Goal: Task Accomplishment & Management: Use online tool/utility

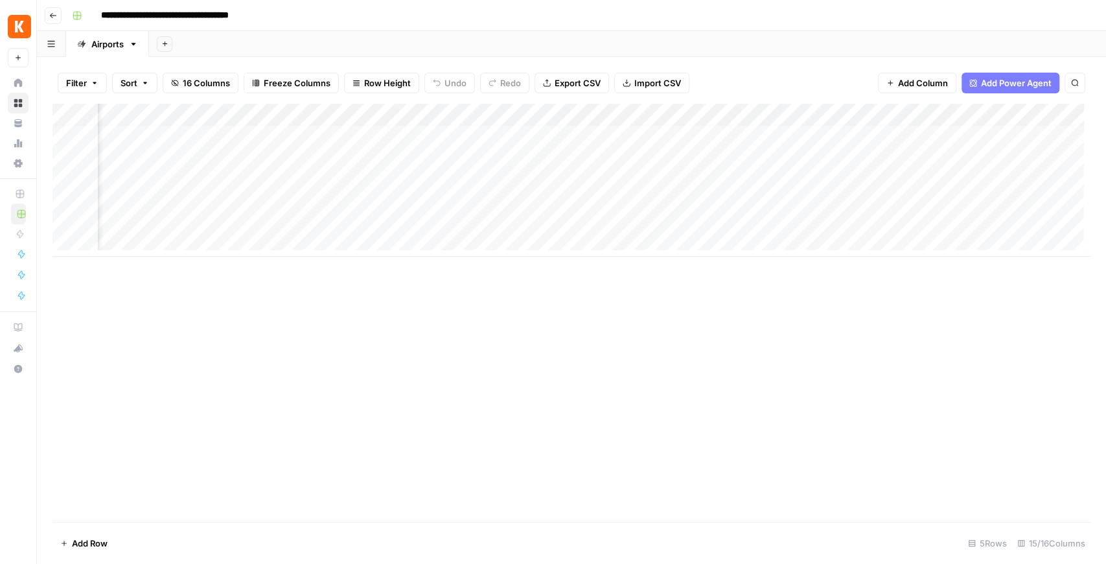
scroll to position [6, 512]
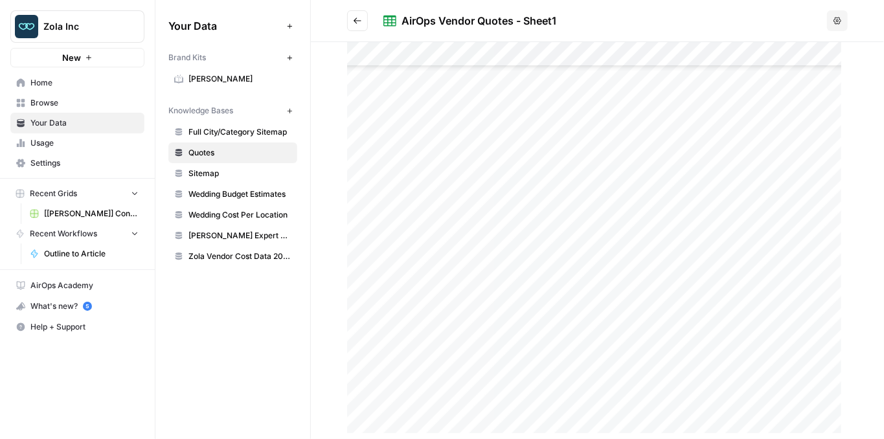
scroll to position [161, 0]
click at [223, 139] on link "Full City/Category Sitemap" at bounding box center [232, 132] width 129 height 21
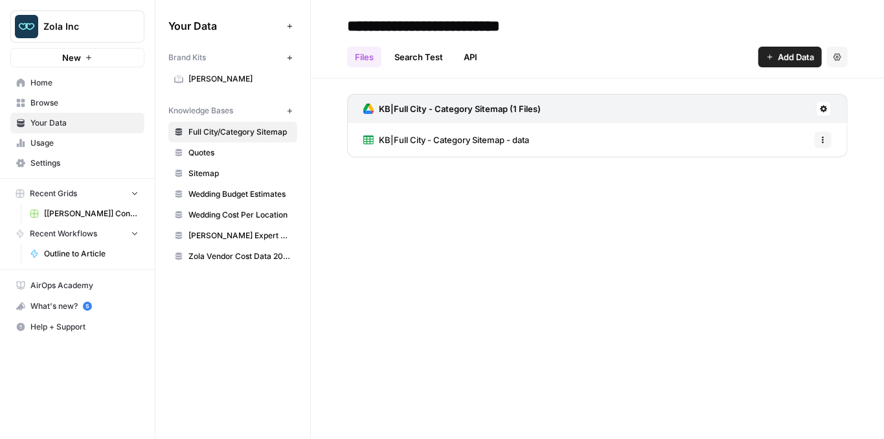
click at [474, 137] on span "KB|Full City - Category Sitemap - data" at bounding box center [454, 139] width 150 height 13
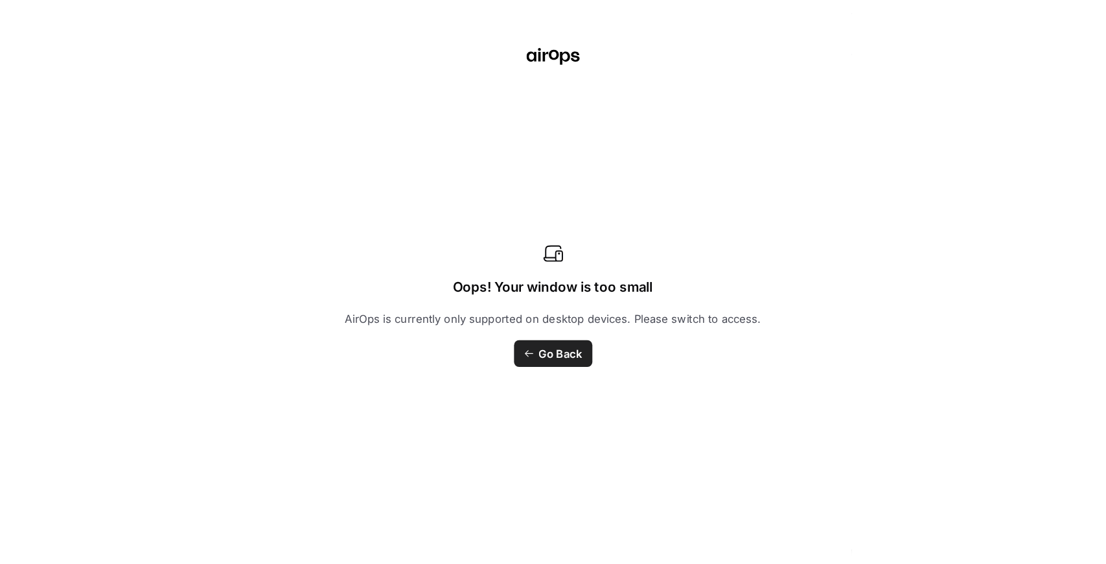
scroll to position [10797, 0]
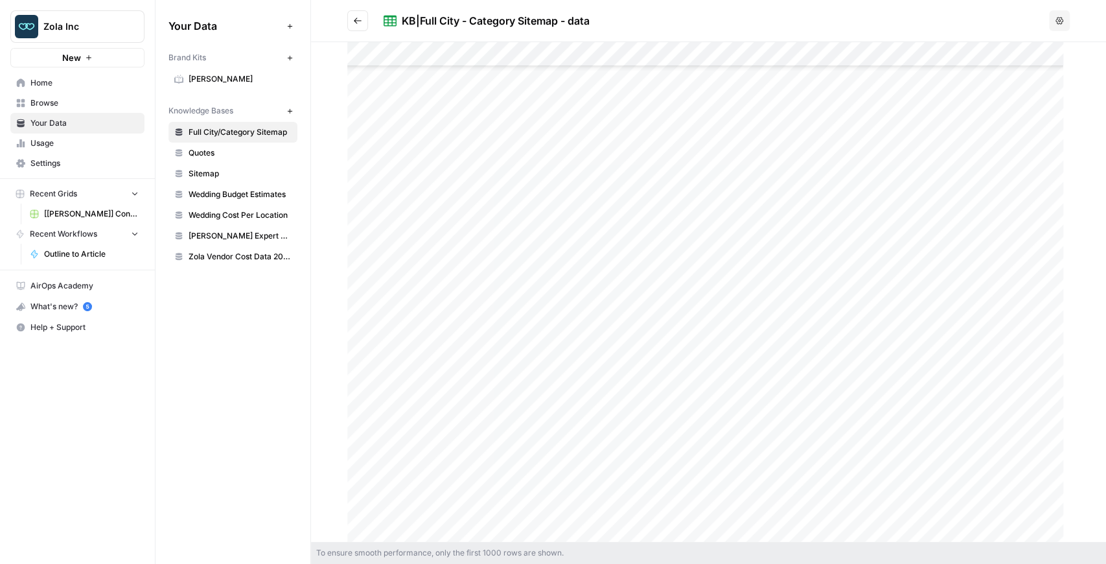
click at [53, 29] on span "Zola Inc" at bounding box center [82, 26] width 78 height 13
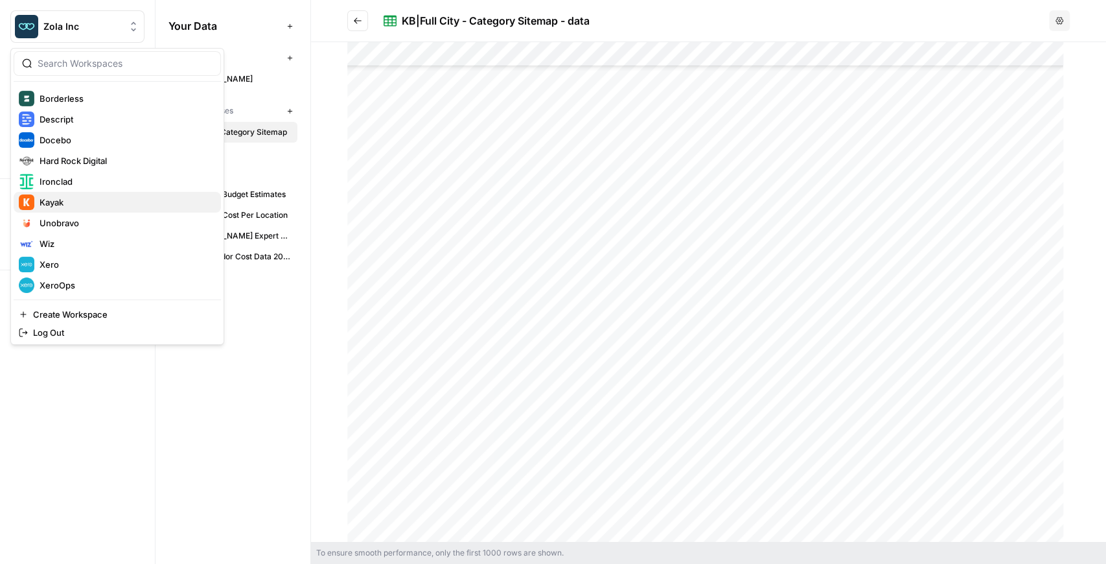
scroll to position [124, 0]
click at [89, 279] on span "XeroOps" at bounding box center [125, 283] width 171 height 13
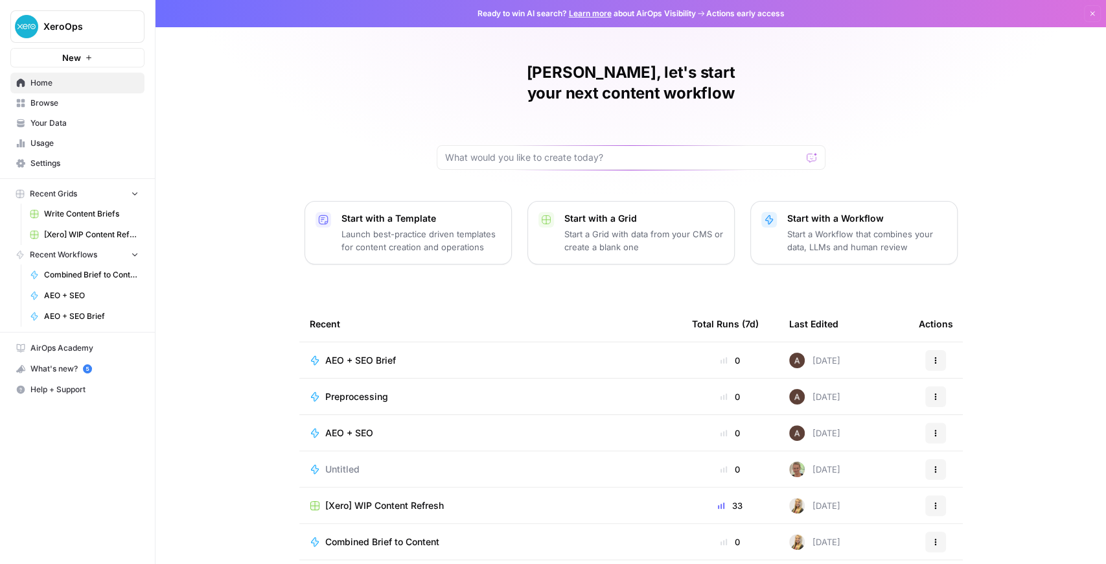
click at [105, 24] on span "XeroOps" at bounding box center [82, 26] width 78 height 13
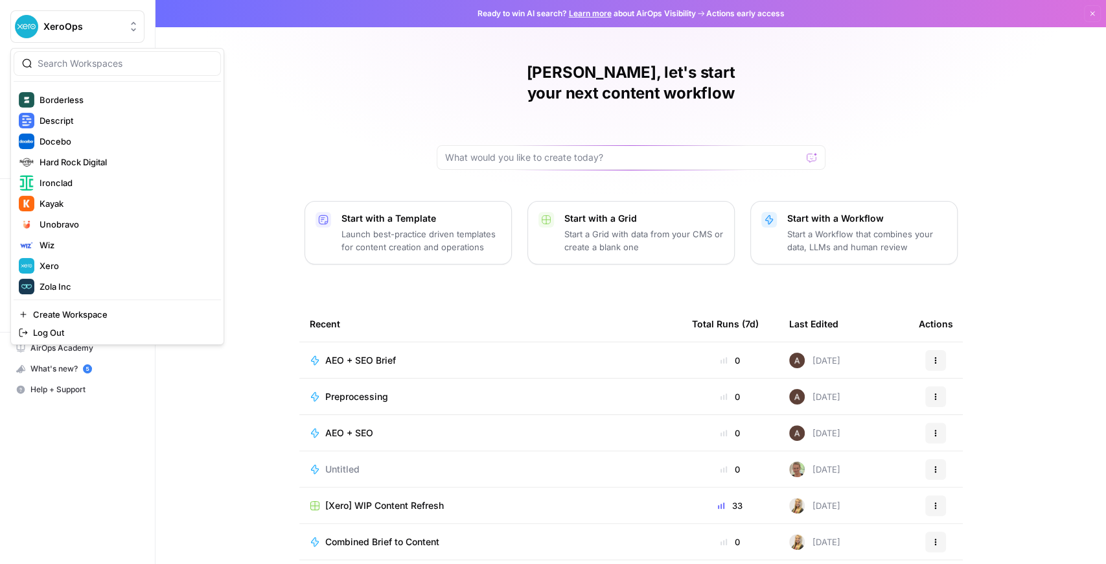
scroll to position [124, 0]
click at [89, 197] on span "Kayak" at bounding box center [125, 200] width 171 height 13
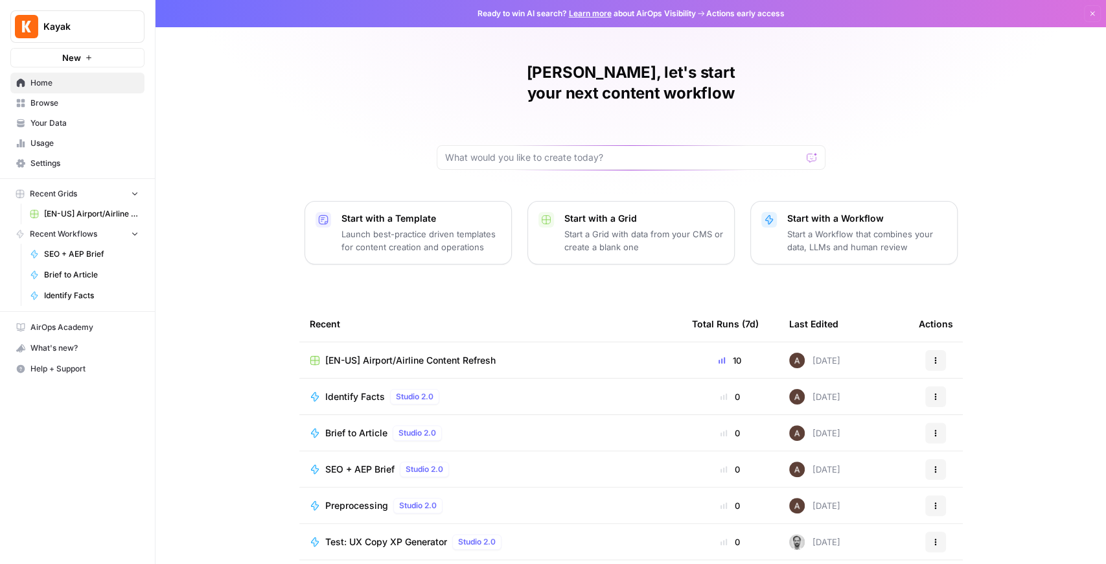
click at [84, 212] on span "[EN-US] Airport/Airline Content Refresh" at bounding box center [91, 214] width 95 height 12
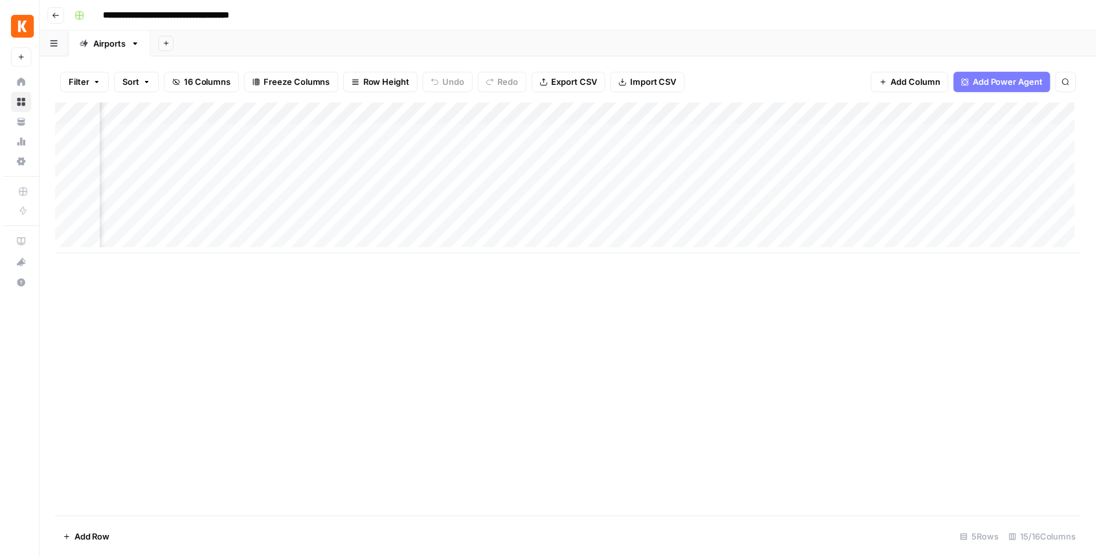
scroll to position [0, 734]
click at [488, 118] on div "Add Column" at bounding box center [571, 180] width 1038 height 153
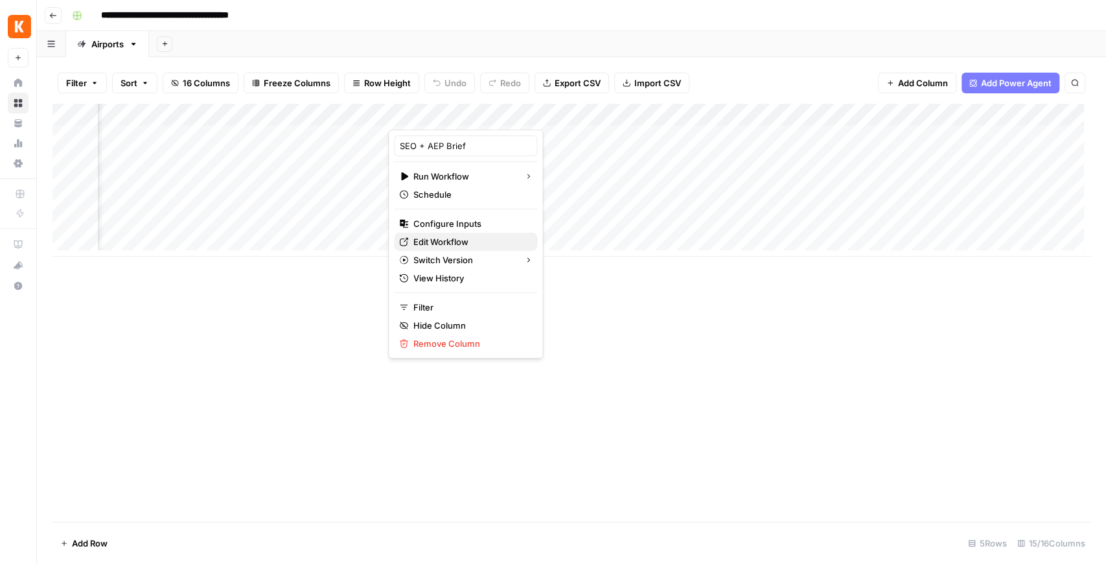
click at [466, 242] on span "Edit Workflow" at bounding box center [469, 241] width 113 height 13
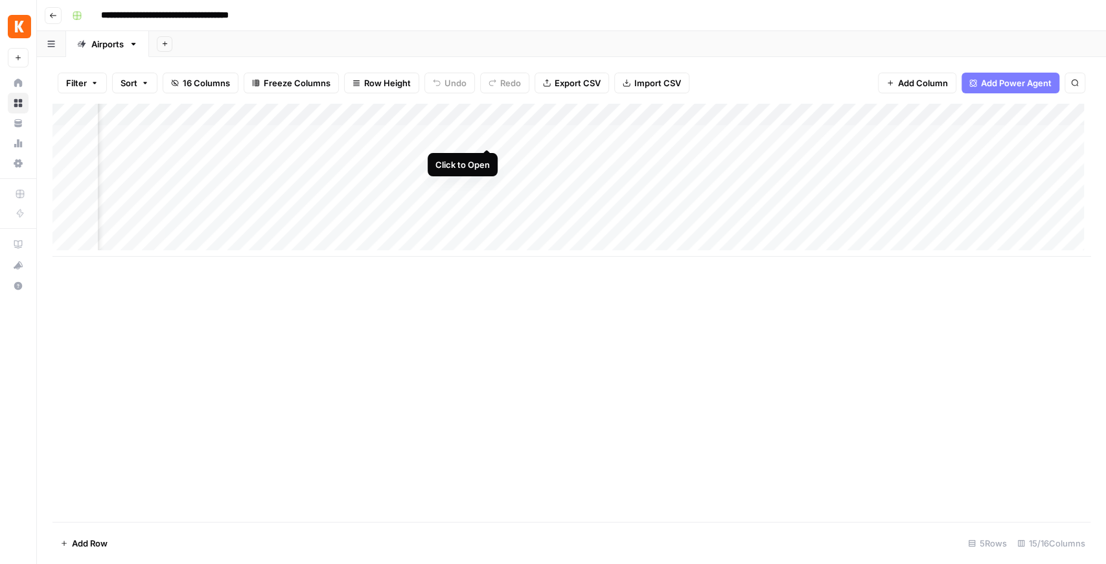
click at [487, 137] on div "Add Column" at bounding box center [571, 180] width 1038 height 153
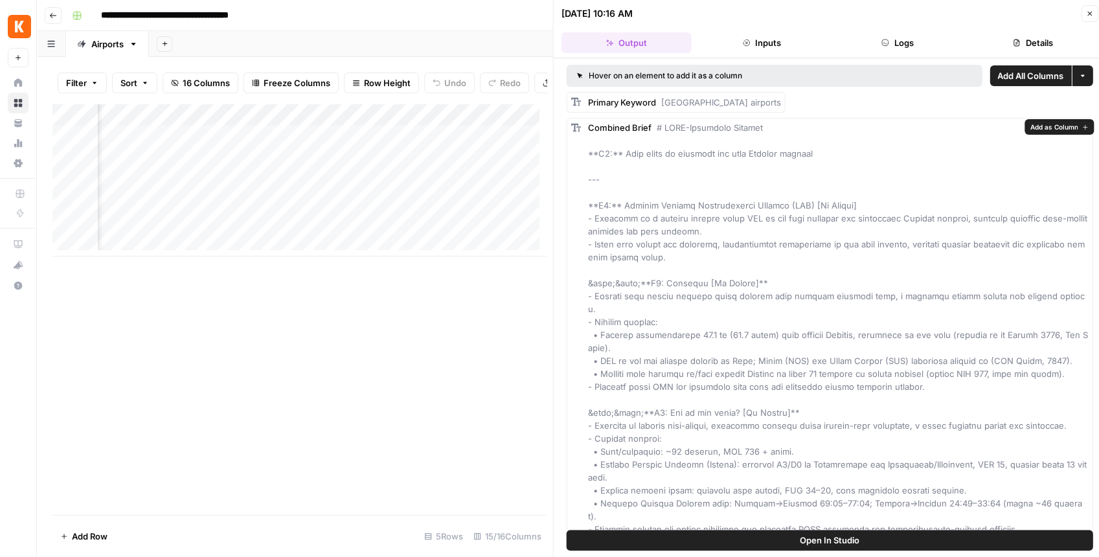
click at [843, 535] on span "Open In Studio" at bounding box center [830, 540] width 60 height 13
click at [505, 144] on div "Add Column" at bounding box center [299, 180] width 494 height 153
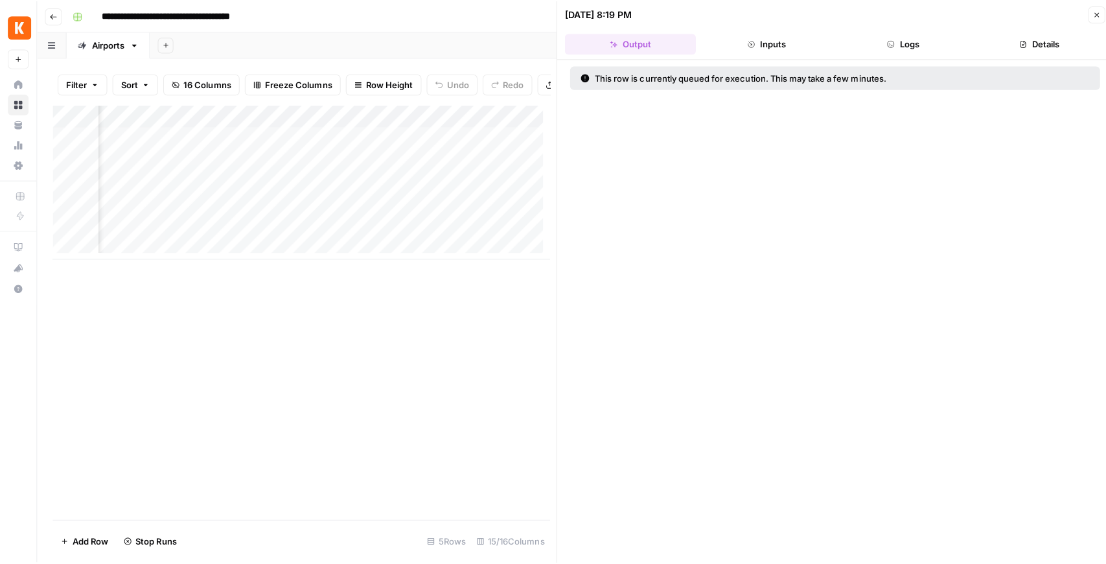
scroll to position [0, 990]
click at [1094, 15] on icon "button" at bounding box center [1090, 14] width 8 height 8
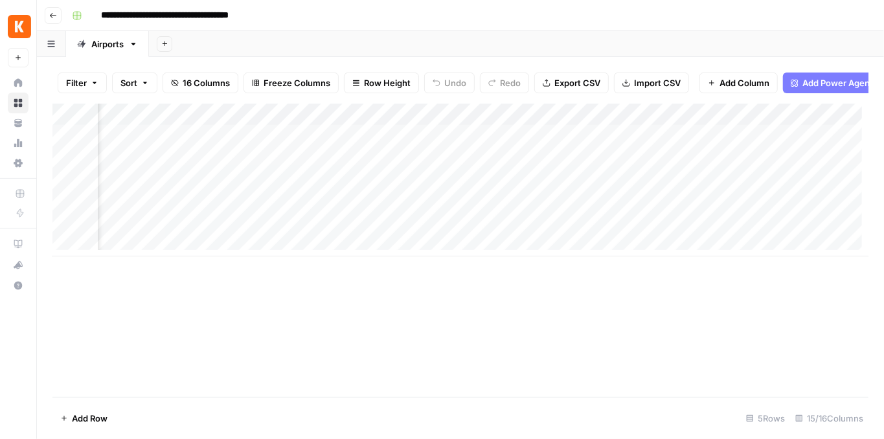
scroll to position [0, 745]
click at [249, 139] on div "Add Column" at bounding box center [460, 180] width 816 height 153
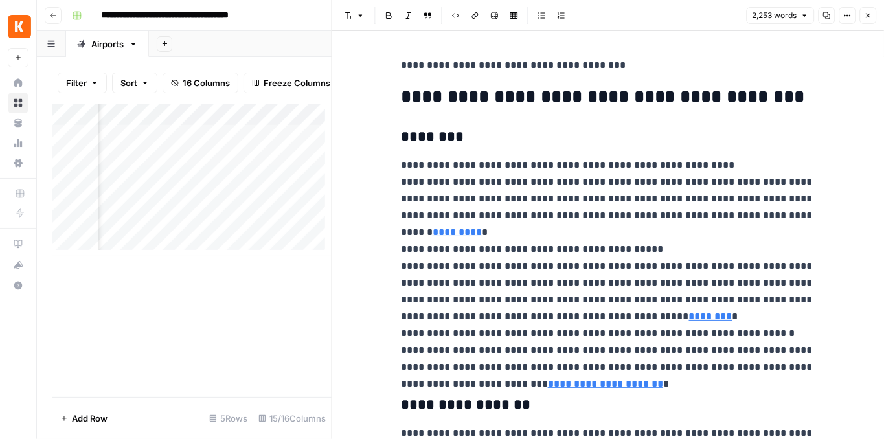
click at [872, 12] on icon "button" at bounding box center [868, 16] width 8 height 8
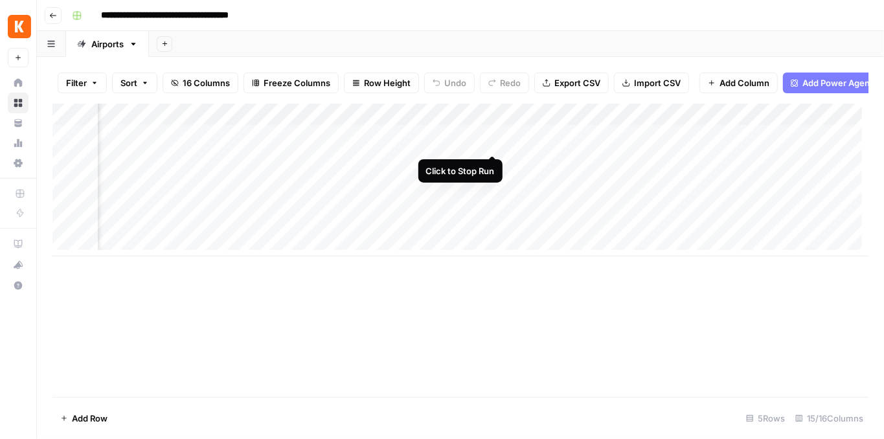
click at [492, 143] on div "Add Column" at bounding box center [460, 180] width 816 height 153
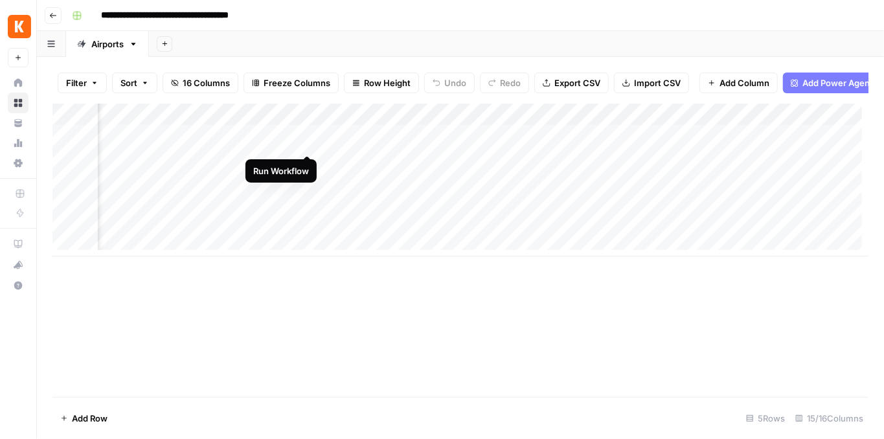
click at [308, 142] on div "Add Column" at bounding box center [460, 180] width 816 height 153
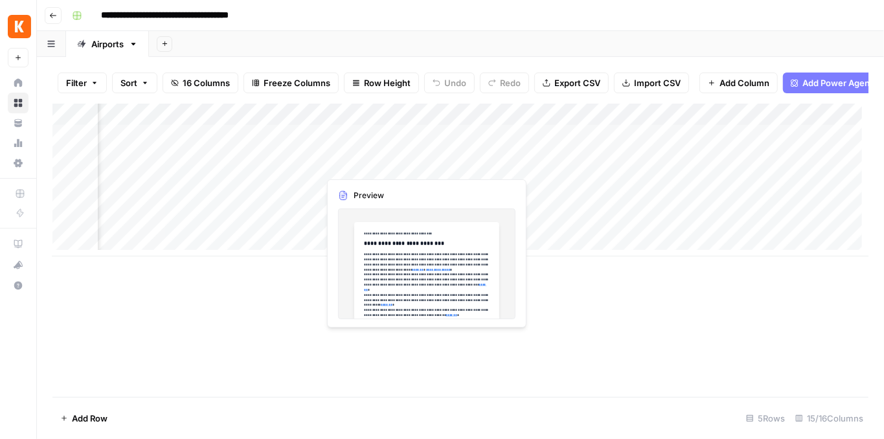
click at [423, 165] on div "Add Column" at bounding box center [460, 180] width 816 height 153
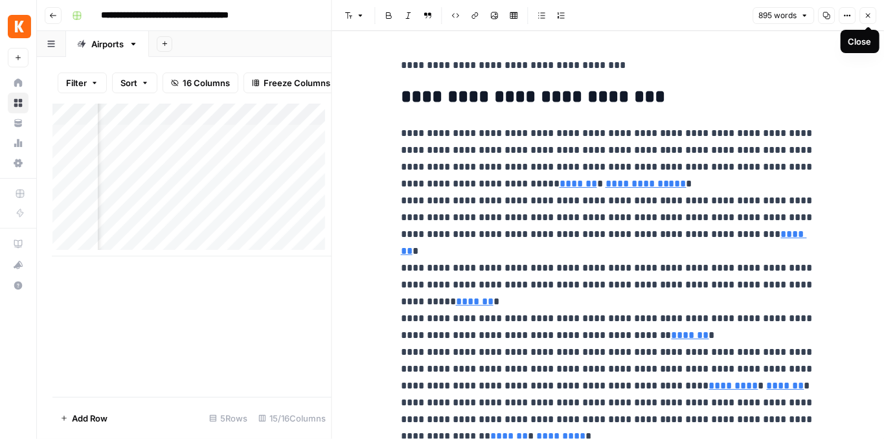
click at [867, 17] on icon "button" at bounding box center [868, 16] width 8 height 8
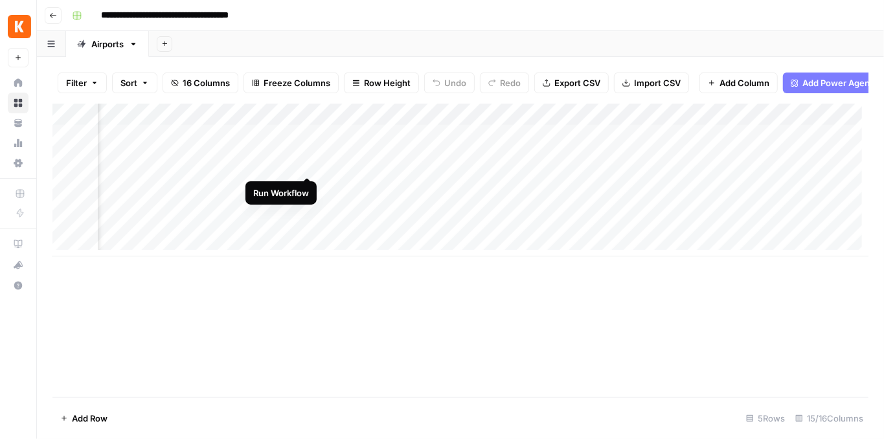
click at [308, 165] on div "Add Column" at bounding box center [460, 180] width 816 height 153
click at [306, 189] on div "Add Column" at bounding box center [460, 180] width 816 height 153
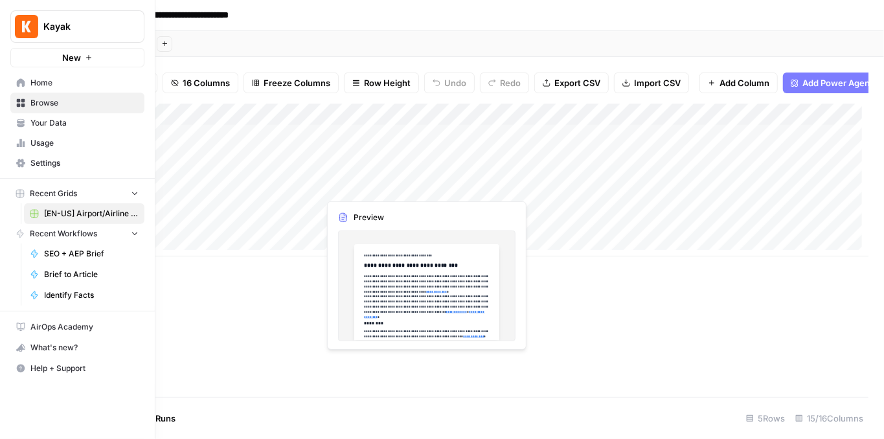
click at [22, 123] on icon at bounding box center [20, 121] width 7 height 5
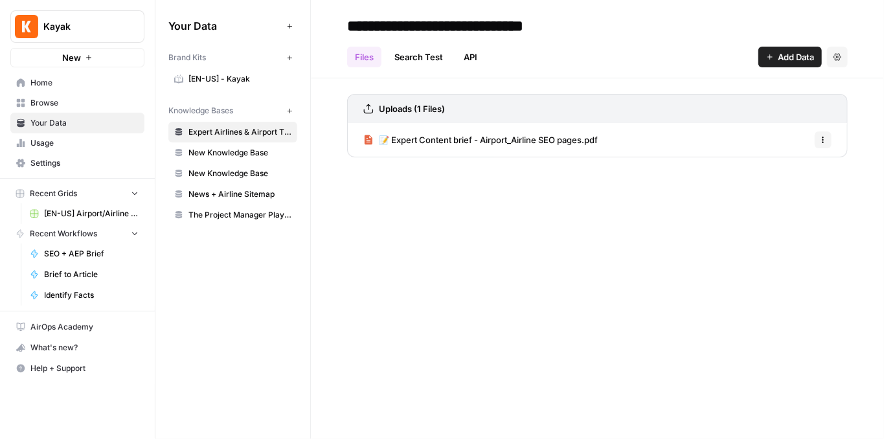
click at [40, 104] on span "Browse" at bounding box center [84, 103] width 108 height 12
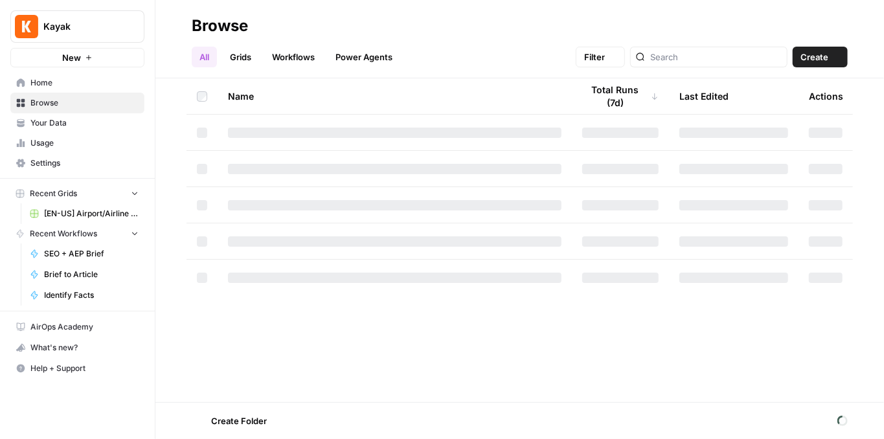
click at [48, 143] on span "Usage" at bounding box center [84, 143] width 108 height 12
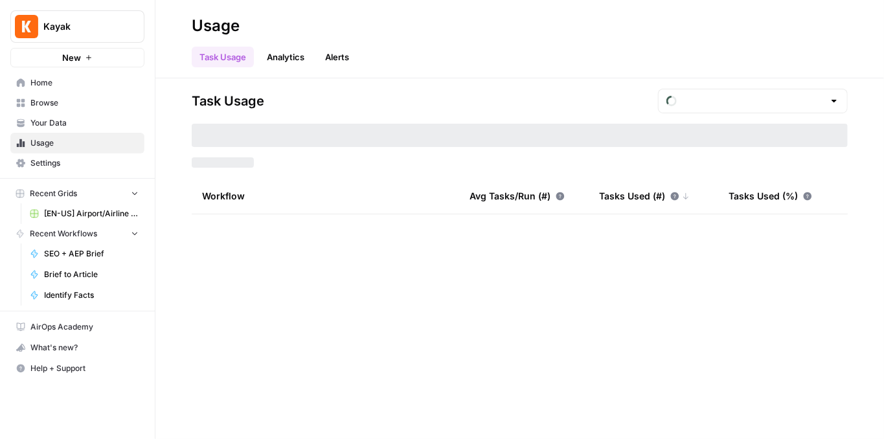
type input "August Tasks"
click at [59, 102] on span "Browse" at bounding box center [84, 103] width 108 height 12
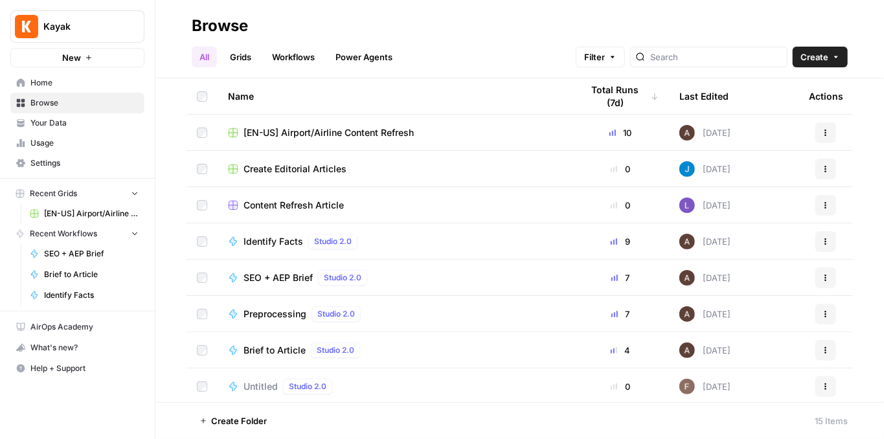
click at [354, 135] on span "[EN-US] Airport/Airline Content Refresh" at bounding box center [329, 132] width 170 height 13
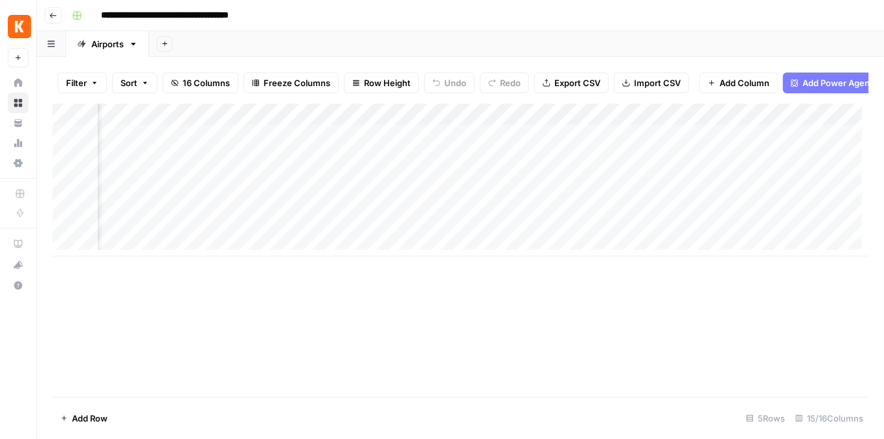
scroll to position [0, 400]
click at [592, 166] on div "Add Column" at bounding box center [460, 180] width 816 height 153
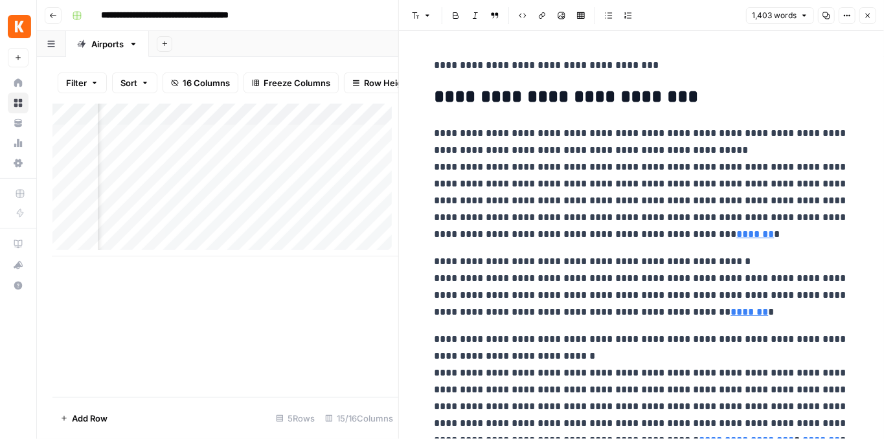
click at [862, 19] on button "Close" at bounding box center [868, 15] width 17 height 17
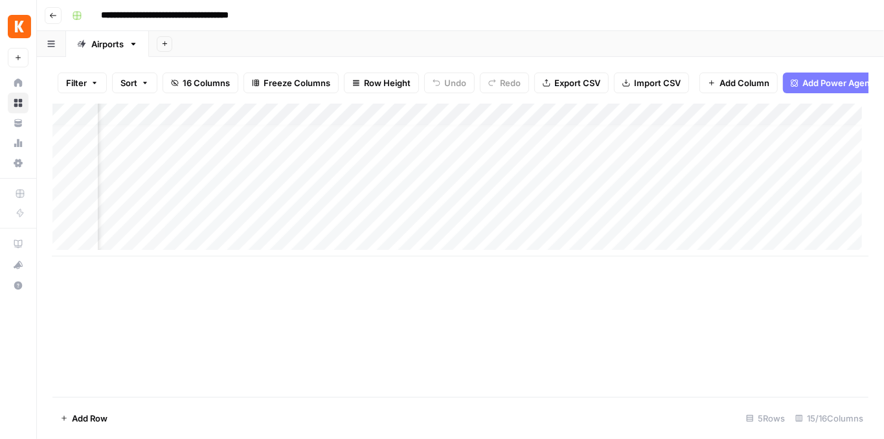
scroll to position [6, 400]
drag, startPoint x: 532, startPoint y: 263, endPoint x: 567, endPoint y: 260, distance: 35.1
click at [567, 260] on div "Add Column" at bounding box center [460, 250] width 816 height 293
click at [569, 142] on div "Add Column" at bounding box center [460, 180] width 816 height 153
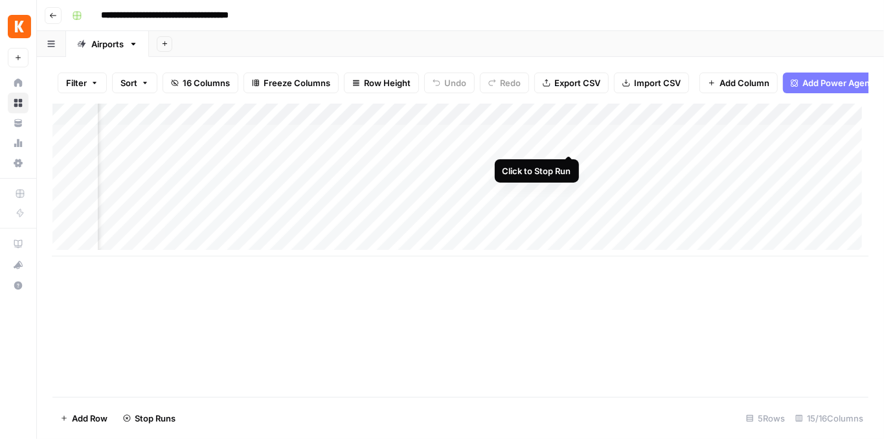
click at [572, 144] on div "Add Column" at bounding box center [460, 180] width 816 height 153
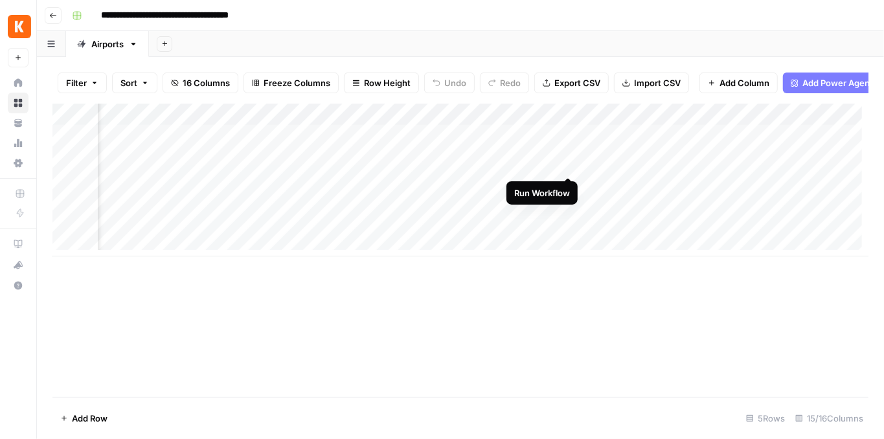
click at [568, 166] on div "Add Column" at bounding box center [460, 180] width 816 height 153
click at [567, 185] on div "Add Column" at bounding box center [460, 180] width 816 height 153
click at [322, 186] on div "Add Column" at bounding box center [460, 180] width 816 height 153
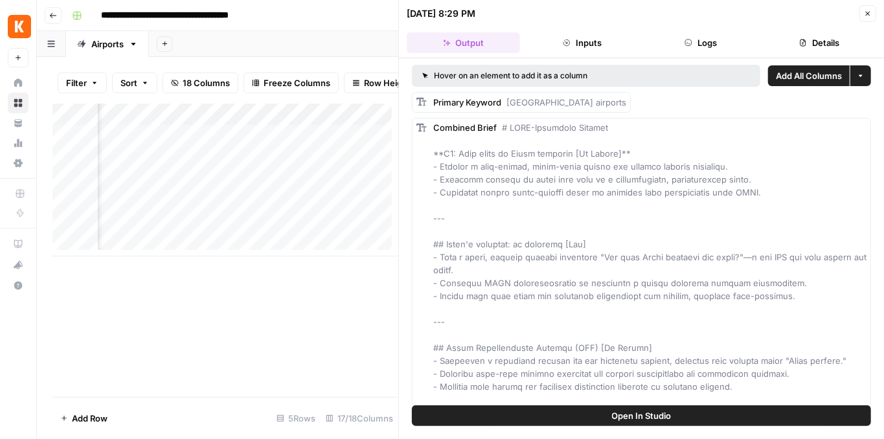
click at [798, 43] on button "Details" at bounding box center [819, 42] width 113 height 21
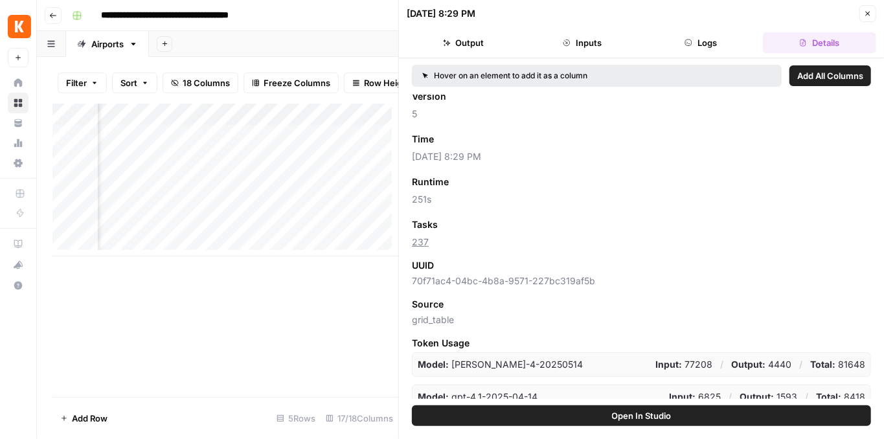
scroll to position [117, 0]
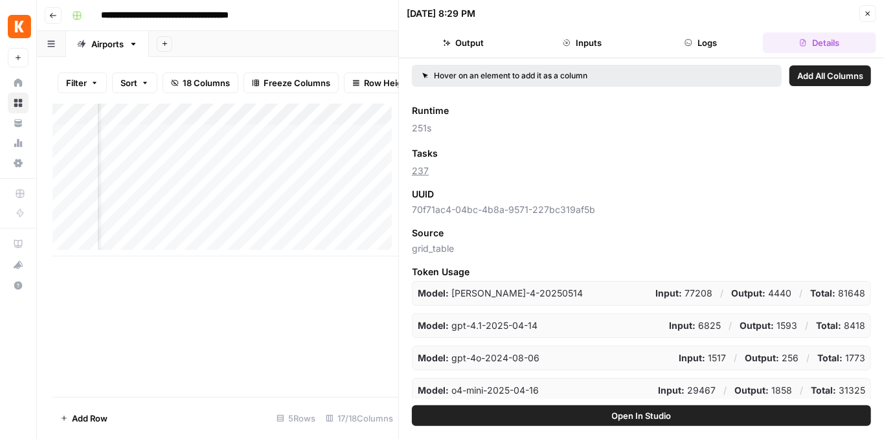
click at [492, 51] on button "Output" at bounding box center [463, 42] width 113 height 21
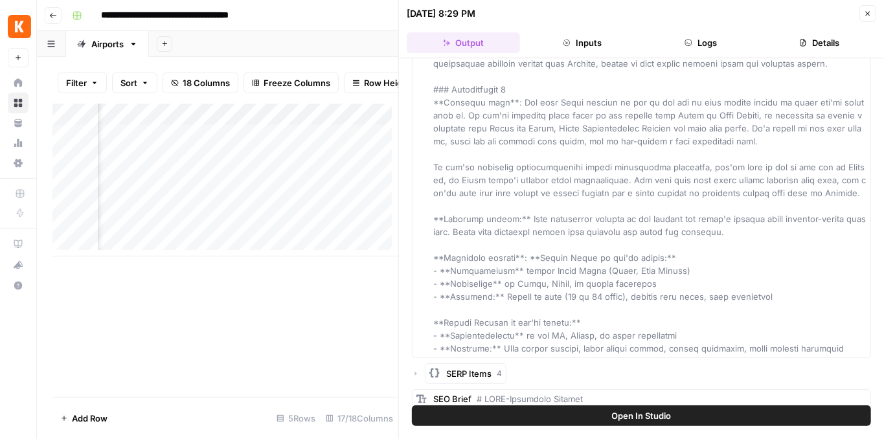
scroll to position [3611, 0]
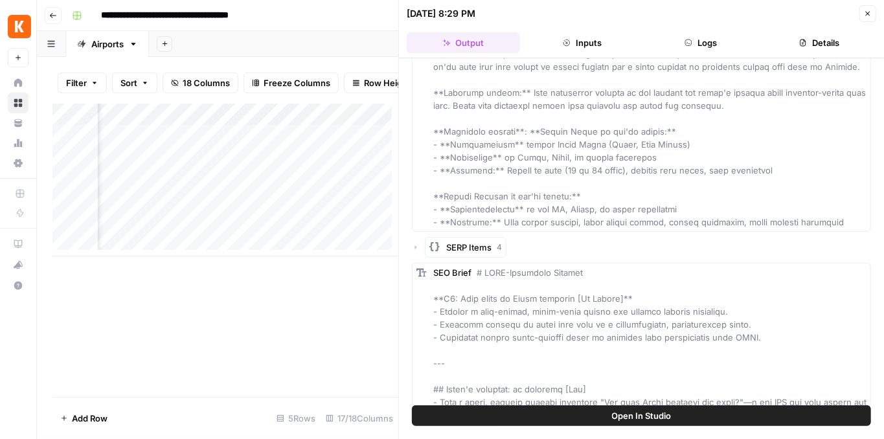
click at [831, 220] on span "Add as Column" at bounding box center [840, 219] width 48 height 10
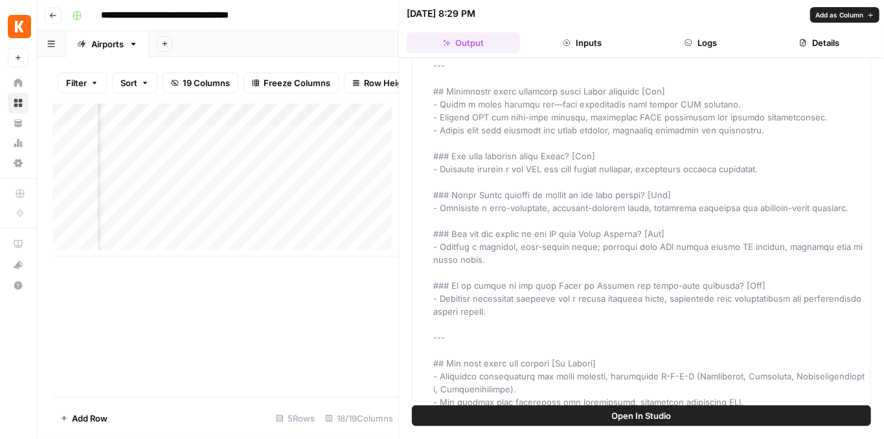
scroll to position [5382, 0]
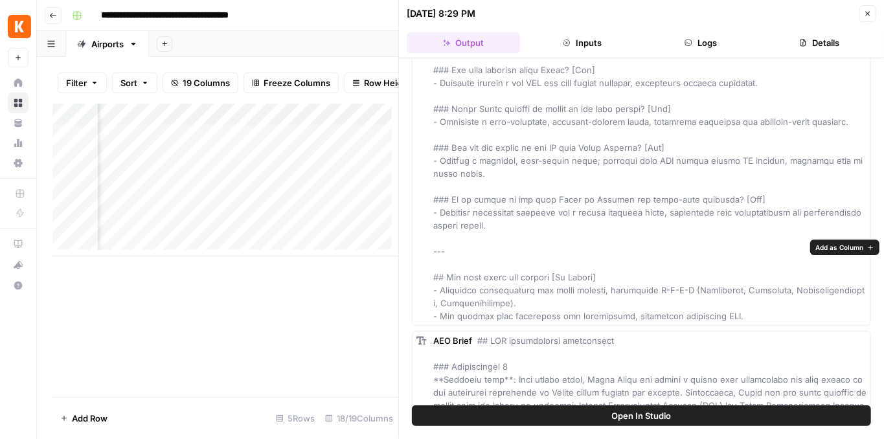
click at [831, 251] on span "Add as Column" at bounding box center [840, 247] width 48 height 10
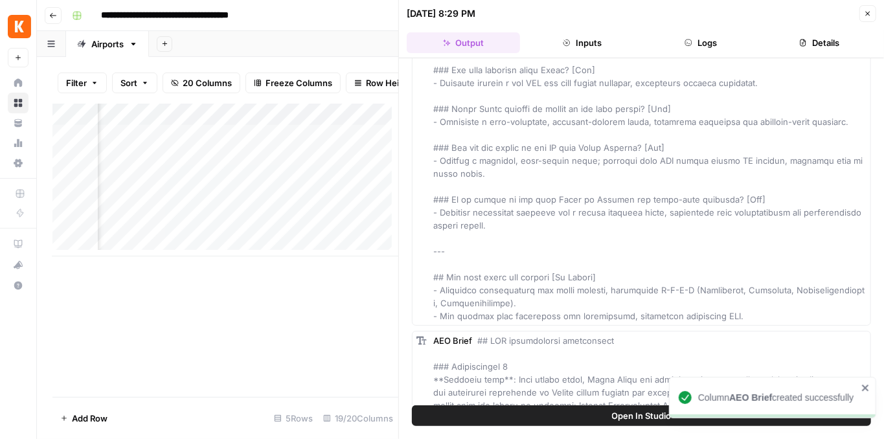
scroll to position [0, 1072]
click at [867, 22] on header "08/21/25 at 8:29 PM Close Output Inputs Logs Details" at bounding box center [641, 29] width 485 height 58
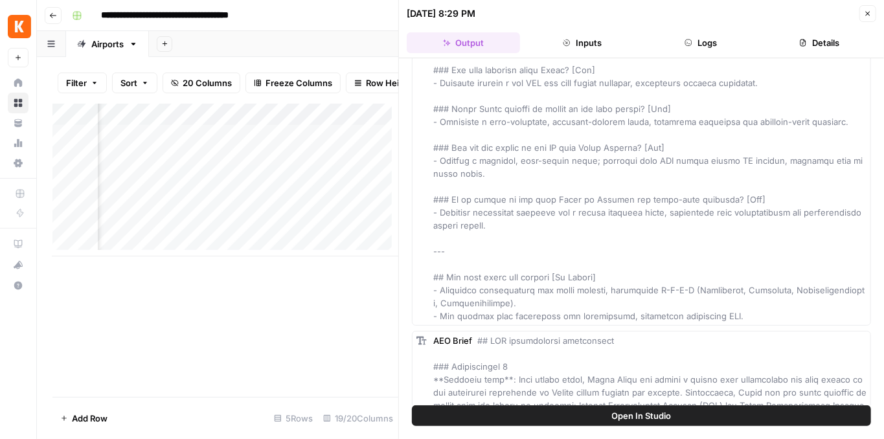
click at [866, 18] on button "Close" at bounding box center [868, 13] width 17 height 17
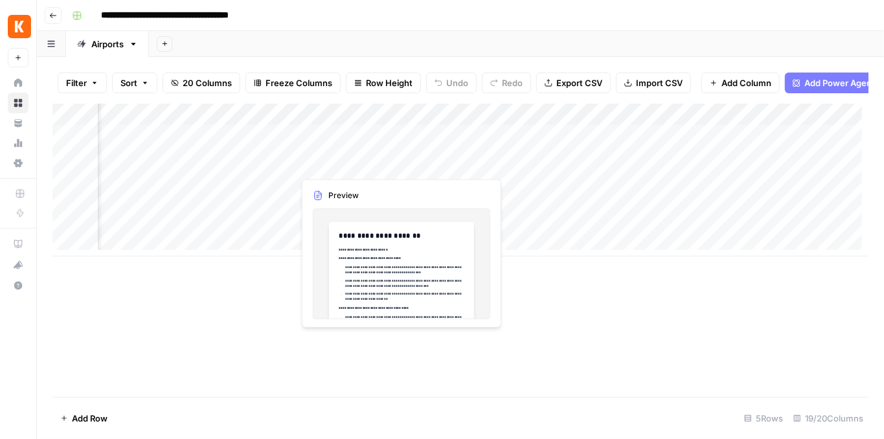
click at [396, 166] on div "Add Column" at bounding box center [460, 180] width 816 height 153
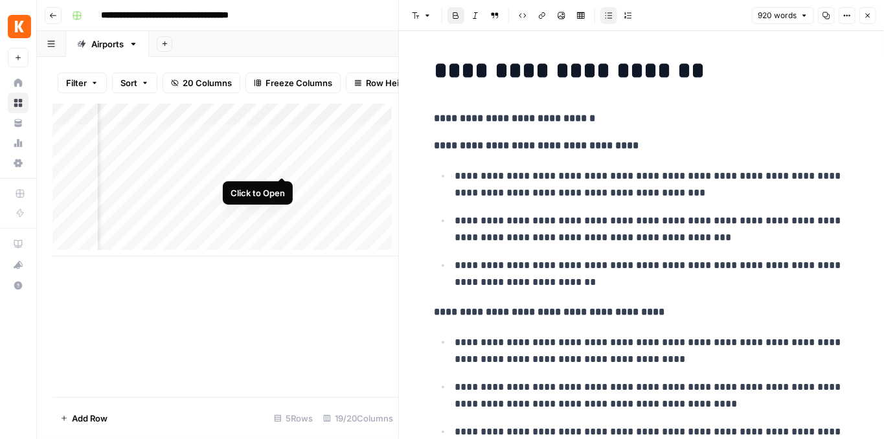
click at [278, 165] on div "Add Column" at bounding box center [225, 180] width 346 height 153
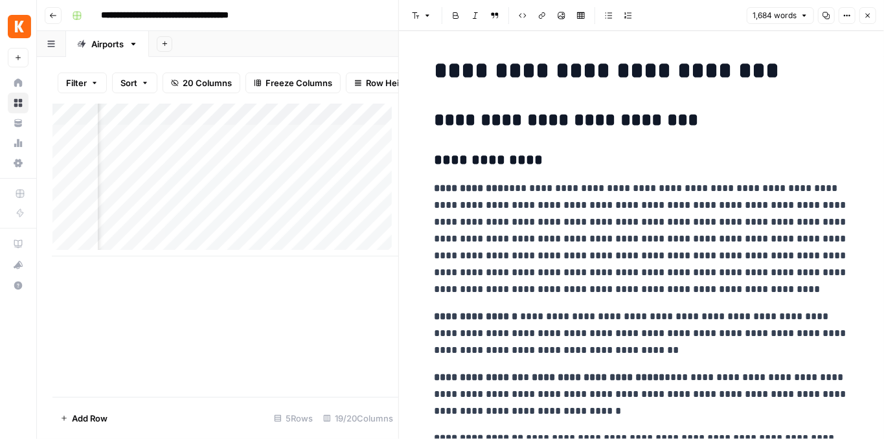
scroll to position [0, 1434]
click at [270, 162] on div "Add Column" at bounding box center [225, 180] width 346 height 153
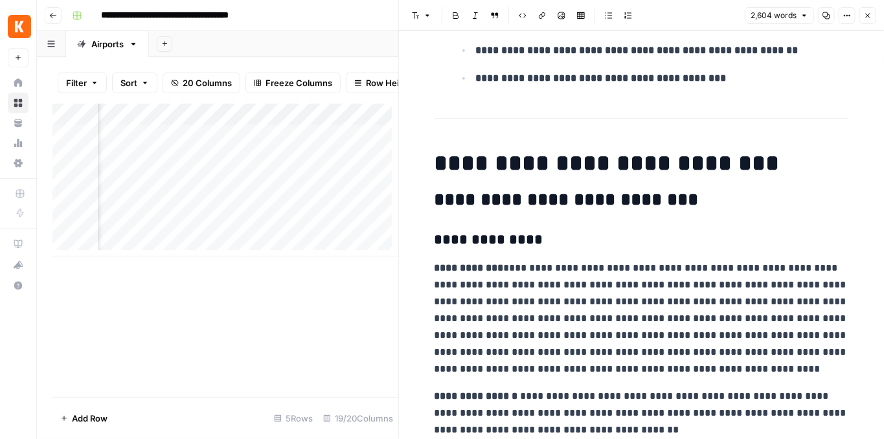
scroll to position [2548, 0]
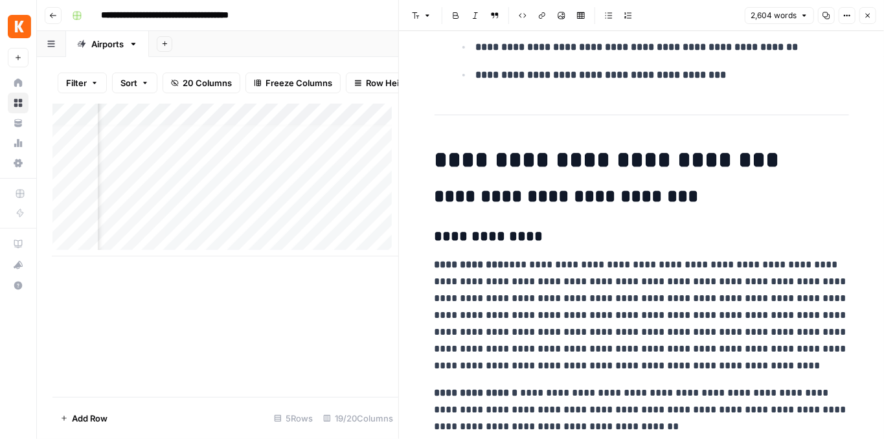
drag, startPoint x: 273, startPoint y: 264, endPoint x: 258, endPoint y: 261, distance: 15.8
click at [258, 261] on div "Add Column" at bounding box center [225, 250] width 346 height 293
click at [334, 157] on div "Add Column" at bounding box center [225, 180] width 346 height 153
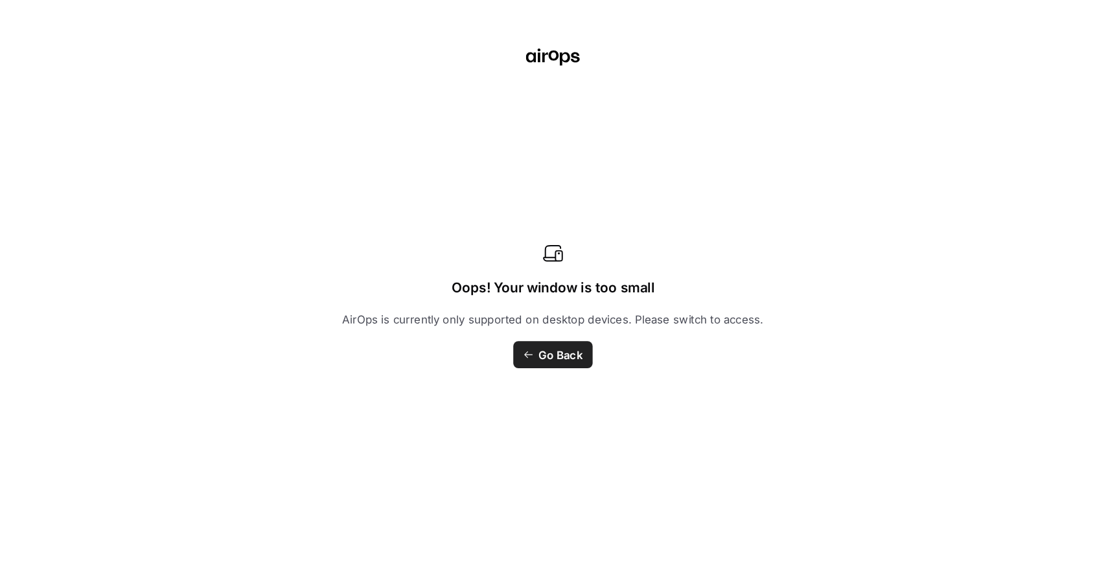
scroll to position [1771, 0]
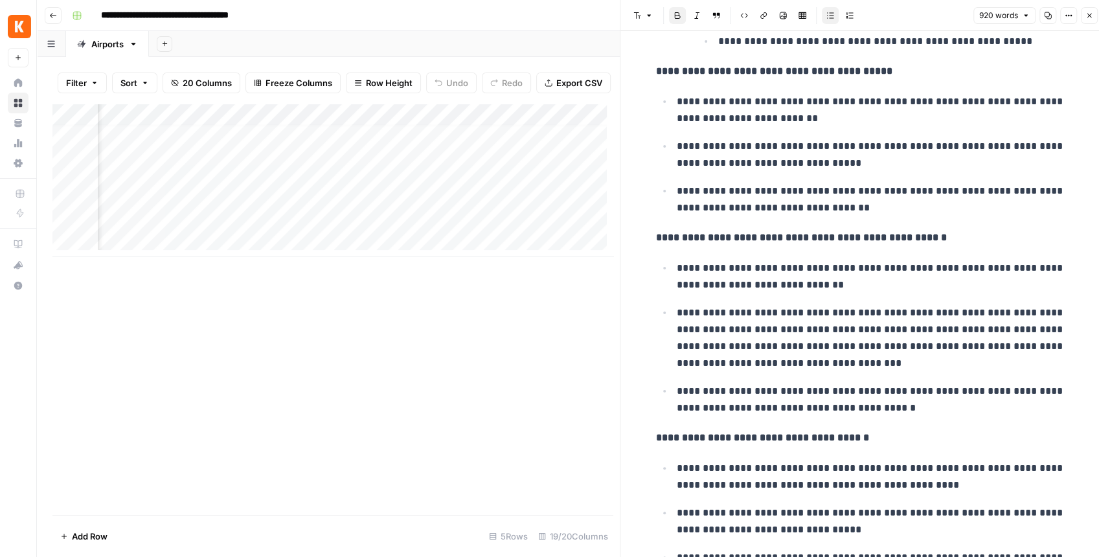
click at [1090, 17] on icon "button" at bounding box center [1090, 16] width 8 height 8
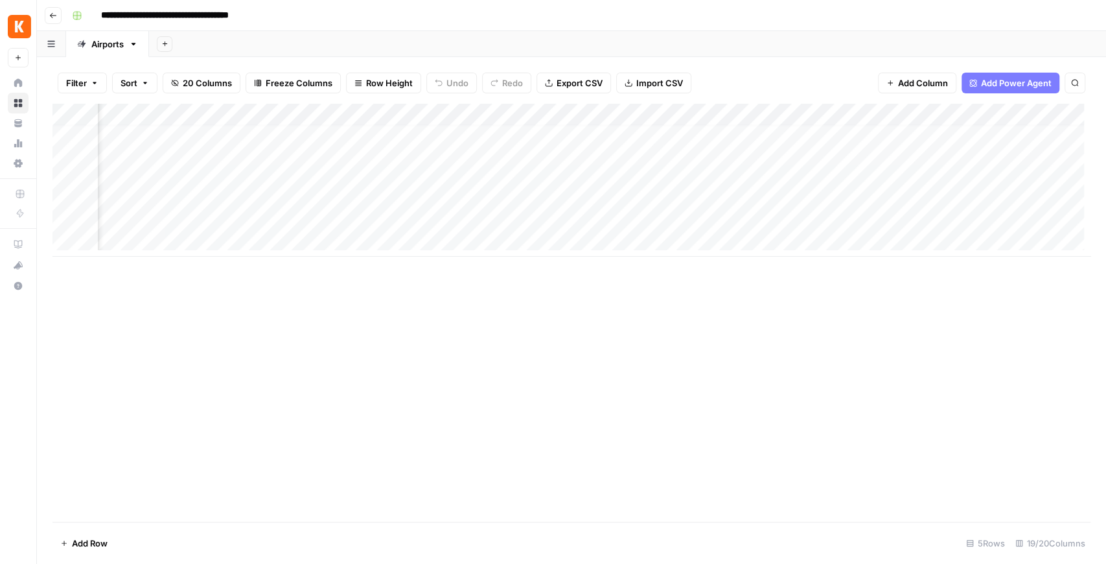
scroll to position [6, 1096]
click at [375, 118] on div "Add Column" at bounding box center [571, 180] width 1038 height 153
click at [356, 237] on span "Remove Column" at bounding box center [351, 241] width 113 height 13
click at [522, 132] on button "Delete" at bounding box center [506, 133] width 43 height 23
click at [260, 119] on div "Add Column" at bounding box center [571, 180] width 1038 height 153
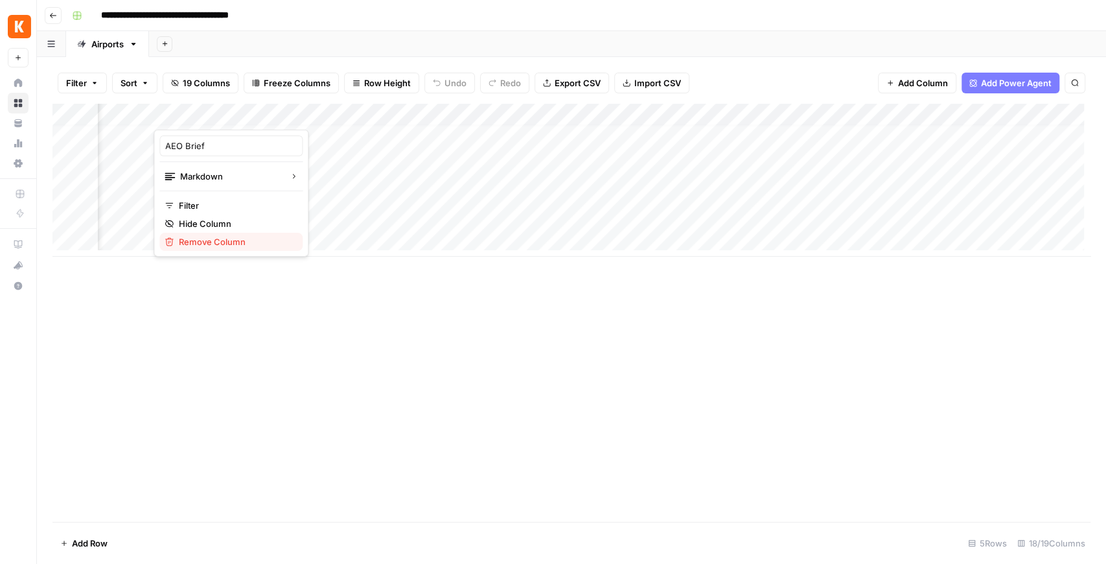
click at [238, 247] on button "Remove Column" at bounding box center [230, 242] width 143 height 18
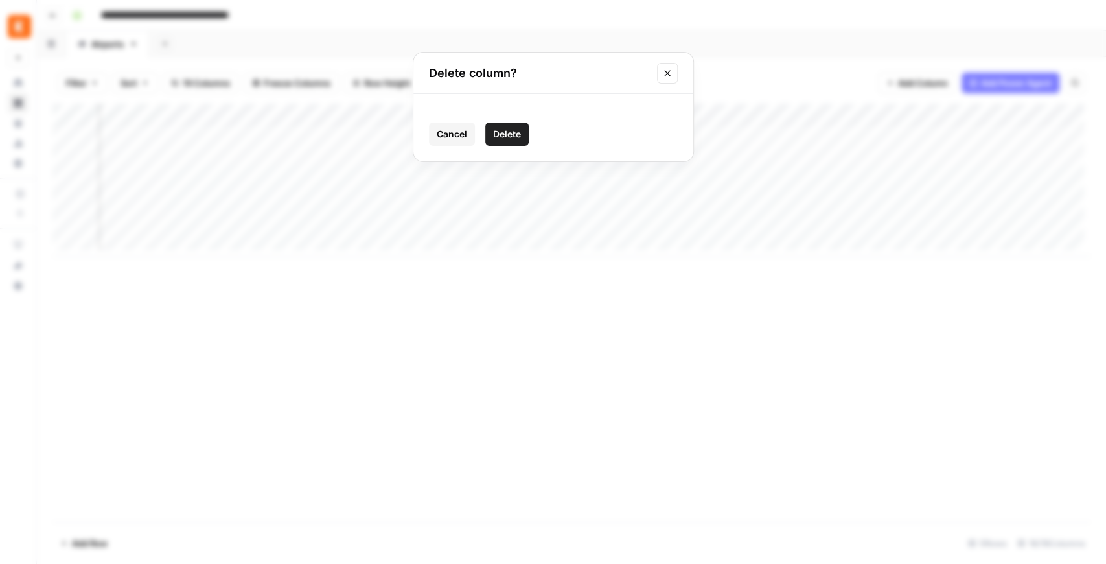
click at [508, 143] on button "Delete" at bounding box center [506, 133] width 43 height 23
drag, startPoint x: 691, startPoint y: 115, endPoint x: 211, endPoint y: 108, distance: 479.5
click at [211, 108] on div "Add Column" at bounding box center [571, 180] width 1038 height 153
drag, startPoint x: 790, startPoint y: 111, endPoint x: 312, endPoint y: 117, distance: 478.8
click at [312, 117] on div "Add Column" at bounding box center [571, 180] width 1038 height 153
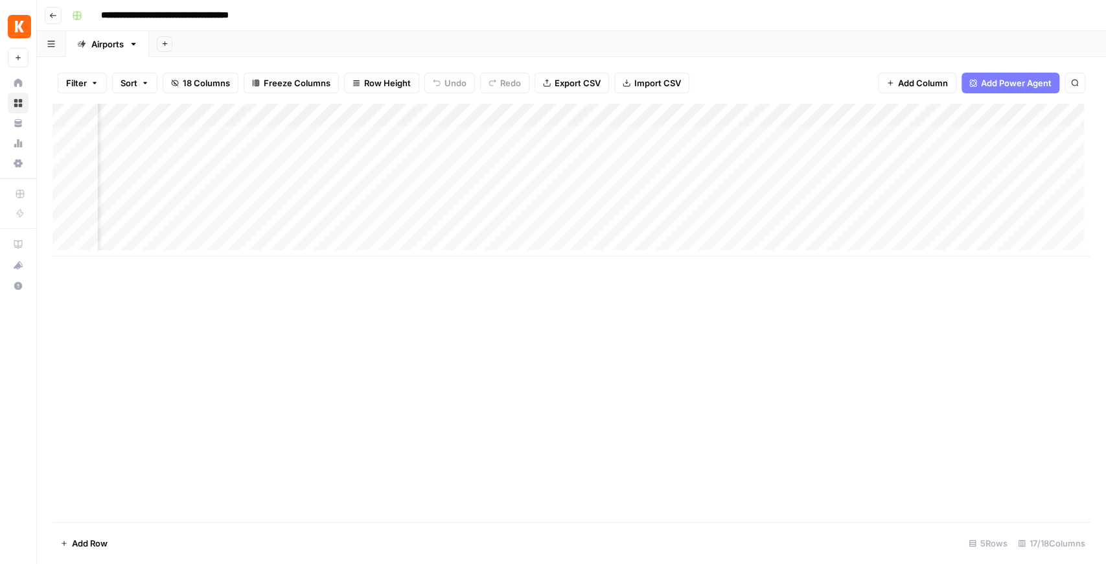
drag, startPoint x: 455, startPoint y: 120, endPoint x: 219, endPoint y: 120, distance: 235.8
click at [219, 120] on div "Add Column" at bounding box center [571, 180] width 1038 height 153
click at [789, 159] on div "Add Column" at bounding box center [571, 180] width 1038 height 153
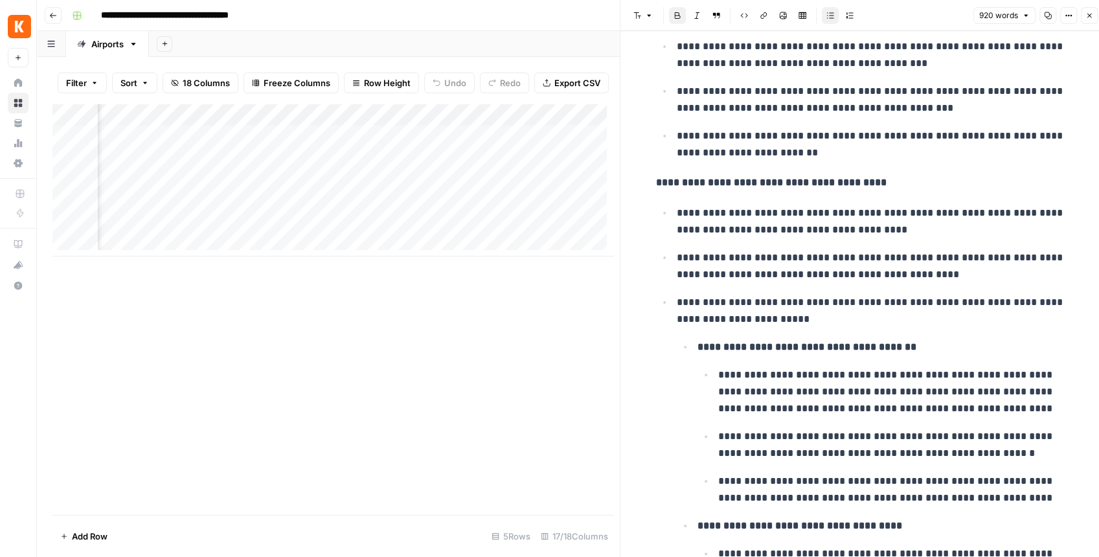
scroll to position [0, 597]
click at [260, 162] on div "Add Column" at bounding box center [332, 180] width 561 height 153
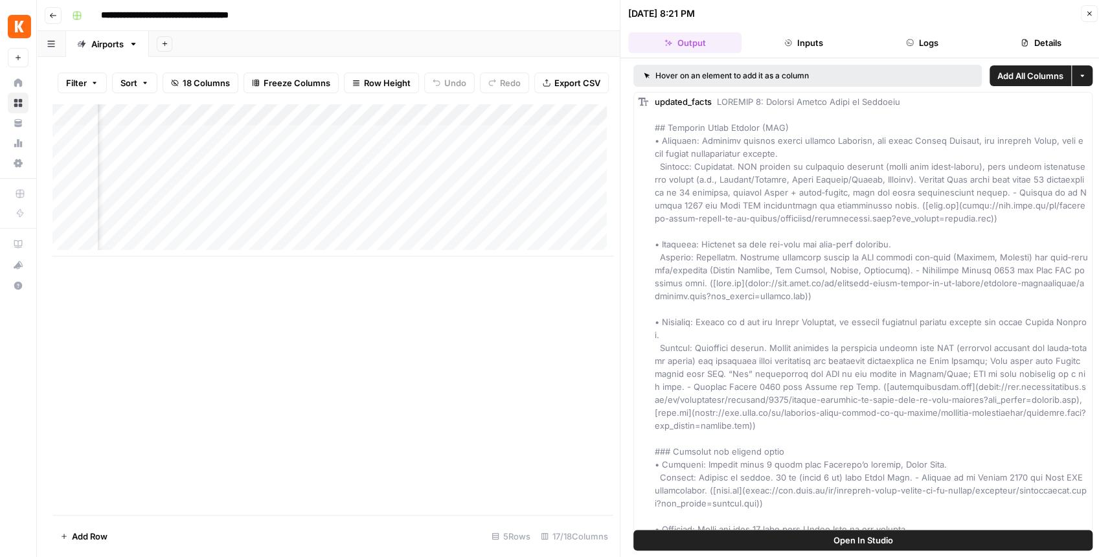
click at [391, 165] on div "Add Column" at bounding box center [332, 180] width 561 height 153
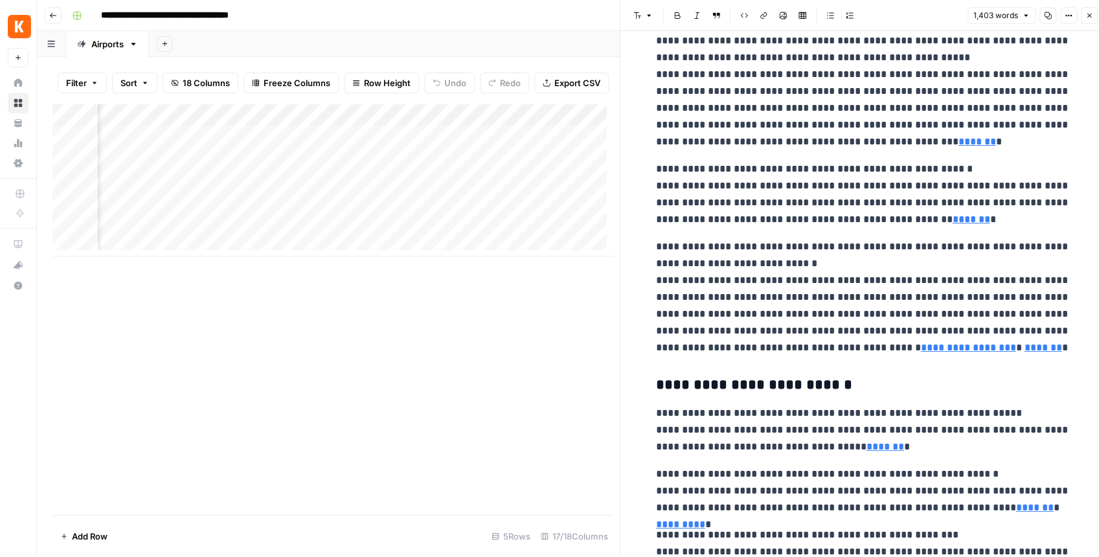
scroll to position [43, 0]
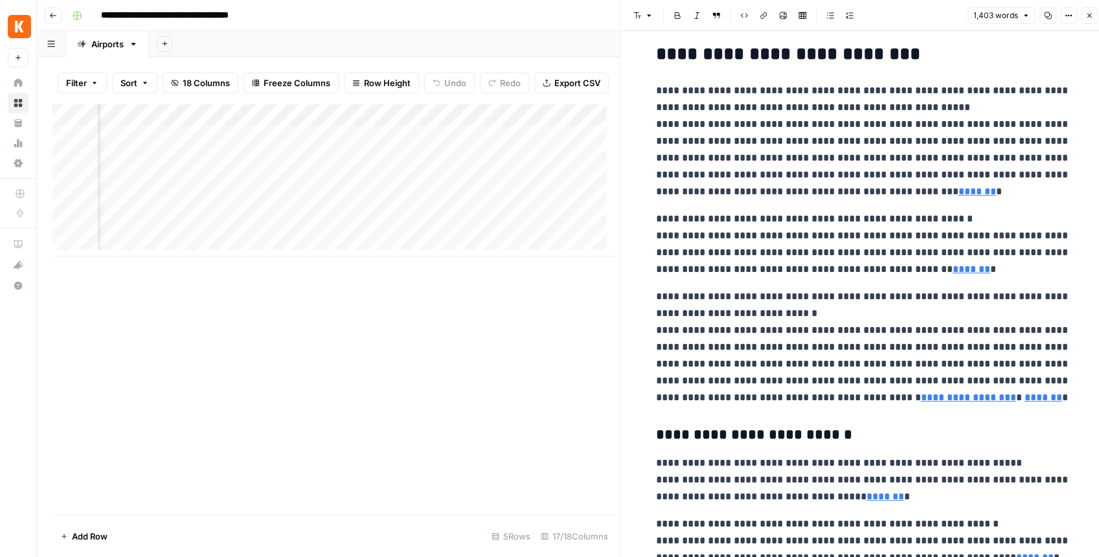
click at [574, 165] on div "Add Column" at bounding box center [332, 180] width 561 height 153
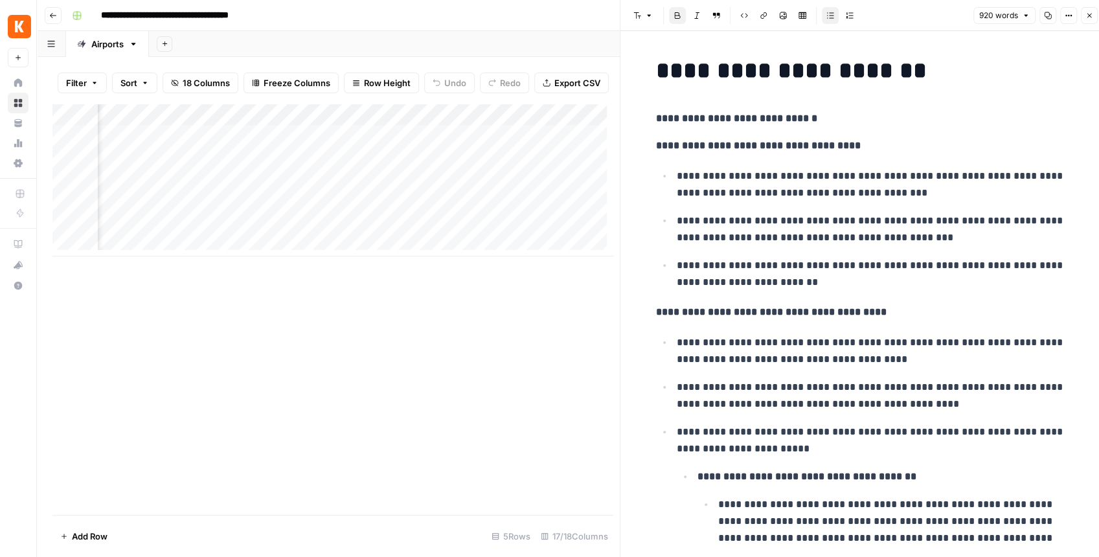
scroll to position [0, 652]
click at [339, 166] on div "Add Column" at bounding box center [332, 180] width 561 height 153
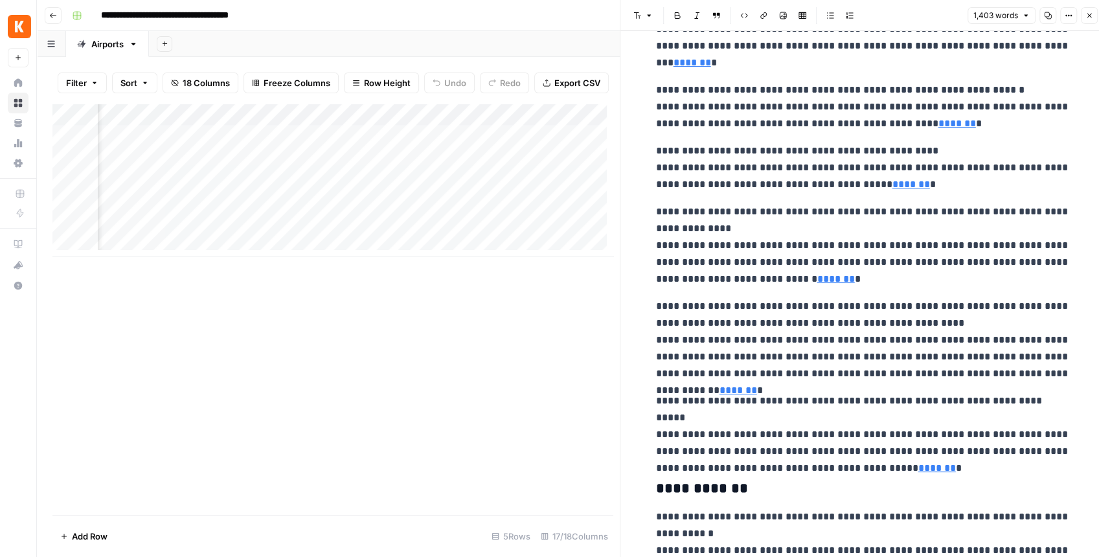
scroll to position [0, 293]
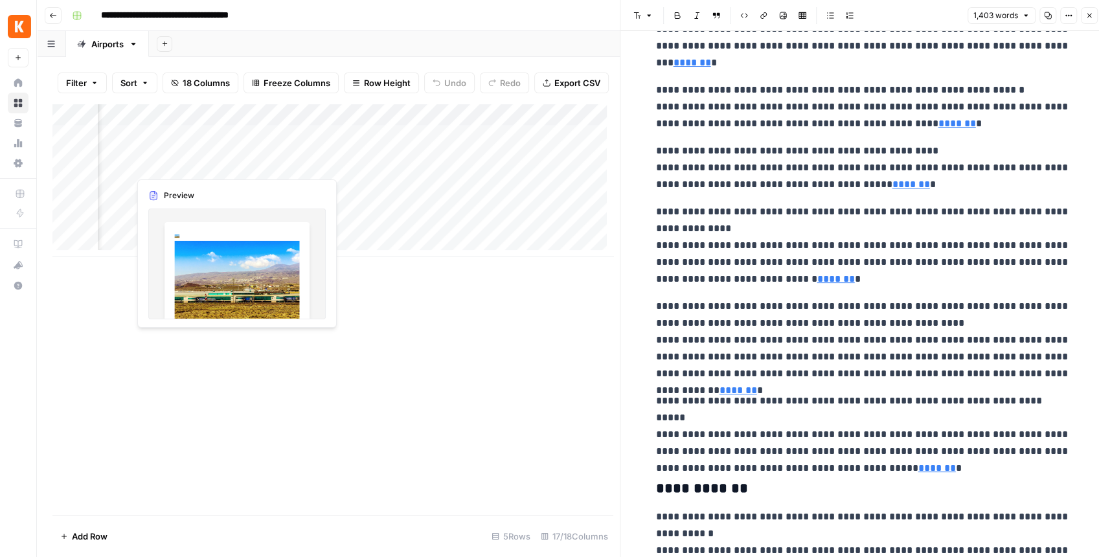
click at [231, 163] on div "Add Column" at bounding box center [332, 180] width 561 height 153
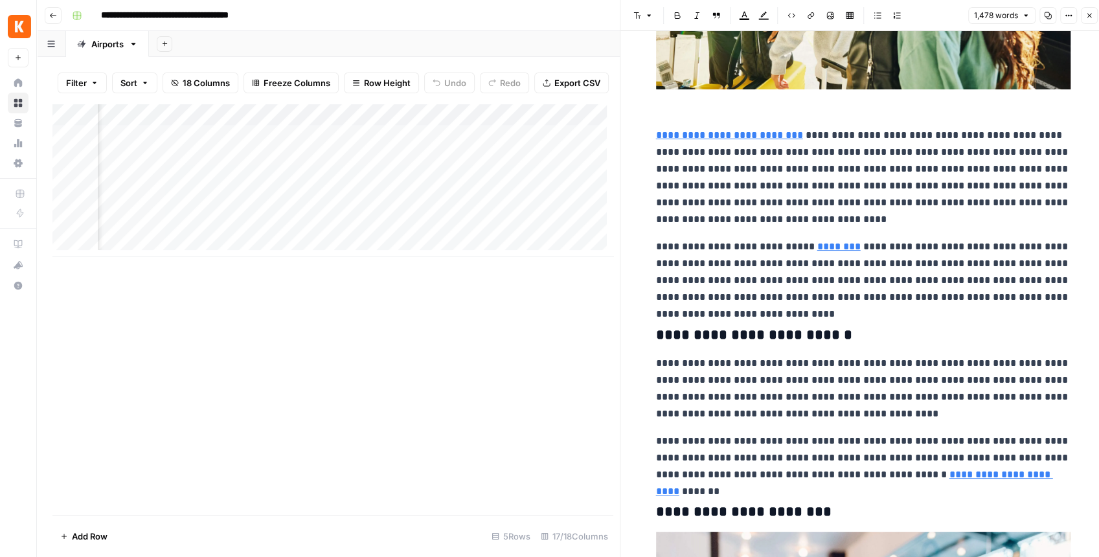
scroll to position [0, 615]
click at [372, 163] on div "Add Column" at bounding box center [332, 180] width 561 height 153
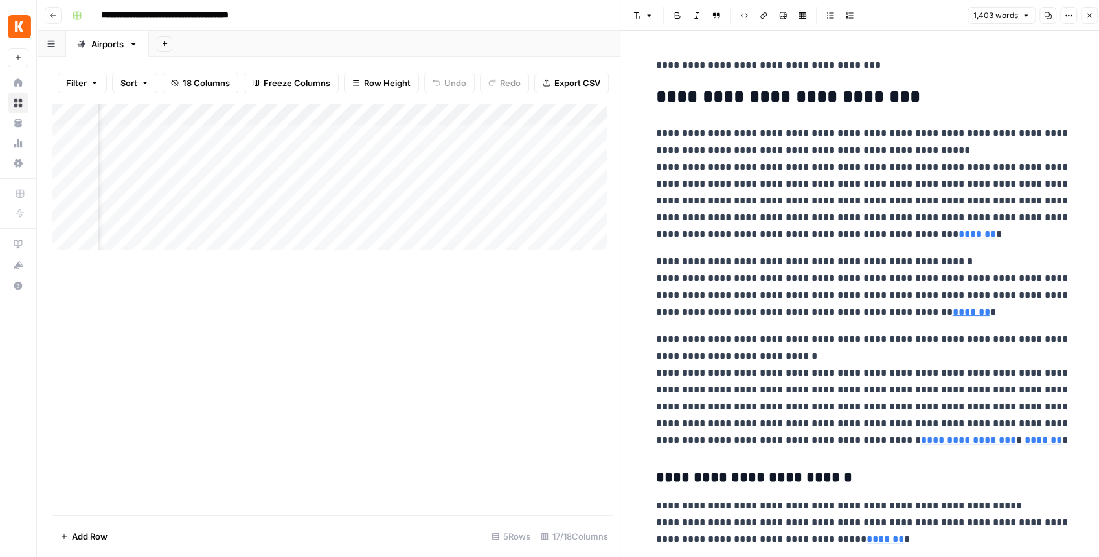
scroll to position [0, 825]
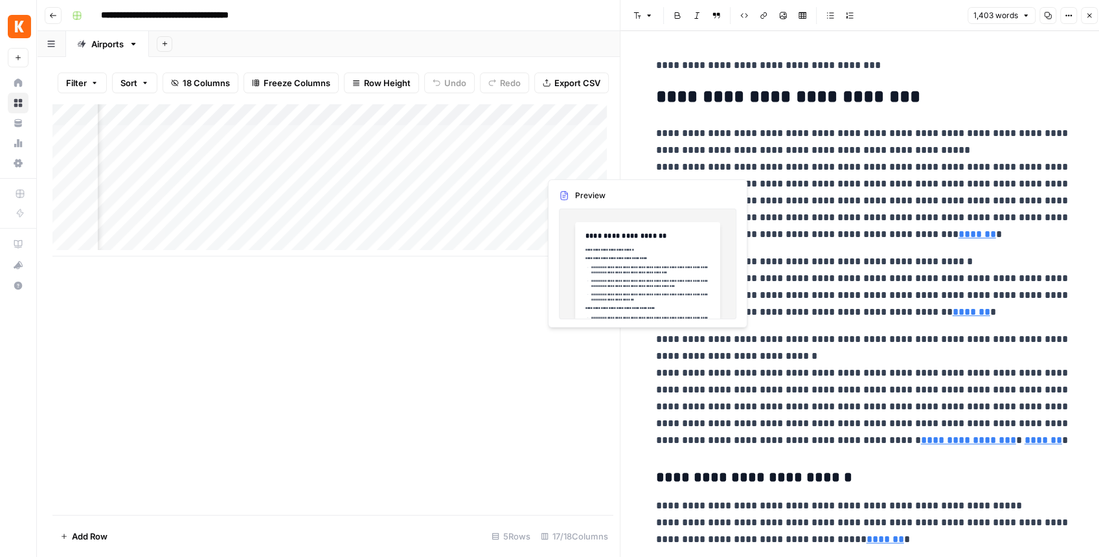
click at [597, 165] on div "Add Column" at bounding box center [332, 180] width 561 height 153
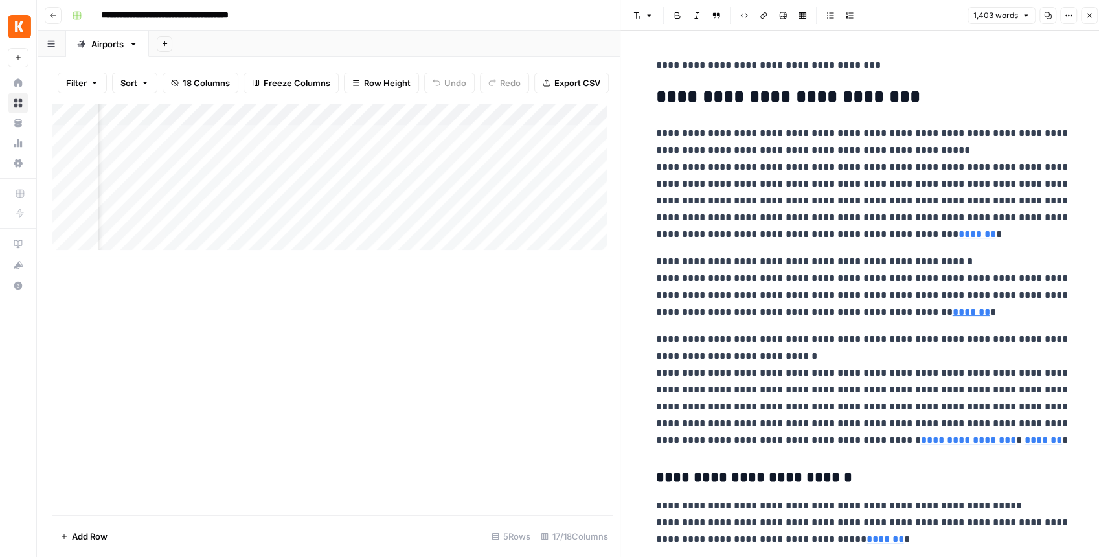
scroll to position [0, 939]
click at [530, 163] on div "Add Column" at bounding box center [332, 180] width 561 height 153
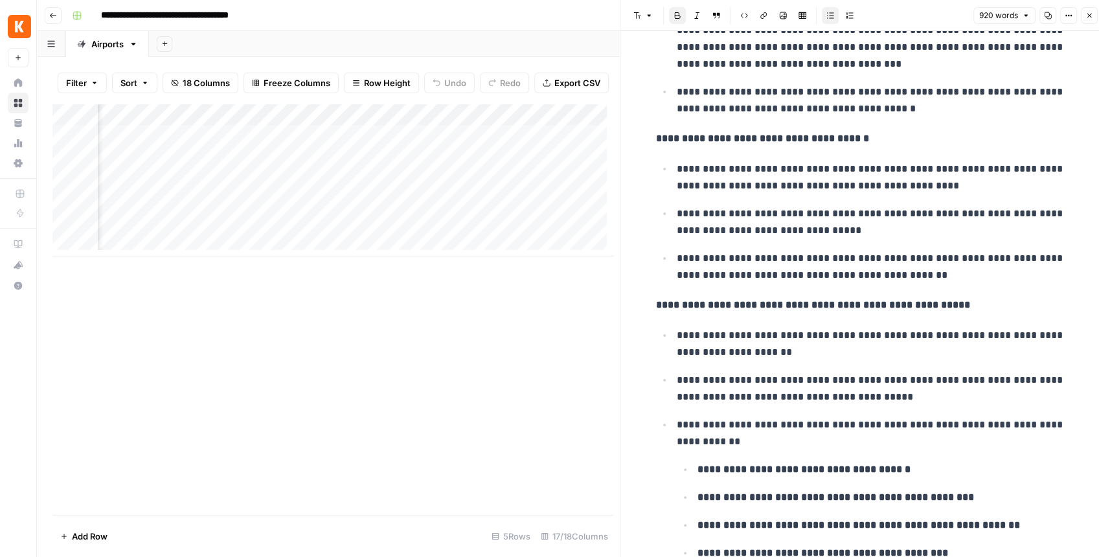
scroll to position [2069, 0]
click at [284, 163] on div "Add Column" at bounding box center [332, 180] width 561 height 153
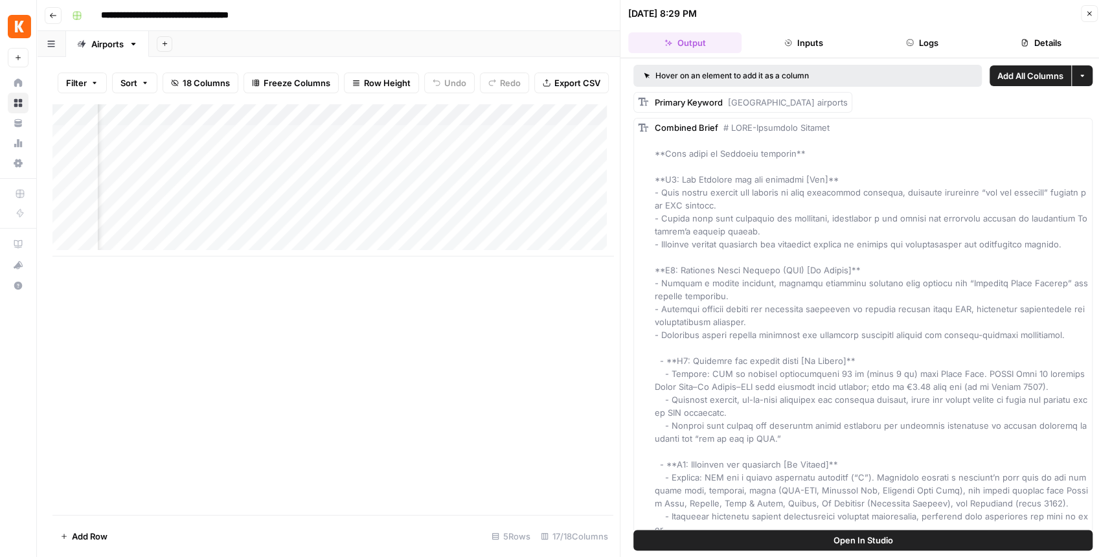
click at [815, 541] on button "Open In Studio" at bounding box center [863, 540] width 459 height 21
drag, startPoint x: 354, startPoint y: 262, endPoint x: 312, endPoint y: 260, distance: 41.5
click at [312, 260] on div "Add Column" at bounding box center [332, 309] width 561 height 411
click at [293, 158] on div "Add Column" at bounding box center [332, 180] width 561 height 153
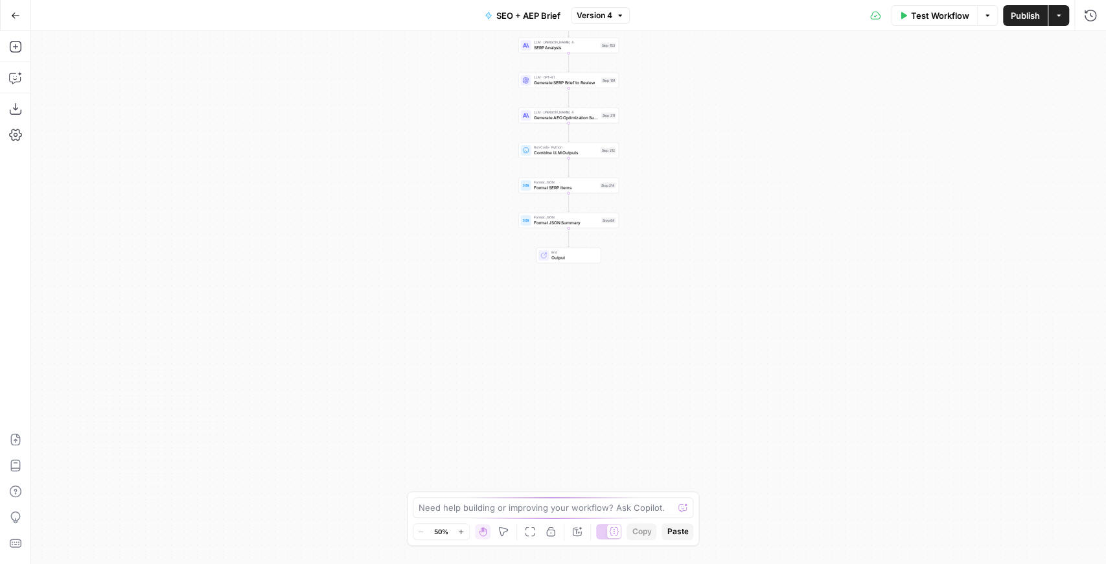
click at [578, 254] on span "Output" at bounding box center [573, 257] width 44 height 6
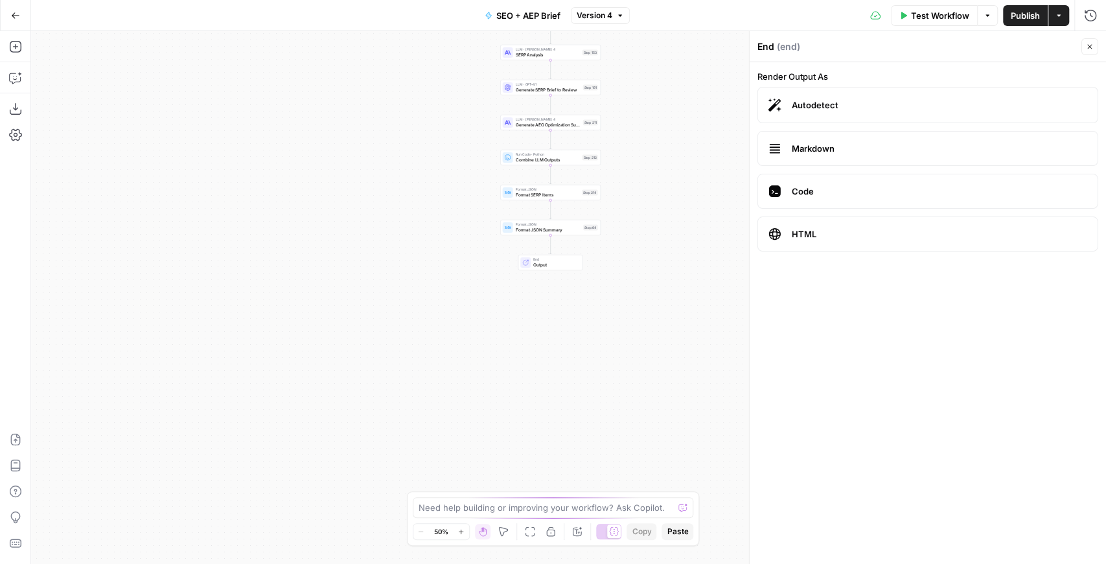
drag, startPoint x: 671, startPoint y: 218, endPoint x: 653, endPoint y: 224, distance: 18.7
click at [653, 224] on div "Workflow Set Inputs Inputs Power Agent Identify target keywords Step 148 Output…" at bounding box center [568, 297] width 1075 height 533
click at [568, 235] on div "Format JSON Format JSON Summary Step 64 Copy step Delete step Edit Note Test" at bounding box center [549, 228] width 100 height 16
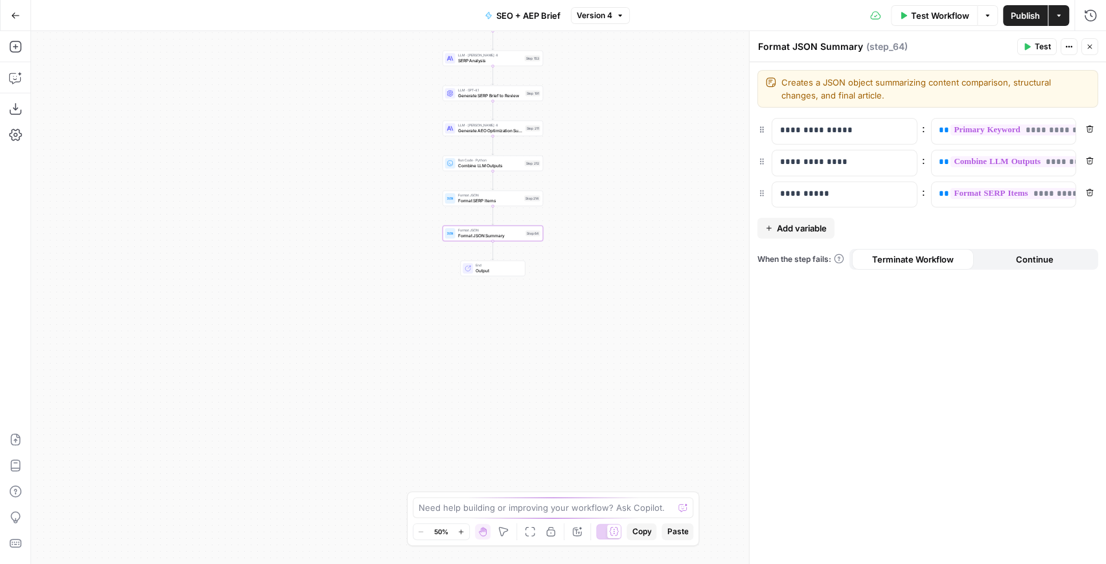
drag, startPoint x: 678, startPoint y: 192, endPoint x: 618, endPoint y: 197, distance: 60.5
click at [618, 197] on div "Workflow Set Inputs Inputs Power Agent Identify target keywords Step 148 Output…" at bounding box center [568, 297] width 1075 height 533
click at [772, 225] on button "Add variable" at bounding box center [795, 228] width 77 height 21
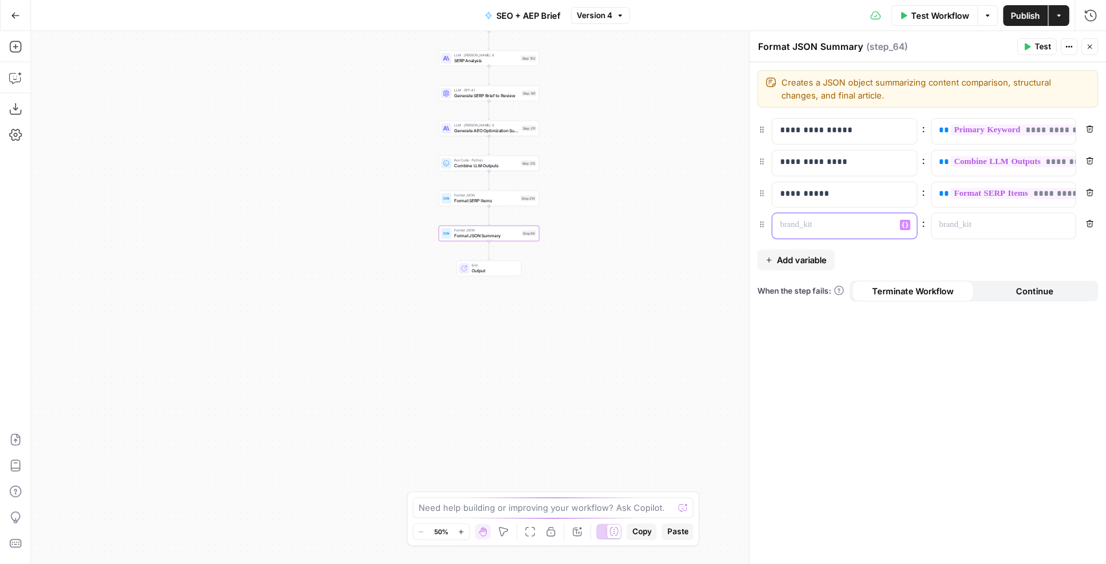
click at [810, 219] on p at bounding box center [834, 224] width 108 height 13
click at [803, 257] on span "Add variable" at bounding box center [802, 259] width 50 height 13
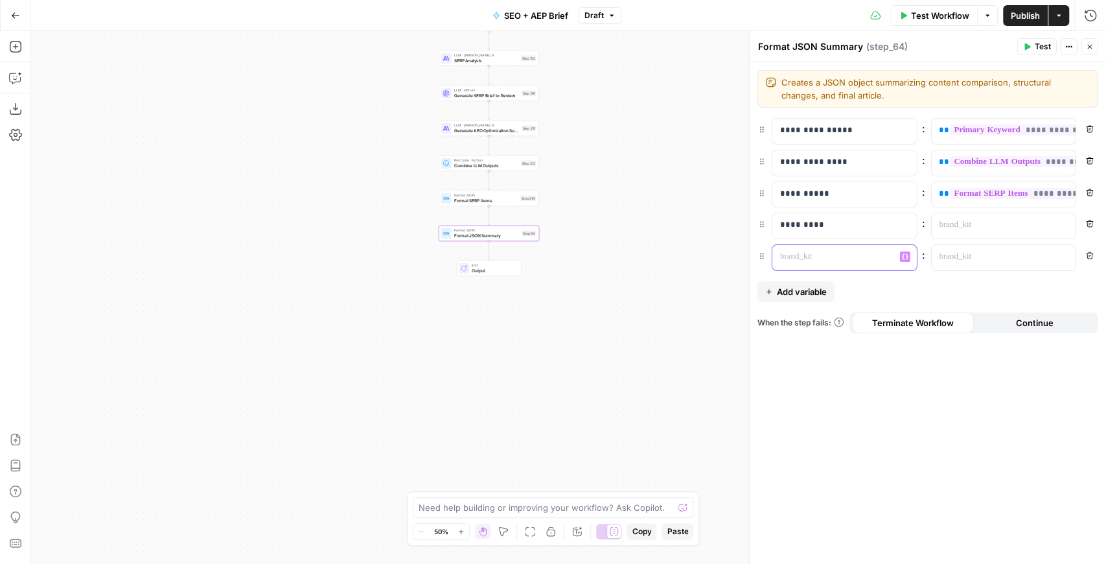
click at [812, 251] on p at bounding box center [834, 256] width 108 height 13
click at [963, 222] on p at bounding box center [993, 224] width 108 height 13
click at [1068, 220] on button "Variables Menu" at bounding box center [1064, 225] width 10 height 10
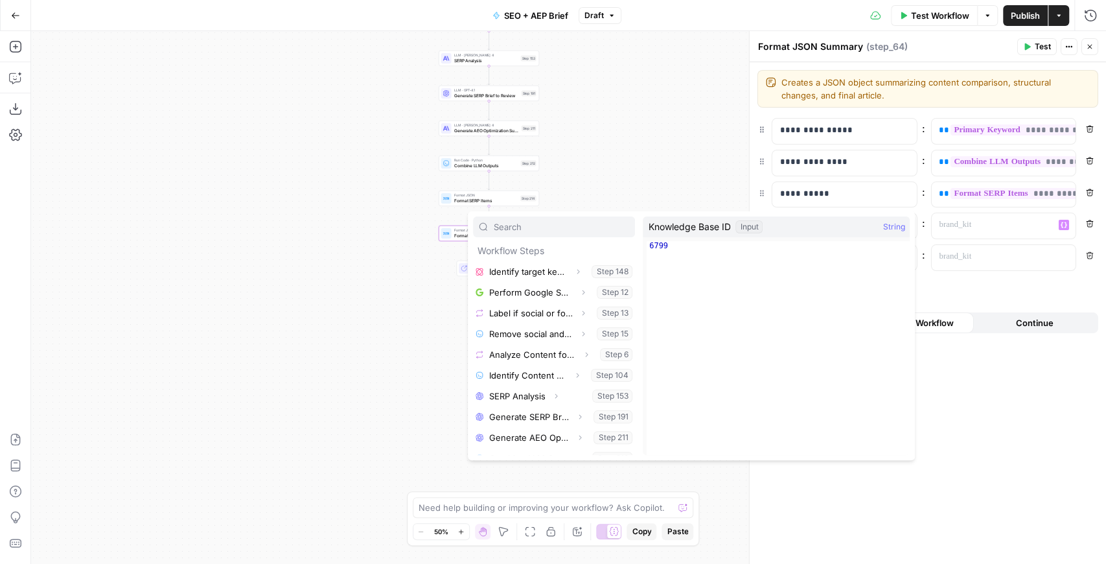
scroll to position [200, 0]
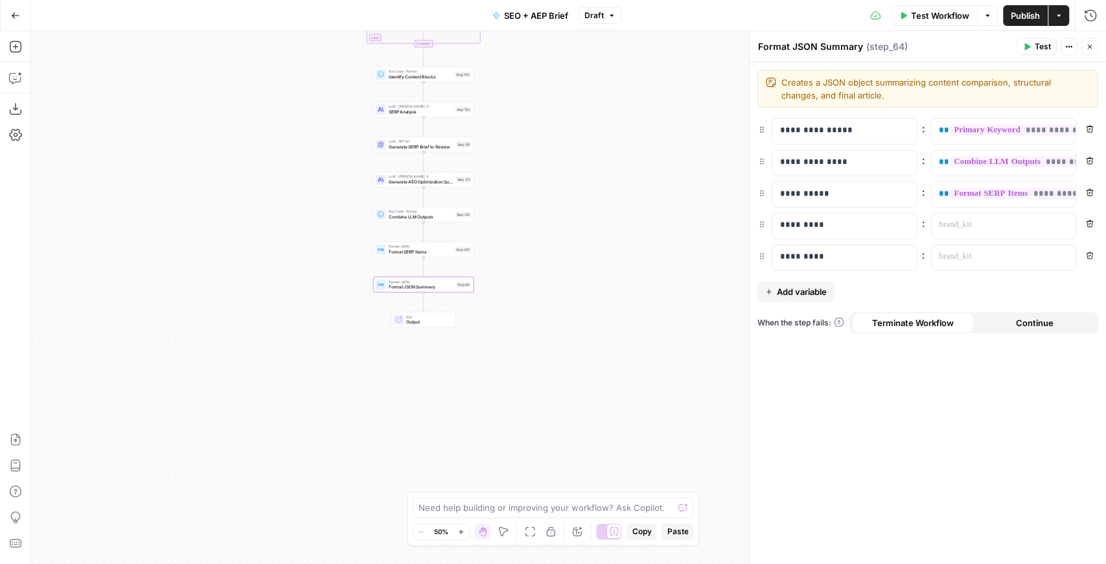
drag, startPoint x: 378, startPoint y: 241, endPoint x: 310, endPoint y: 295, distance: 87.6
click at [310, 295] on div "Workflow Set Inputs Inputs Power Agent Identify target keywords Step 148 Output…" at bounding box center [568, 297] width 1075 height 533
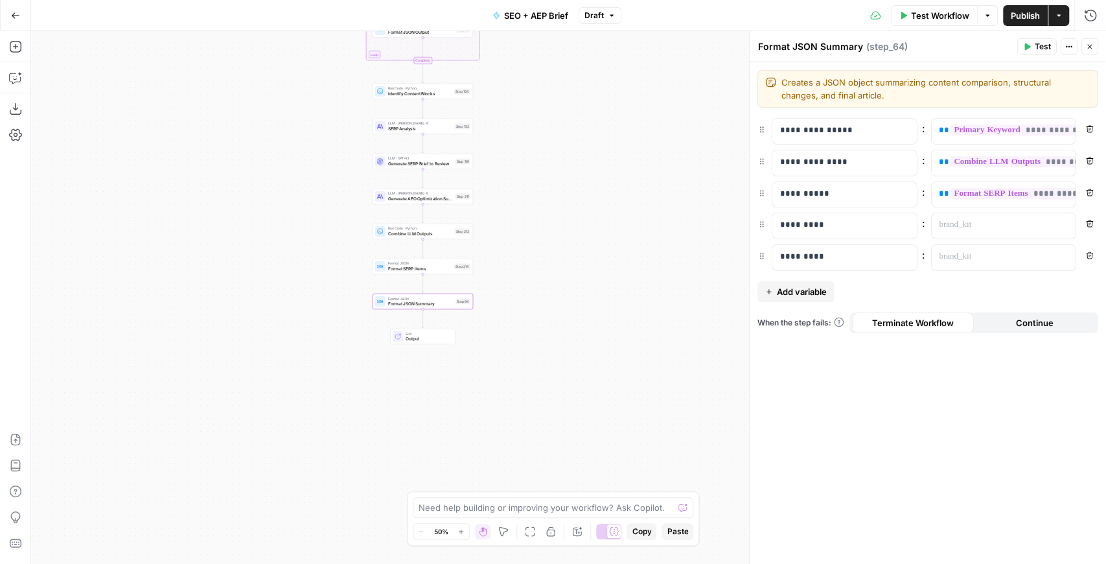
drag, startPoint x: 522, startPoint y: 214, endPoint x: 525, endPoint y: 228, distance: 13.8
click at [525, 228] on div "Workflow Set Inputs Inputs Power Agent Identify target keywords Step 148 Output…" at bounding box center [568, 297] width 1075 height 533
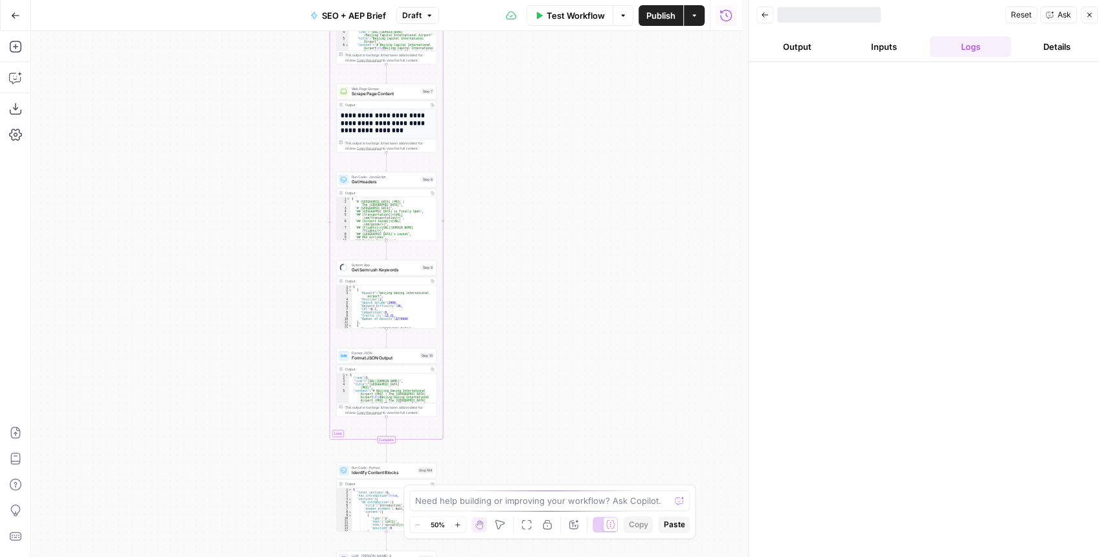
drag, startPoint x: 575, startPoint y: 371, endPoint x: 600, endPoint y: 181, distance: 191.4
click at [594, 200] on div "Workflow Set Inputs Inputs Power Agent Identify target keywords Step 148 Output…" at bounding box center [386, 294] width 711 height 526
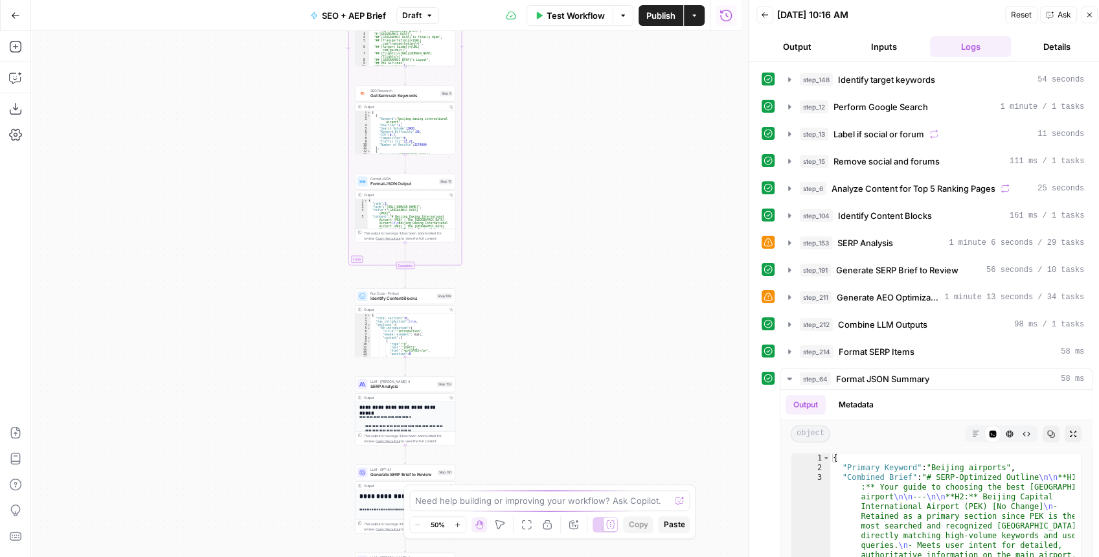
drag, startPoint x: 615, startPoint y: 352, endPoint x: 614, endPoint y: 153, distance: 198.9
click at [614, 154] on div "Workflow Set Inputs Inputs Power Agent Identify target keywords Step 148 Output…" at bounding box center [386, 294] width 711 height 526
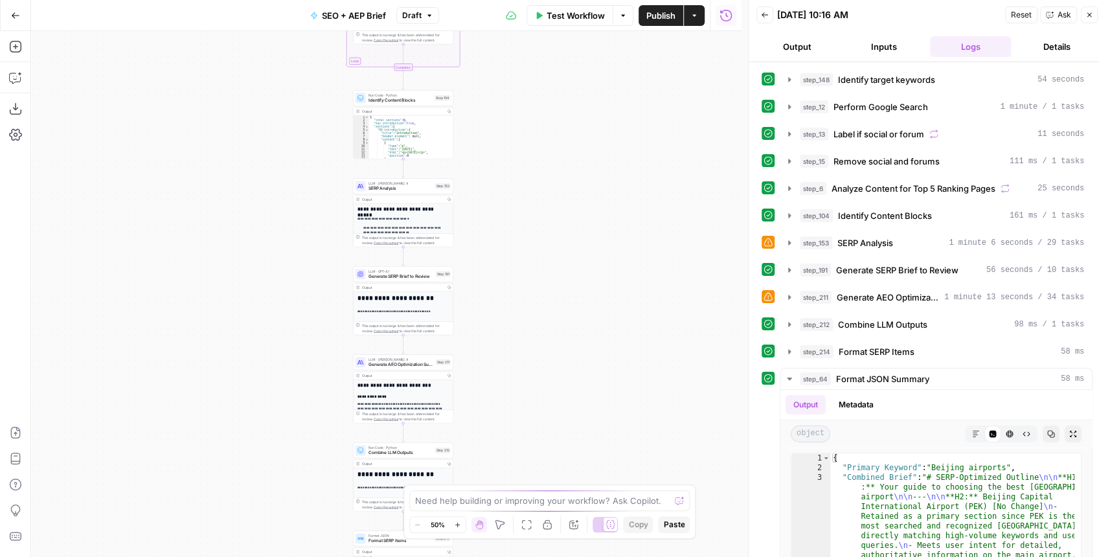
drag, startPoint x: 608, startPoint y: 300, endPoint x: 624, endPoint y: 108, distance: 193.0
click at [623, 107] on div "Workflow Set Inputs Inputs Power Agent Identify target keywords Step 148 Output…" at bounding box center [386, 294] width 711 height 526
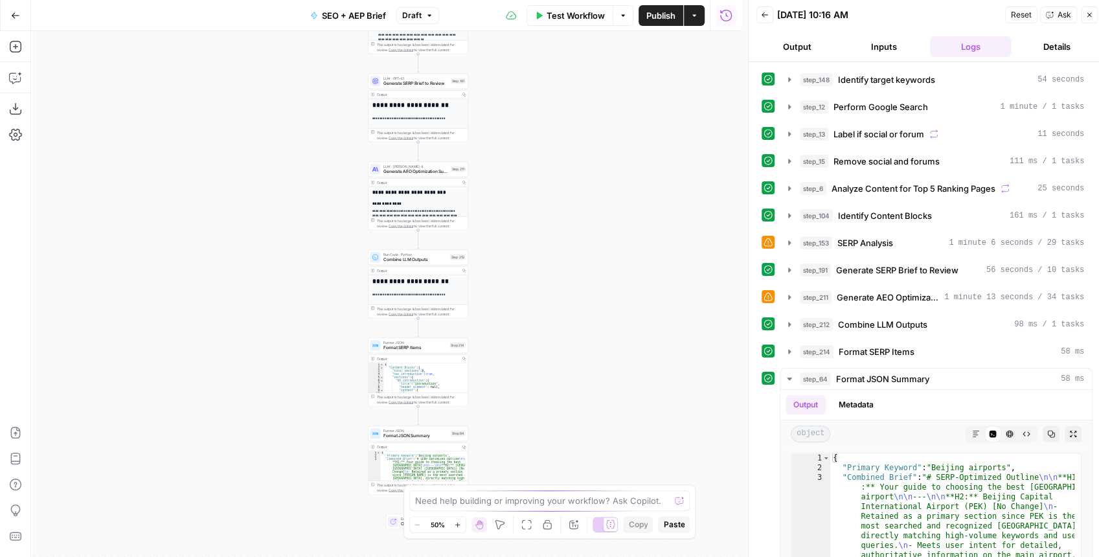
drag, startPoint x: 617, startPoint y: 327, endPoint x: 606, endPoint y: 123, distance: 203.7
click at [606, 115] on div "Workflow Set Inputs Inputs Power Agent Identify target keywords Step 148 Output…" at bounding box center [386, 294] width 711 height 526
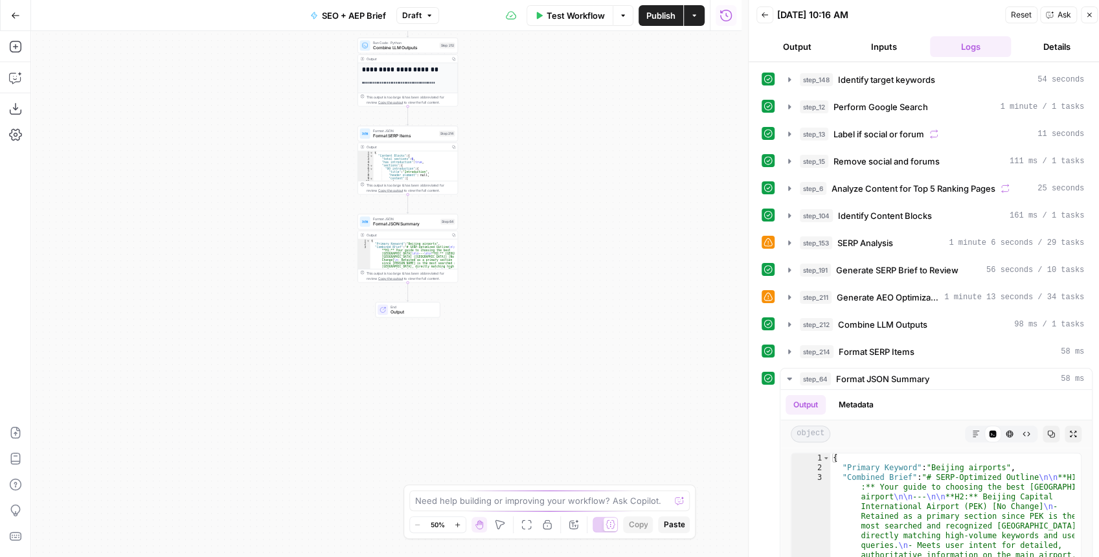
click at [594, 258] on div "Workflow Set Inputs Inputs Power Agent Identify target keywords Step 148 Output…" at bounding box center [386, 294] width 711 height 526
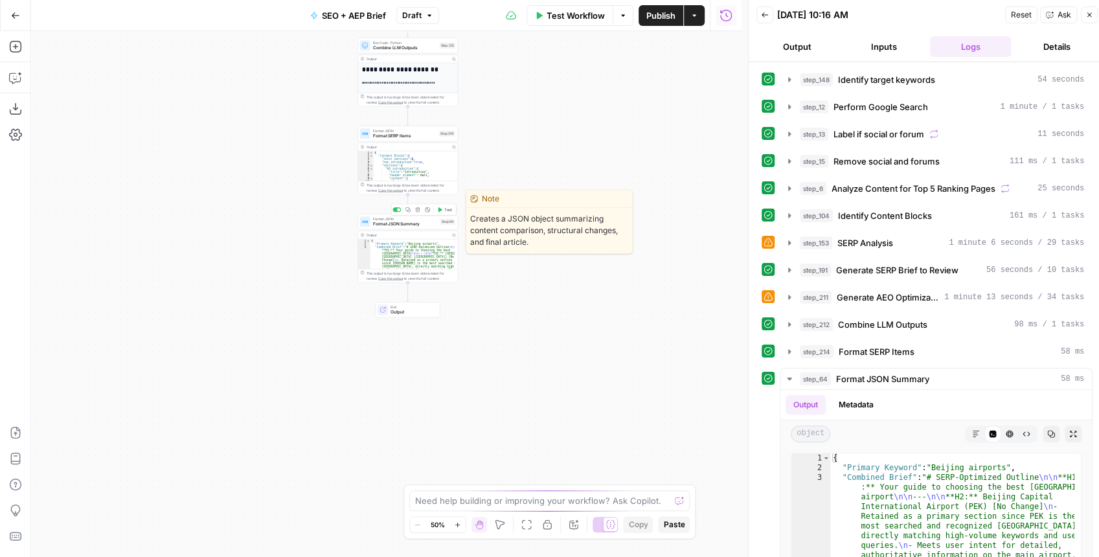
click at [407, 225] on span "Format JSON Summary" at bounding box center [405, 224] width 65 height 6
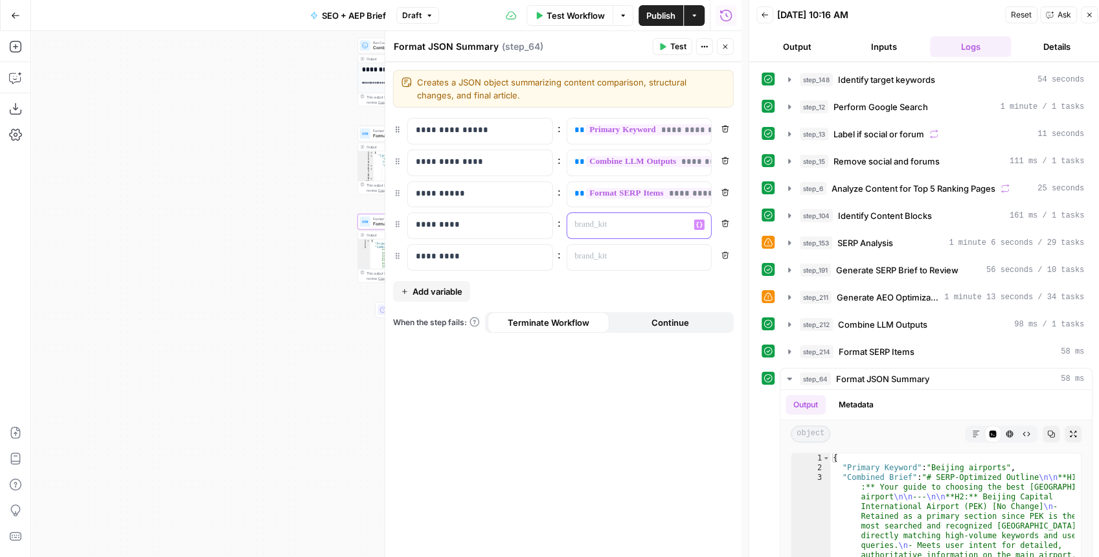
click at [597, 224] on p at bounding box center [629, 224] width 108 height 13
click at [696, 225] on icon "button" at bounding box center [699, 225] width 6 height 6
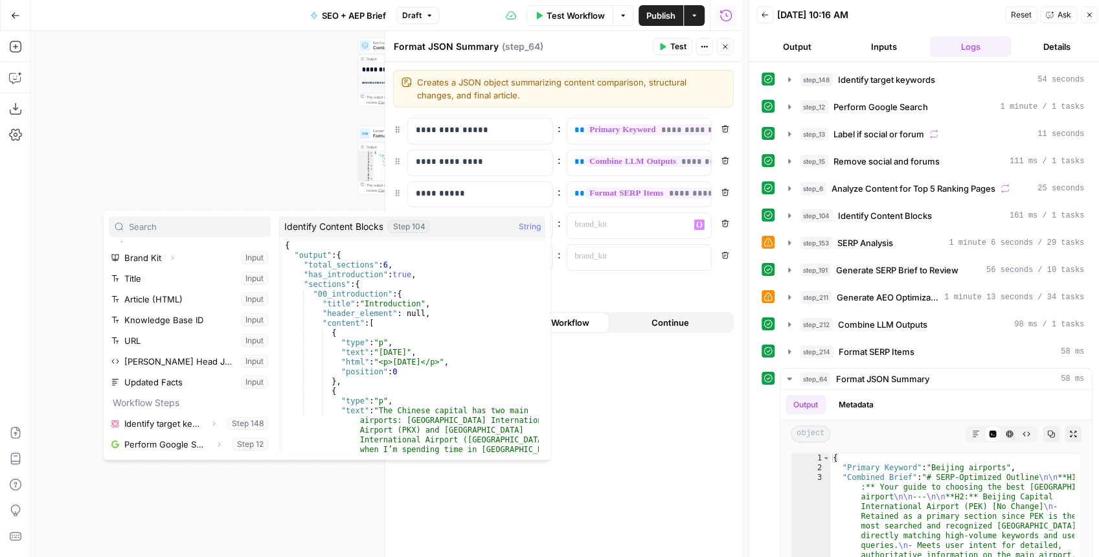
scroll to position [200, 0]
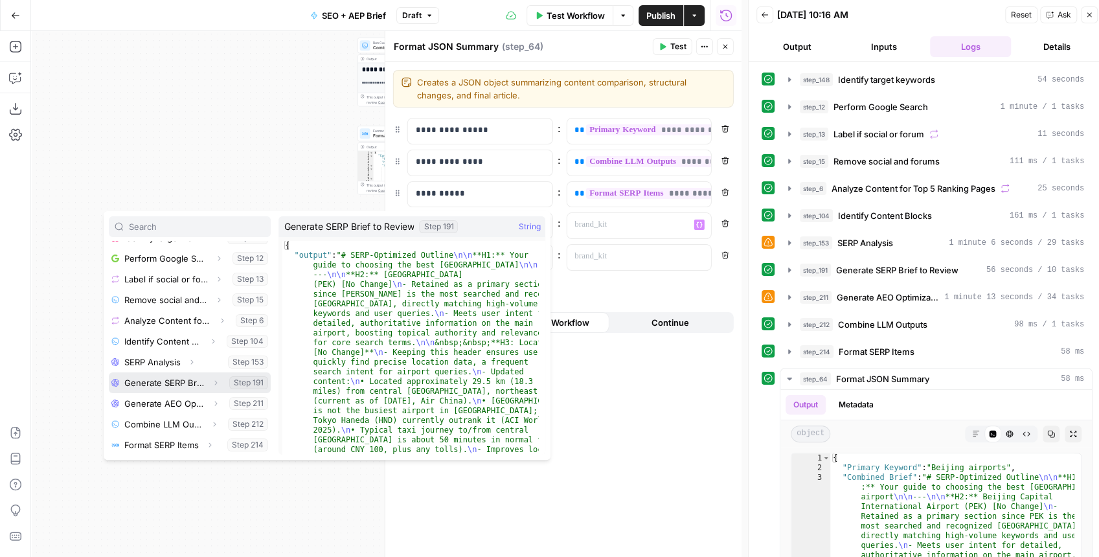
click at [212, 383] on icon "button" at bounding box center [216, 383] width 8 height 8
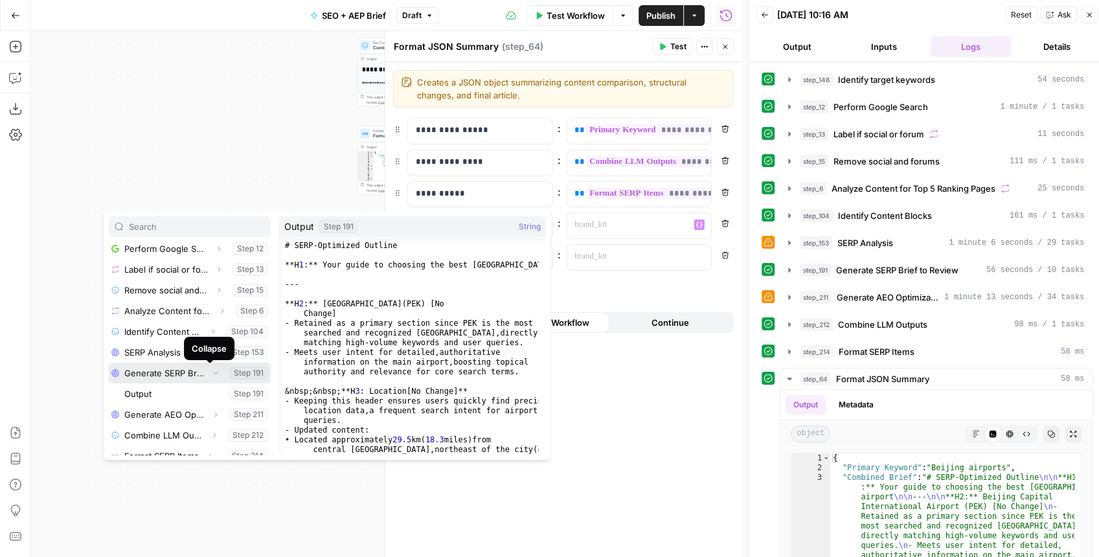
scroll to position [221, 0]
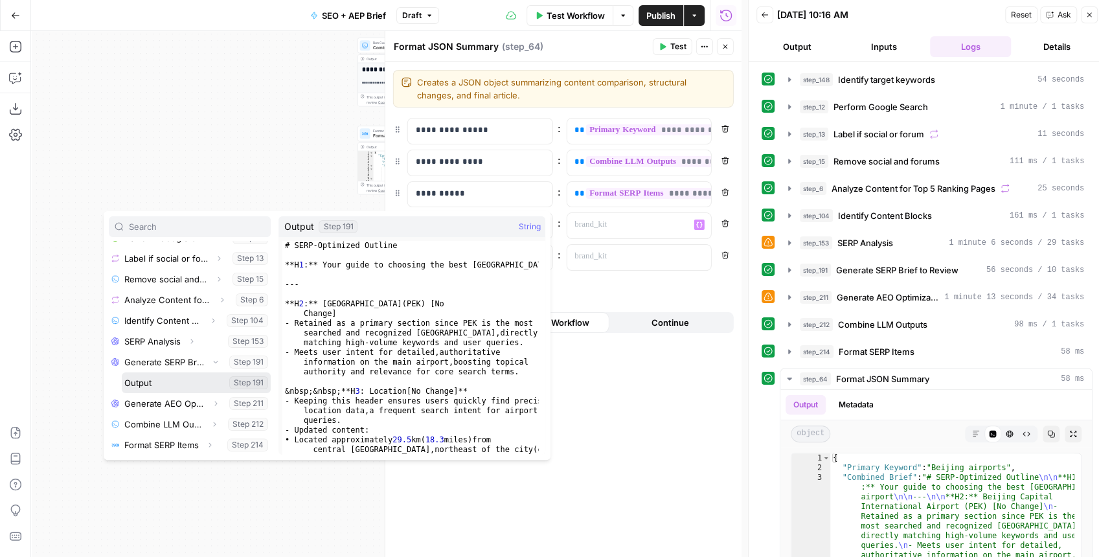
click at [183, 380] on button "Select variable Output" at bounding box center [196, 383] width 149 height 21
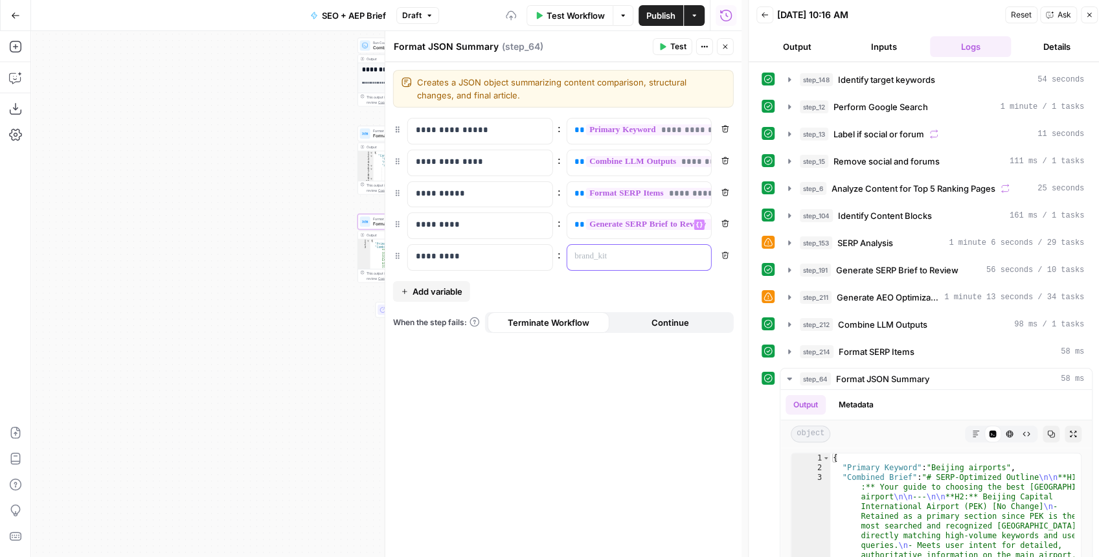
click at [584, 259] on p at bounding box center [629, 256] width 108 height 13
click at [697, 257] on icon "button" at bounding box center [699, 256] width 6 height 6
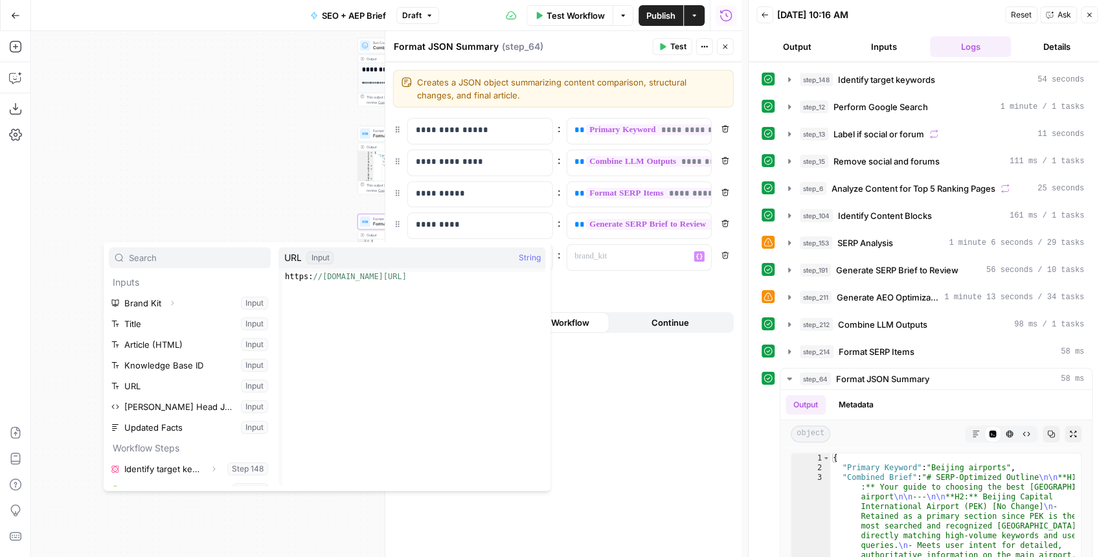
scroll to position [200, 0]
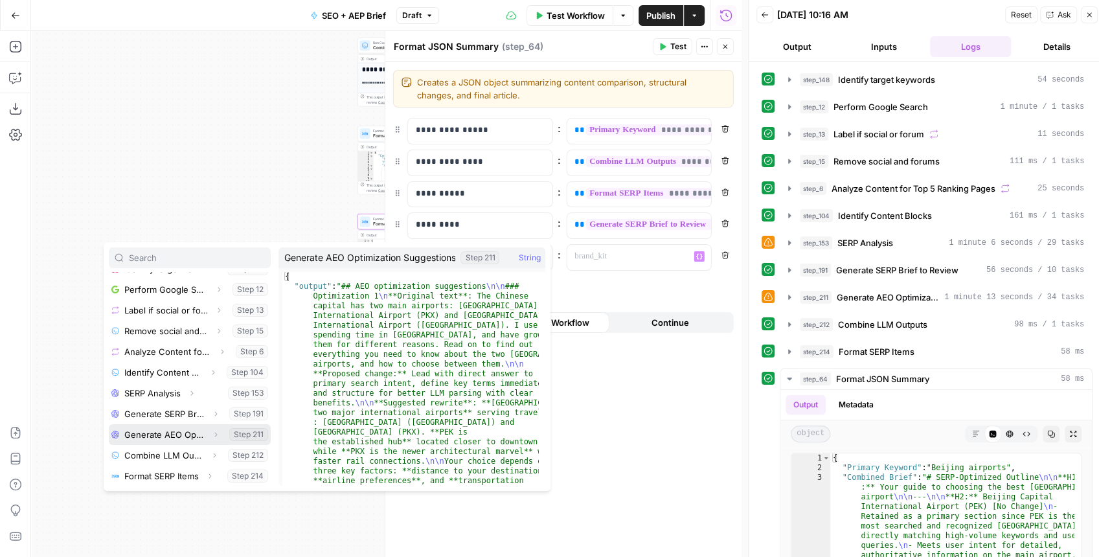
click at [212, 434] on icon "button" at bounding box center [216, 435] width 8 height 8
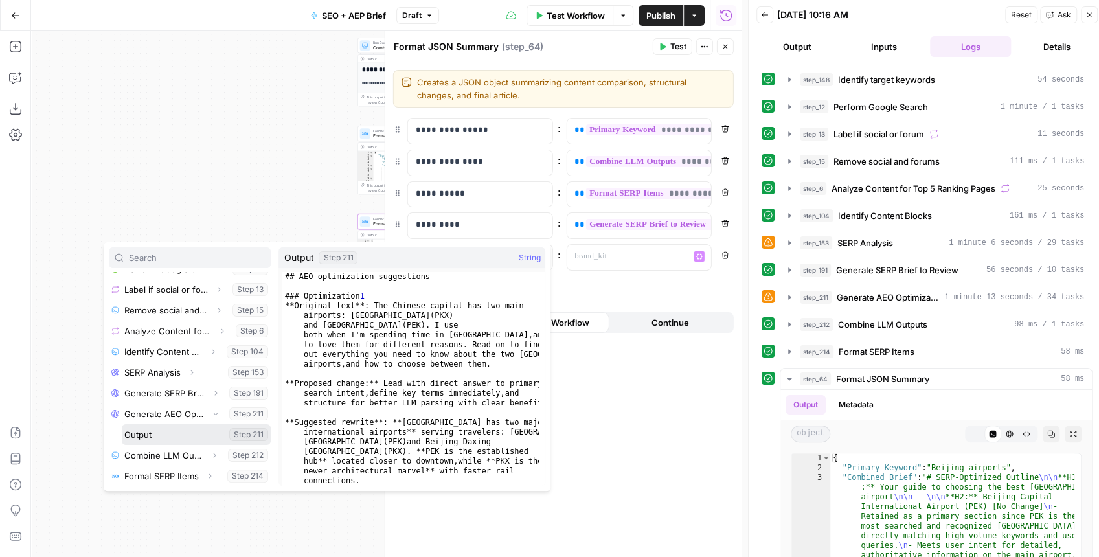
click at [190, 431] on button "Select variable Output" at bounding box center [196, 434] width 149 height 21
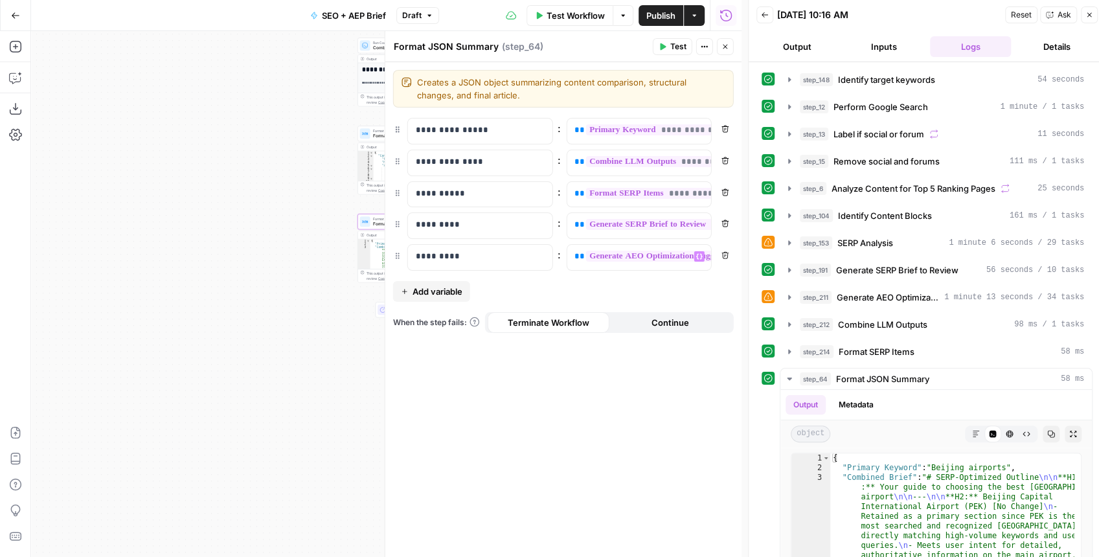
click at [656, 19] on span "Publish" at bounding box center [661, 15] width 29 height 13
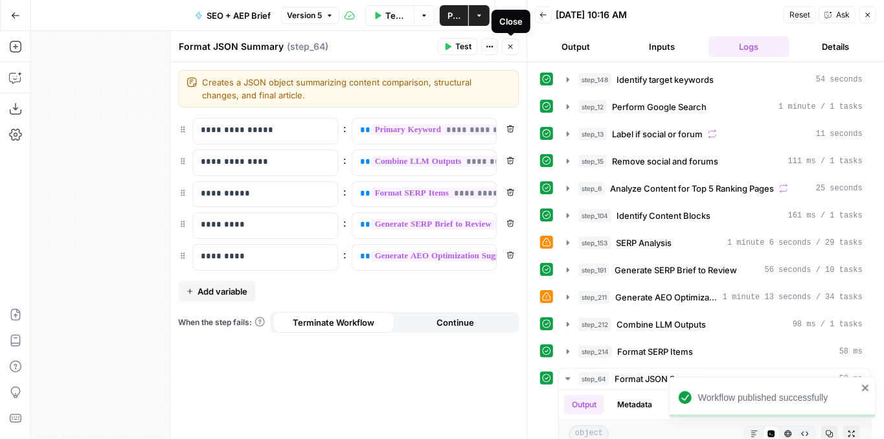
click at [511, 49] on icon "button" at bounding box center [511, 47] width 8 height 8
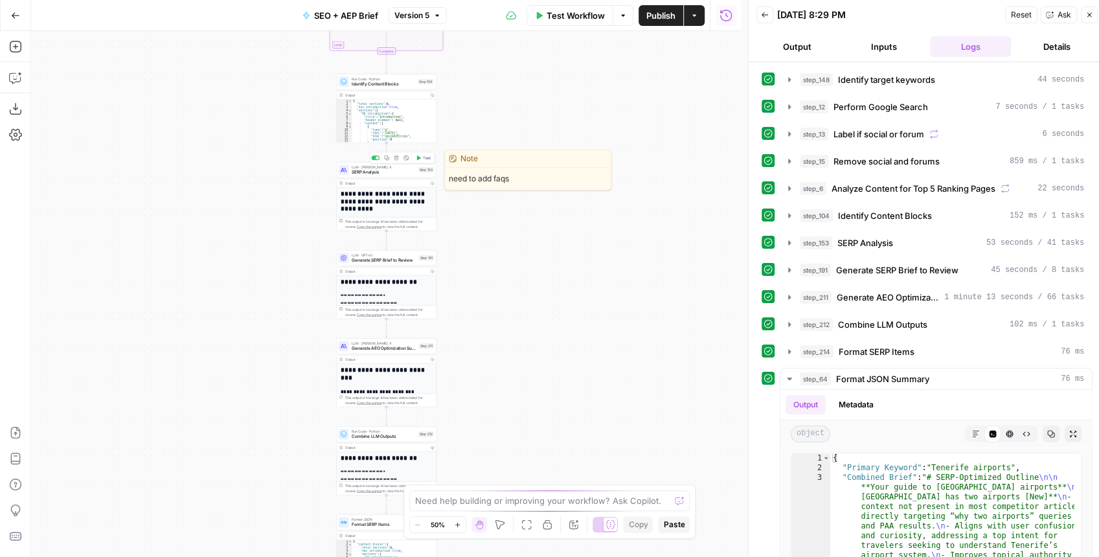
click at [371, 174] on span "SERP Analysis" at bounding box center [384, 172] width 64 height 6
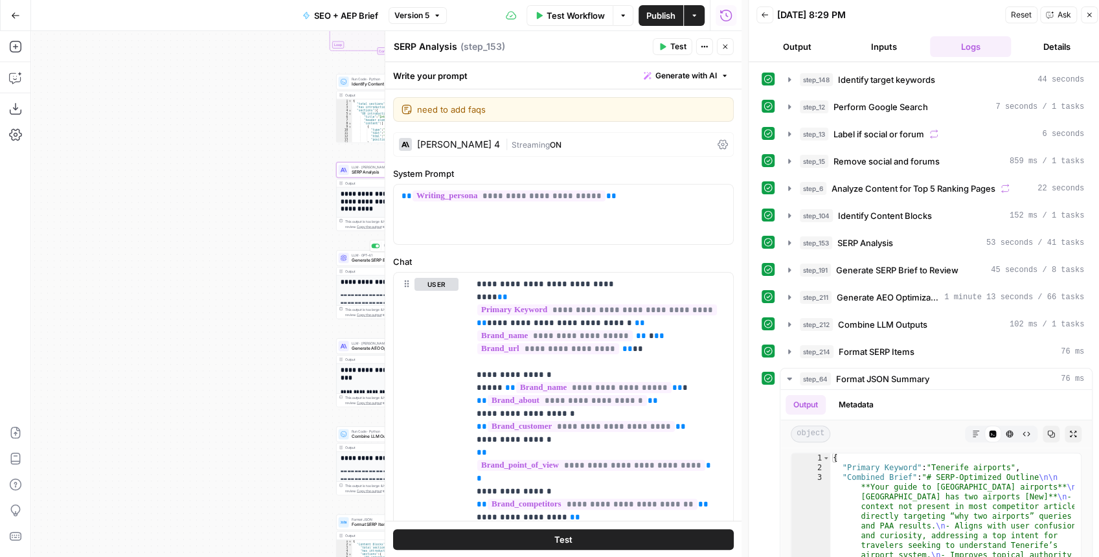
click at [356, 257] on span "Generate SERP Brief to Review" at bounding box center [384, 260] width 65 height 6
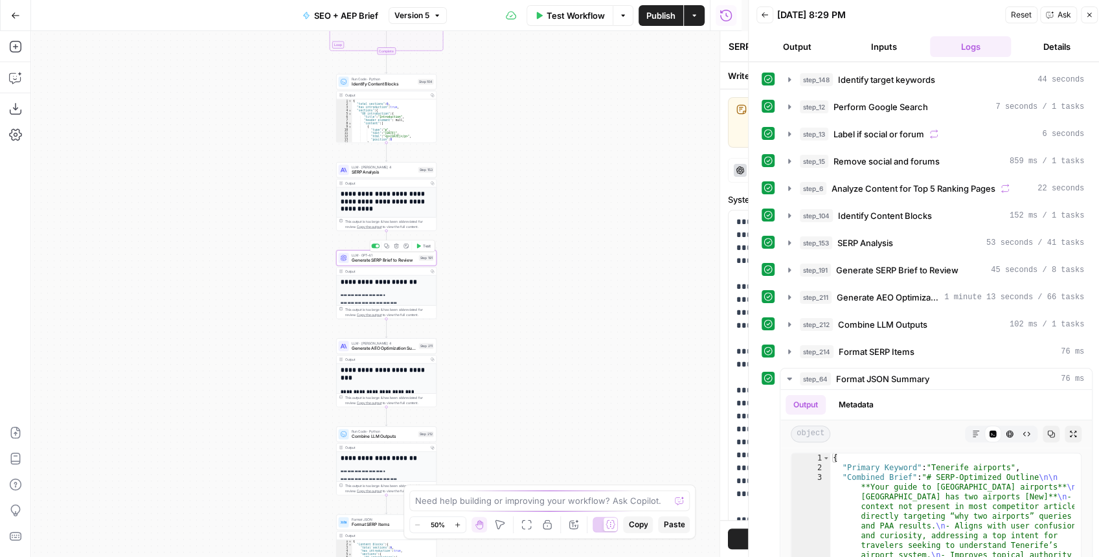
type textarea "Generate SERP Brief to Review"
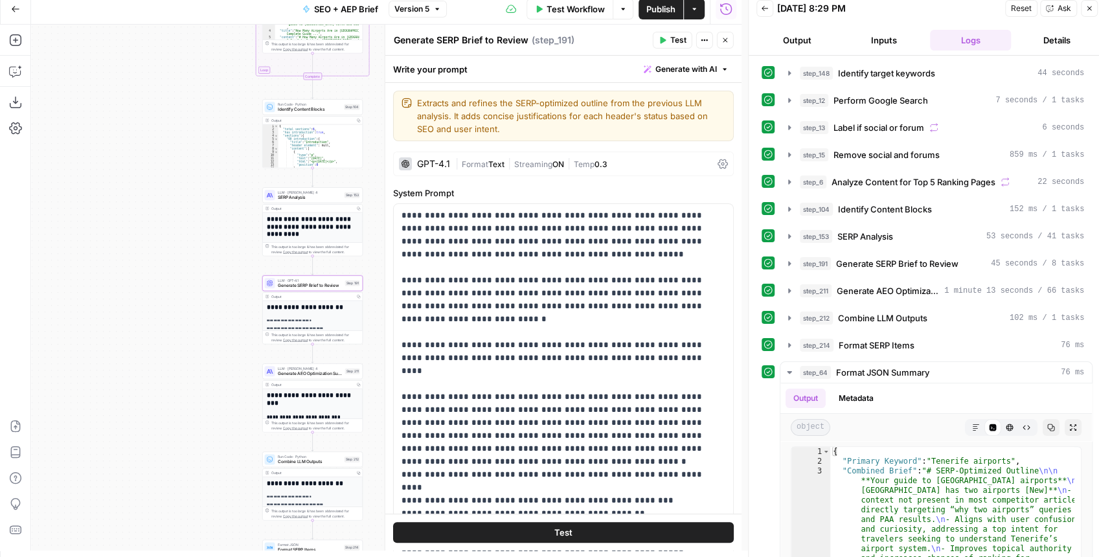
drag, startPoint x: 241, startPoint y: 242, endPoint x: 145, endPoint y: 289, distance: 106.6
click at [145, 289] on div "Workflow Set Inputs Inputs Power Agent Identify target keywords Step 148 Output…" at bounding box center [386, 288] width 711 height 526
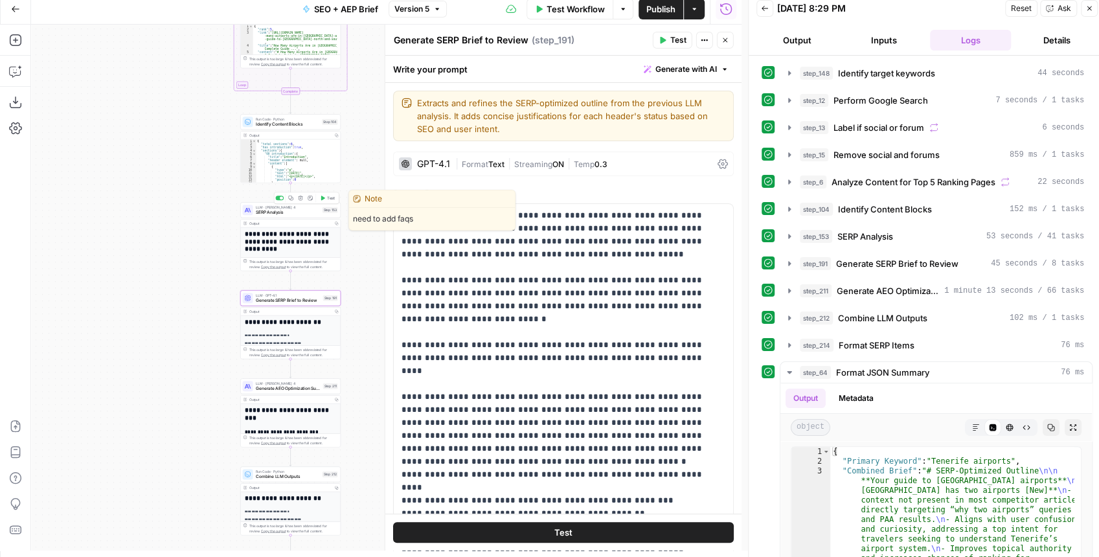
click at [315, 213] on span "SERP Analysis" at bounding box center [288, 212] width 64 height 6
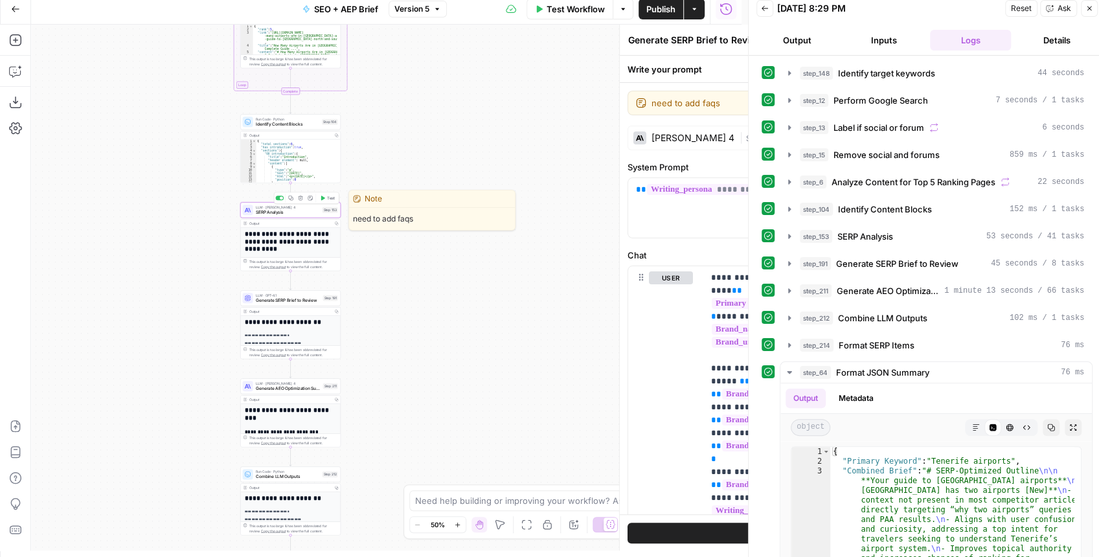
type textarea "SERP Analysis"
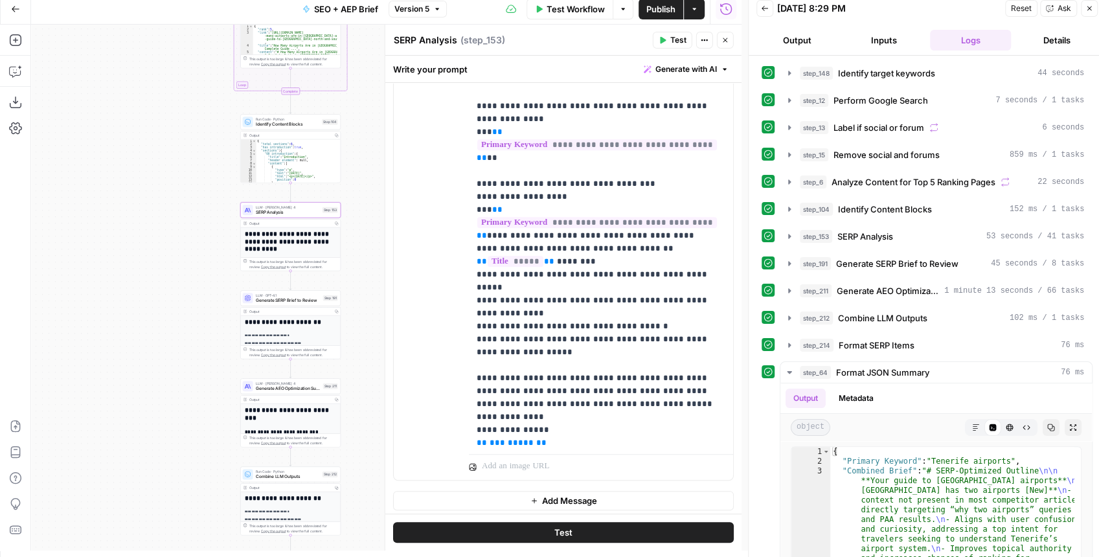
scroll to position [172, 0]
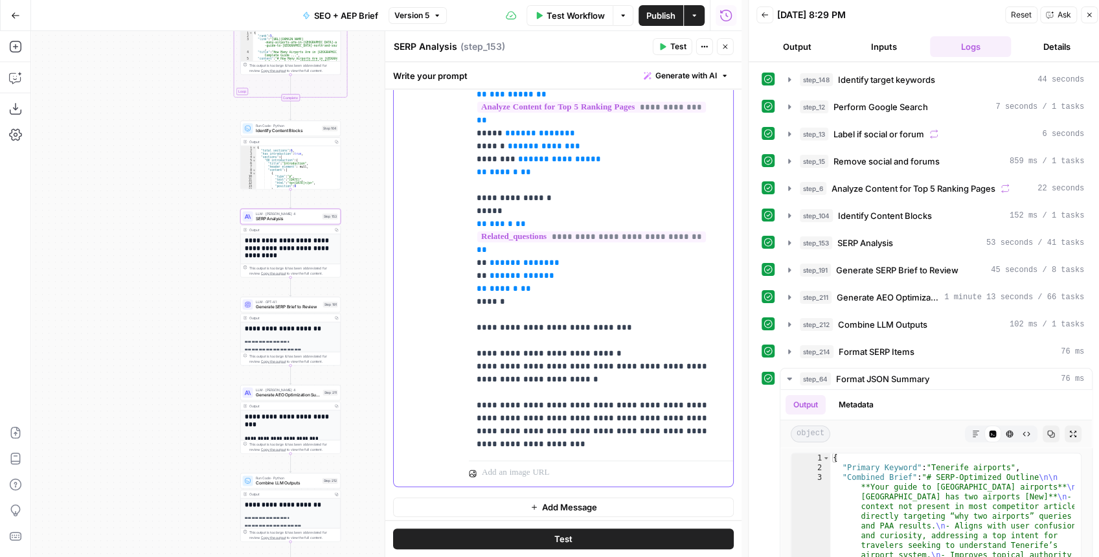
scroll to position [472, 0]
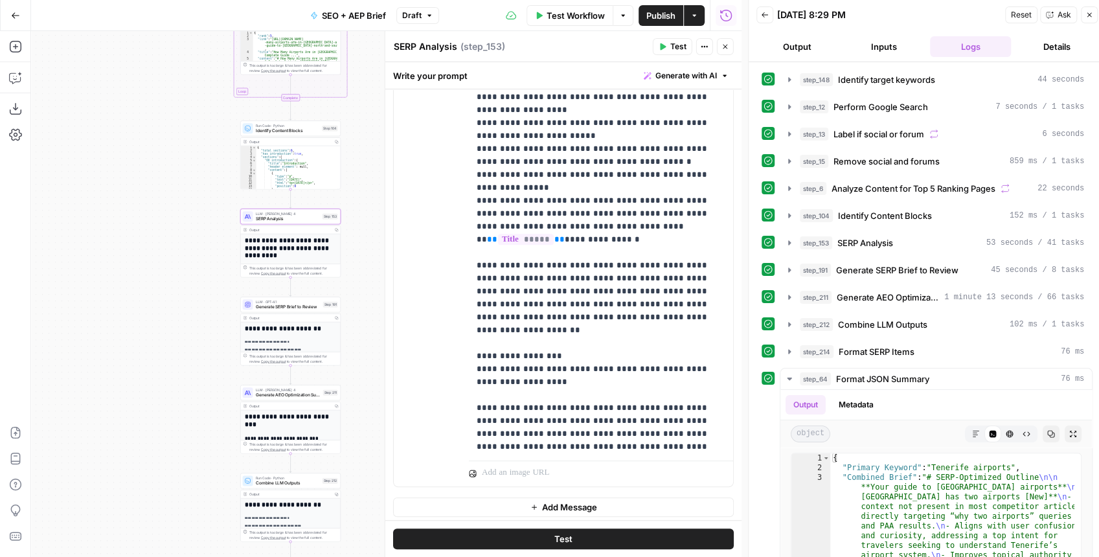
scroll to position [947, 0]
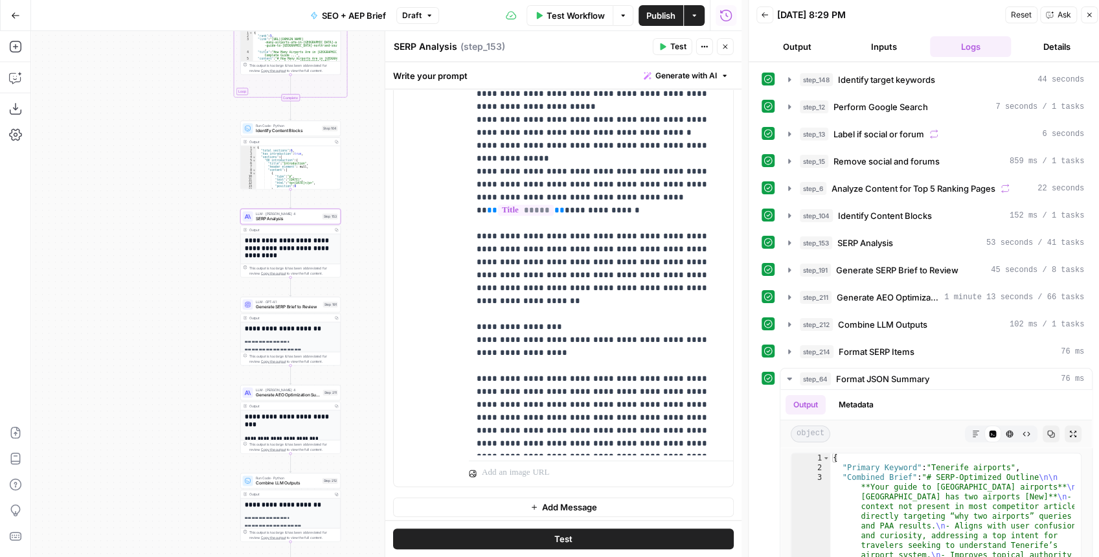
click at [679, 48] on span "Test" at bounding box center [679, 47] width 16 height 12
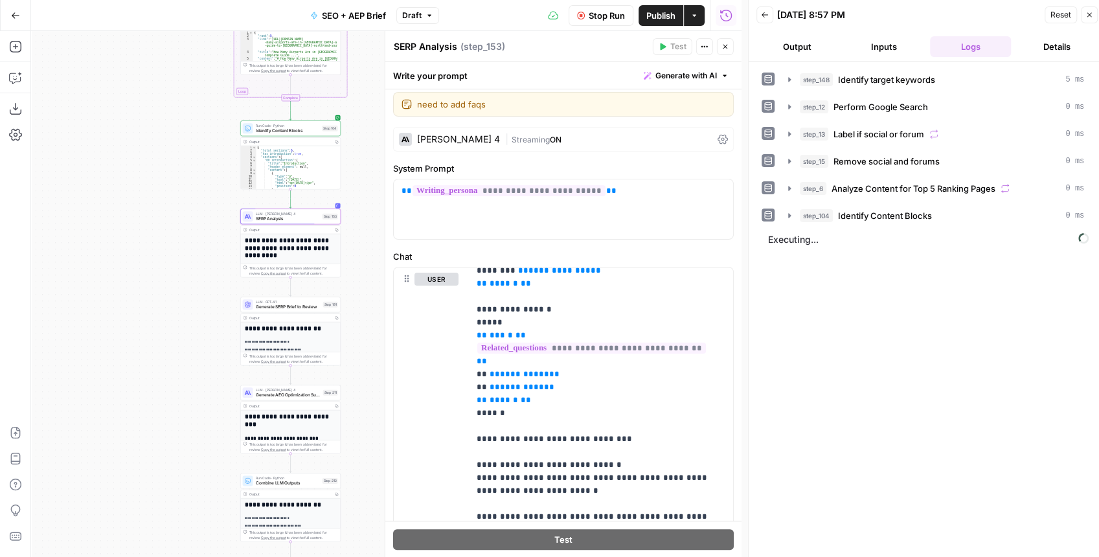
scroll to position [0, 0]
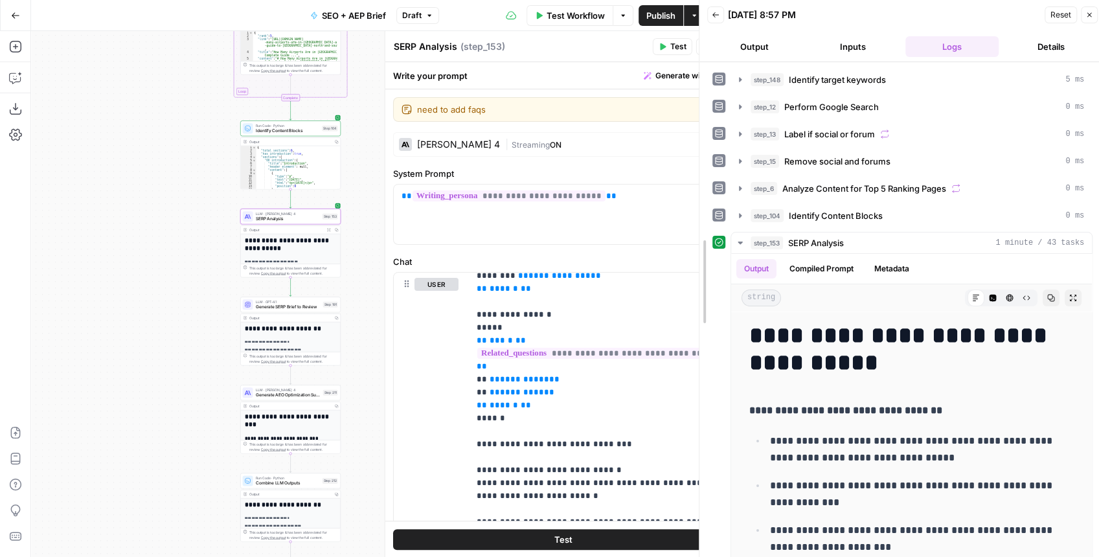
drag, startPoint x: 750, startPoint y: 282, endPoint x: 776, endPoint y: 312, distance: 39.5
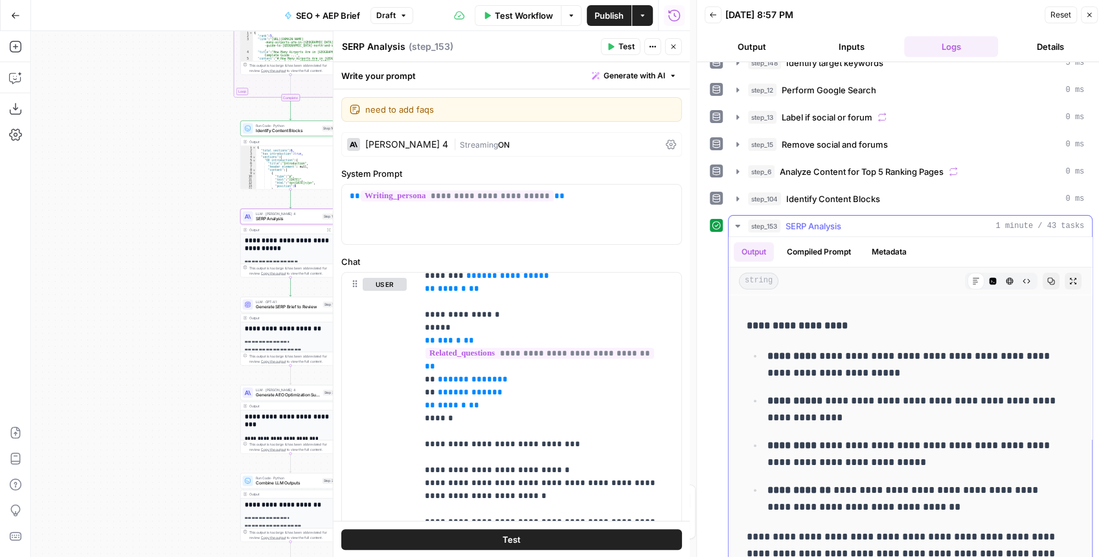
scroll to position [3589, 0]
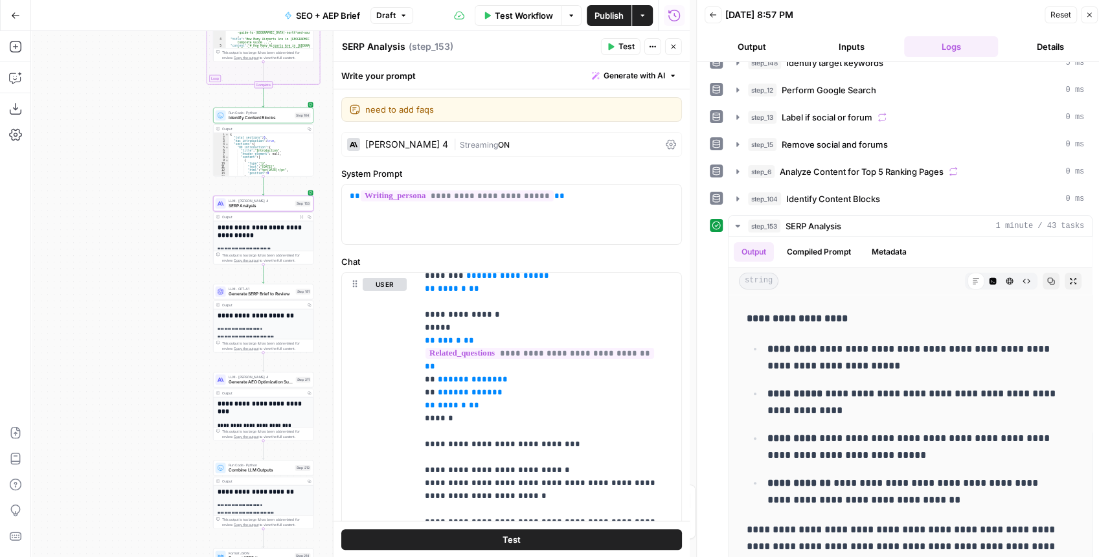
drag, startPoint x: 180, startPoint y: 298, endPoint x: 149, endPoint y: 280, distance: 36.0
click at [152, 284] on div "Workflow Set Inputs Inputs Power Agent Identify target keywords Step 148 Output…" at bounding box center [360, 294] width 659 height 526
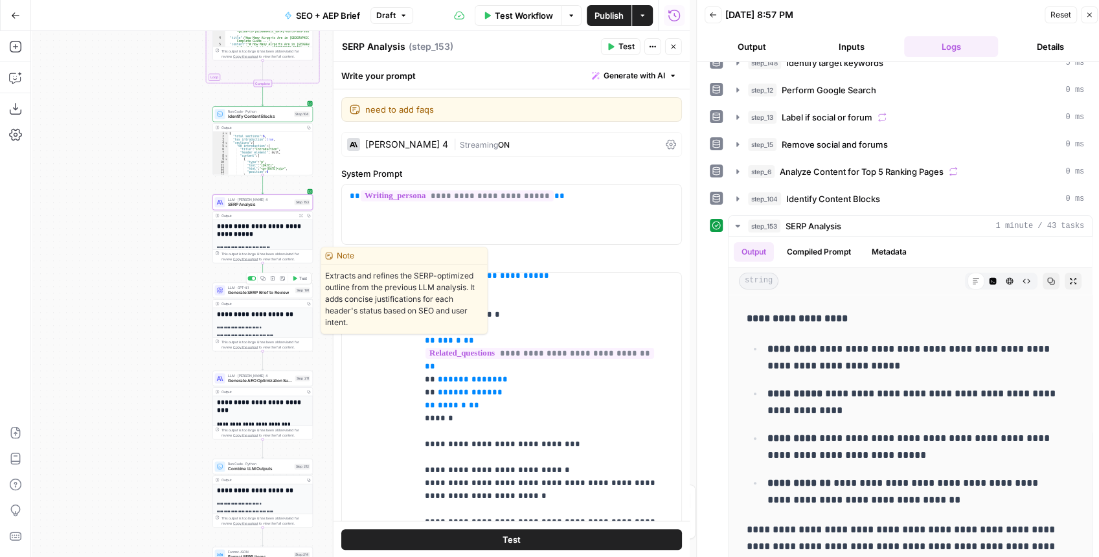
click at [303, 281] on span "Test" at bounding box center [303, 278] width 8 height 6
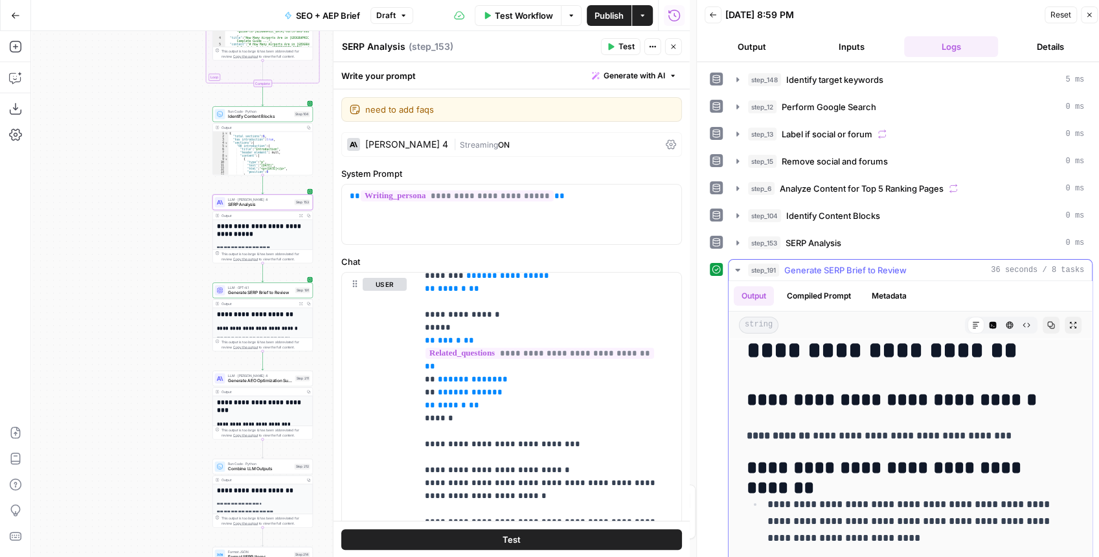
scroll to position [0, 0]
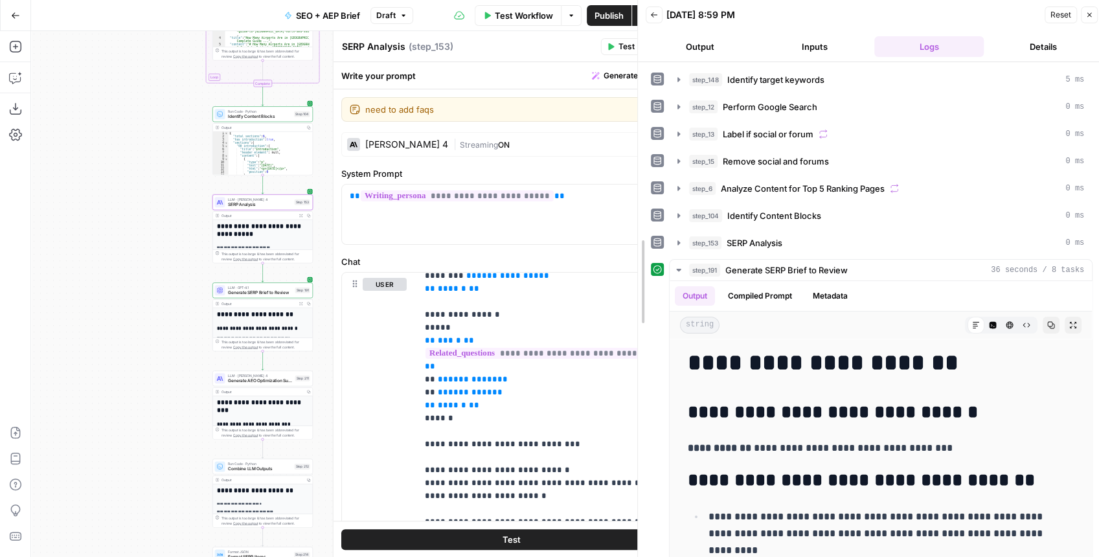
drag, startPoint x: 696, startPoint y: 328, endPoint x: 638, endPoint y: 328, distance: 58.3
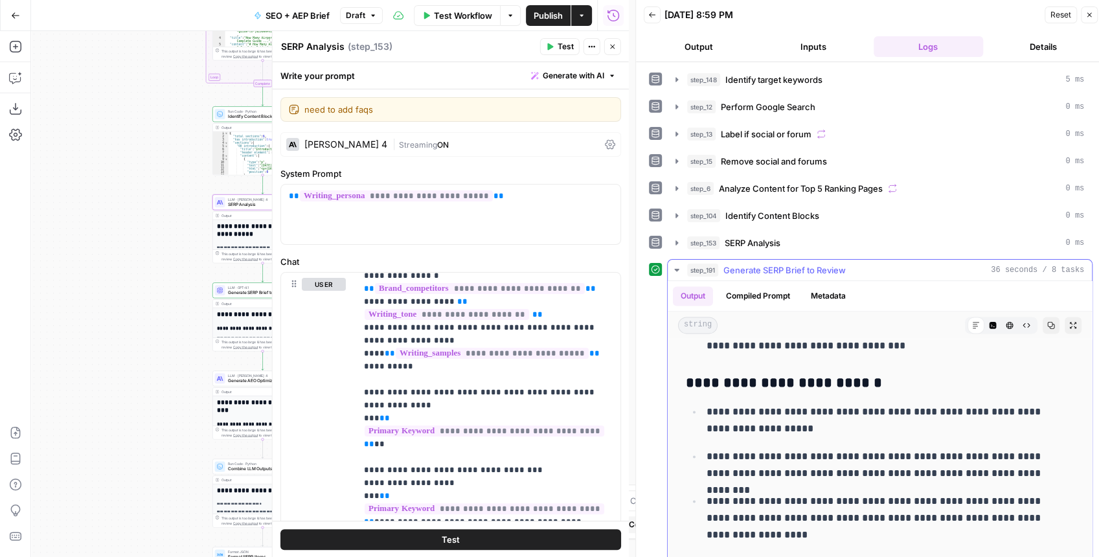
scroll to position [1252, 0]
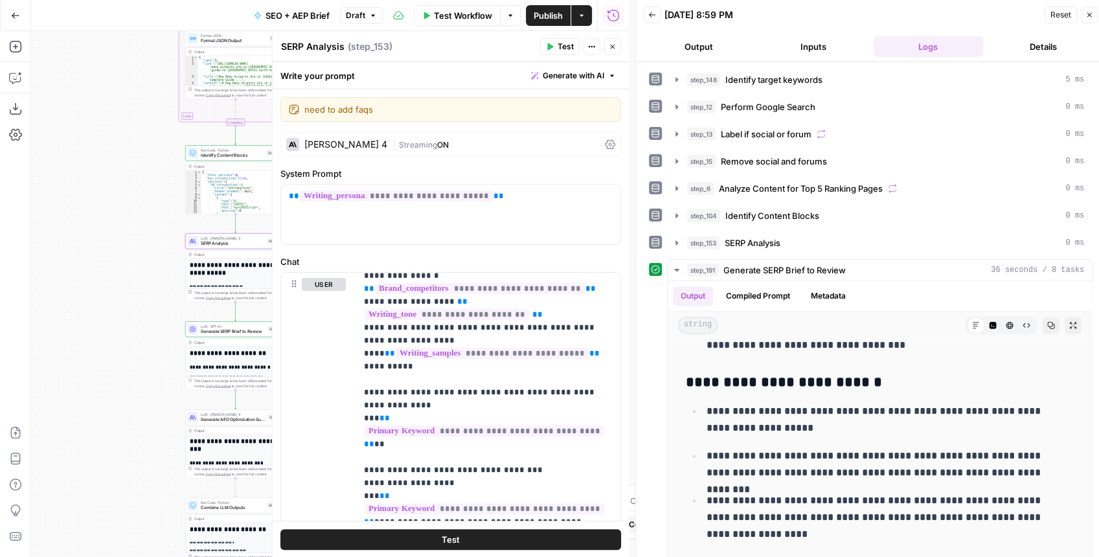
drag, startPoint x: 171, startPoint y: 278, endPoint x: 136, endPoint y: 332, distance: 64.7
click at [136, 333] on div "Workflow Set Inputs Inputs Power Agent Identify target keywords Step 148 Output…" at bounding box center [330, 294] width 598 height 526
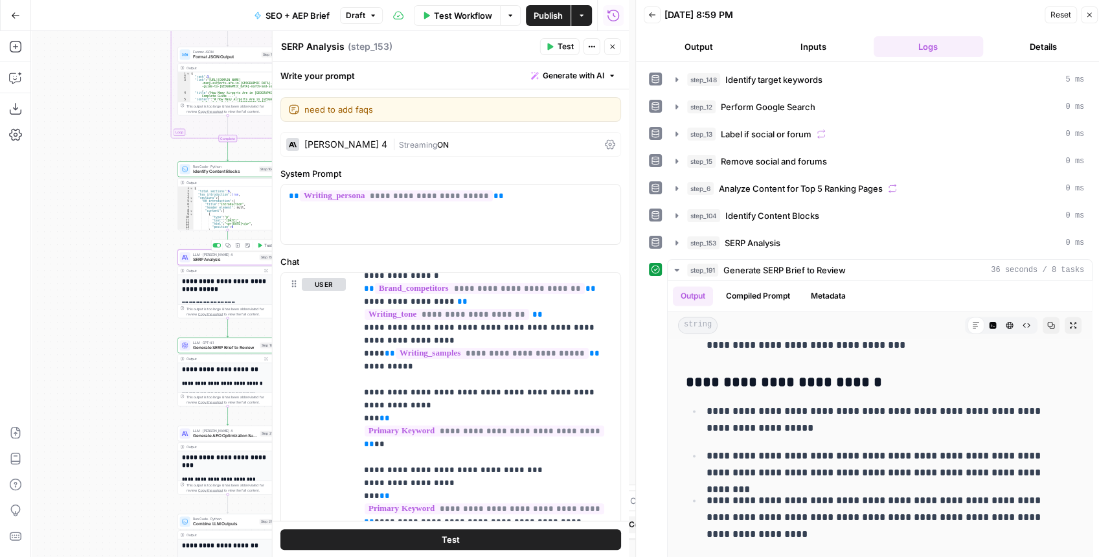
click at [206, 262] on span "SERP Analysis" at bounding box center [225, 260] width 64 height 6
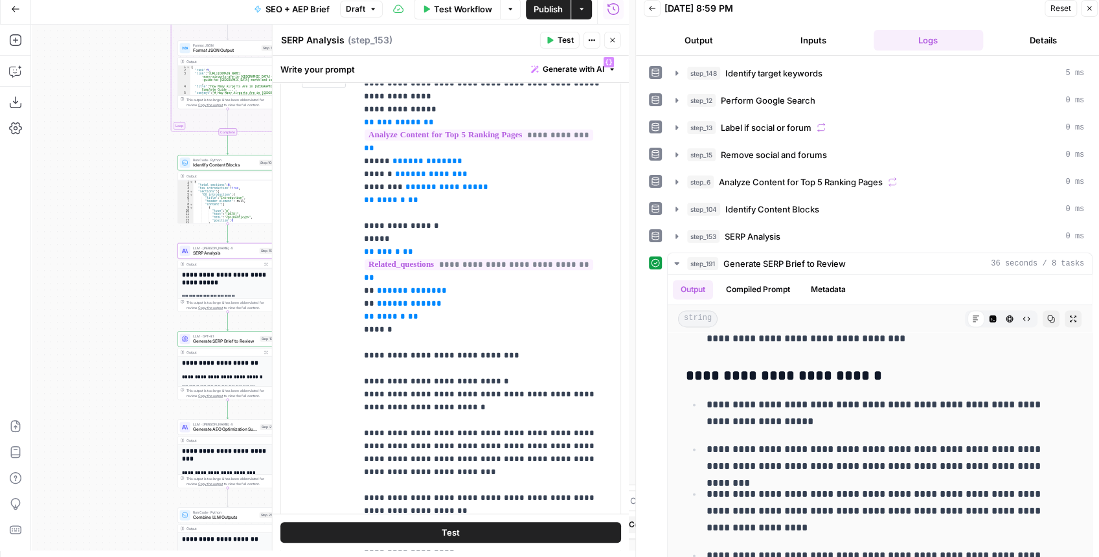
scroll to position [604, 0]
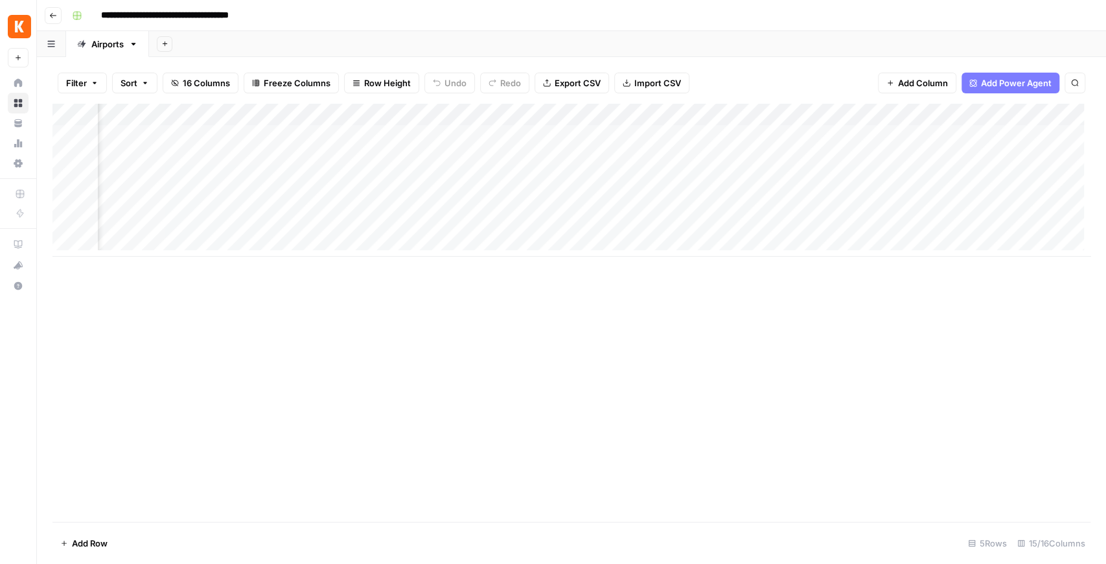
scroll to position [6, 407]
drag, startPoint x: 542, startPoint y: 257, endPoint x: 598, endPoint y: 255, distance: 55.7
click at [598, 255] on div "Add Column" at bounding box center [571, 313] width 1038 height 418
drag, startPoint x: 639, startPoint y: 249, endPoint x: 674, endPoint y: 233, distance: 38.8
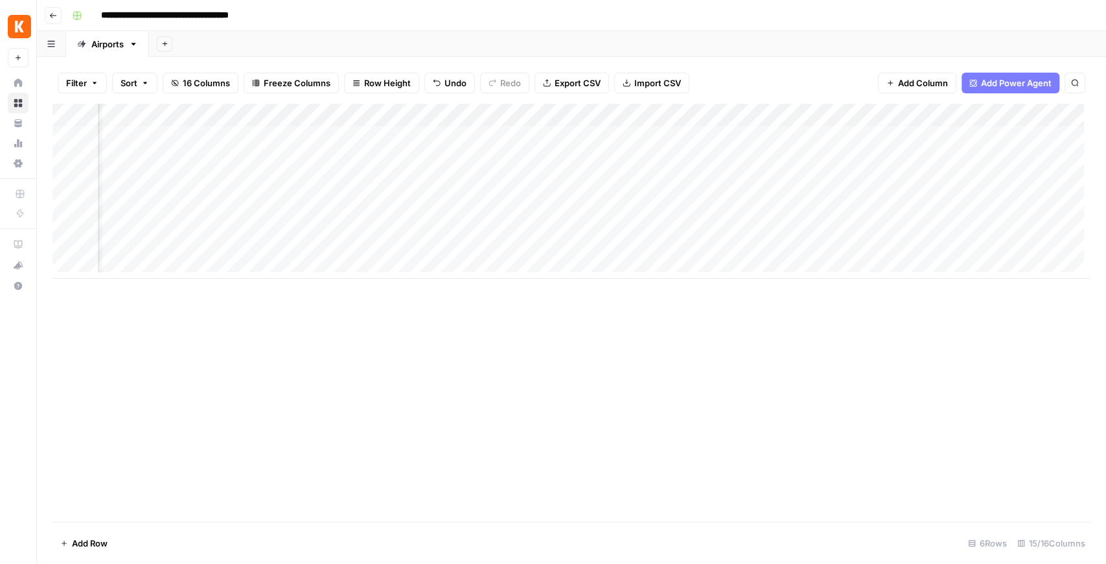
click at [674, 233] on div "Add Column" at bounding box center [571, 191] width 1038 height 175
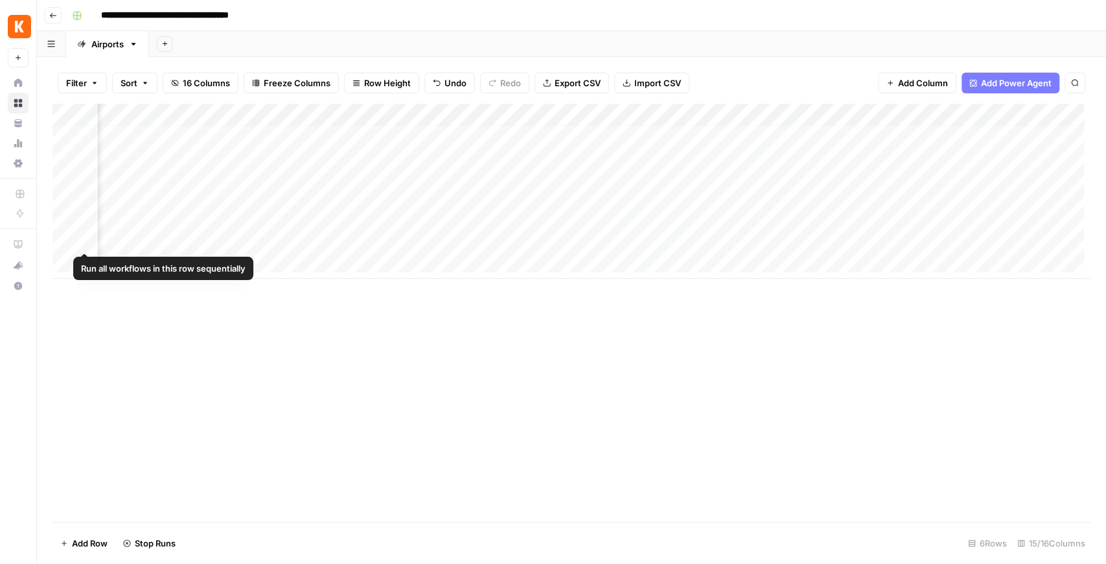
click at [70, 236] on div "Add Column" at bounding box center [571, 191] width 1038 height 175
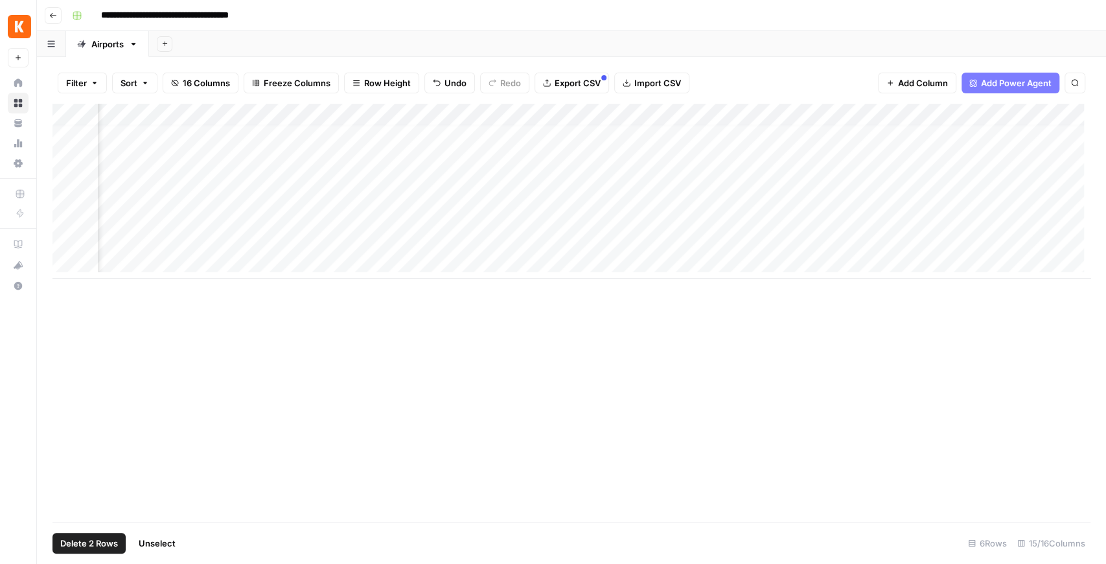
click at [71, 216] on div "Add Column" at bounding box center [571, 191] width 1038 height 175
click at [735, 238] on div "Add Column" at bounding box center [571, 191] width 1038 height 175
click at [69, 237] on div "Add Column" at bounding box center [571, 191] width 1038 height 175
click at [66, 214] on div "Add Column" at bounding box center [571, 191] width 1038 height 175
click at [101, 539] on span "Delete 2 Rows" at bounding box center [89, 542] width 58 height 13
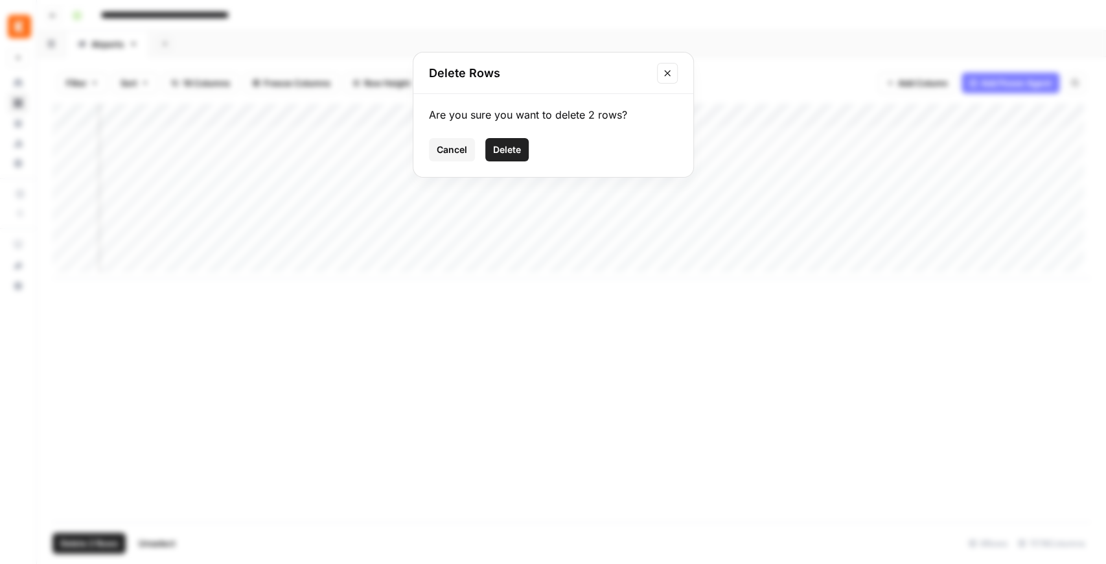
click at [511, 149] on span "Delete" at bounding box center [507, 149] width 28 height 13
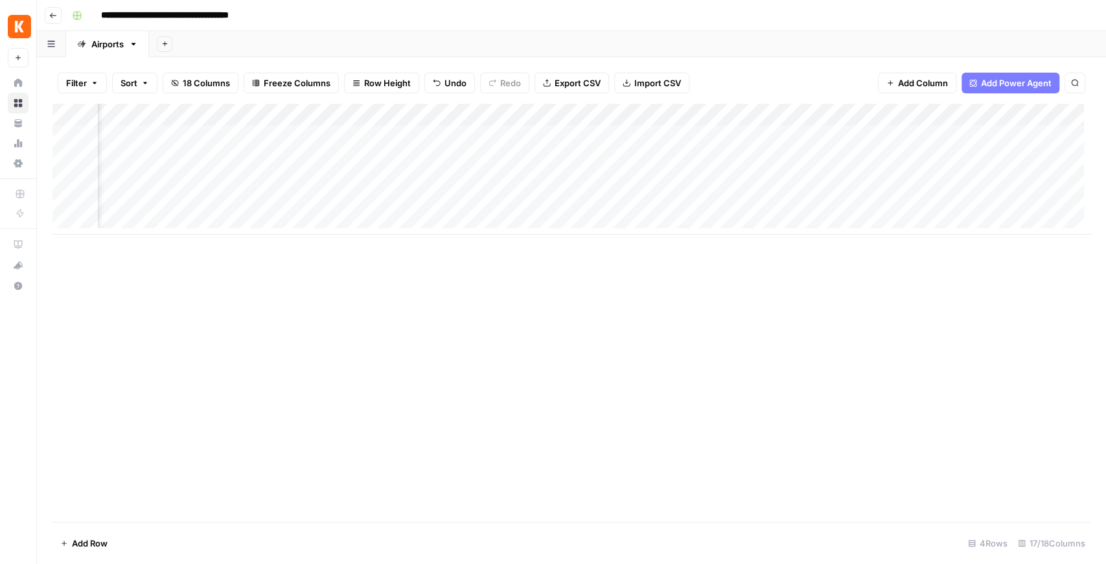
scroll to position [0, 1000]
click at [926, 117] on div "Add Column" at bounding box center [571, 169] width 1038 height 131
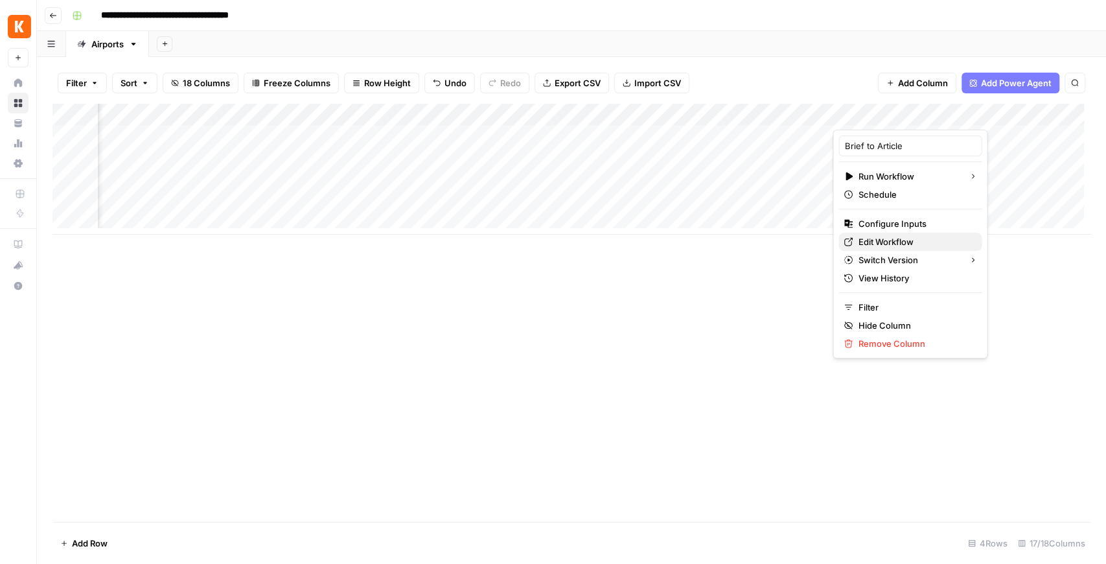
click at [896, 238] on span "Edit Workflow" at bounding box center [914, 241] width 113 height 13
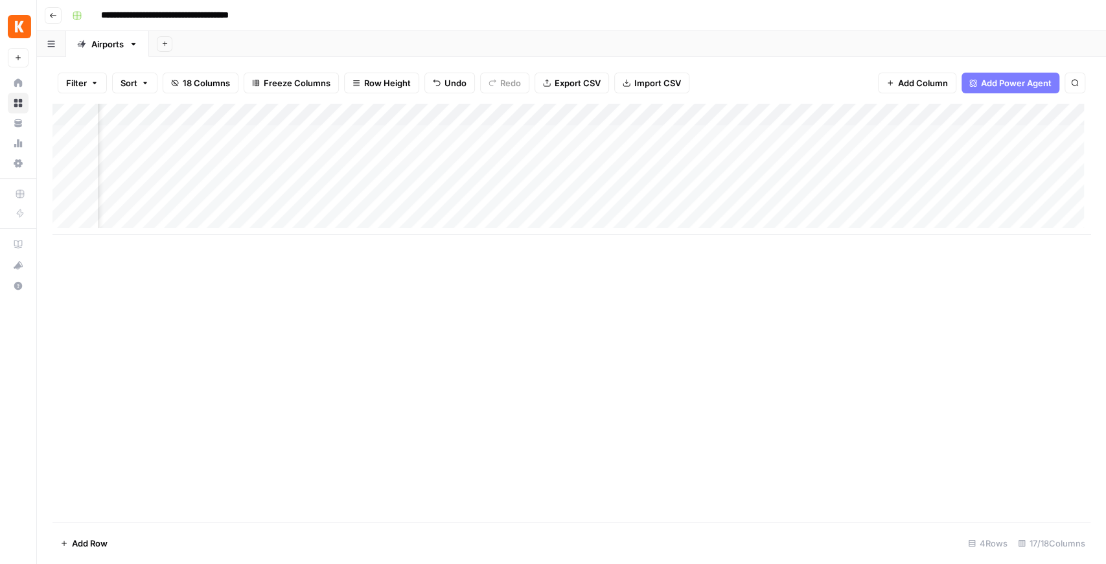
click at [891, 161] on div "Add Column" at bounding box center [571, 169] width 1038 height 131
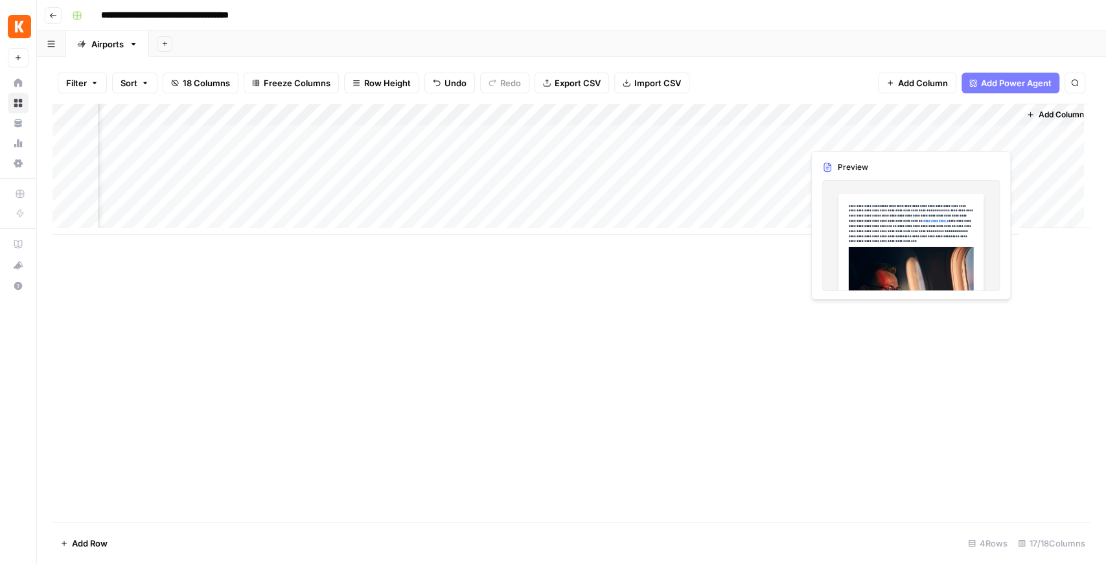
click at [987, 135] on div "Add Column" at bounding box center [571, 169] width 1038 height 131
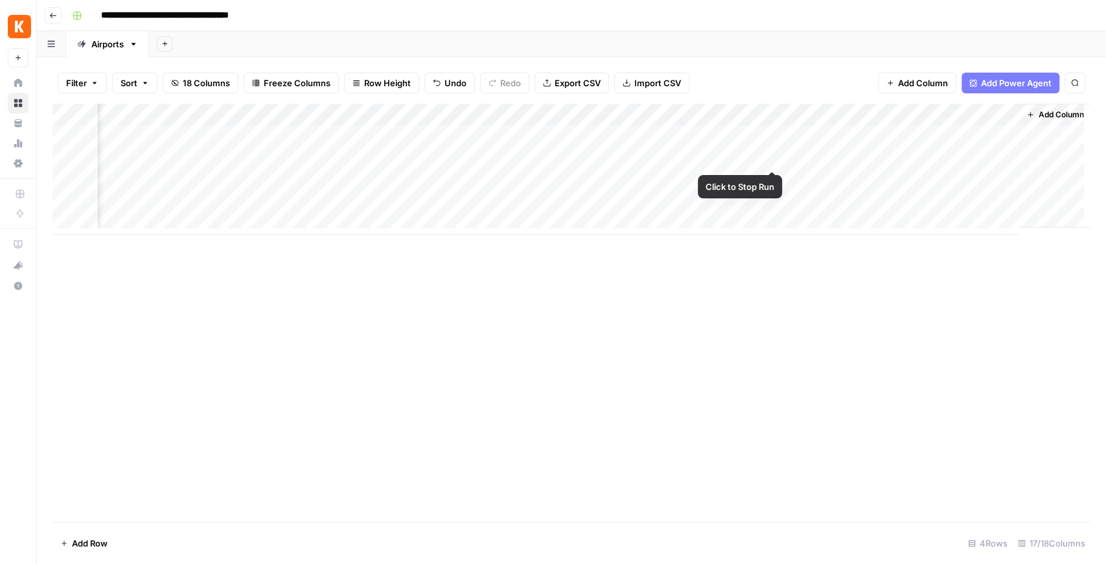
click at [768, 161] on div "Add Column" at bounding box center [571, 169] width 1038 height 131
click at [757, 118] on div "Add Column" at bounding box center [571, 169] width 1038 height 131
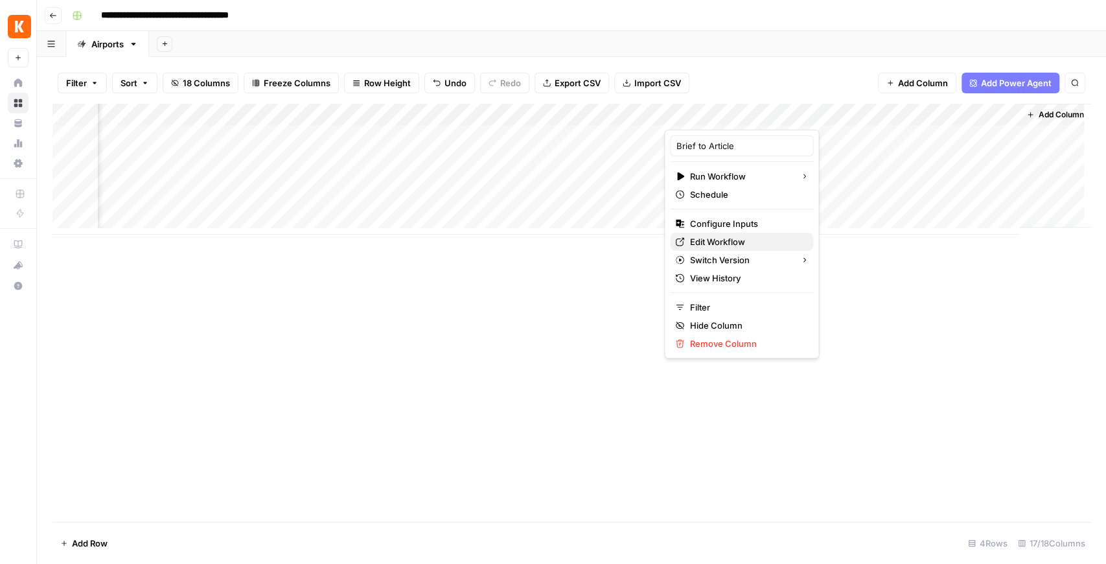
click at [726, 240] on span "Edit Workflow" at bounding box center [745, 241] width 113 height 13
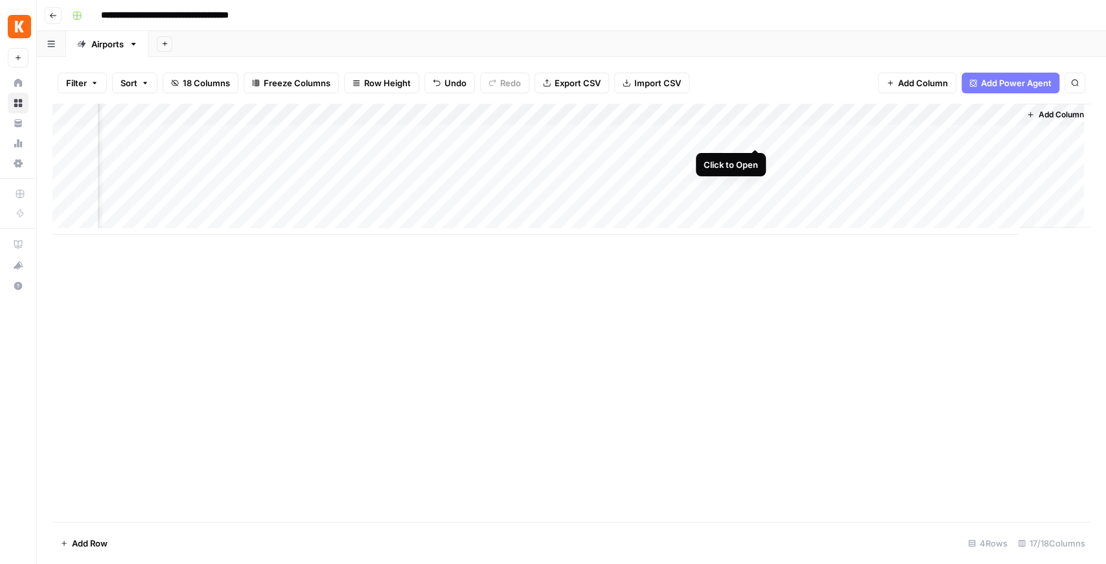
click at [758, 135] on div "Add Column" at bounding box center [571, 169] width 1038 height 131
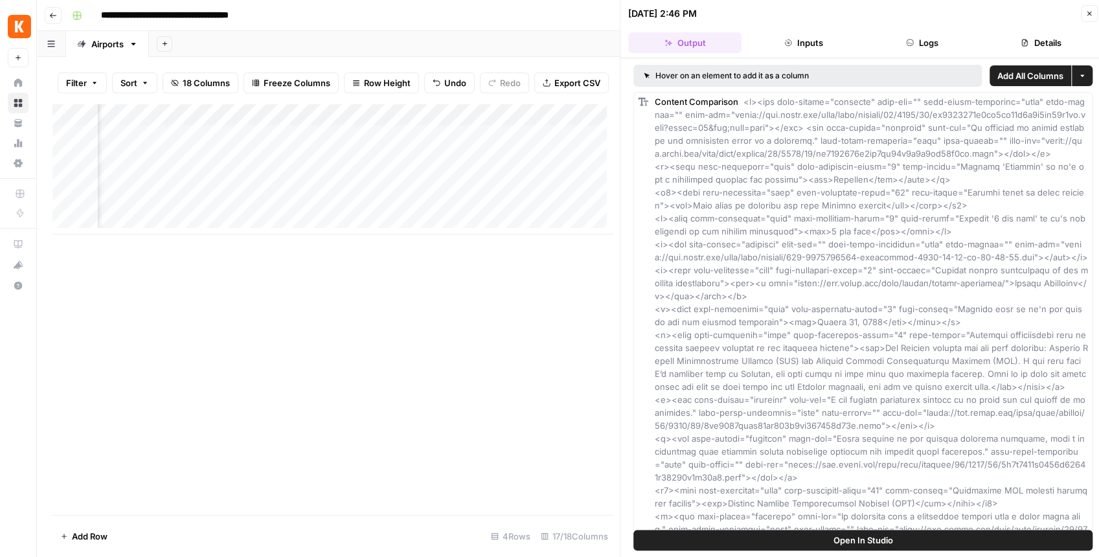
click at [851, 542] on span "Open In Studio" at bounding box center [864, 540] width 60 height 13
click at [417, 125] on div "Add Column" at bounding box center [332, 169] width 561 height 131
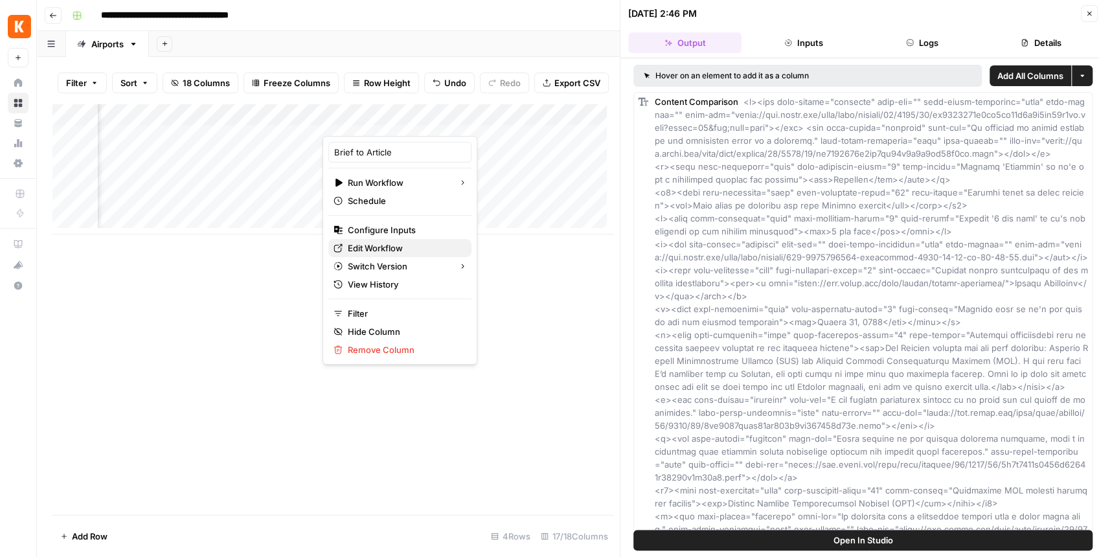
click at [396, 255] on link "Edit Workflow" at bounding box center [399, 248] width 143 height 18
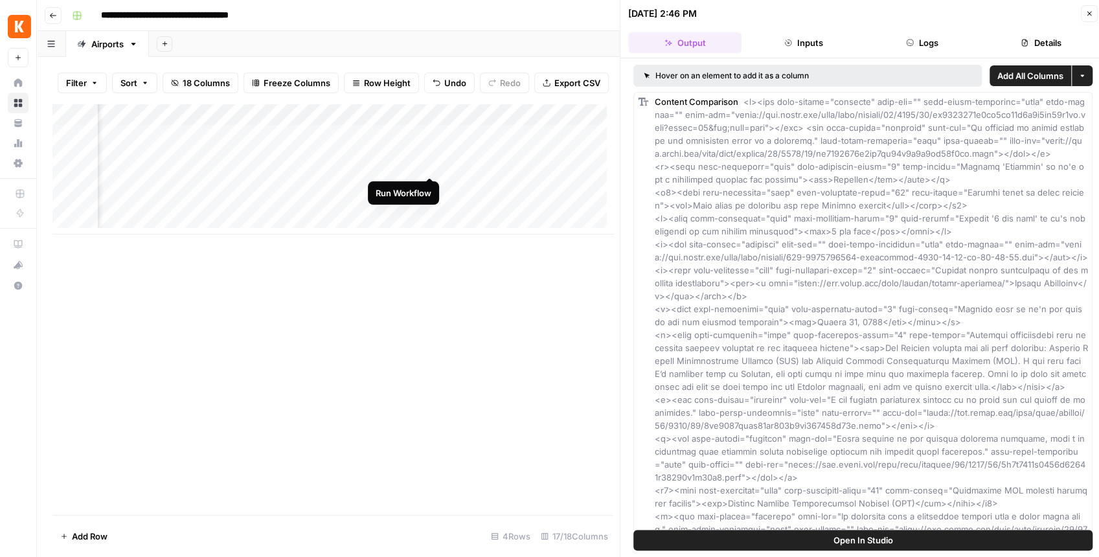
click at [429, 162] on div "Add Column" at bounding box center [332, 169] width 561 height 131
click at [435, 139] on div "Add Column" at bounding box center [332, 169] width 561 height 131
click at [562, 184] on div "Add Column" at bounding box center [332, 169] width 561 height 131
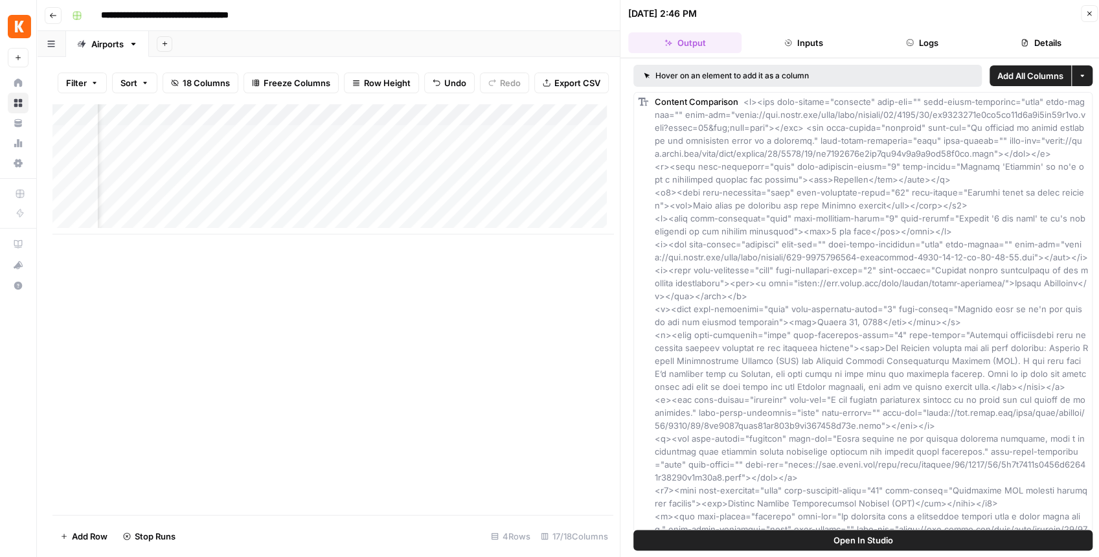
click at [563, 185] on div "Add Column" at bounding box center [332, 169] width 561 height 131
click at [1091, 14] on icon "button" at bounding box center [1090, 14] width 8 height 8
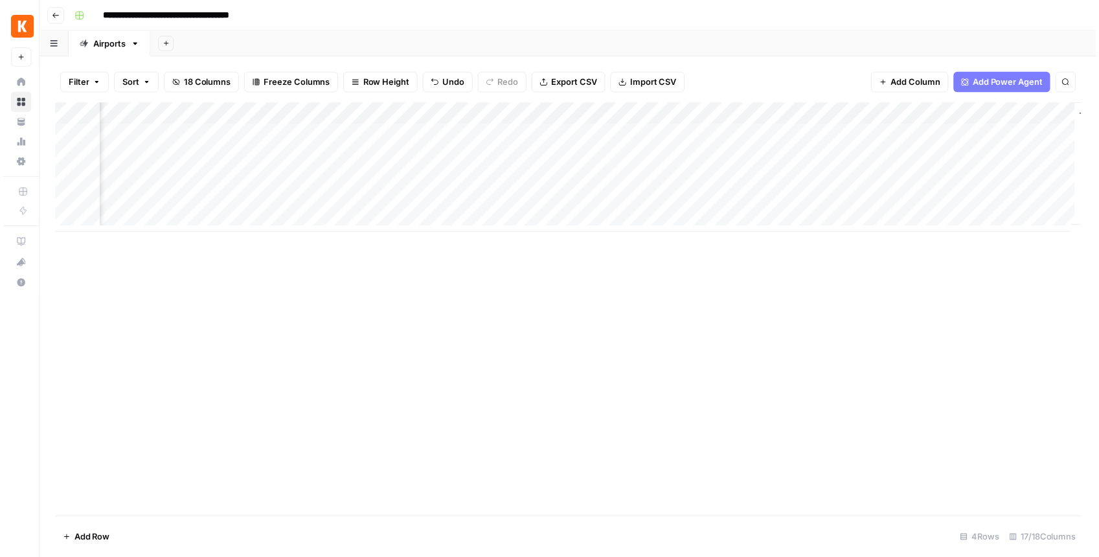
scroll to position [0, 1174]
click at [867, 135] on div "Add Column" at bounding box center [571, 169] width 1038 height 131
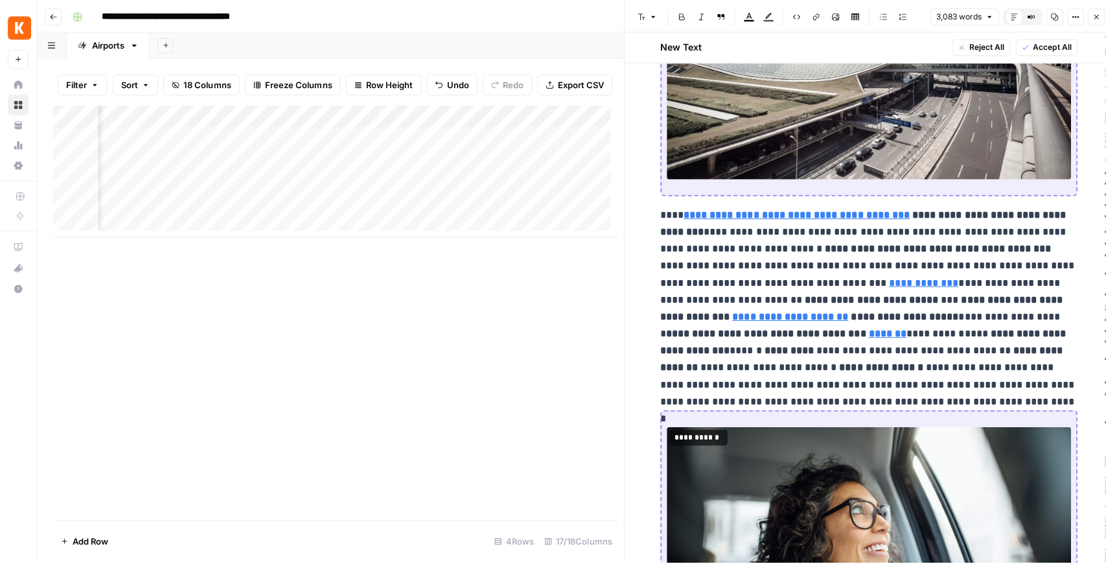
scroll to position [6521, 0]
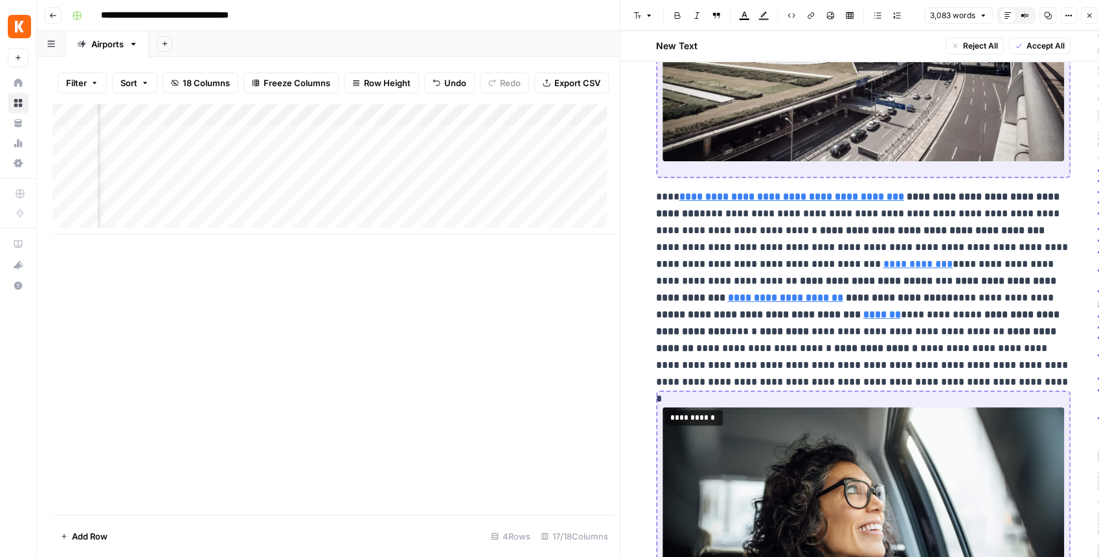
click at [1086, 19] on icon "button" at bounding box center [1090, 16] width 8 height 8
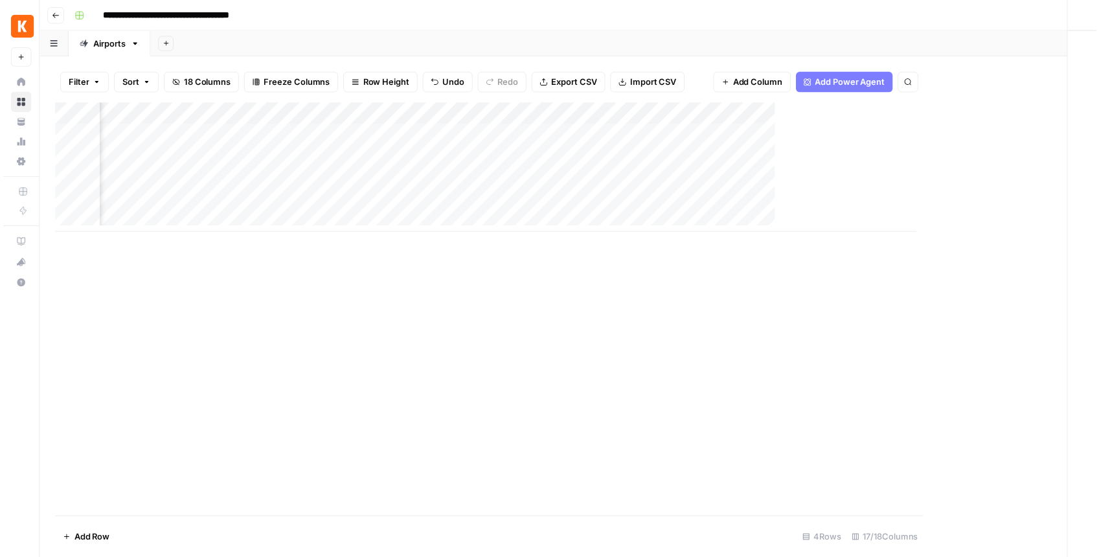
scroll to position [0, 1159]
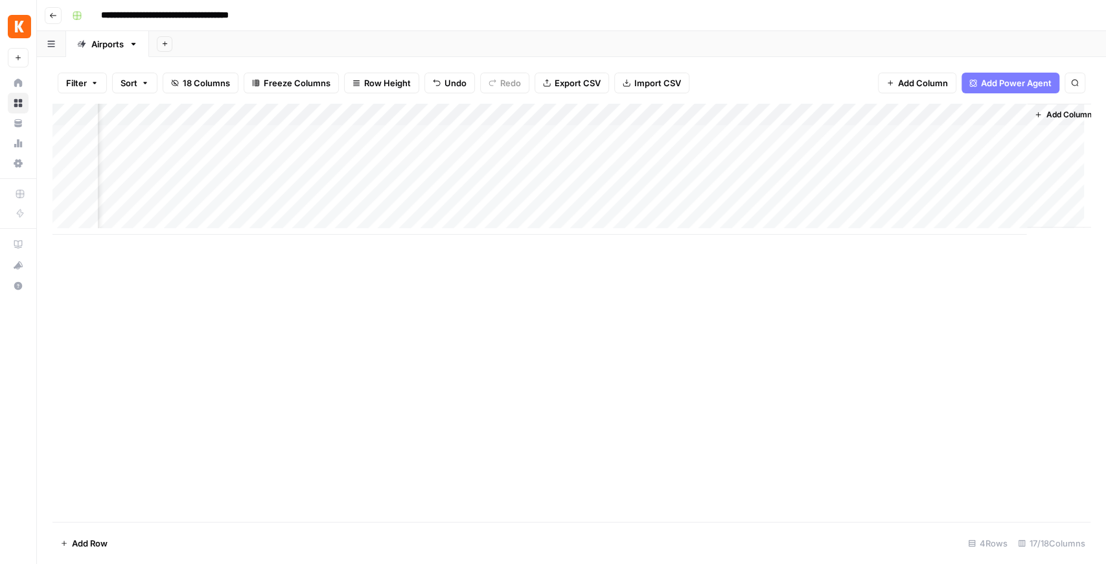
click at [1015, 157] on div "Add Column" at bounding box center [571, 169] width 1038 height 131
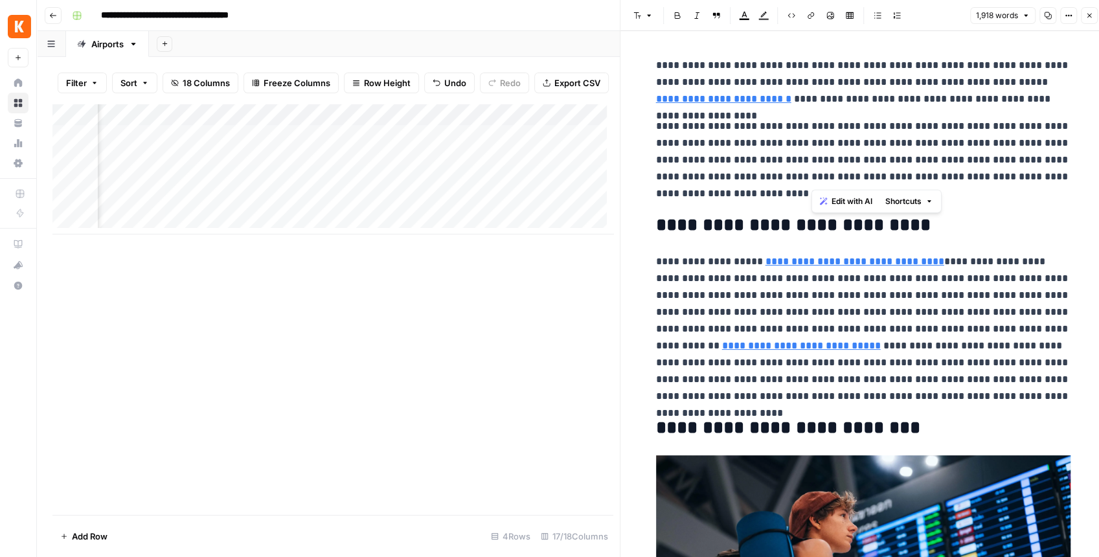
drag, startPoint x: 814, startPoint y: 126, endPoint x: 809, endPoint y: 178, distance: 52.1
click at [809, 178] on p "**********" at bounding box center [863, 160] width 415 height 84
click at [802, 159] on p "**********" at bounding box center [863, 160] width 415 height 84
click at [1086, 18] on icon "button" at bounding box center [1090, 16] width 8 height 8
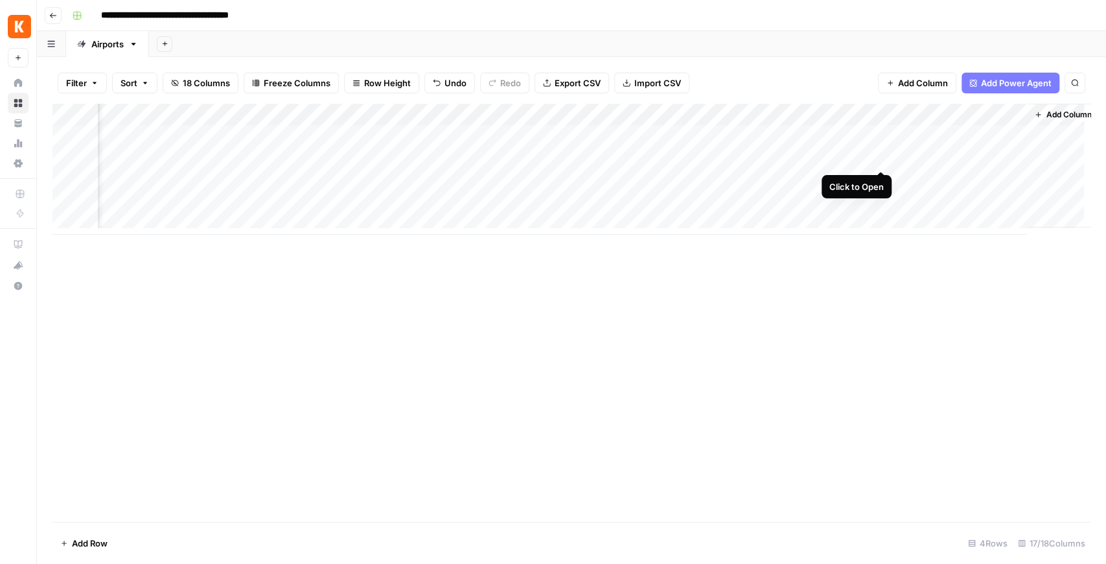
click at [880, 158] on div "Add Column" at bounding box center [571, 169] width 1038 height 131
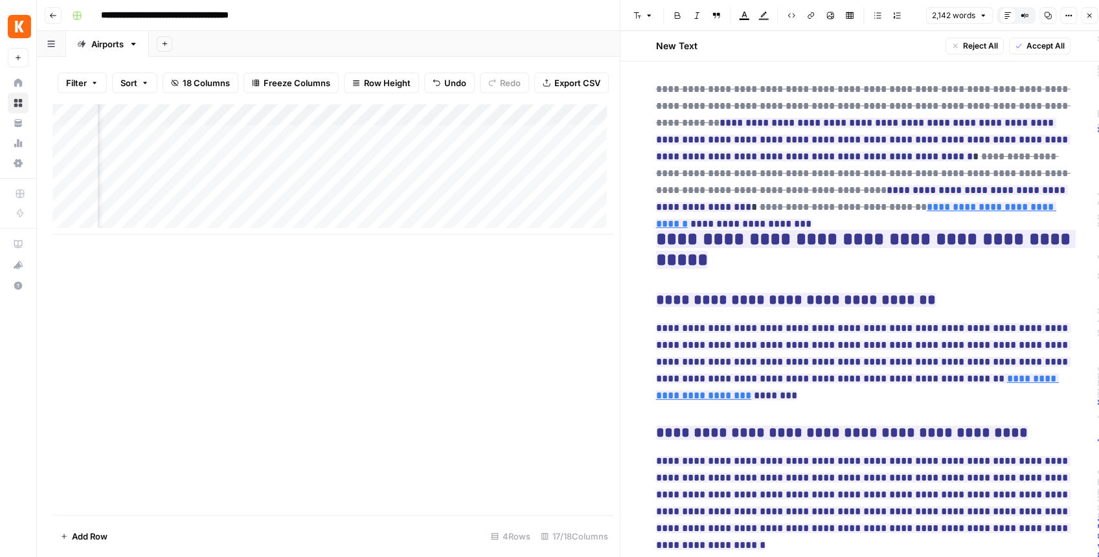
scroll to position [6353, 0]
click at [1088, 16] on icon "button" at bounding box center [1090, 16] width 8 height 8
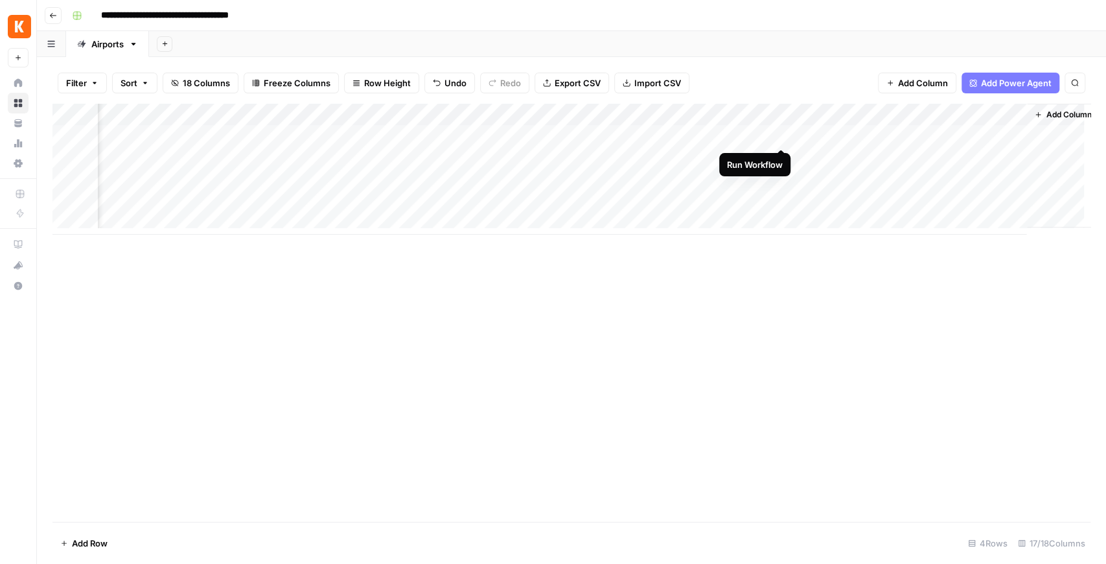
click at [779, 135] on div "Add Column" at bounding box center [571, 169] width 1038 height 131
click at [785, 184] on div "Add Column" at bounding box center [571, 169] width 1038 height 131
click at [311, 155] on div "Add Column" at bounding box center [571, 169] width 1038 height 131
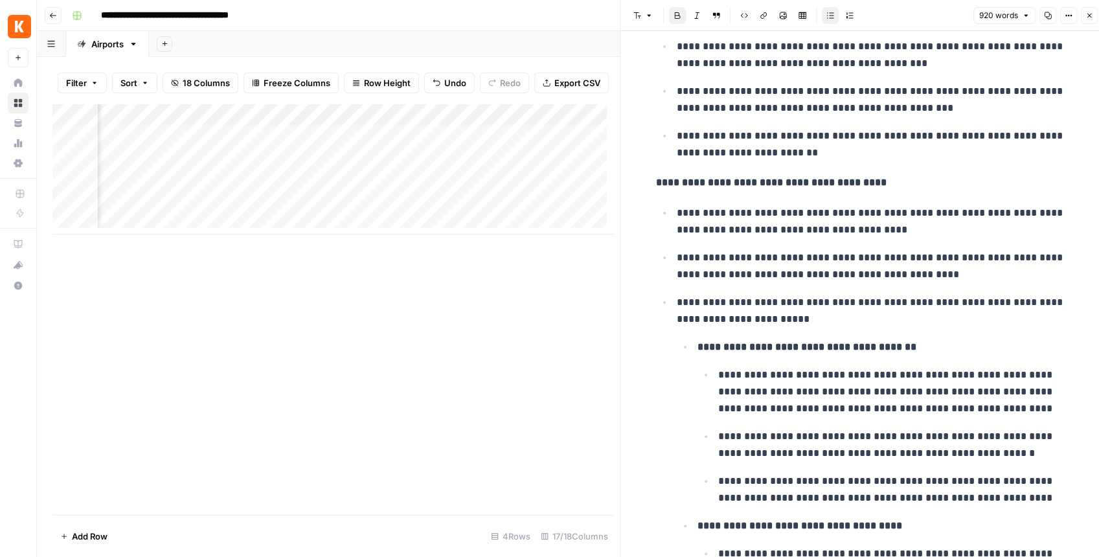
scroll to position [0, 682]
click at [313, 166] on div "Add Column" at bounding box center [332, 169] width 561 height 131
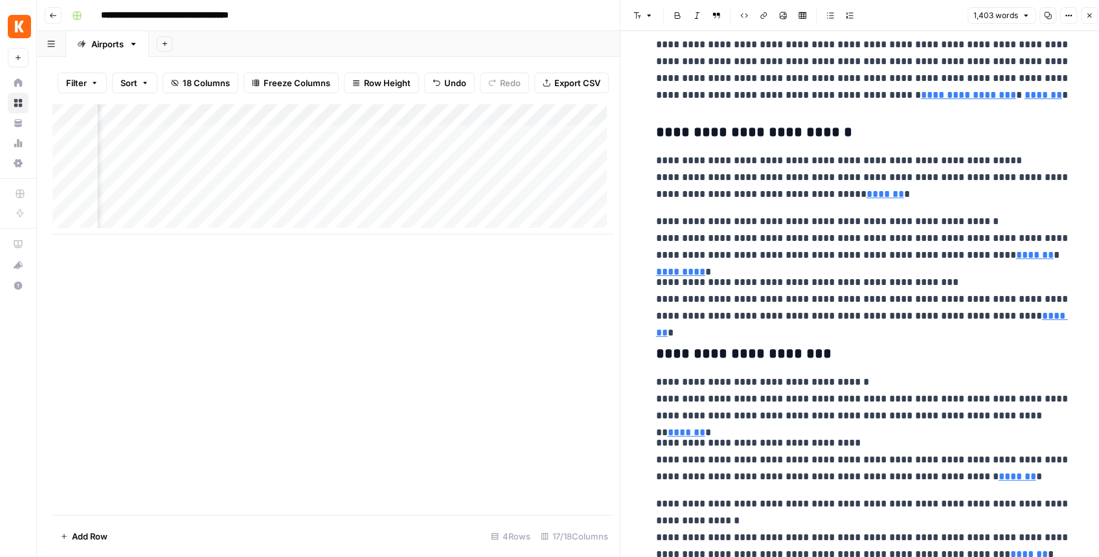
scroll to position [0, 1651]
click at [518, 165] on div "Add Column" at bounding box center [332, 169] width 561 height 131
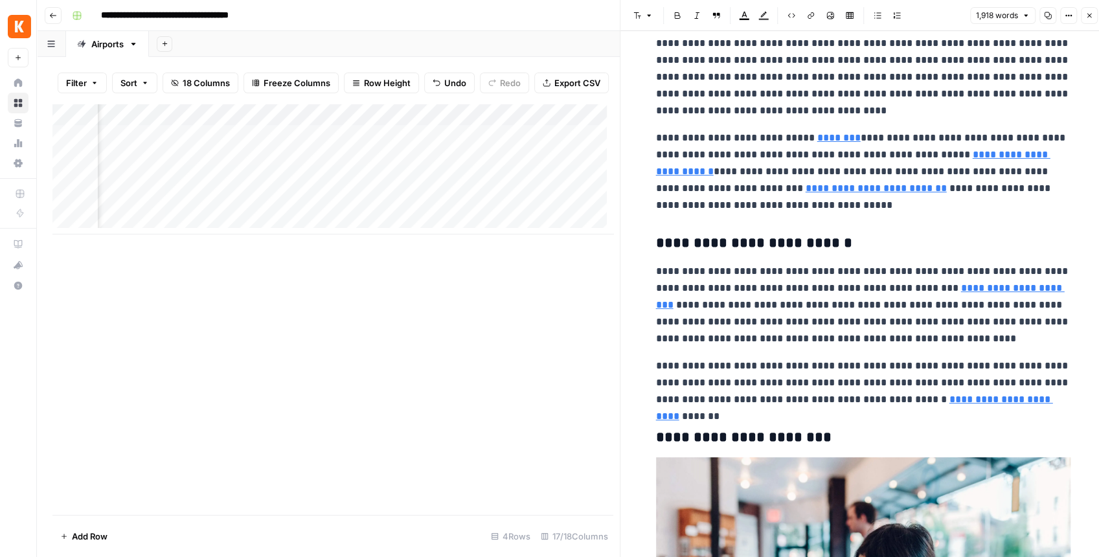
scroll to position [0, 588]
click at [398, 162] on div "Add Column" at bounding box center [332, 169] width 561 height 131
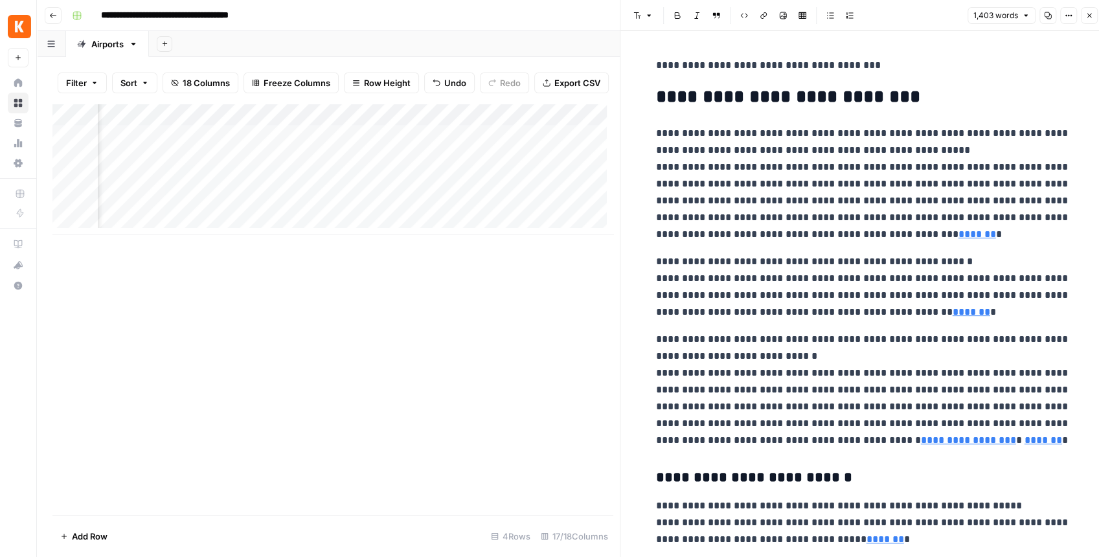
click at [1050, 17] on icon "button" at bounding box center [1048, 15] width 7 height 7
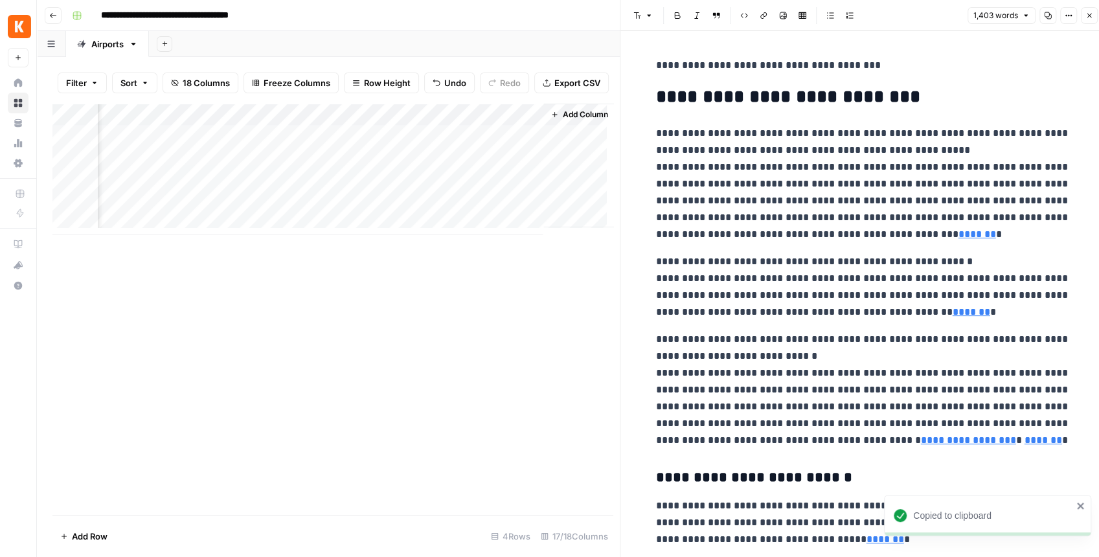
scroll to position [0, 1651]
click at [521, 164] on div "Add Column" at bounding box center [332, 169] width 561 height 131
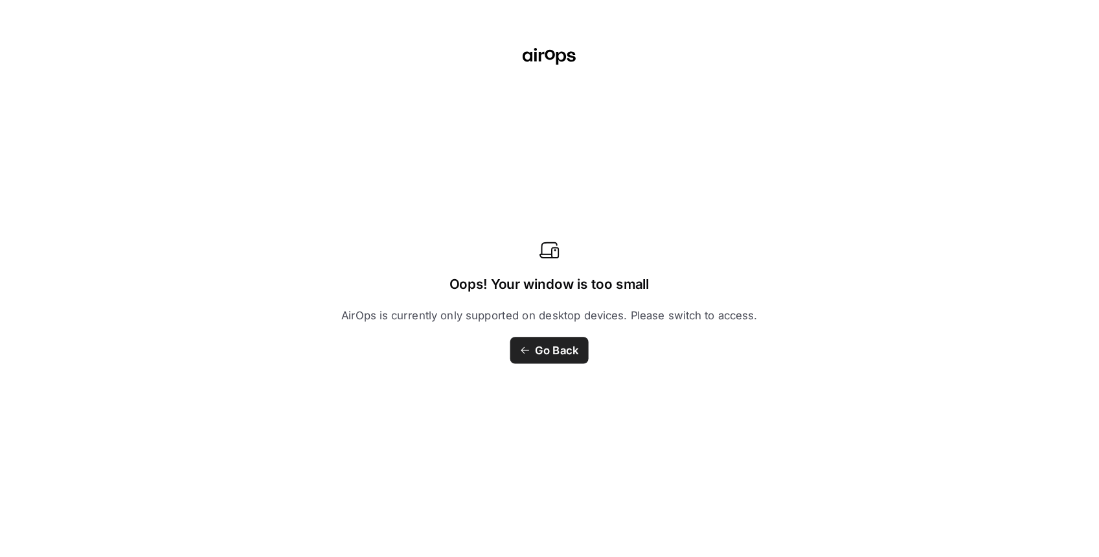
scroll to position [1598, 0]
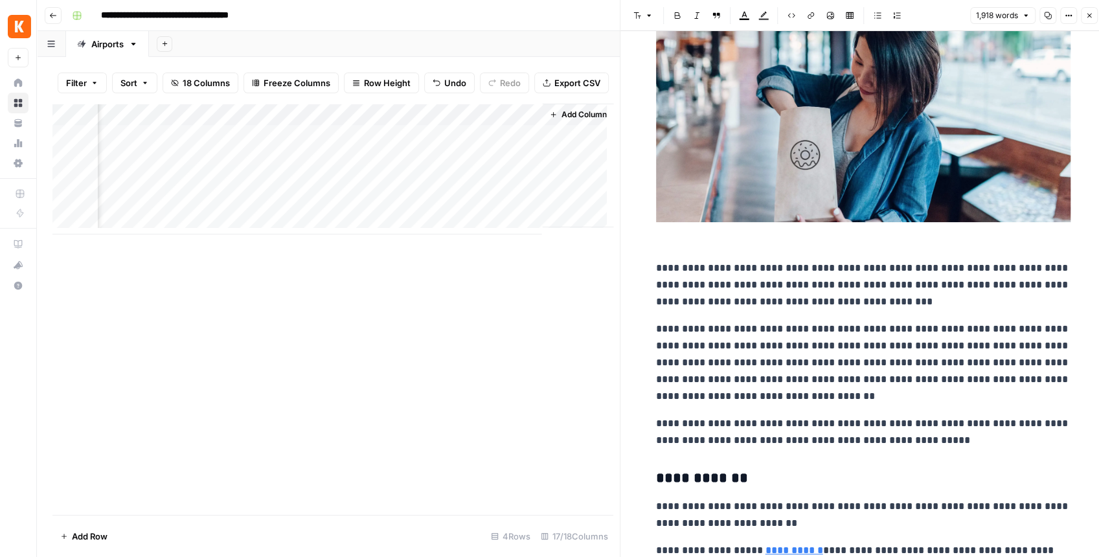
click at [253, 119] on div "Add Column" at bounding box center [332, 169] width 561 height 131
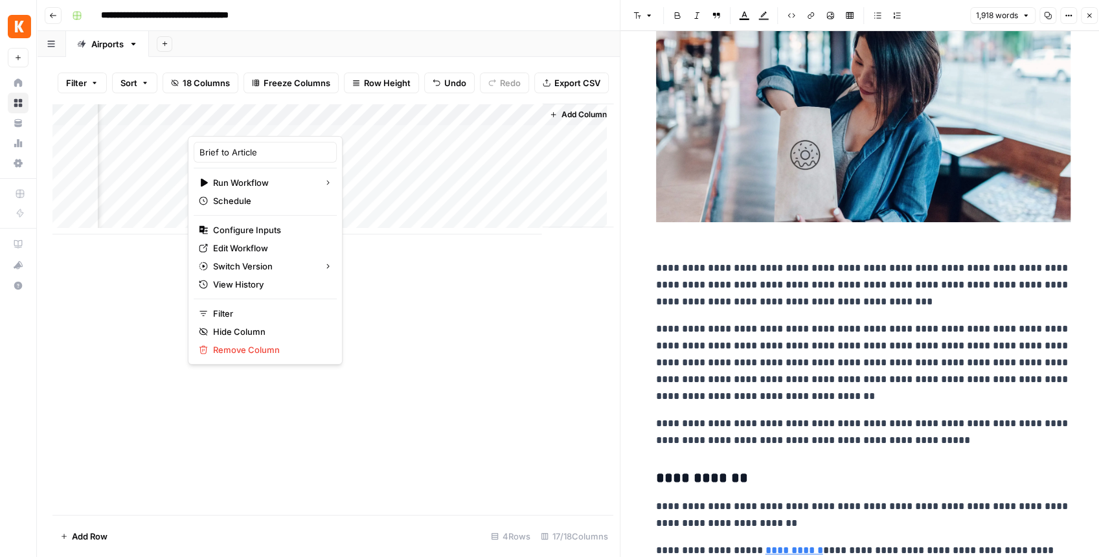
click at [253, 119] on div at bounding box center [248, 123] width 120 height 26
click at [241, 124] on div at bounding box center [248, 123] width 120 height 26
click at [259, 151] on input "Brief to Article" at bounding box center [266, 152] width 132 height 13
type input "Brief to Article - SEO ONLY"
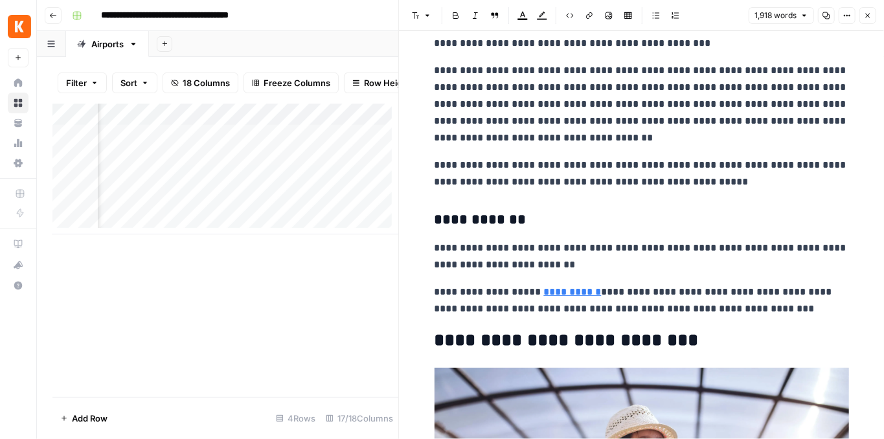
scroll to position [1857, 0]
click at [870, 18] on icon "button" at bounding box center [868, 16] width 8 height 8
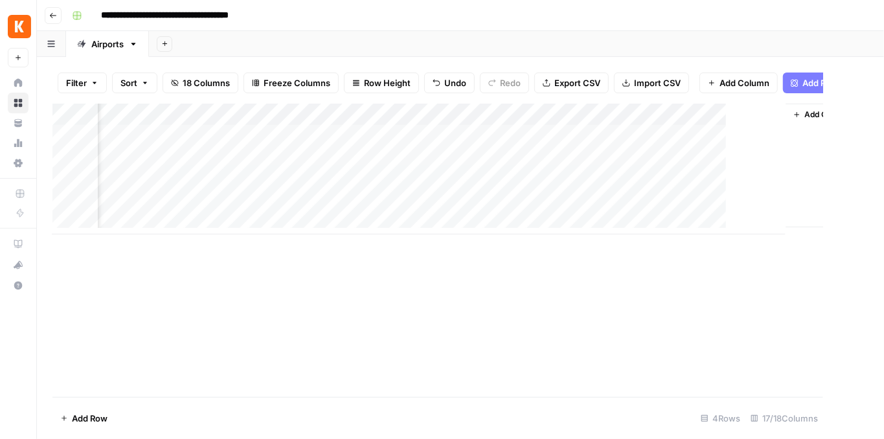
scroll to position [0, 1431]
drag, startPoint x: 660, startPoint y: 241, endPoint x: 643, endPoint y: 240, distance: 17.5
click at [645, 241] on div "Add Column" at bounding box center [460, 250] width 816 height 293
click at [466, 141] on div "Add Column" at bounding box center [460, 169] width 816 height 131
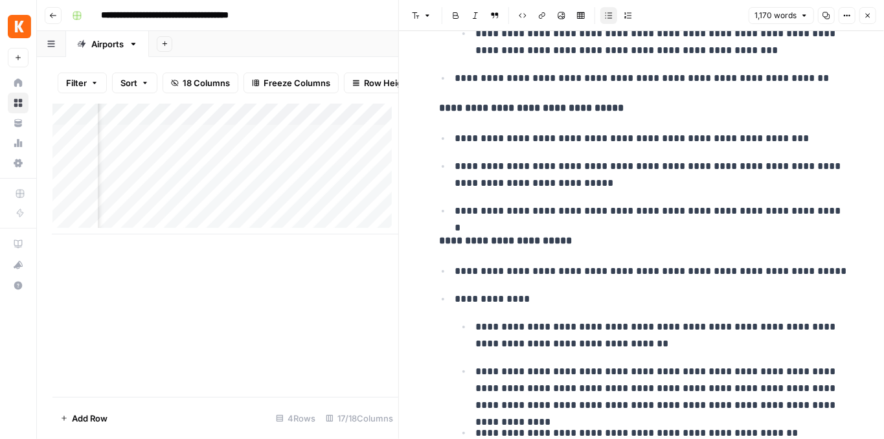
scroll to position [604, 0]
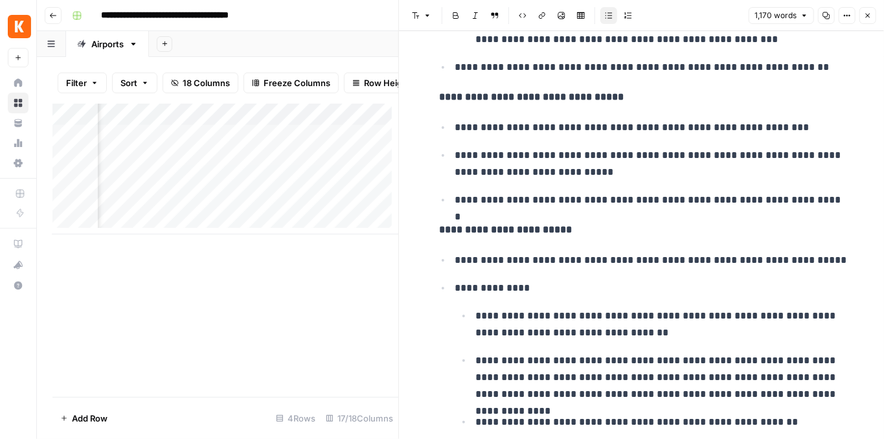
click at [869, 21] on button "Close" at bounding box center [868, 15] width 17 height 17
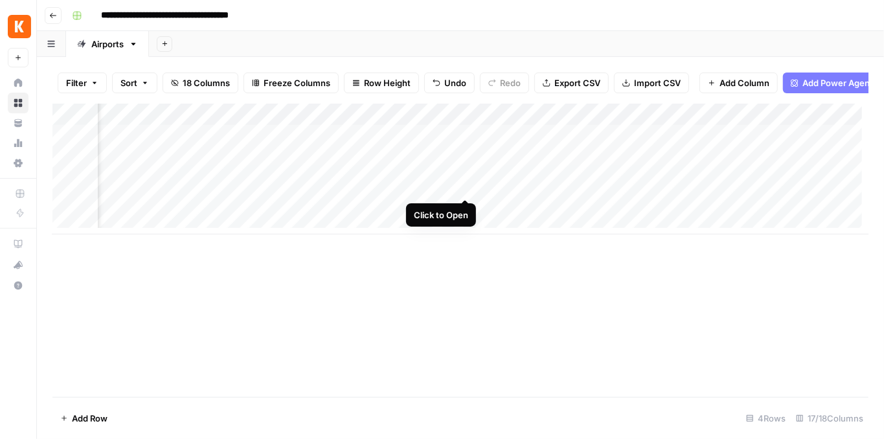
click at [465, 187] on div "Add Column" at bounding box center [460, 169] width 816 height 131
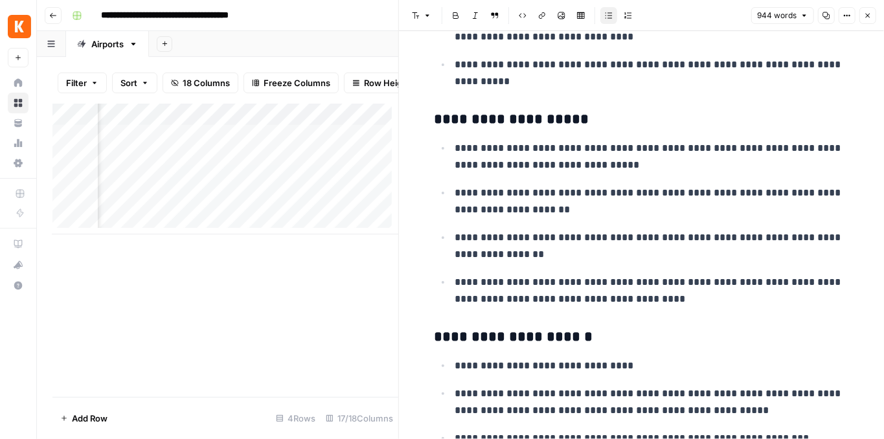
scroll to position [1555, 0]
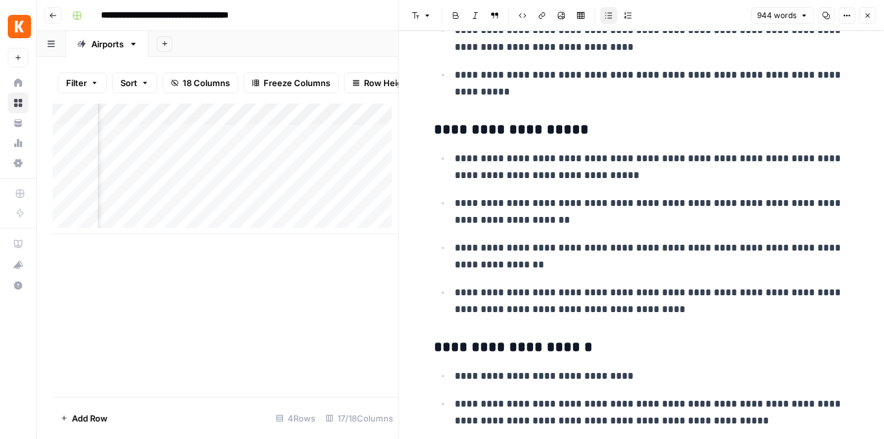
click at [868, 17] on icon "button" at bounding box center [868, 16] width 8 height 8
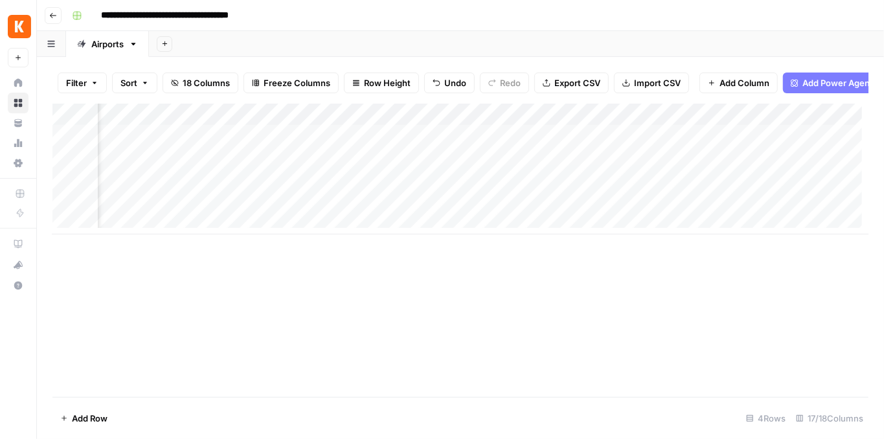
scroll to position [0, 656]
click at [337, 189] on div "Add Column" at bounding box center [460, 169] width 816 height 131
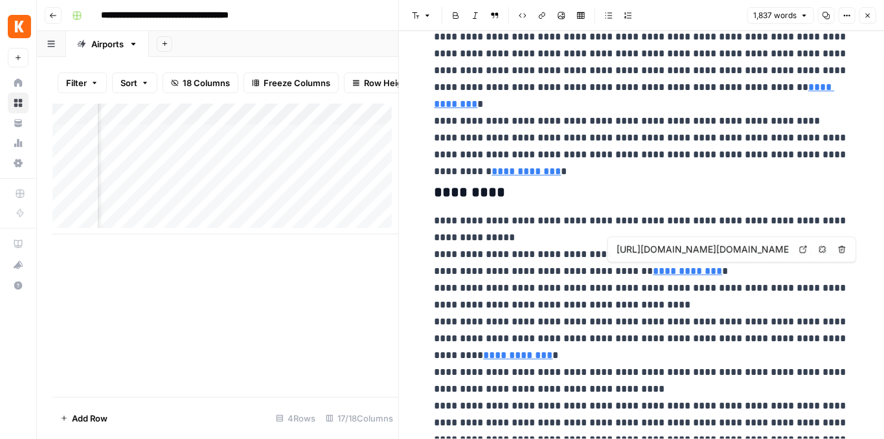
scroll to position [518, 0]
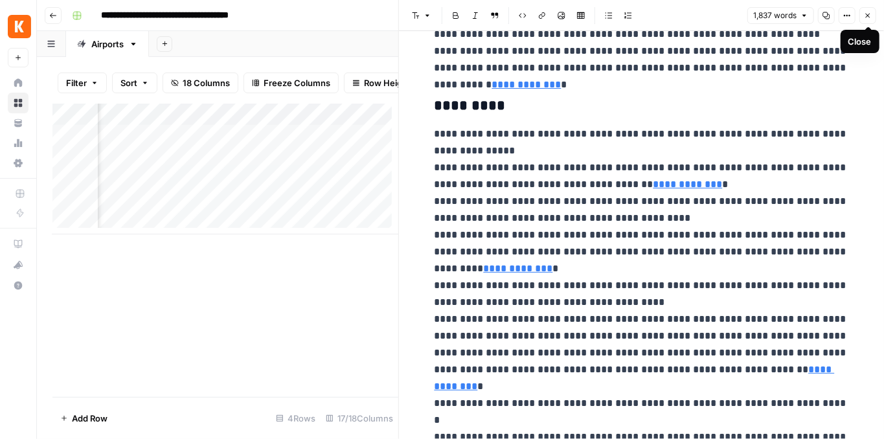
click at [869, 16] on icon "button" at bounding box center [868, 16] width 5 height 5
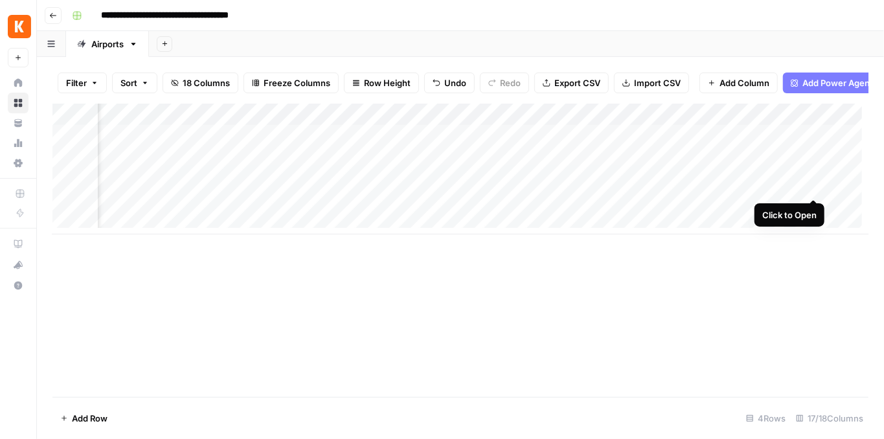
click at [815, 185] on div "Add Column" at bounding box center [460, 169] width 816 height 131
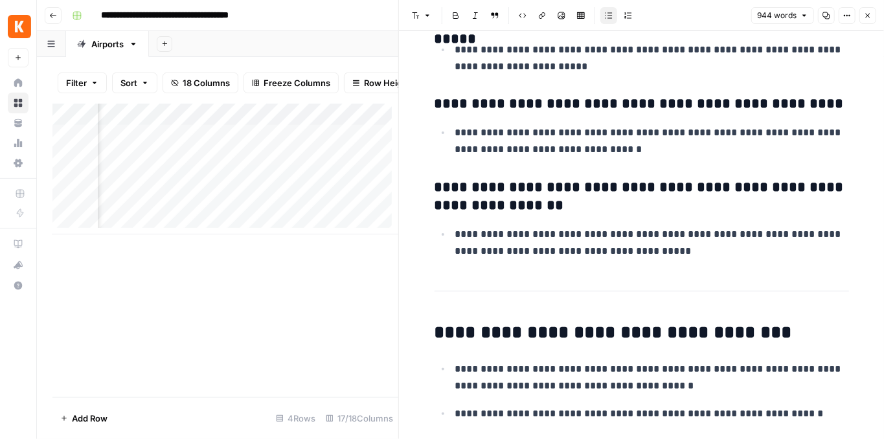
scroll to position [3318, 0]
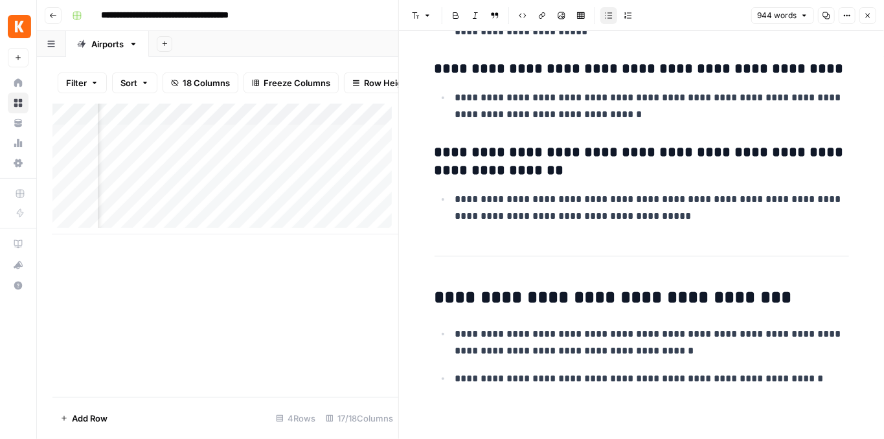
click at [870, 17] on icon "button" at bounding box center [868, 16] width 8 height 8
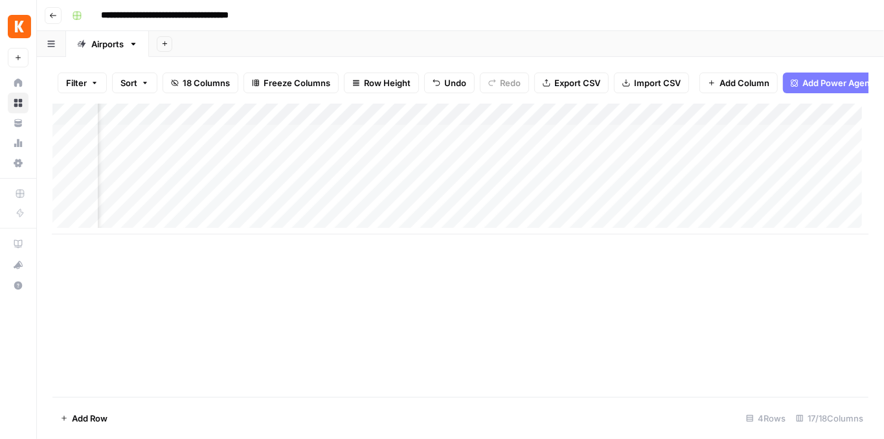
click at [816, 166] on div "Add Column" at bounding box center [460, 169] width 816 height 131
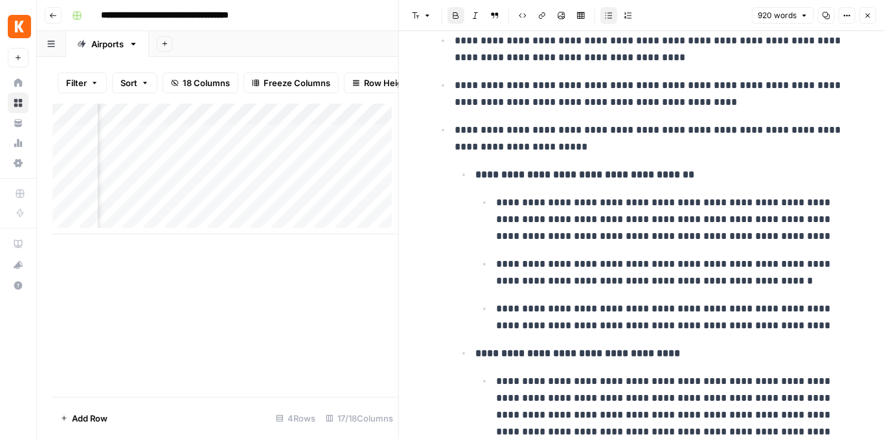
scroll to position [0, 696]
click at [869, 17] on icon "button" at bounding box center [868, 16] width 8 height 8
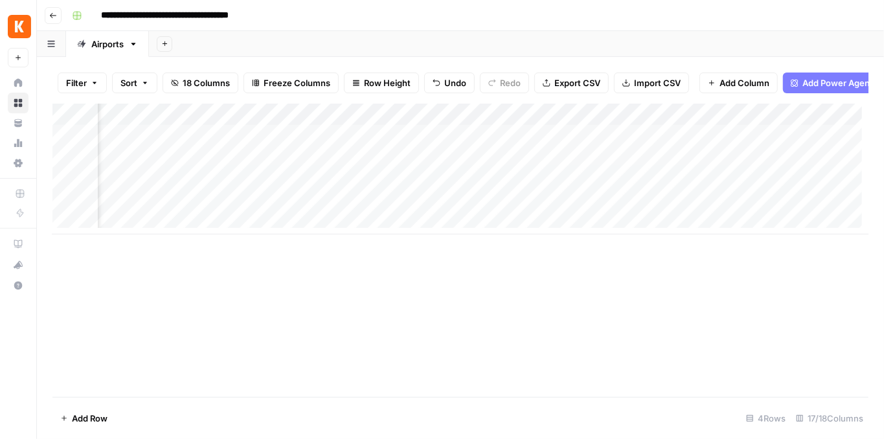
scroll to position [0, 593]
click at [404, 189] on div "Add Column" at bounding box center [460, 169] width 816 height 131
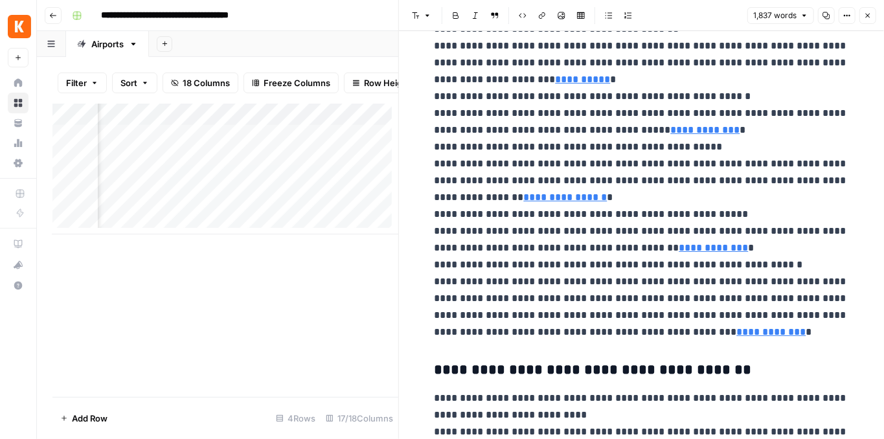
scroll to position [993, 0]
click at [867, 16] on icon "button" at bounding box center [868, 16] width 8 height 8
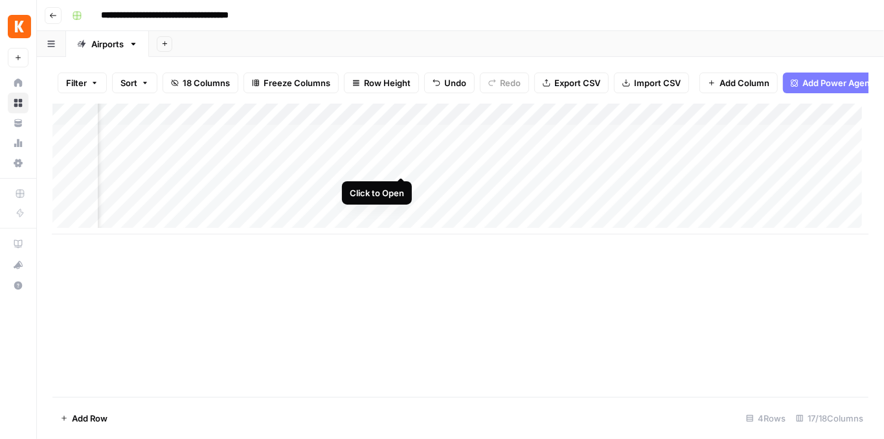
click at [404, 164] on div "Add Column" at bounding box center [460, 169] width 816 height 131
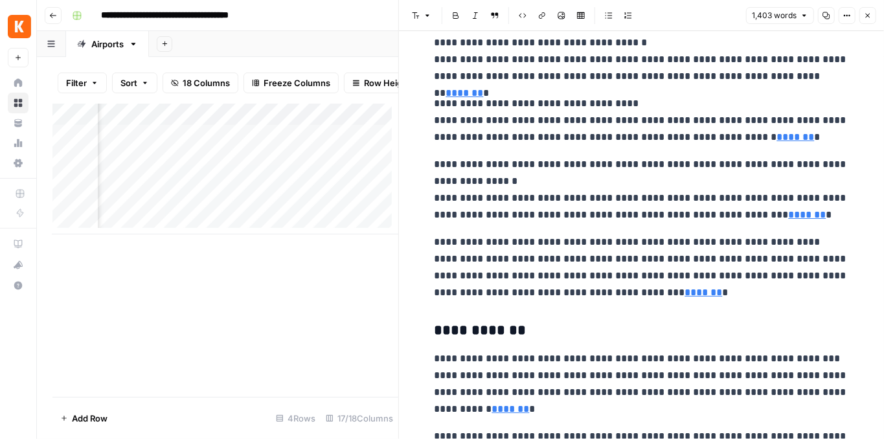
scroll to position [691, 0]
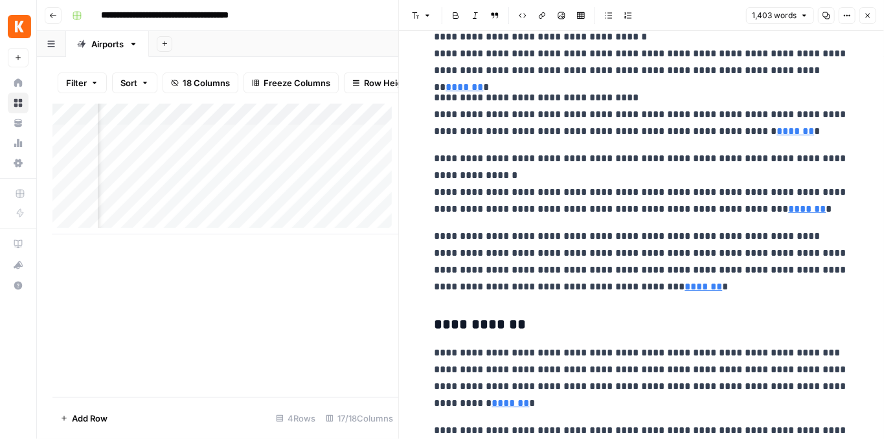
click at [863, 16] on button "Close" at bounding box center [868, 15] width 17 height 17
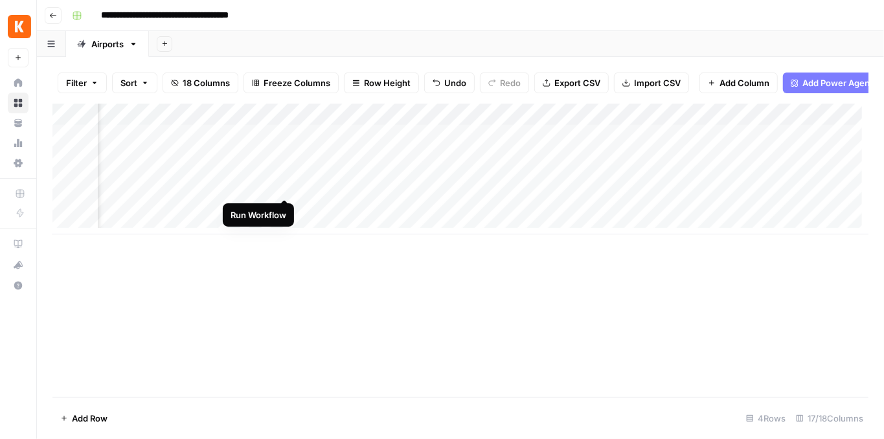
click at [284, 189] on div "Add Column" at bounding box center [460, 169] width 816 height 131
click at [515, 163] on div "Add Column" at bounding box center [460, 169] width 816 height 131
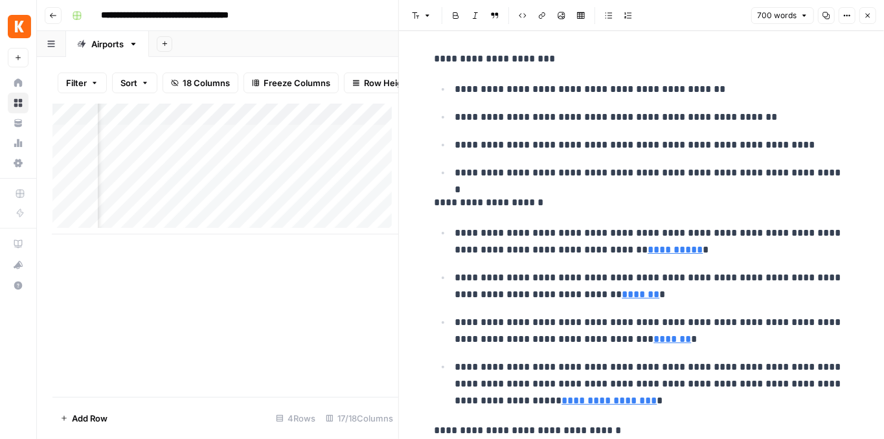
scroll to position [1468, 0]
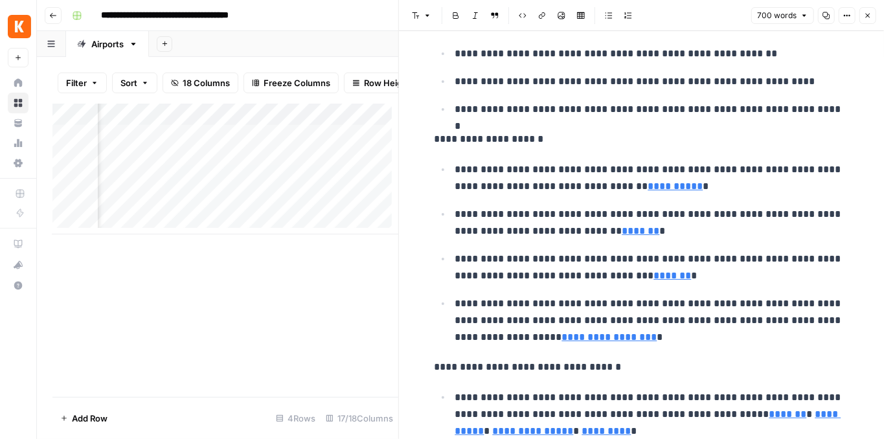
click at [869, 16] on icon "button" at bounding box center [868, 16] width 8 height 8
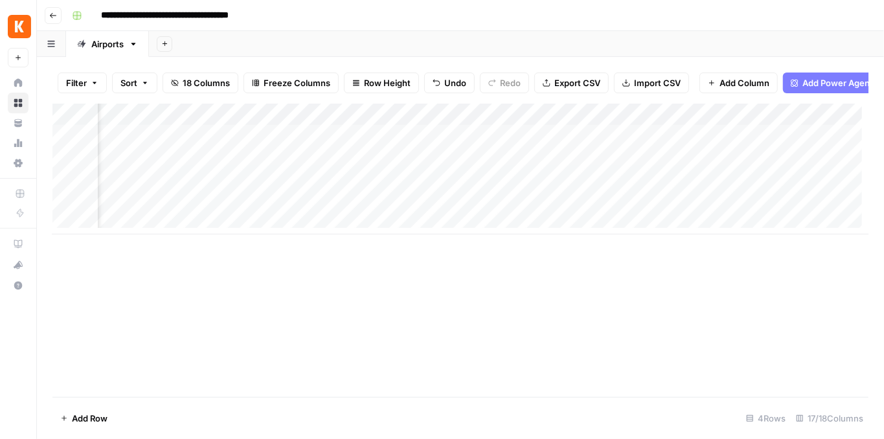
scroll to position [0, 501]
click at [495, 163] on div "Add Column" at bounding box center [460, 169] width 816 height 131
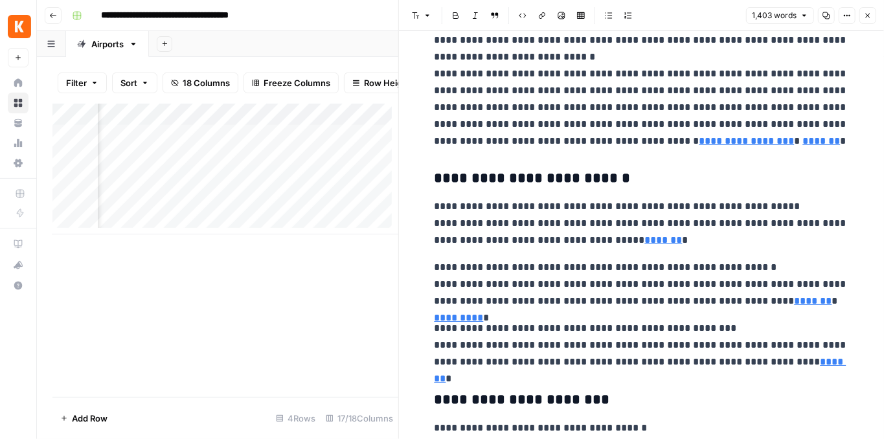
scroll to position [302, 0]
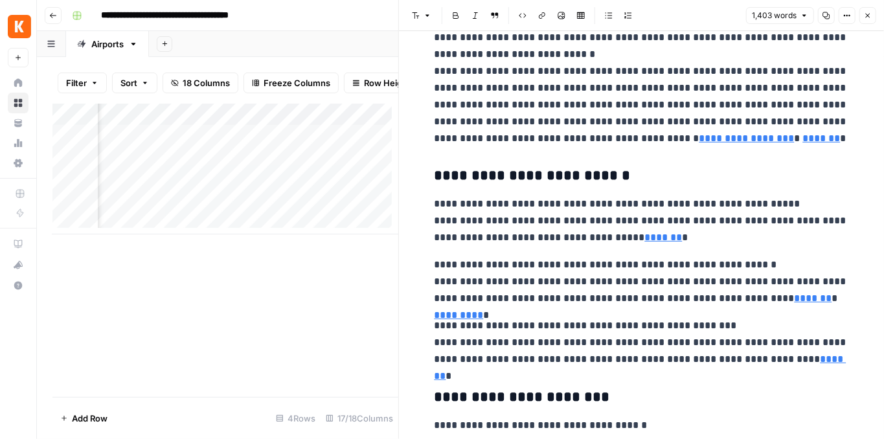
click at [873, 14] on button "Close" at bounding box center [868, 15] width 17 height 17
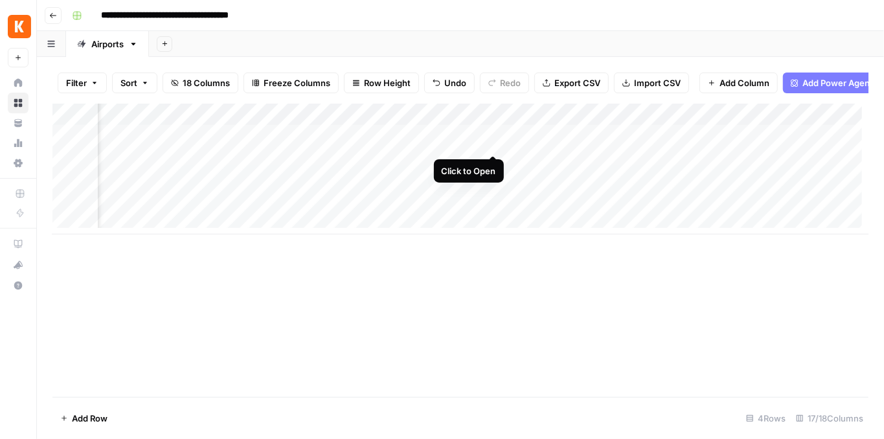
click at [492, 144] on div "Add Column" at bounding box center [460, 169] width 816 height 131
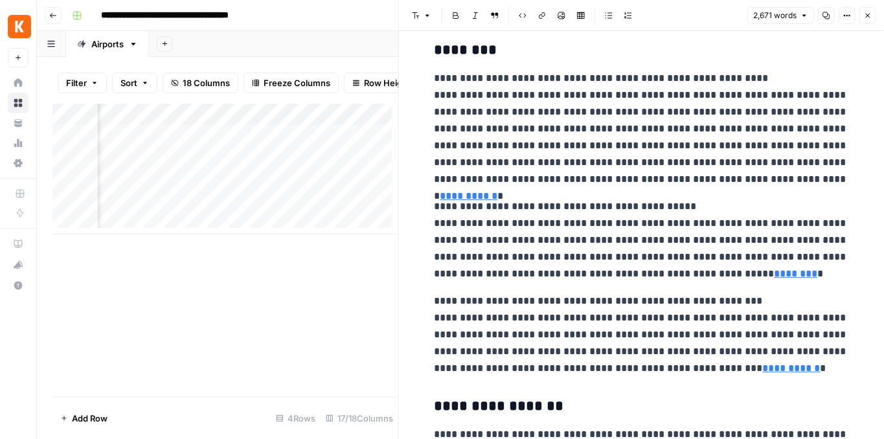
scroll to position [130, 0]
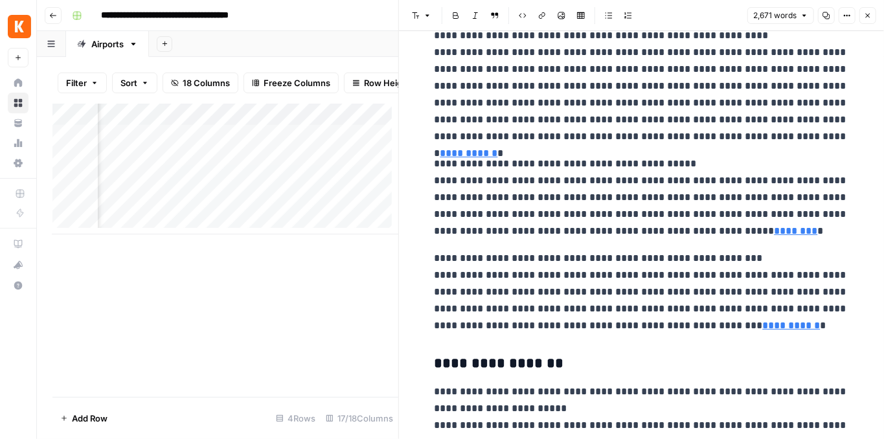
click at [867, 18] on icon "button" at bounding box center [868, 16] width 8 height 8
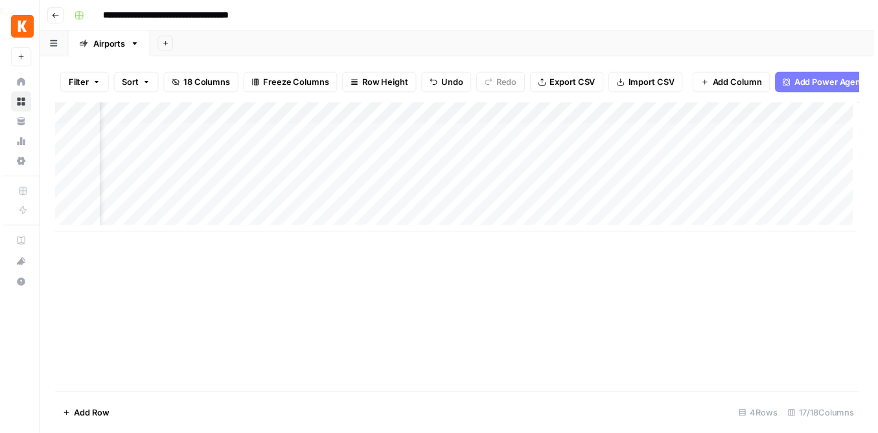
scroll to position [0, 1447]
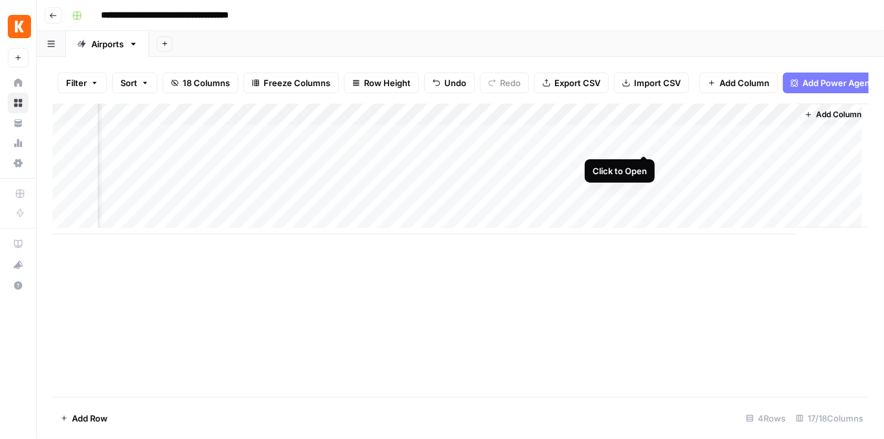
click at [645, 143] on div "Add Column" at bounding box center [460, 169] width 816 height 131
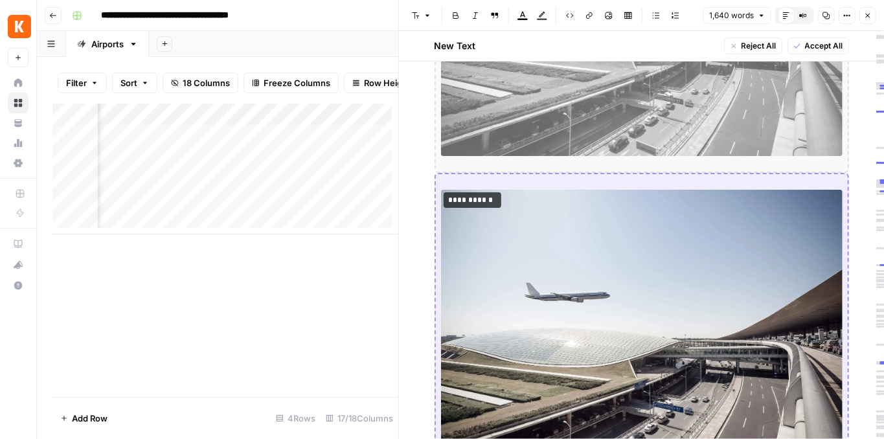
scroll to position [2479, 0]
click at [869, 21] on button "Close" at bounding box center [868, 15] width 17 height 17
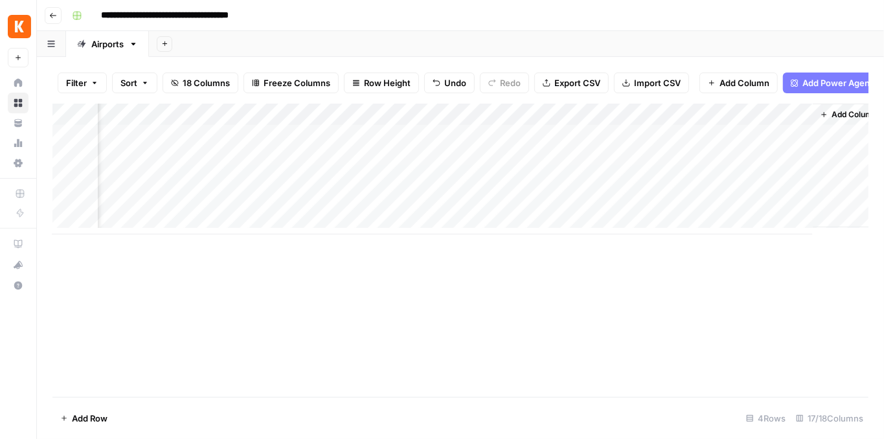
scroll to position [0, 1431]
click at [789, 141] on div "Add Column" at bounding box center [460, 169] width 816 height 131
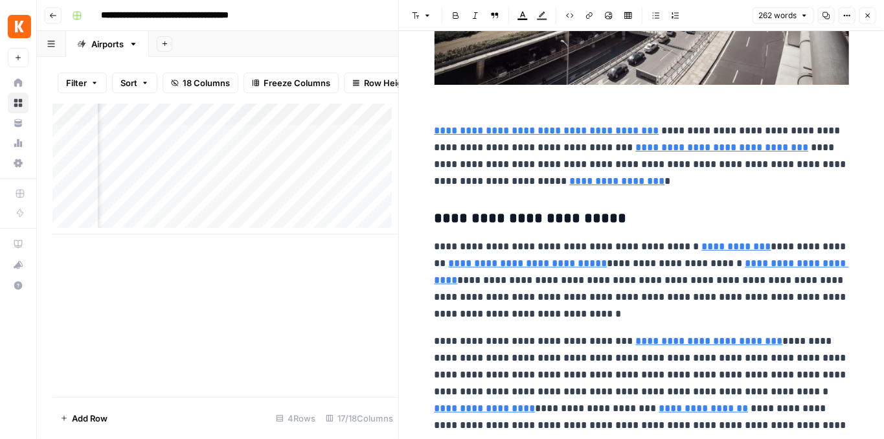
scroll to position [1064, 0]
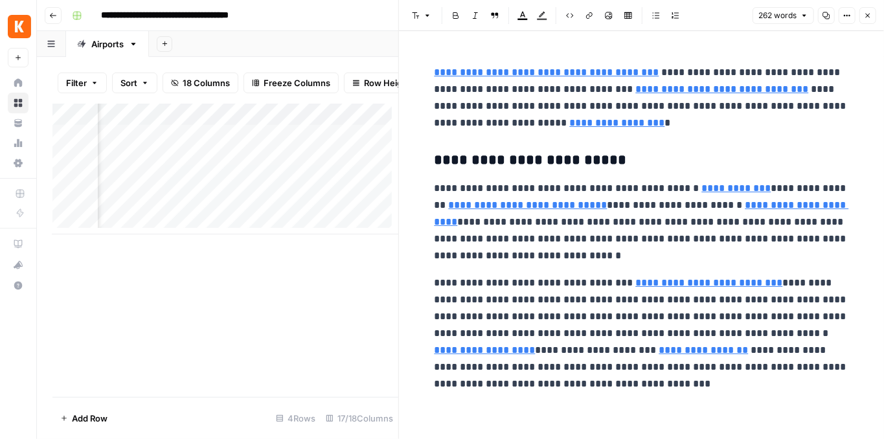
click at [867, 15] on icon "button" at bounding box center [868, 16] width 5 height 5
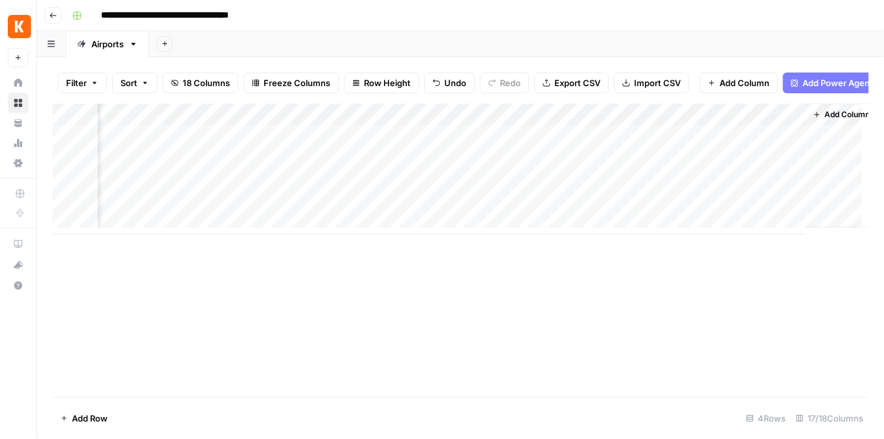
click at [794, 184] on div "Add Column" at bounding box center [460, 169] width 816 height 131
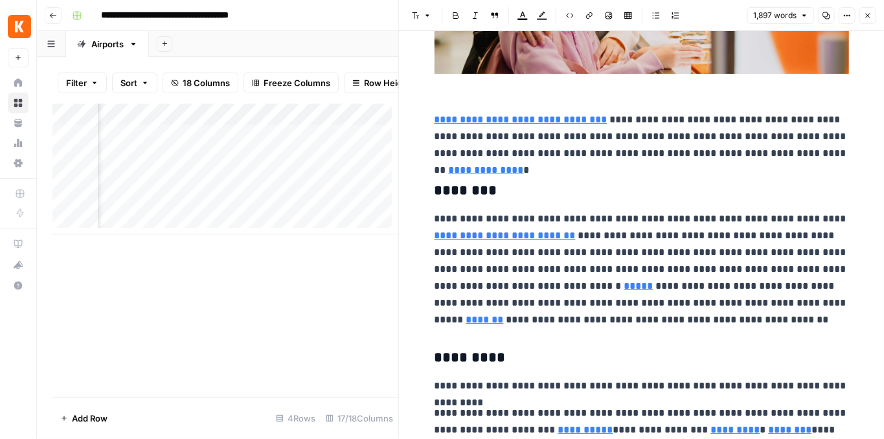
scroll to position [648, 0]
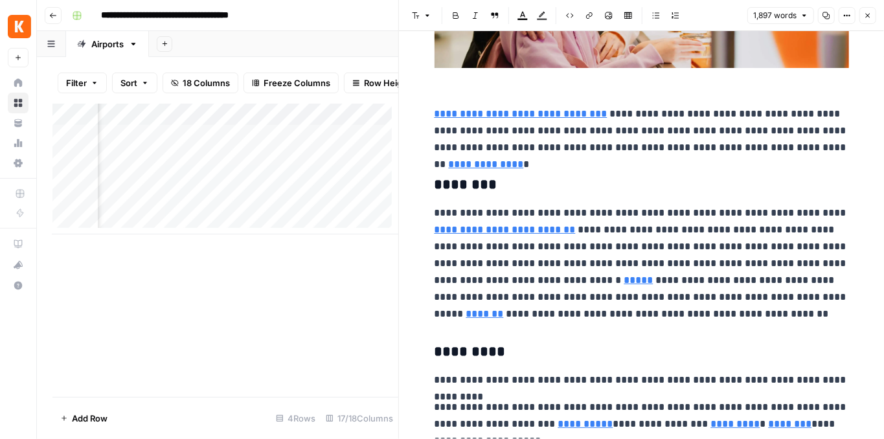
click at [864, 18] on button "Close" at bounding box center [868, 15] width 17 height 17
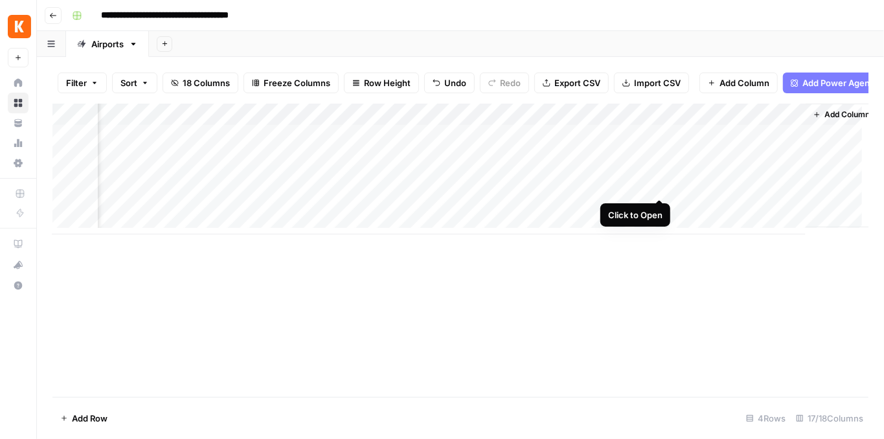
click at [661, 189] on div "Add Column" at bounding box center [460, 169] width 816 height 131
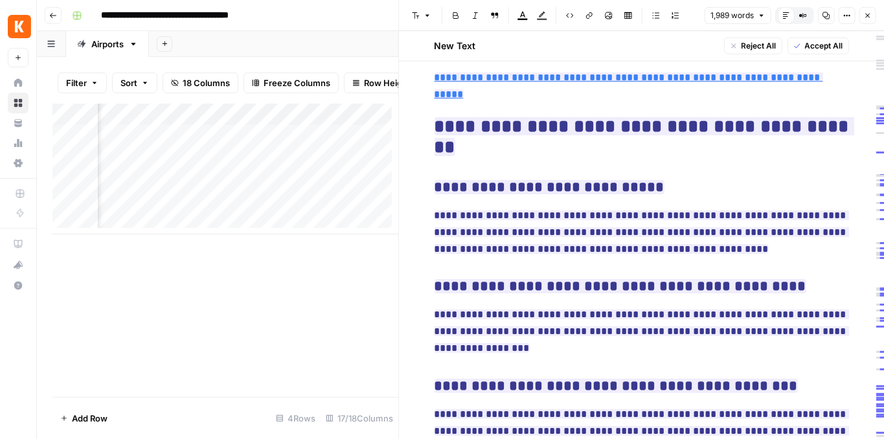
scroll to position [6109, 0]
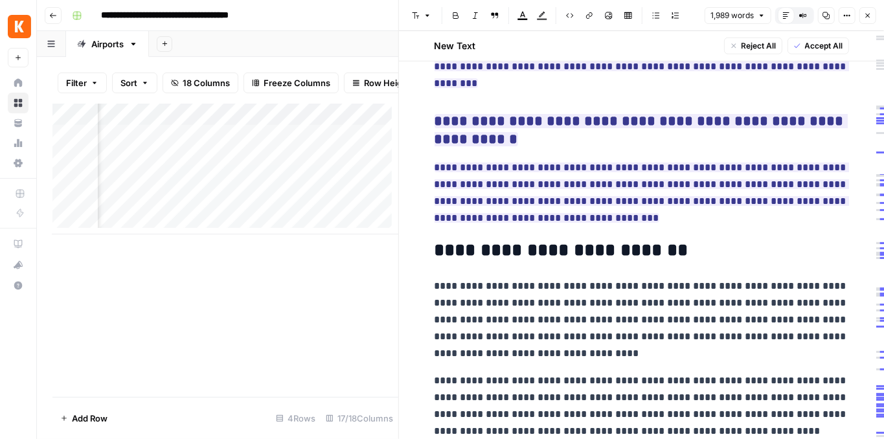
click at [869, 10] on button "Close" at bounding box center [868, 15] width 17 height 17
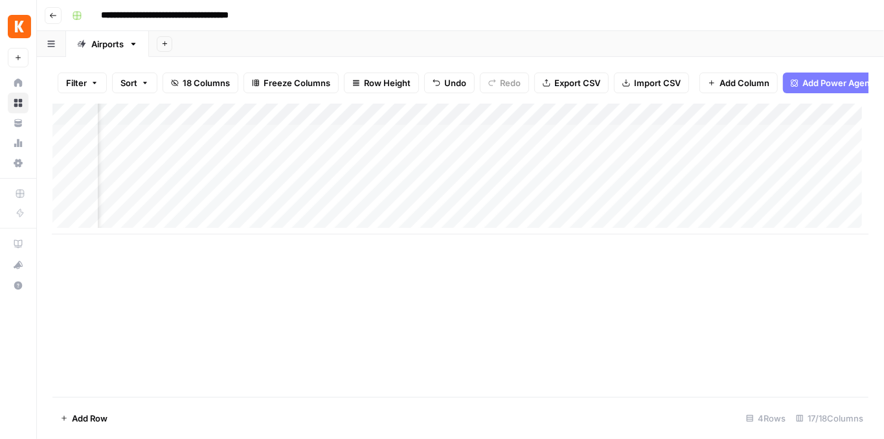
scroll to position [0, 1192]
click at [799, 143] on div "Add Column" at bounding box center [460, 169] width 816 height 131
click at [691, 183] on div "Add Column" at bounding box center [460, 169] width 816 height 131
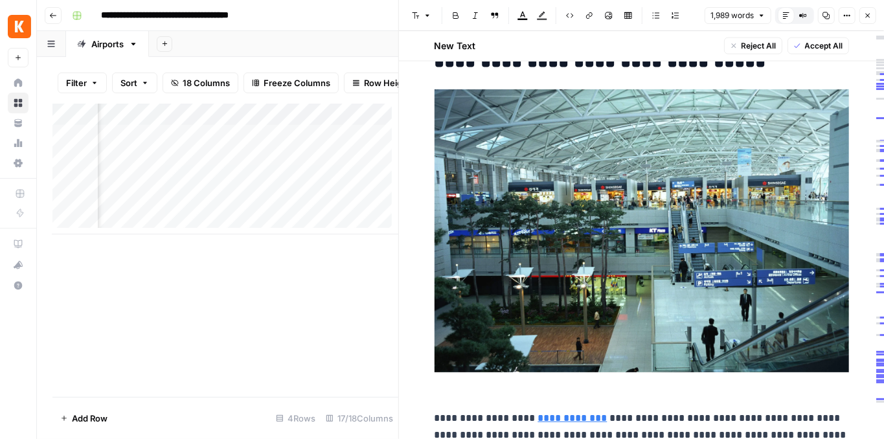
scroll to position [3561, 0]
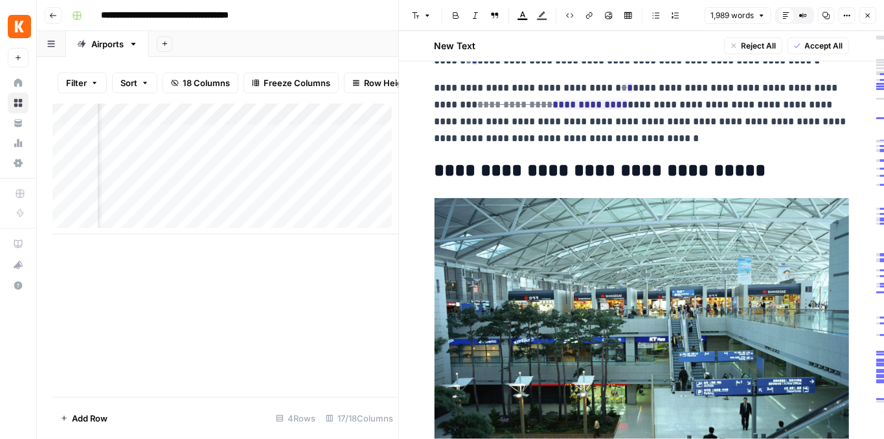
click at [869, 17] on icon "button" at bounding box center [868, 16] width 5 height 5
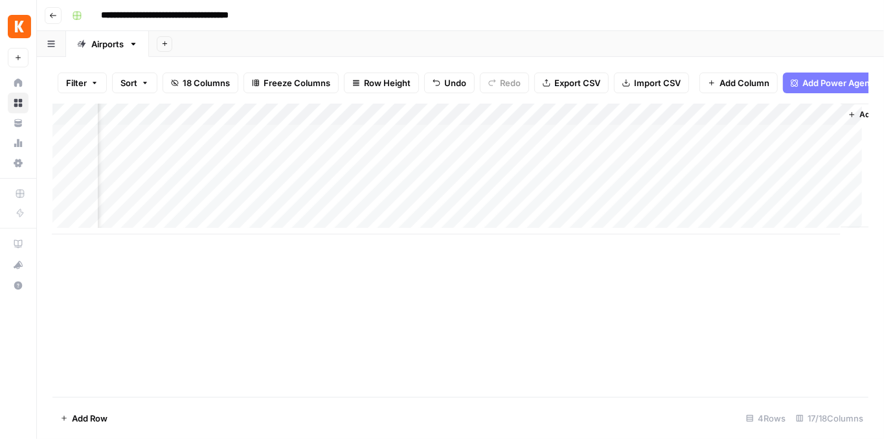
drag, startPoint x: 109, startPoint y: 44, endPoint x: 277, endPoint y: 43, distance: 167.1
click at [277, 43] on div "Add Sheet" at bounding box center [516, 44] width 735 height 26
click at [135, 46] on icon "button" at bounding box center [133, 44] width 9 height 9
click at [169, 81] on span "Duplicate Sheet" at bounding box center [185, 86] width 62 height 13
click at [189, 43] on div "Airports" at bounding box center [190, 44] width 32 height 13
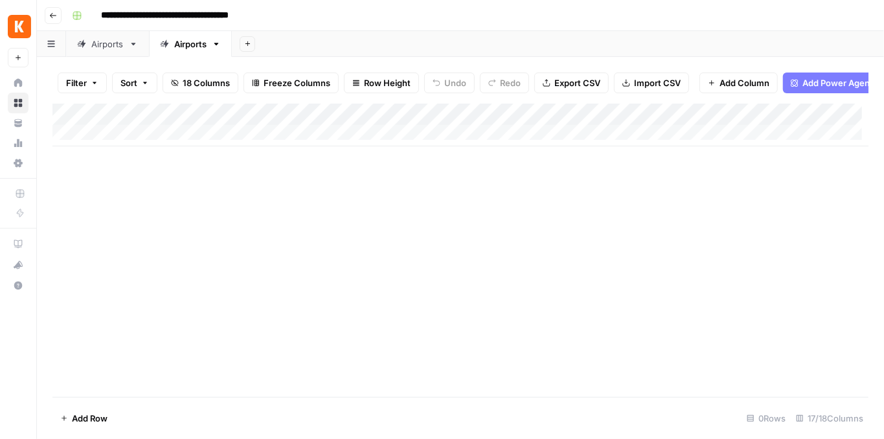
click at [189, 43] on div "Airports" at bounding box center [190, 44] width 32 height 13
type input "*"
type input "********"
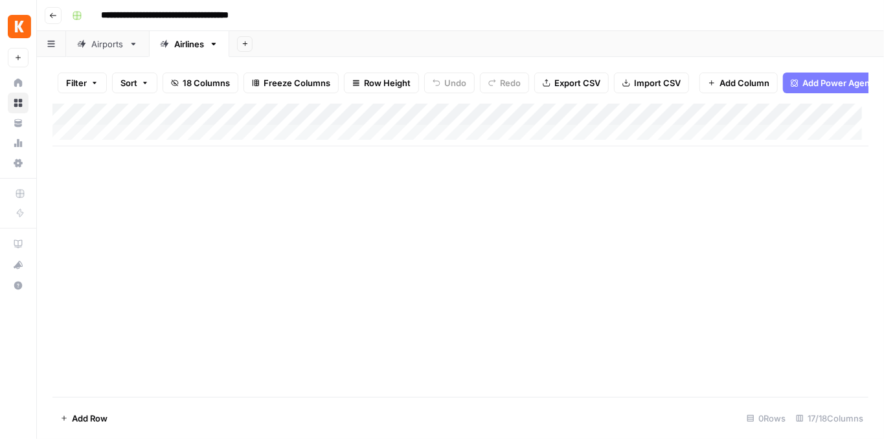
click at [142, 140] on div "Add Column" at bounding box center [460, 125] width 816 height 43
paste input "**********"
type input "**********"
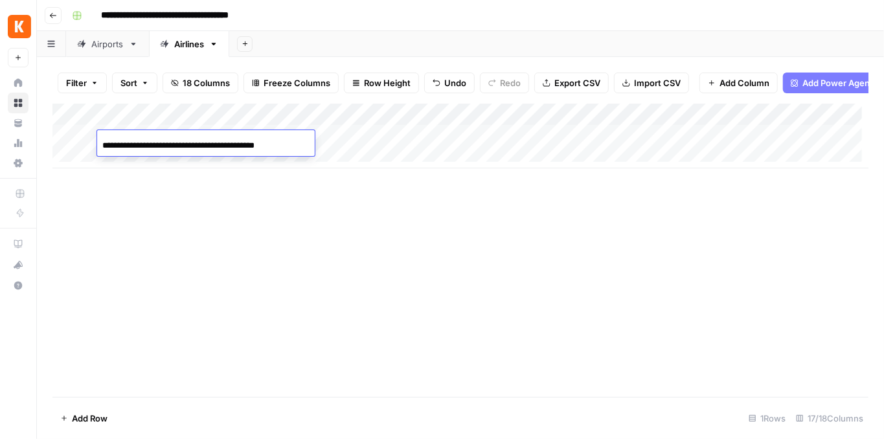
click at [344, 225] on div "Add Column" at bounding box center [460, 250] width 816 height 293
click at [370, 139] on div "Add Column" at bounding box center [460, 136] width 816 height 65
click at [104, 47] on div "Airports" at bounding box center [107, 44] width 32 height 13
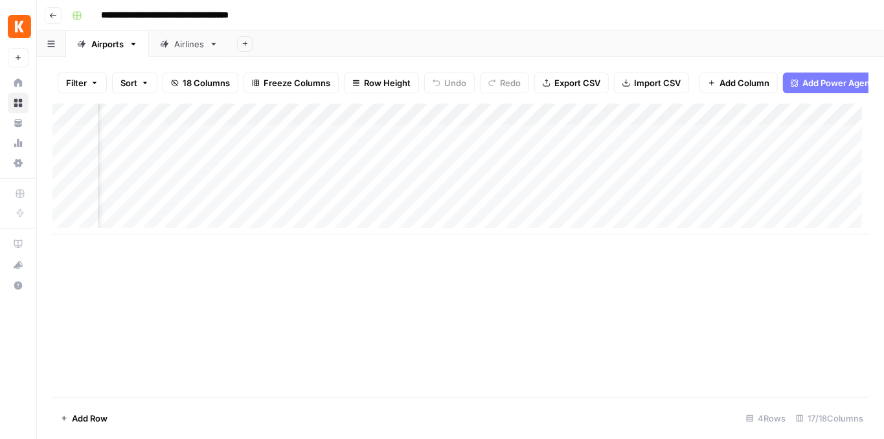
scroll to position [0, 1447]
click at [174, 45] on div "Airlines" at bounding box center [189, 44] width 30 height 13
click at [471, 141] on div "Add Column" at bounding box center [460, 136] width 816 height 65
click at [104, 43] on div "Airports" at bounding box center [107, 44] width 32 height 13
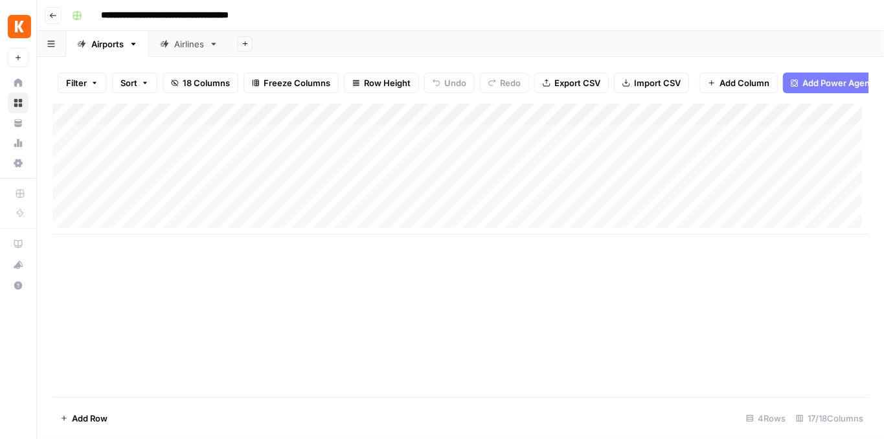
click at [185, 44] on div "Airlines" at bounding box center [189, 44] width 30 height 13
click at [527, 141] on div "Add Column" at bounding box center [460, 136] width 816 height 65
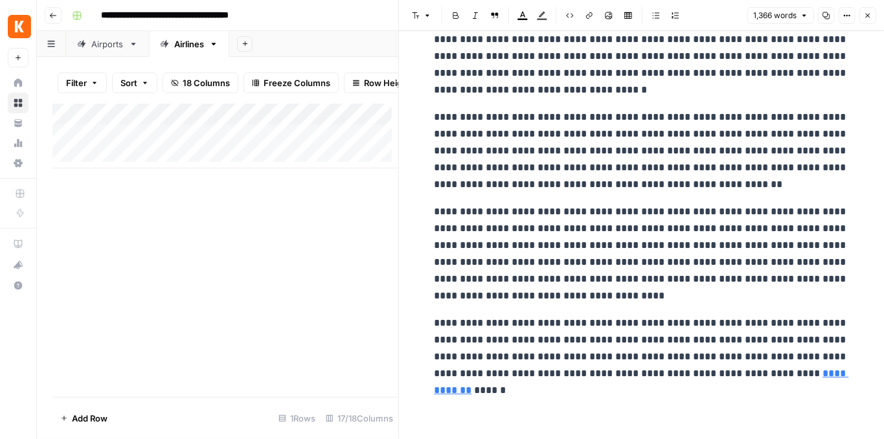
scroll to position [2116, 0]
click at [872, 16] on button "Close" at bounding box center [868, 15] width 17 height 17
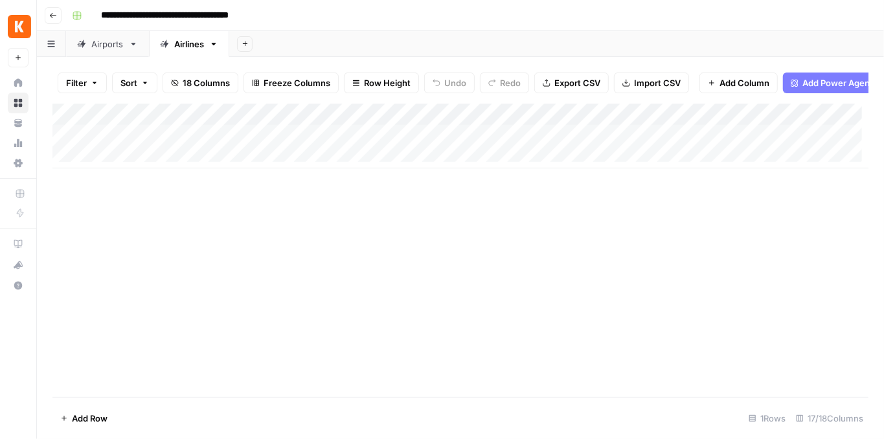
click at [111, 44] on div "Airports" at bounding box center [107, 44] width 32 height 13
click at [194, 45] on div "Airlines" at bounding box center [189, 44] width 30 height 13
click at [555, 176] on div "Add Column" at bounding box center [460, 250] width 816 height 293
click at [105, 42] on div "Airports" at bounding box center [107, 44] width 32 height 13
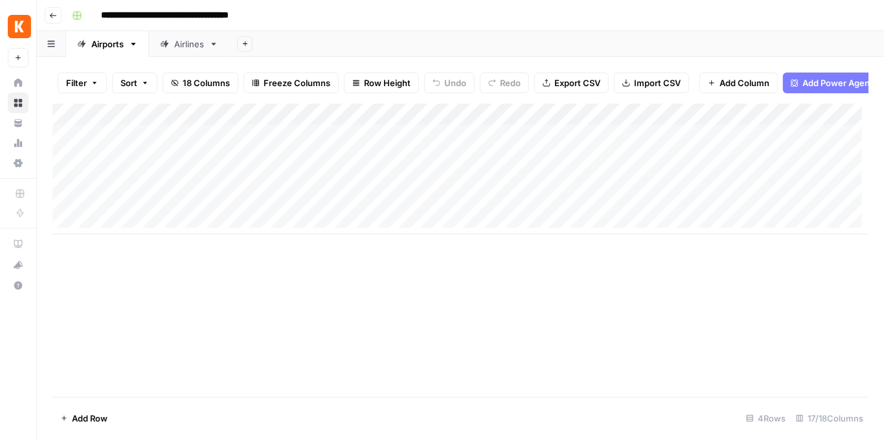
click at [602, 243] on div "Add Column" at bounding box center [460, 250] width 816 height 293
click at [183, 49] on div "Airlines" at bounding box center [189, 44] width 30 height 13
click at [536, 177] on div "Add Column" at bounding box center [460, 250] width 816 height 293
click at [107, 50] on div "Airports" at bounding box center [107, 44] width 32 height 13
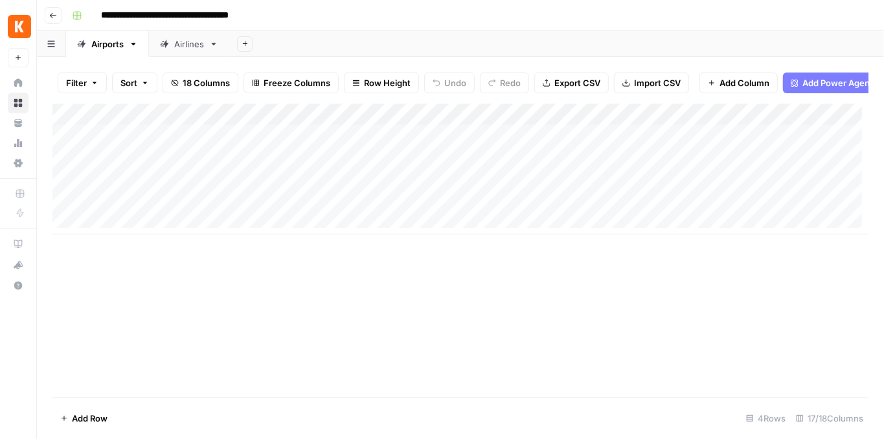
click at [634, 242] on div "Add Column" at bounding box center [460, 250] width 816 height 293
click at [674, 163] on div "Add Column" at bounding box center [460, 169] width 816 height 131
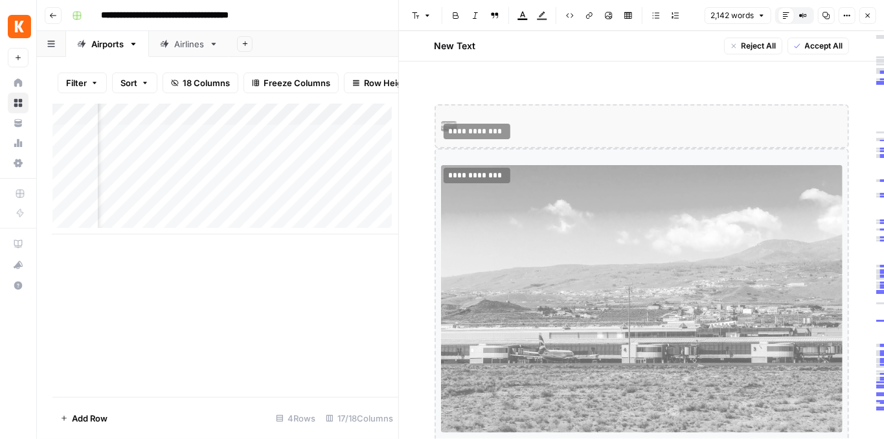
click at [869, 18] on icon "button" at bounding box center [868, 16] width 8 height 8
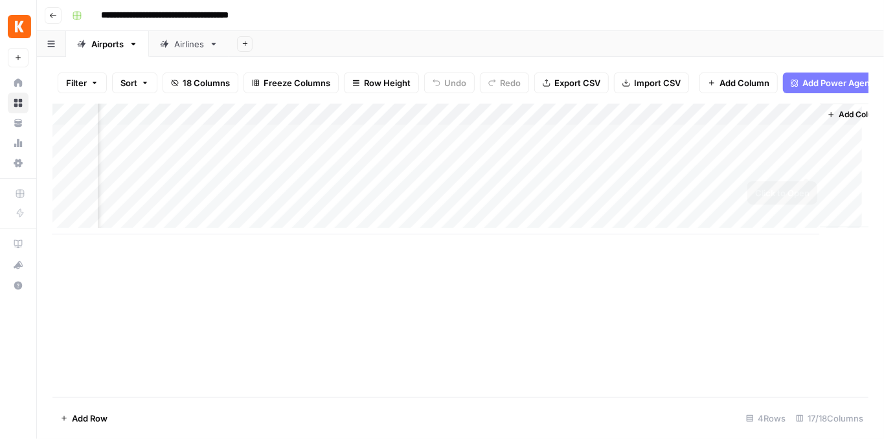
click at [805, 163] on div "Add Column" at bounding box center [460, 169] width 816 height 131
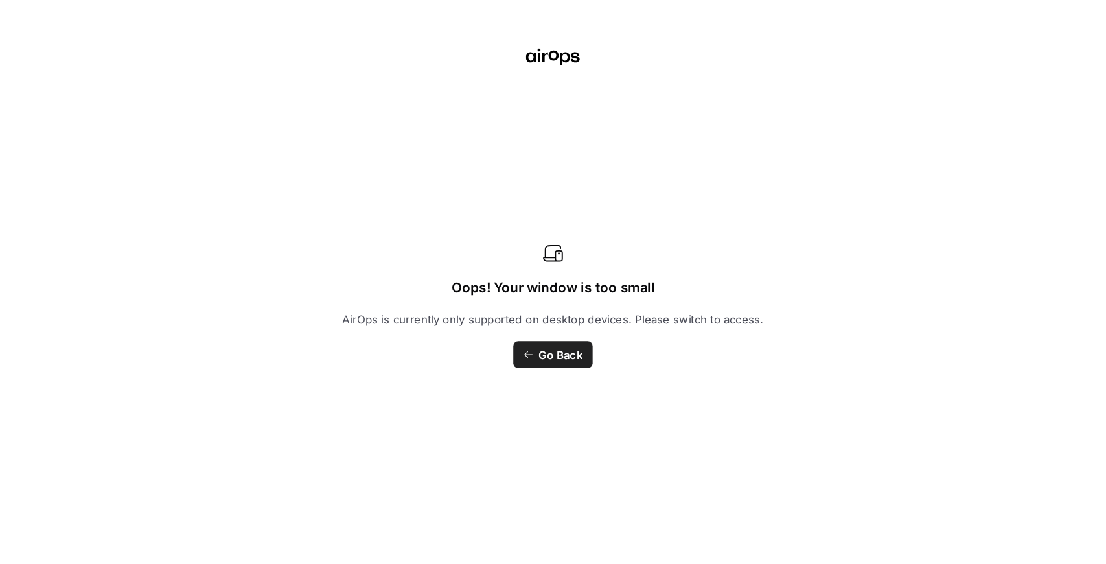
scroll to position [993, 0]
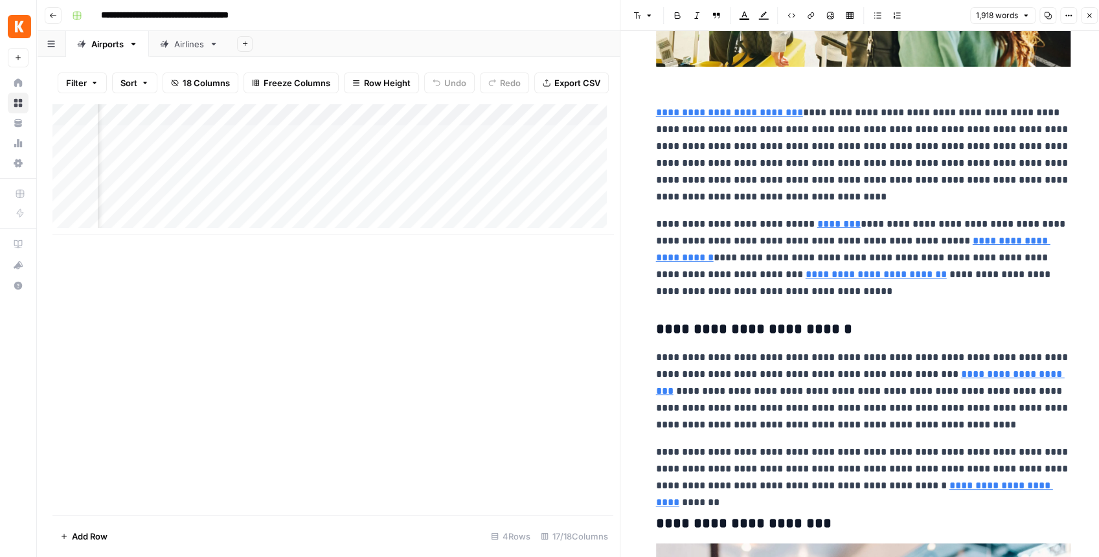
click at [184, 43] on div "Airlines" at bounding box center [189, 44] width 30 height 13
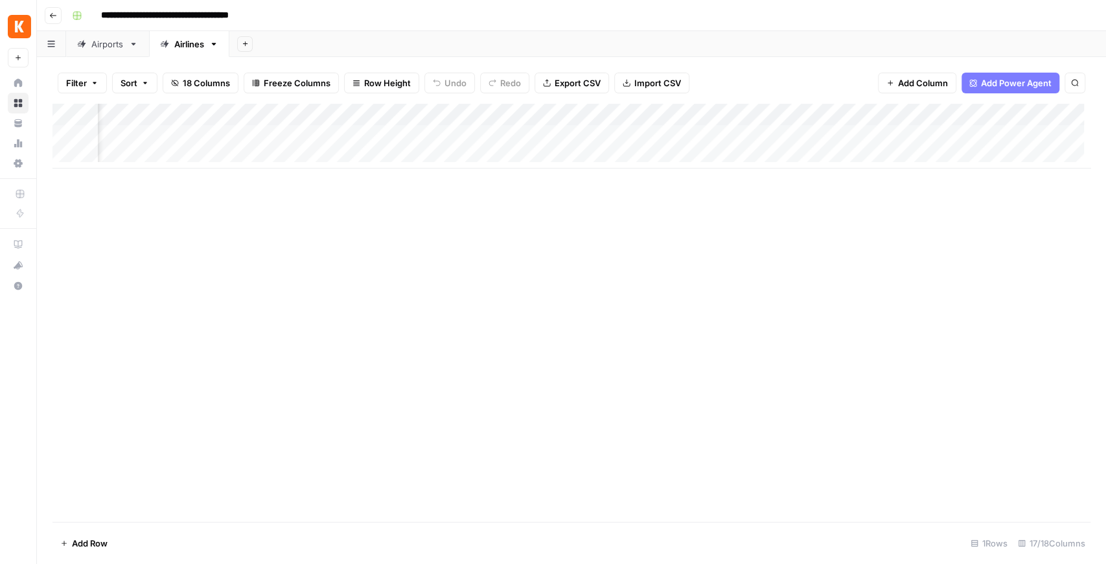
scroll to position [0, 689]
click at [505, 133] on div "Add Column" at bounding box center [571, 136] width 1038 height 65
click at [126, 157] on div "Add Column" at bounding box center [571, 136] width 1038 height 65
paste input "**********"
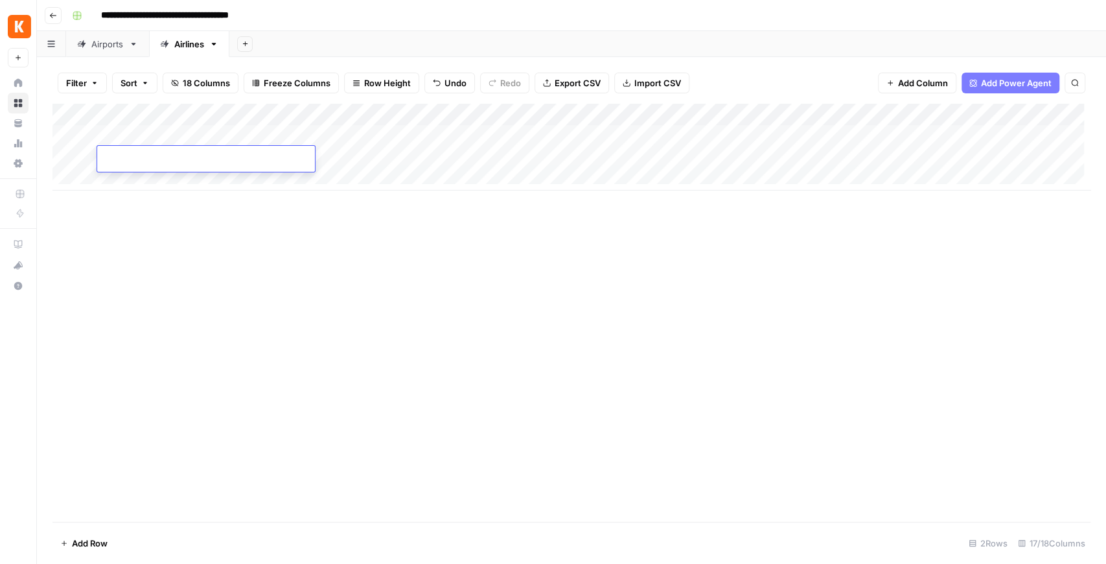
type input "**********"
click at [270, 233] on div "Add Column" at bounding box center [571, 313] width 1038 height 418
click at [367, 164] on div "Add Column" at bounding box center [571, 147] width 1038 height 87
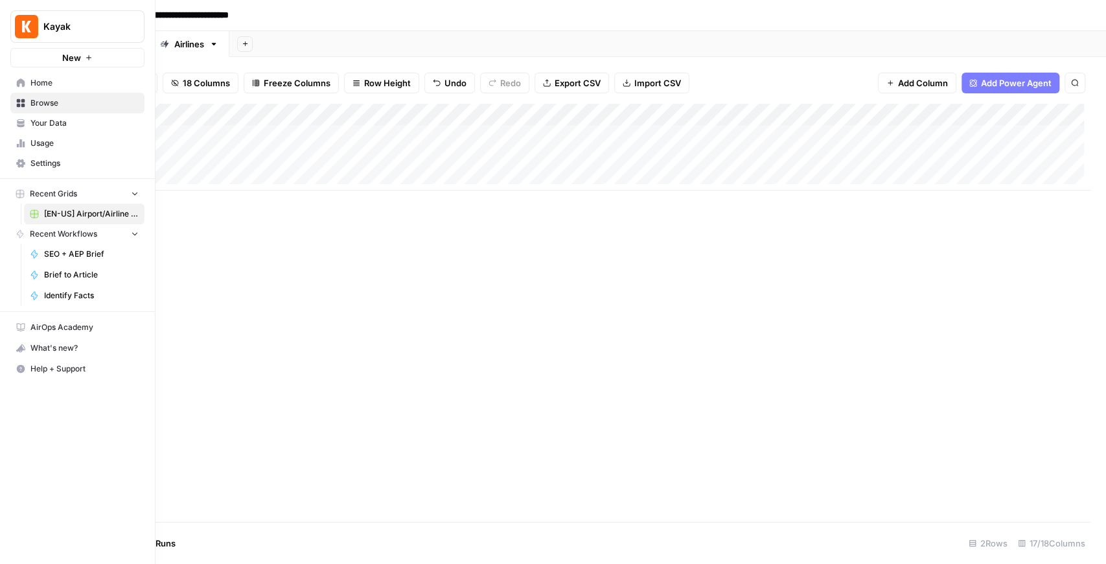
click at [35, 120] on span "Your Data" at bounding box center [84, 123] width 108 height 12
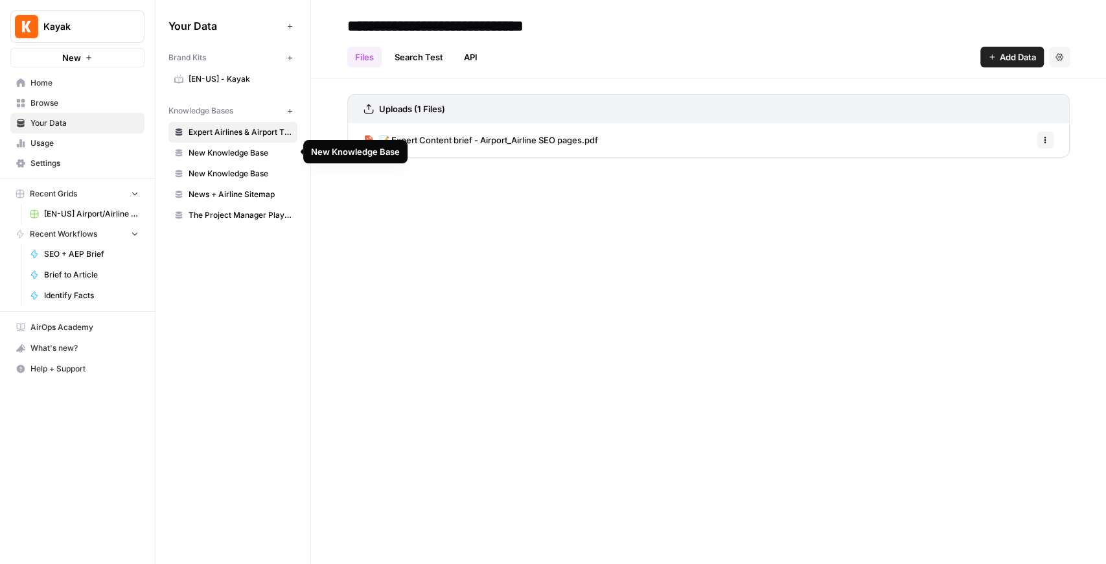
click at [220, 153] on span "New Knowledge Base" at bounding box center [240, 153] width 103 height 12
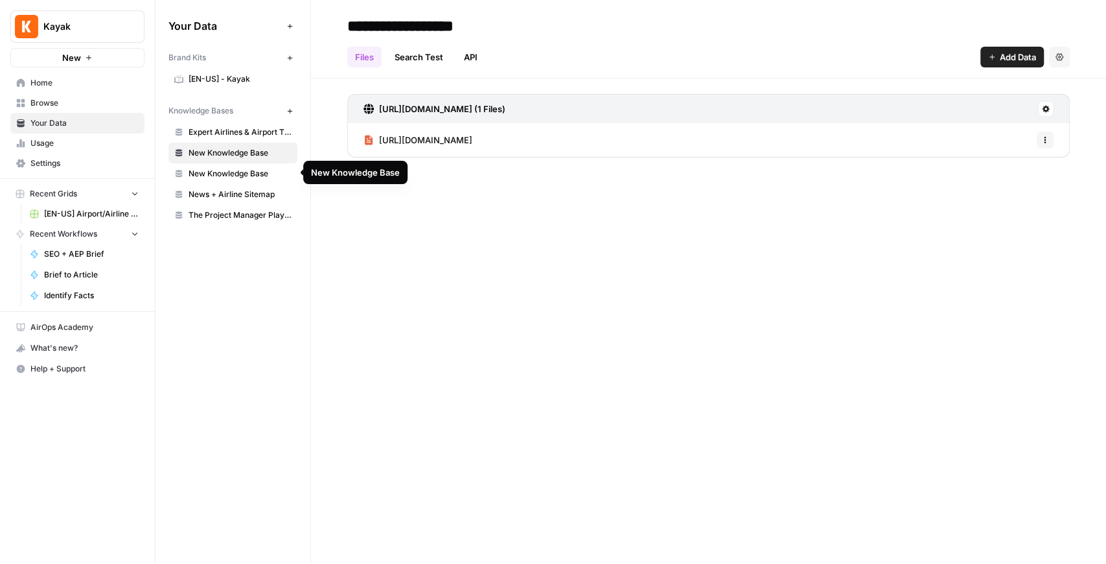
click at [231, 174] on span "New Knowledge Base" at bounding box center [240, 174] width 103 height 12
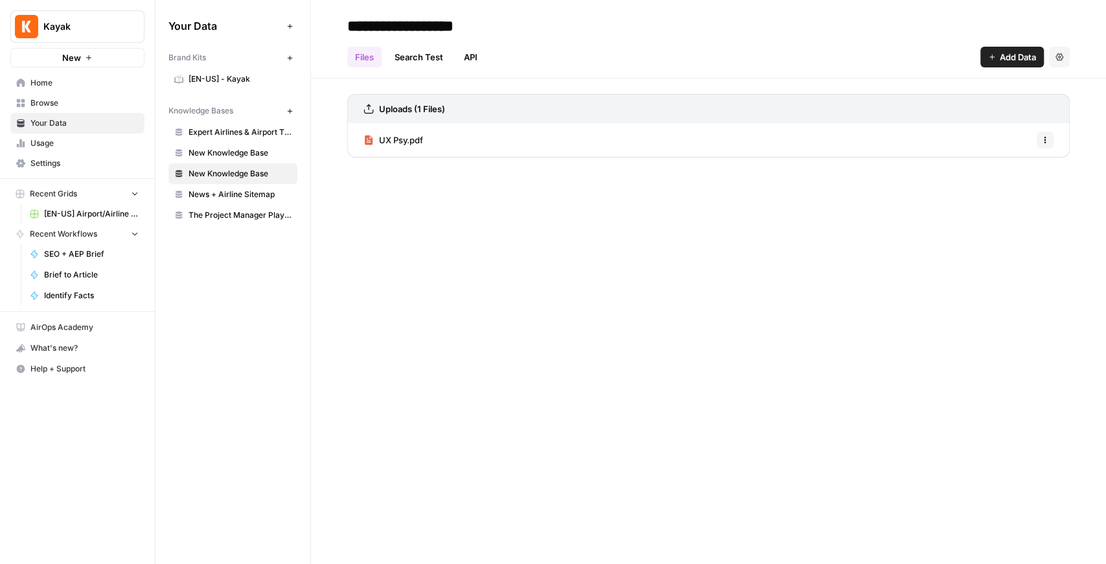
click at [239, 190] on span "News + Airline Sitemap" at bounding box center [240, 195] width 103 height 12
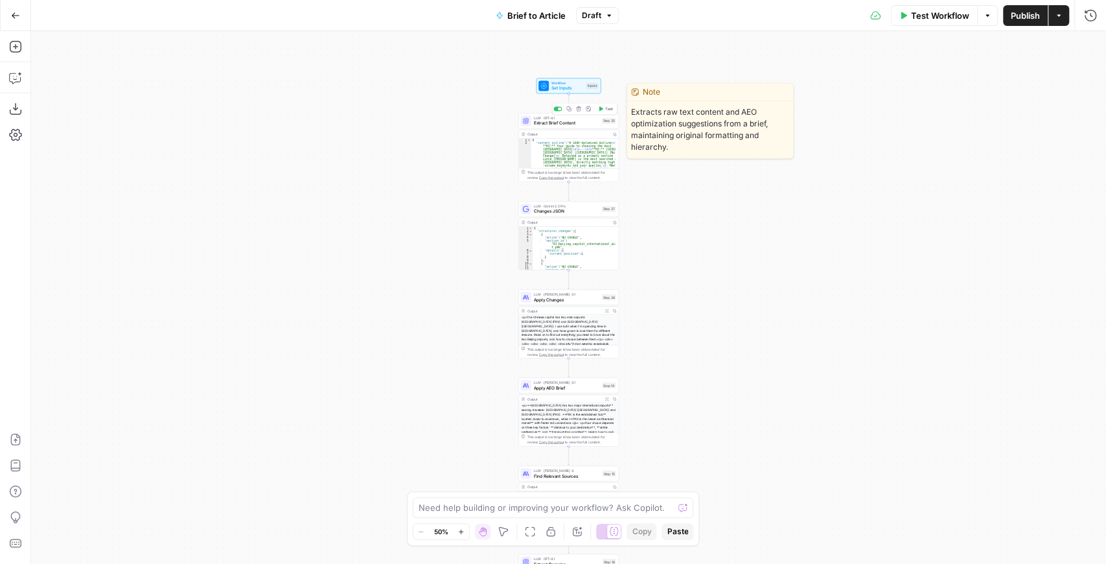
click at [575, 124] on span "Extract Brief Content" at bounding box center [566, 123] width 65 height 6
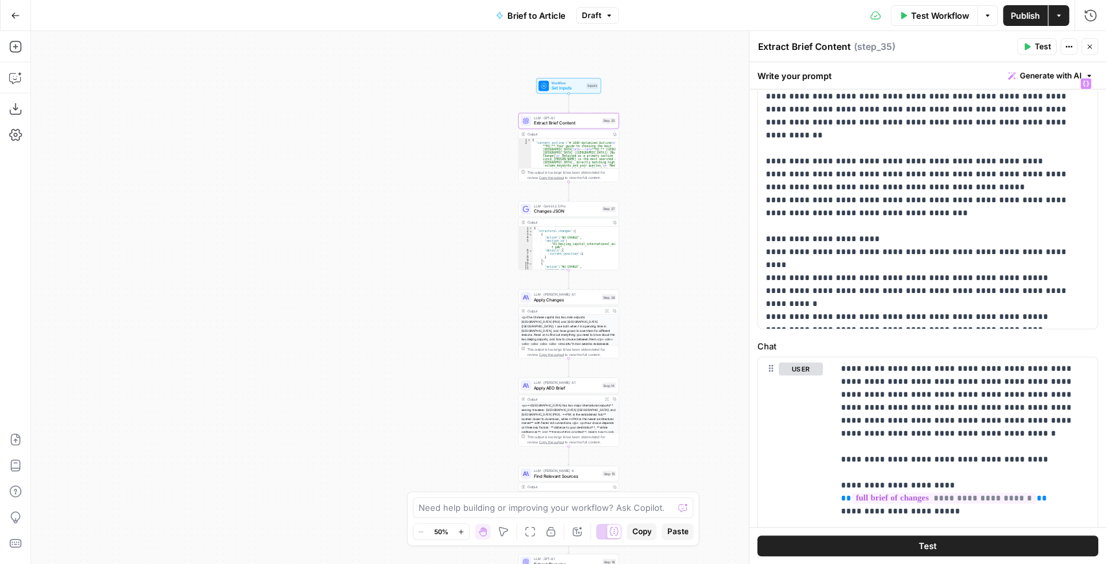
scroll to position [172, 0]
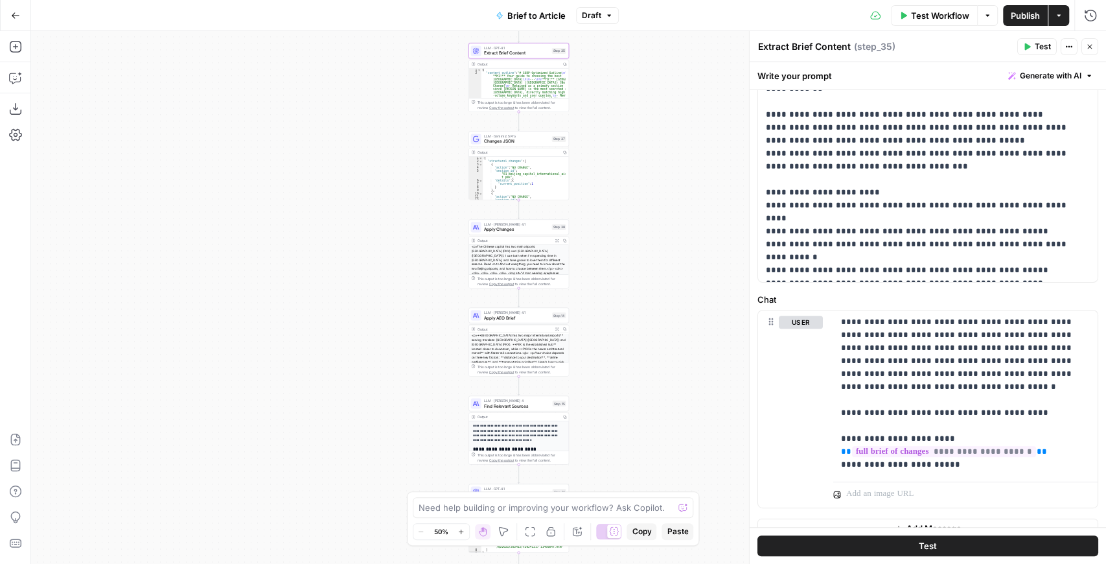
drag, startPoint x: 666, startPoint y: 235, endPoint x: 608, endPoint y: 153, distance: 100.3
click at [608, 153] on div "true false false true false true Workflow Set Inputs Inputs LLM · GPT-4.1 Extra…" at bounding box center [568, 297] width 1075 height 533
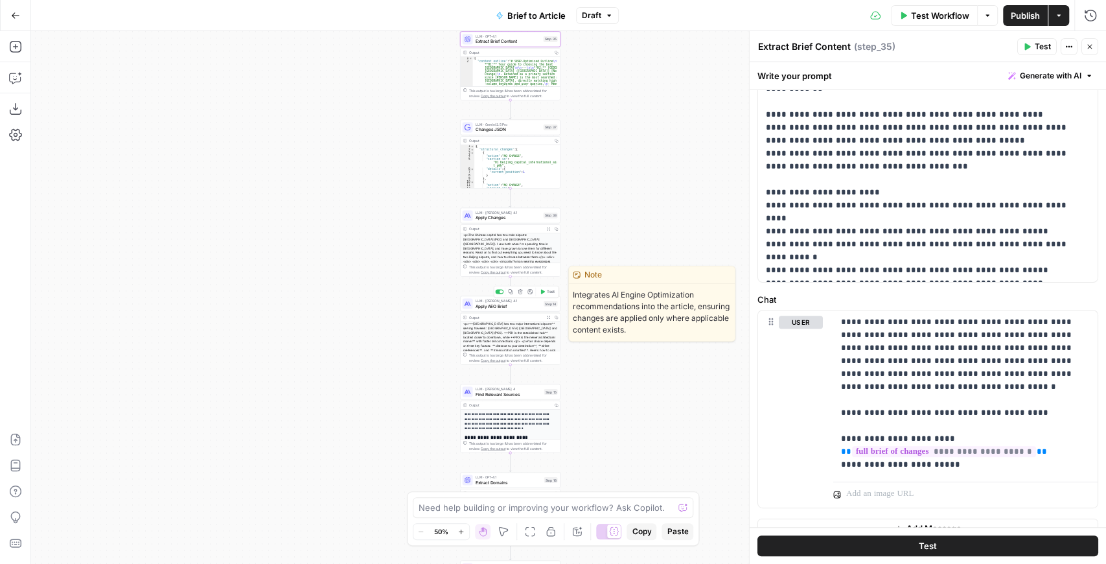
click at [501, 292] on div at bounding box center [500, 291] width 3 height 3
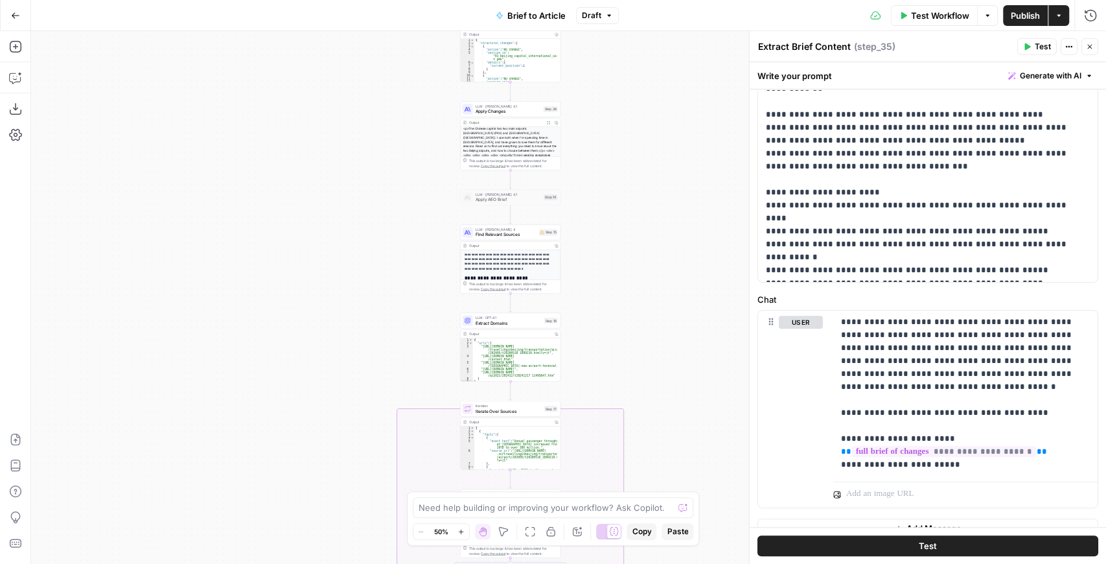
drag, startPoint x: 618, startPoint y: 319, endPoint x: 618, endPoint y: 216, distance: 103.0
click at [618, 216] on div "true false false true false true Workflow Set Inputs Inputs LLM · GPT-4.1 Extra…" at bounding box center [568, 297] width 1075 height 533
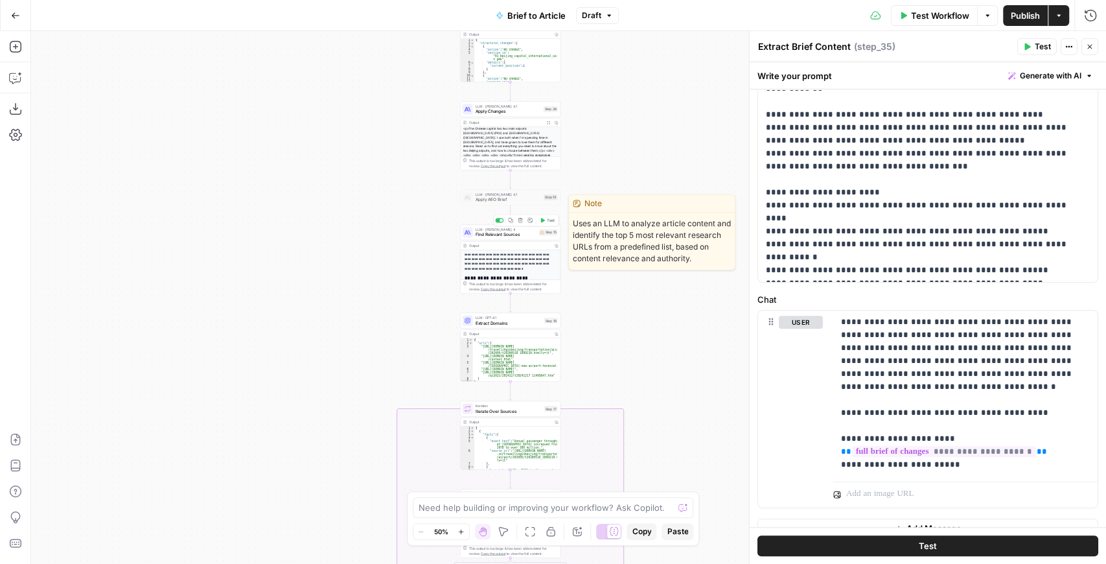
click at [504, 236] on span "Find Relevant Sources" at bounding box center [506, 234] width 61 height 6
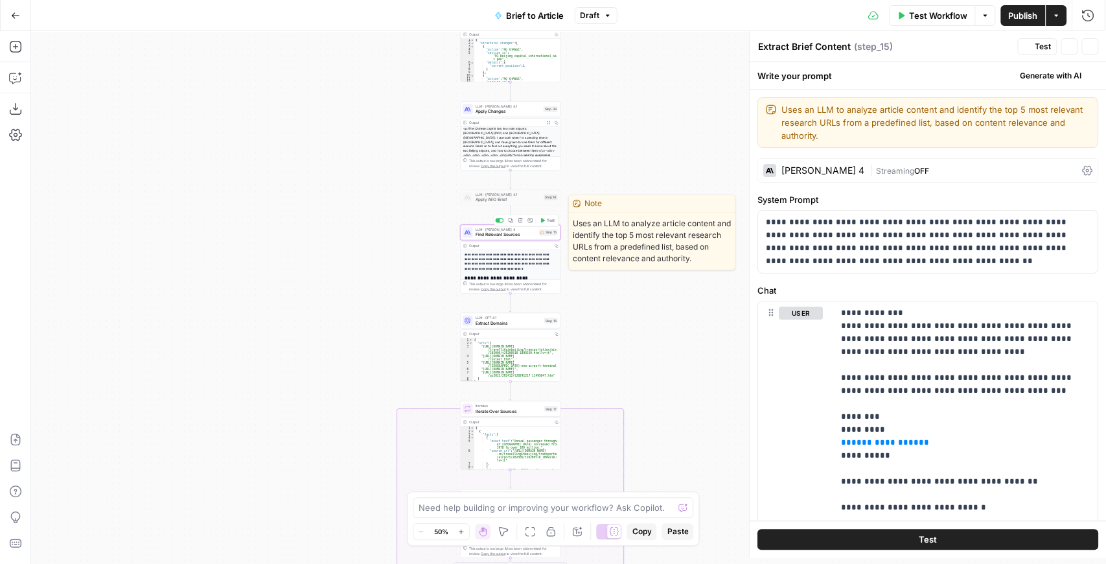
type textarea "Find Relevant Sources"
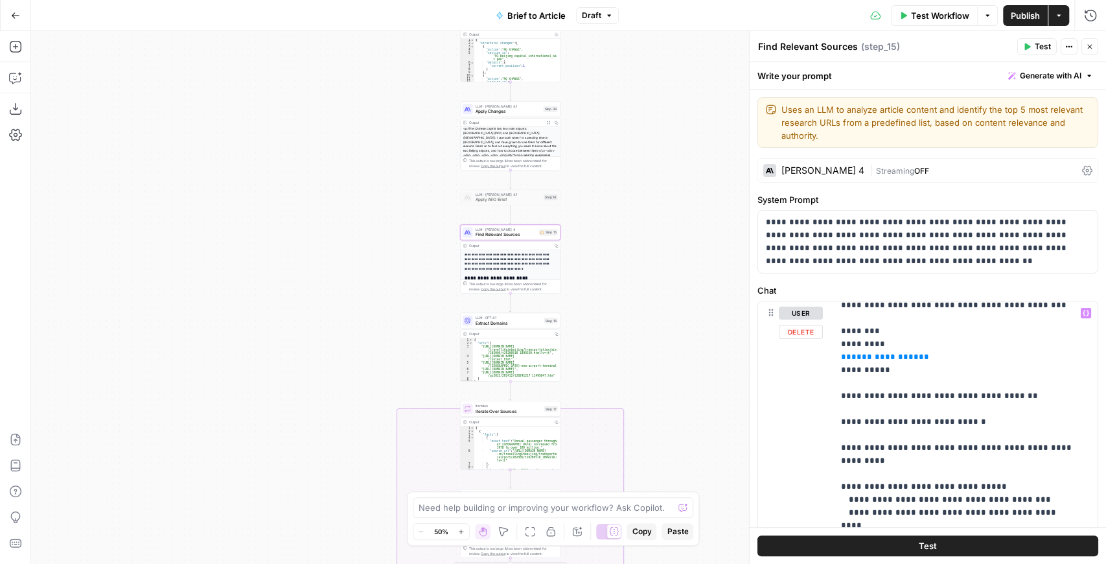
scroll to position [86, 0]
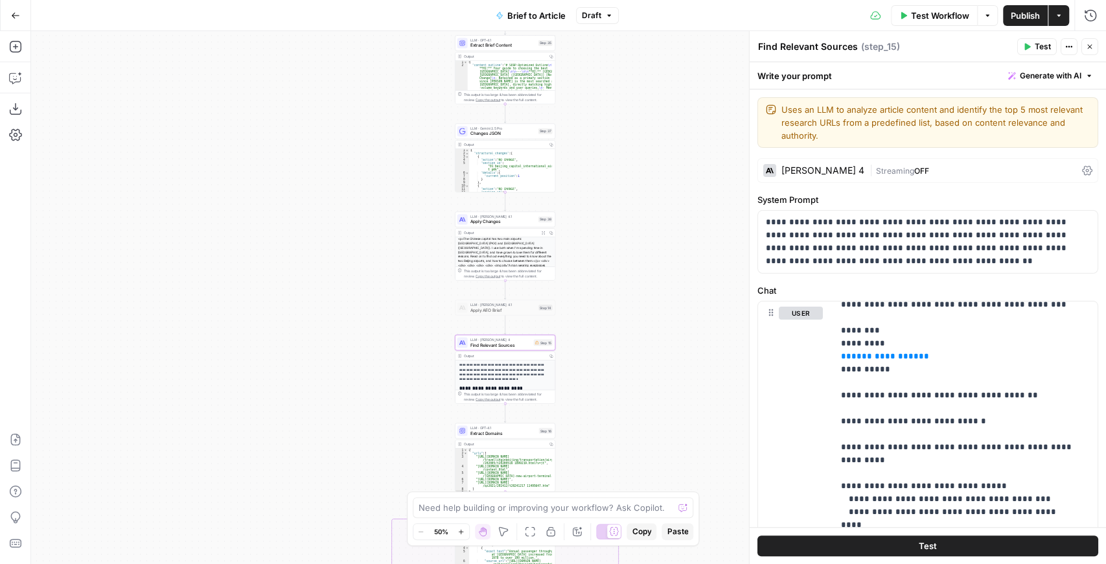
drag, startPoint x: 654, startPoint y: 264, endPoint x: 648, endPoint y: 371, distance: 106.4
click at [648, 371] on div "true false false true false true Workflow Set Inputs Inputs LLM · GPT-4.1 Extra…" at bounding box center [568, 297] width 1075 height 533
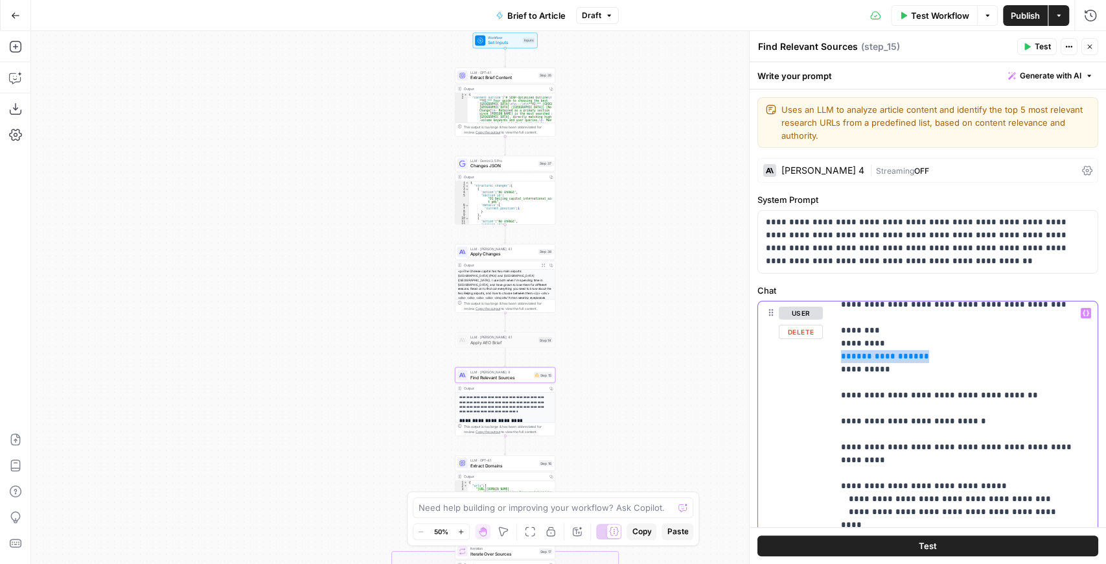
drag, startPoint x: 901, startPoint y: 351, endPoint x: 840, endPoint y: 350, distance: 61.5
click at [1083, 311] on icon "button" at bounding box center [1086, 313] width 6 height 6
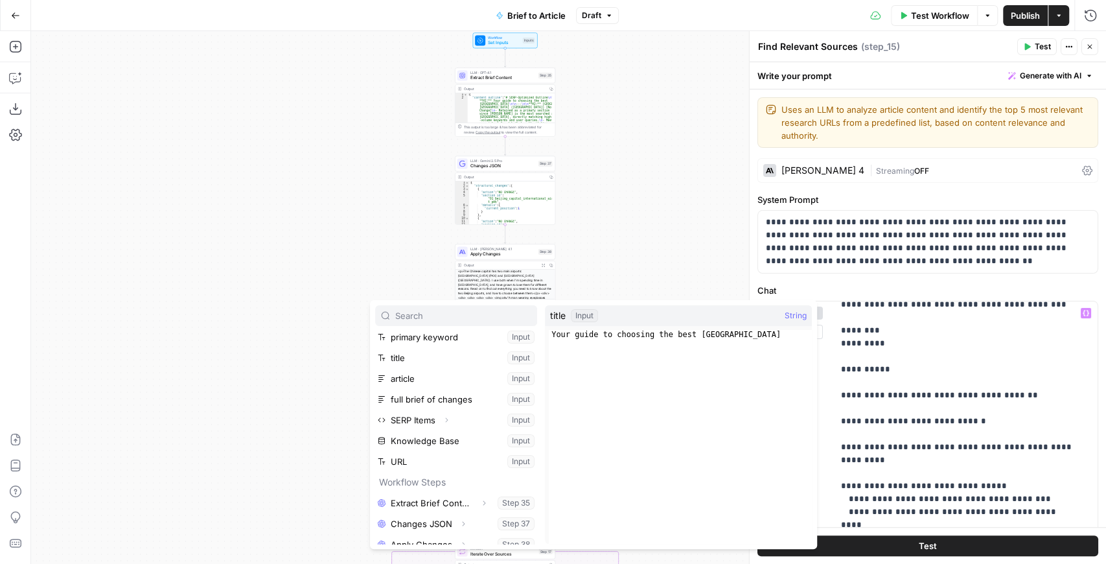
scroll to position [55, 0]
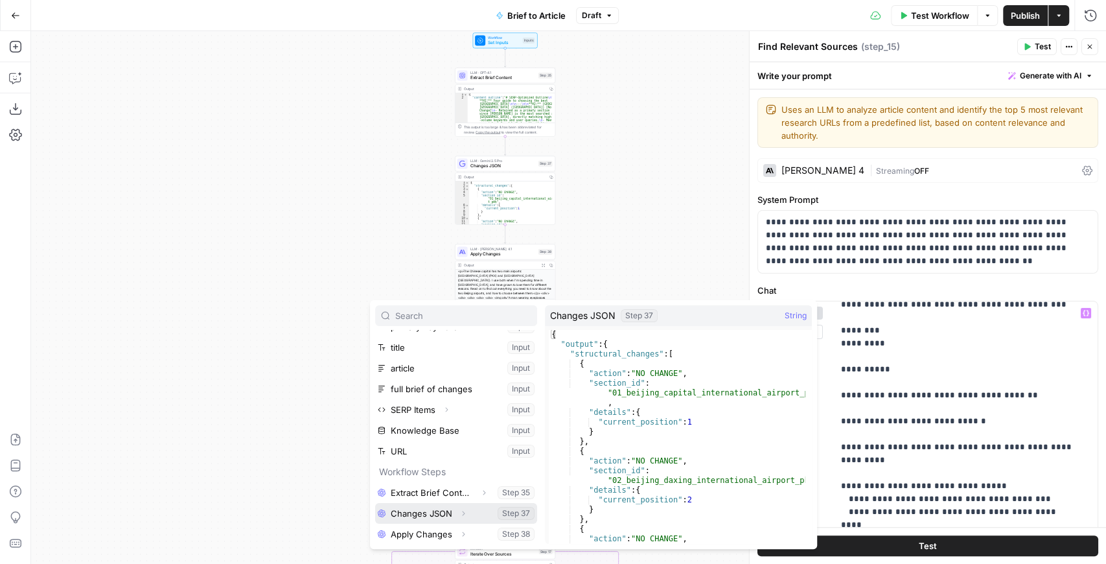
click at [460, 511] on icon "button" at bounding box center [463, 513] width 8 height 8
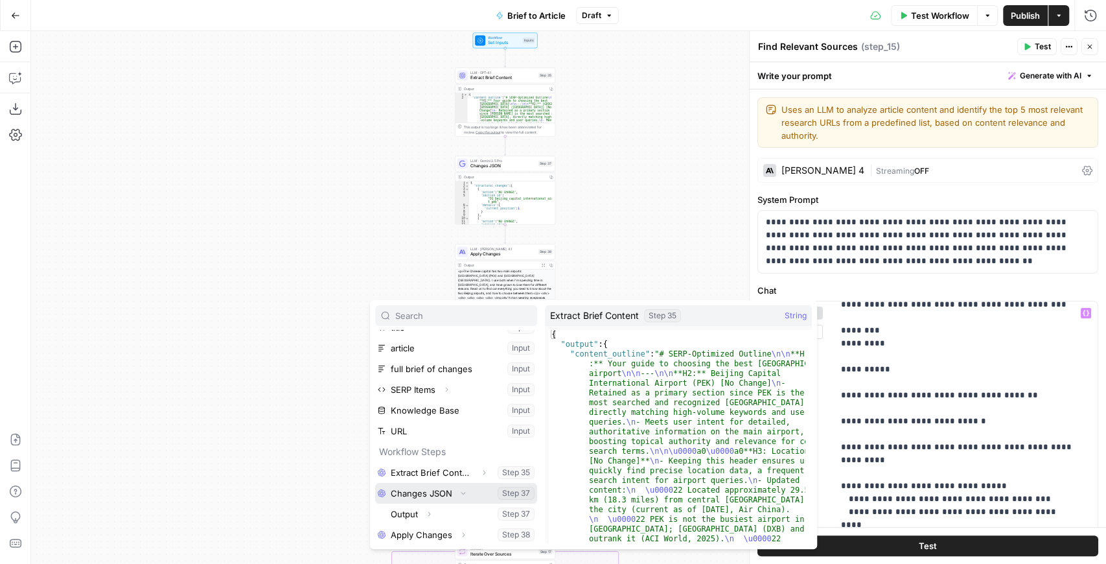
scroll to position [76, 0]
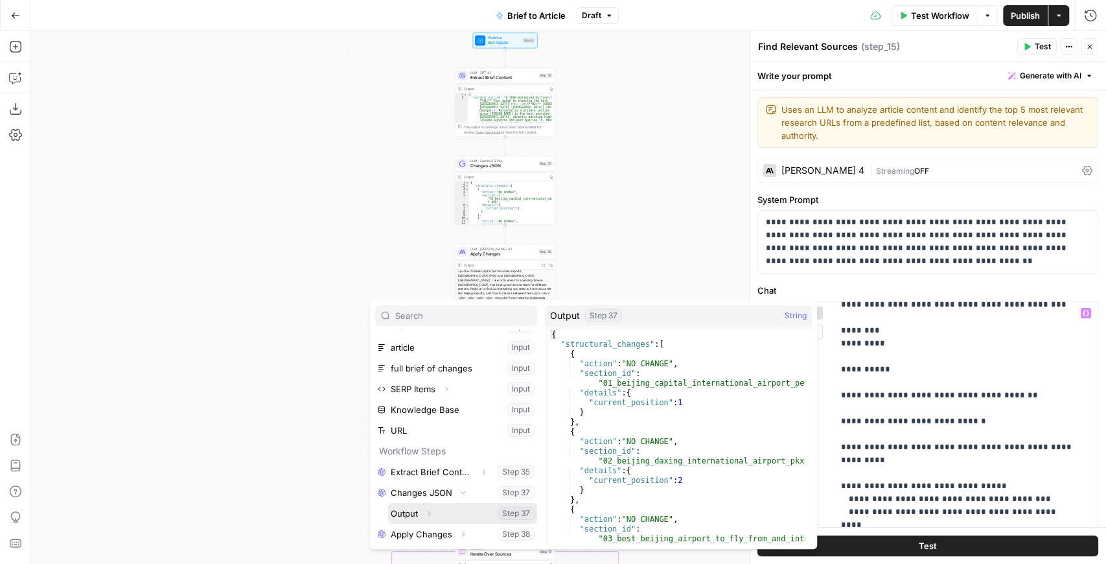
click at [411, 509] on button "Select variable Output" at bounding box center [462, 513] width 149 height 21
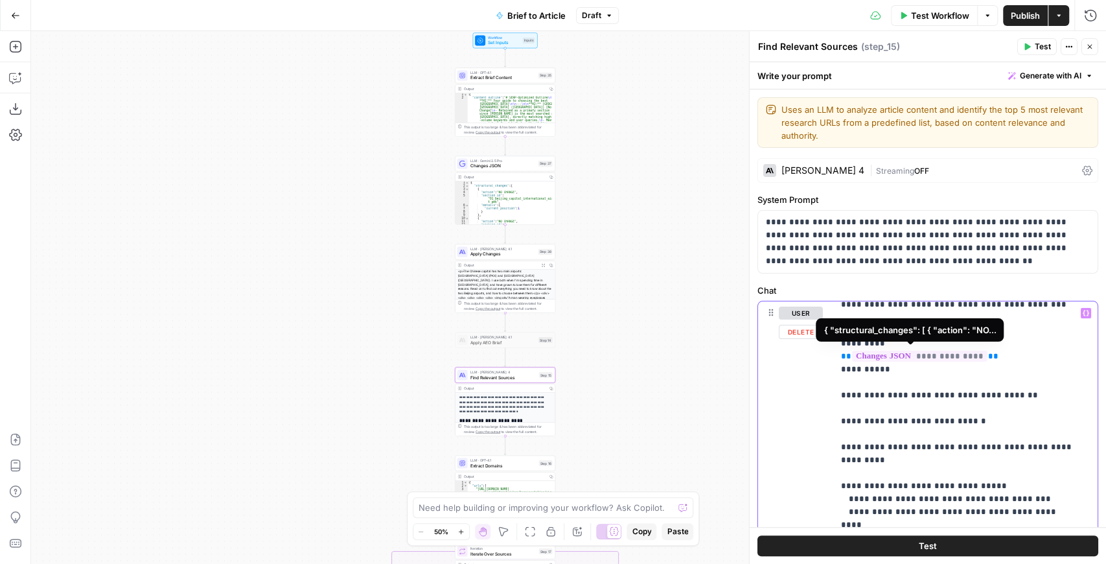
drag, startPoint x: 942, startPoint y: 358, endPoint x: 840, endPoint y: 353, distance: 102.5
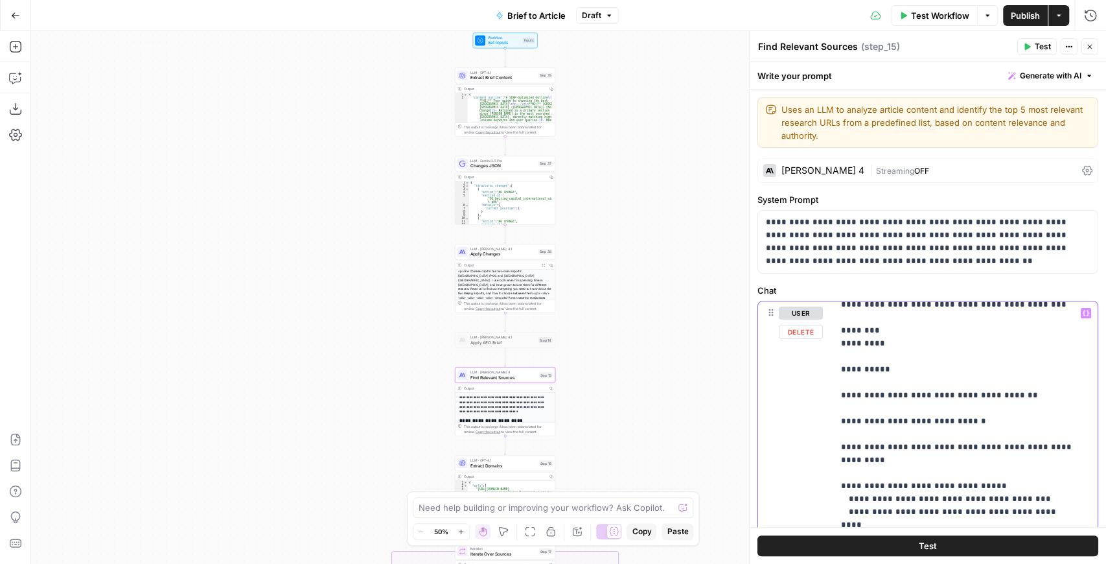
click at [1083, 314] on icon "button" at bounding box center [1086, 313] width 6 height 6
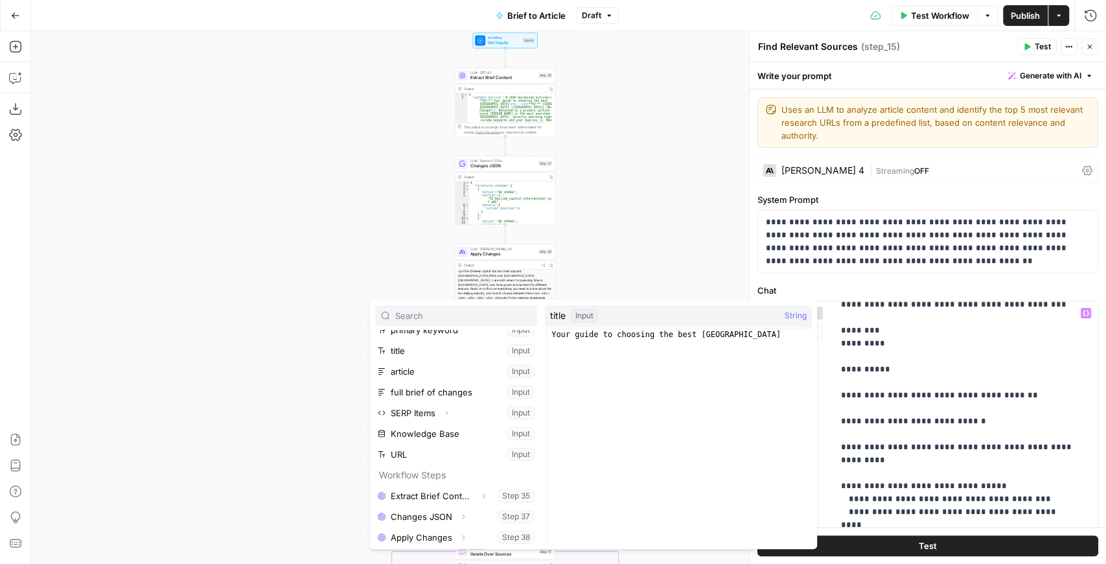
scroll to position [55, 0]
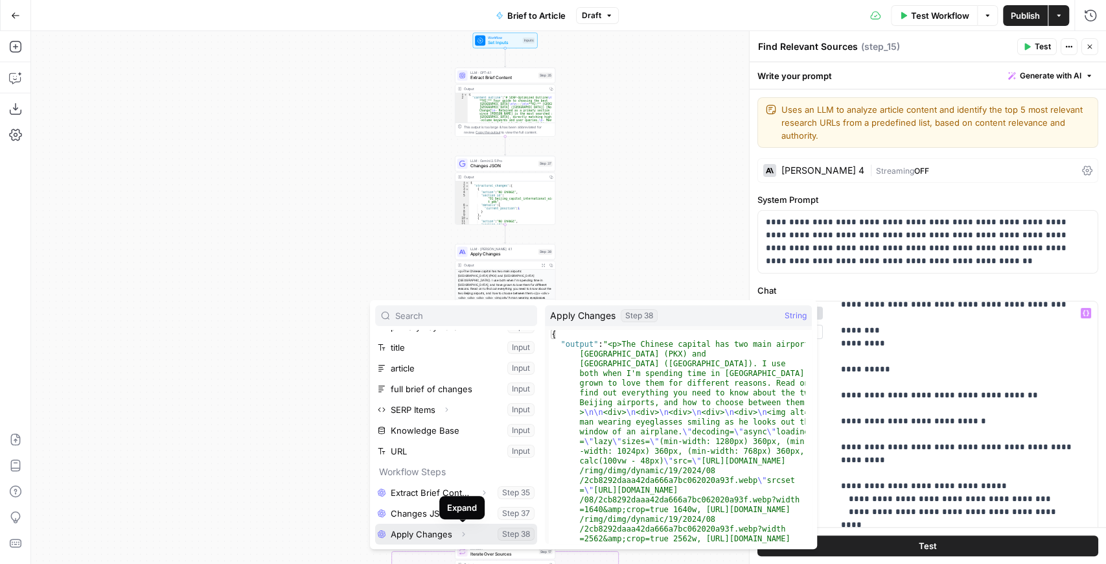
click at [463, 533] on icon "button" at bounding box center [463, 534] width 8 height 8
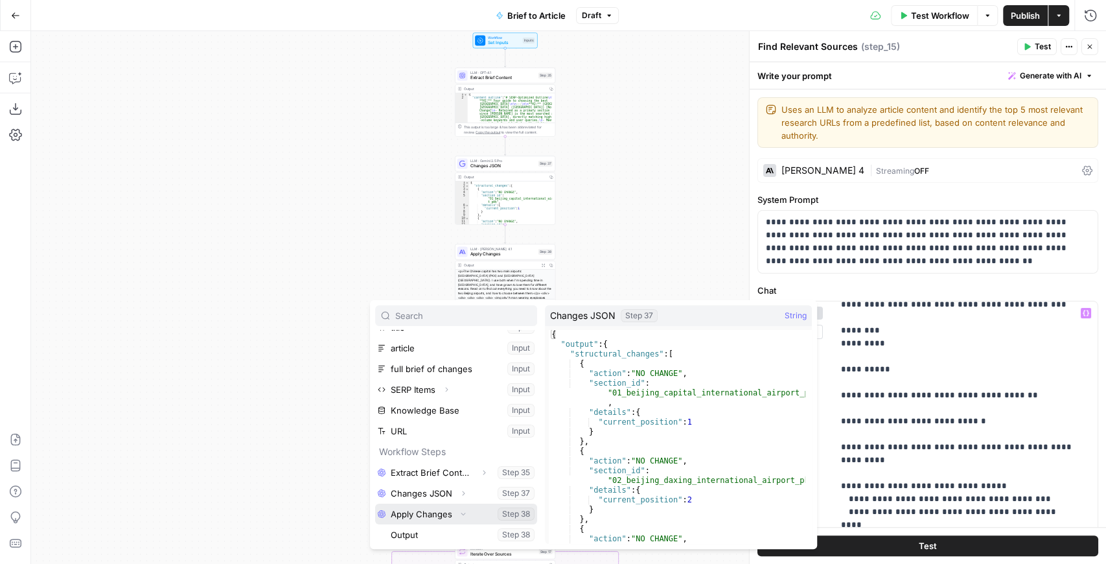
scroll to position [76, 0]
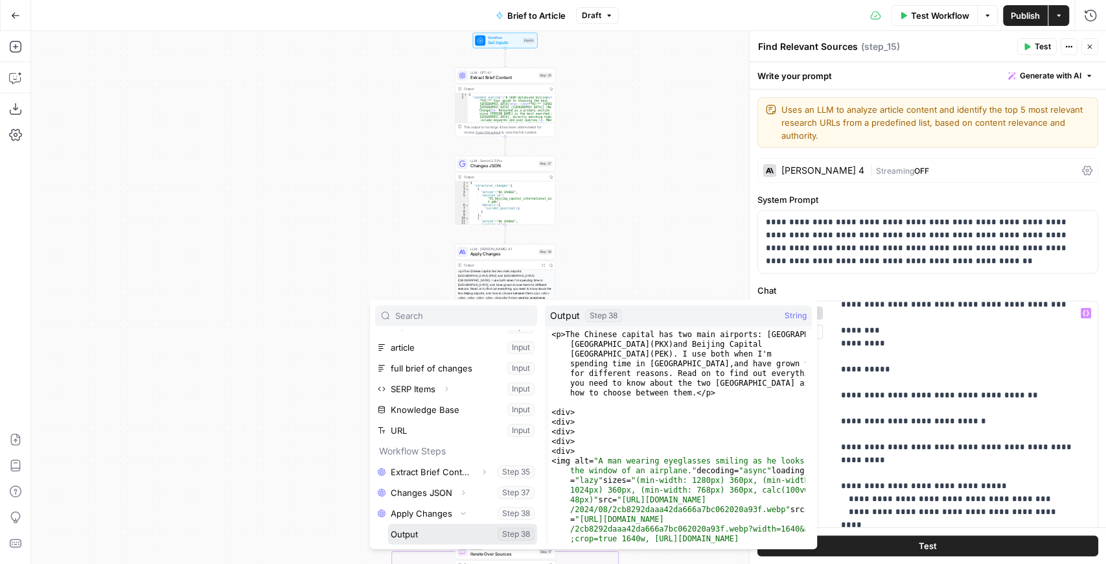
click at [450, 531] on button "Select variable Output" at bounding box center [462, 533] width 149 height 21
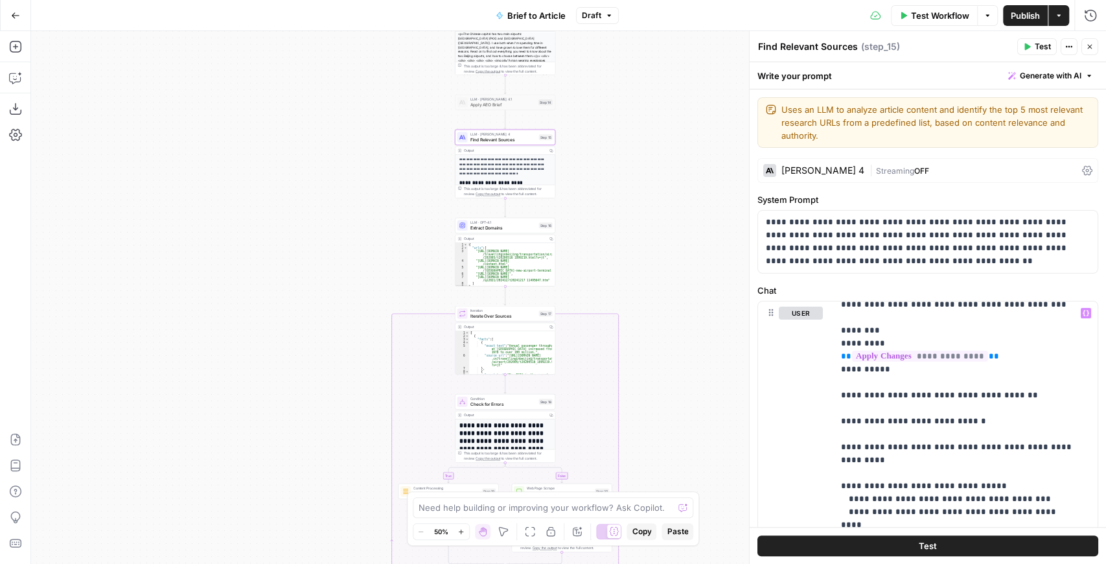
click at [1018, 19] on span "Publish" at bounding box center [1025, 15] width 29 height 13
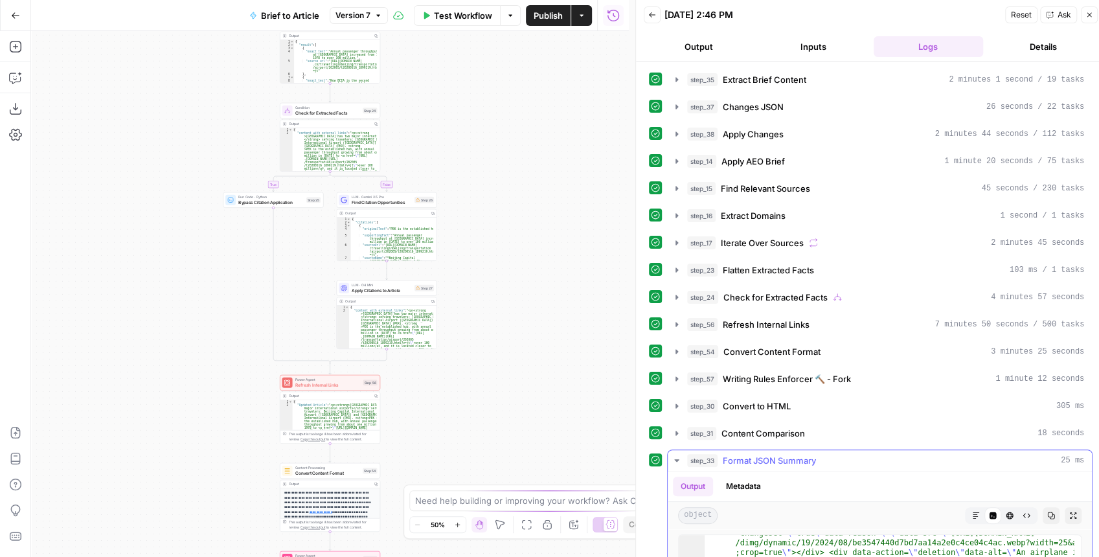
scroll to position [26, 0]
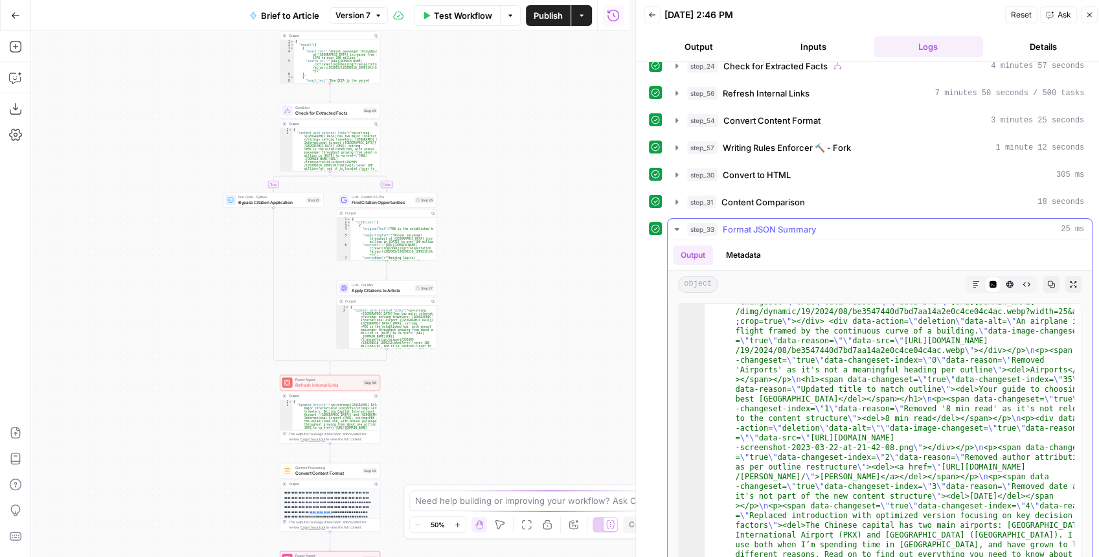
click at [1070, 281] on icon "button" at bounding box center [1074, 285] width 8 height 8
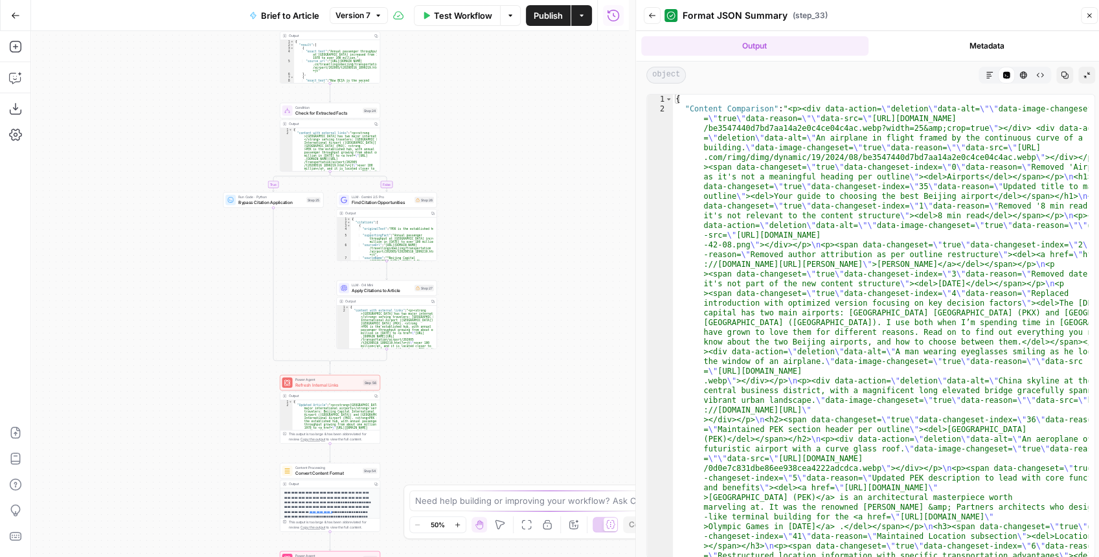
click at [986, 75] on icon "button" at bounding box center [990, 75] width 8 height 8
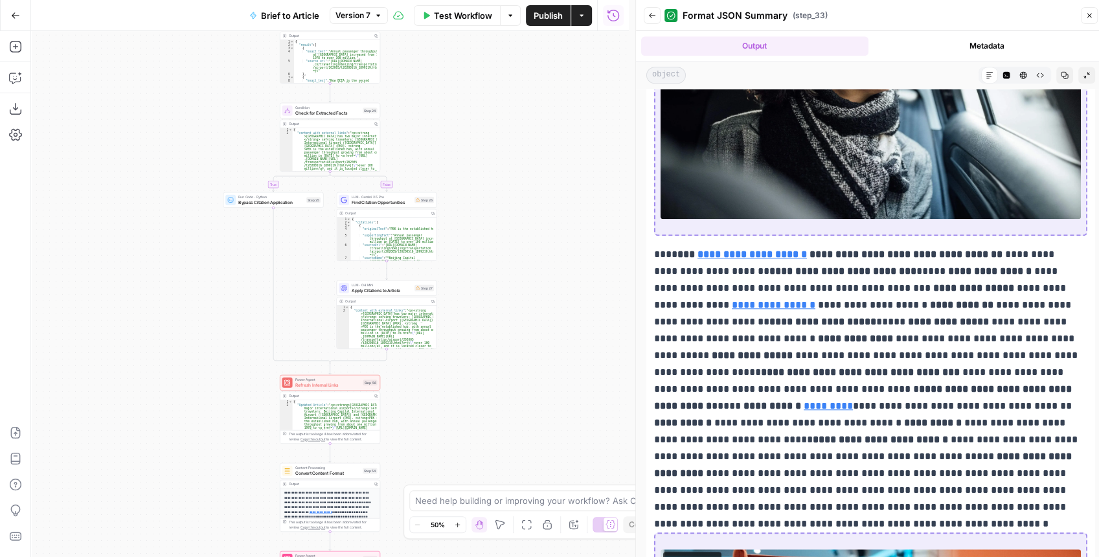
scroll to position [7212, 0]
drag, startPoint x: 467, startPoint y: 208, endPoint x: 511, endPoint y: 50, distance: 163.9
click at [511, 51] on div "true false false true false true Workflow Set Inputs Inputs LLM · GPT-4.1 Extra…" at bounding box center [330, 294] width 598 height 526
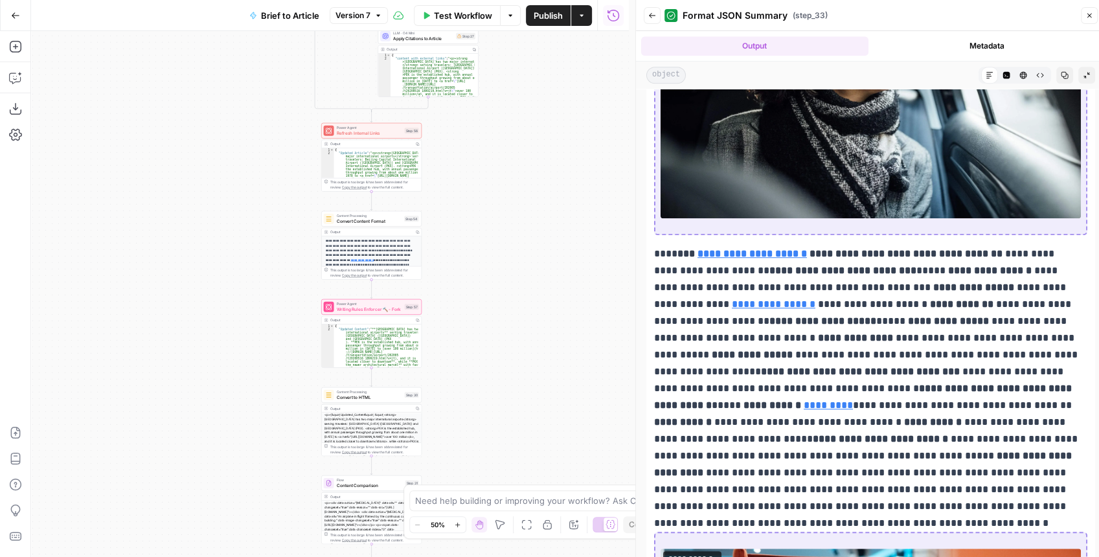
drag, startPoint x: 545, startPoint y: 271, endPoint x: 550, endPoint y: 339, distance: 67.5
click at [550, 339] on div "true false false true false true Workflow Set Inputs Inputs LLM · GPT-4.1 Extra…" at bounding box center [330, 294] width 598 height 526
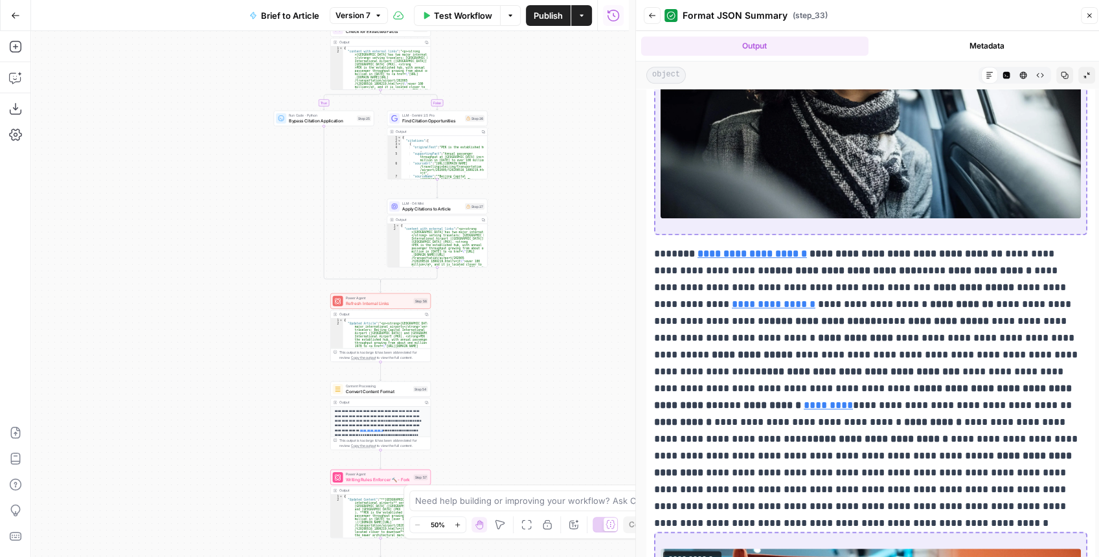
drag, startPoint x: 544, startPoint y: 279, endPoint x: 533, endPoint y: 381, distance: 103.0
click at [533, 381] on div "true false false true false true Workflow Set Inputs Inputs LLM · GPT-4.1 Extra…" at bounding box center [330, 294] width 598 height 526
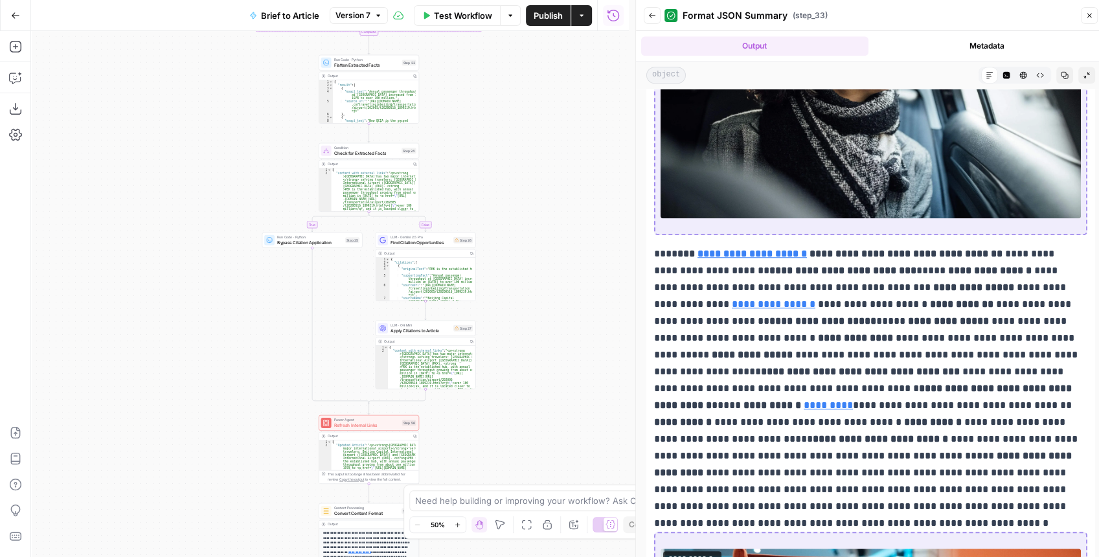
drag, startPoint x: 551, startPoint y: 251, endPoint x: 527, endPoint y: 296, distance: 50.7
click at [530, 295] on div "true false false true false true Workflow Set Inputs Inputs LLM · GPT-4.1 Extra…" at bounding box center [330, 294] width 598 height 526
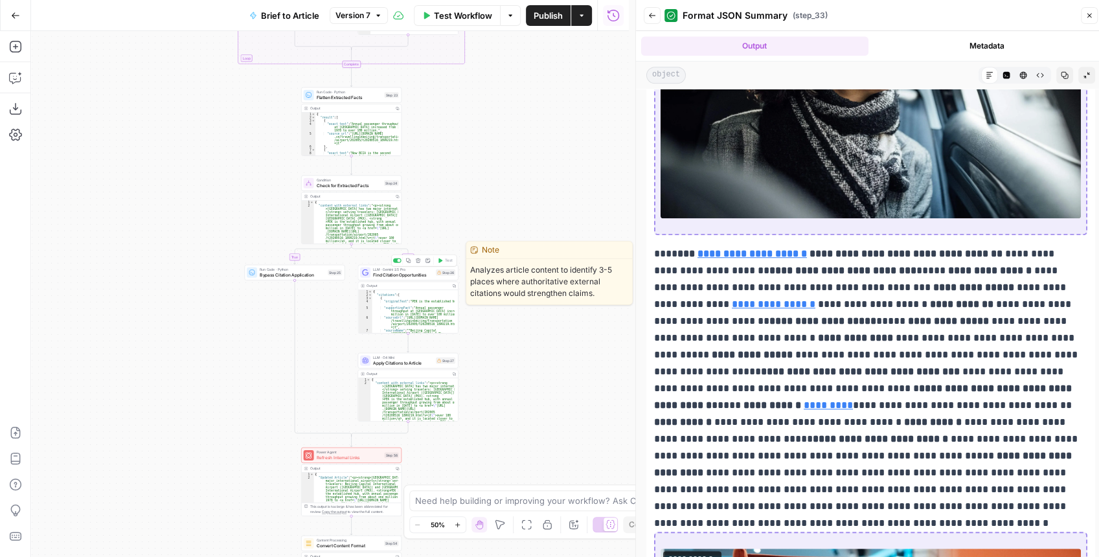
click at [415, 277] on span "Find Citation Opportunities" at bounding box center [403, 274] width 60 height 6
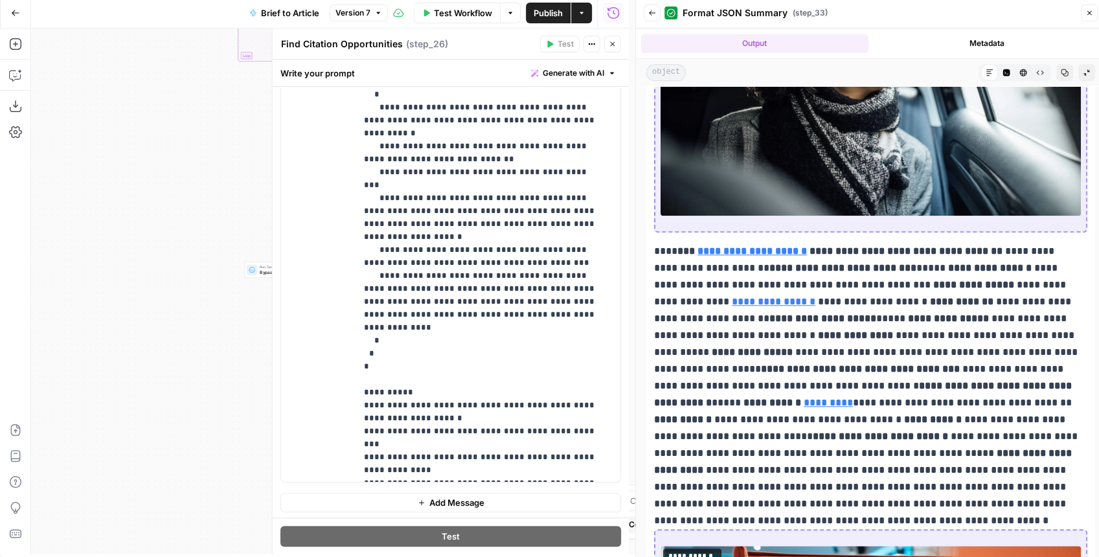
scroll to position [6, 0]
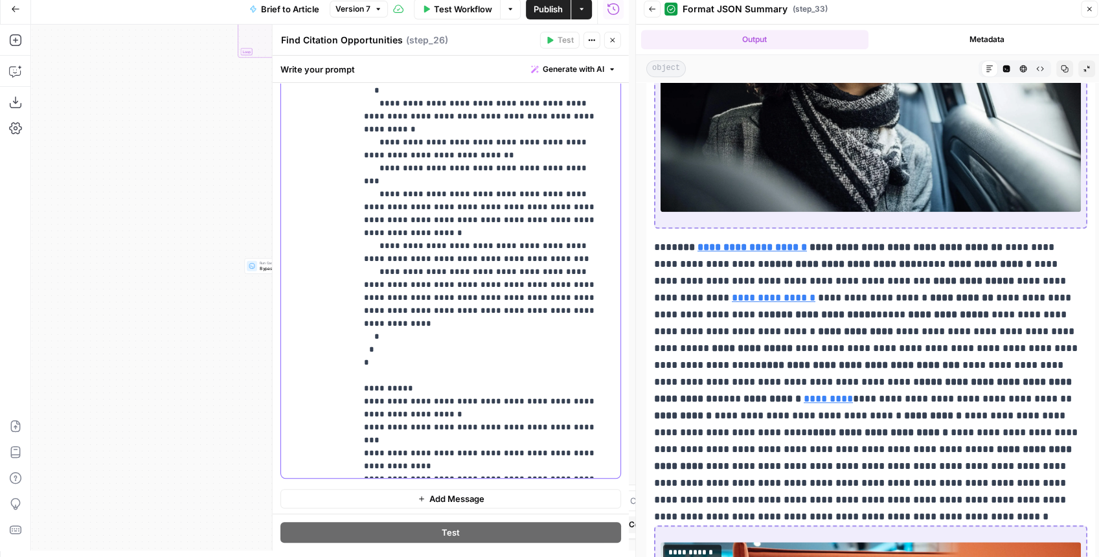
drag, startPoint x: 476, startPoint y: 400, endPoint x: 406, endPoint y: 404, distance: 70.1
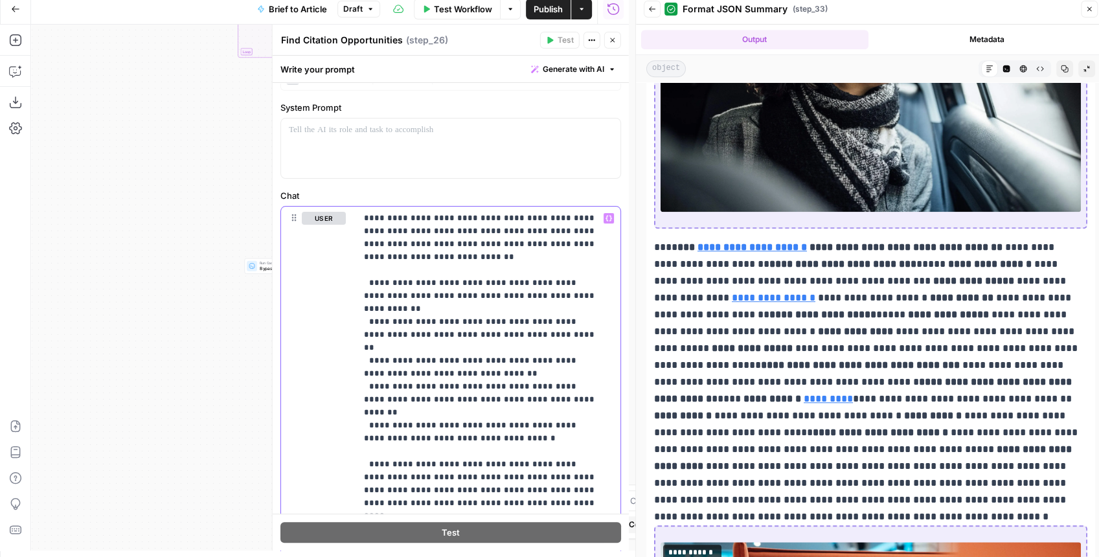
scroll to position [70, 0]
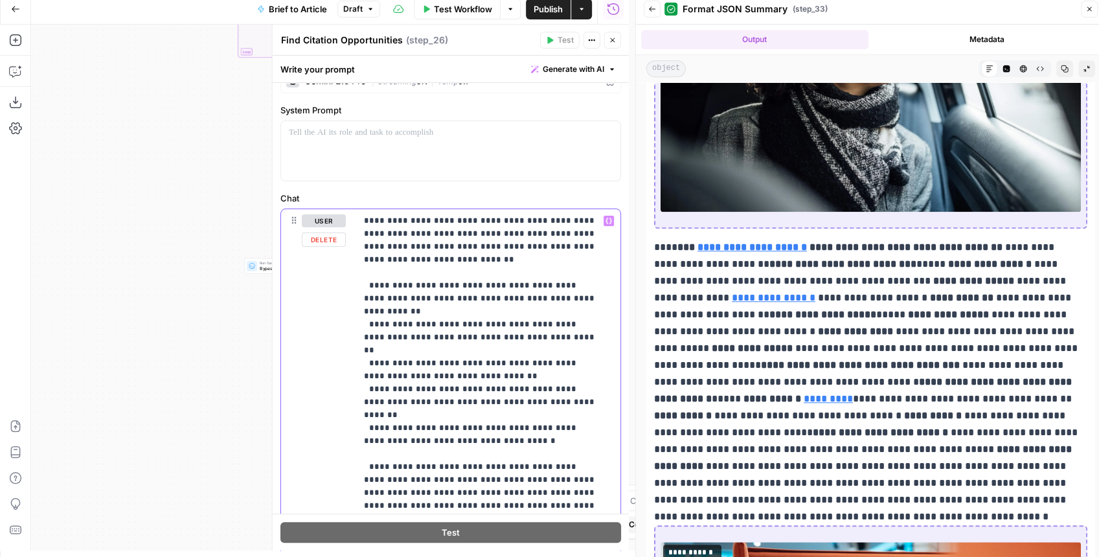
click at [606, 220] on icon "button" at bounding box center [609, 221] width 6 height 6
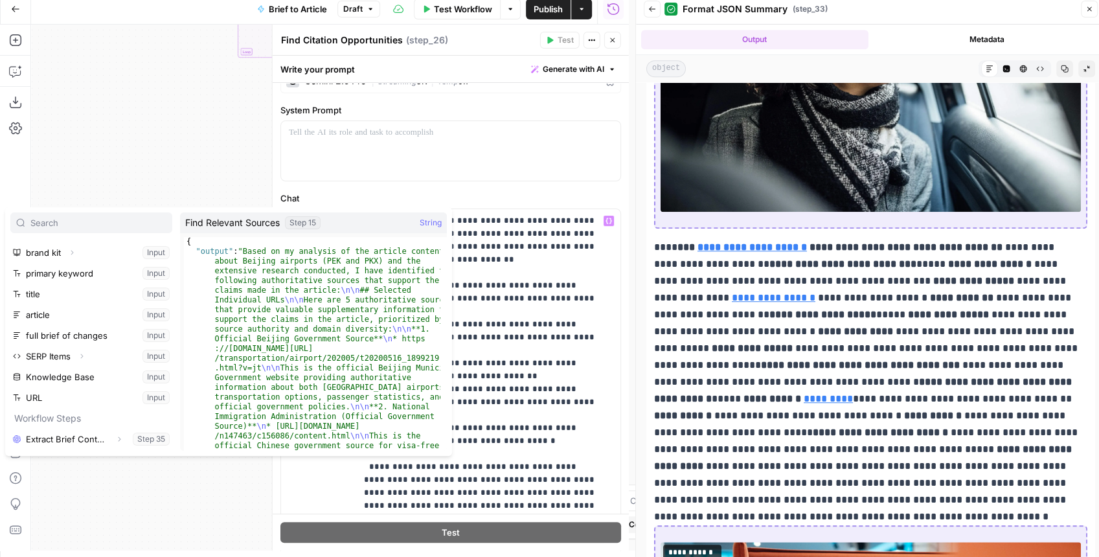
scroll to position [138, 0]
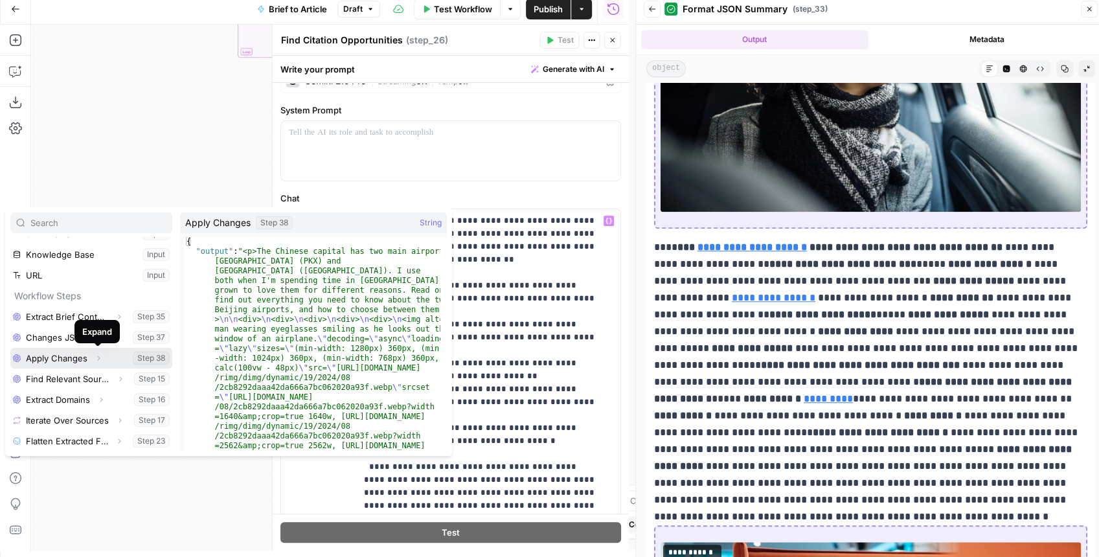
click at [96, 359] on icon "button" at bounding box center [99, 358] width 8 height 8
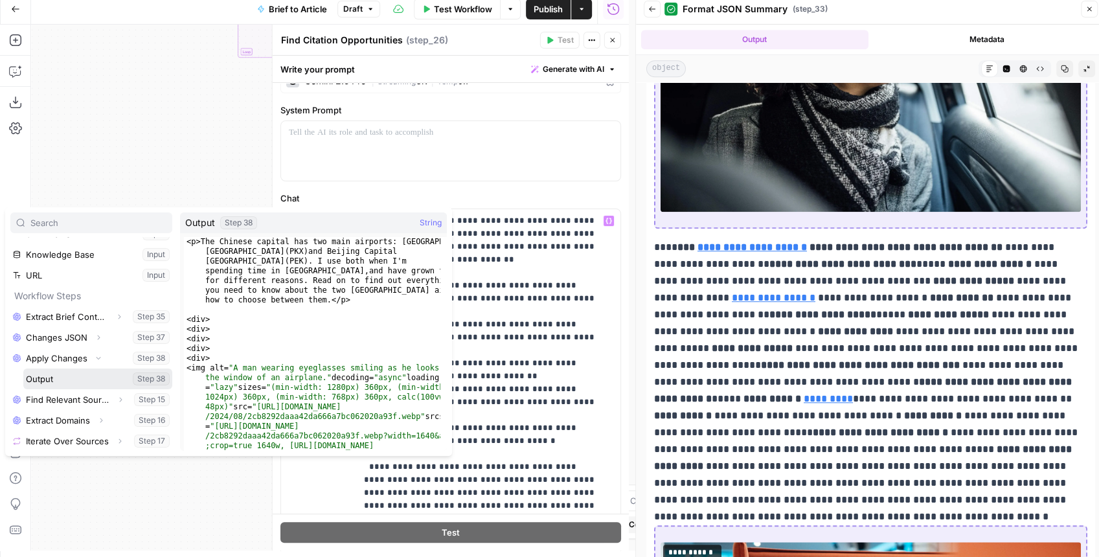
click at [76, 378] on button "Select variable Output" at bounding box center [97, 379] width 149 height 21
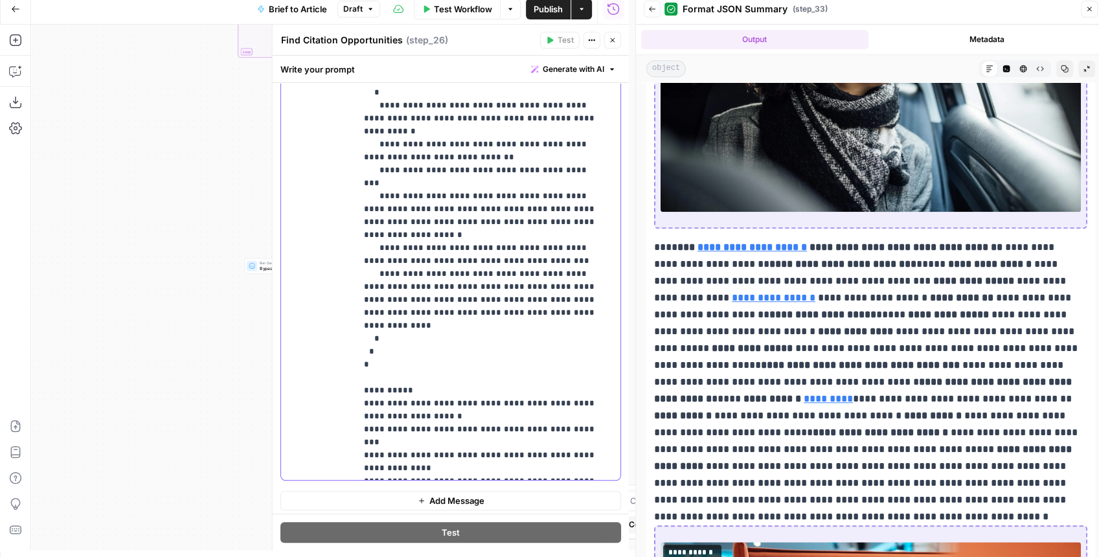
scroll to position [329, 0]
drag, startPoint x: 545, startPoint y: 401, endPoint x: 406, endPoint y: 402, distance: 139.9
copy p "**********"
click at [610, 36] on icon "button" at bounding box center [613, 40] width 8 height 8
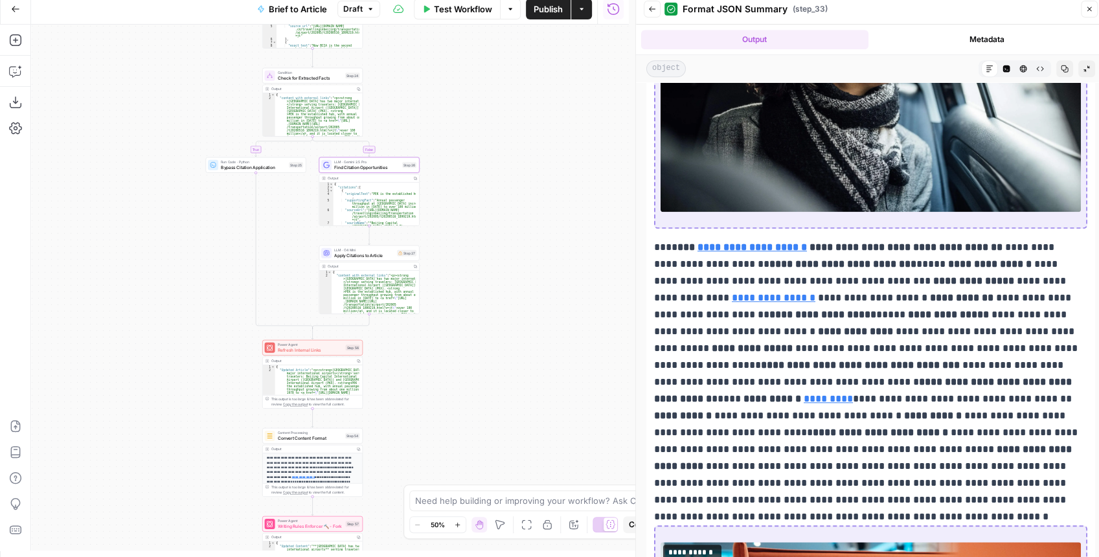
drag, startPoint x: 252, startPoint y: 338, endPoint x: 244, endPoint y: 263, distance: 74.9
click at [231, 268] on div "true false false true false true Workflow Set Inputs Inputs LLM · GPT-4.1 Extra…" at bounding box center [330, 288] width 598 height 526
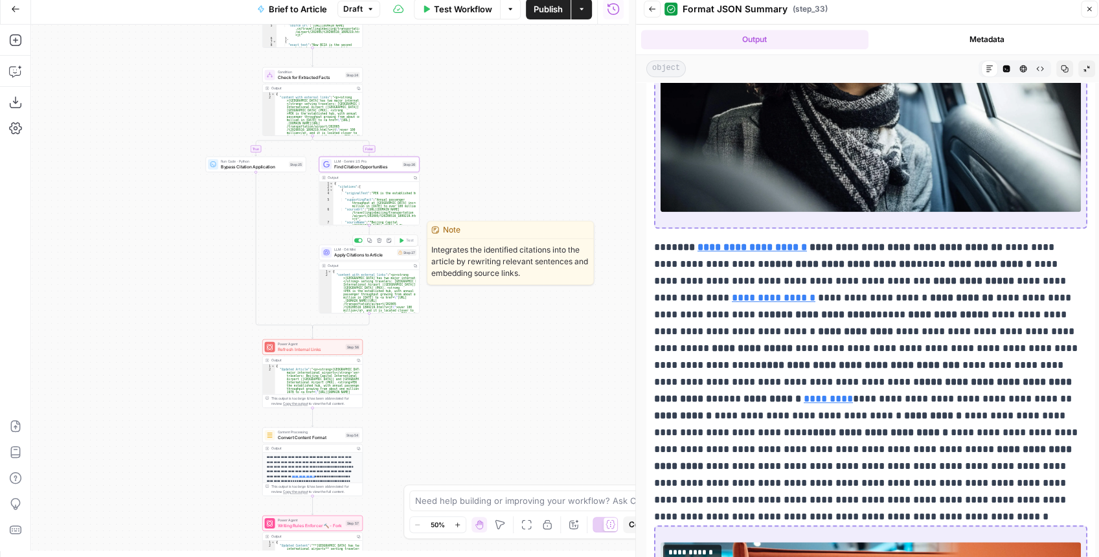
click at [369, 260] on div "LLM · O4 Mini Apply Citations to Article Step 27 Copy step Delete step Edit Not…" at bounding box center [369, 279] width 100 height 69
click at [389, 255] on span "Apply Citations to Article" at bounding box center [364, 254] width 60 height 6
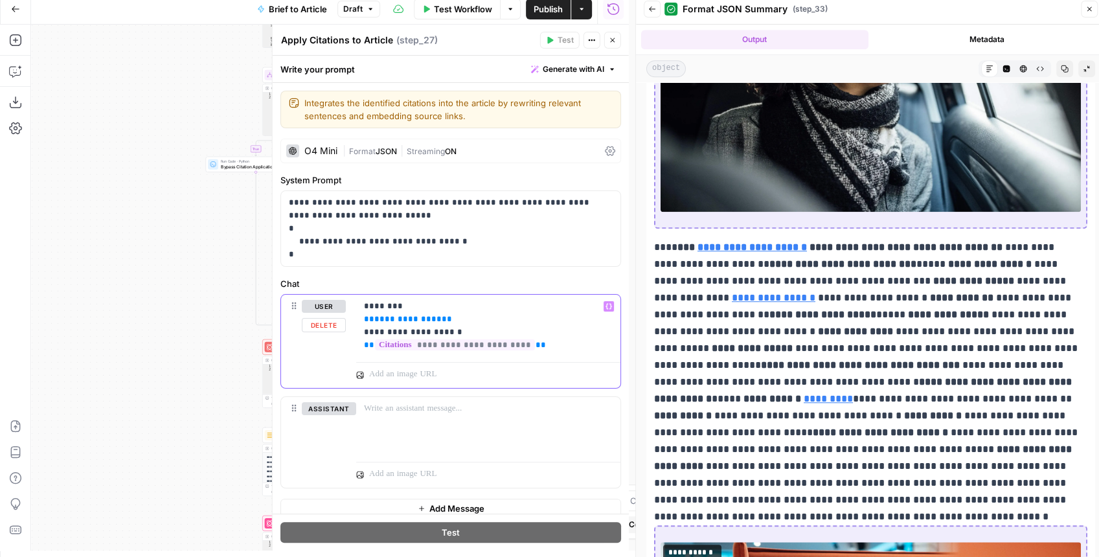
drag, startPoint x: 439, startPoint y: 316, endPoint x: 354, endPoint y: 319, distance: 85.6
click at [354, 319] on div "**********" at bounding box center [450, 341] width 339 height 93
click at [614, 38] on icon "button" at bounding box center [613, 40] width 8 height 8
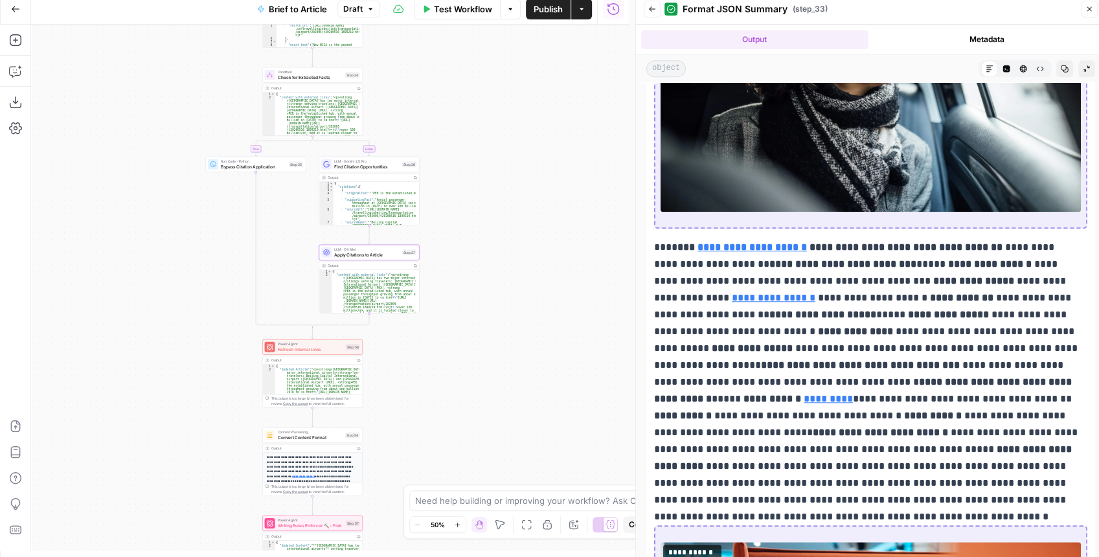
click at [552, 14] on span "Publish" at bounding box center [548, 9] width 29 height 13
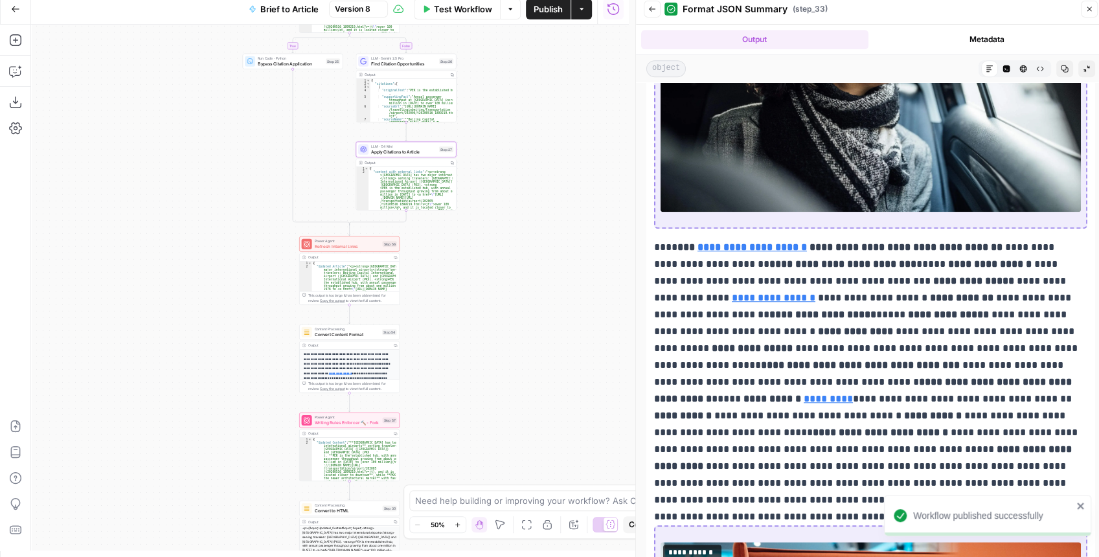
drag, startPoint x: 488, startPoint y: 277, endPoint x: 505, endPoint y: 220, distance: 58.8
click at [505, 220] on div "true false false true false true Workflow Set Inputs Inputs LLM · GPT-4.1 Extra…" at bounding box center [330, 288] width 598 height 526
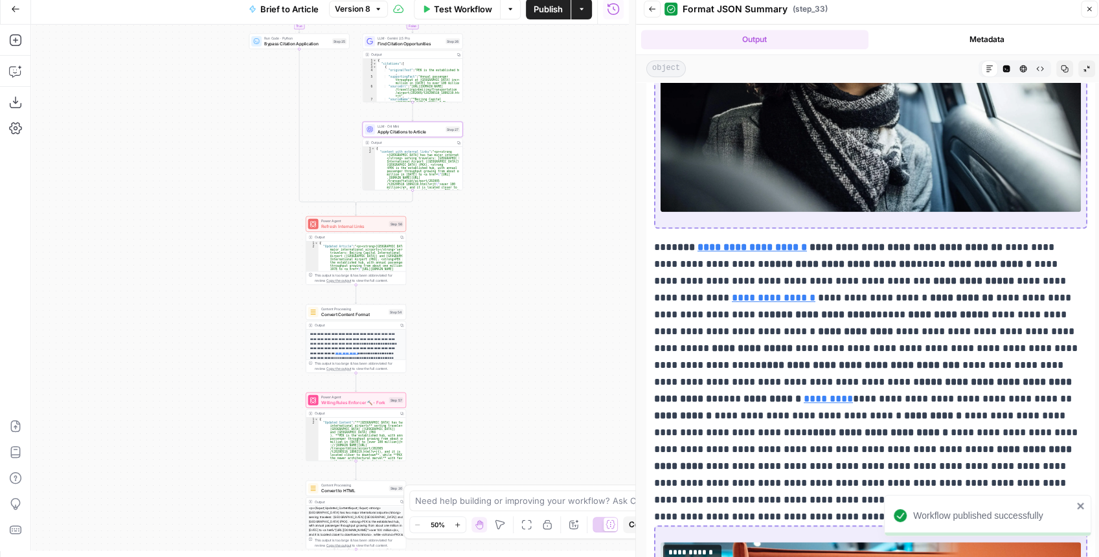
click at [499, 194] on div "true false false true false true Workflow Set Inputs Inputs LLM · GPT-4.1 Extra…" at bounding box center [330, 288] width 598 height 526
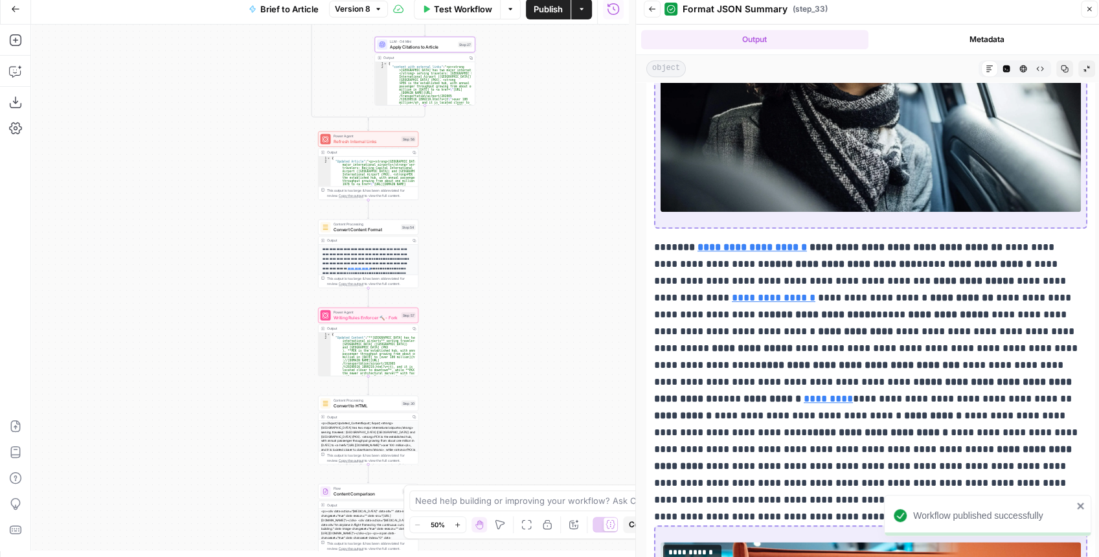
drag, startPoint x: 569, startPoint y: 314, endPoint x: 571, endPoint y: 235, distance: 79.7
click at [571, 235] on div "true false false true false true Workflow Set Inputs Inputs LLM · GPT-4.1 Extra…" at bounding box center [330, 288] width 598 height 526
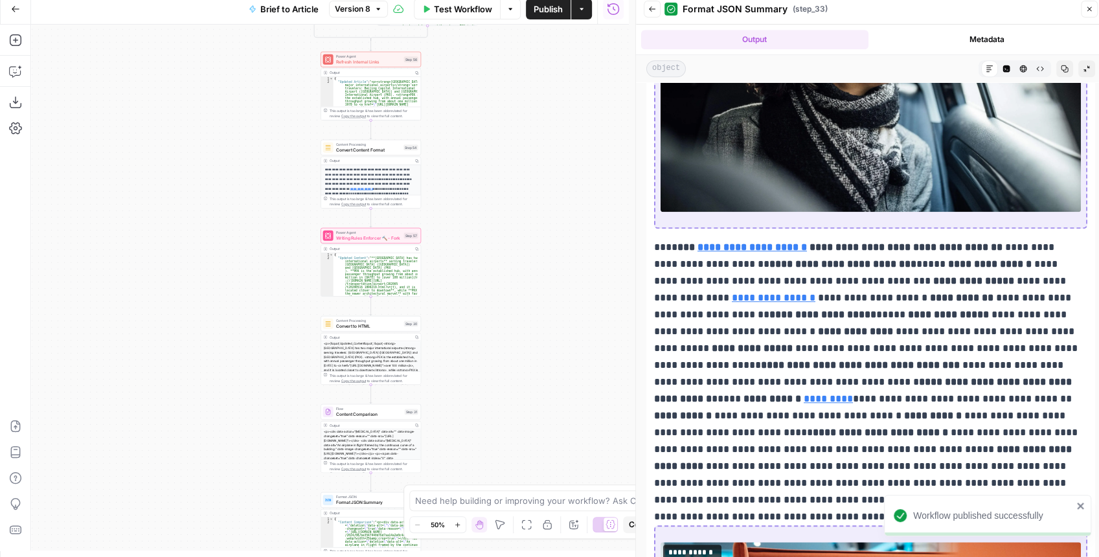
click at [528, 232] on div "true false false true false true Workflow Set Inputs Inputs LLM · GPT-4.1 Extra…" at bounding box center [330, 288] width 598 height 526
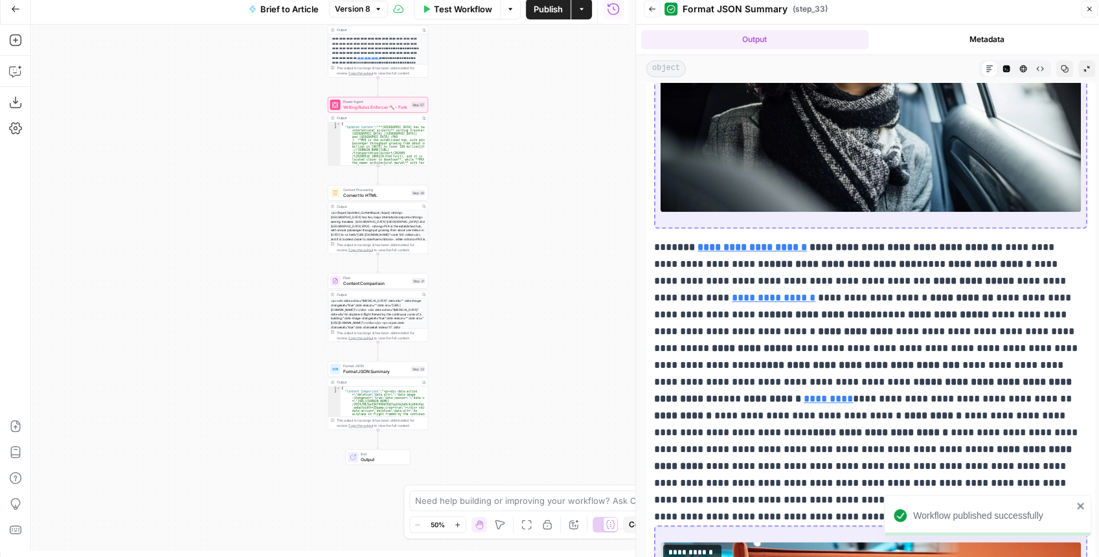
click at [476, 288] on div "true false false true false true Workflow Set Inputs Inputs LLM · GPT-4.1 Extra…" at bounding box center [330, 288] width 598 height 526
click at [651, 14] on button "Back" at bounding box center [652, 9] width 17 height 17
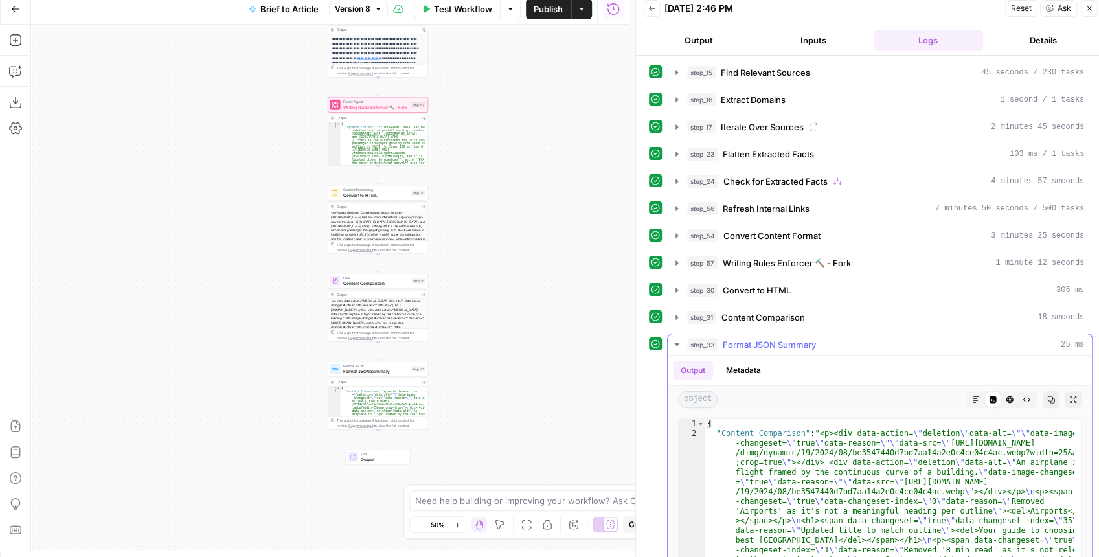
scroll to position [172, 0]
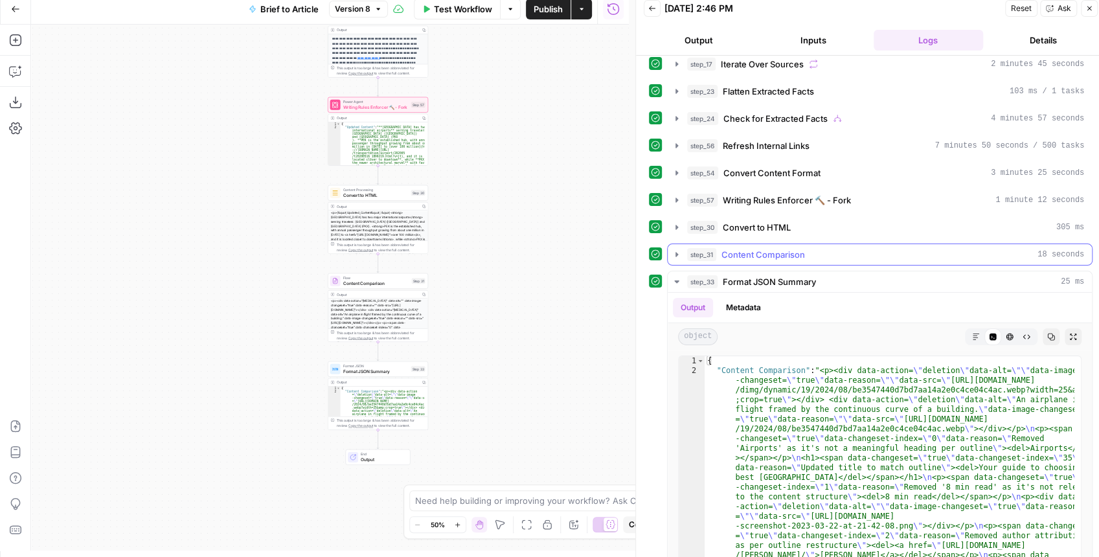
click at [676, 249] on icon "button" at bounding box center [677, 254] width 10 height 10
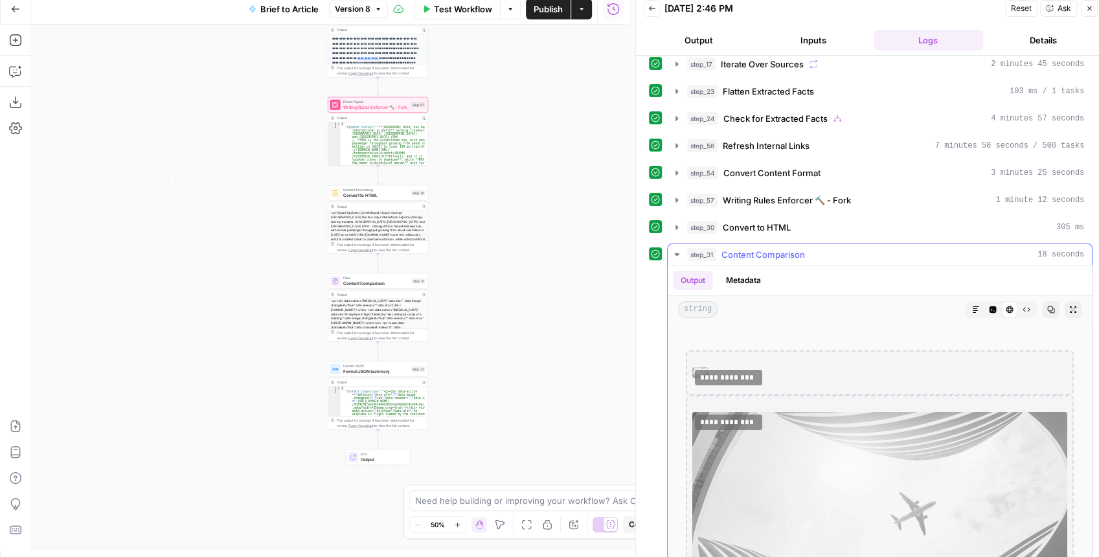
click at [676, 249] on icon "button" at bounding box center [677, 254] width 10 height 10
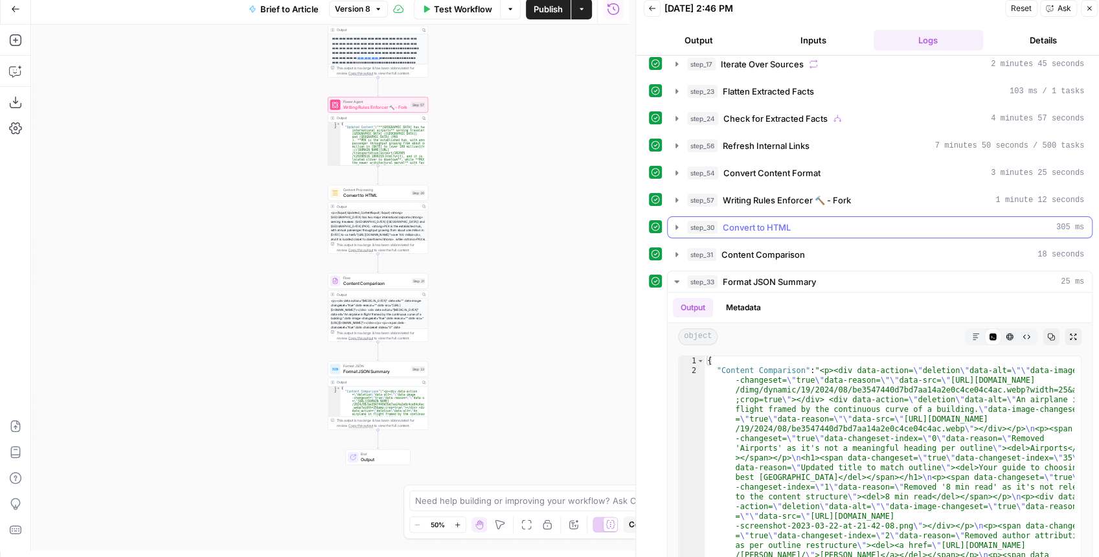
click at [676, 225] on icon "button" at bounding box center [677, 227] width 3 height 5
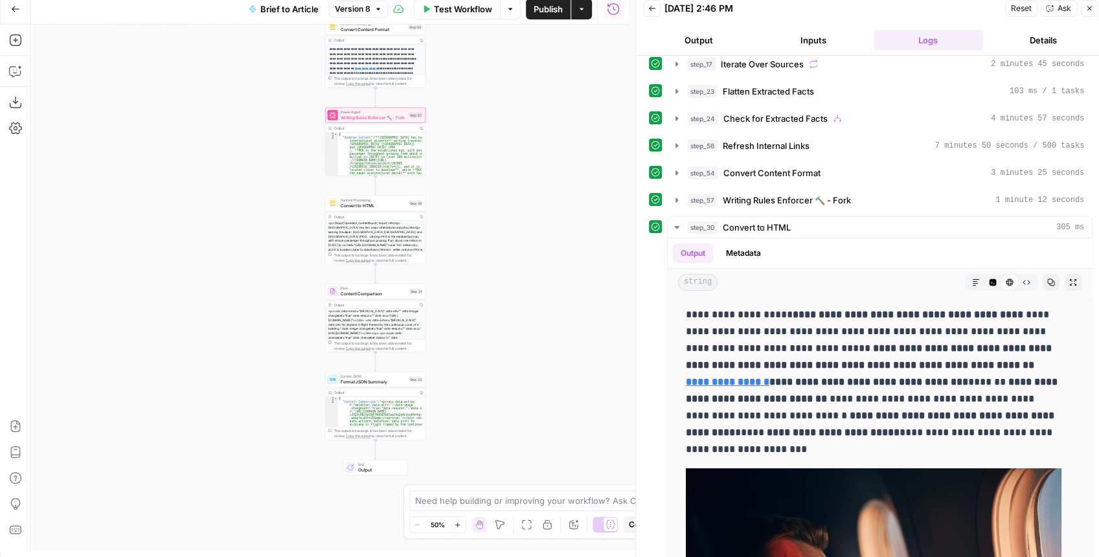
drag, startPoint x: 555, startPoint y: 226, endPoint x: 523, endPoint y: 257, distance: 43.5
click at [544, 254] on div "true false false true false true Workflow Set Inputs Inputs LLM · GPT-4.1 Extra…" at bounding box center [330, 288] width 598 height 526
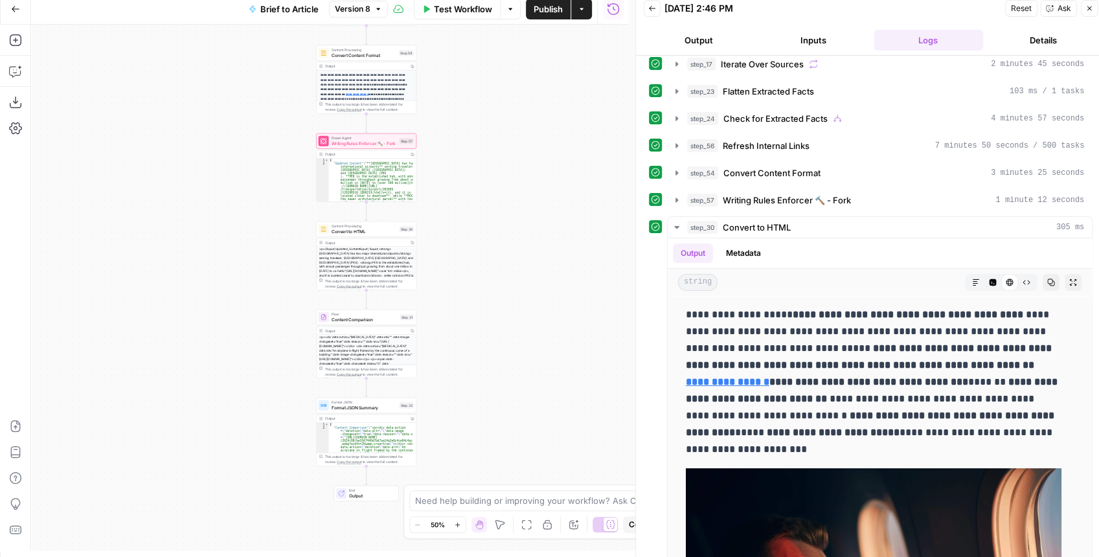
click at [370, 235] on div "Content Processing Convert to HTML Step 30 Copy step Delete step Edit Note Test" at bounding box center [366, 230] width 100 height 16
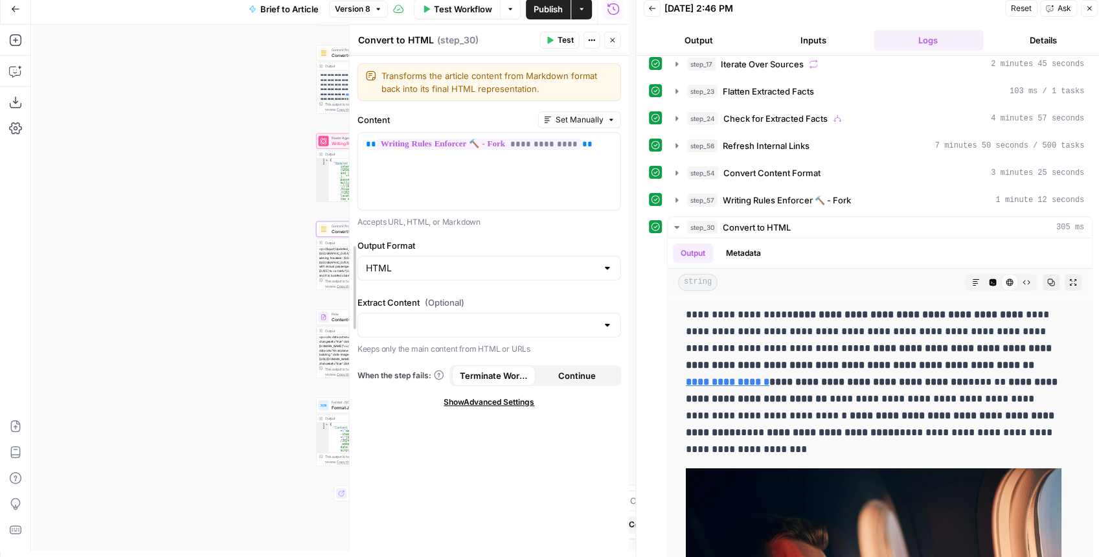
drag, startPoint x: 275, startPoint y: 183, endPoint x: 396, endPoint y: 188, distance: 121.9
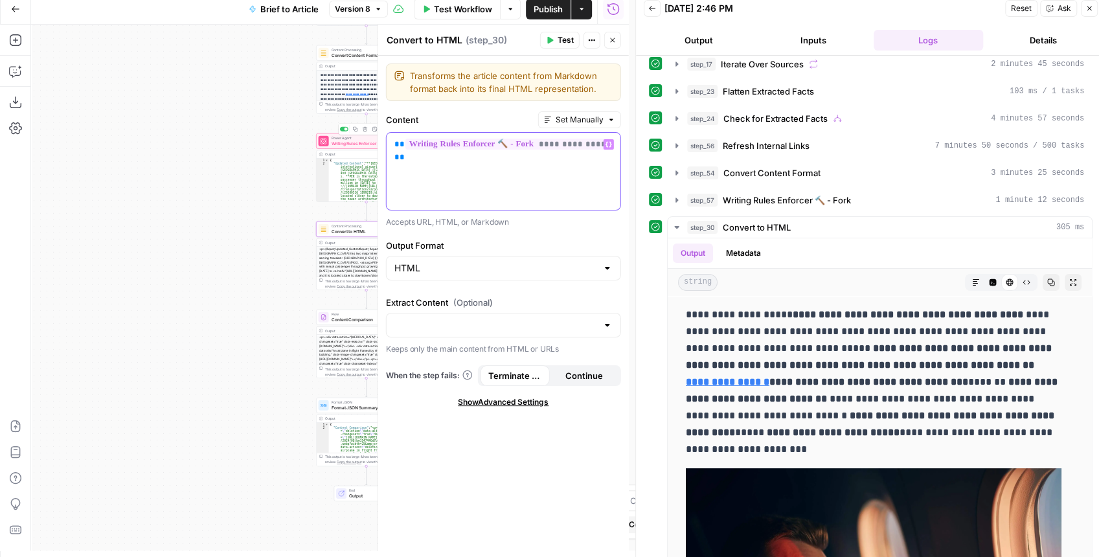
drag, startPoint x: 593, startPoint y: 163, endPoint x: 380, endPoint y: 139, distance: 214.6
click at [380, 139] on div "**********" at bounding box center [503, 288] width 251 height 526
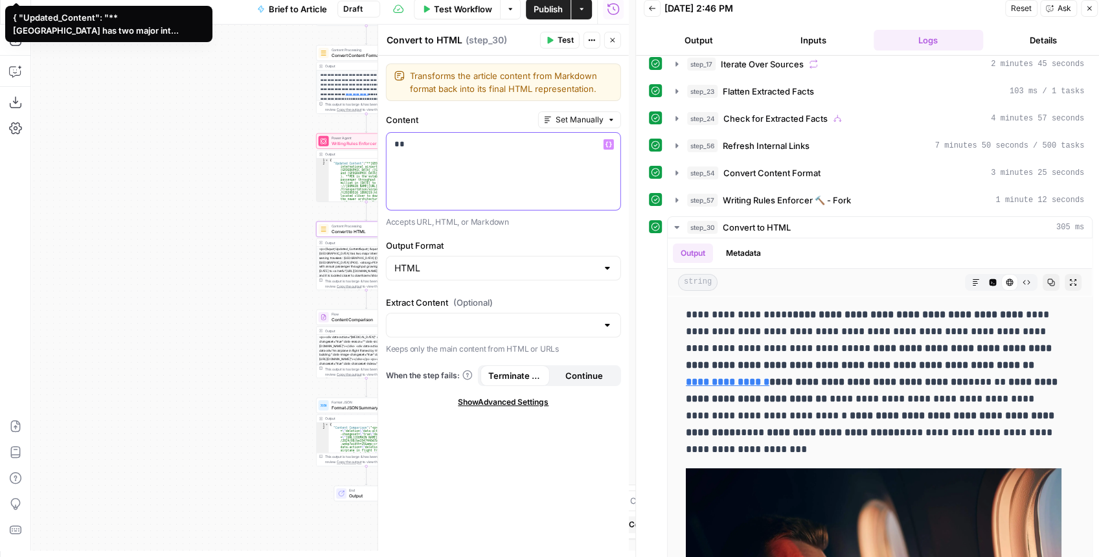
drag, startPoint x: 505, startPoint y: 150, endPoint x: 378, endPoint y: 141, distance: 127.9
click at [378, 141] on div "Convert to HTML Convert to HTML ( step_30 ) Test Actions Close Transforms the a…" at bounding box center [503, 288] width 251 height 526
click at [606, 145] on icon "button" at bounding box center [609, 144] width 6 height 6
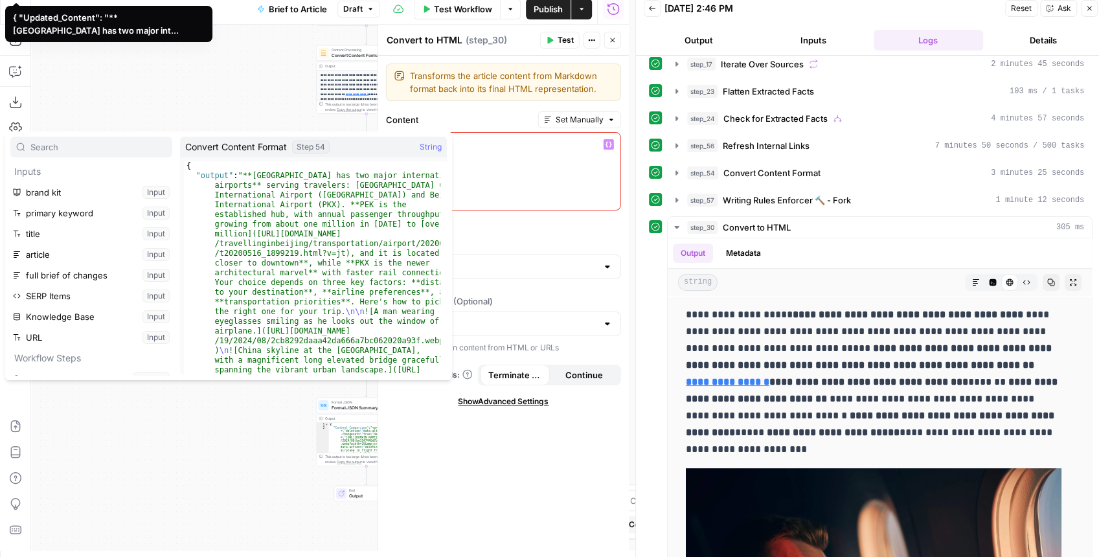
scroll to position [221, 0]
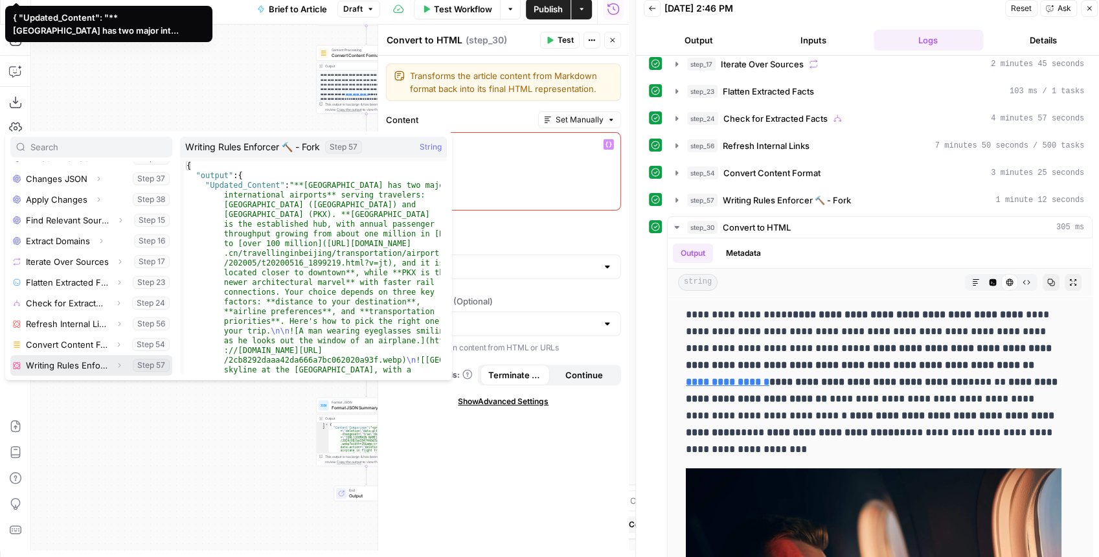
click at [115, 367] on icon "button" at bounding box center [119, 365] width 8 height 8
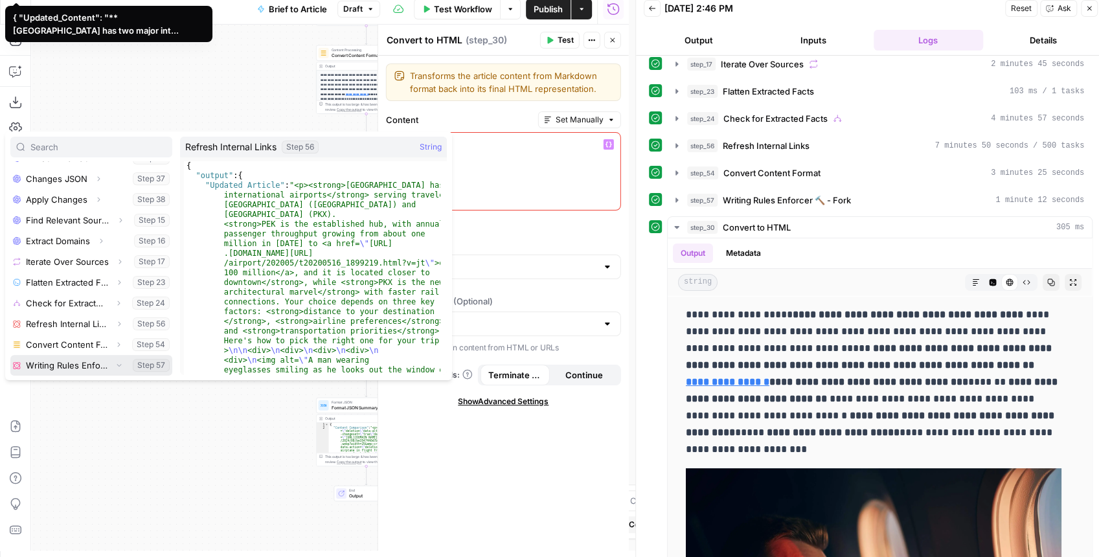
scroll to position [242, 0]
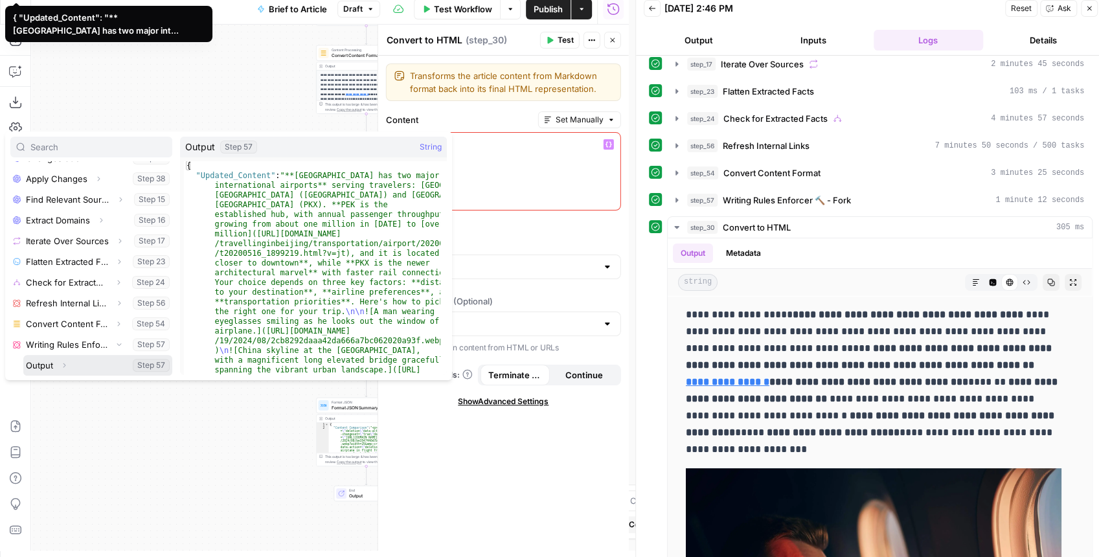
click at [60, 367] on icon "button" at bounding box center [64, 365] width 8 height 8
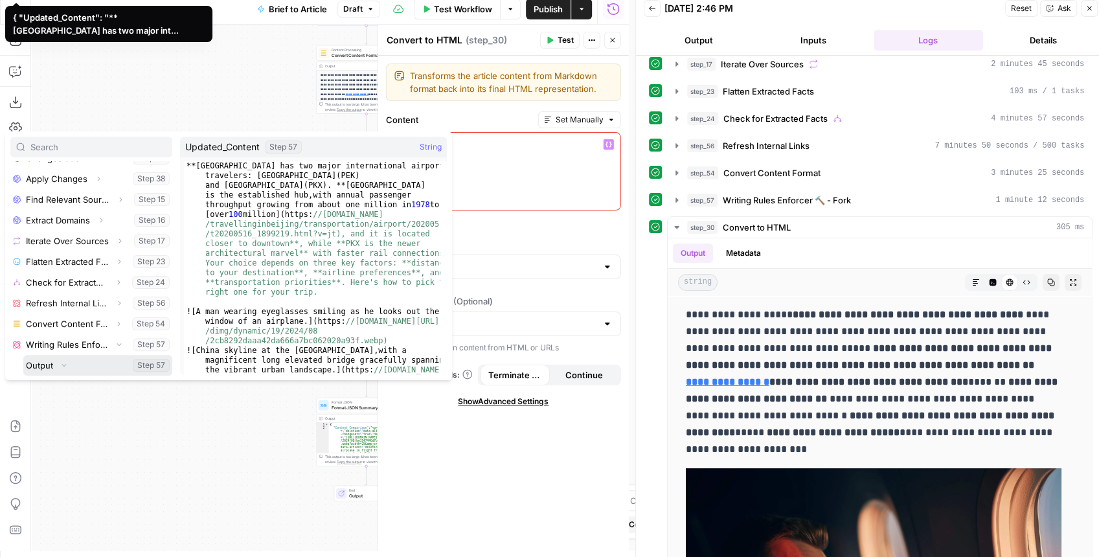
scroll to position [262, 0]
click at [98, 367] on button "Select variable Updated_Content" at bounding box center [104, 365] width 136 height 21
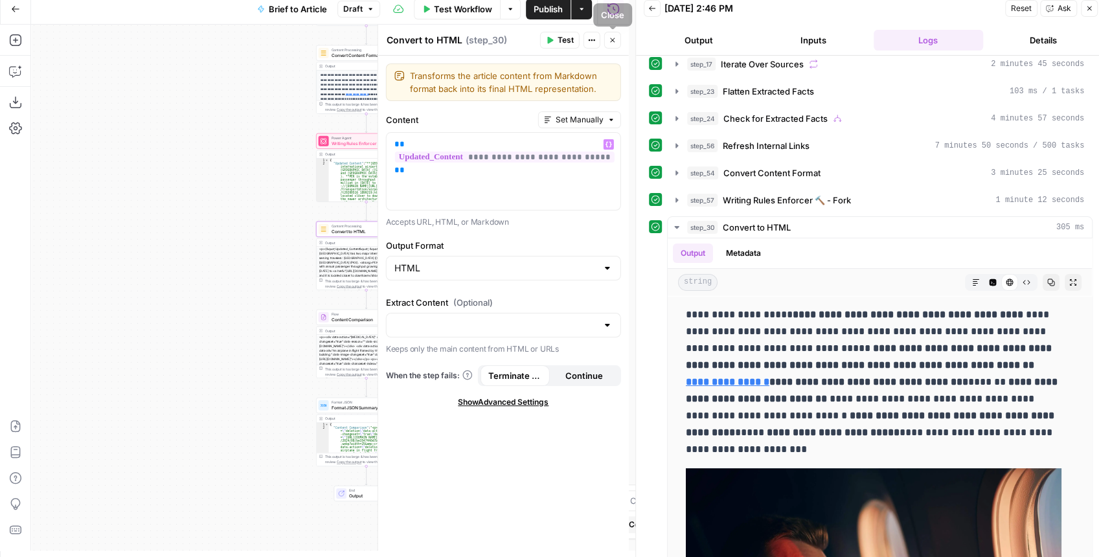
click at [556, 13] on span "Publish" at bounding box center [548, 9] width 29 height 13
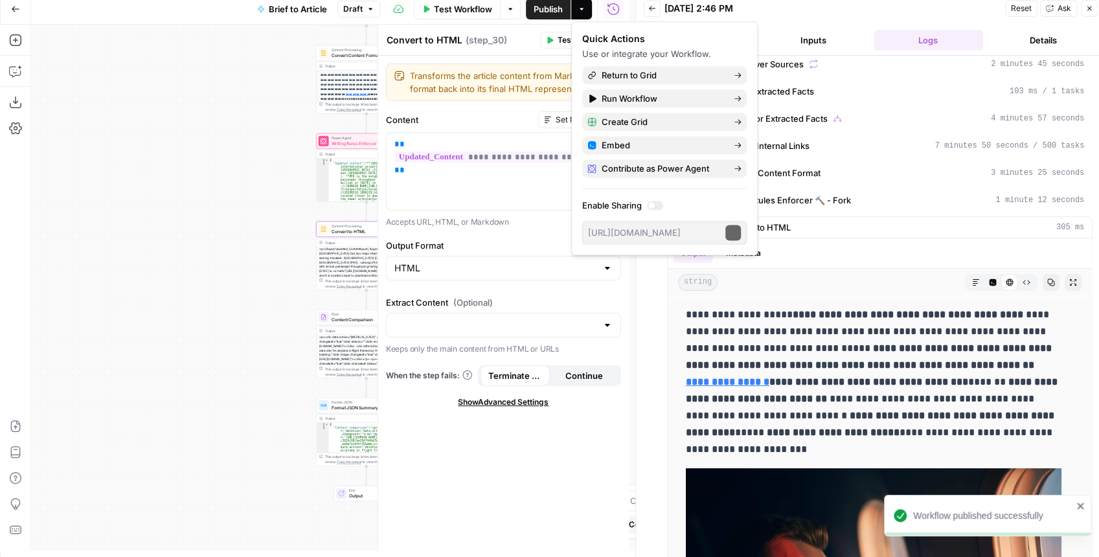
click at [560, 36] on span "Test" at bounding box center [566, 40] width 16 height 12
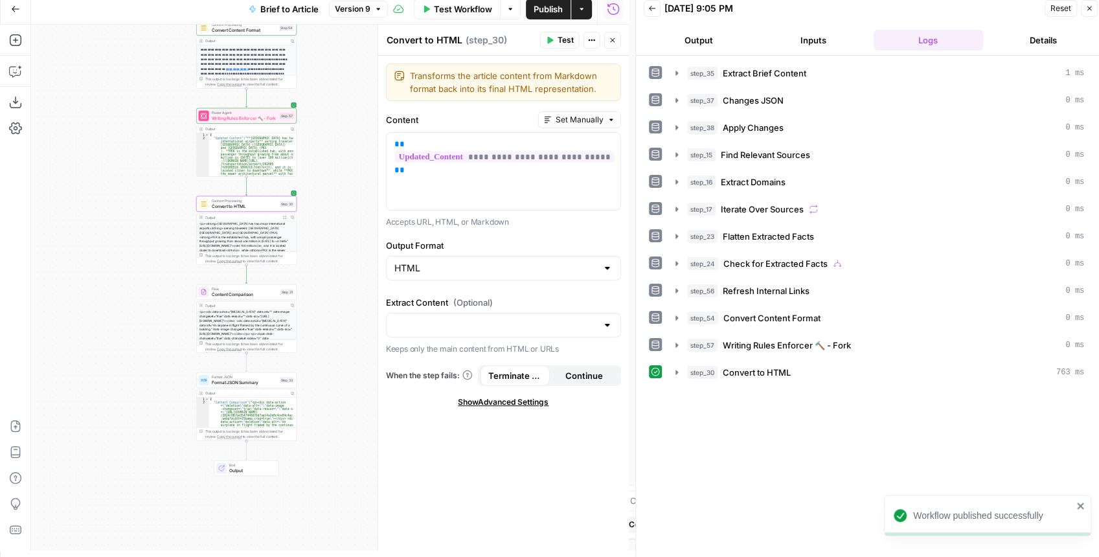
drag, startPoint x: 271, startPoint y: 339, endPoint x: 149, endPoint y: 314, distance: 124.5
click at [149, 314] on div "true false false true false true Workflow Set Inputs Inputs LLM · GPT-4.1 Extra…" at bounding box center [330, 288] width 598 height 526
click at [688, 366] on span "step_30" at bounding box center [702, 372] width 30 height 13
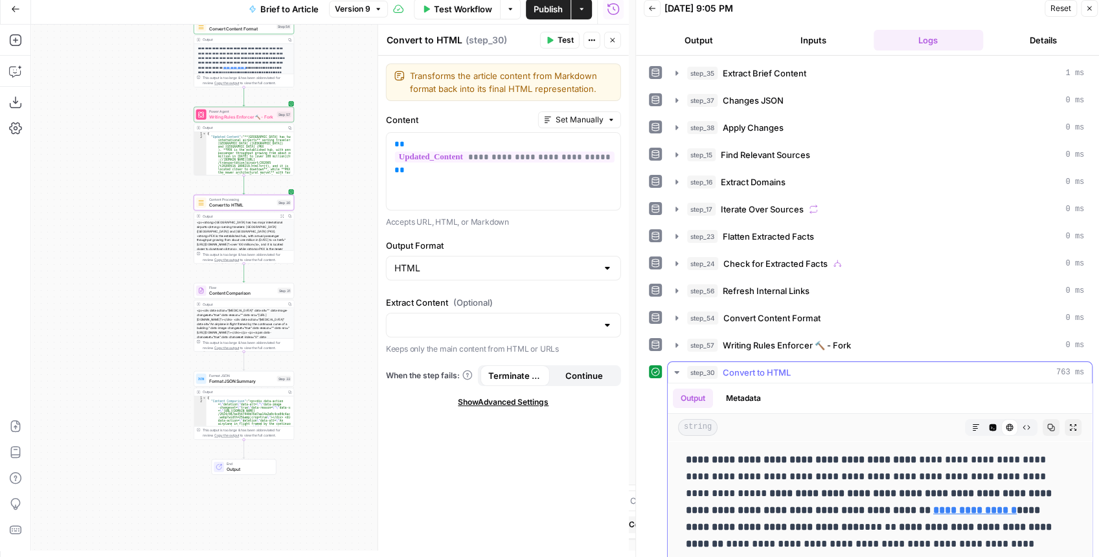
click at [1070, 424] on icon "button" at bounding box center [1074, 428] width 8 height 8
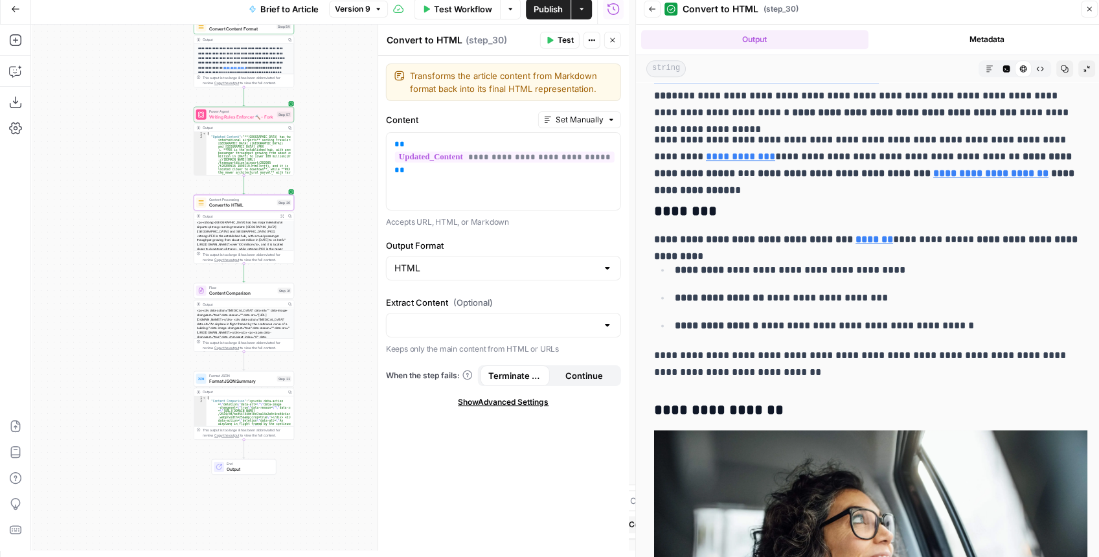
scroll to position [1166, 0]
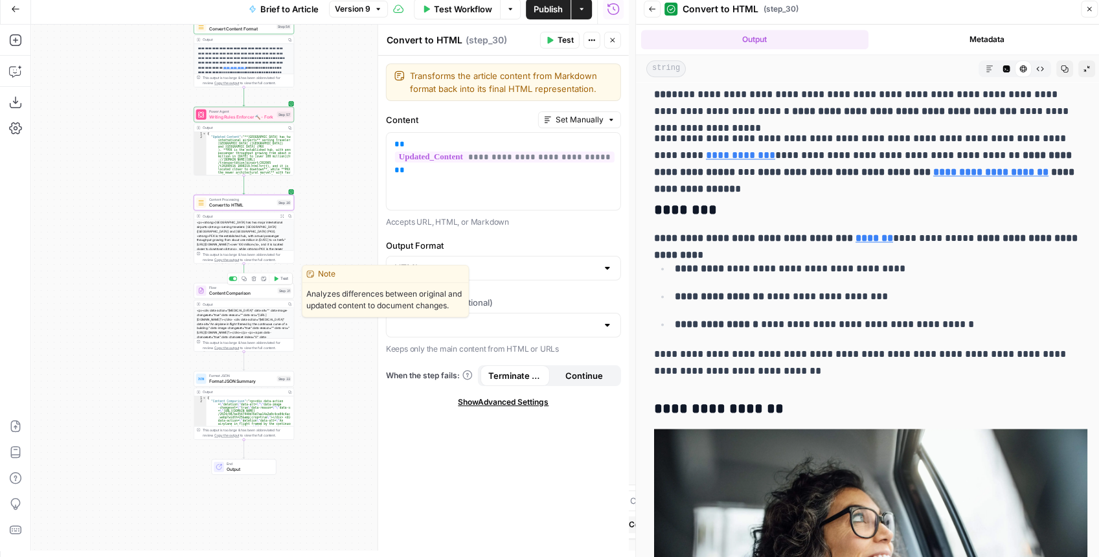
click at [263, 295] on span "Content Comparison" at bounding box center [242, 293] width 66 height 6
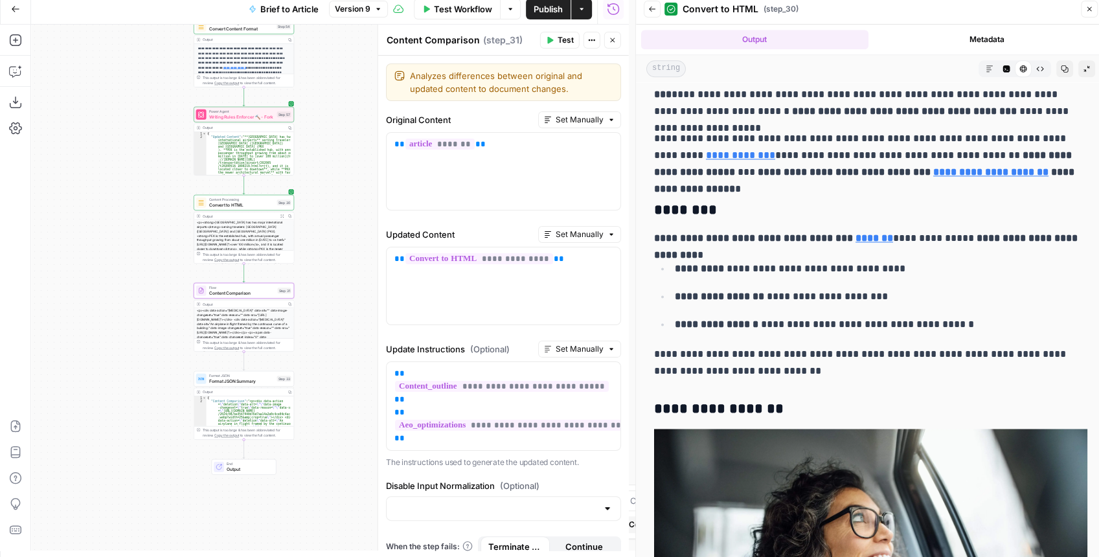
click at [653, 11] on icon "button" at bounding box center [652, 9] width 8 height 8
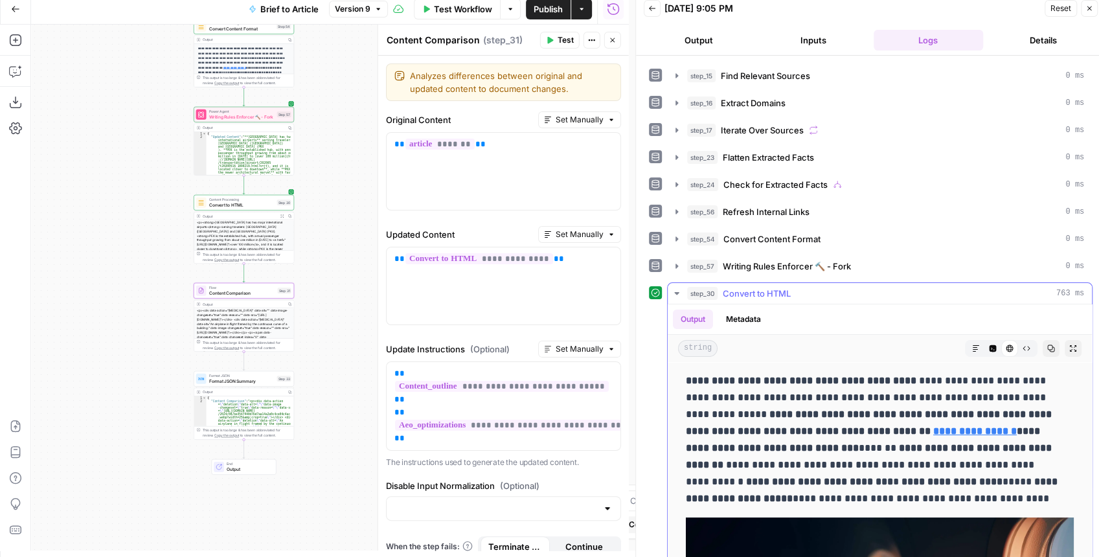
scroll to position [86, 0]
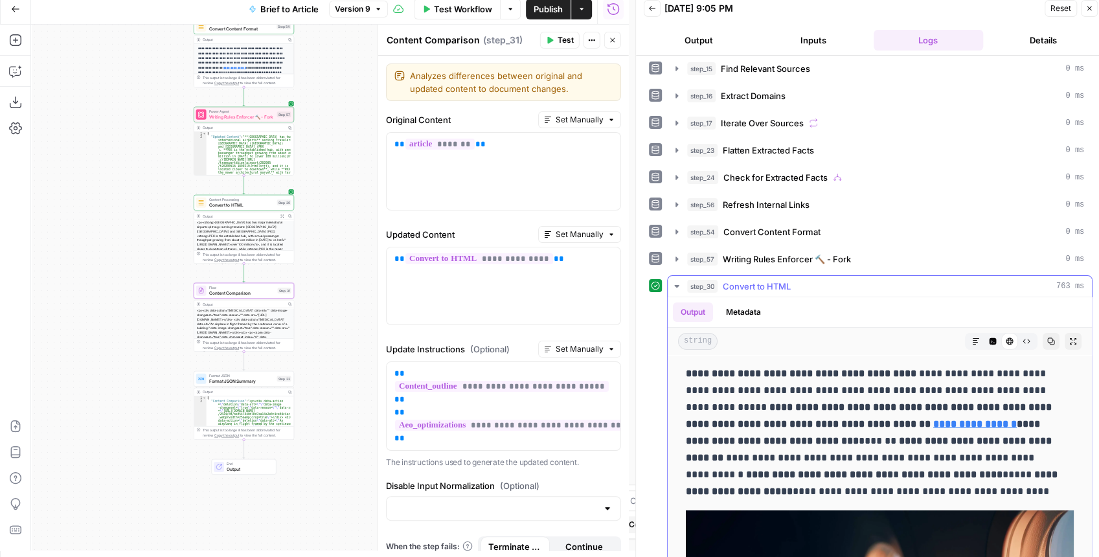
click at [677, 281] on icon "button" at bounding box center [677, 286] width 10 height 10
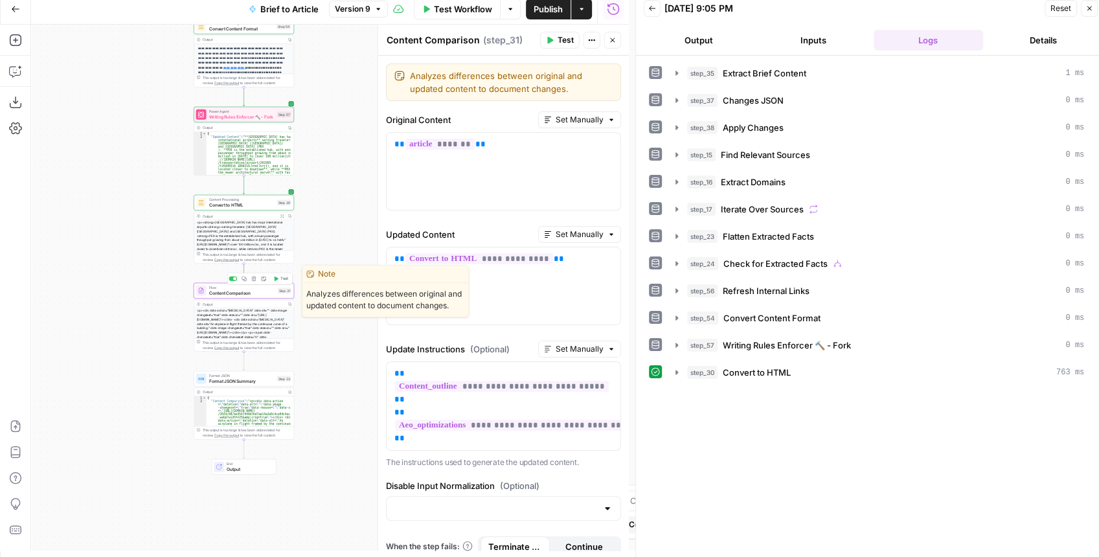
click at [281, 279] on span "Test" at bounding box center [285, 279] width 8 height 6
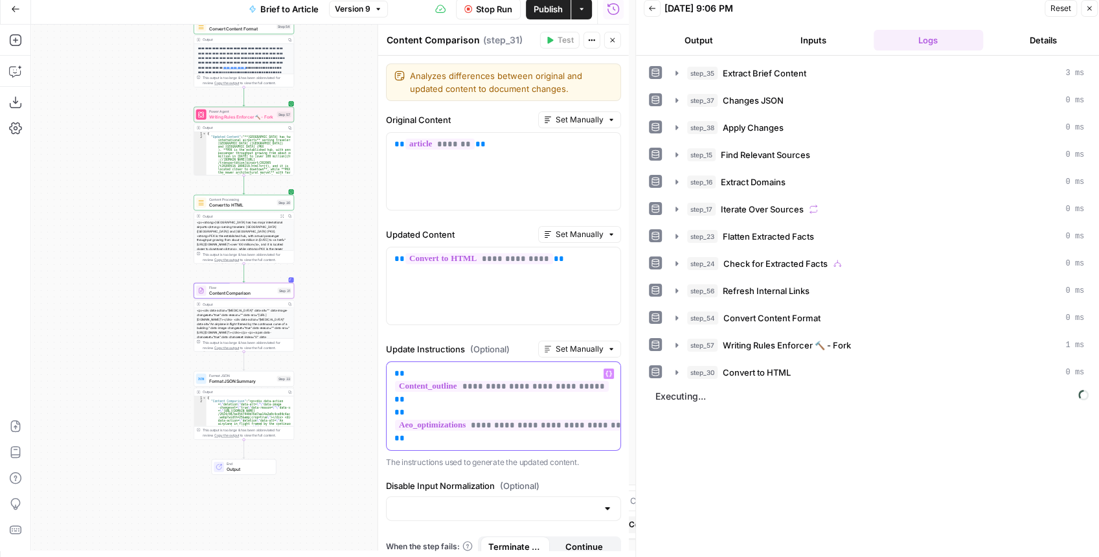
drag, startPoint x: 453, startPoint y: 420, endPoint x: 390, endPoint y: 386, distance: 71.6
click at [390, 386] on div "**********" at bounding box center [504, 406] width 234 height 88
click at [483, 6] on span "Stop Run" at bounding box center [494, 9] width 36 height 13
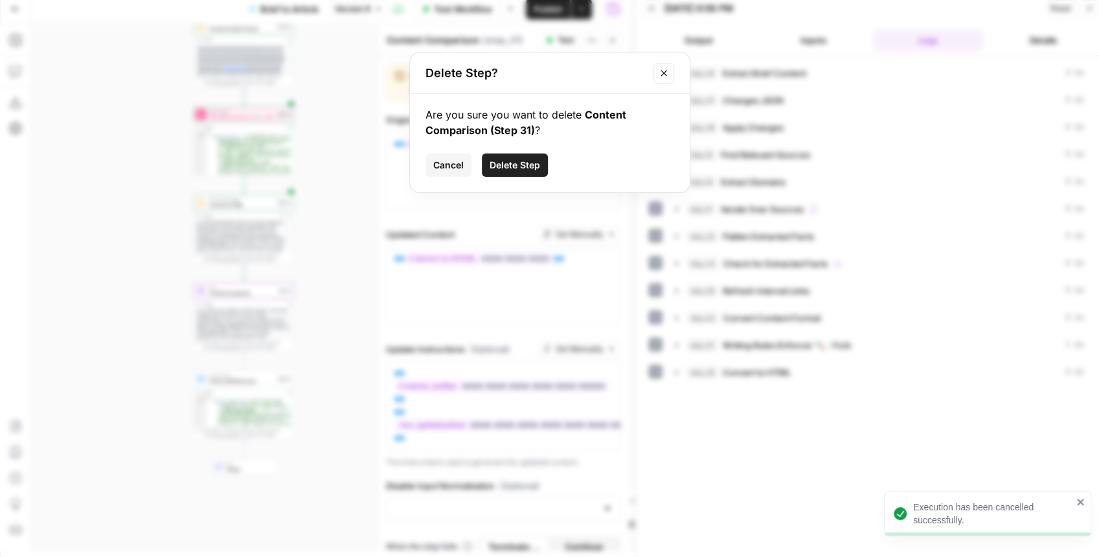
click at [463, 163] on span "Cancel" at bounding box center [448, 165] width 30 height 13
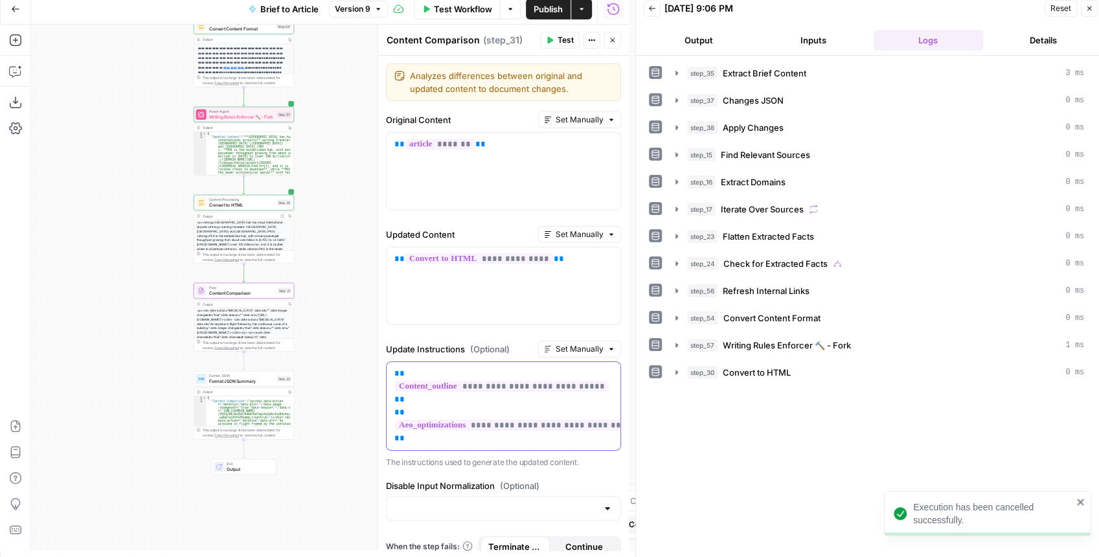
drag, startPoint x: 451, startPoint y: 409, endPoint x: 444, endPoint y: 412, distance: 7.6
click at [451, 409] on p "**********" at bounding box center [504, 406] width 218 height 78
click at [439, 415] on p "**********" at bounding box center [504, 406] width 218 height 78
drag, startPoint x: 439, startPoint y: 415, endPoint x: 388, endPoint y: 385, distance: 58.7
click at [389, 385] on div "**********" at bounding box center [504, 406] width 234 height 88
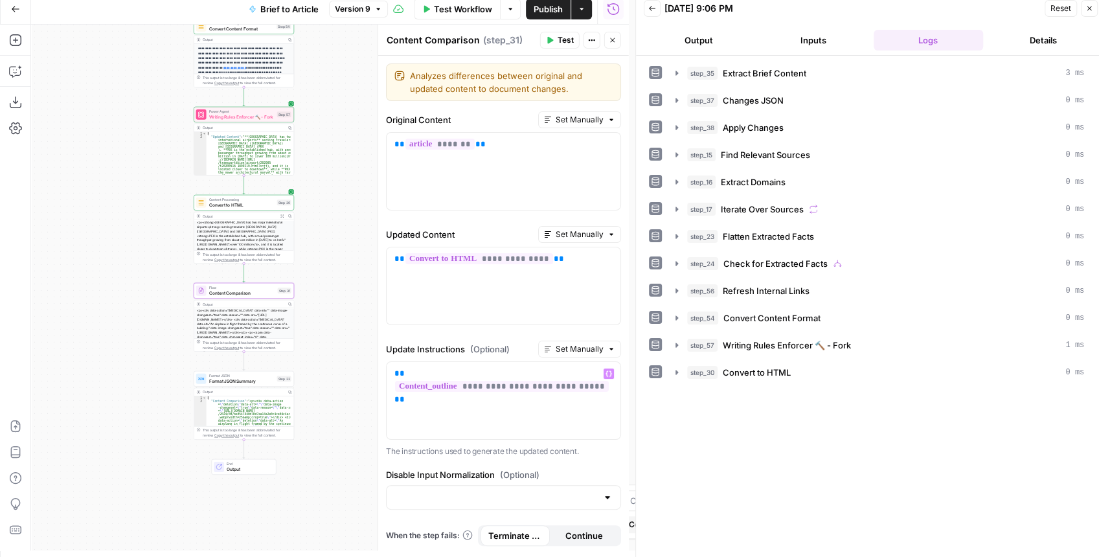
click at [555, 44] on button "Test" at bounding box center [560, 40] width 40 height 17
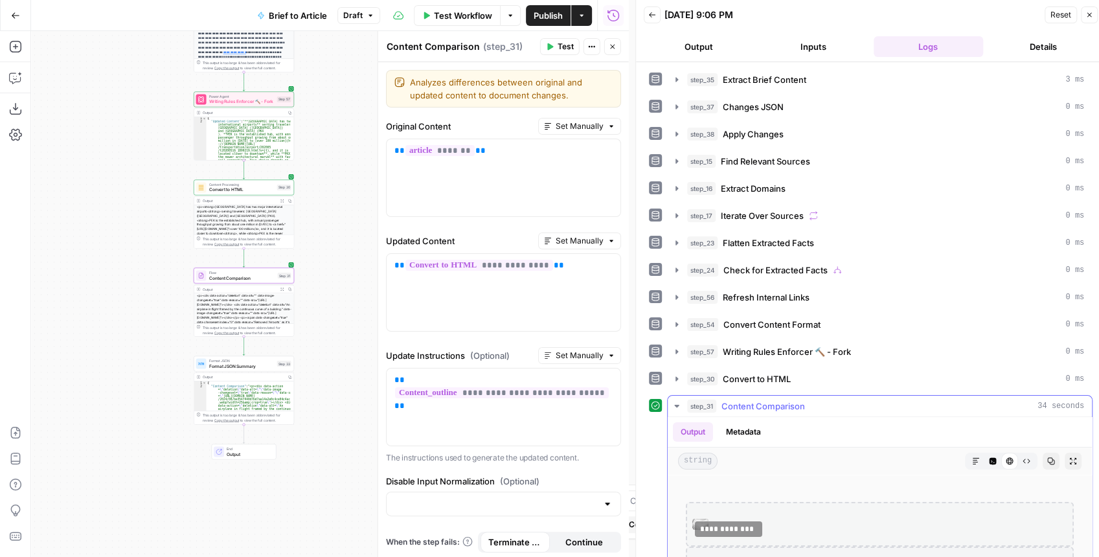
click at [1070, 457] on icon "button" at bounding box center [1074, 461] width 8 height 8
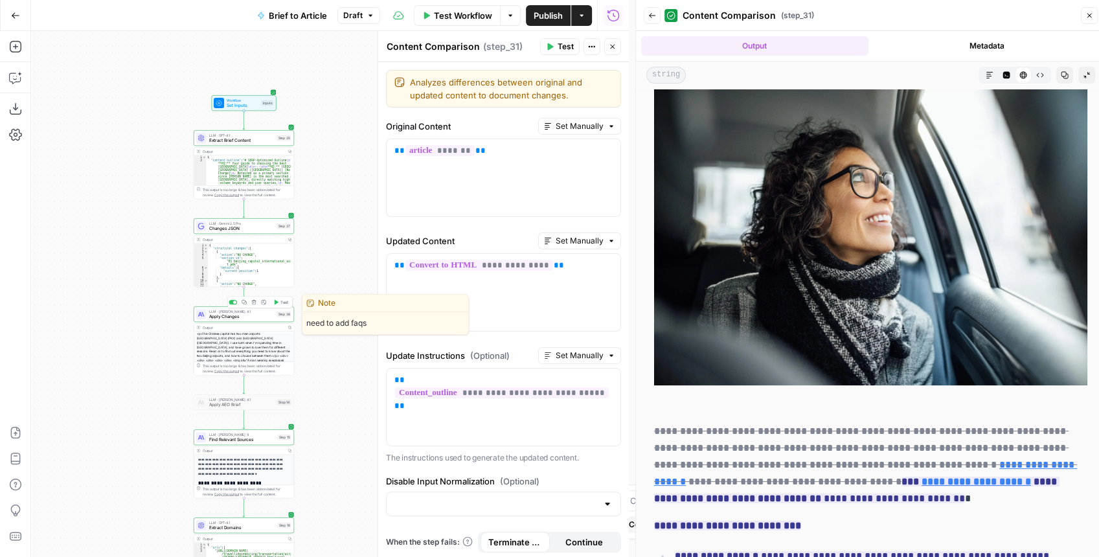
click at [249, 315] on span "Apply Changes" at bounding box center [241, 317] width 65 height 6
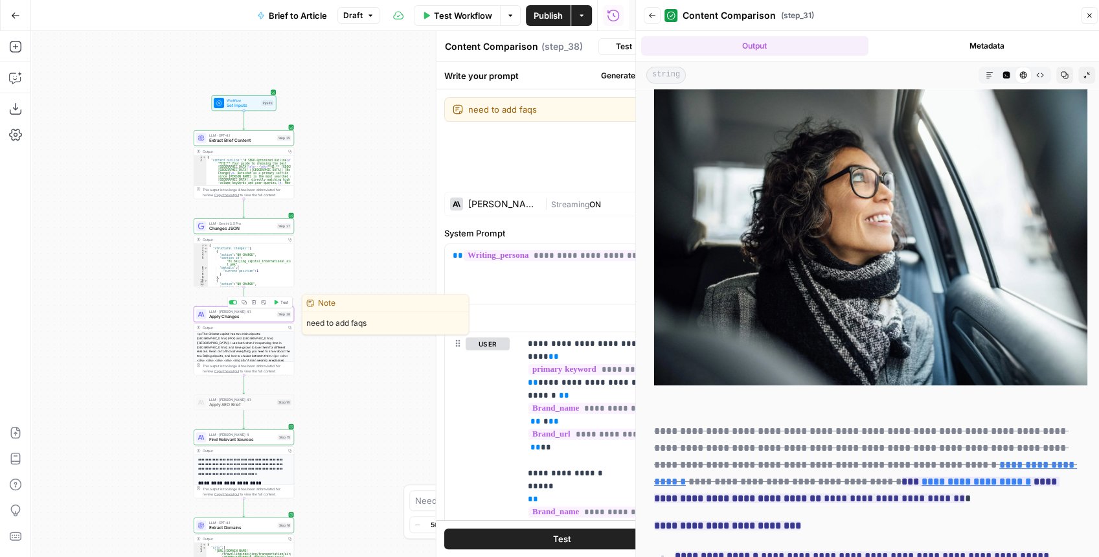
type textarea "Apply Changes"
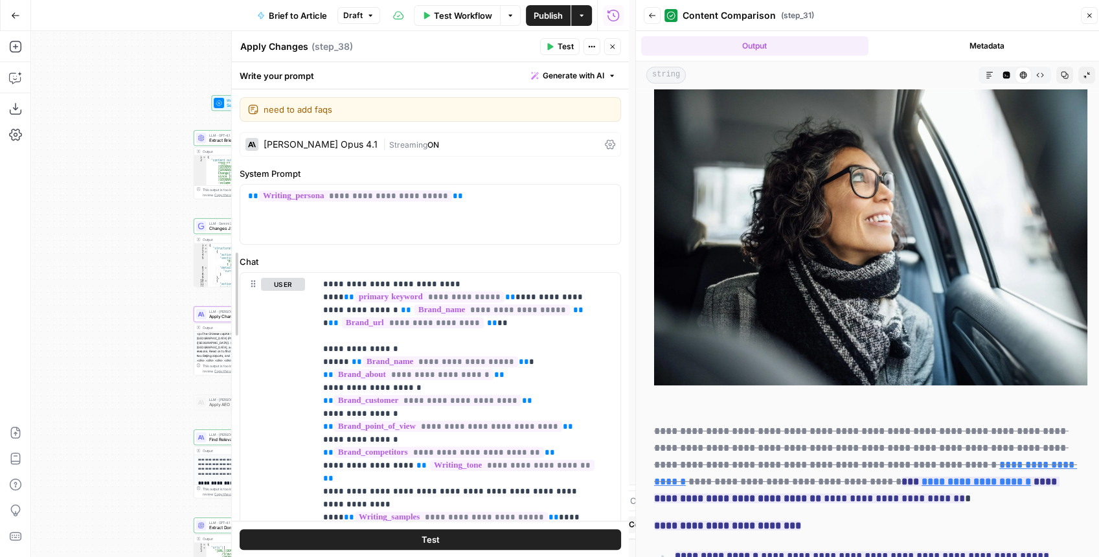
drag, startPoint x: 384, startPoint y: 288, endPoint x: 238, endPoint y: 278, distance: 146.7
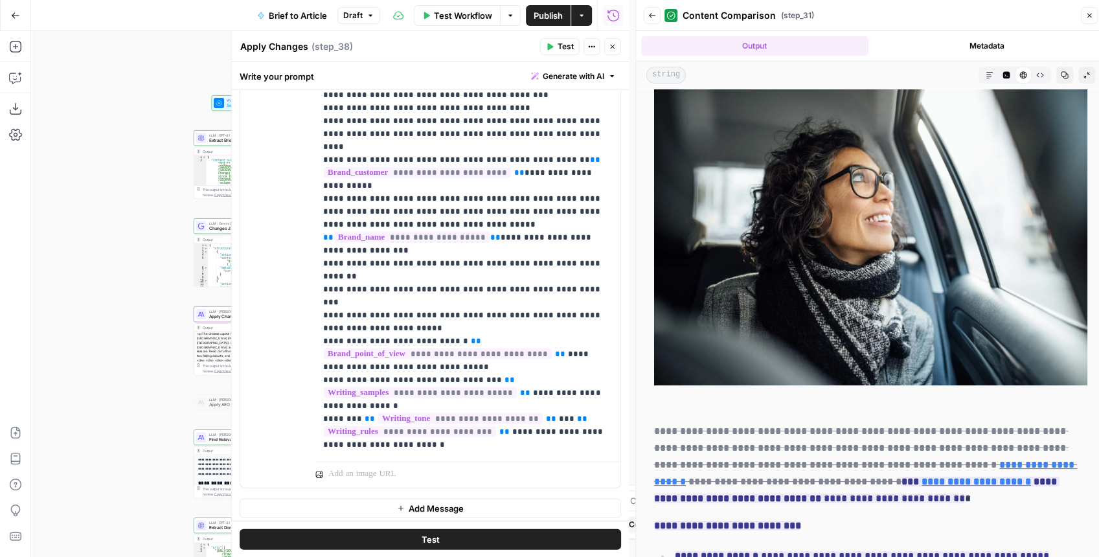
scroll to position [6, 0]
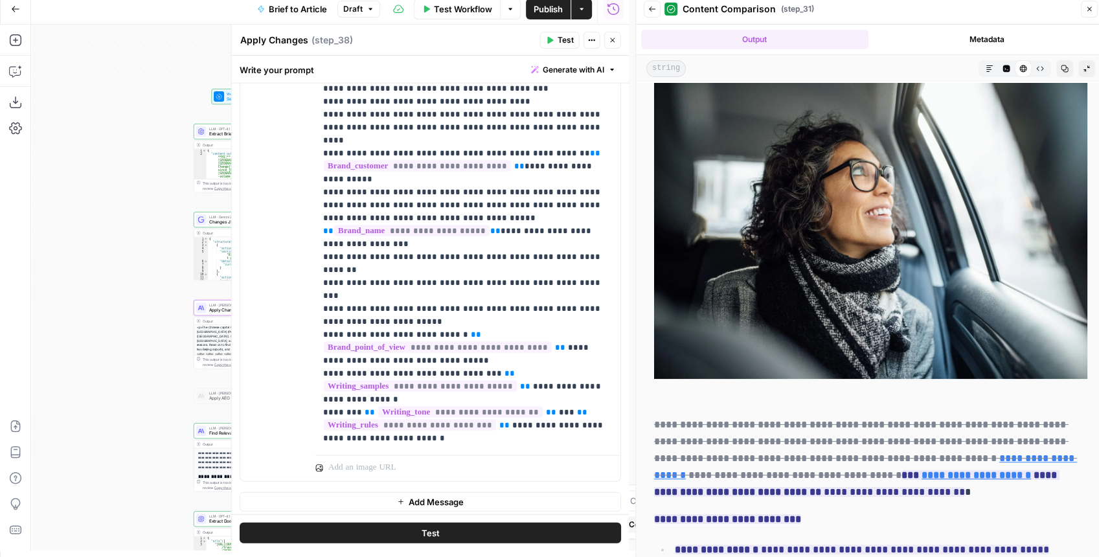
click at [1090, 12] on icon "button" at bounding box center [1090, 9] width 8 height 8
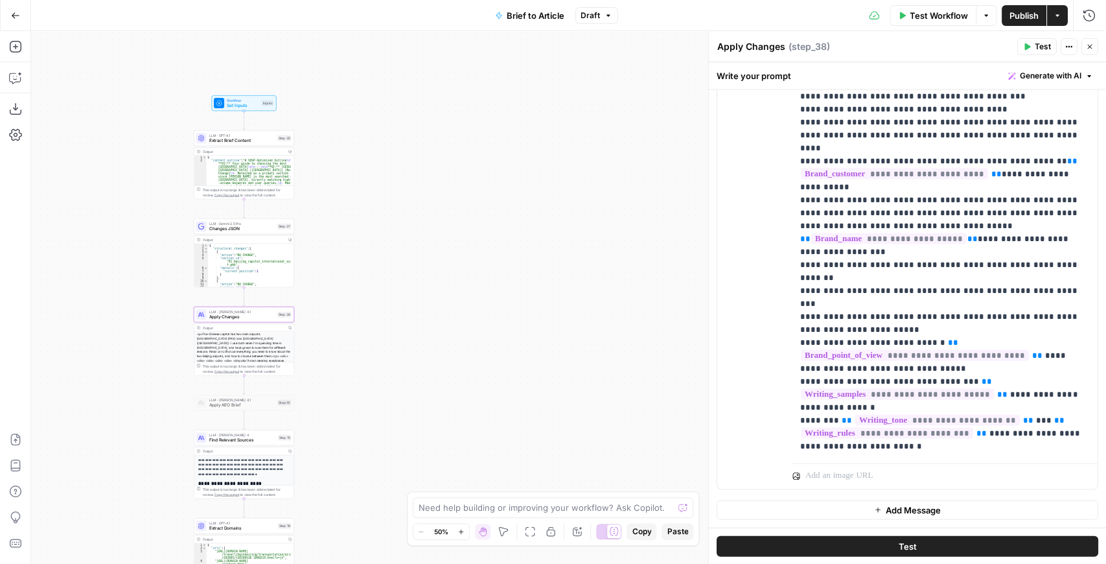
scroll to position [1635, 0]
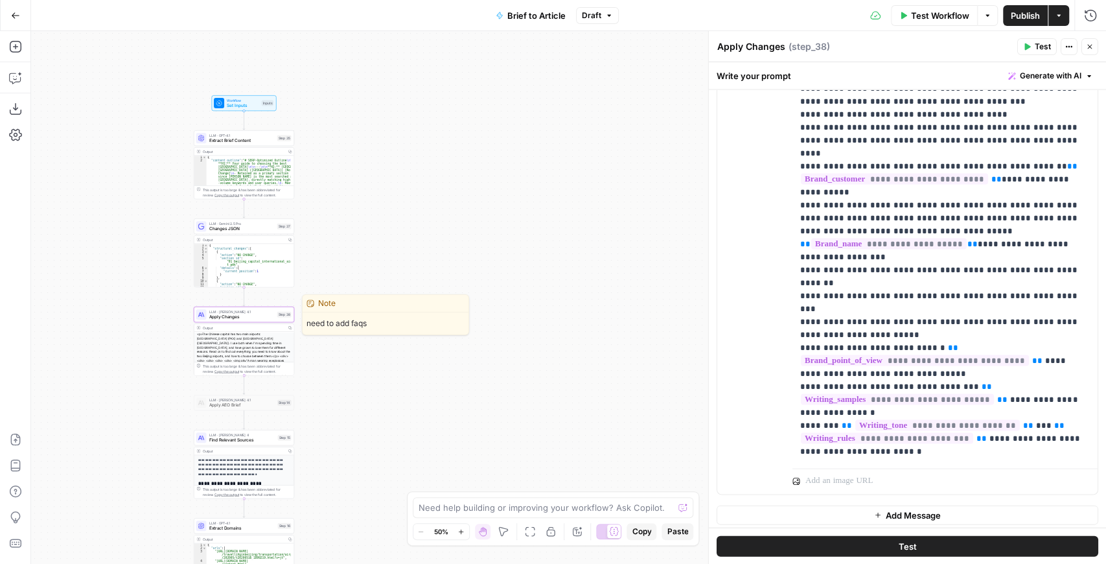
click at [255, 316] on span "Apply Changes" at bounding box center [241, 317] width 65 height 6
click at [258, 325] on div "Output" at bounding box center [244, 327] width 82 height 5
click at [251, 319] on span "Apply Changes" at bounding box center [241, 317] width 65 height 6
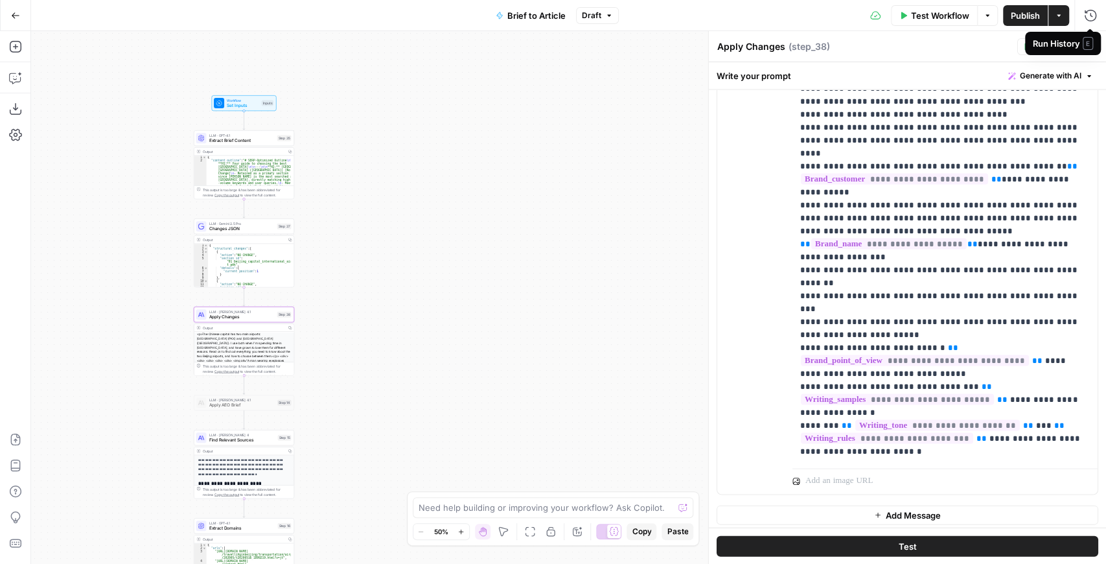
click at [1087, 47] on span "E" at bounding box center [1088, 43] width 10 height 13
click at [1086, 48] on icon "button" at bounding box center [1090, 47] width 8 height 8
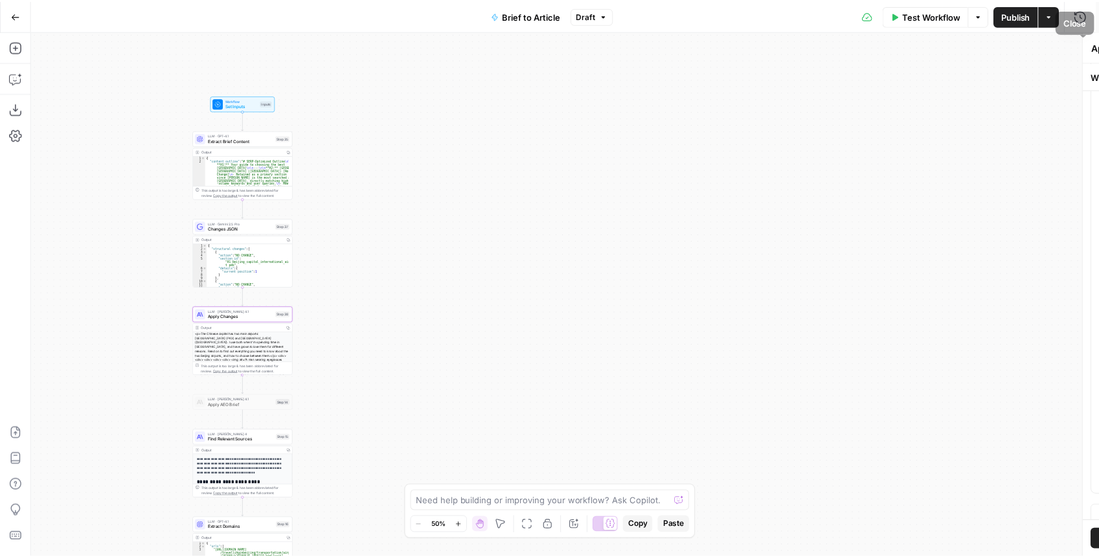
scroll to position [0, 0]
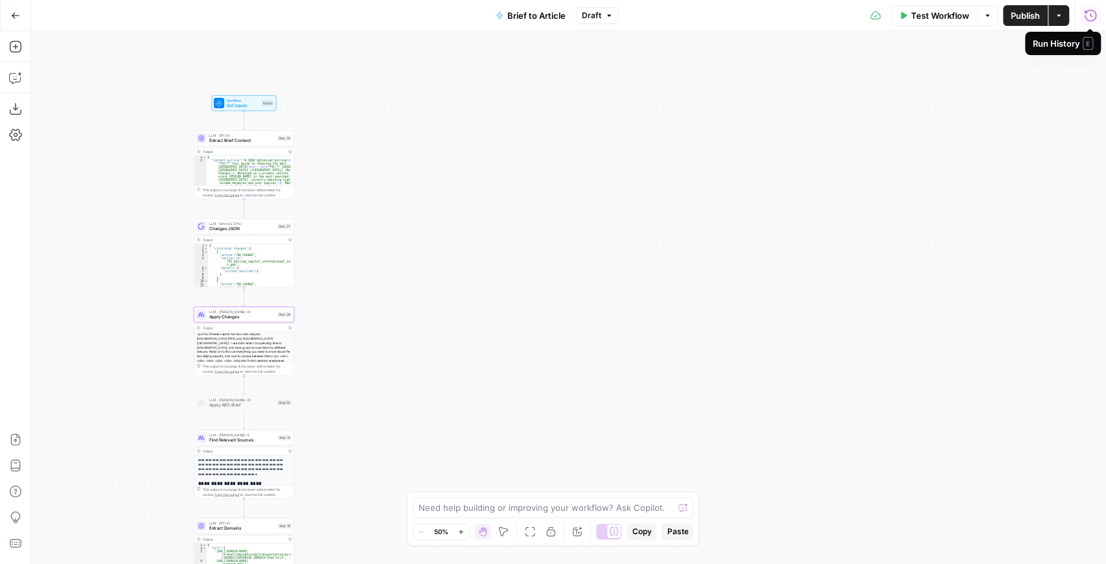
click at [1089, 21] on icon "button" at bounding box center [1090, 15] width 12 height 12
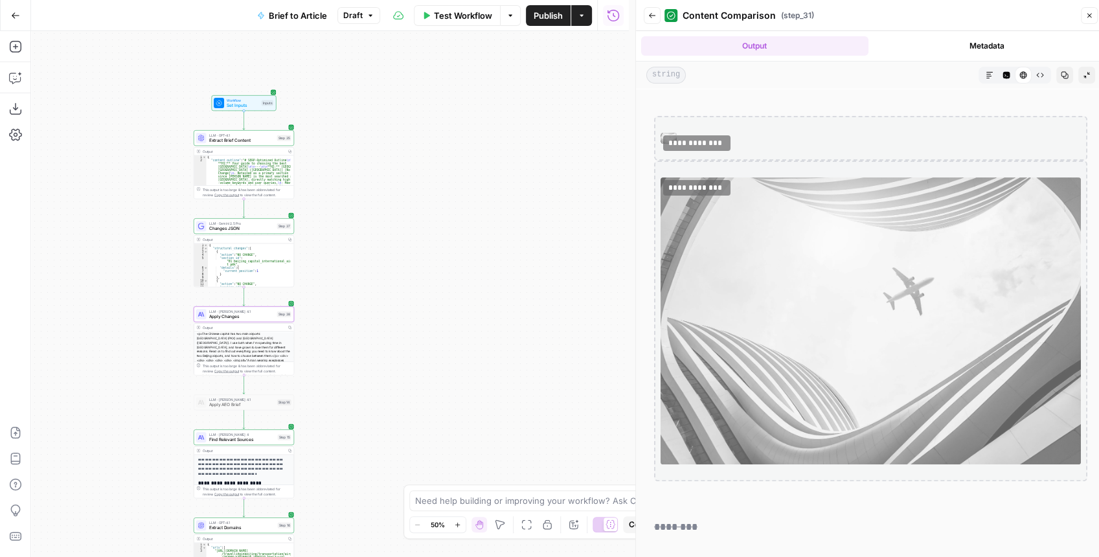
click at [651, 15] on icon "button" at bounding box center [652, 16] width 8 height 8
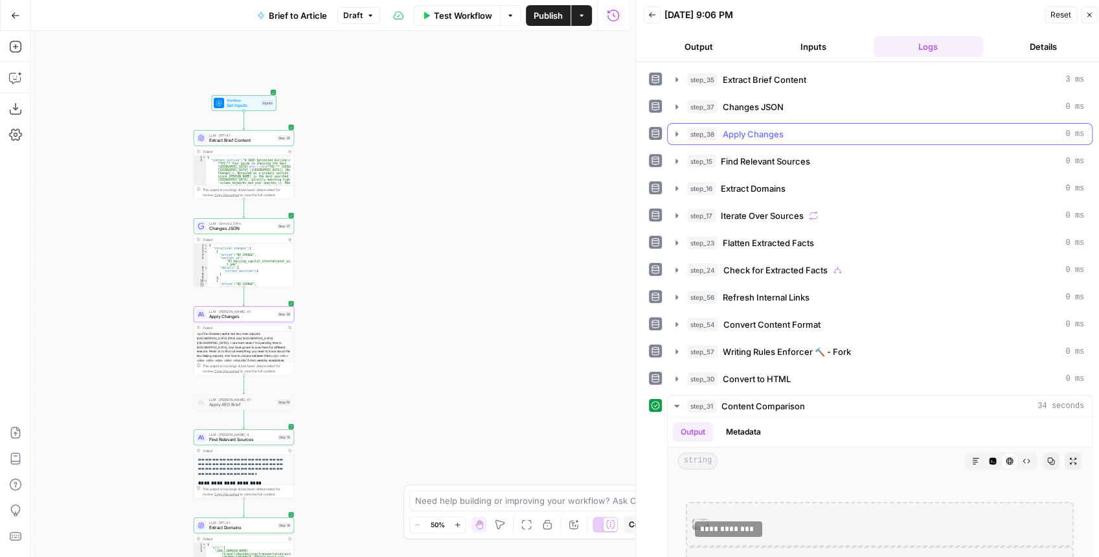
click at [678, 134] on icon "button" at bounding box center [677, 134] width 10 height 10
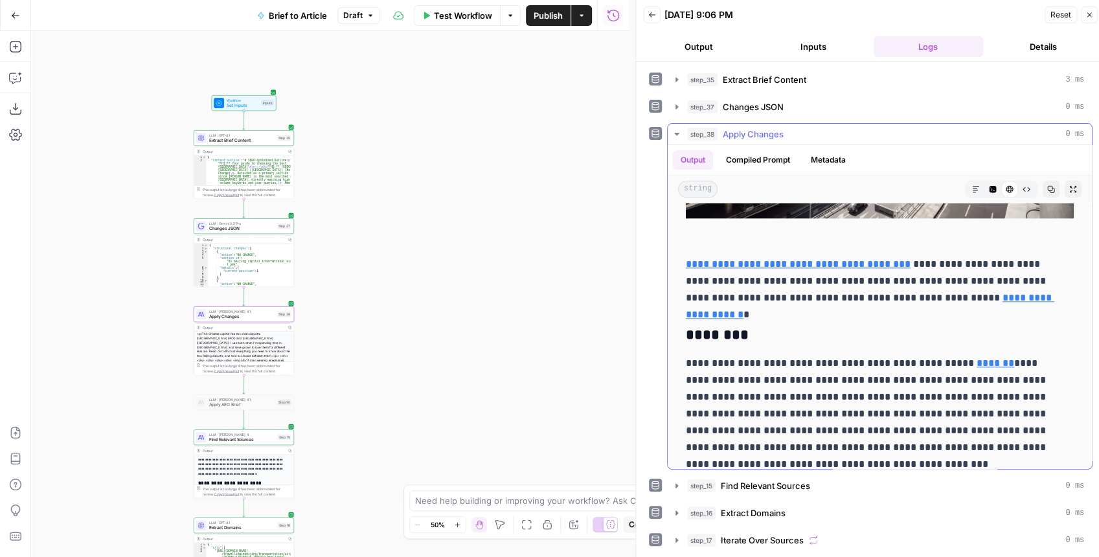
scroll to position [1037, 0]
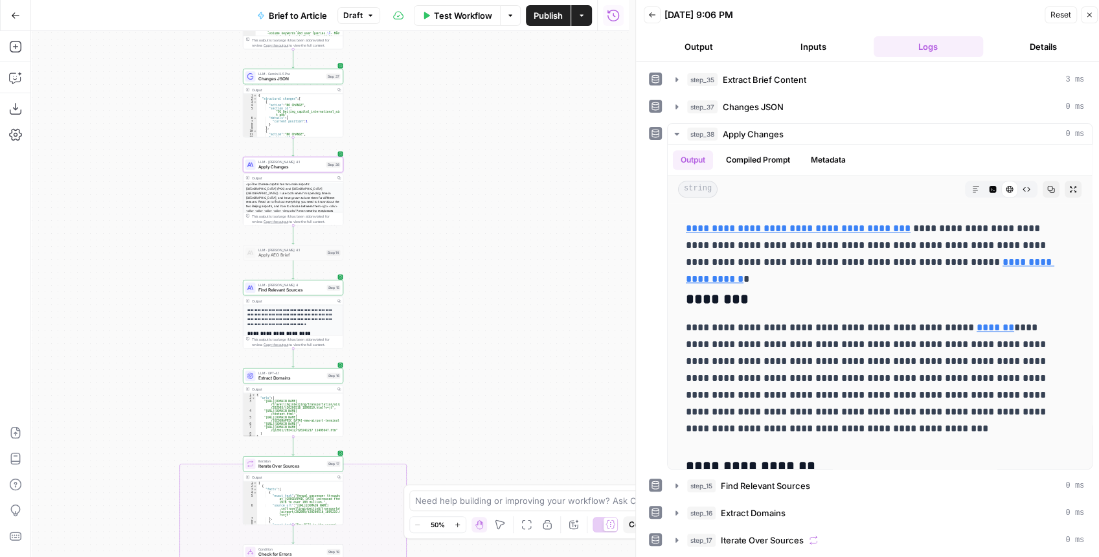
drag, startPoint x: 398, startPoint y: 199, endPoint x: 398, endPoint y: 190, distance: 8.4
click at [398, 191] on div "true false false true false true Workflow Set Inputs Inputs LLM · GPT-4.1 Extra…" at bounding box center [330, 294] width 598 height 526
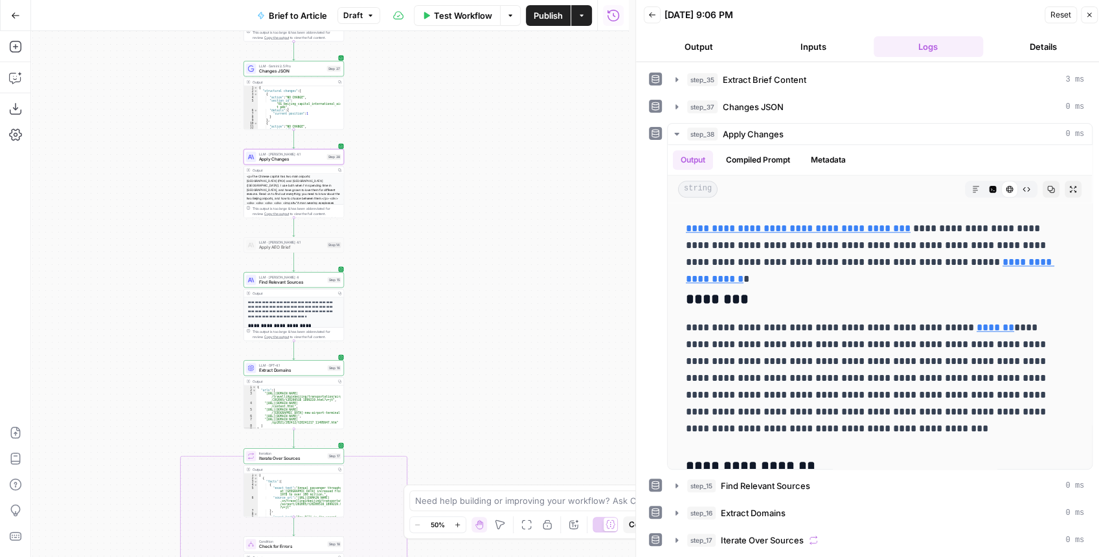
drag, startPoint x: 431, startPoint y: 315, endPoint x: 430, endPoint y: 237, distance: 77.8
click at [430, 237] on div "true false false true false true Workflow Set Inputs Inputs LLM · GPT-4.1 Extra…" at bounding box center [330, 294] width 598 height 526
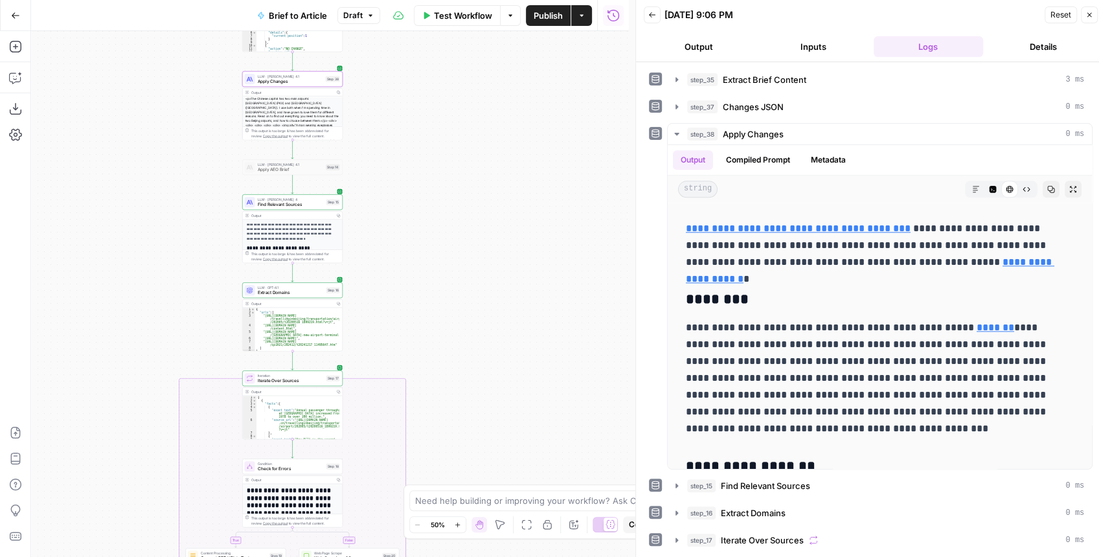
click at [417, 137] on div "true false false true false true Workflow Set Inputs Inputs LLM · GPT-4.1 Extra…" at bounding box center [330, 294] width 598 height 526
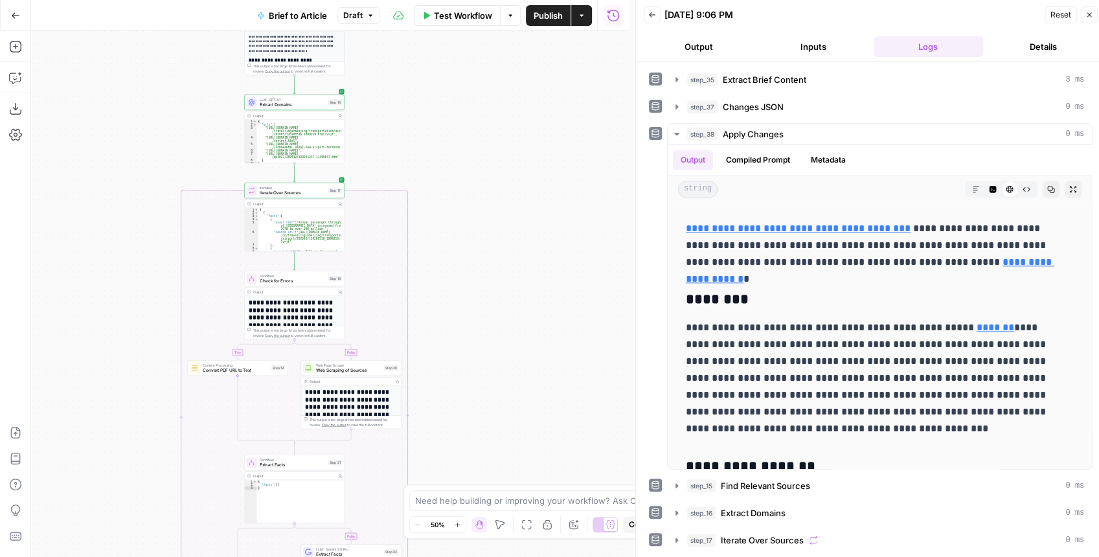
click at [488, 146] on div "true false false true false true Workflow Set Inputs Inputs LLM · GPT-4.1 Extra…" at bounding box center [330, 294] width 598 height 526
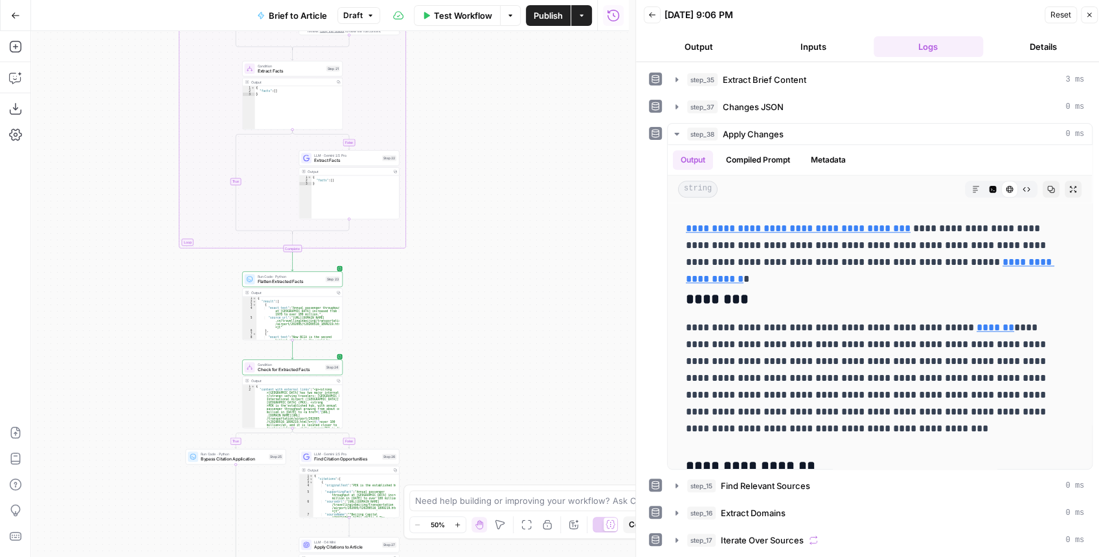
drag, startPoint x: 499, startPoint y: 190, endPoint x: 498, endPoint y: 183, distance: 7.2
click at [498, 179] on div "true false false true false true Workflow Set Inputs Inputs LLM · GPT-4.1 Extra…" at bounding box center [330, 294] width 598 height 526
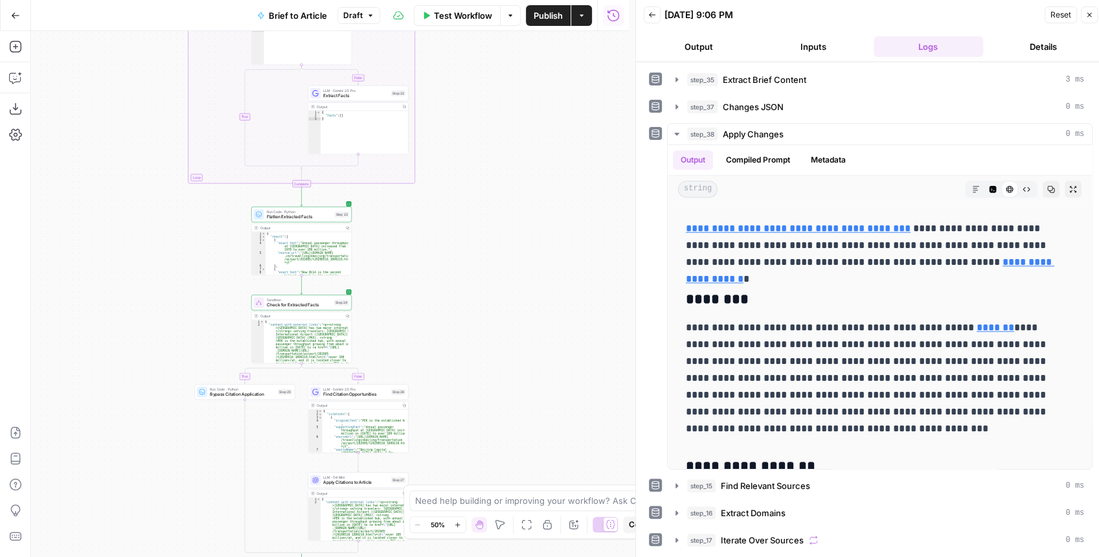
drag, startPoint x: 505, startPoint y: 294, endPoint x: 513, endPoint y: 174, distance: 120.8
click at [513, 178] on div "true false false true false true Workflow Set Inputs Inputs LLM · GPT-4.1 Extra…" at bounding box center [330, 294] width 598 height 526
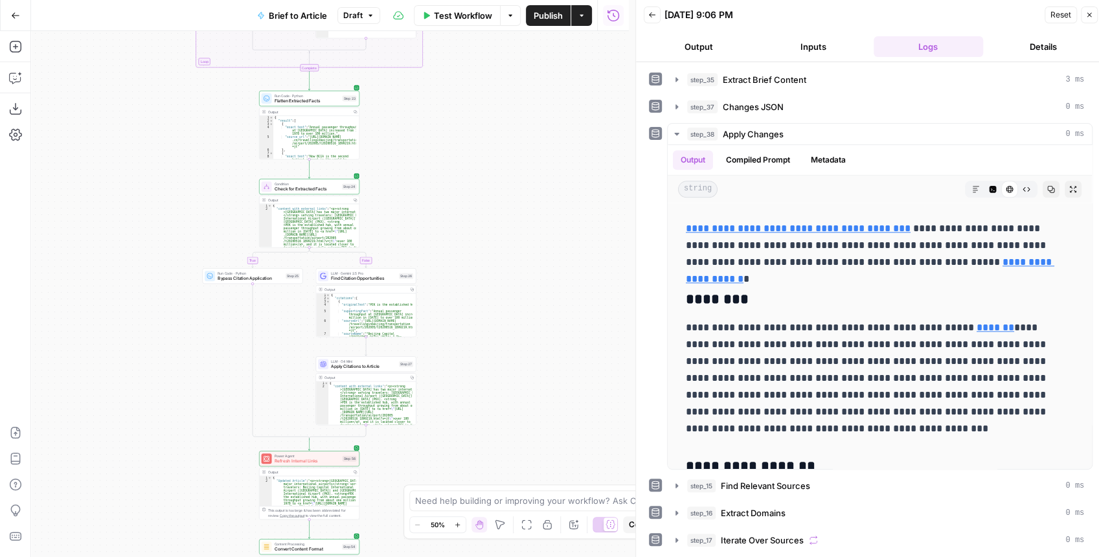
click at [531, 202] on div "true false false true false true Workflow Set Inputs Inputs LLM · GPT-4.1 Extra…" at bounding box center [330, 294] width 598 height 526
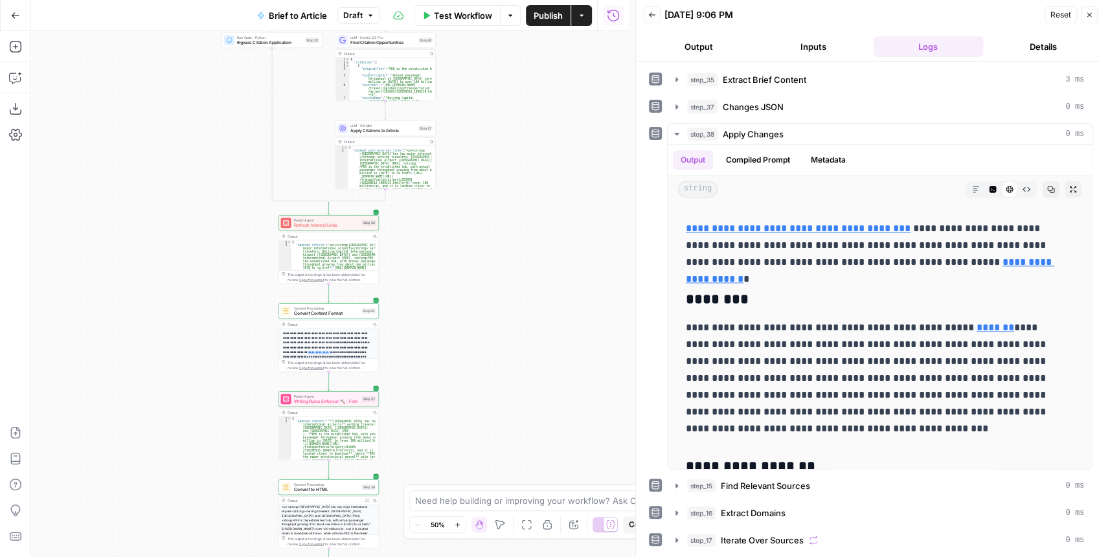
click at [492, 262] on div "true false false true false true Workflow Set Inputs Inputs LLM · GPT-4.1 Extra…" at bounding box center [330, 294] width 598 height 526
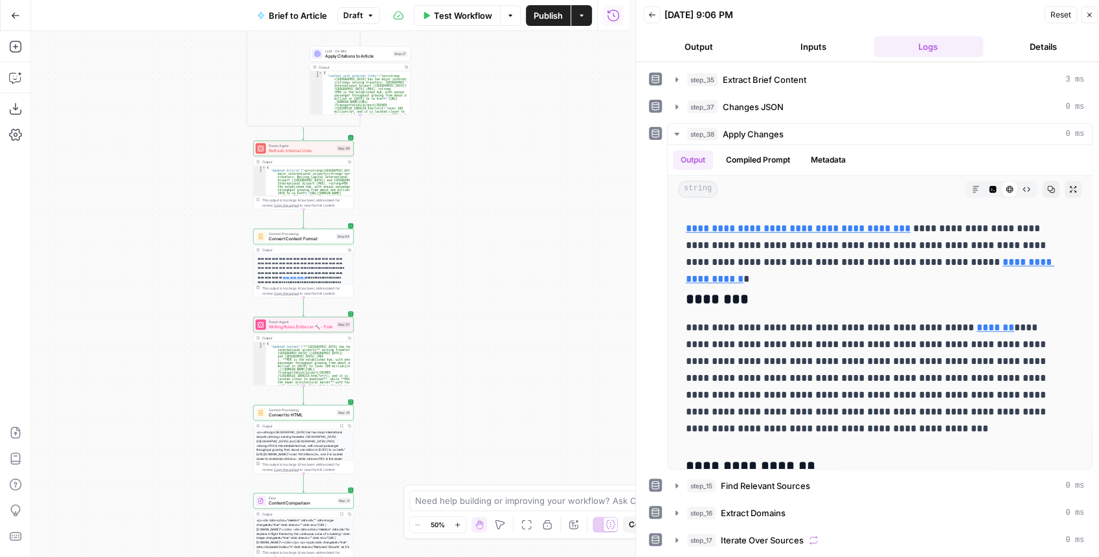
drag, startPoint x: 431, startPoint y: 262, endPoint x: 424, endPoint y: 225, distance: 36.9
click at [424, 225] on div "true false false true false true Workflow Set Inputs Inputs LLM · GPT-4.1 Extra…" at bounding box center [330, 294] width 598 height 526
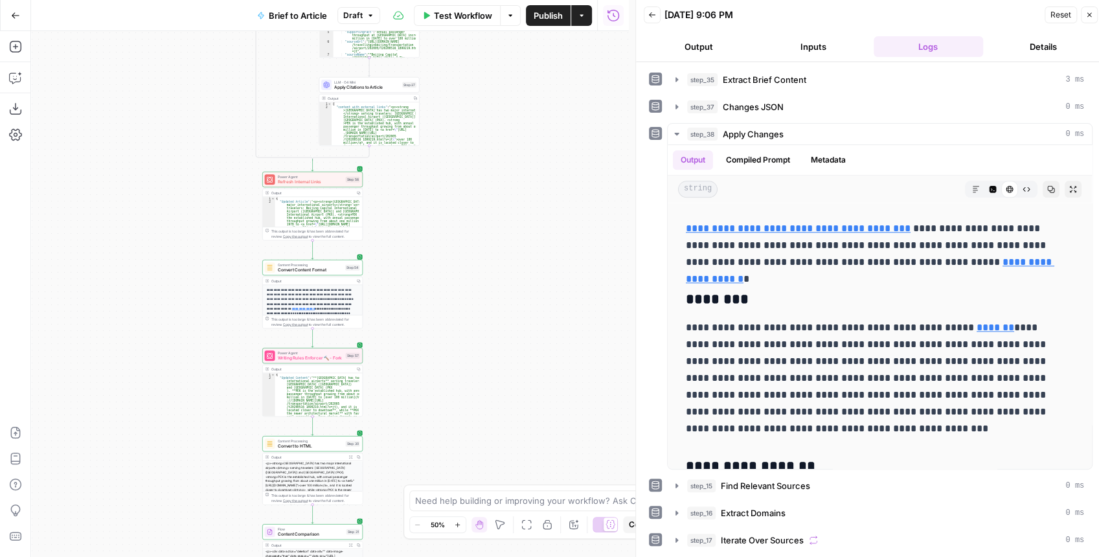
drag, startPoint x: 419, startPoint y: 277, endPoint x: 430, endPoint y: 346, distance: 69.5
click at [430, 347] on div "true false false true false true Workflow Set Inputs Inputs LLM · GPT-4.1 Extra…" at bounding box center [330, 294] width 598 height 526
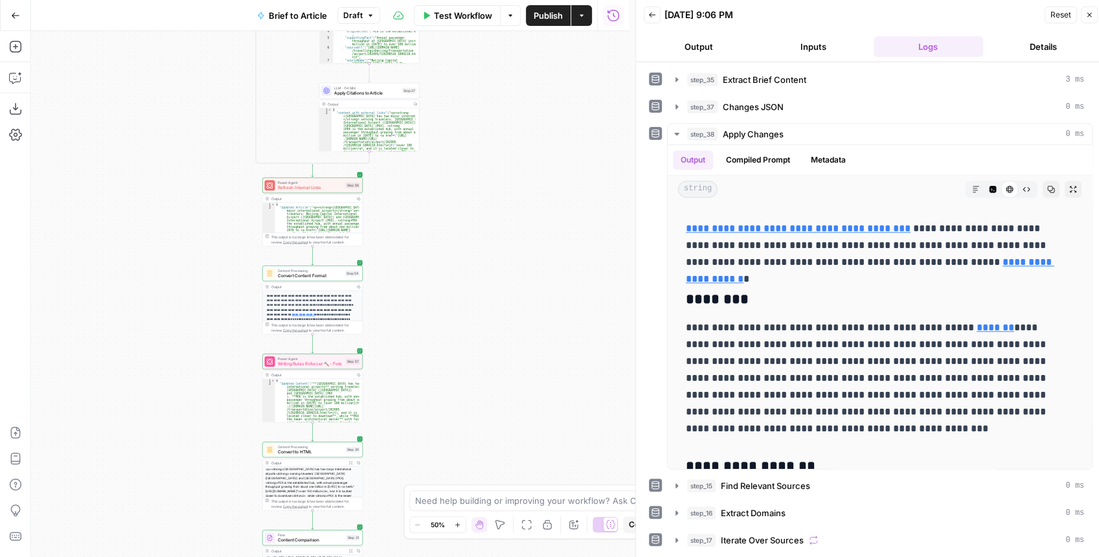
click at [310, 188] on span "Refresh Internal Links" at bounding box center [310, 188] width 65 height 6
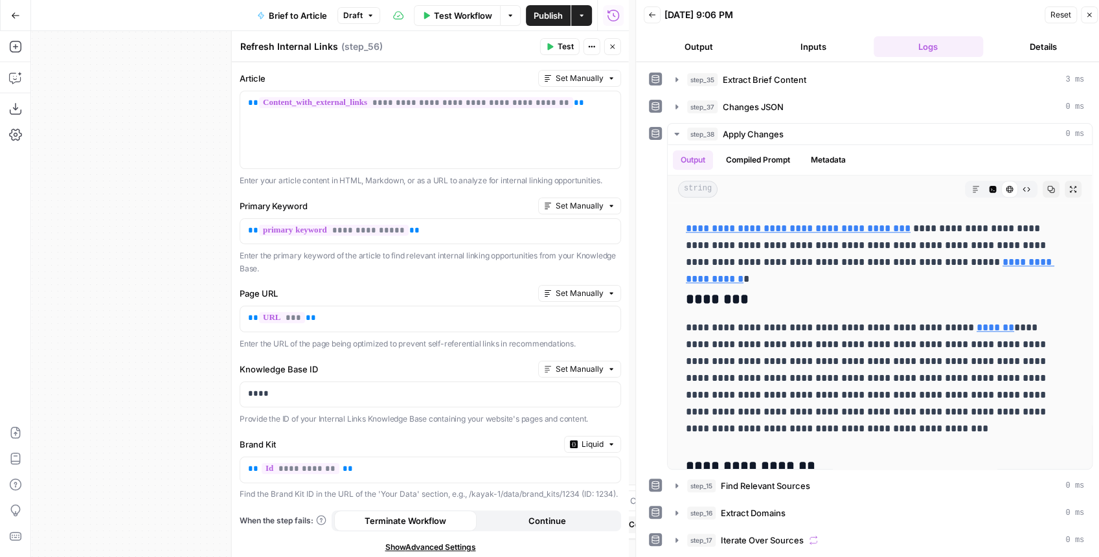
click at [608, 51] on button "Close" at bounding box center [612, 46] width 17 height 17
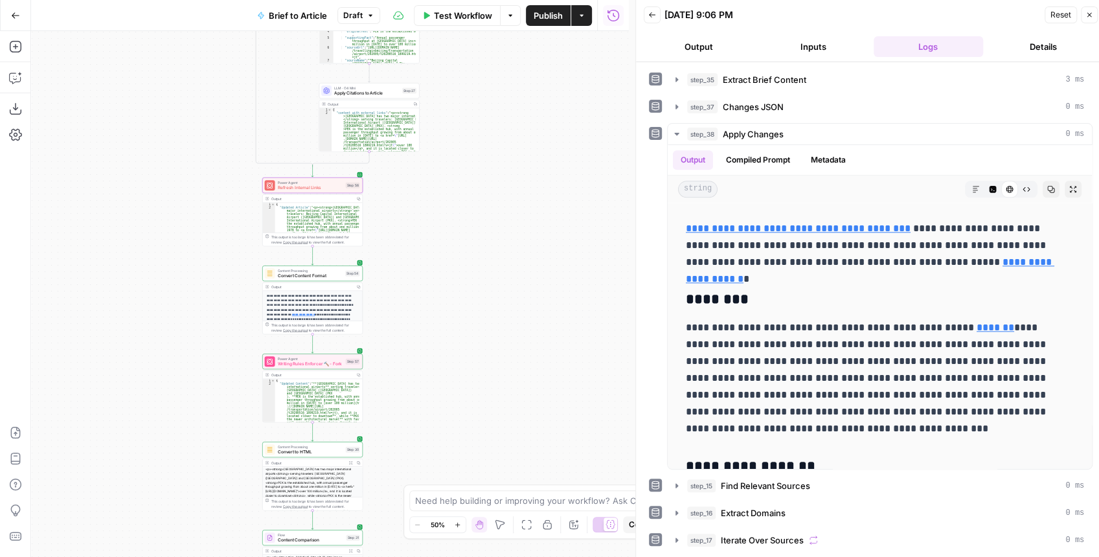
click at [652, 19] on button "Back" at bounding box center [652, 14] width 17 height 17
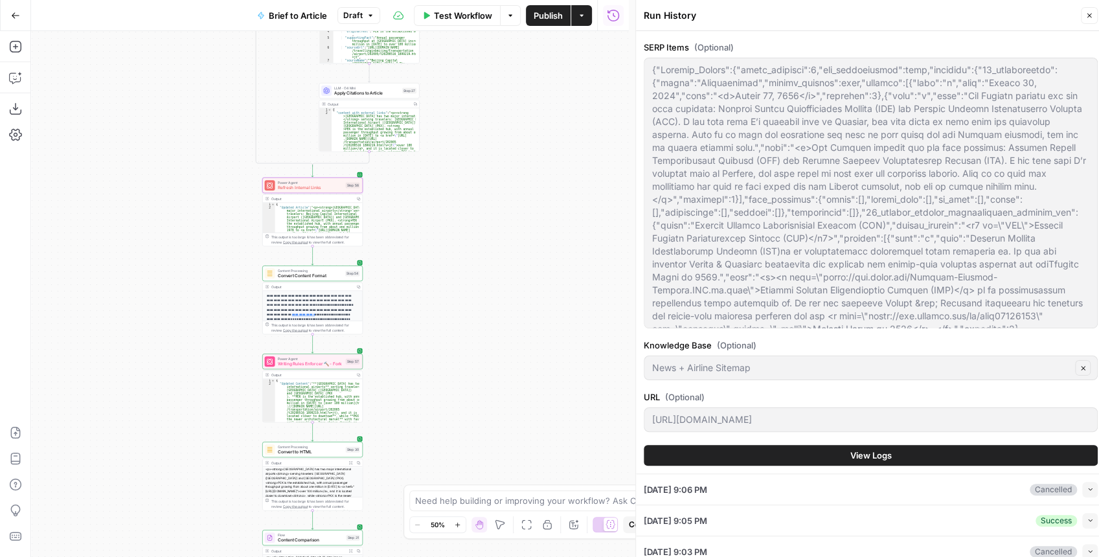
scroll to position [777, 0]
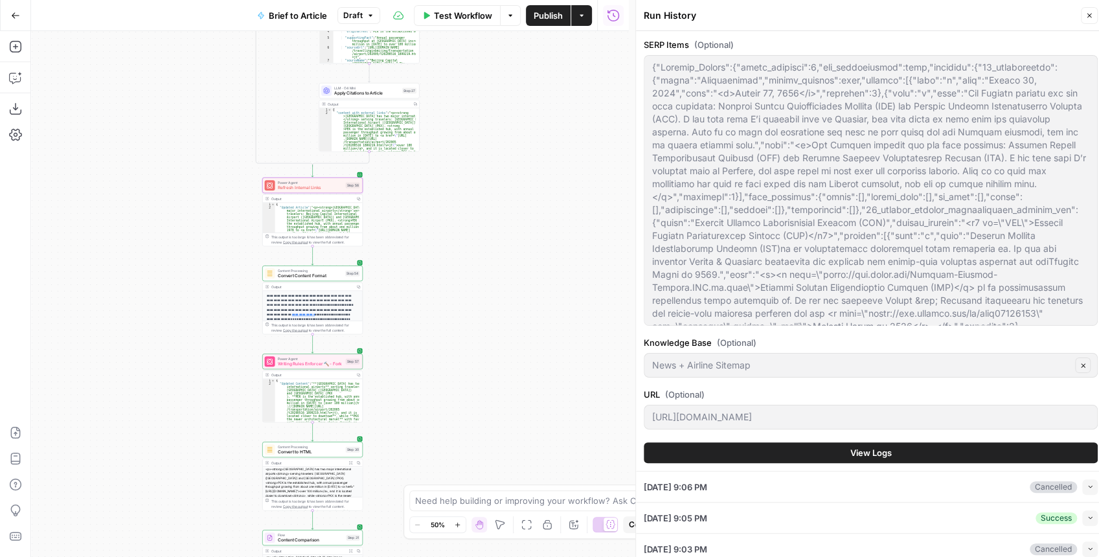
click at [801, 449] on button "View Logs" at bounding box center [871, 452] width 454 height 21
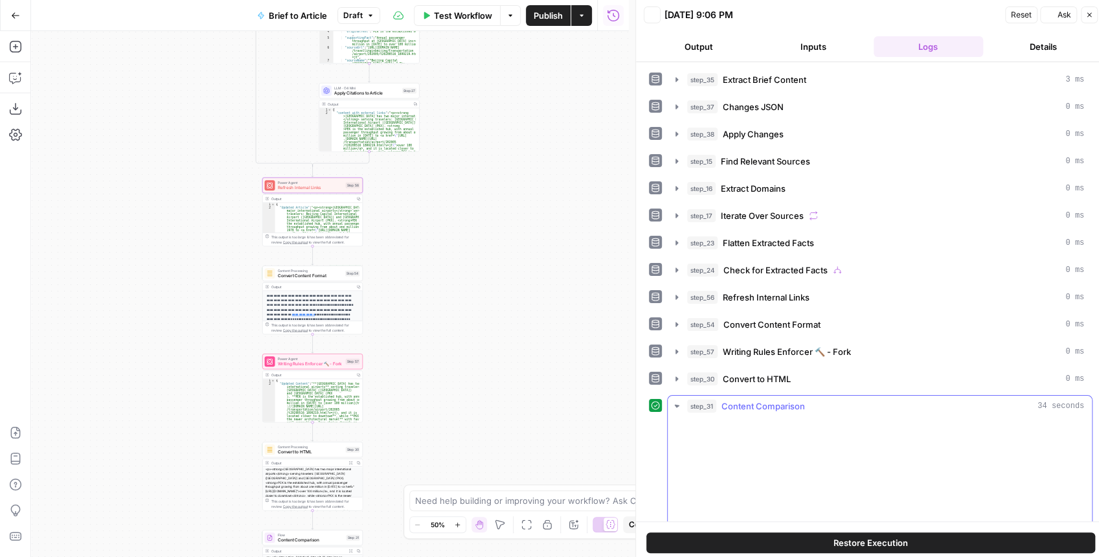
scroll to position [0, 0]
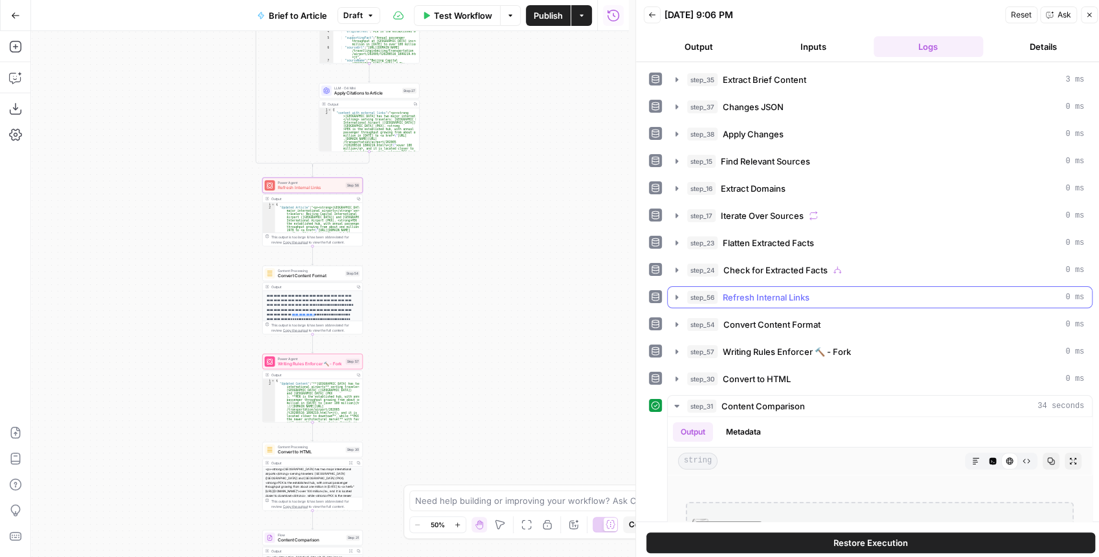
click at [676, 295] on icon "button" at bounding box center [677, 297] width 3 height 5
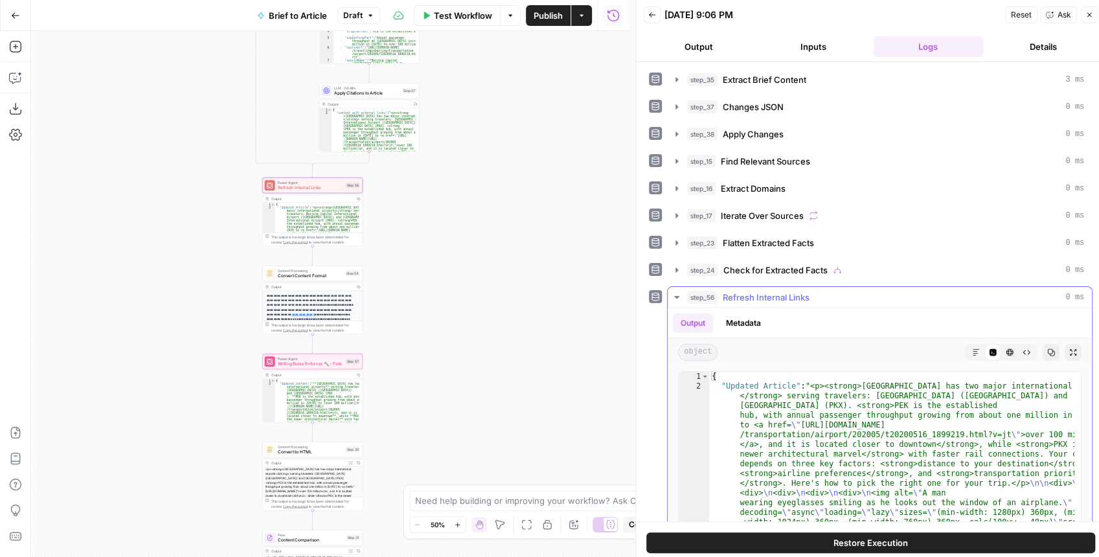
click at [1070, 349] on icon "button" at bounding box center [1074, 353] width 8 height 8
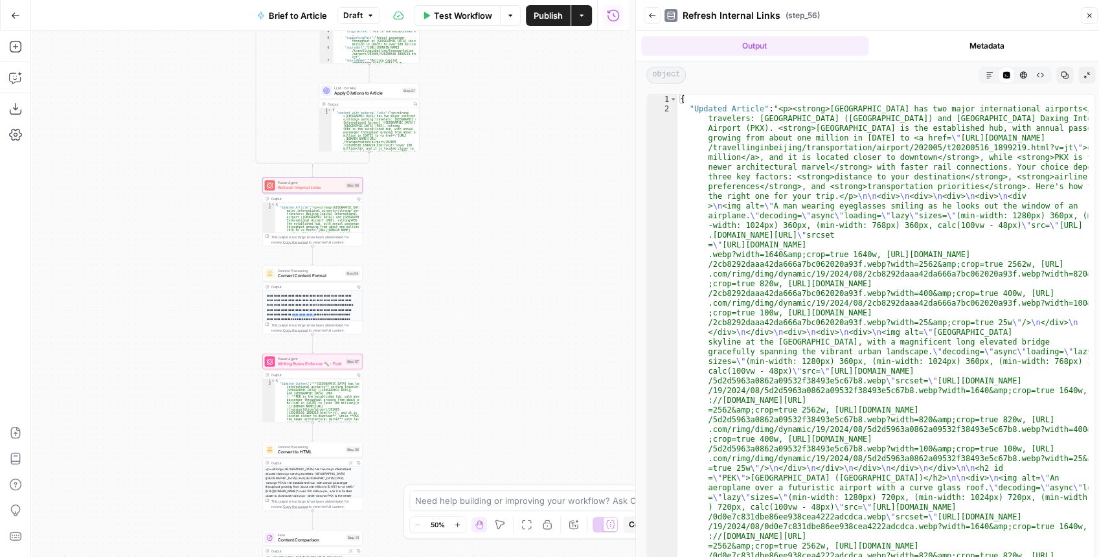
click at [991, 75] on icon "button" at bounding box center [990, 75] width 8 height 8
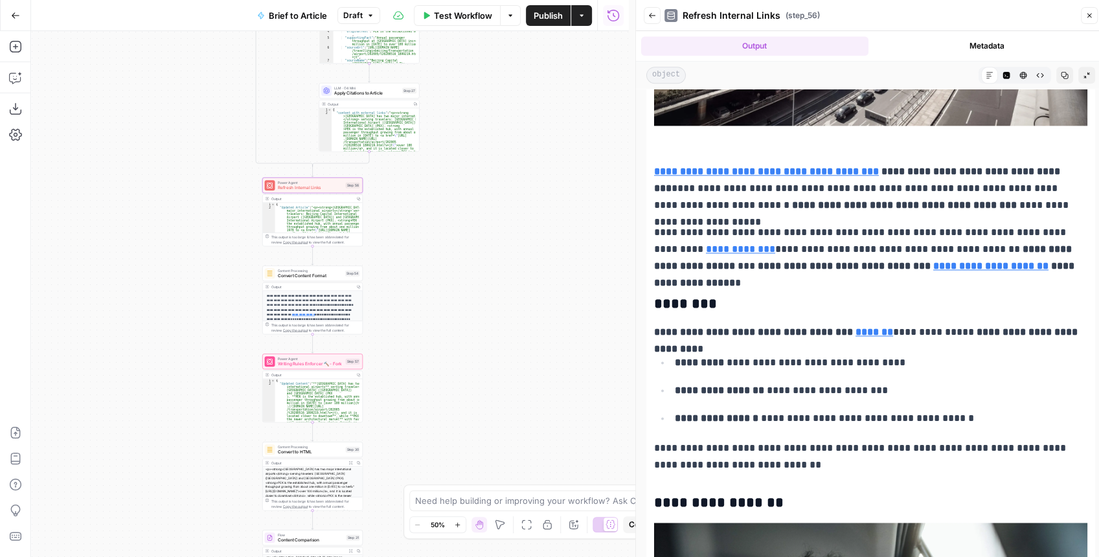
scroll to position [1123, 0]
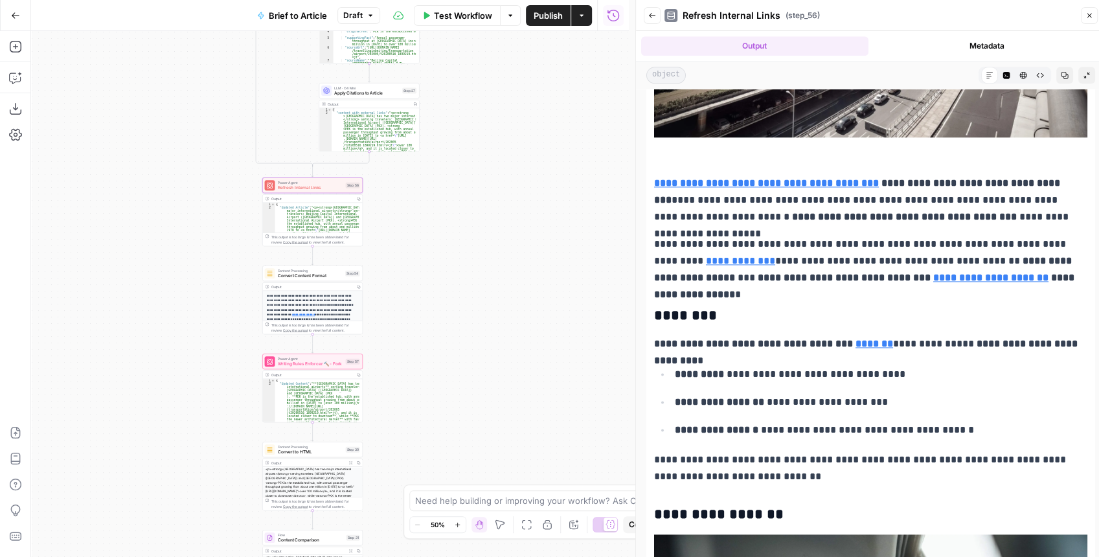
click at [656, 22] on button "Back" at bounding box center [652, 15] width 17 height 17
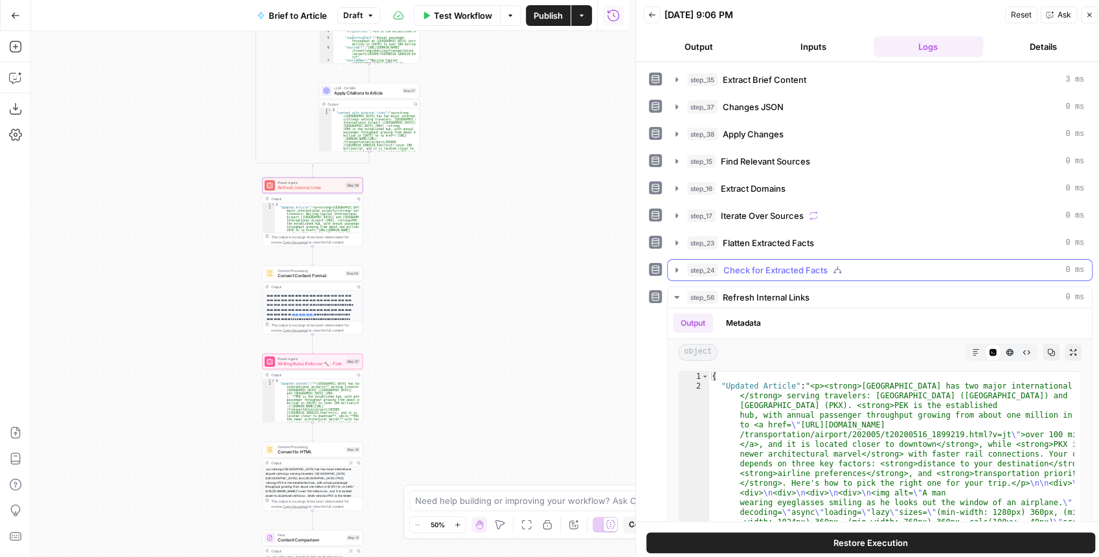
click at [679, 268] on icon "button" at bounding box center [677, 270] width 10 height 10
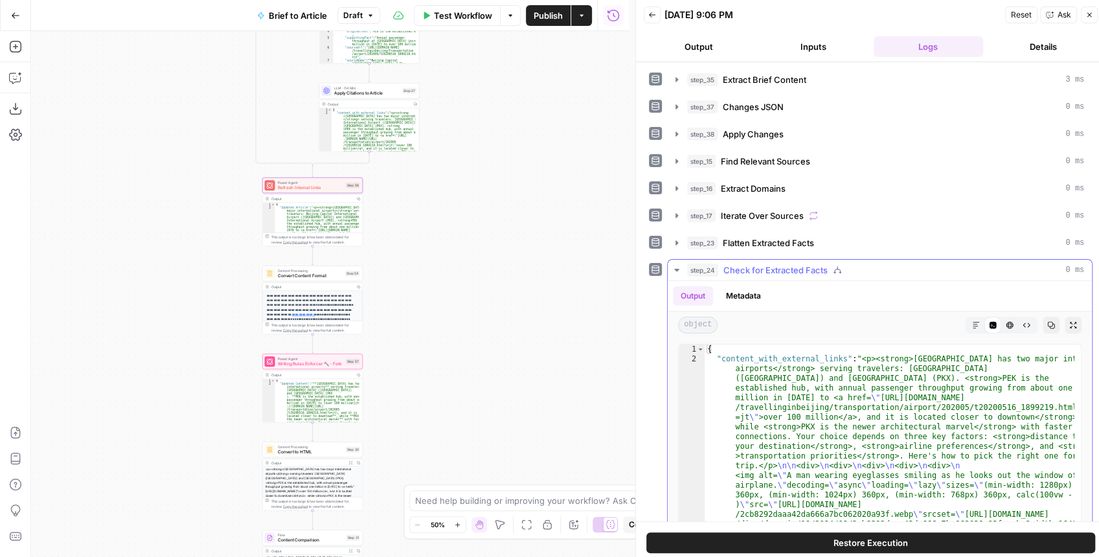
click at [1070, 324] on icon "button" at bounding box center [1074, 325] width 8 height 8
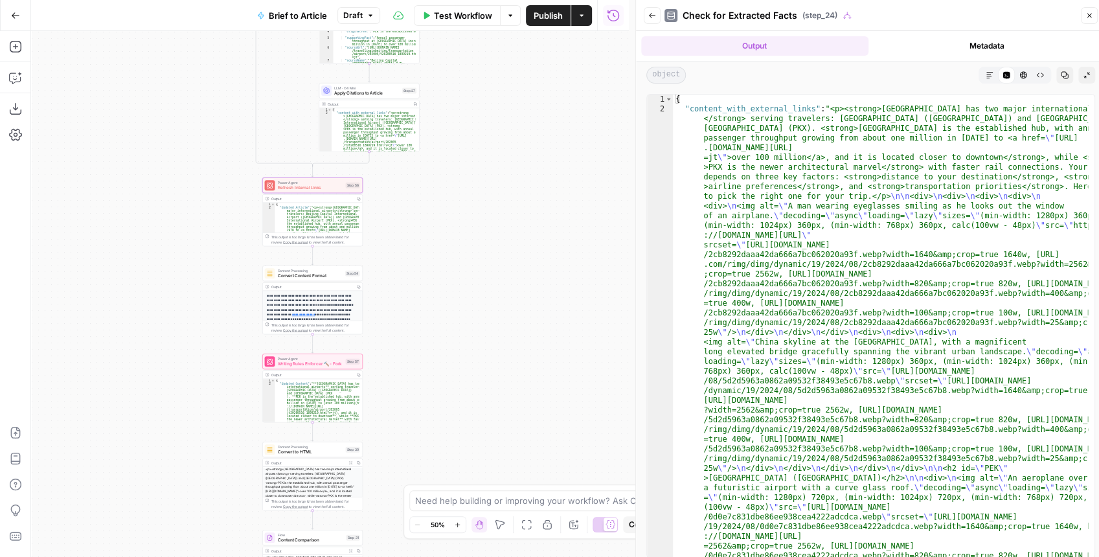
click at [991, 76] on icon "button" at bounding box center [990, 75] width 8 height 8
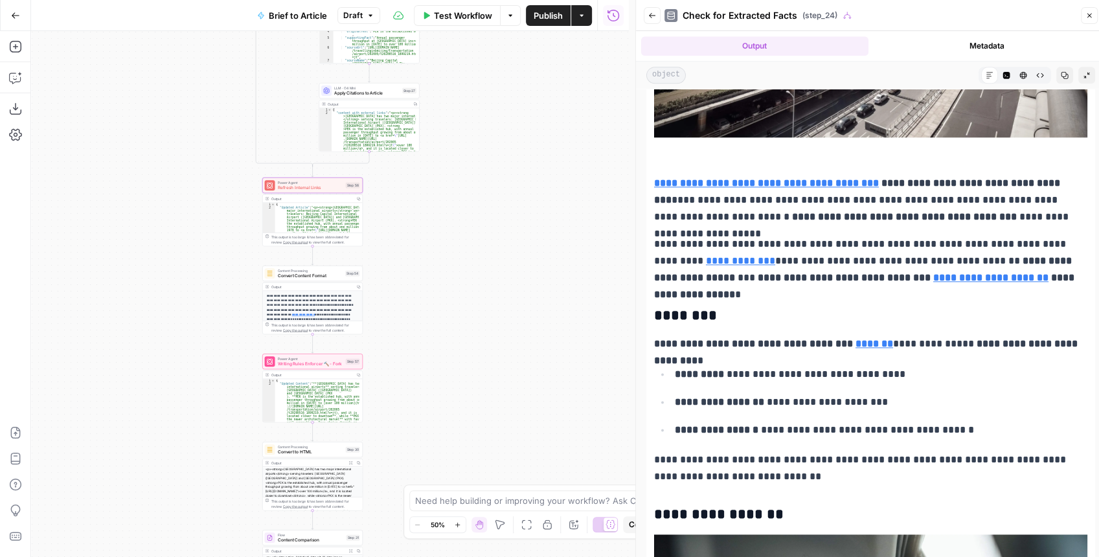
click at [656, 17] on button "Back" at bounding box center [652, 15] width 17 height 17
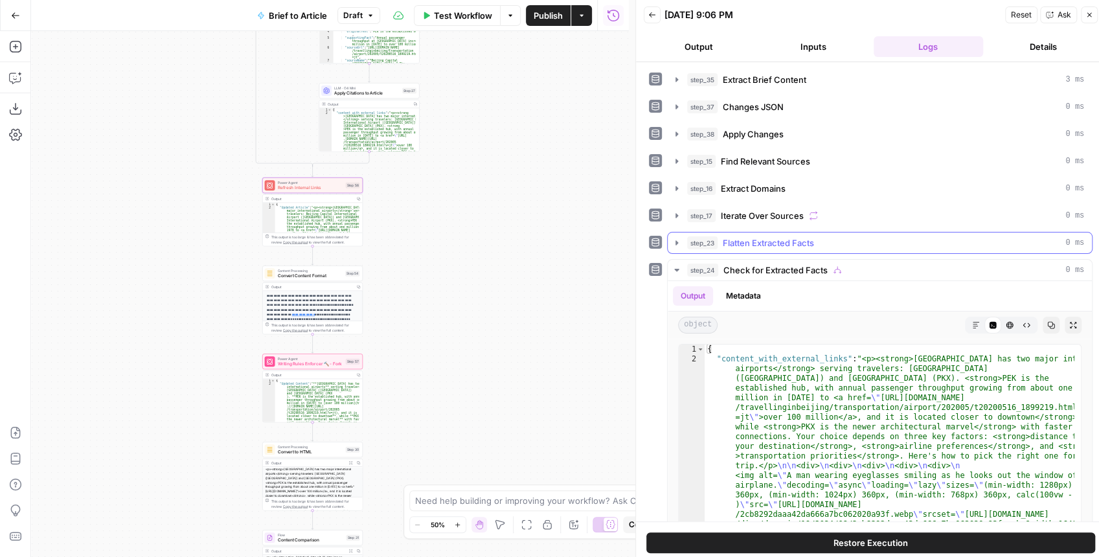
click at [674, 243] on icon "button" at bounding box center [677, 243] width 10 height 10
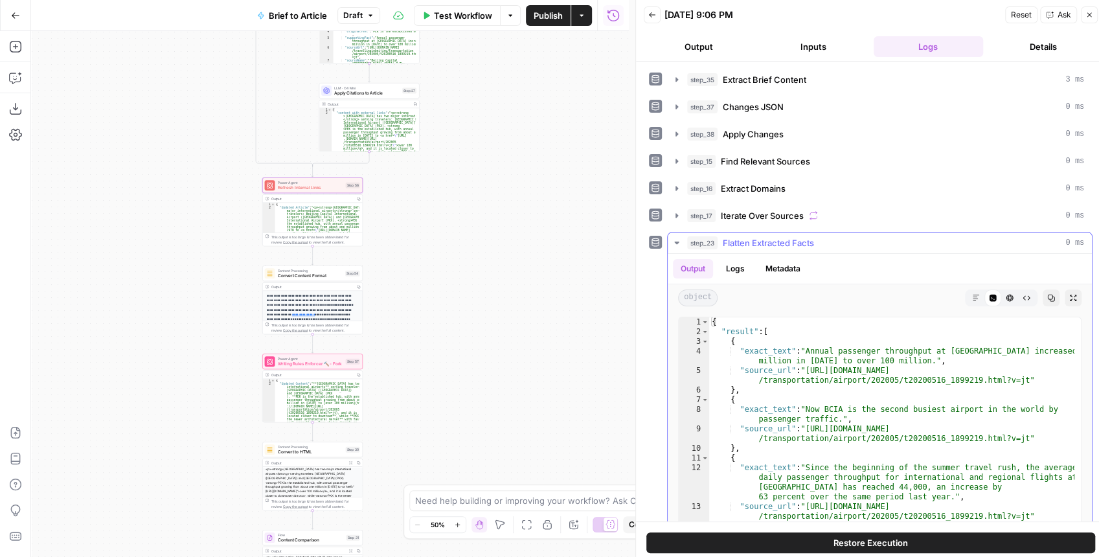
click at [674, 243] on icon "button" at bounding box center [677, 243] width 10 height 10
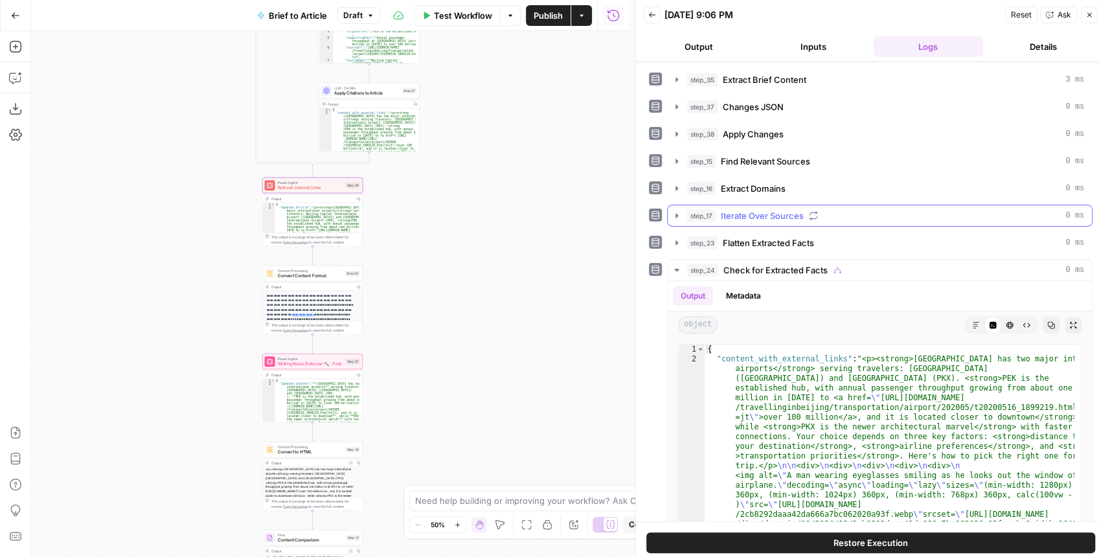
click at [675, 216] on icon "button" at bounding box center [677, 216] width 10 height 10
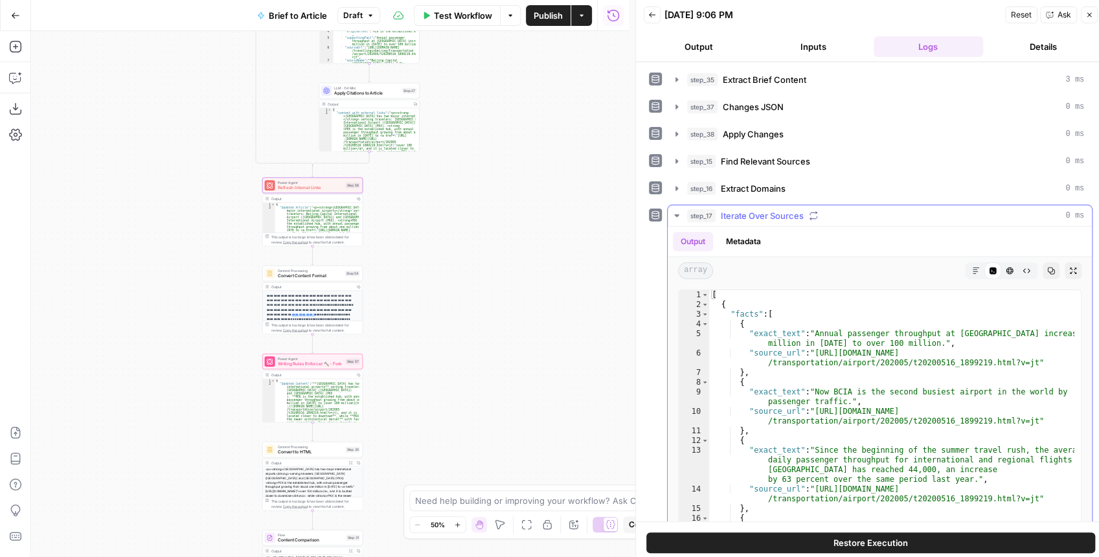
click at [675, 216] on icon "button" at bounding box center [677, 216] width 10 height 10
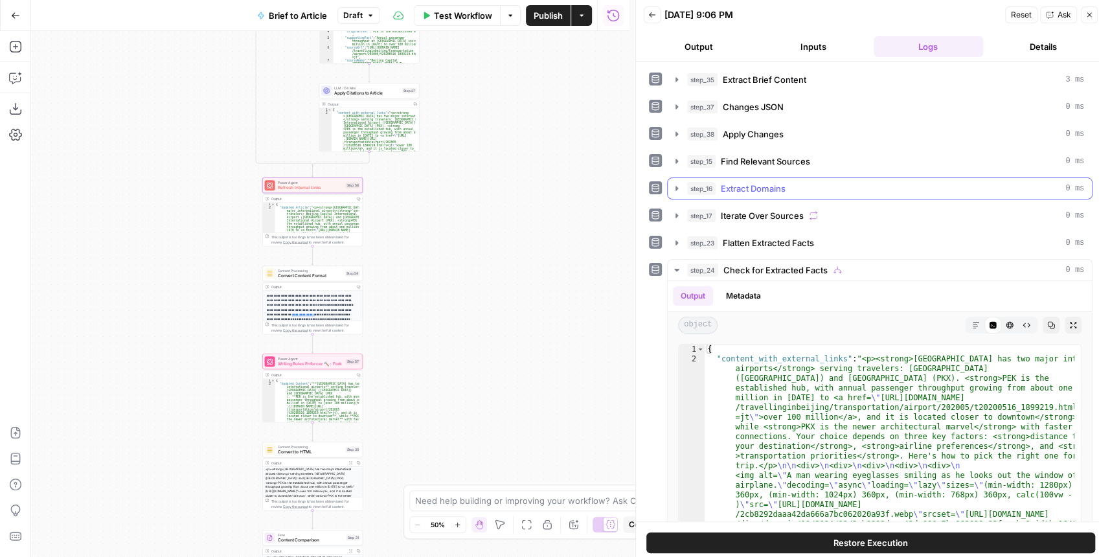
click at [674, 190] on icon "button" at bounding box center [677, 188] width 10 height 10
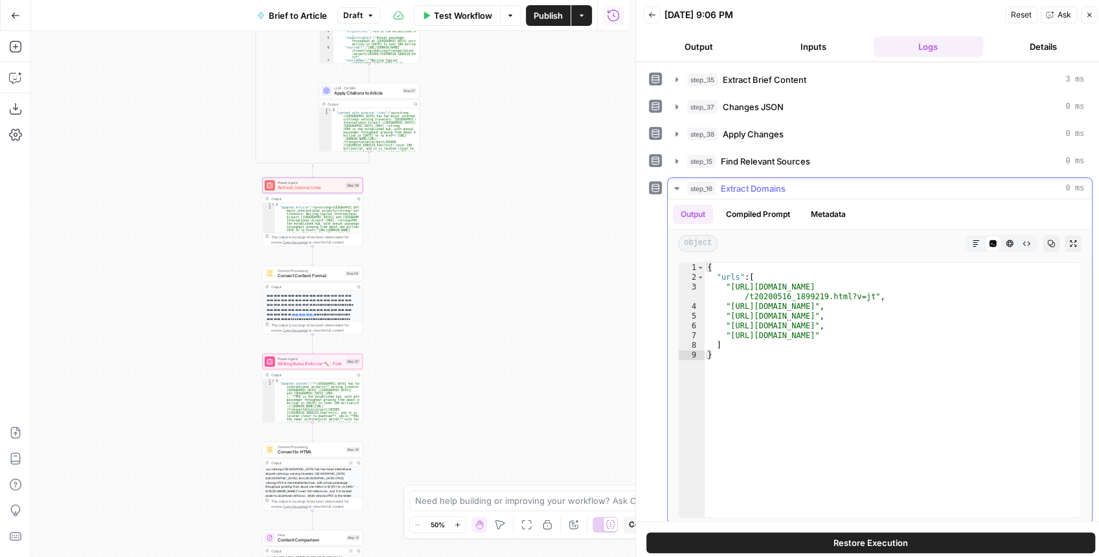
click at [674, 190] on icon "button" at bounding box center [677, 188] width 10 height 10
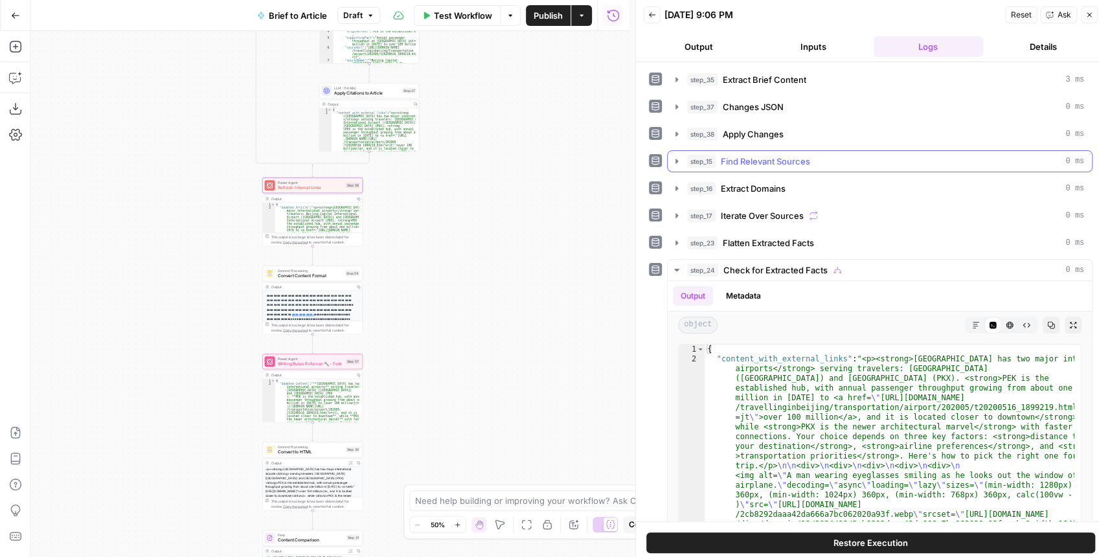
click at [679, 157] on icon "button" at bounding box center [677, 161] width 10 height 10
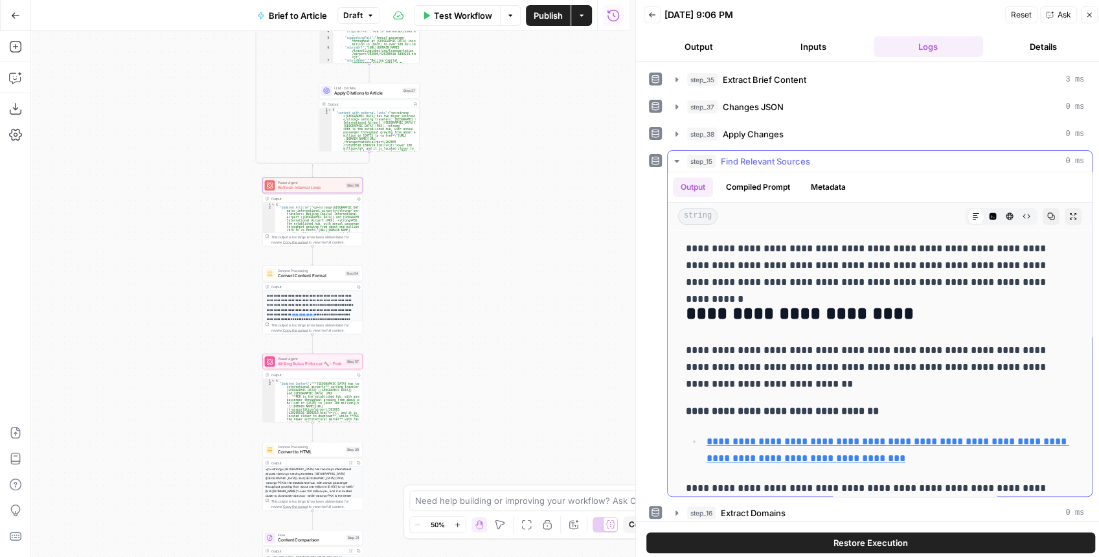
click at [679, 157] on icon "button" at bounding box center [677, 161] width 10 height 10
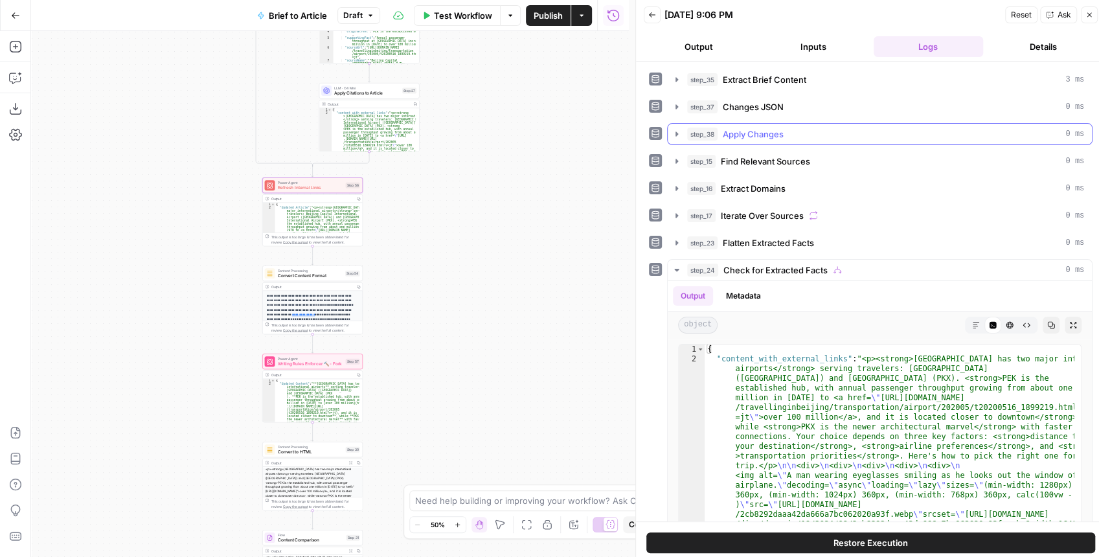
click at [679, 136] on icon "button" at bounding box center [677, 134] width 10 height 10
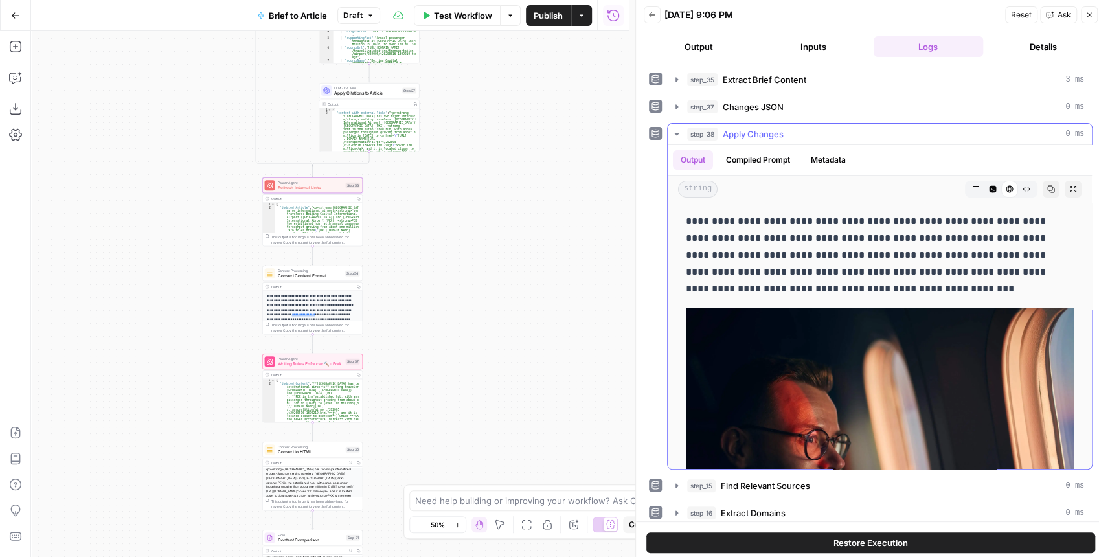
click at [677, 133] on icon "button" at bounding box center [677, 134] width 10 height 10
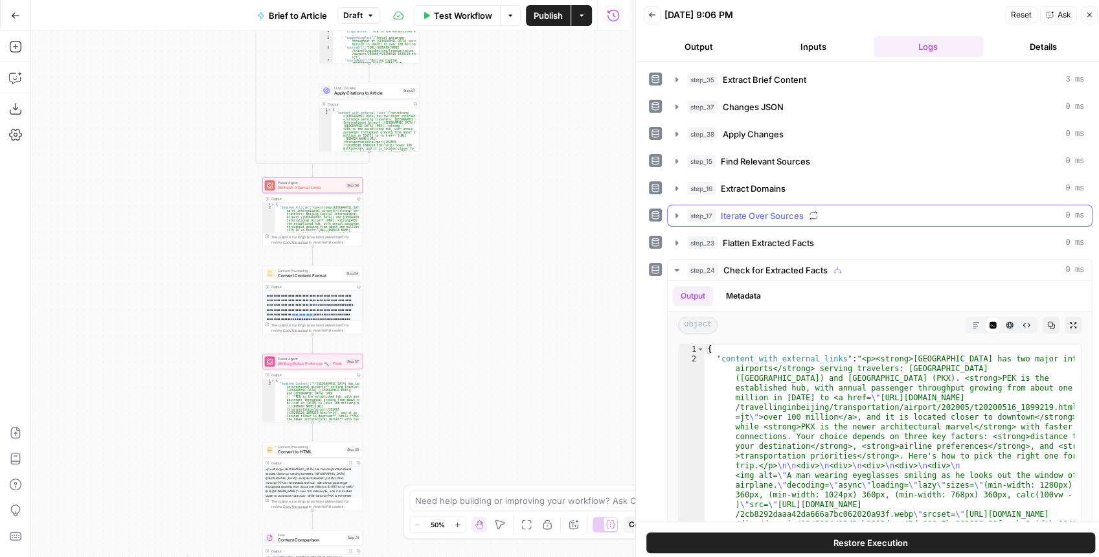
click at [673, 212] on icon "button" at bounding box center [677, 216] width 10 height 10
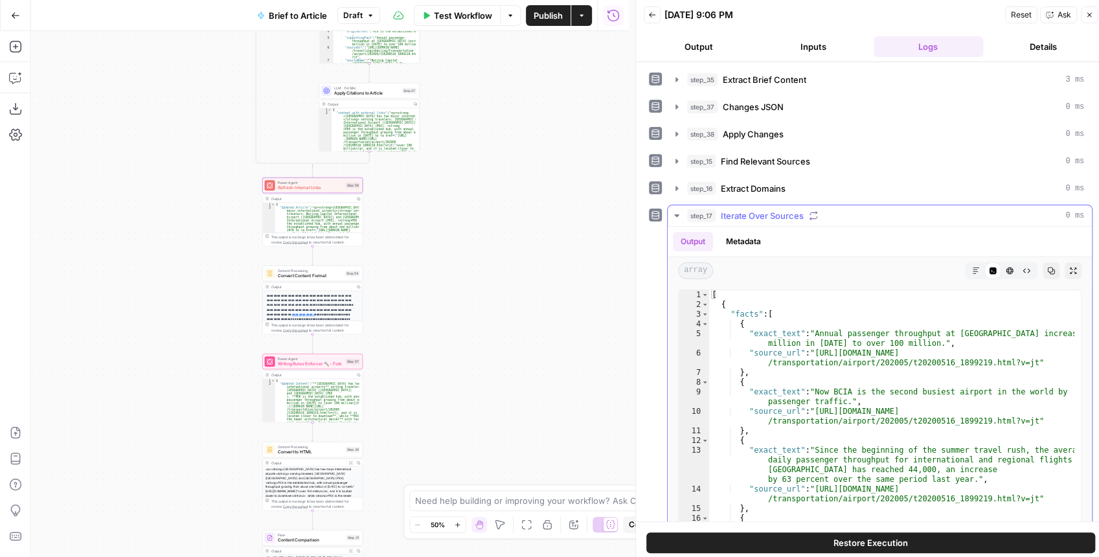
click at [673, 212] on icon "button" at bounding box center [677, 216] width 10 height 10
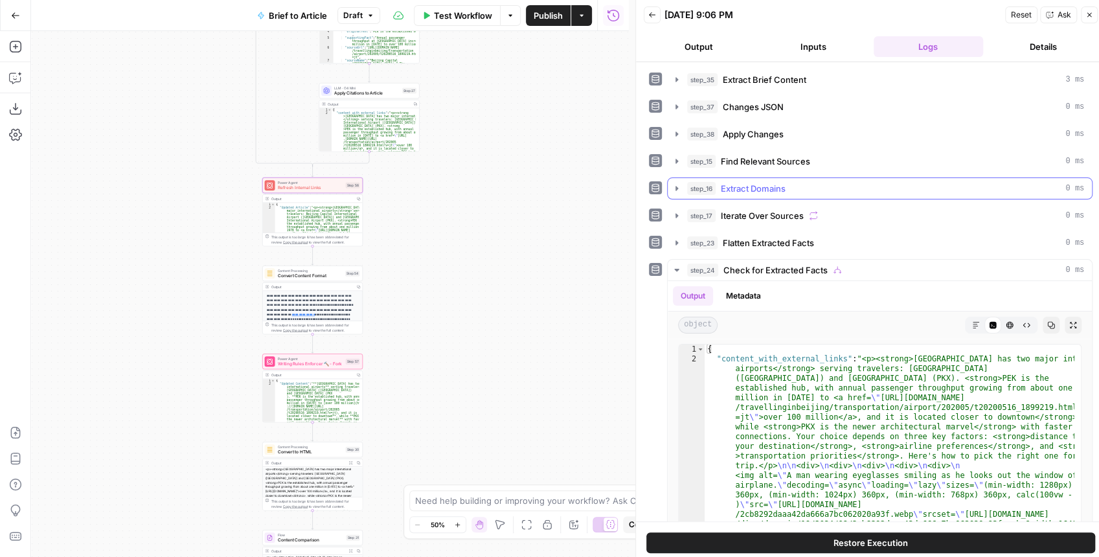
click at [672, 189] on icon "button" at bounding box center [677, 188] width 10 height 10
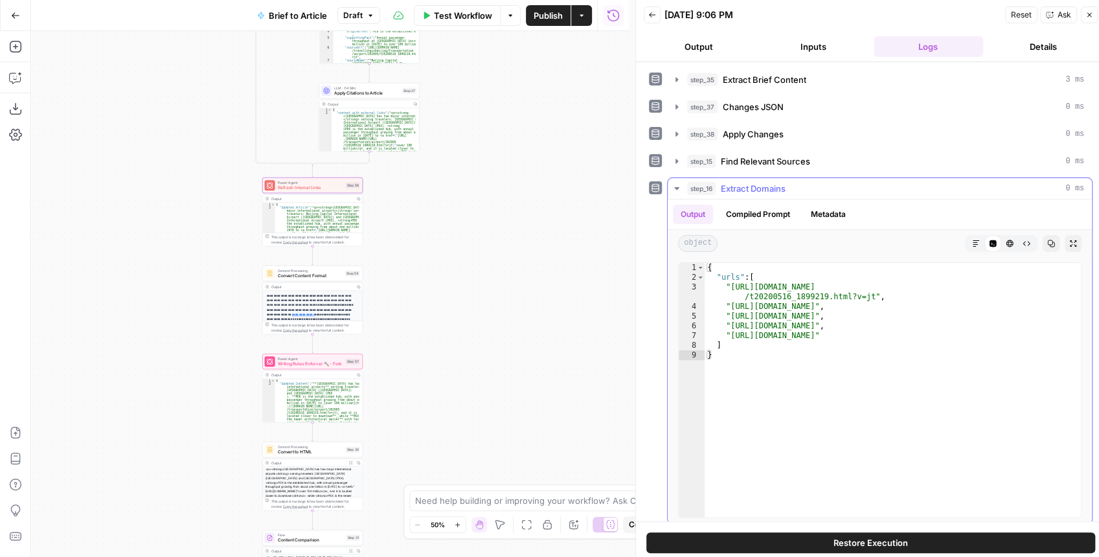
click at [672, 189] on icon "button" at bounding box center [677, 188] width 10 height 10
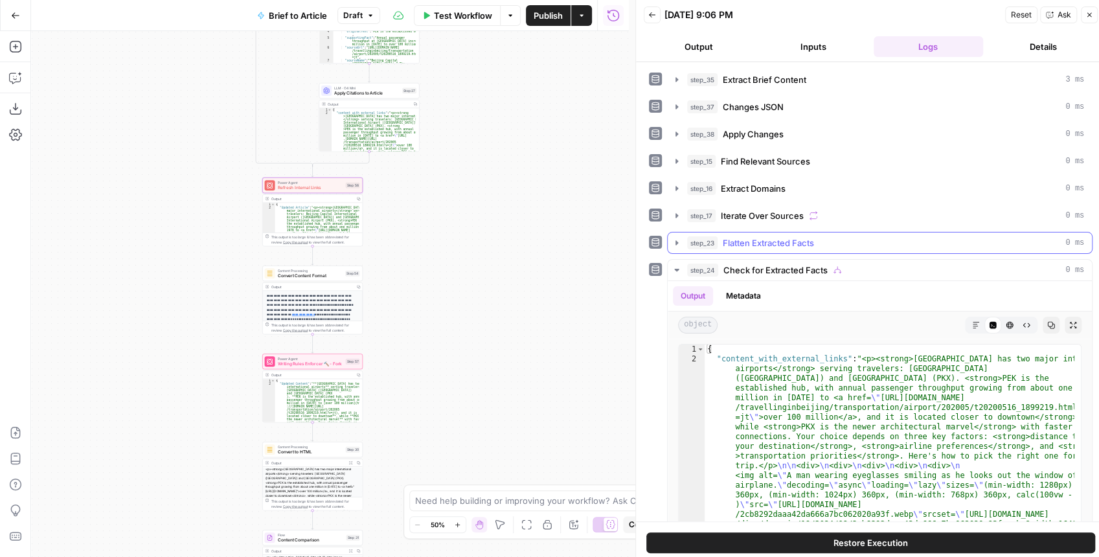
click at [675, 234] on button "step_23 Flatten Extracted Facts 0 ms" at bounding box center [880, 243] width 424 height 21
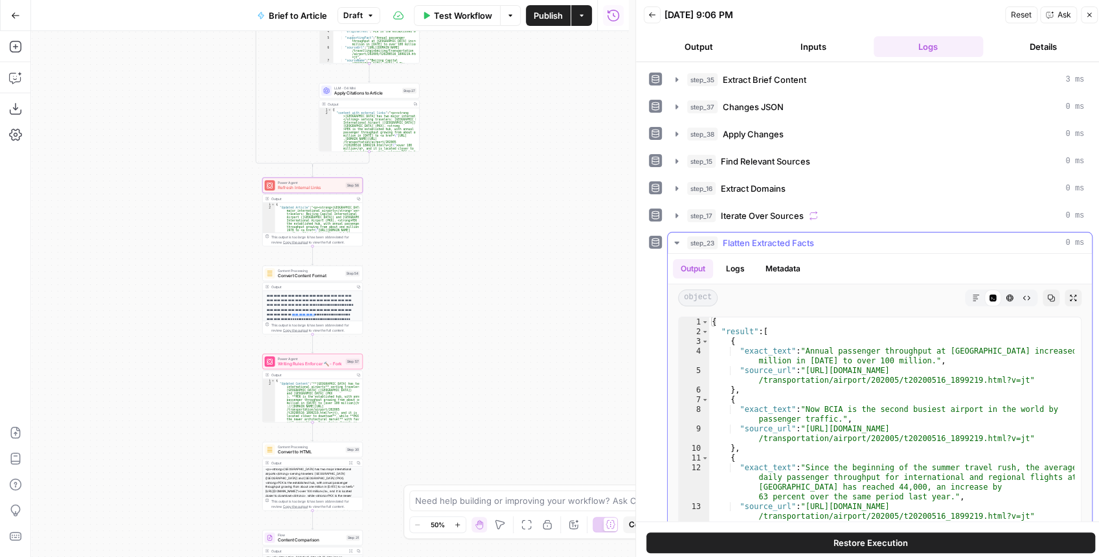
click at [675, 234] on button "step_23 Flatten Extracted Facts 0 ms" at bounding box center [880, 243] width 424 height 21
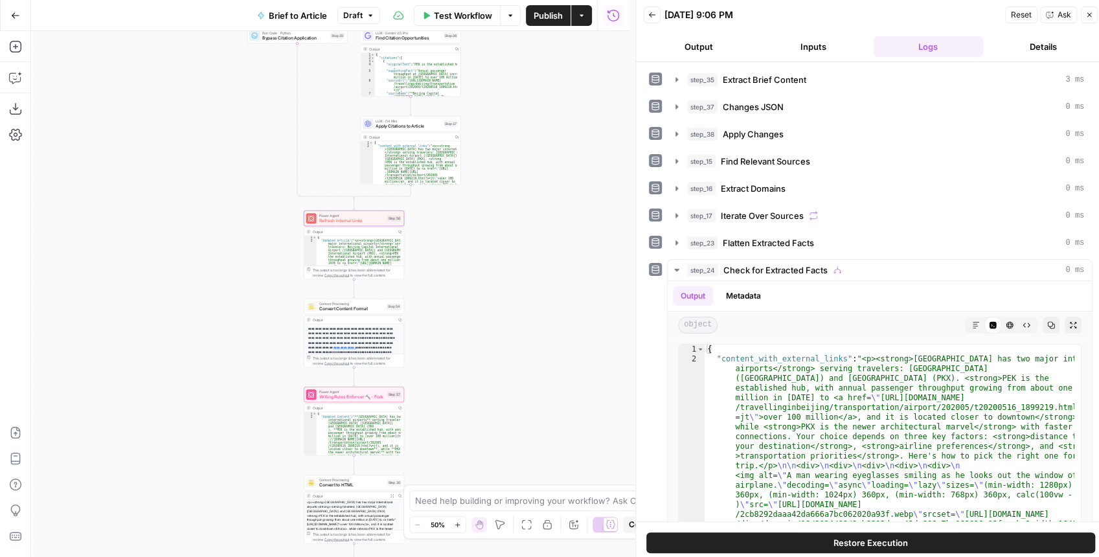
drag, startPoint x: 521, startPoint y: 263, endPoint x: 544, endPoint y: 283, distance: 30.8
click at [544, 283] on div "true false false true false true Workflow Set Inputs Inputs LLM · GPT-4.1 Extra…" at bounding box center [330, 294] width 598 height 526
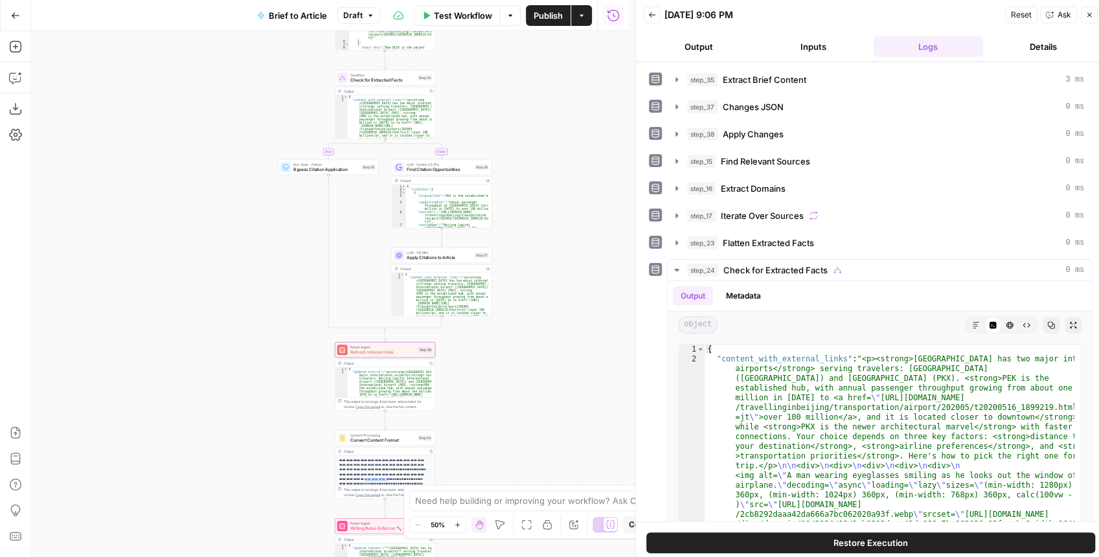
drag, startPoint x: 526, startPoint y: 203, endPoint x: 561, endPoint y: 387, distance: 187.3
click at [561, 390] on div "true false false true false true Workflow Set Inputs Inputs LLM · GPT-4.1 Extra…" at bounding box center [330, 294] width 598 height 526
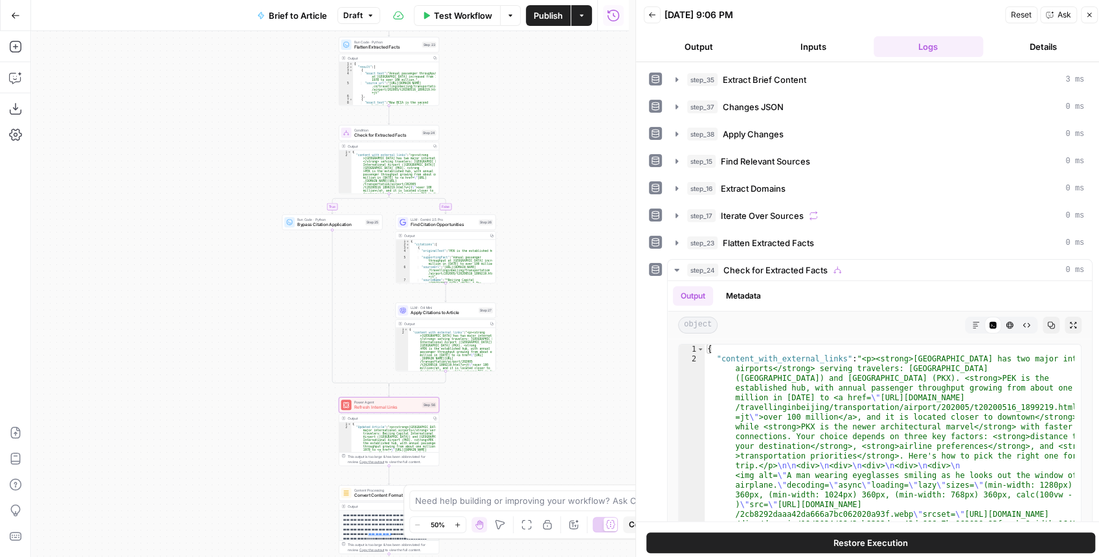
drag, startPoint x: 547, startPoint y: 259, endPoint x: 527, endPoint y: 253, distance: 20.5
click at [534, 258] on div "true false false true false true Workflow Set Inputs Inputs LLM · GPT-4.1 Extra…" at bounding box center [330, 294] width 598 height 526
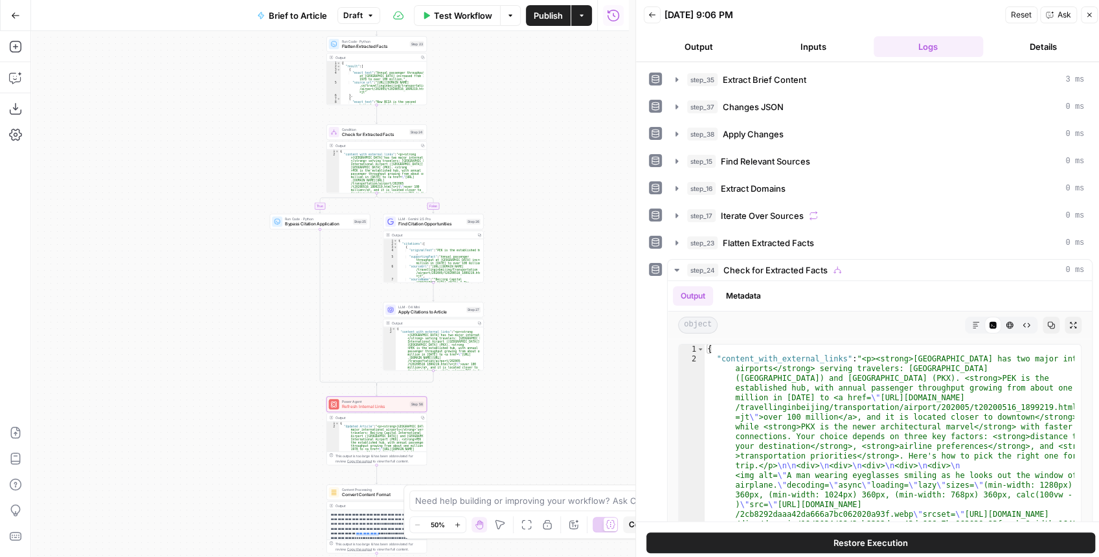
click at [426, 316] on div "LLM · O4 Mini Apply Citations to Article Step 27 Copy step Delete step Edit Not…" at bounding box center [434, 310] width 100 height 16
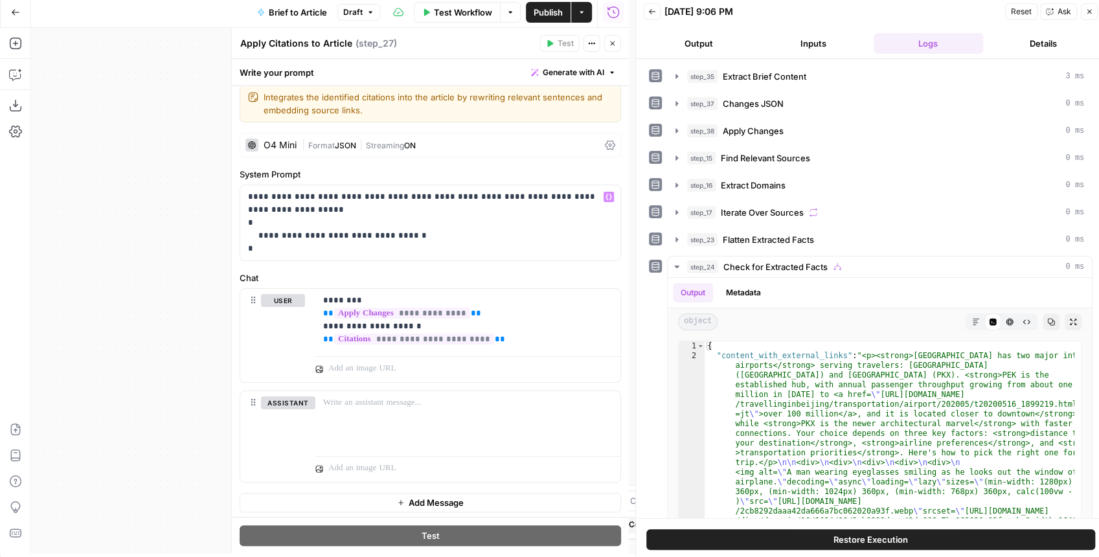
scroll to position [6, 0]
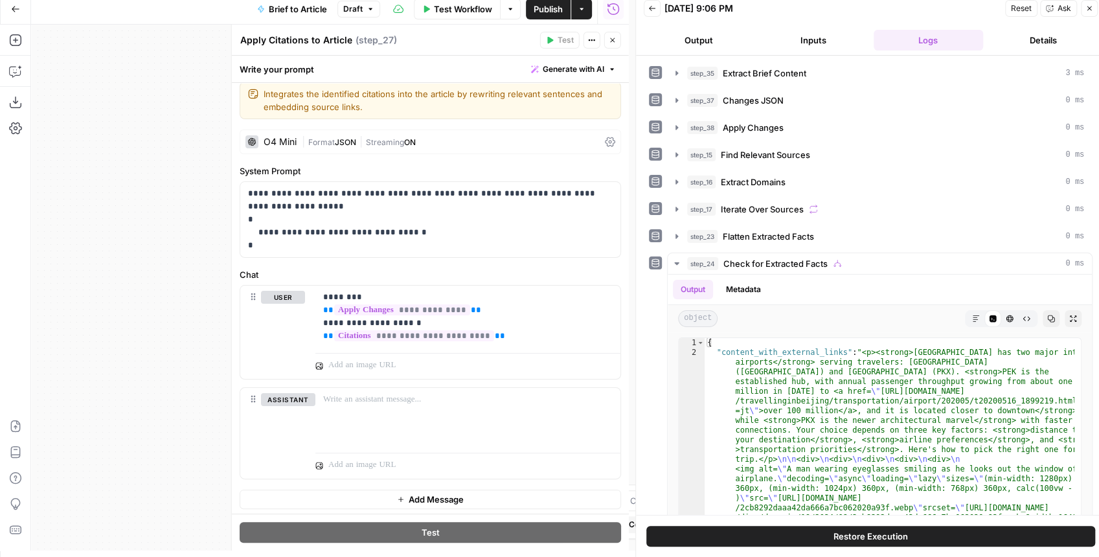
click at [614, 41] on icon "button" at bounding box center [613, 40] width 8 height 8
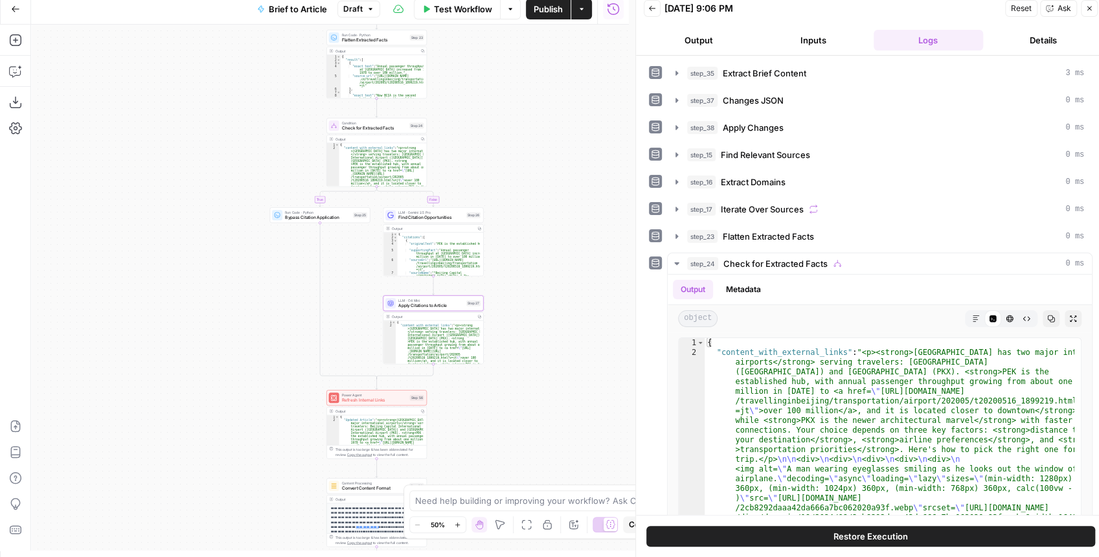
click at [426, 220] on span "Find Citation Opportunities" at bounding box center [430, 217] width 65 height 6
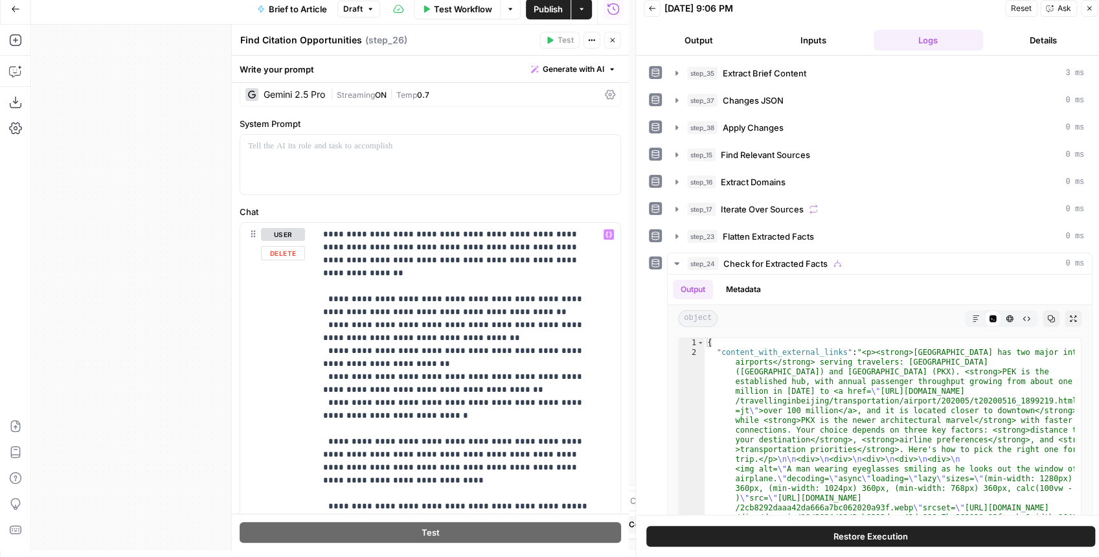
scroll to position [0, 0]
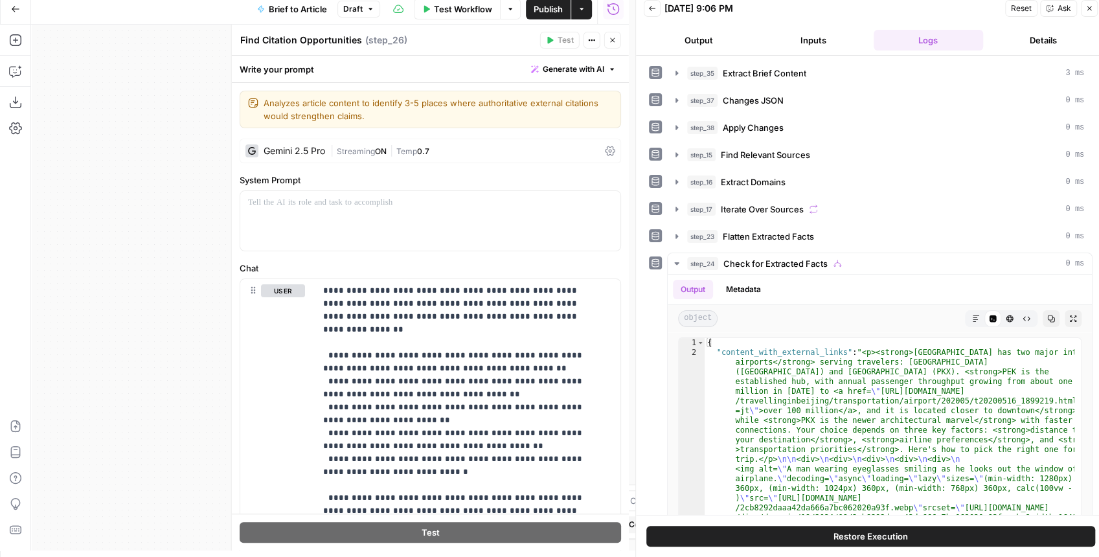
click at [610, 46] on button "Close" at bounding box center [612, 40] width 17 height 17
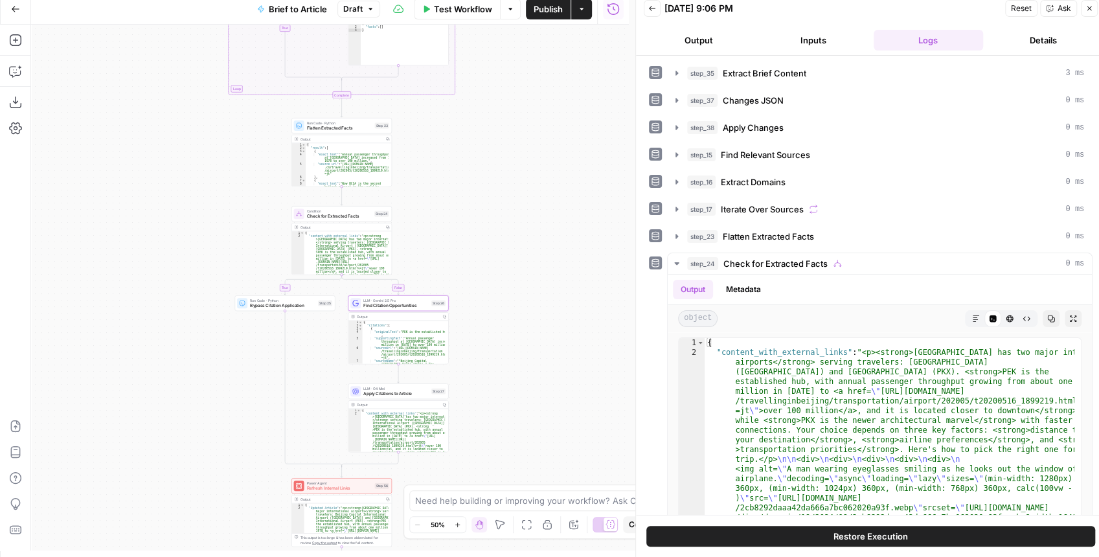
drag, startPoint x: 238, startPoint y: 209, endPoint x: 202, endPoint y: 309, distance: 106.8
click at [202, 309] on div "true false false true false true Workflow Set Inputs Inputs LLM · GPT-4.1 Extra…" at bounding box center [330, 288] width 598 height 526
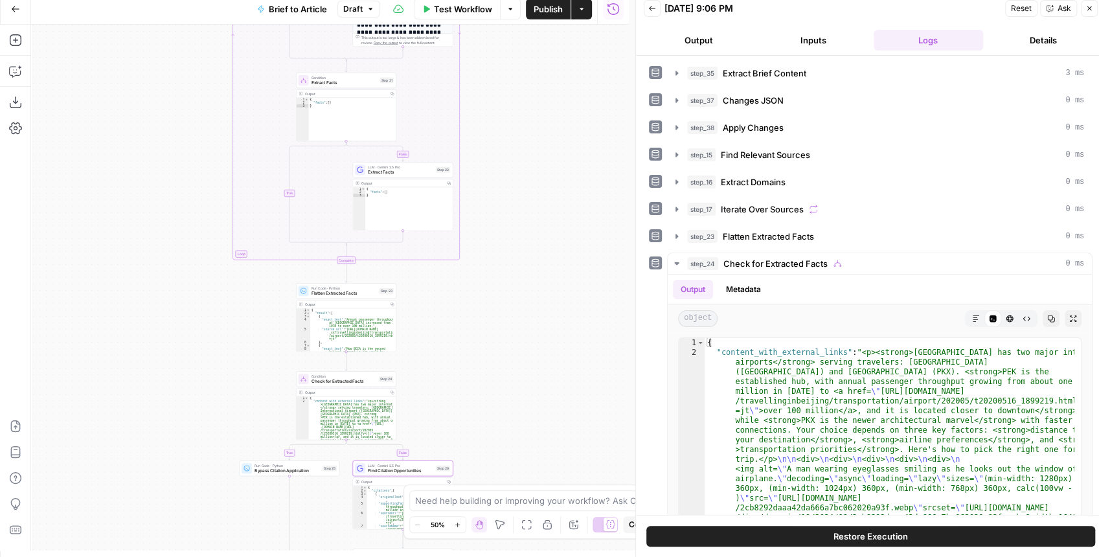
drag, startPoint x: 210, startPoint y: 263, endPoint x: 216, endPoint y: 422, distance: 159.5
click at [218, 428] on div "true false false true false true Workflow Set Inputs Inputs LLM · GPT-4.1 Extra…" at bounding box center [330, 288] width 598 height 526
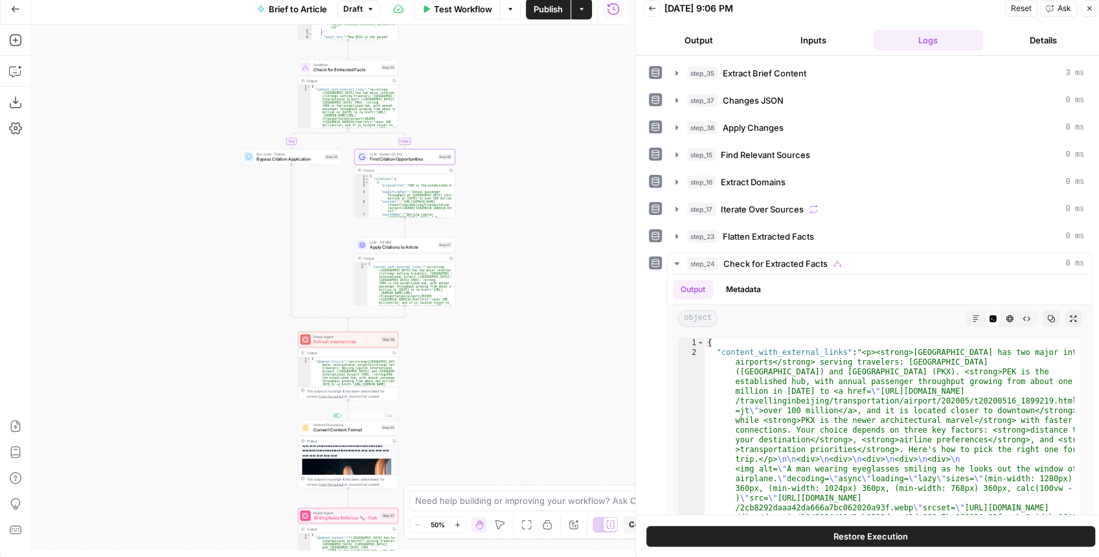
scroll to position [86, 0]
click at [340, 517] on span "Writing Rules Enforcer 🔨 - Fork" at bounding box center [346, 518] width 65 height 6
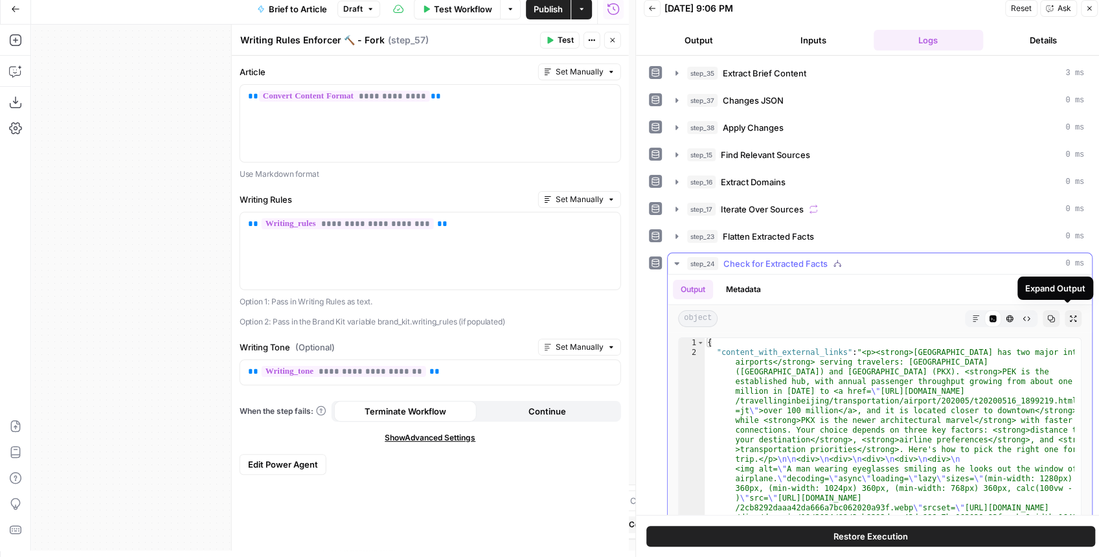
click at [1070, 315] on icon "button" at bounding box center [1074, 319] width 8 height 8
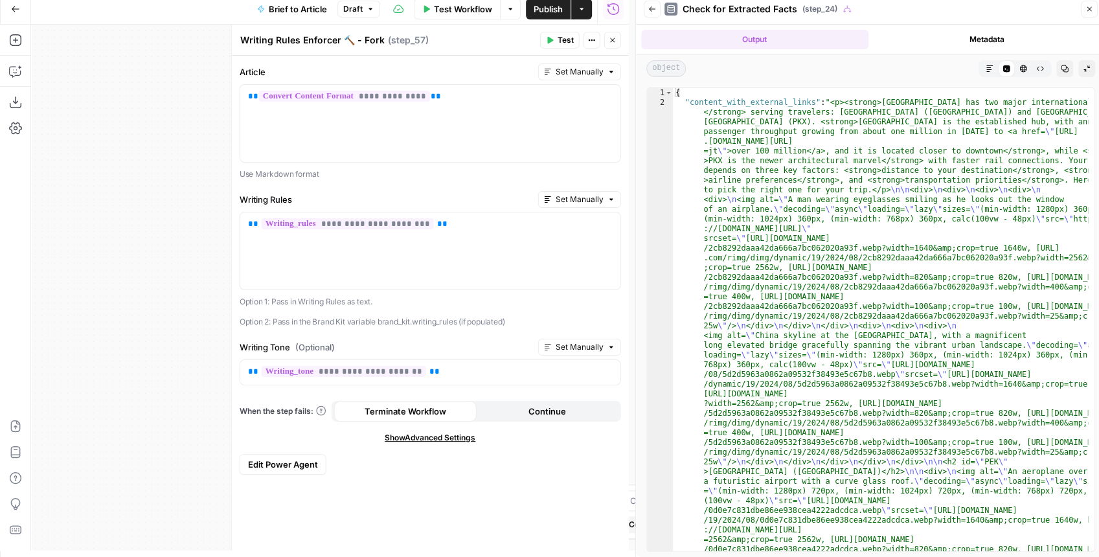
click at [984, 67] on button "Markdown" at bounding box center [989, 68] width 17 height 17
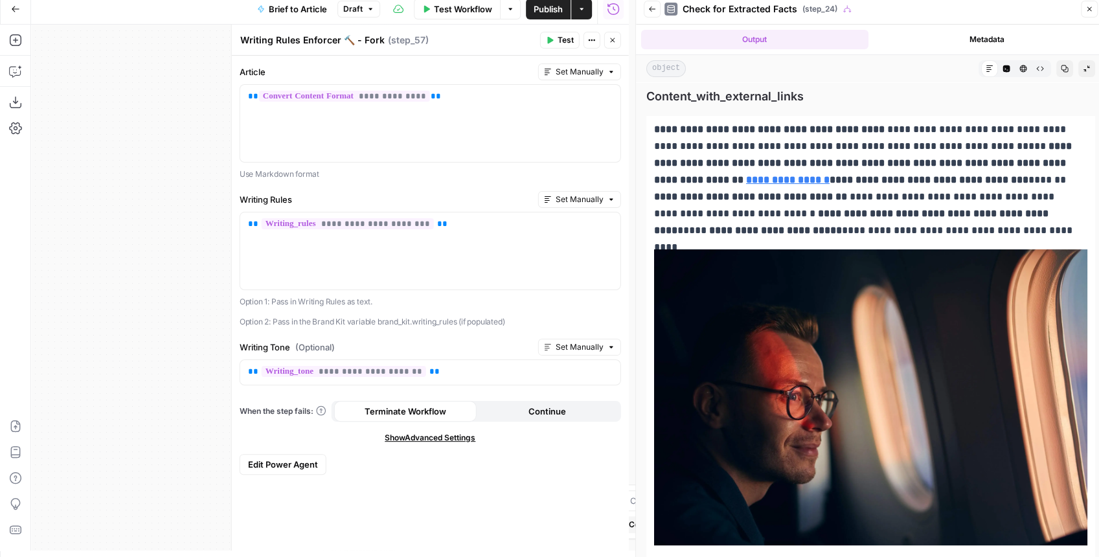
click at [612, 41] on icon "button" at bounding box center [612, 40] width 5 height 5
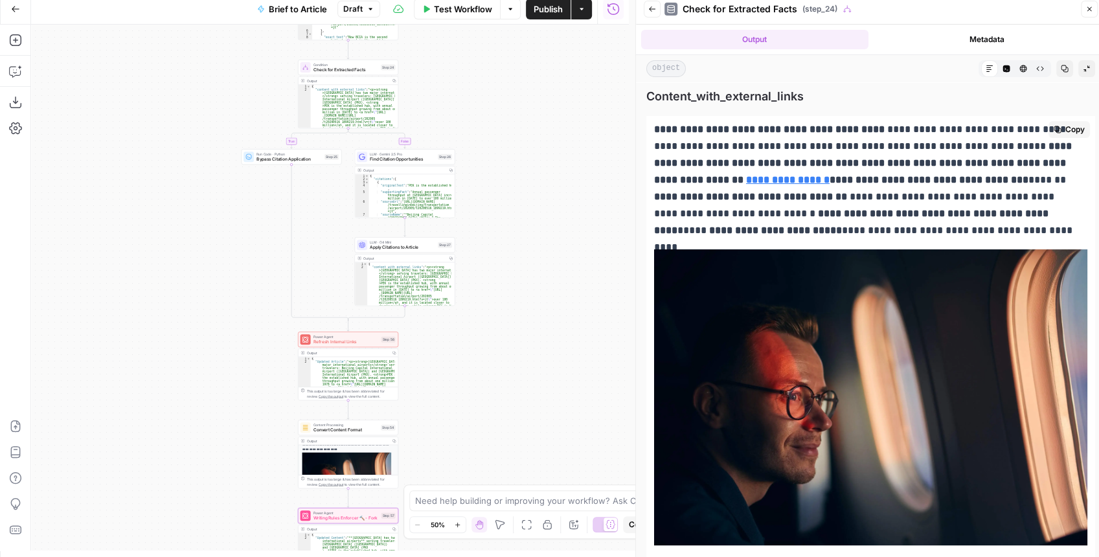
scroll to position [0, 0]
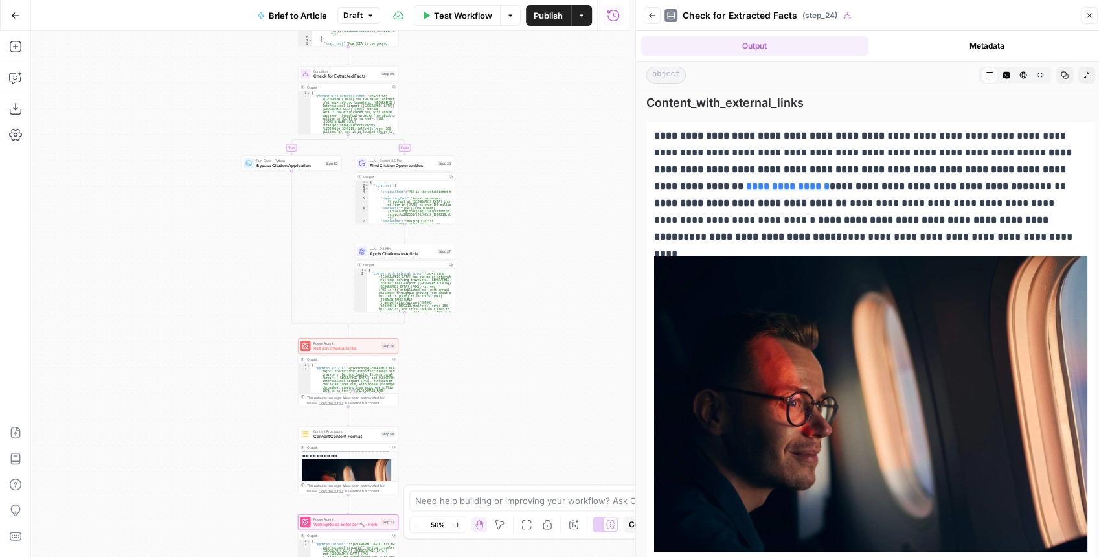
click at [648, 19] on icon "button" at bounding box center [652, 16] width 8 height 8
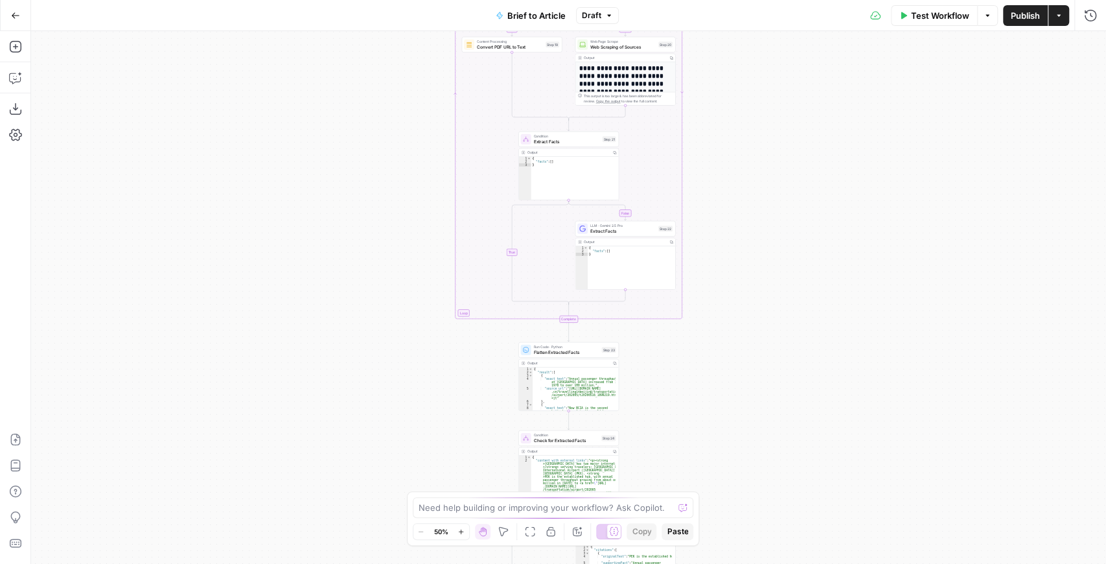
click at [1004, 18] on button "Publish" at bounding box center [1025, 15] width 45 height 21
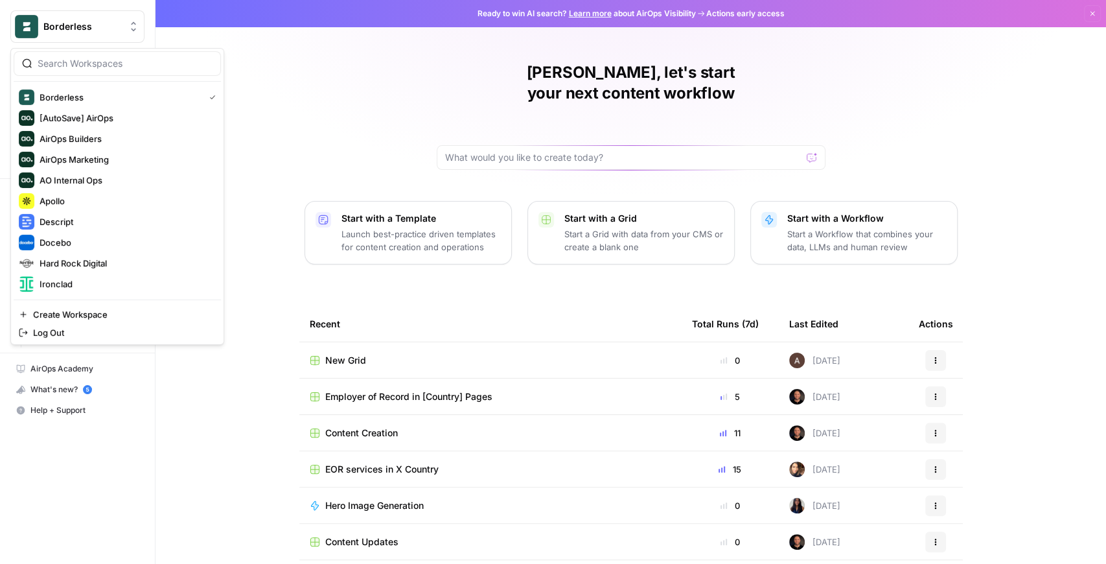
scroll to position [86, 0]
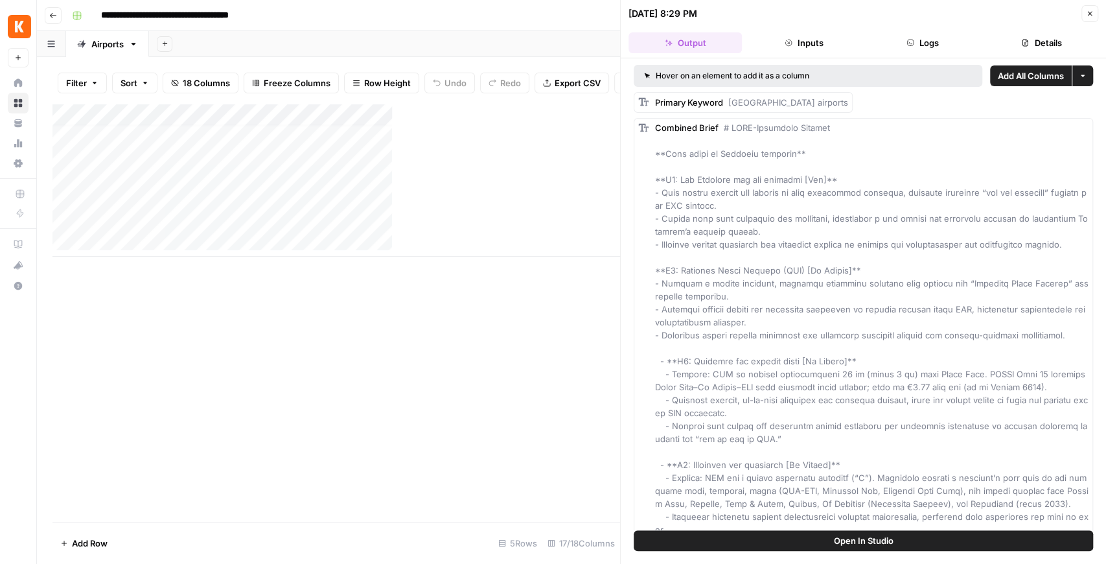
scroll to position [6, 0]
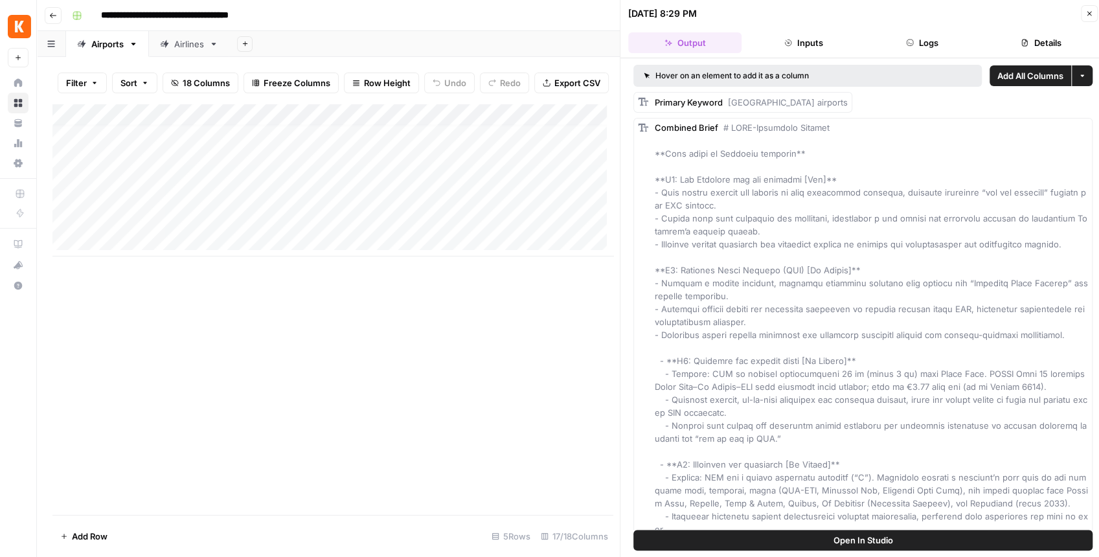
click at [197, 49] on div "Airlines" at bounding box center [189, 44] width 30 height 13
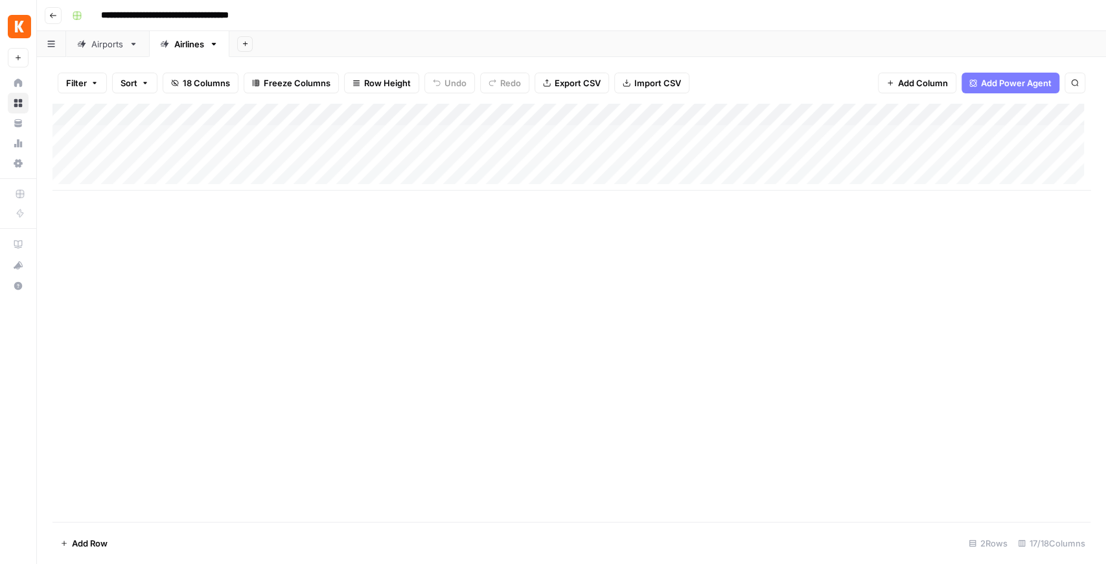
click at [124, 44] on div "Airports" at bounding box center [107, 44] width 32 height 13
drag, startPoint x: 509, startPoint y: 236, endPoint x: 702, endPoint y: 244, distance: 193.2
click at [702, 244] on div "Add Column" at bounding box center [571, 313] width 1038 height 418
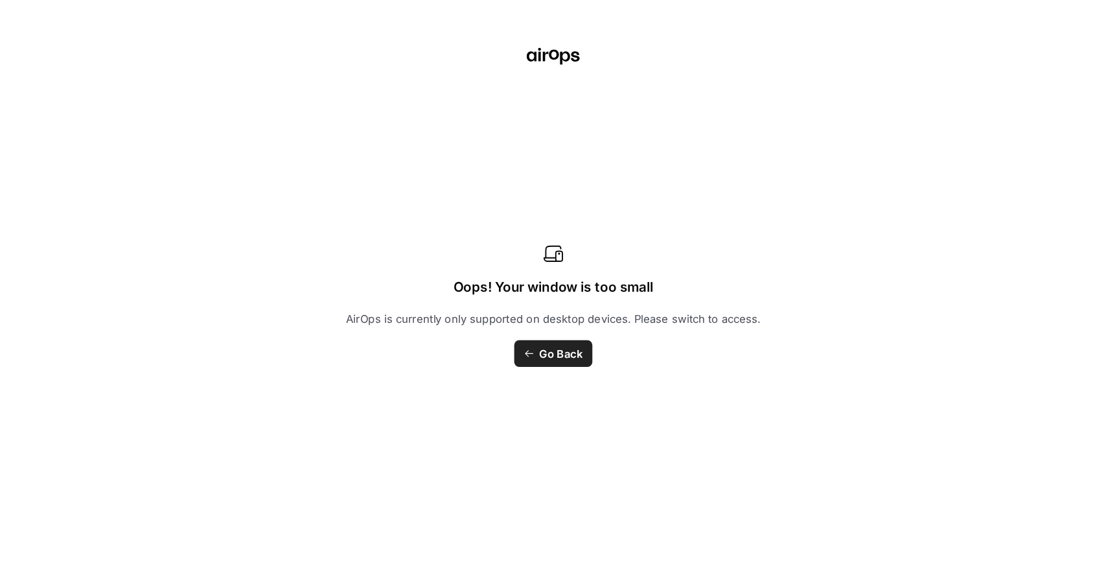
scroll to position [0, 1226]
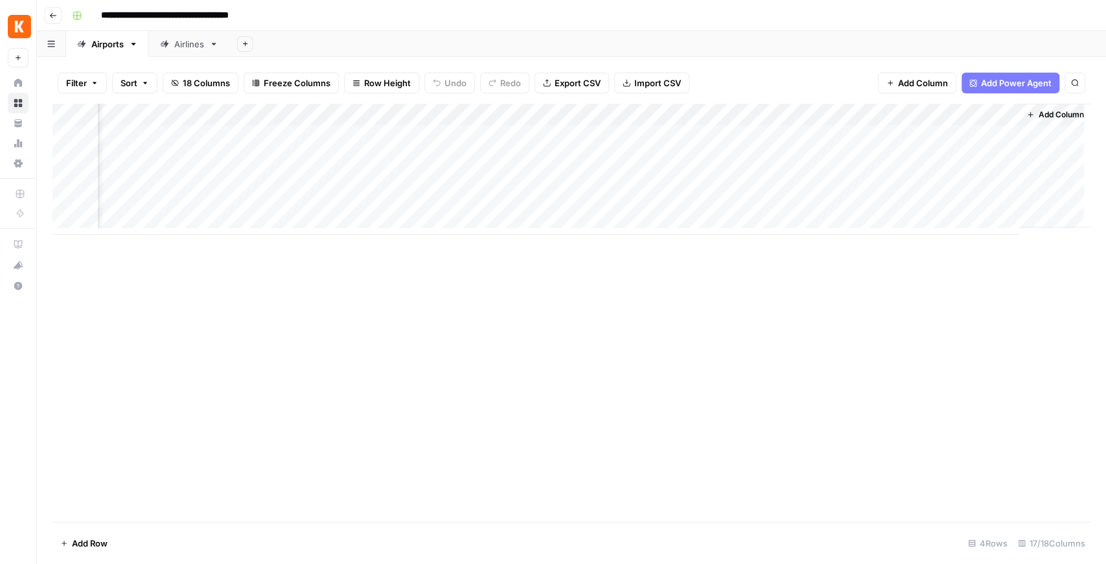
click at [750, 113] on div "Add Column" at bounding box center [571, 169] width 1038 height 131
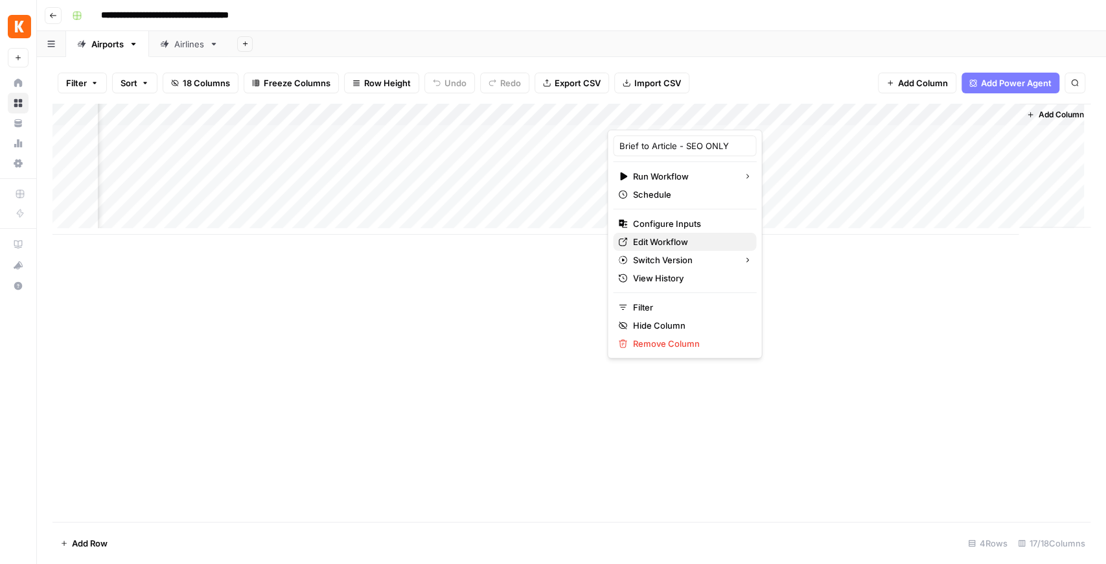
click at [683, 236] on span "Edit Workflow" at bounding box center [688, 241] width 113 height 13
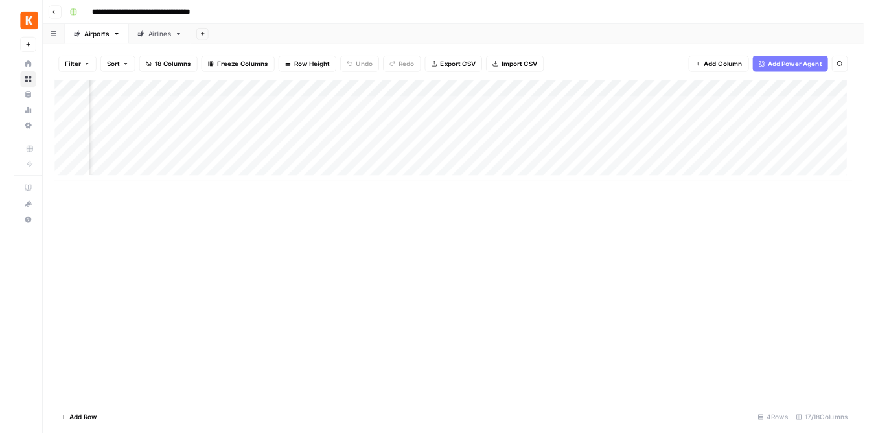
scroll to position [0, 628]
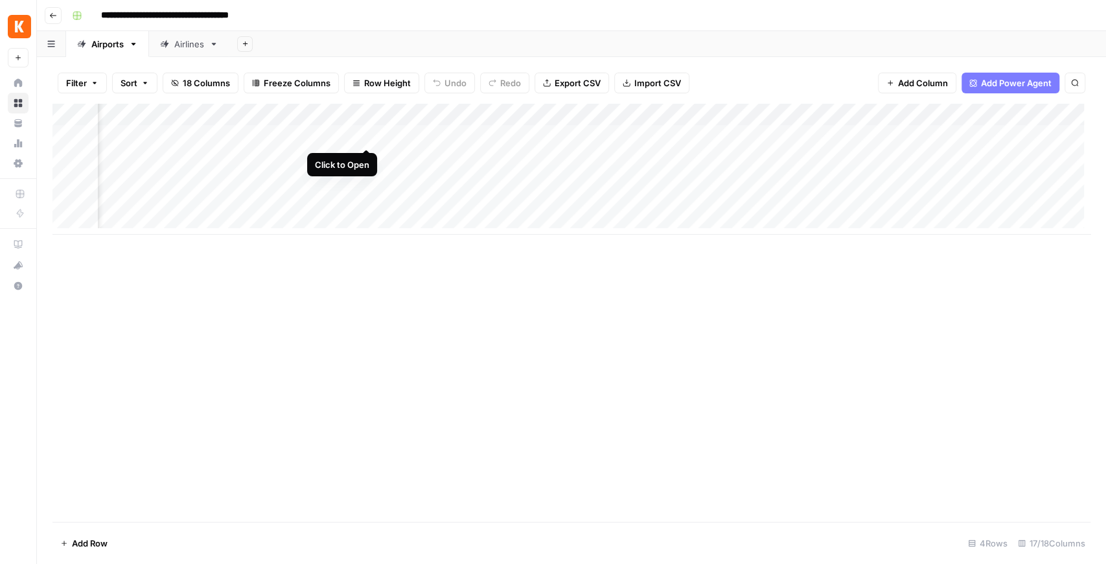
click at [349, 133] on div "Add Column" at bounding box center [571, 169] width 1038 height 131
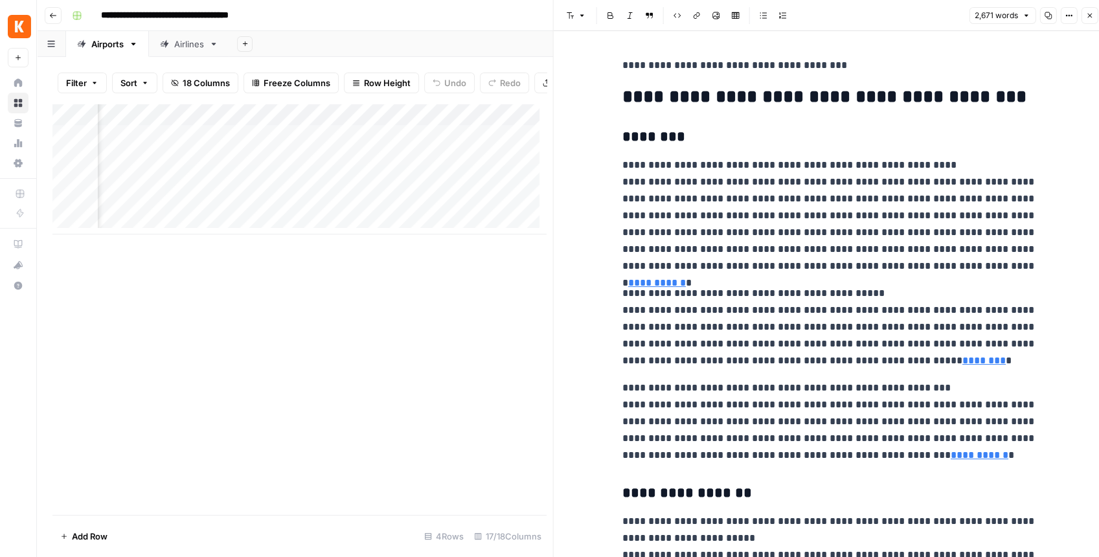
click at [884, 18] on button "Copy" at bounding box center [1048, 15] width 17 height 17
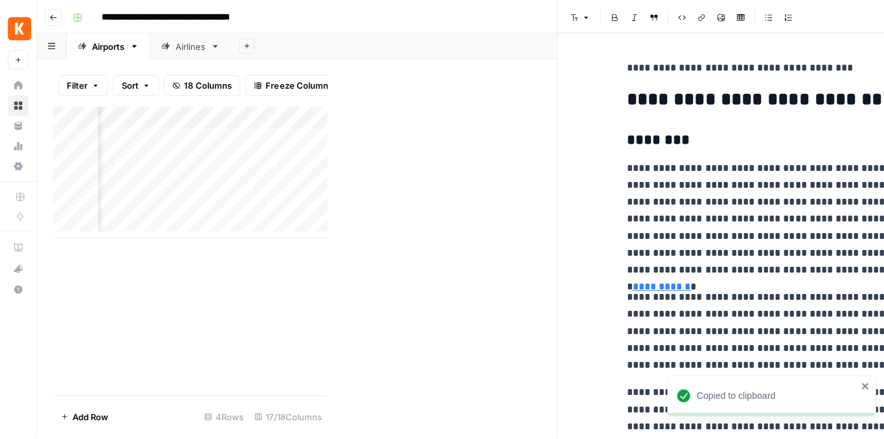
scroll to position [0, 628]
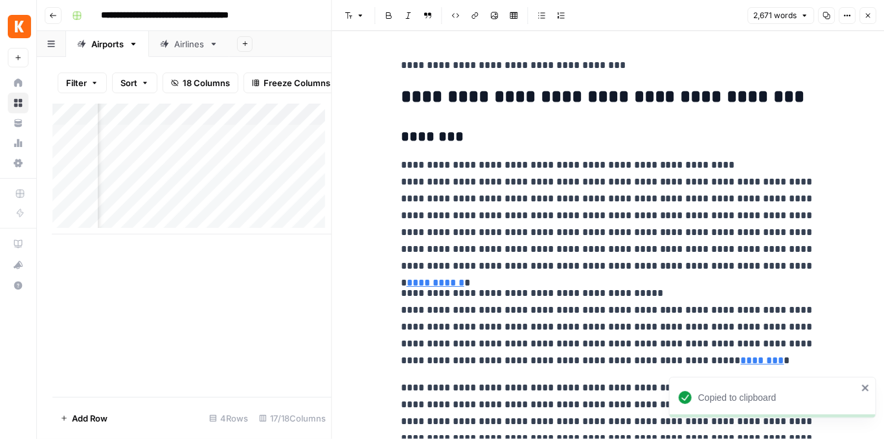
click at [871, 16] on icon "button" at bounding box center [868, 16] width 8 height 8
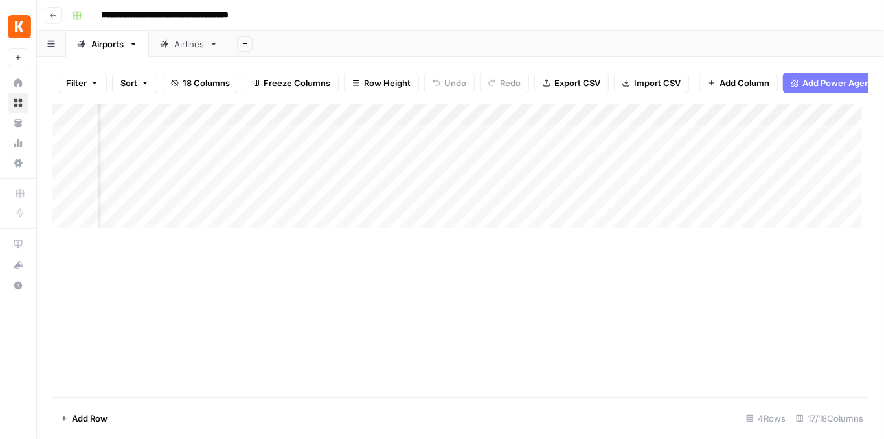
scroll to position [0, 1447]
click at [178, 47] on div "Airlines" at bounding box center [189, 44] width 30 height 13
click at [499, 144] on div "Add Column" at bounding box center [460, 147] width 816 height 87
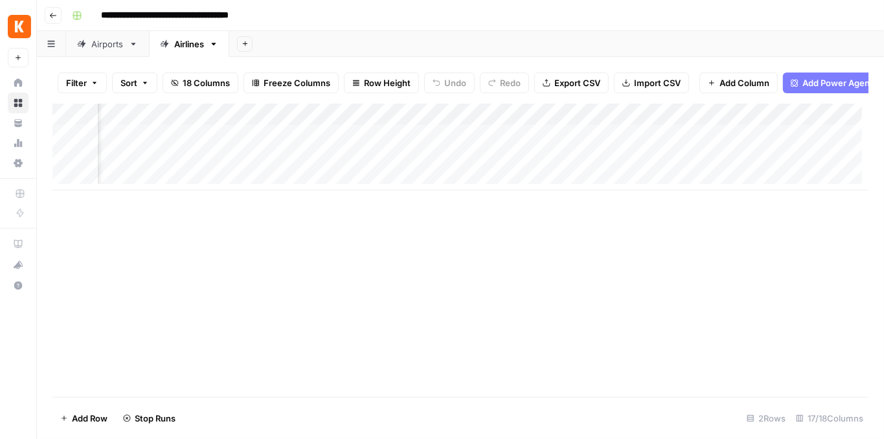
click at [400, 163] on div "Add Column" at bounding box center [460, 147] width 816 height 87
click at [101, 46] on div "Airports" at bounding box center [107, 44] width 32 height 13
click at [545, 144] on div "Add Column" at bounding box center [460, 169] width 816 height 131
click at [546, 167] on div "Add Column" at bounding box center [460, 169] width 816 height 131
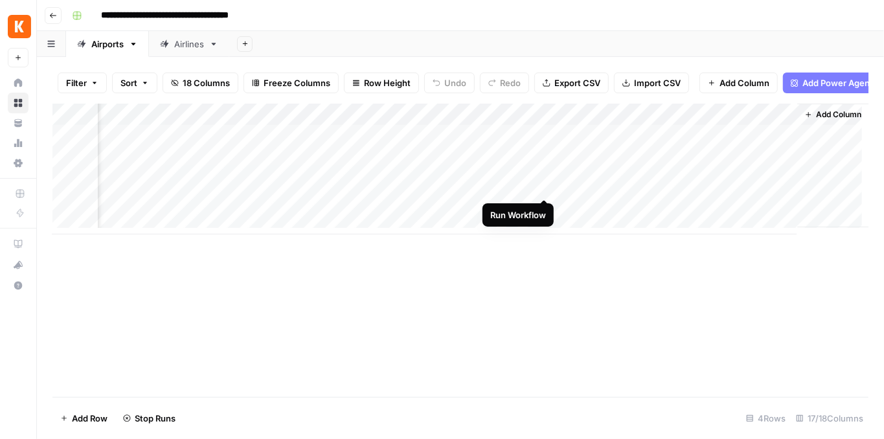
click at [545, 186] on div "Add Column" at bounding box center [460, 169] width 816 height 131
click at [192, 40] on div "Airlines" at bounding box center [189, 44] width 30 height 13
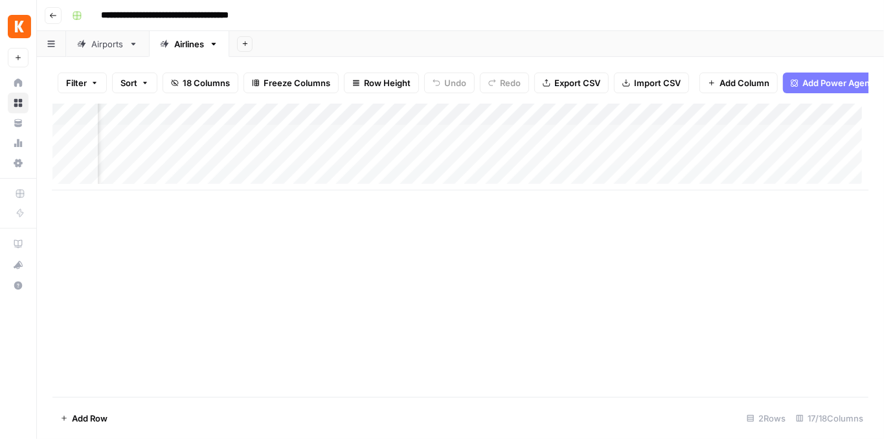
scroll to position [0, 1296]
click at [97, 45] on div "Airports" at bounding box center [107, 44] width 32 height 13
click at [201, 52] on link "Airlines" at bounding box center [189, 44] width 80 height 26
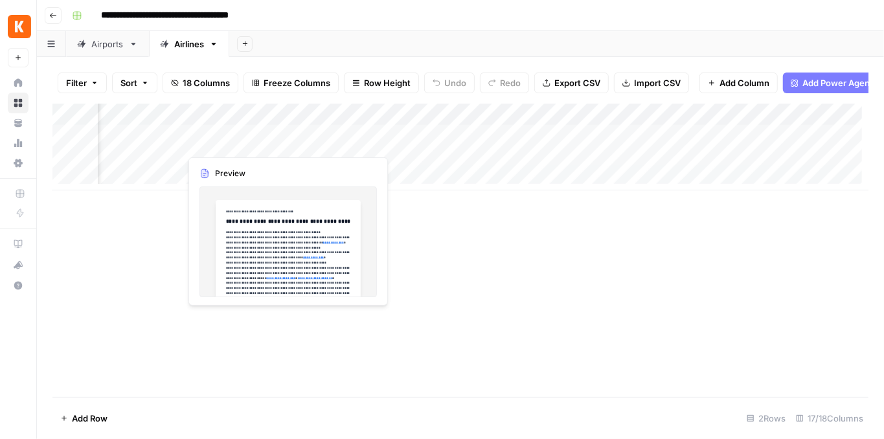
click at [286, 143] on div "Add Column" at bounding box center [460, 147] width 816 height 87
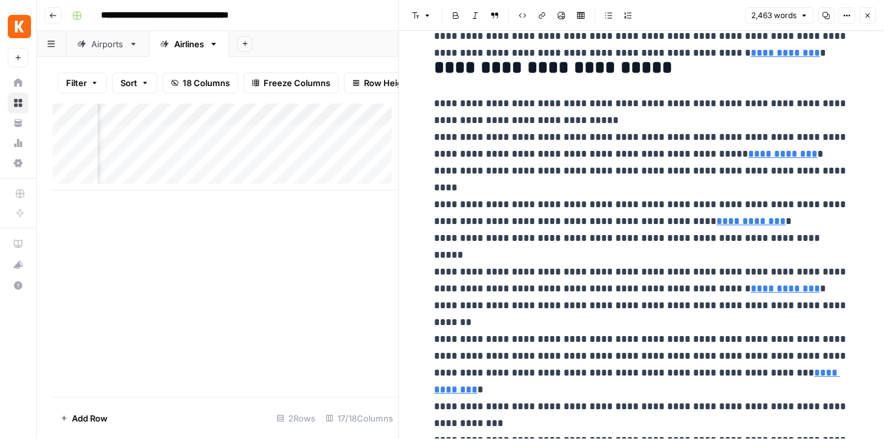
scroll to position [475, 0]
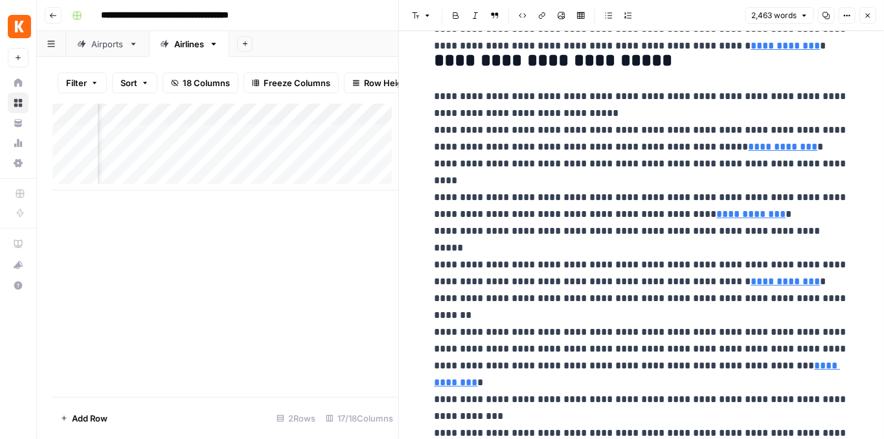
click at [119, 40] on div "Airports" at bounding box center [107, 44] width 32 height 13
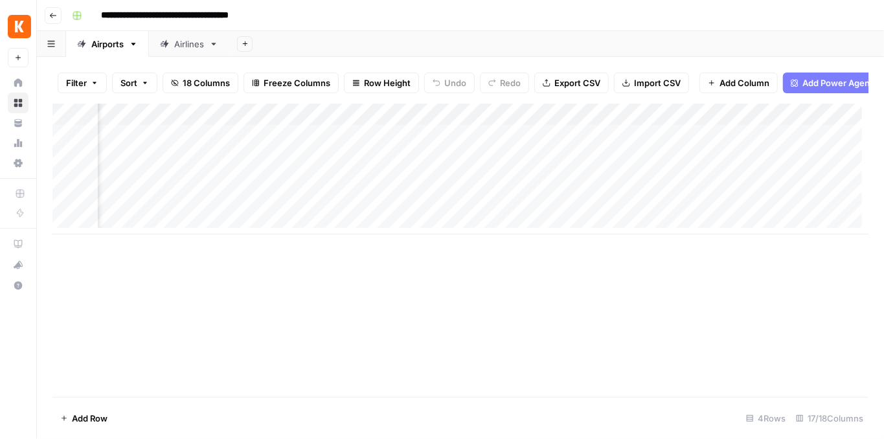
scroll to position [0, 1447]
click at [174, 43] on div "Airlines" at bounding box center [182, 44] width 44 height 13
click at [565, 200] on div "Add Column" at bounding box center [460, 250] width 816 height 293
click at [571, 199] on div "Add Column" at bounding box center [460, 250] width 816 height 293
click at [581, 198] on div "Add Column" at bounding box center [460, 250] width 816 height 293
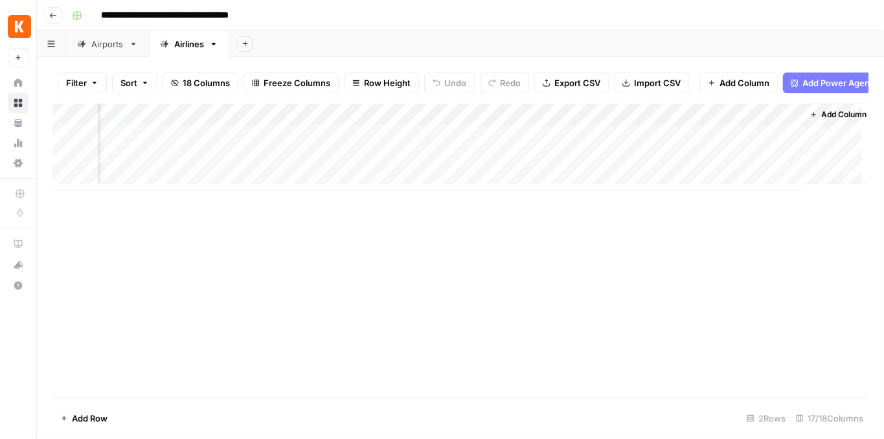
scroll to position [0, 1438]
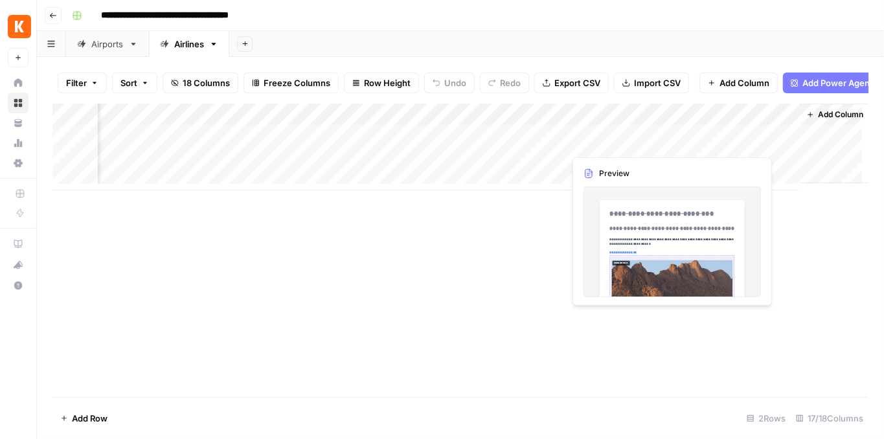
click at [648, 143] on div "Add Column" at bounding box center [460, 147] width 816 height 87
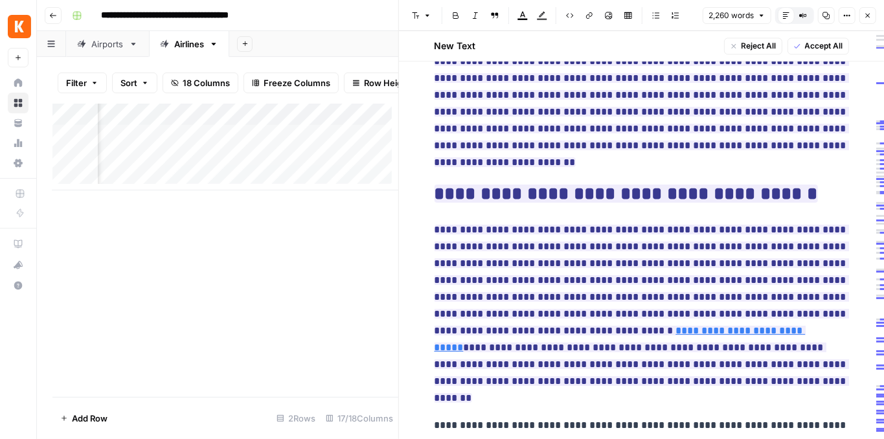
scroll to position [4319, 0]
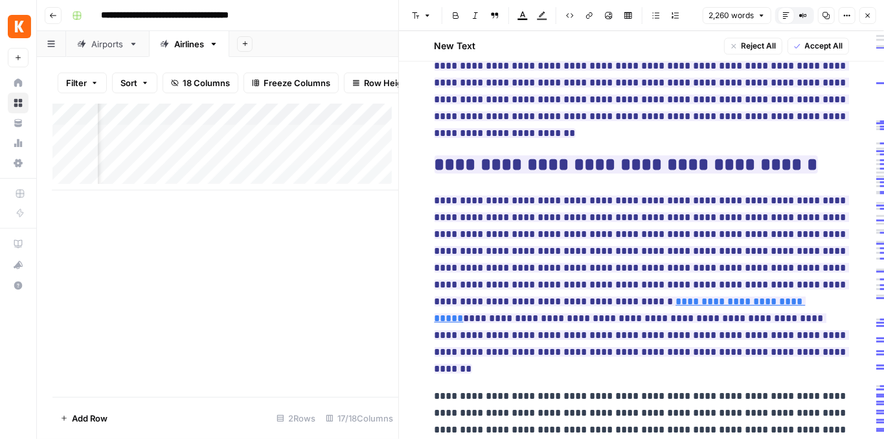
click at [867, 17] on icon "button" at bounding box center [868, 16] width 8 height 8
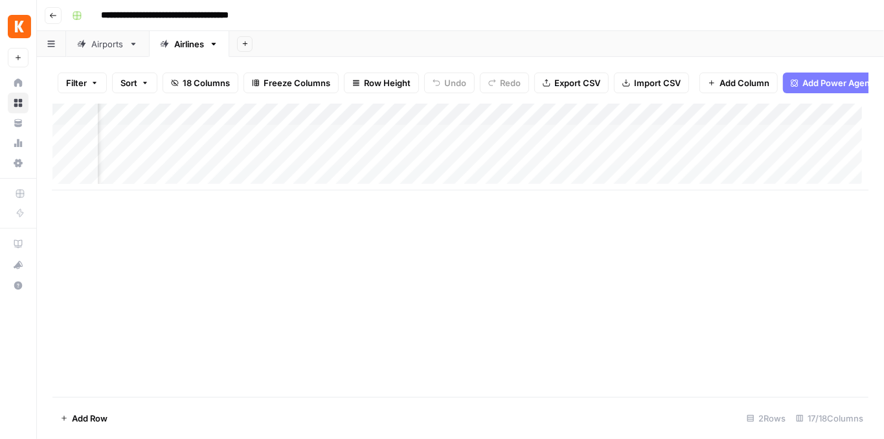
scroll to position [0, 1097]
click at [373, 145] on div "Add Column" at bounding box center [460, 147] width 816 height 87
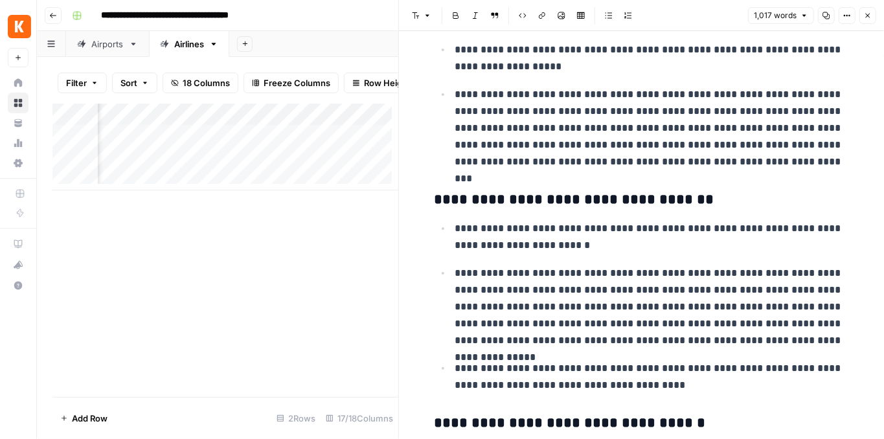
scroll to position [259, 0]
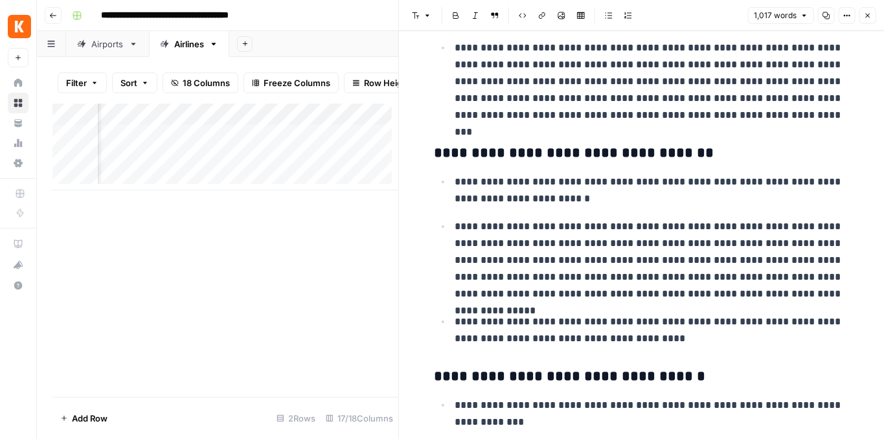
click at [867, 19] on button "Close" at bounding box center [868, 15] width 17 height 17
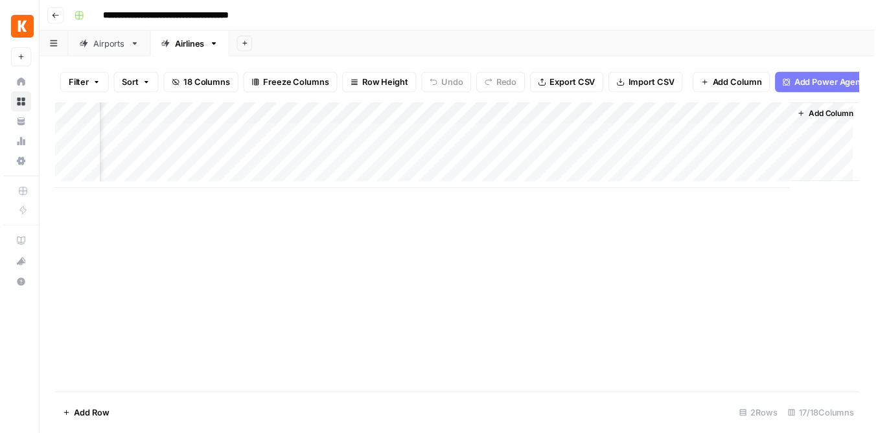
scroll to position [0, 1447]
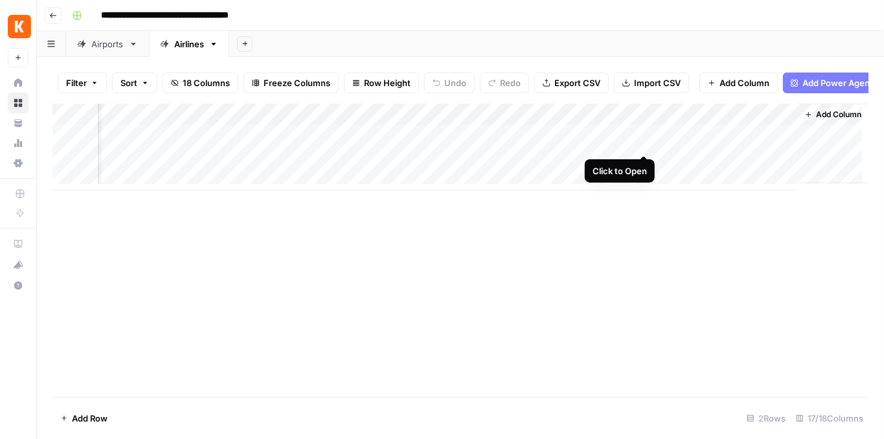
click at [647, 142] on div "Add Column" at bounding box center [460, 147] width 816 height 87
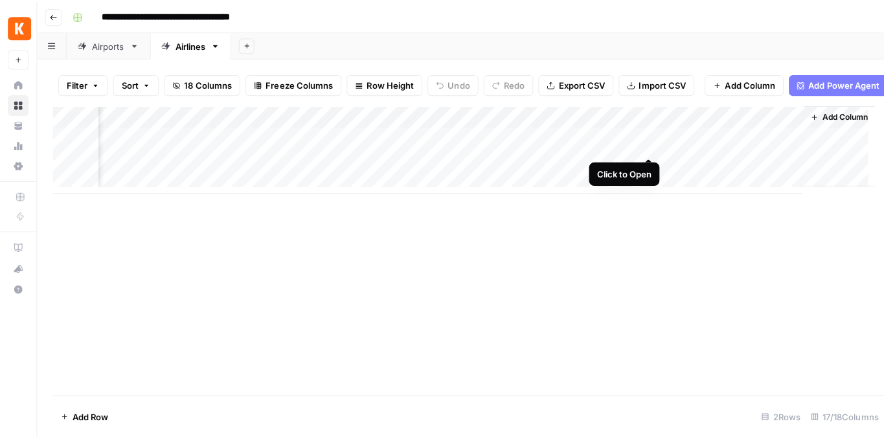
scroll to position [0, 1442]
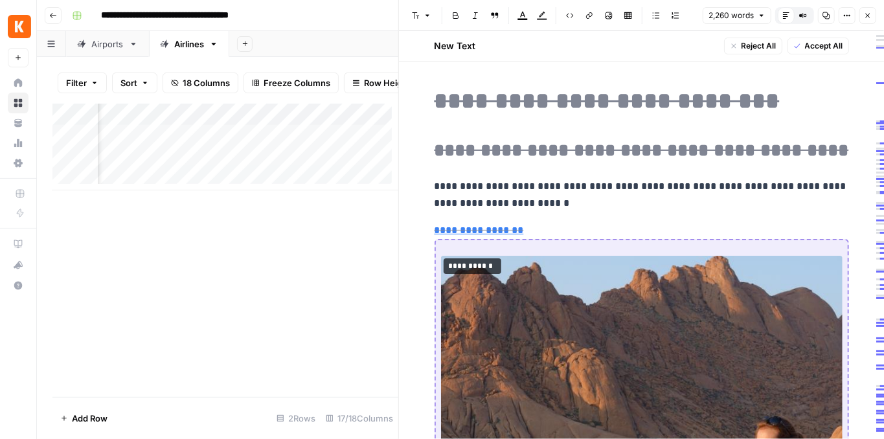
click at [867, 21] on button "Close" at bounding box center [868, 15] width 17 height 17
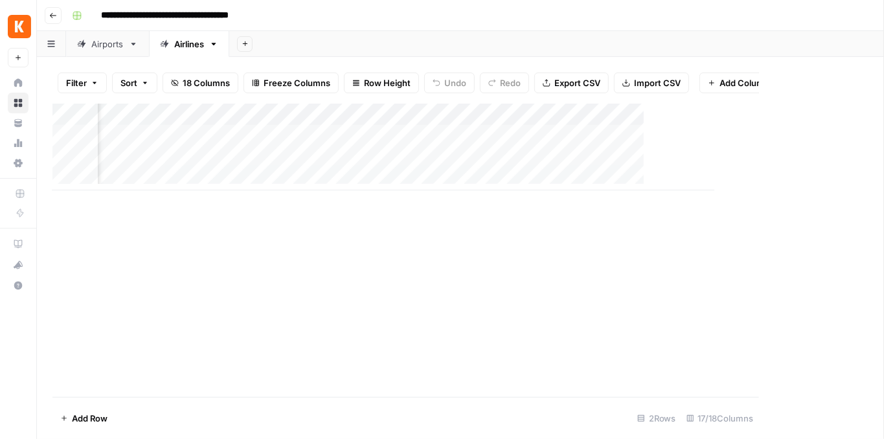
scroll to position [0, 1431]
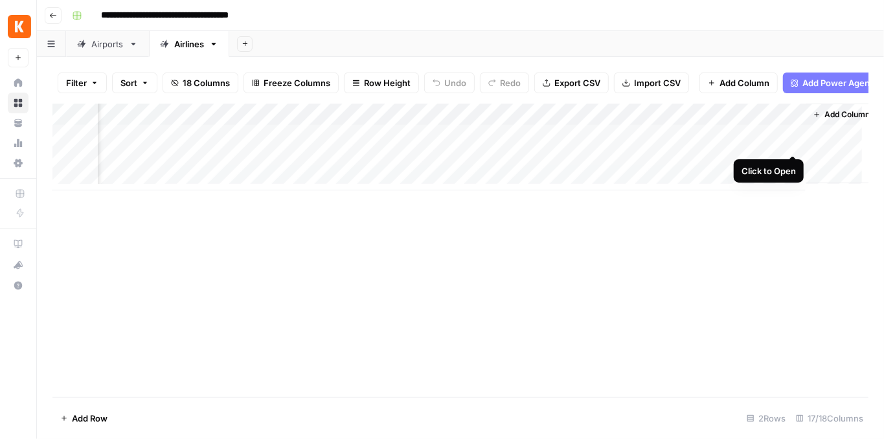
click at [794, 144] on div "Add Column" at bounding box center [460, 147] width 816 height 87
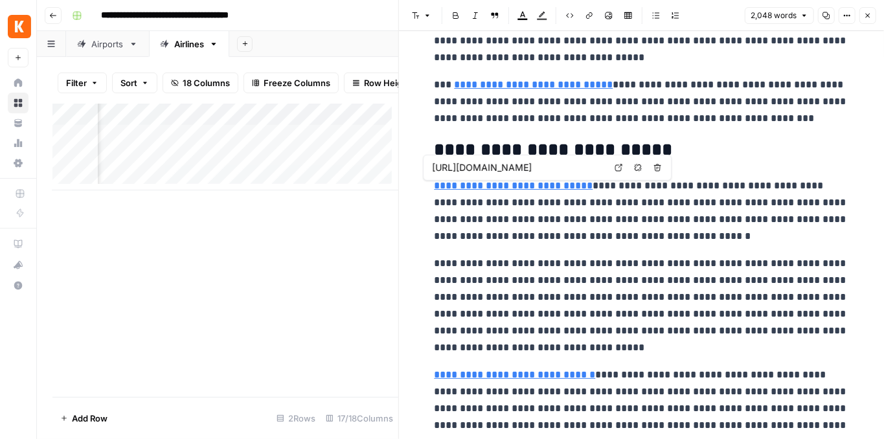
scroll to position [0, 753]
click at [238, 141] on div "Add Column" at bounding box center [225, 147] width 346 height 87
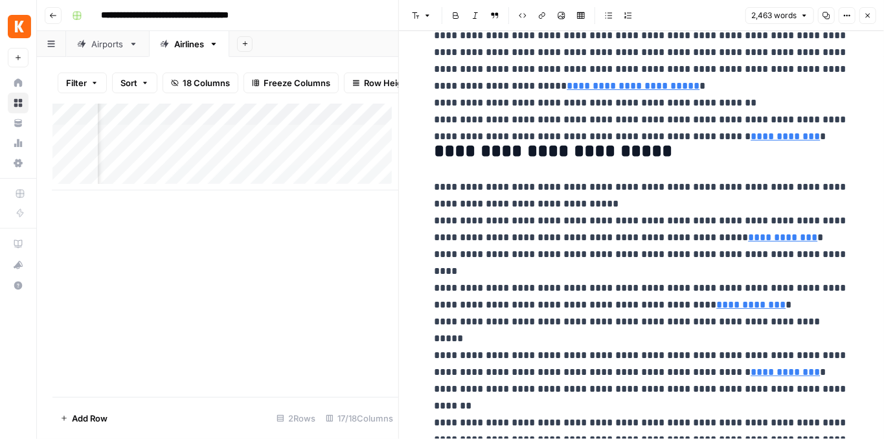
scroll to position [389, 0]
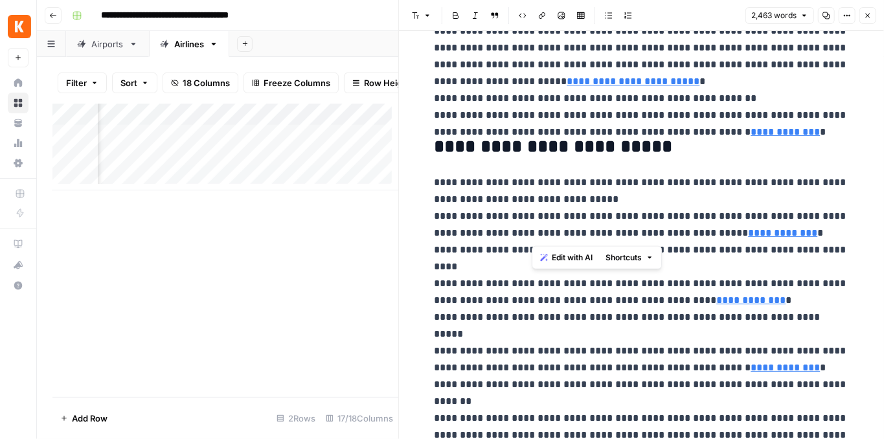
drag, startPoint x: 536, startPoint y: 238, endPoint x: 604, endPoint y: 238, distance: 67.4
click at [603, 238] on p "**********" at bounding box center [642, 418] width 415 height 488
click at [553, 227] on p "**********" at bounding box center [642, 418] width 415 height 488
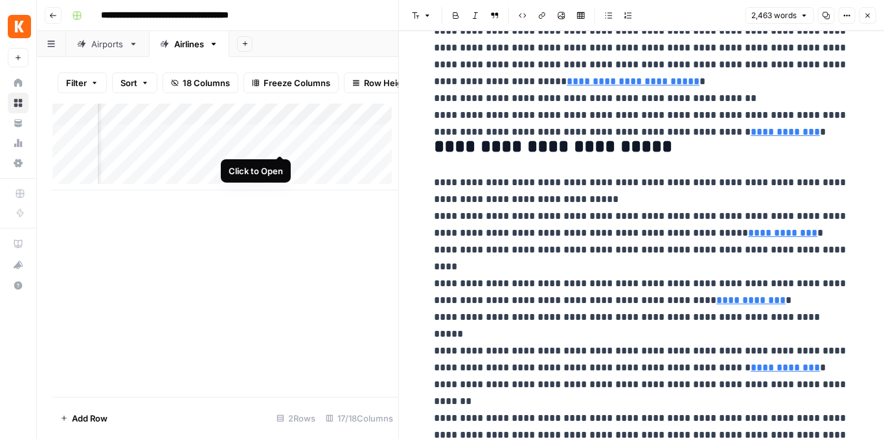
click at [278, 143] on div "Add Column" at bounding box center [225, 147] width 346 height 87
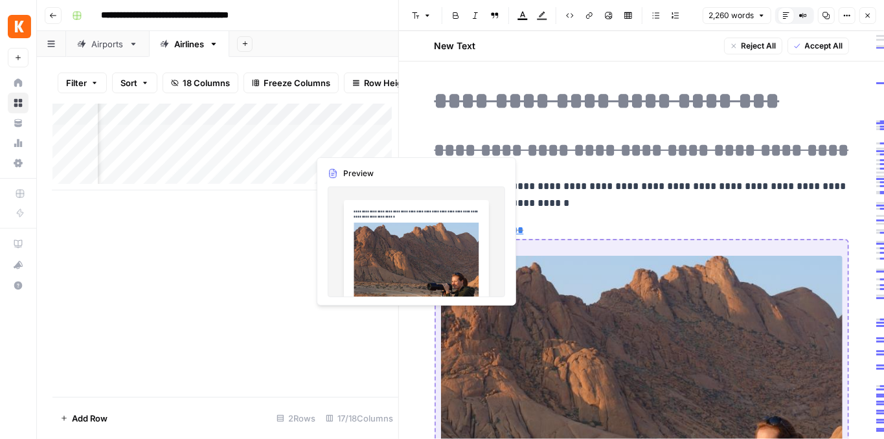
click at [377, 143] on div "Add Column" at bounding box center [225, 147] width 346 height 87
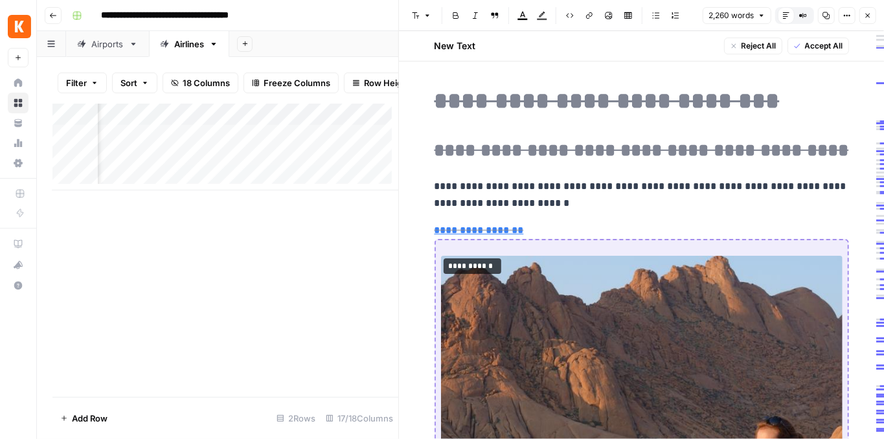
scroll to position [0, 1916]
click at [304, 144] on div "Add Column" at bounding box center [225, 147] width 346 height 87
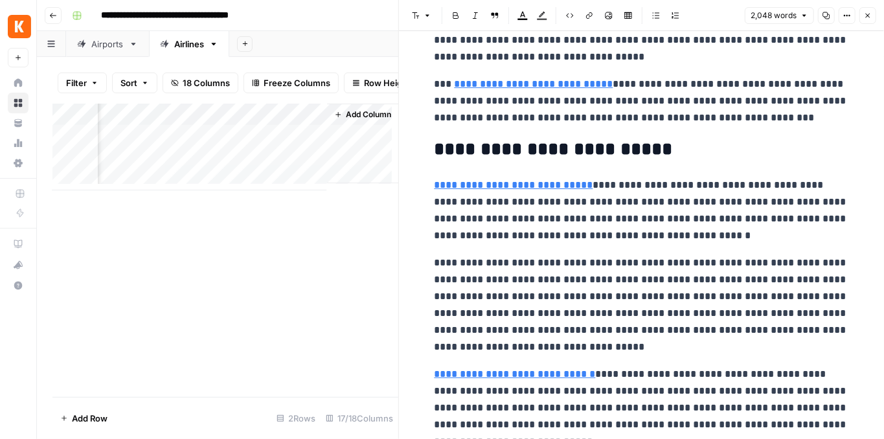
scroll to position [734, 0]
click at [176, 140] on div "Add Column" at bounding box center [225, 147] width 346 height 87
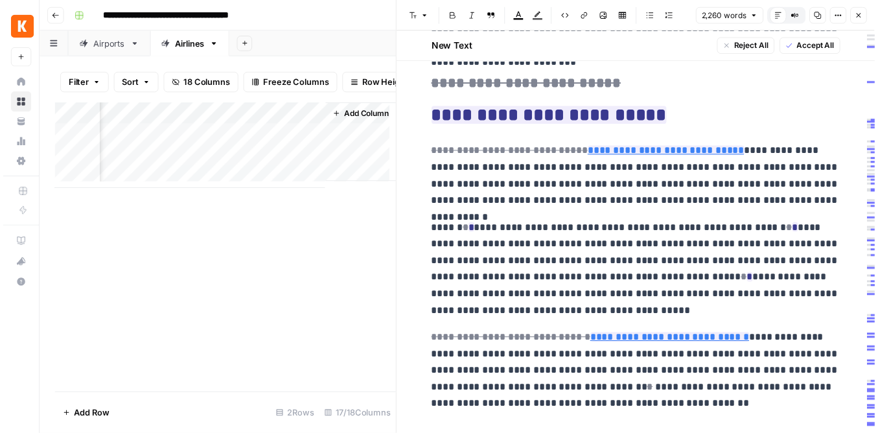
scroll to position [1511, 0]
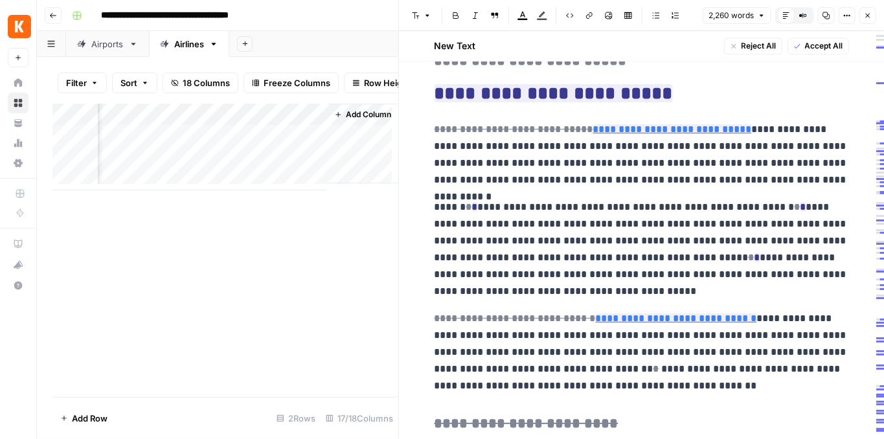
click at [872, 16] on button "Close" at bounding box center [868, 15] width 17 height 17
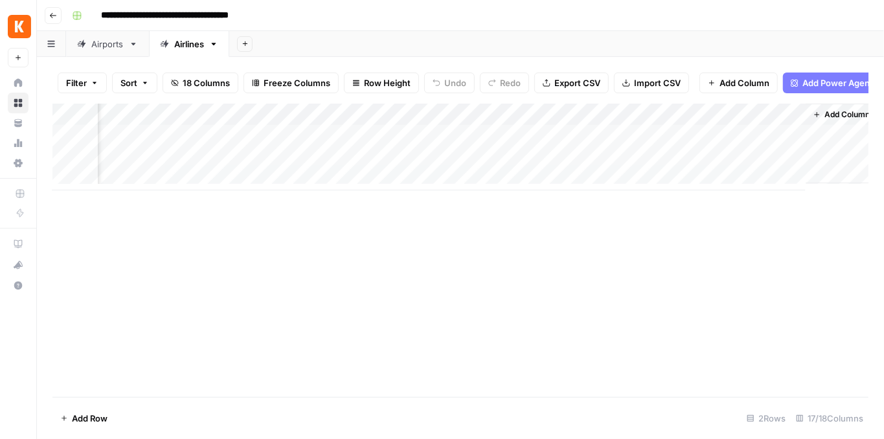
scroll to position [0, 1431]
click at [542, 142] on div "Add Column" at bounding box center [460, 147] width 816 height 87
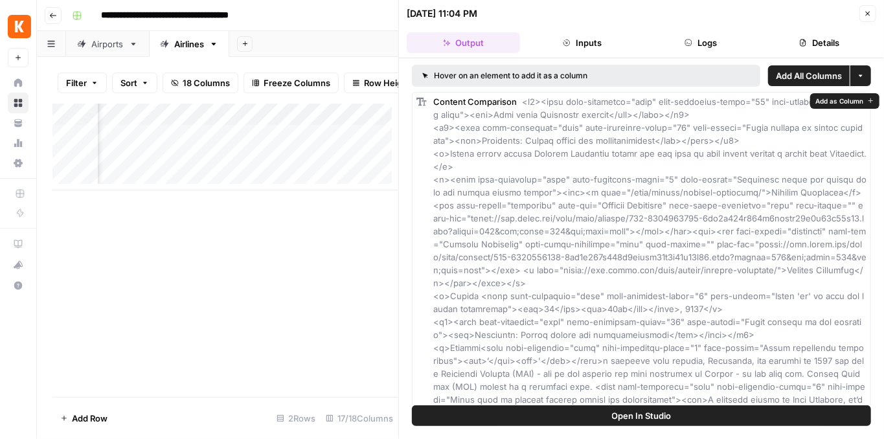
click at [678, 419] on button "Open In Studio" at bounding box center [641, 416] width 459 height 21
click at [868, 12] on icon "button" at bounding box center [868, 14] width 8 height 8
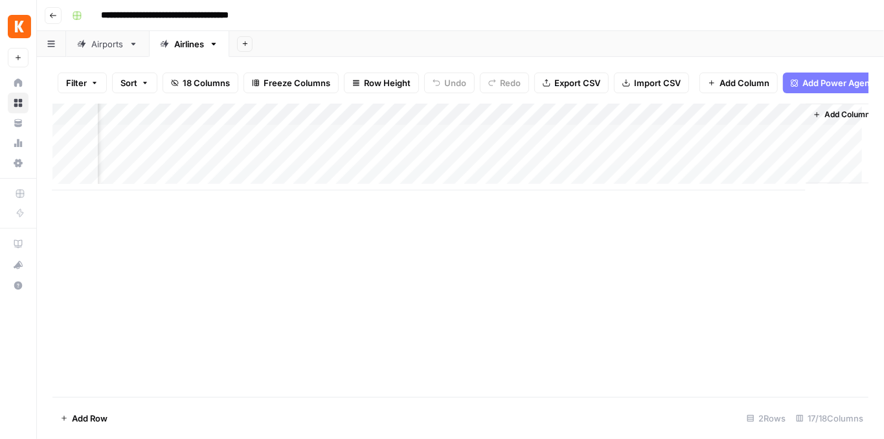
click at [542, 122] on div "Add Column" at bounding box center [460, 147] width 816 height 87
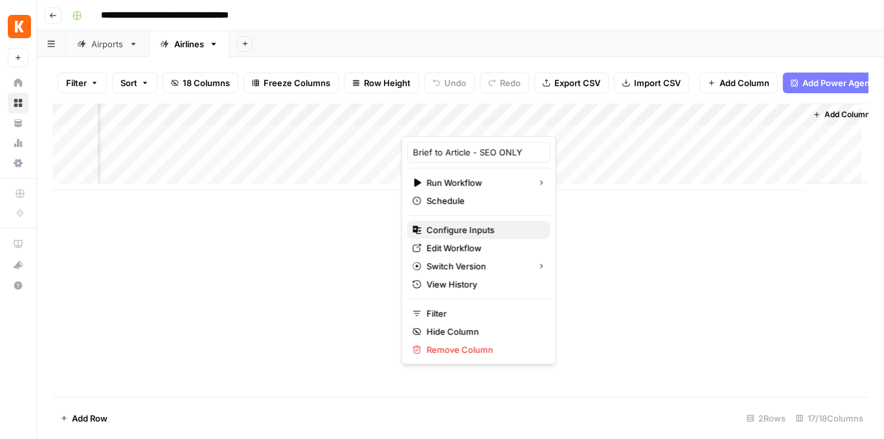
click at [488, 235] on button "Configure Inputs" at bounding box center [478, 230] width 143 height 18
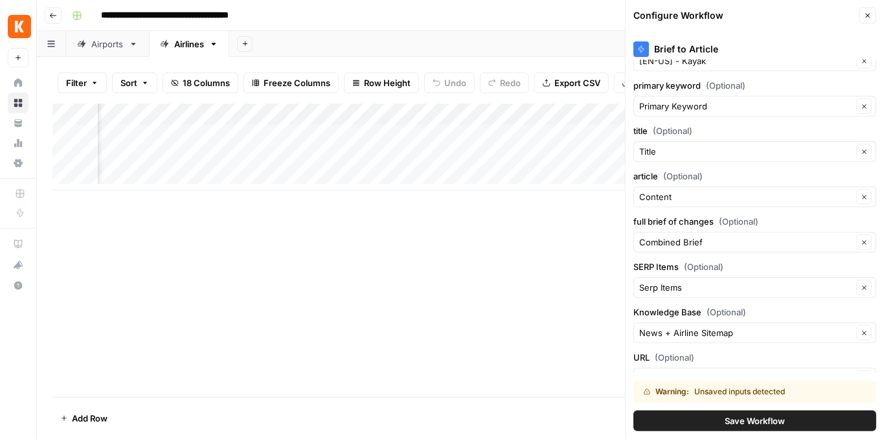
scroll to position [119, 0]
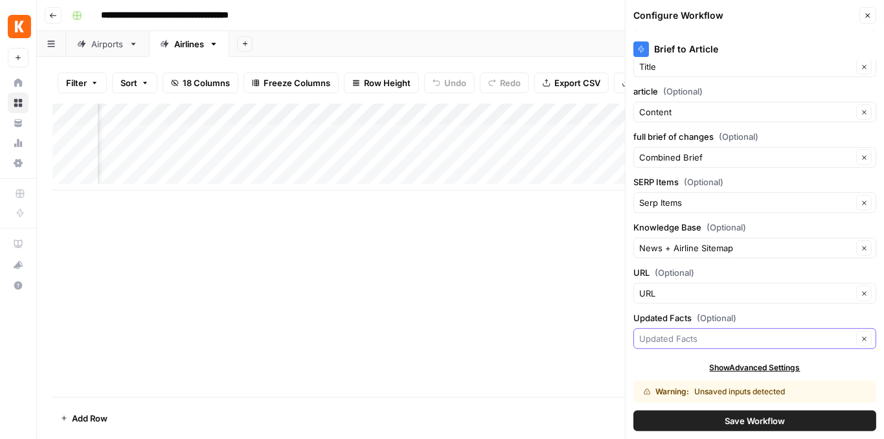
click at [725, 336] on input "Updated Facts (Optional)" at bounding box center [745, 338] width 213 height 13
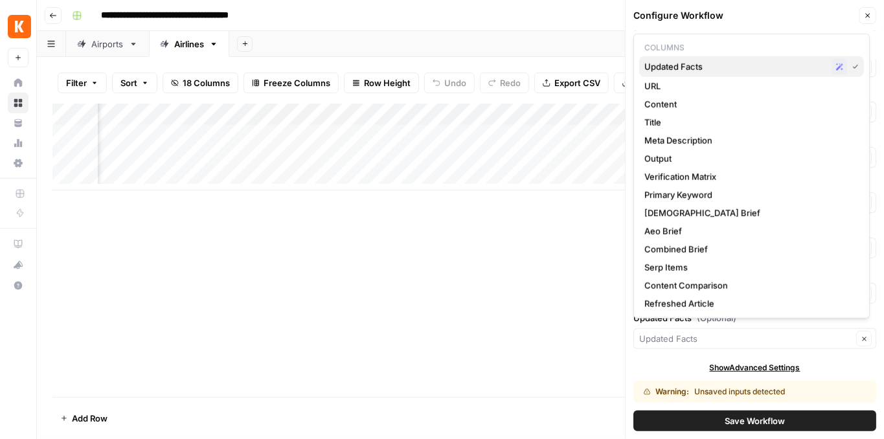
click at [689, 69] on span "Updated Facts" at bounding box center [736, 66] width 182 height 13
type input "Updated Facts"
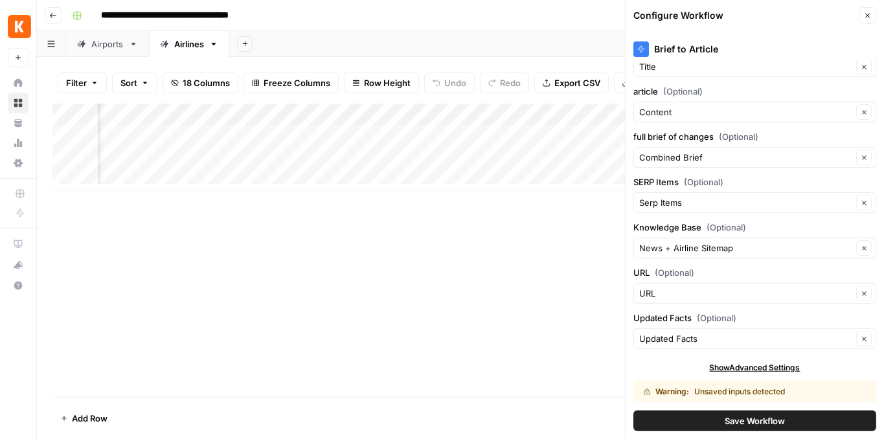
click at [733, 425] on span "Save Workflow" at bounding box center [755, 421] width 60 height 13
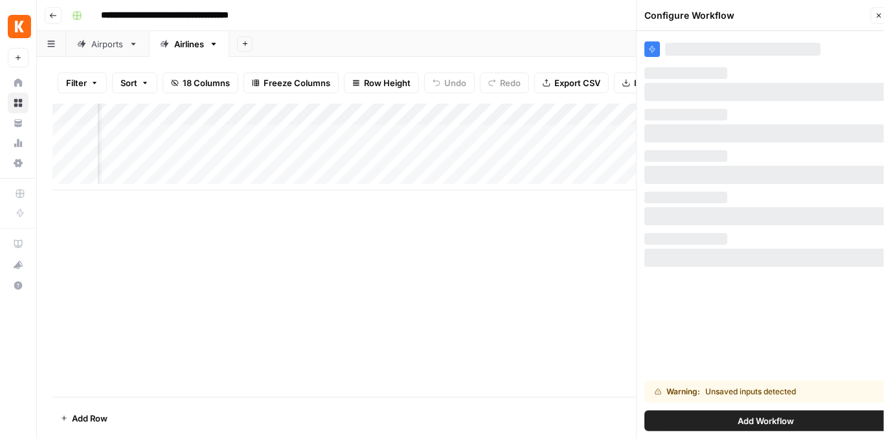
scroll to position [0, 0]
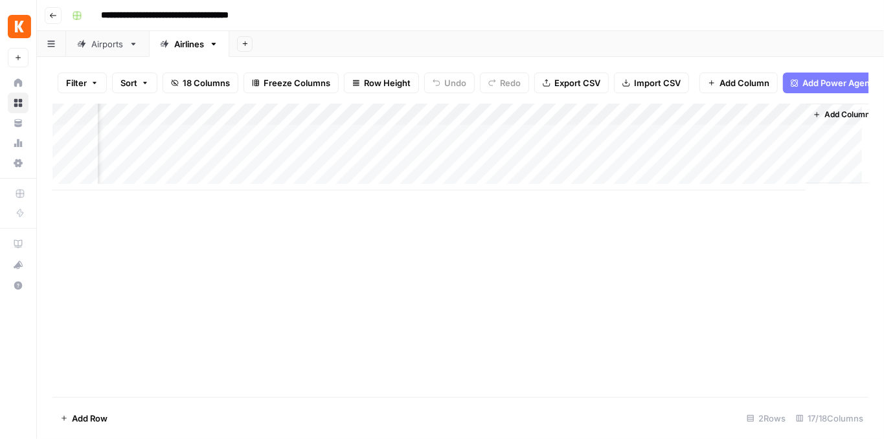
click at [560, 139] on div "Add Column" at bounding box center [460, 147] width 816 height 87
click at [103, 41] on div "Airports" at bounding box center [107, 44] width 32 height 13
click at [601, 184] on div "Add Column" at bounding box center [460, 169] width 816 height 131
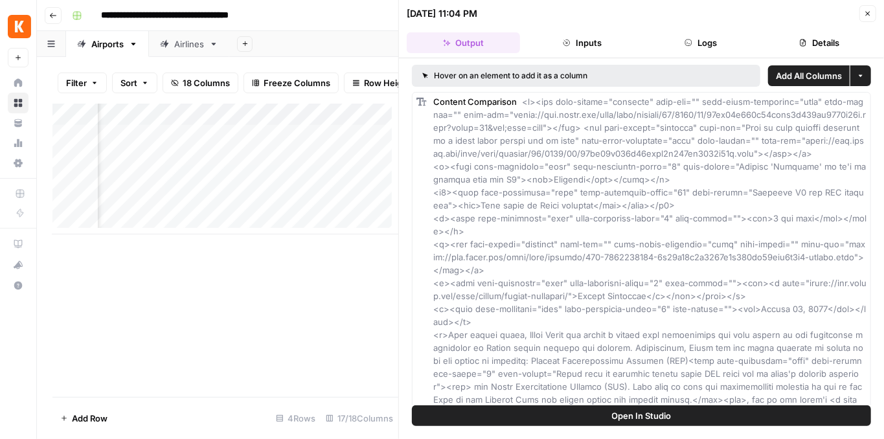
click at [634, 416] on span "Open In Studio" at bounding box center [642, 415] width 60 height 13
click at [869, 14] on icon "button" at bounding box center [868, 14] width 5 height 5
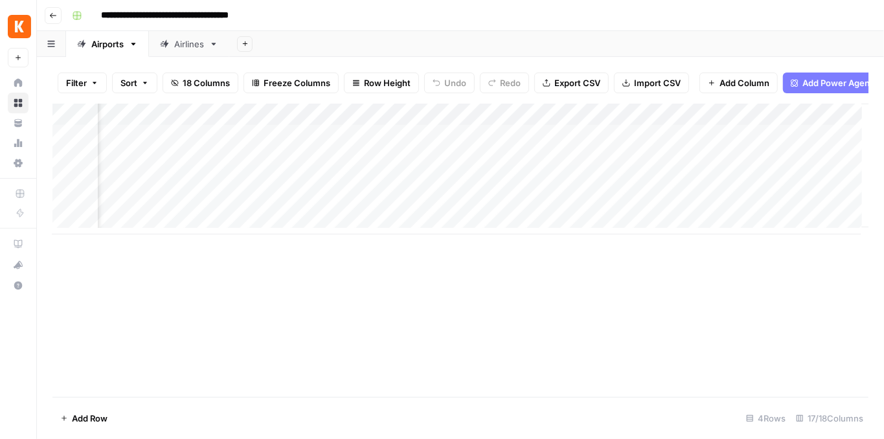
click at [602, 122] on div "Add Column" at bounding box center [460, 169] width 816 height 131
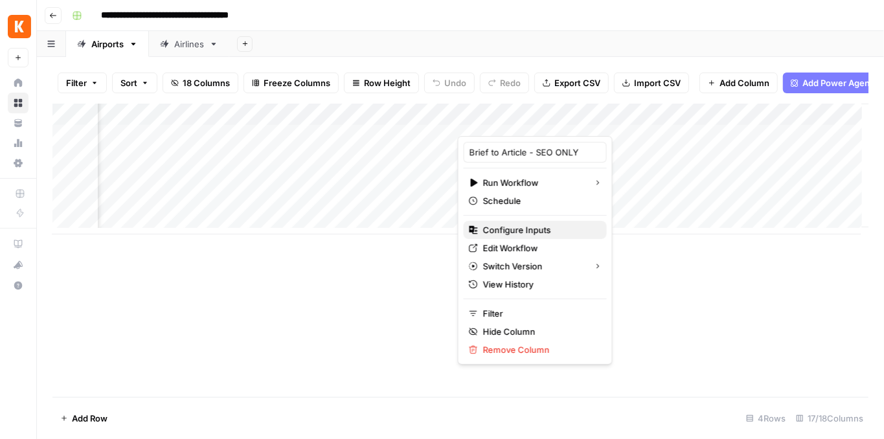
click at [545, 235] on button "Configure Inputs" at bounding box center [535, 230] width 143 height 18
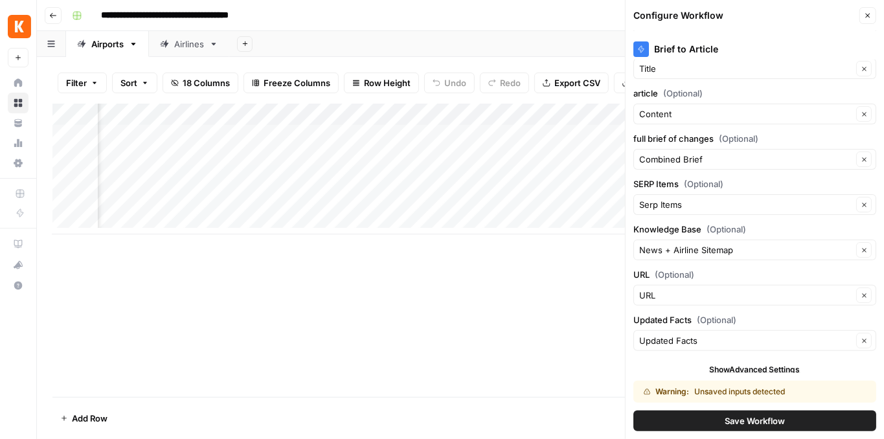
scroll to position [119, 0]
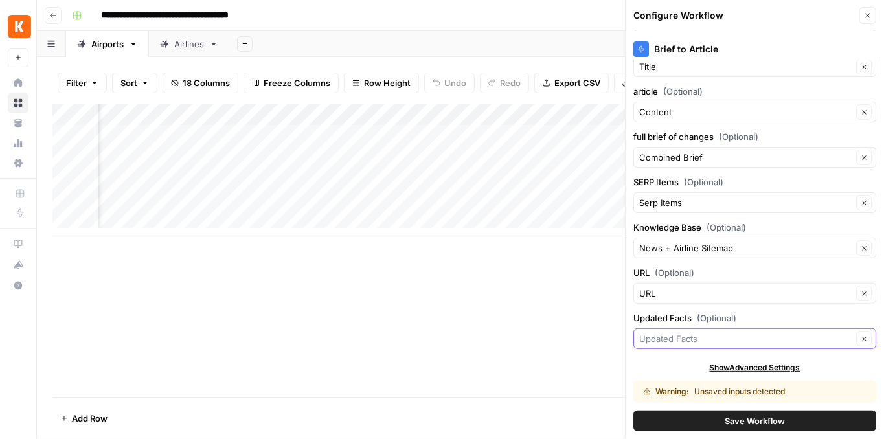
click at [714, 332] on input "Updated Facts (Optional)" at bounding box center [745, 338] width 213 height 13
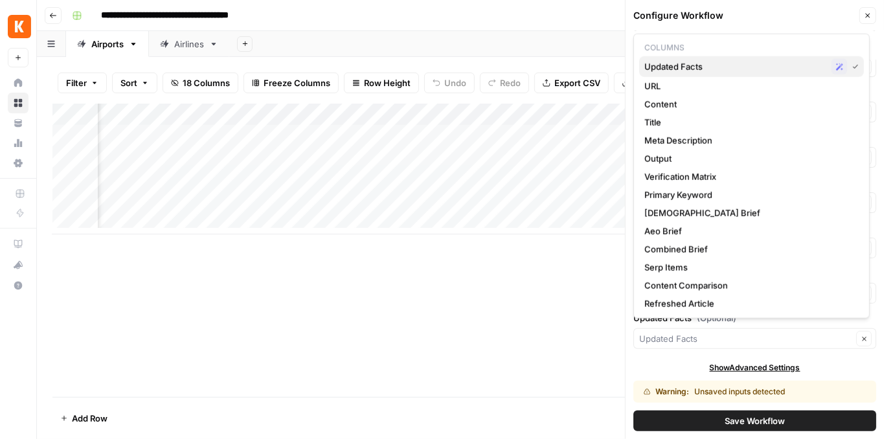
click at [682, 67] on span "Updated Facts" at bounding box center [736, 66] width 182 height 13
type input "Updated Facts"
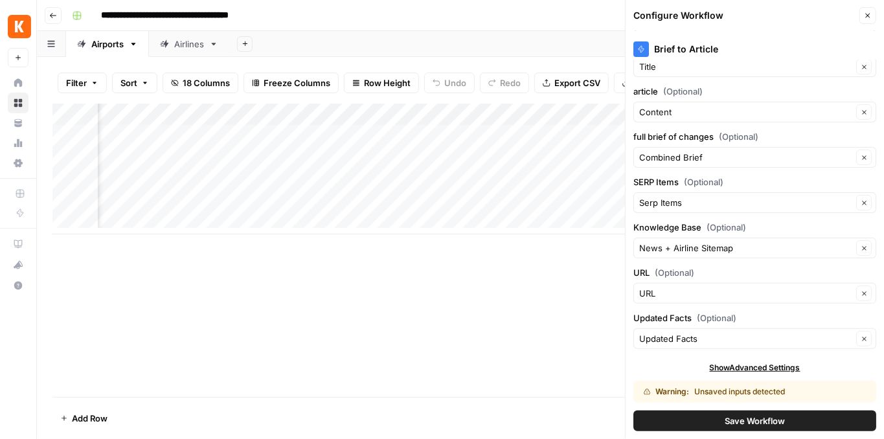
scroll to position [0, 568]
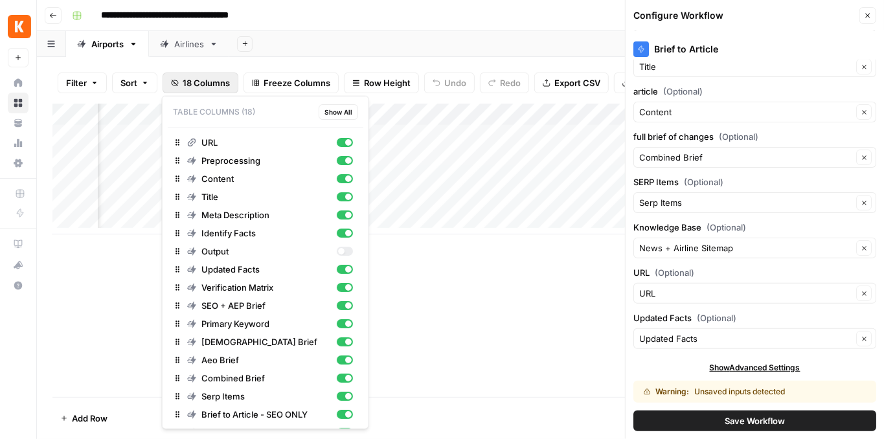
click at [197, 80] on span "18 Columns" at bounding box center [206, 82] width 47 height 13
click at [648, 363] on div "Show Advanced Settings" at bounding box center [755, 368] width 243 height 12
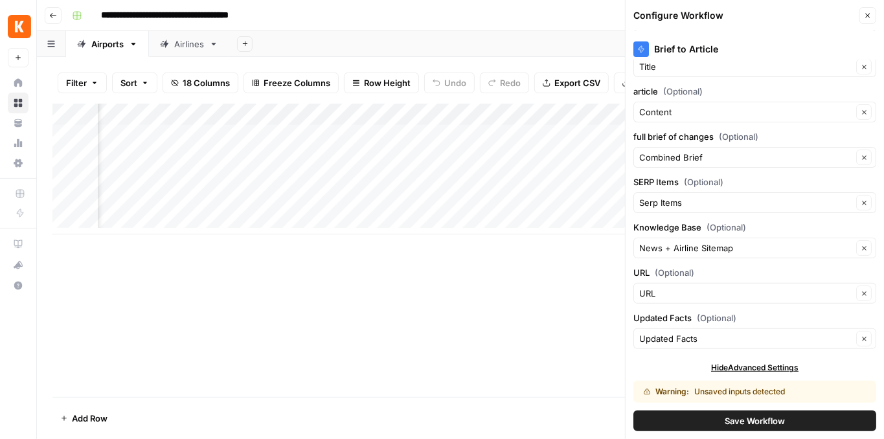
click at [699, 415] on button "Save Workflow" at bounding box center [755, 421] width 243 height 21
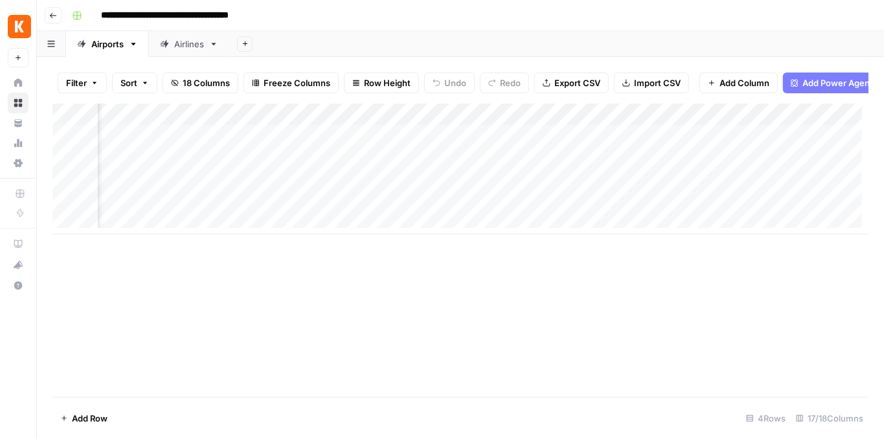
click at [587, 242] on div "Add Column" at bounding box center [460, 250] width 816 height 293
click at [581, 144] on div "Add Column" at bounding box center [460, 169] width 816 height 131
click at [582, 164] on div "Add Column" at bounding box center [460, 169] width 816 height 131
click at [583, 187] on div "Add Column" at bounding box center [460, 169] width 816 height 131
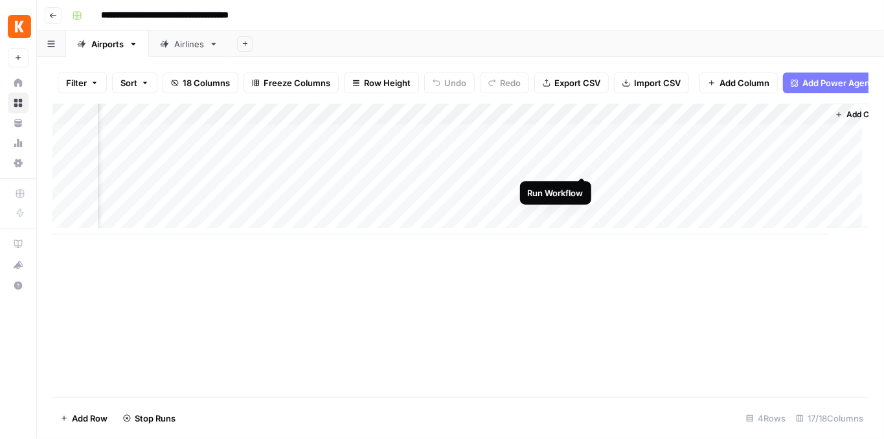
click at [584, 165] on div "Add Column" at bounding box center [460, 169] width 816 height 131
click at [579, 144] on div "Add Column" at bounding box center [460, 169] width 816 height 131
click at [200, 48] on div "Airlines" at bounding box center [189, 44] width 30 height 13
click at [494, 198] on div "Add Column" at bounding box center [460, 250] width 816 height 293
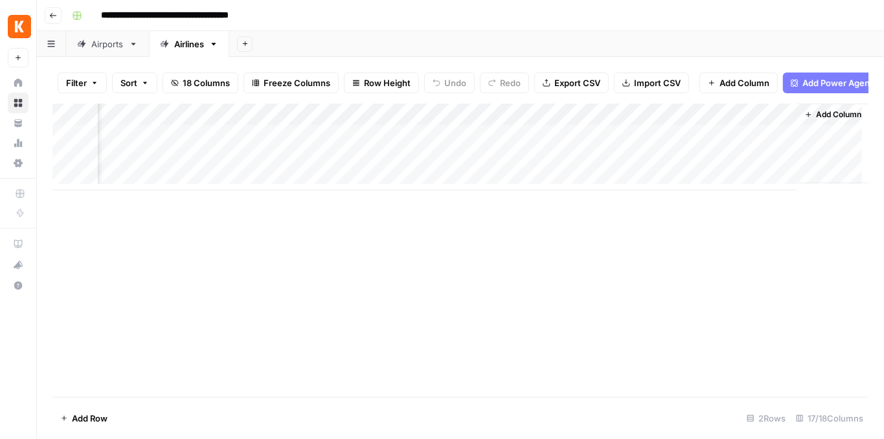
click at [112, 47] on div "Airports" at bounding box center [107, 44] width 32 height 13
click at [555, 143] on div "Add Column" at bounding box center [460, 169] width 816 height 131
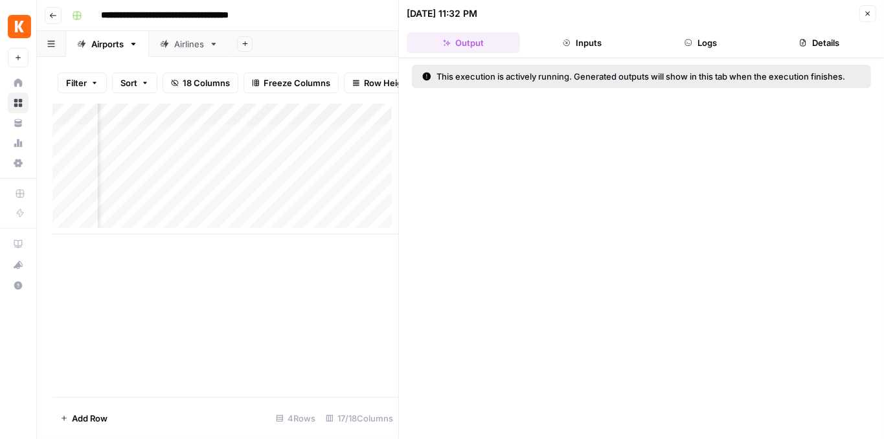
click at [716, 36] on button "Logs" at bounding box center [701, 42] width 113 height 21
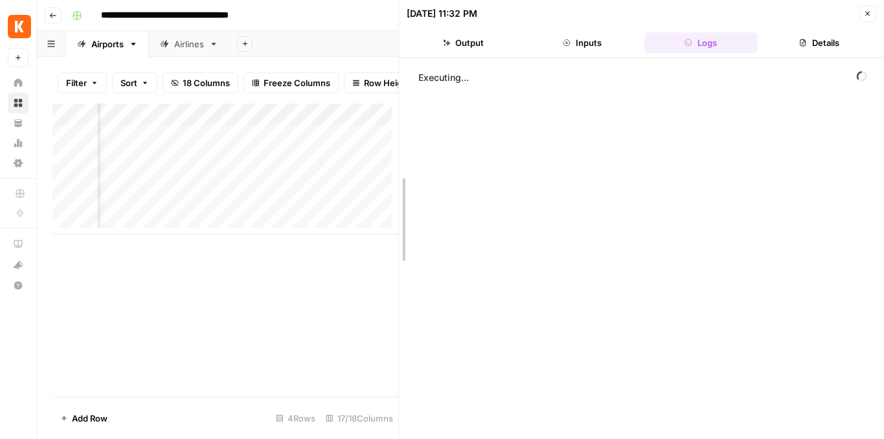
drag, startPoint x: 401, startPoint y: 167, endPoint x: 593, endPoint y: 176, distance: 192.0
click at [409, 178] on div "Executing..." at bounding box center [641, 248] width 485 height 381
drag, startPoint x: 396, startPoint y: 176, endPoint x: 516, endPoint y: 175, distance: 119.2
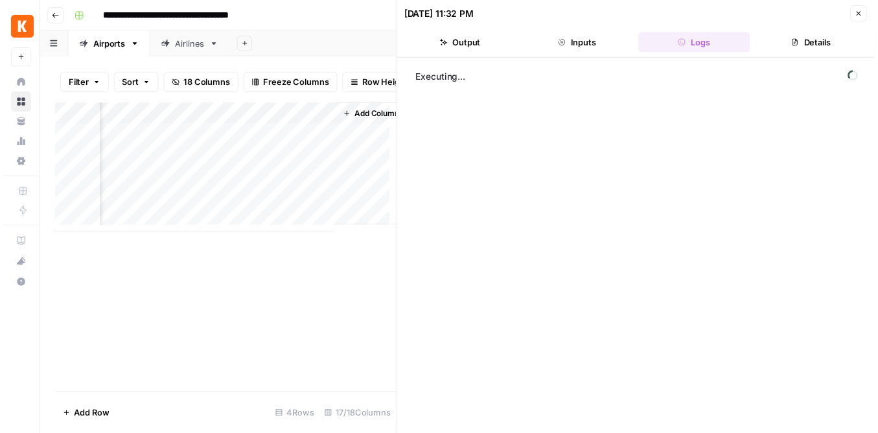
scroll to position [0, 1907]
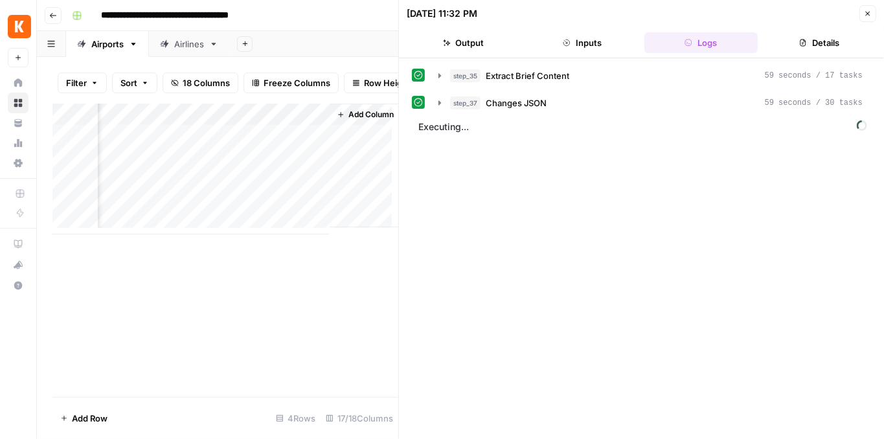
click at [869, 15] on icon "button" at bounding box center [868, 14] width 5 height 5
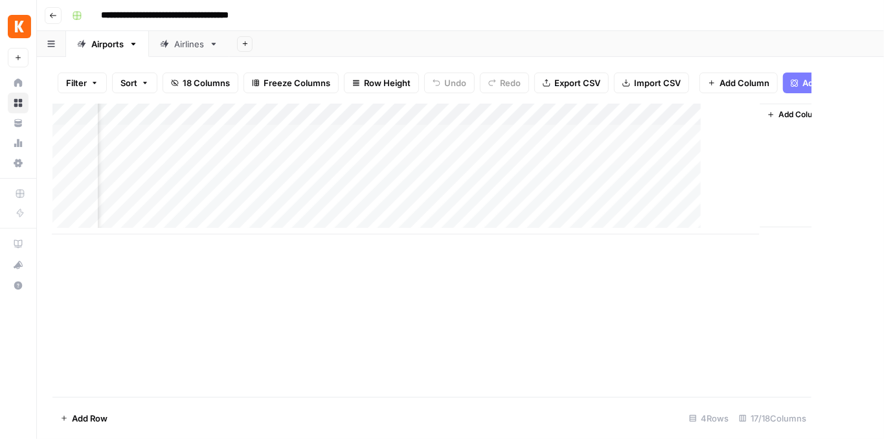
scroll to position [0, 1431]
click at [209, 49] on link "Airlines" at bounding box center [189, 44] width 80 height 26
click at [122, 49] on div "Airports" at bounding box center [107, 44] width 32 height 13
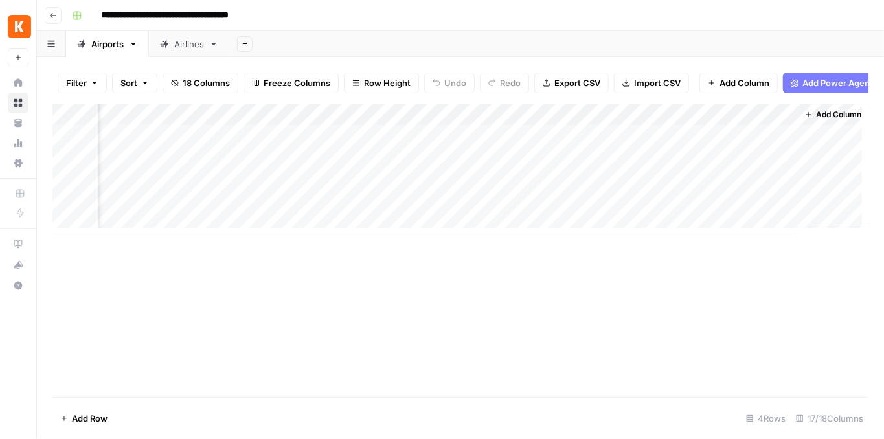
click at [179, 45] on div "Airlines" at bounding box center [189, 44] width 30 height 13
click at [456, 198] on div "Add Column" at bounding box center [460, 250] width 816 height 293
click at [617, 139] on div "Add Column" at bounding box center [460, 147] width 816 height 87
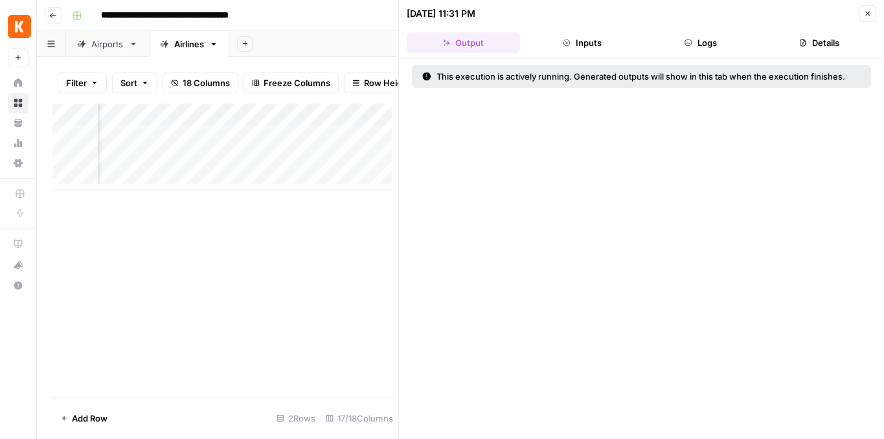
click at [691, 40] on icon "button" at bounding box center [688, 43] width 6 height 6
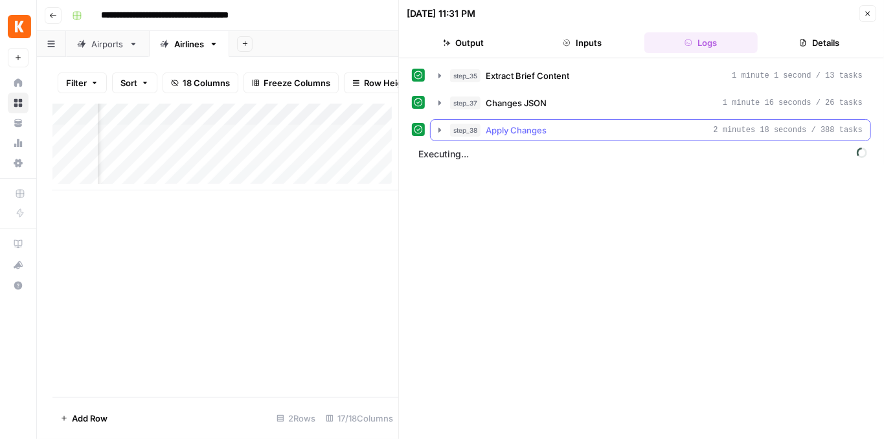
click at [439, 129] on icon "button" at bounding box center [440, 130] width 3 height 5
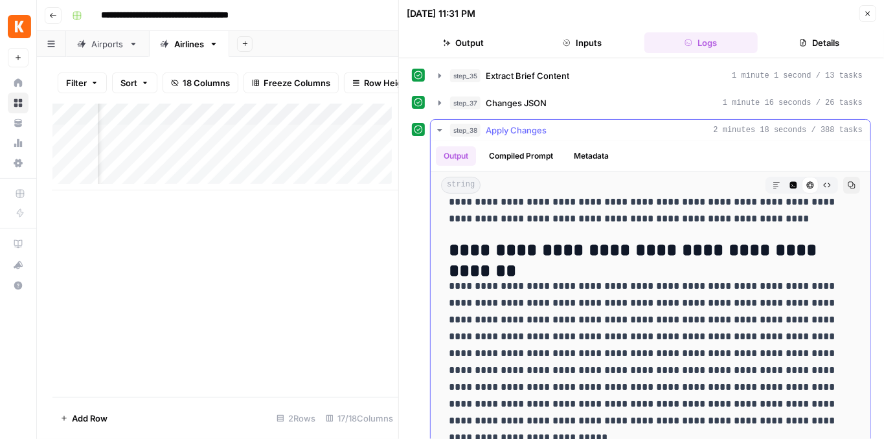
scroll to position [2851, 0]
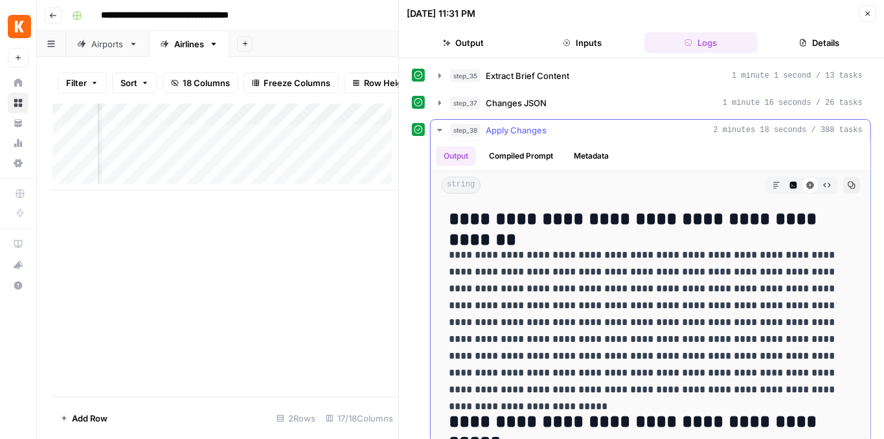
click at [441, 130] on icon "button" at bounding box center [440, 130] width 10 height 10
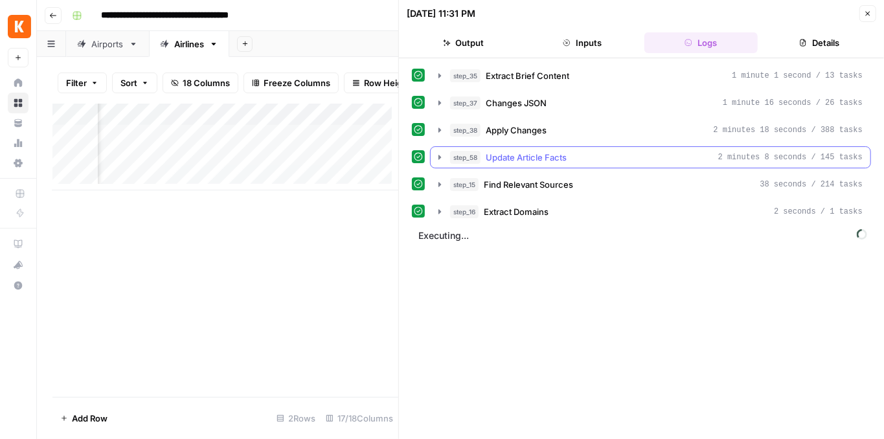
click at [440, 155] on icon "button" at bounding box center [440, 157] width 10 height 10
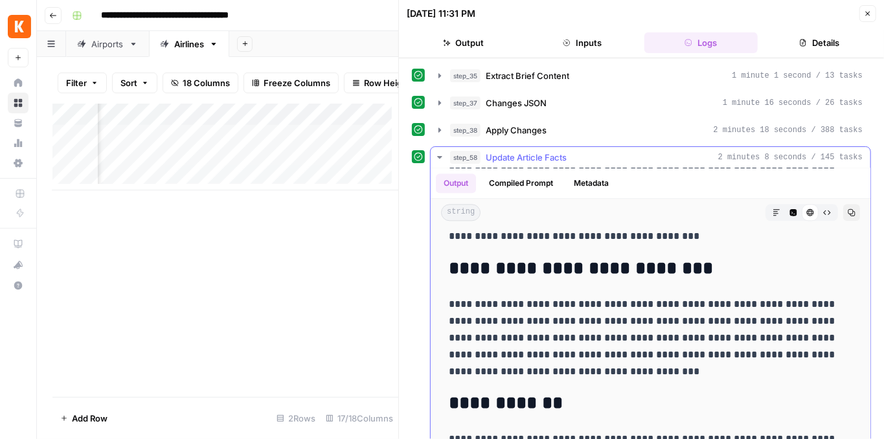
scroll to position [1771, 0]
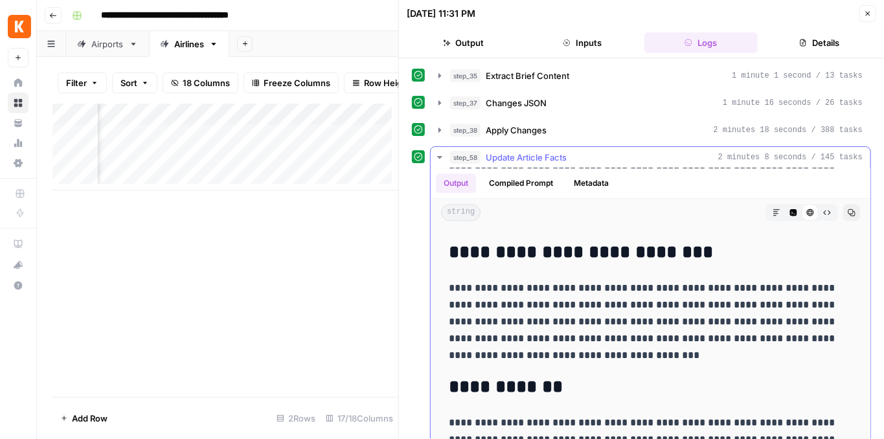
click at [438, 159] on icon "button" at bounding box center [440, 157] width 10 height 10
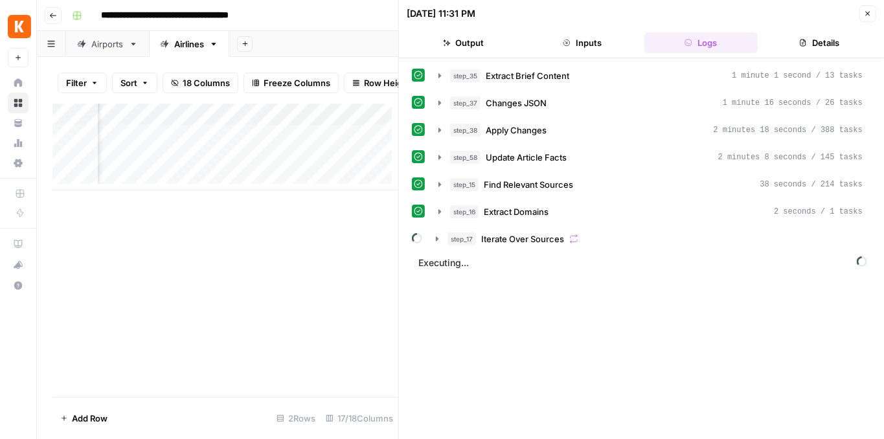
click at [866, 15] on icon "button" at bounding box center [868, 14] width 5 height 5
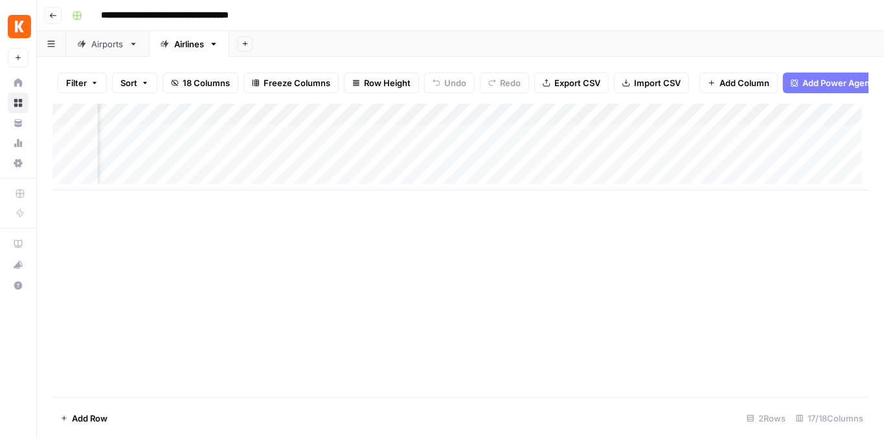
click at [113, 44] on div "Airports" at bounding box center [107, 44] width 32 height 13
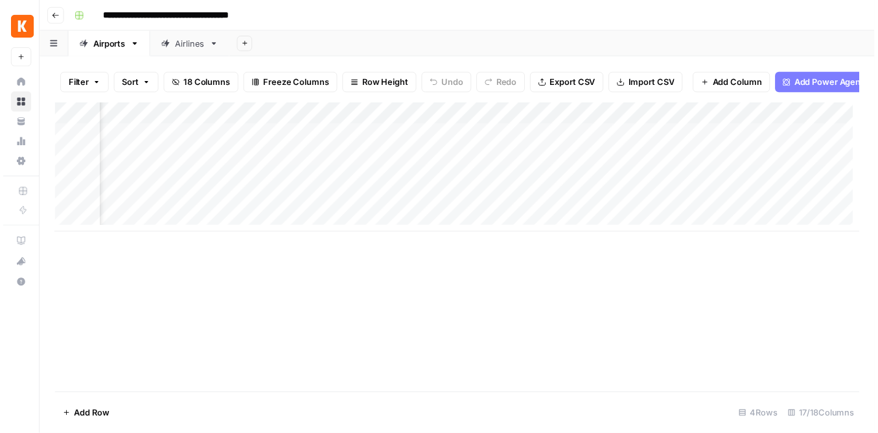
scroll to position [0, 1447]
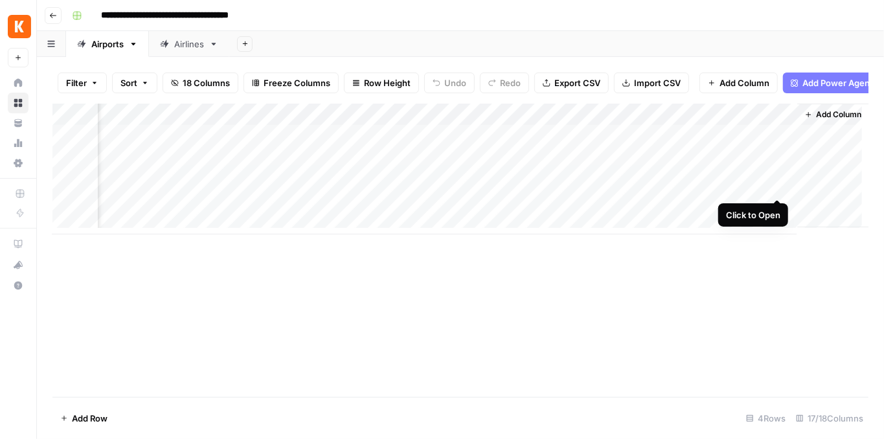
click at [772, 185] on div "Add Column" at bounding box center [460, 169] width 816 height 131
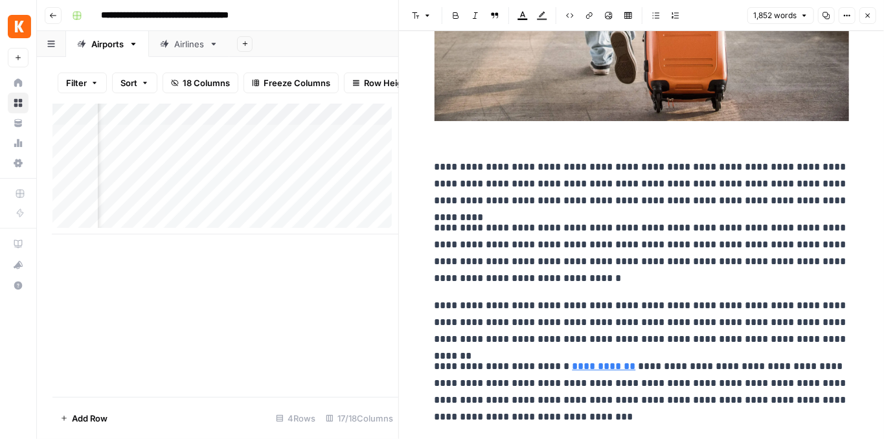
scroll to position [3325, 0]
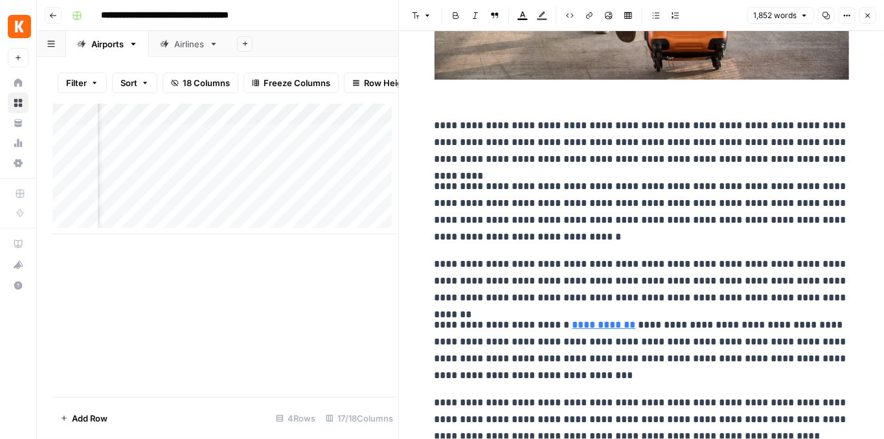
click at [876, 19] on button "Close" at bounding box center [868, 15] width 17 height 17
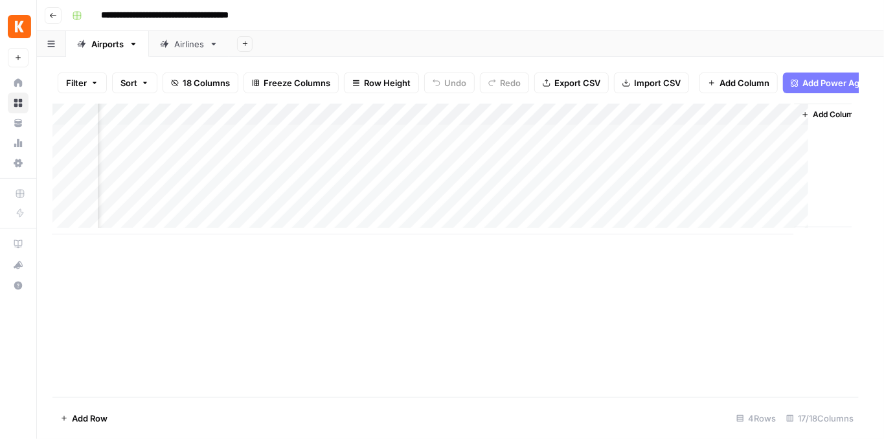
scroll to position [0, 1431]
click at [658, 184] on div "Add Column" at bounding box center [460, 169] width 816 height 131
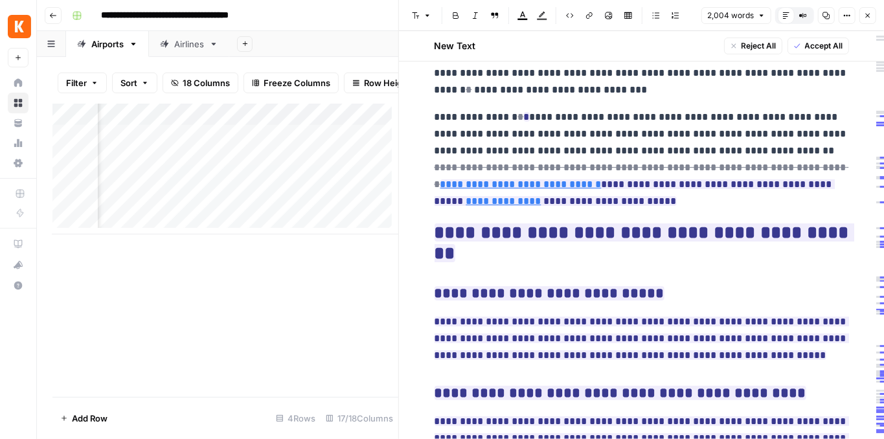
scroll to position [5571, 0]
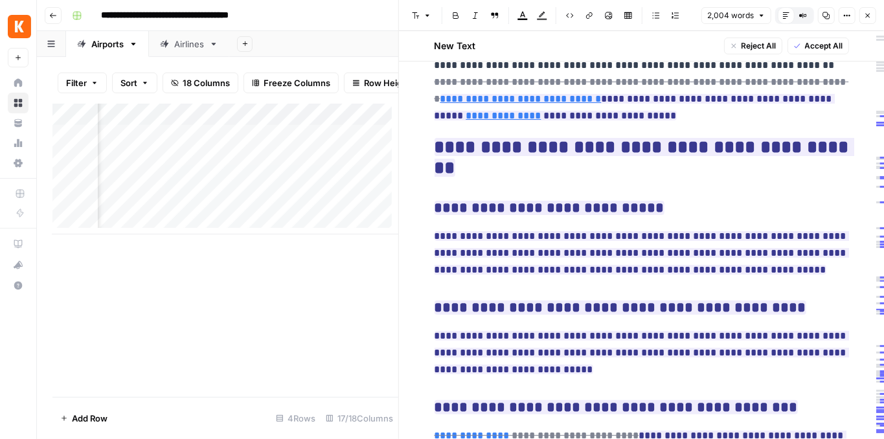
click at [867, 19] on button "Close" at bounding box center [868, 15] width 17 height 17
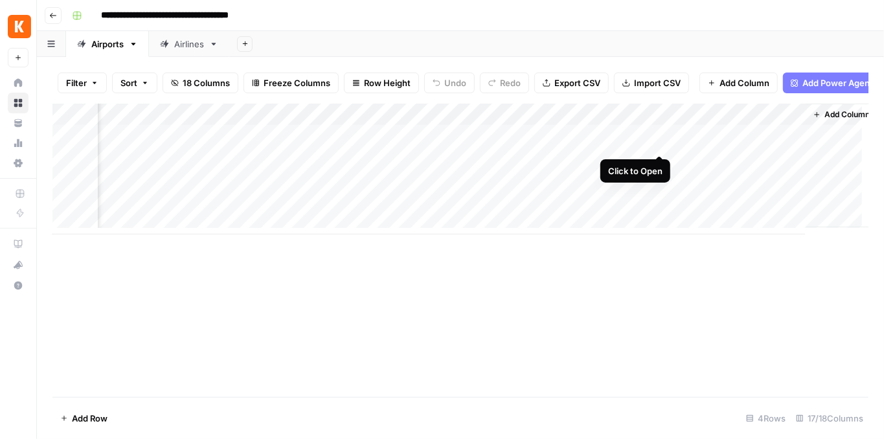
click at [658, 141] on div "Add Column" at bounding box center [460, 169] width 816 height 131
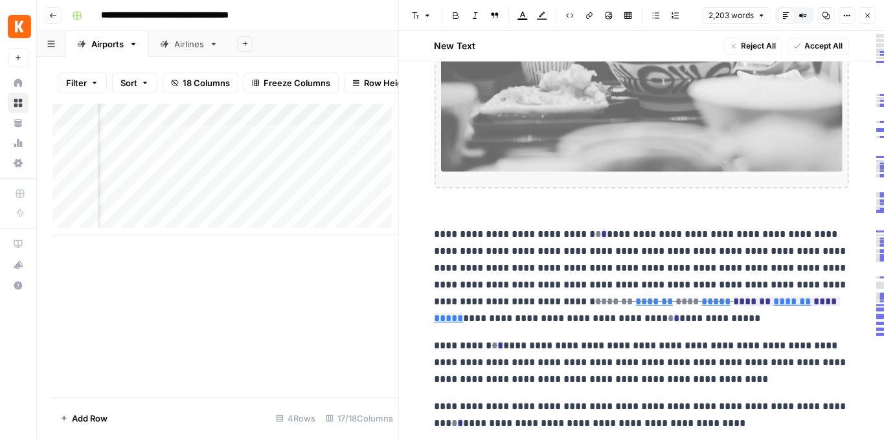
scroll to position [4578, 0]
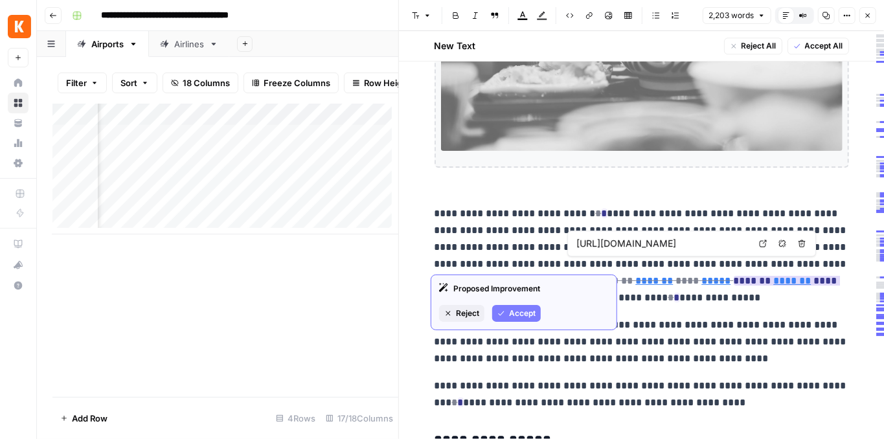
type input "https://www.kayak.com/news/why-is-my-flight-delayed/"
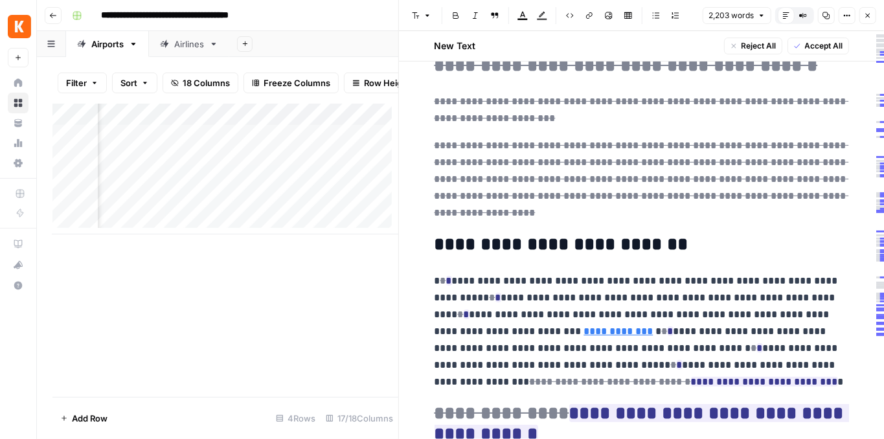
scroll to position [8033, 0]
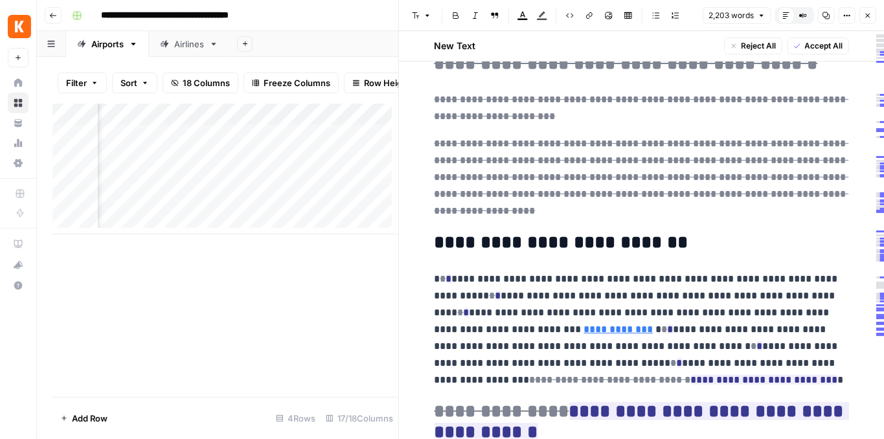
click at [864, 17] on button "Close" at bounding box center [868, 15] width 17 height 17
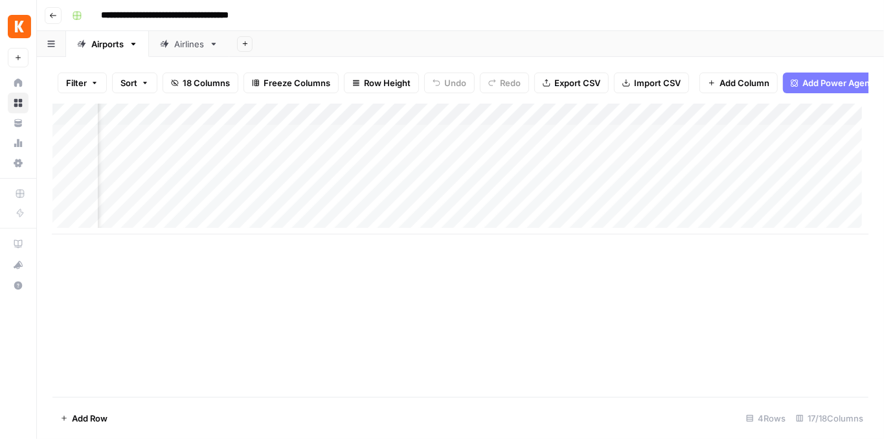
scroll to position [0, 623]
click at [488, 139] on div "Add Column" at bounding box center [460, 169] width 816 height 131
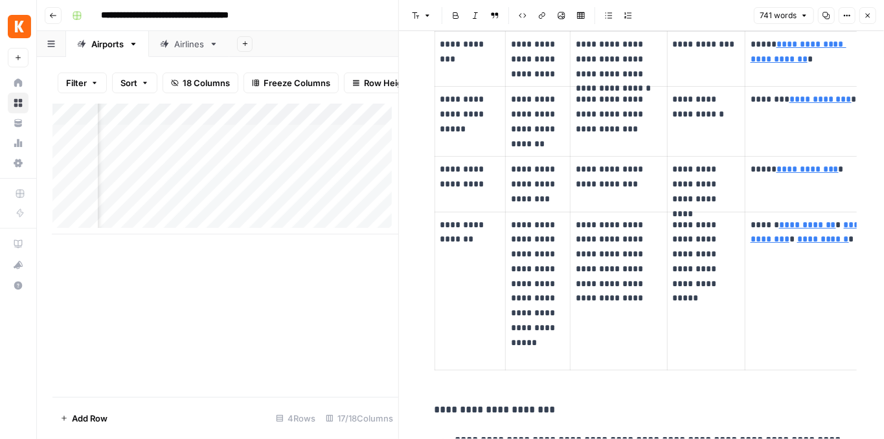
scroll to position [1338, 0]
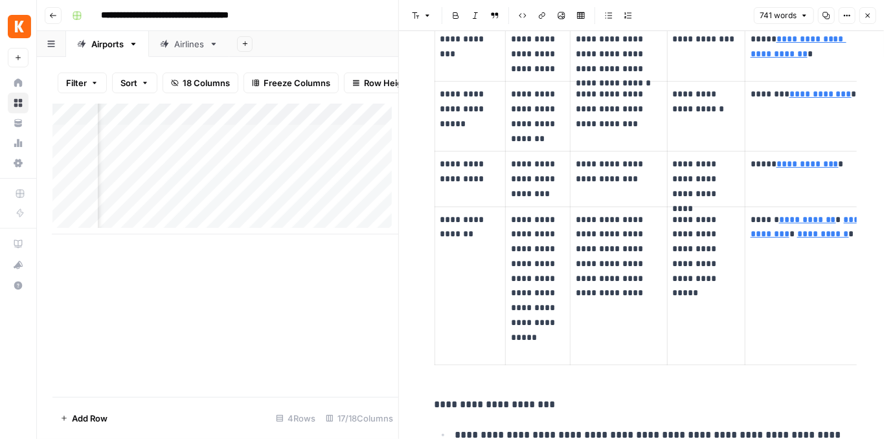
click at [867, 17] on icon "button" at bounding box center [868, 16] width 8 height 8
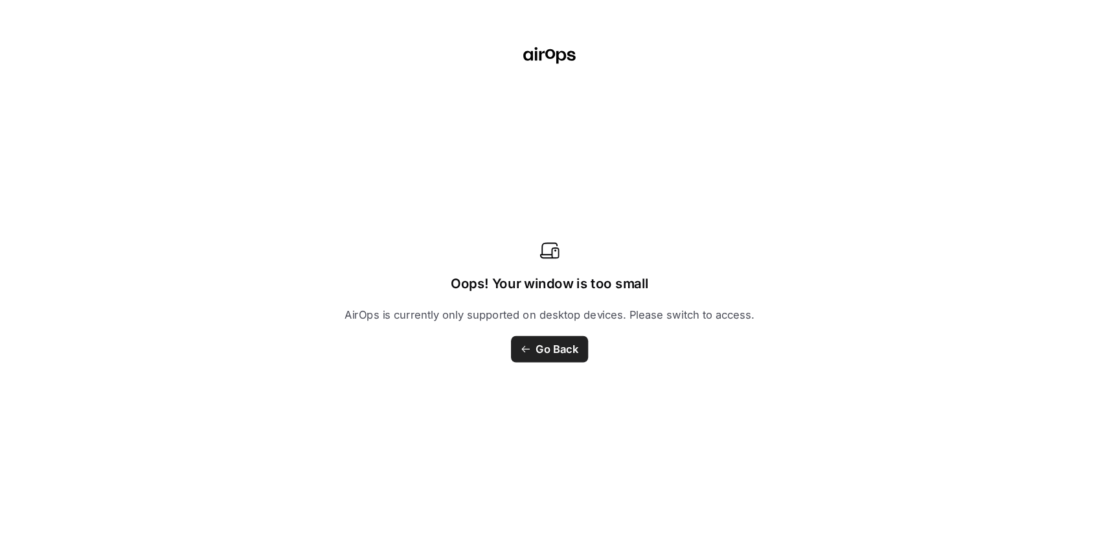
scroll to position [0, 1226]
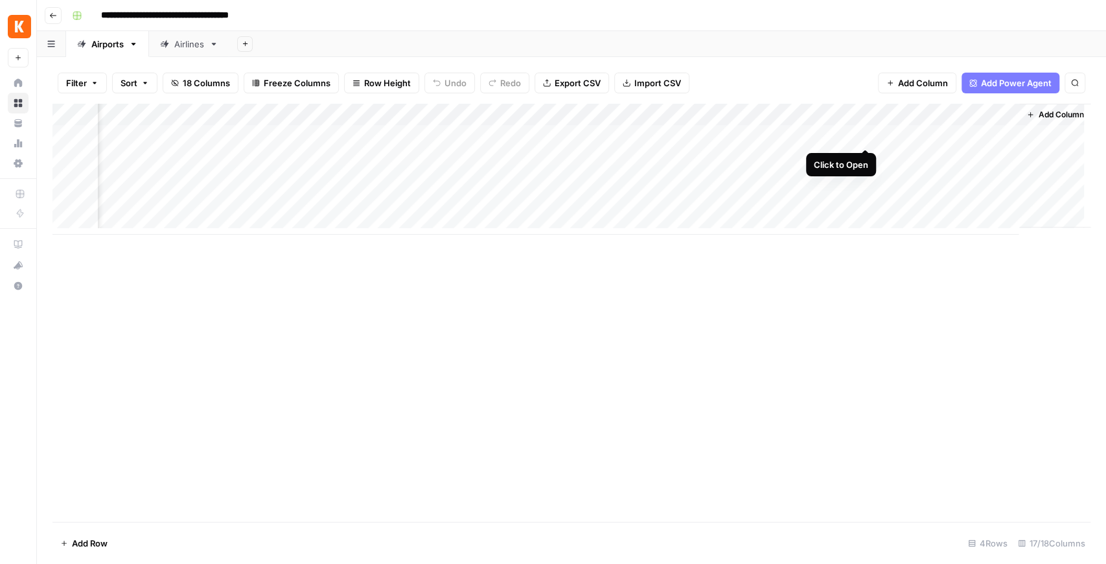
click at [866, 136] on div "Add Column" at bounding box center [571, 169] width 1038 height 131
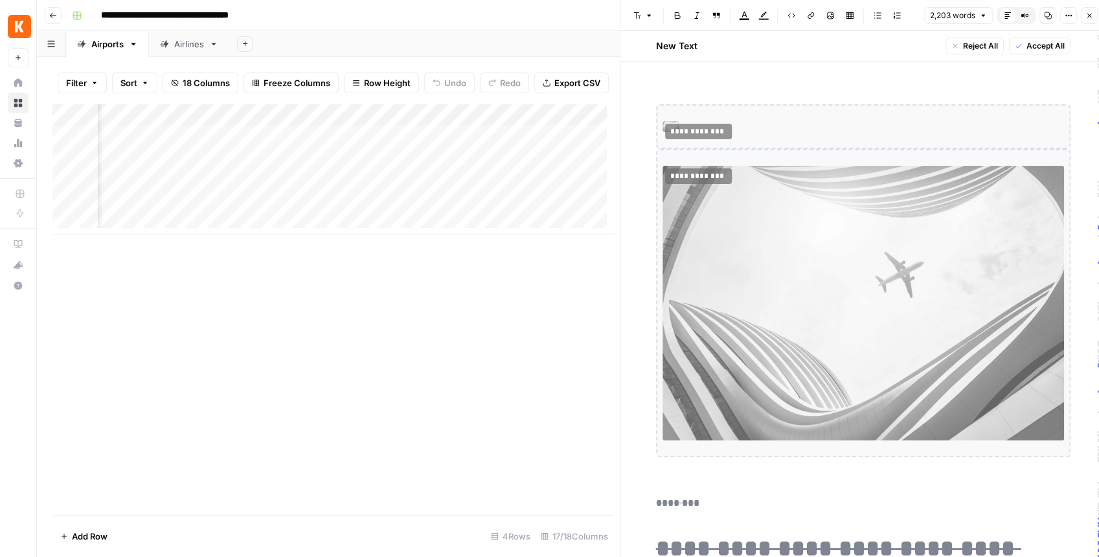
click at [884, 17] on icon "button" at bounding box center [1090, 16] width 8 height 8
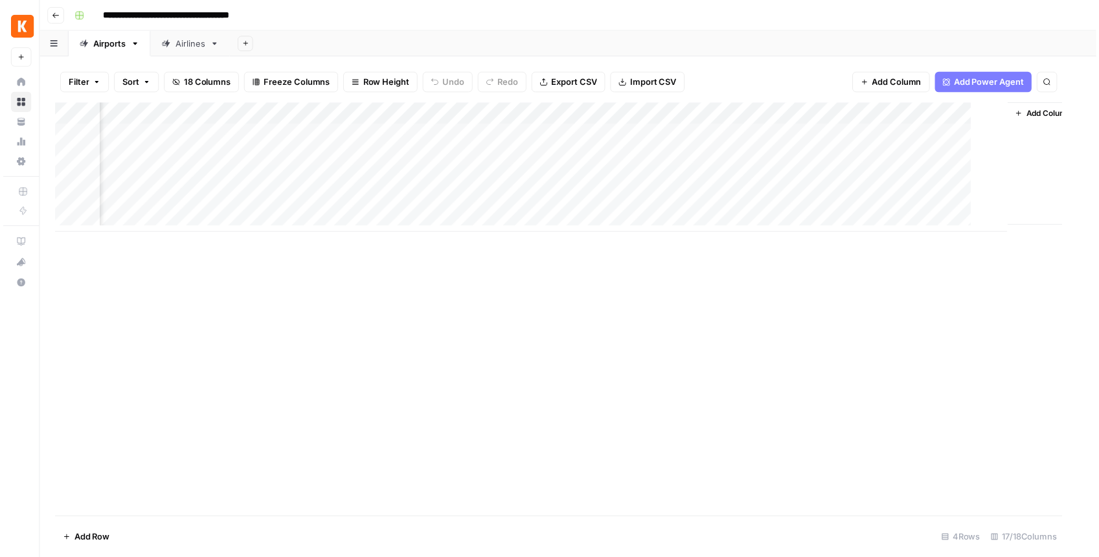
scroll to position [0, 1210]
click at [762, 133] on div "Add Column" at bounding box center [571, 169] width 1038 height 131
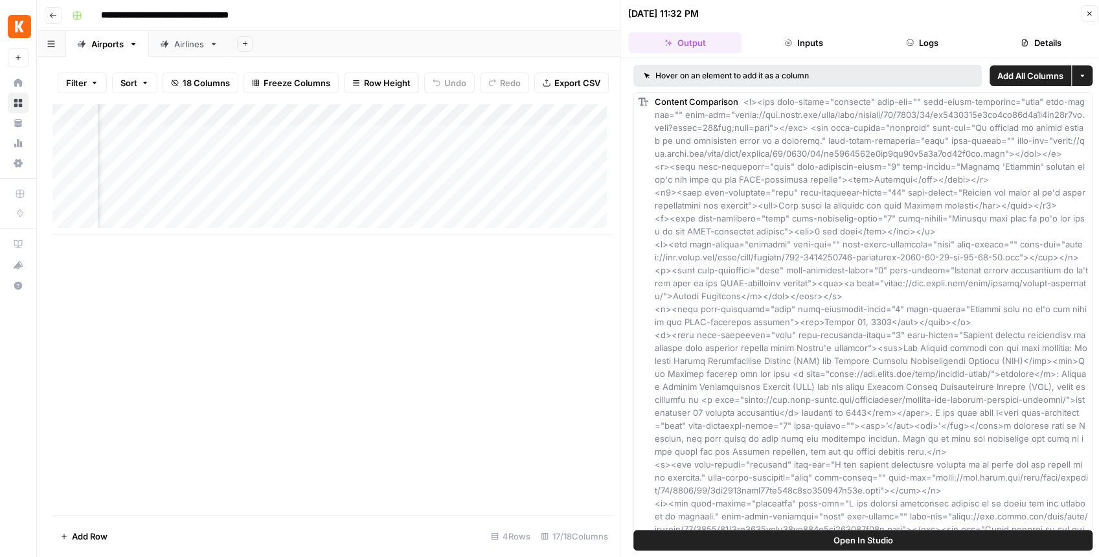
click at [834, 439] on span "Open In Studio" at bounding box center [864, 540] width 60 height 13
click at [441, 138] on div "Add Column" at bounding box center [332, 169] width 561 height 131
click at [477, 142] on div "Add Column" at bounding box center [332, 169] width 561 height 131
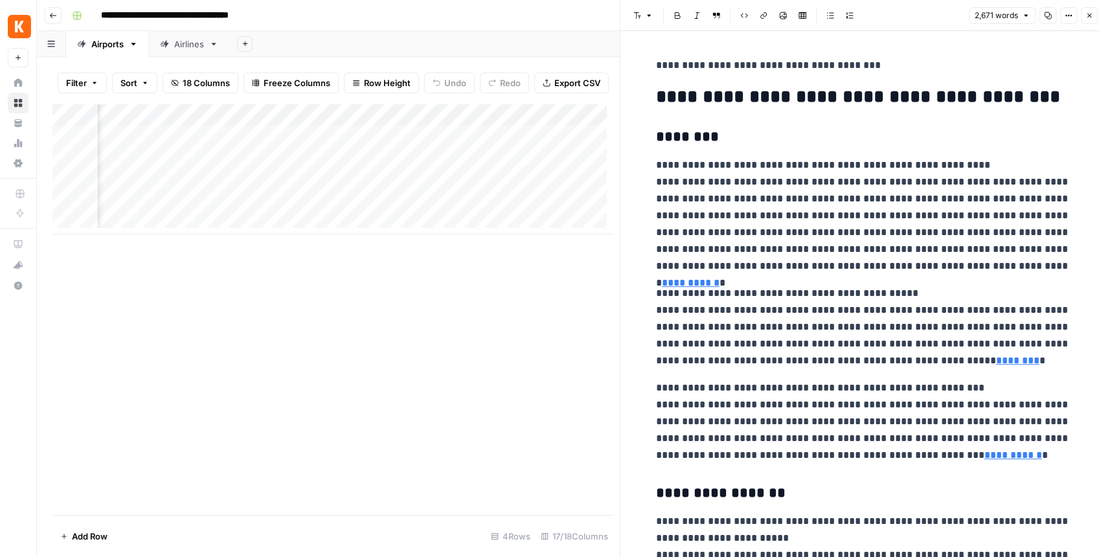
click at [884, 21] on button "Copy" at bounding box center [1048, 15] width 17 height 17
click at [523, 141] on div "Add Column" at bounding box center [332, 169] width 561 height 131
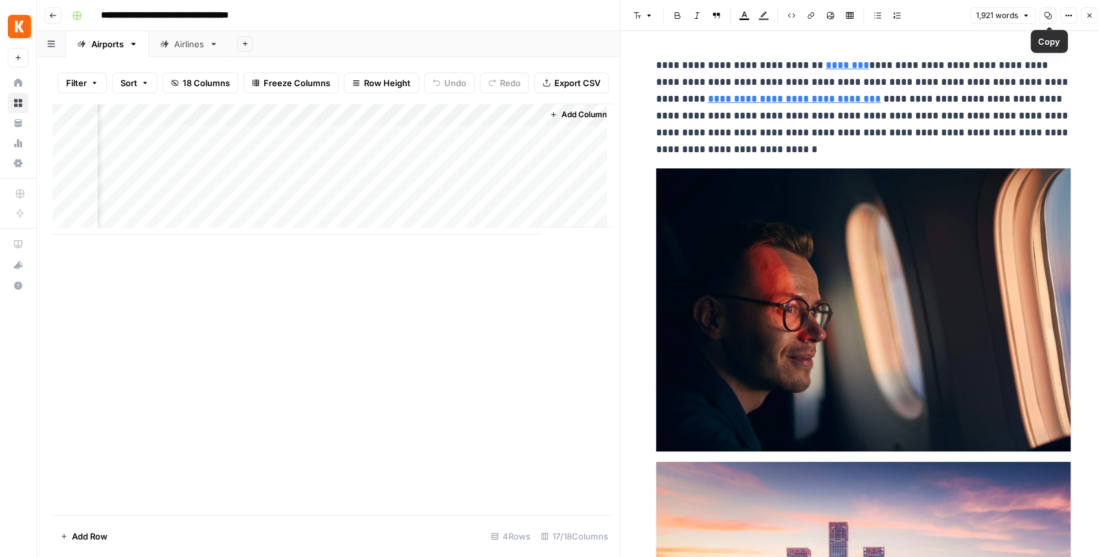
click at [884, 19] on icon "button" at bounding box center [1048, 16] width 8 height 8
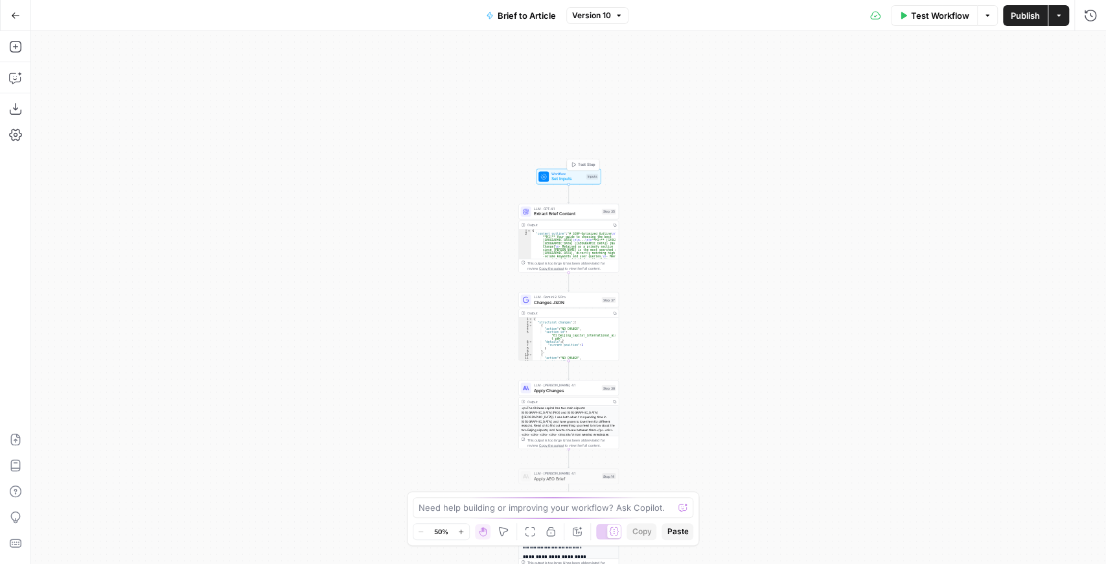
click at [583, 178] on span "Set Inputs" at bounding box center [567, 179] width 32 height 6
click at [574, 179] on span "Set Inputs" at bounding box center [567, 179] width 32 height 6
click at [564, 178] on span "Set Inputs" at bounding box center [567, 177] width 32 height 6
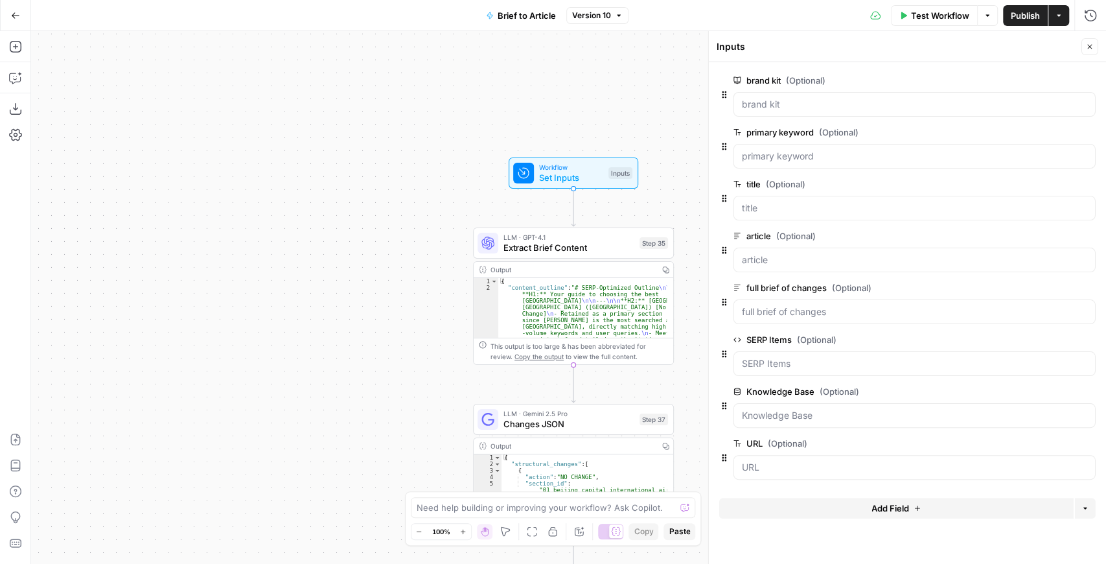
click at [886, 501] on span "Add Field" at bounding box center [890, 507] width 38 height 13
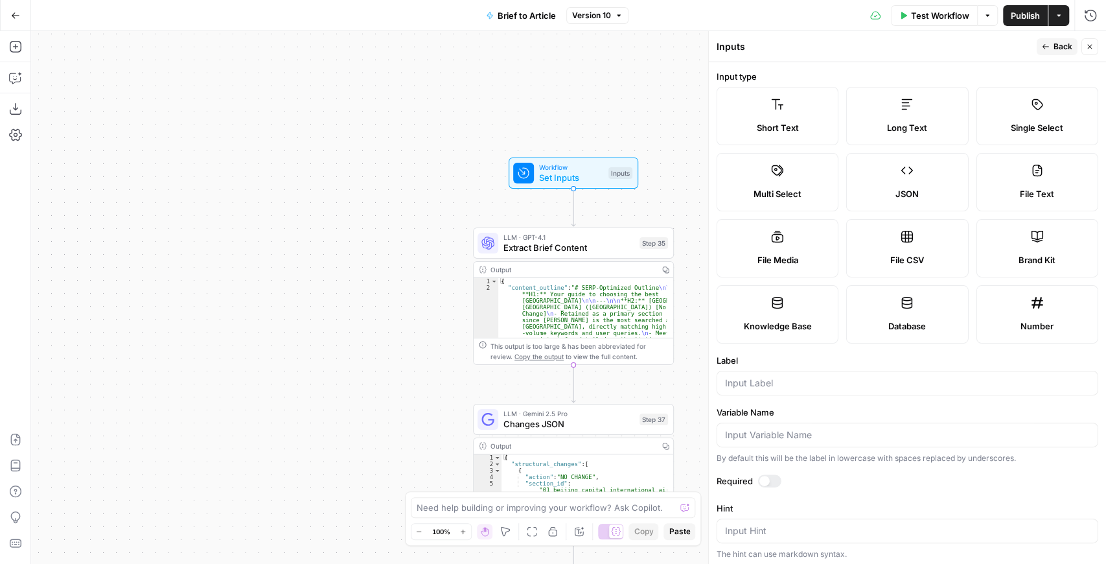
click at [810, 389] on div at bounding box center [908, 383] width 382 height 25
type input "Updated Facts"
click at [814, 365] on div "Label Updated Facts" at bounding box center [908, 374] width 382 height 41
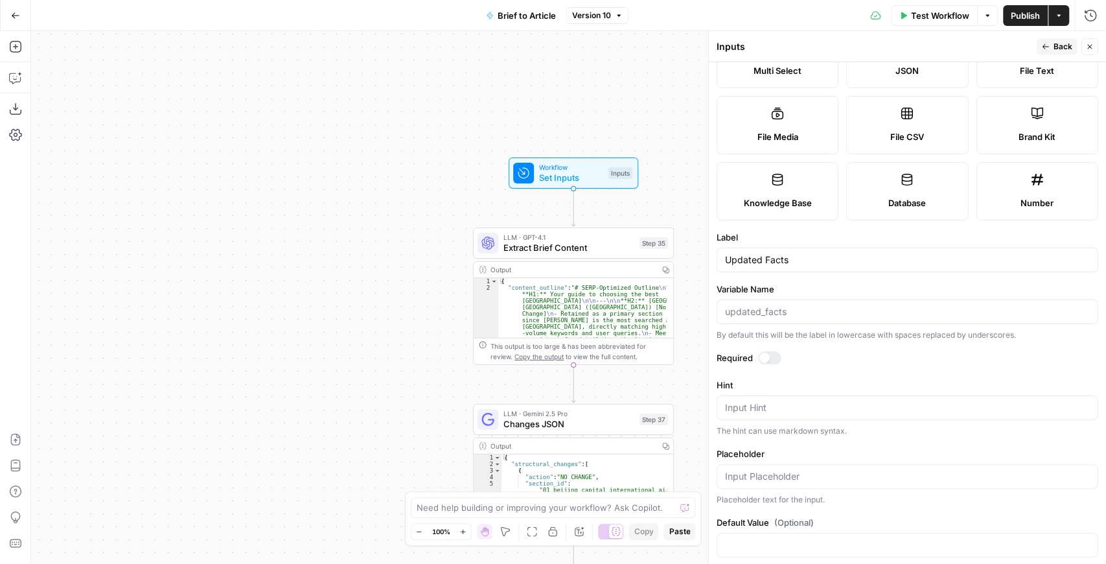
scroll to position [139, 0]
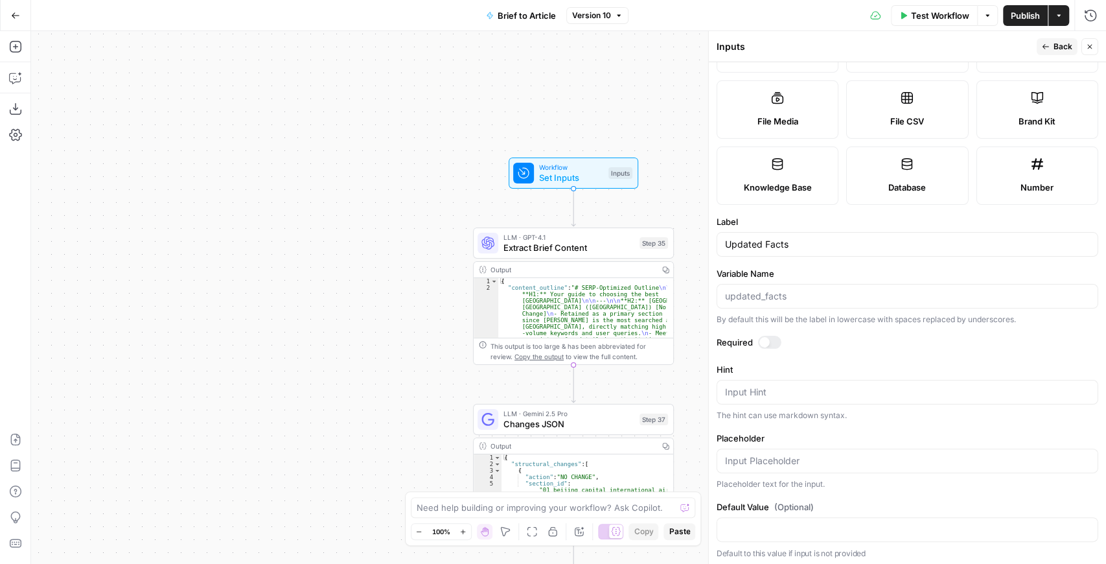
click at [1068, 49] on span "Back" at bounding box center [1062, 47] width 19 height 12
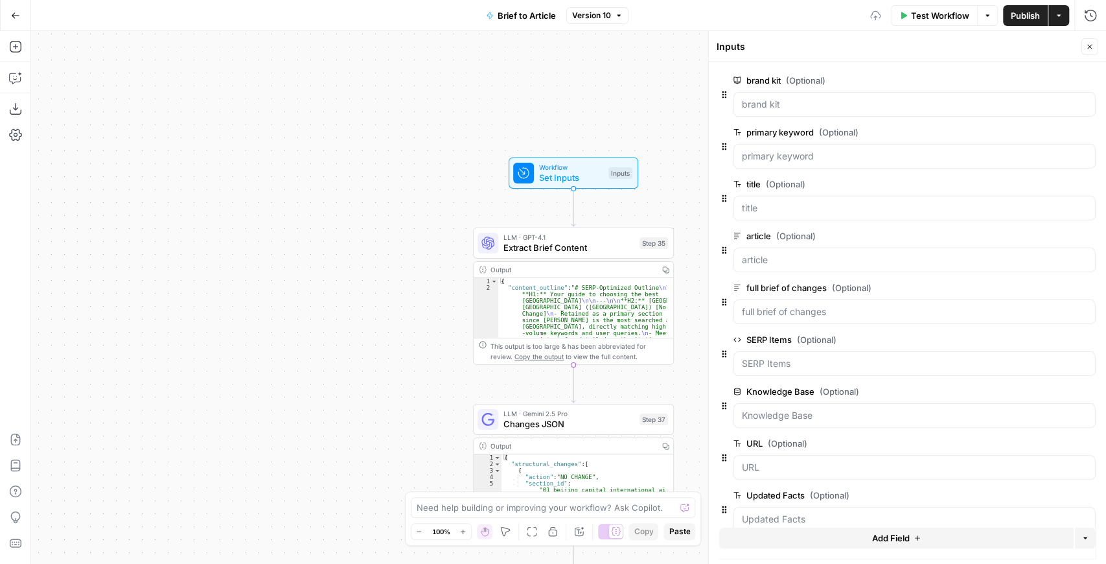
scroll to position [78, 0]
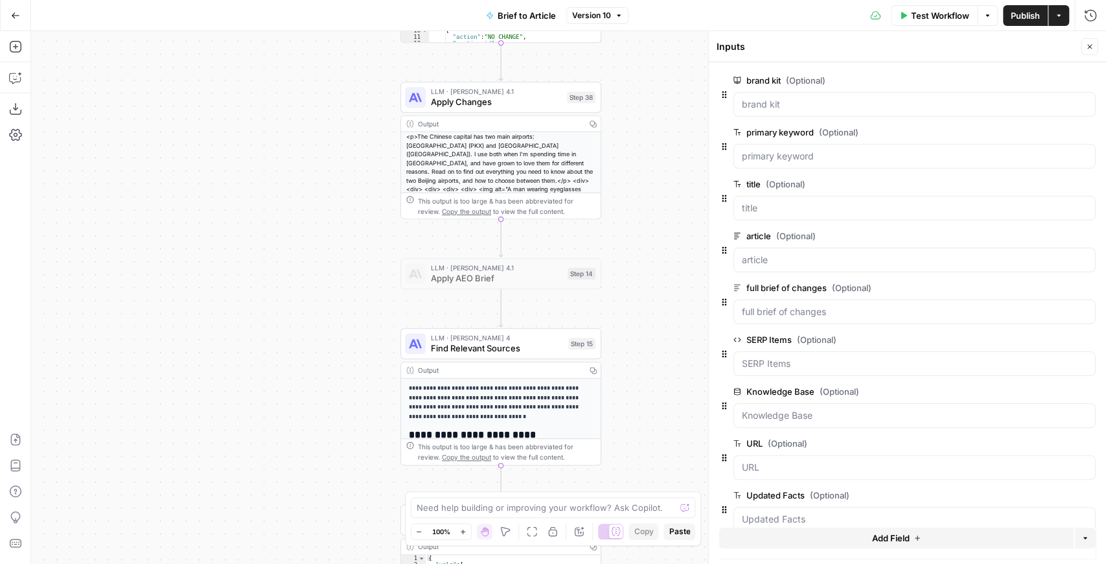
drag, startPoint x: 376, startPoint y: 291, endPoint x: 278, endPoint y: 390, distance: 139.3
click at [282, 386] on div "true false false true false true Workflow Set Inputs Inputs LLM · GPT-4.1 Extra…" at bounding box center [568, 297] width 1075 height 533
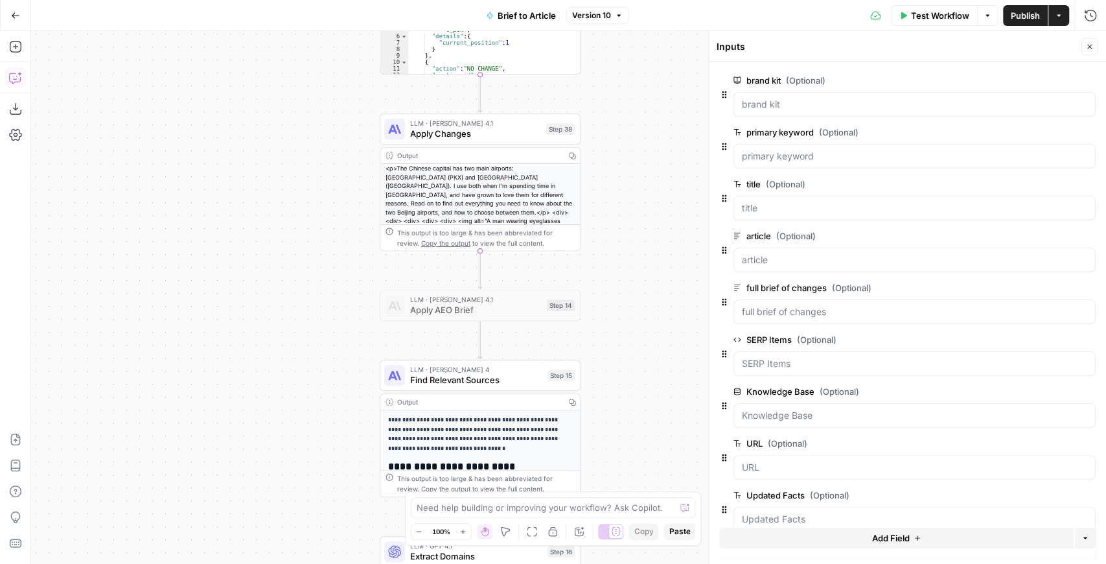
click at [21, 82] on icon "button" at bounding box center [15, 77] width 13 height 13
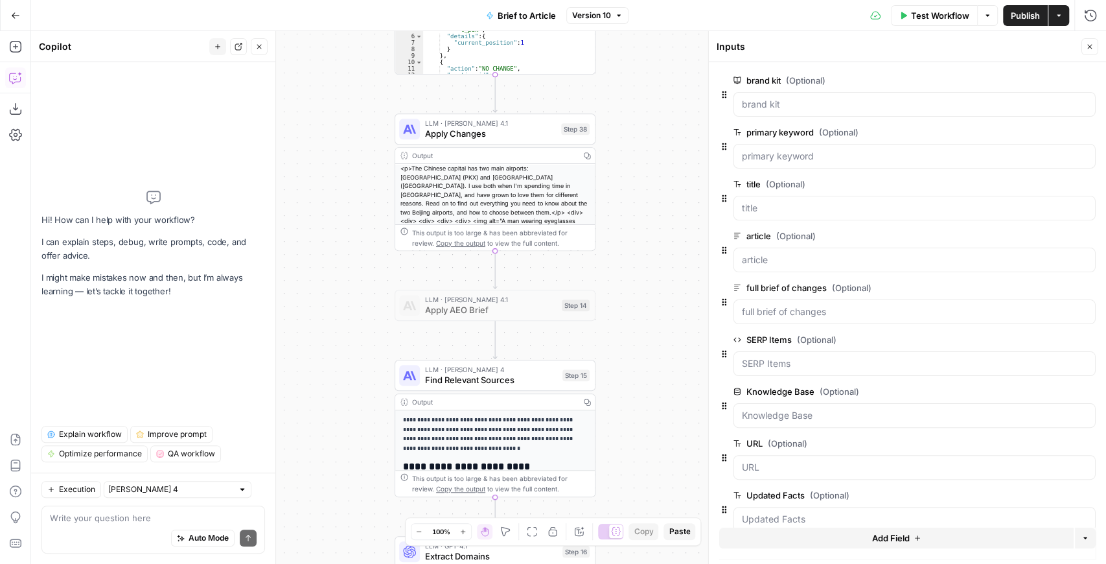
click at [146, 517] on textarea at bounding box center [153, 517] width 207 height 13
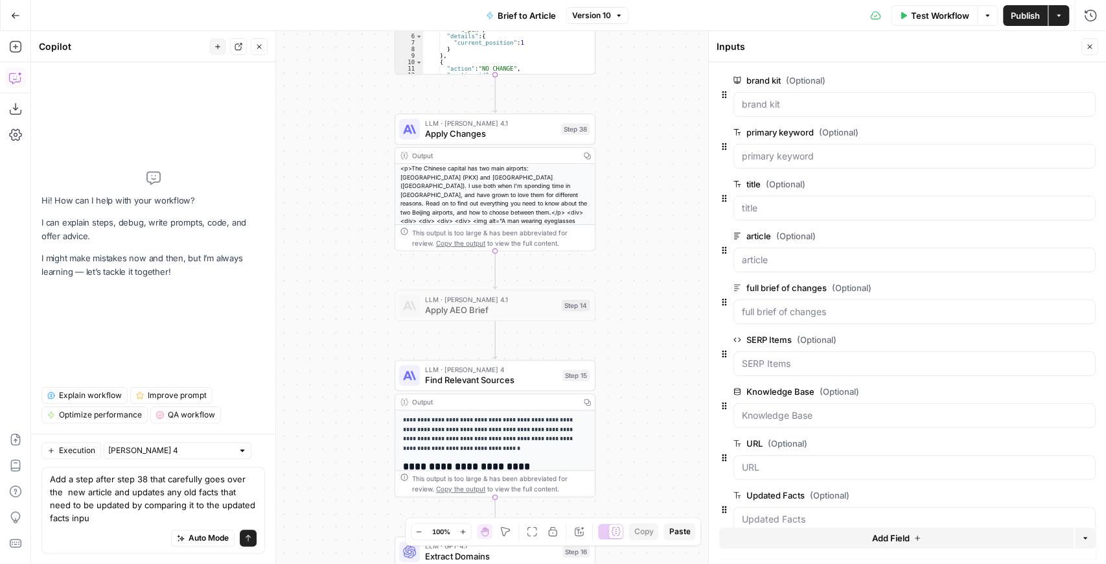
type textarea "Add a step after step 38 that carefully goes over the new article and updates a…"
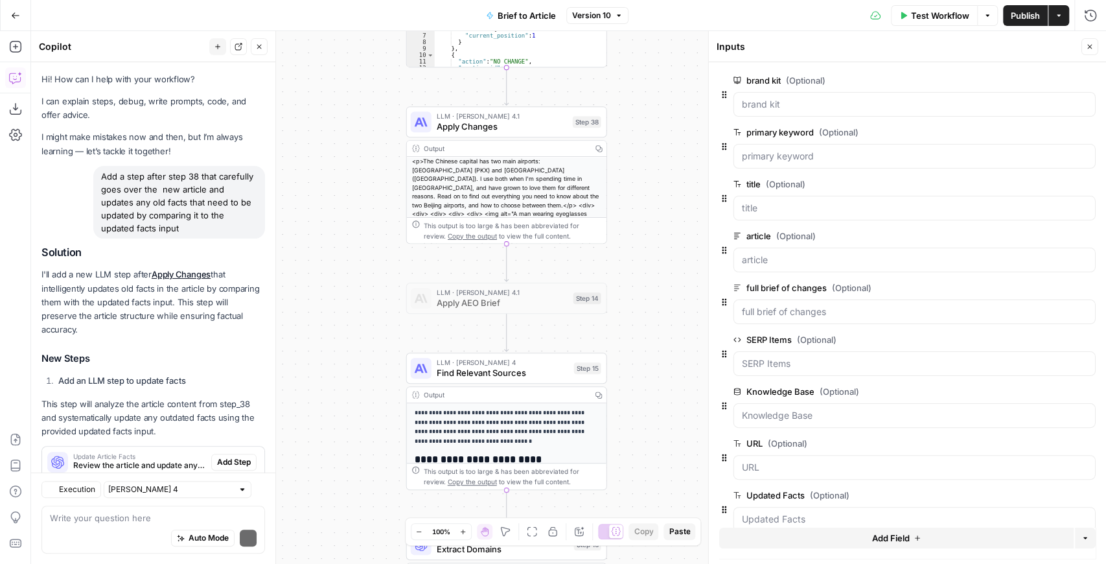
scroll to position [36, 0]
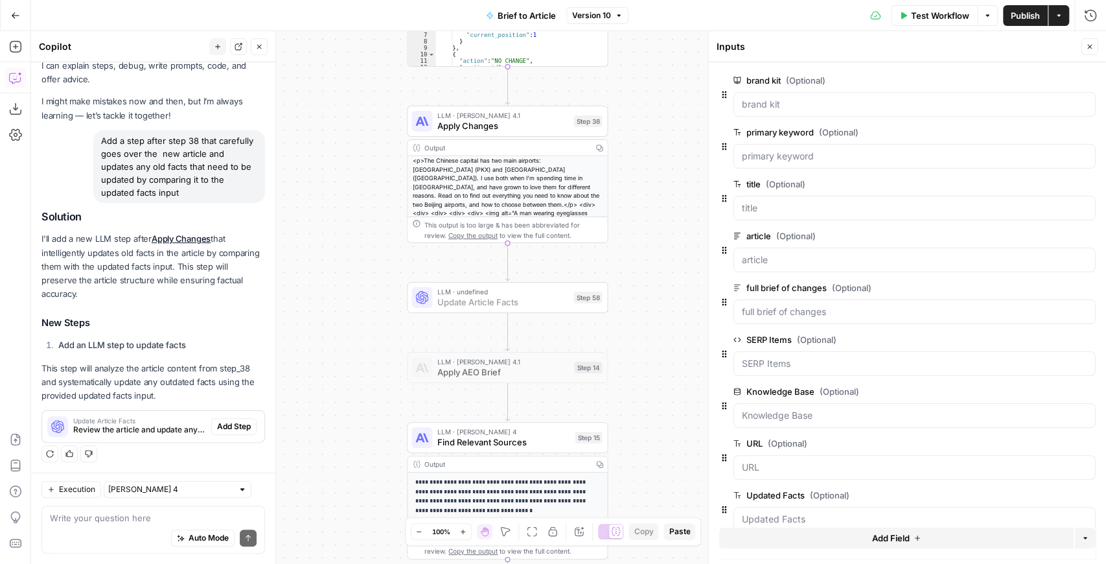
click at [240, 422] on span "Add Step" at bounding box center [234, 426] width 34 height 12
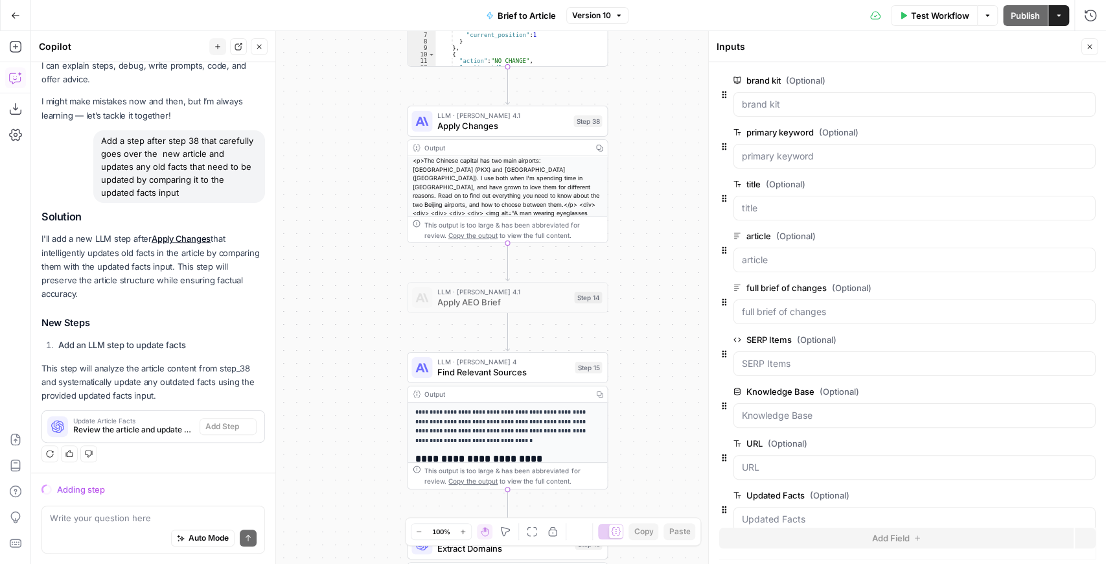
scroll to position [36, 0]
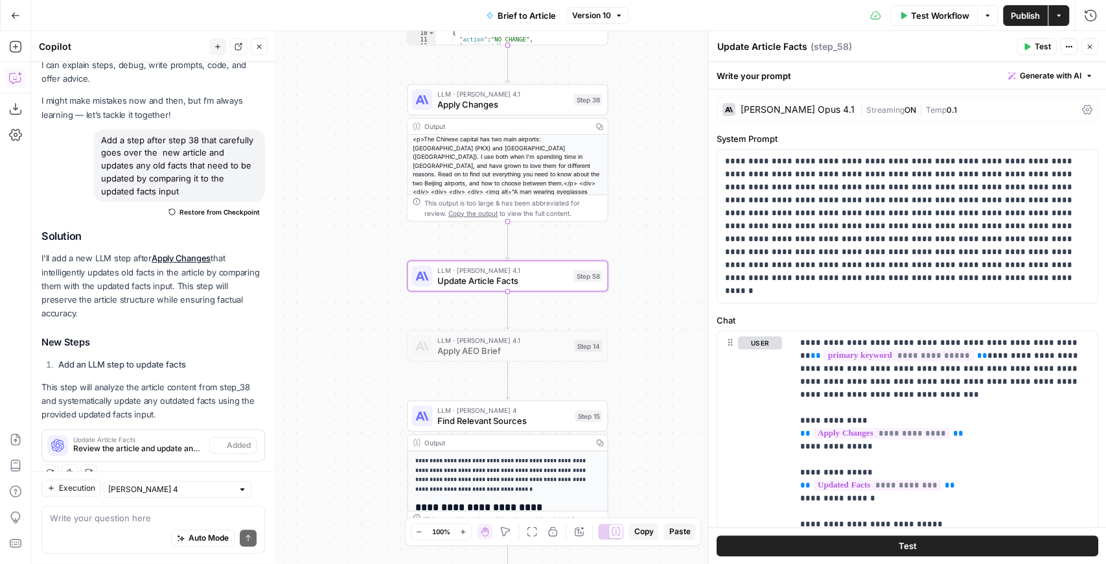
type textarea "Update Article Facts"
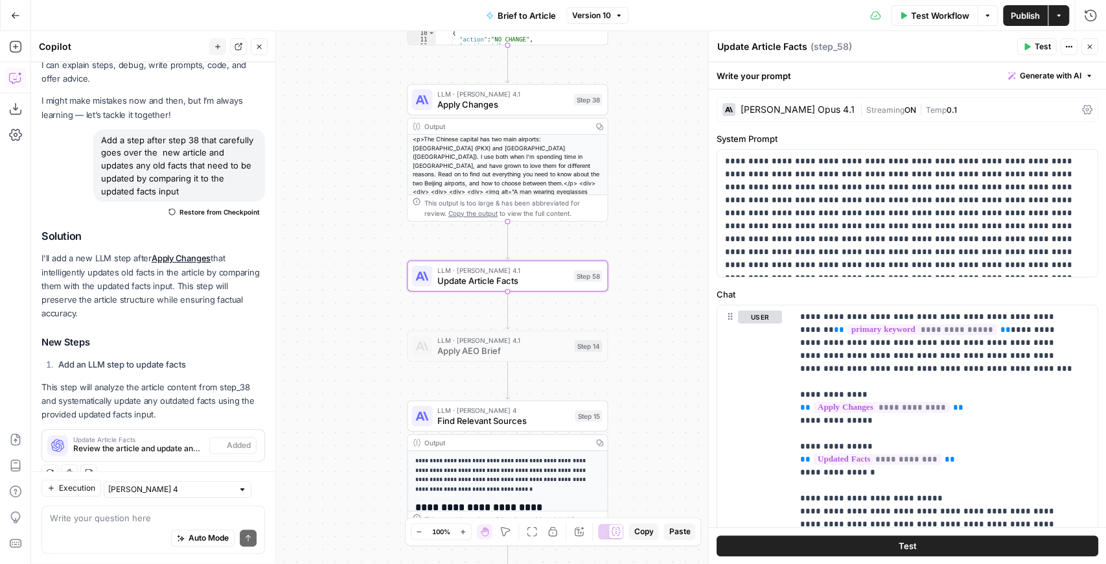
scroll to position [56, 0]
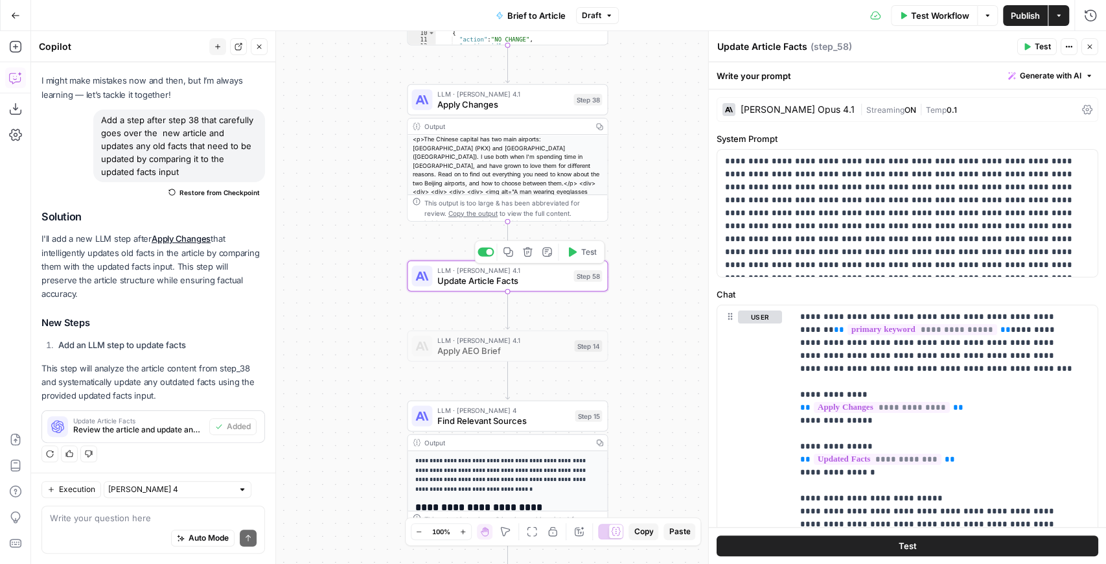
click at [535, 284] on span "Update Article Facts" at bounding box center [502, 280] width 131 height 13
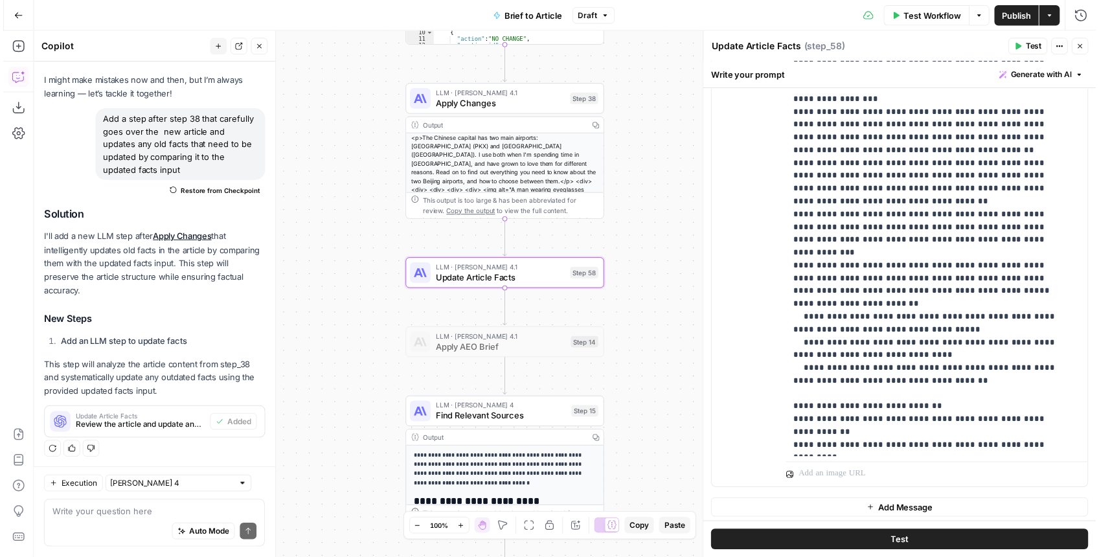
scroll to position [373, 0]
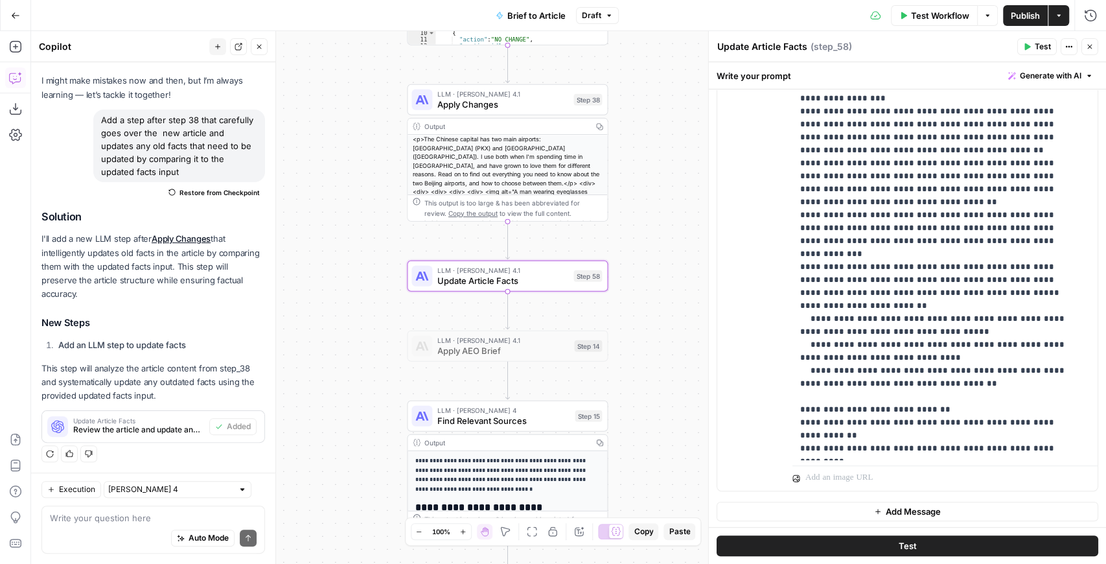
click at [938, 22] on button "Test Workflow" at bounding box center [934, 15] width 87 height 21
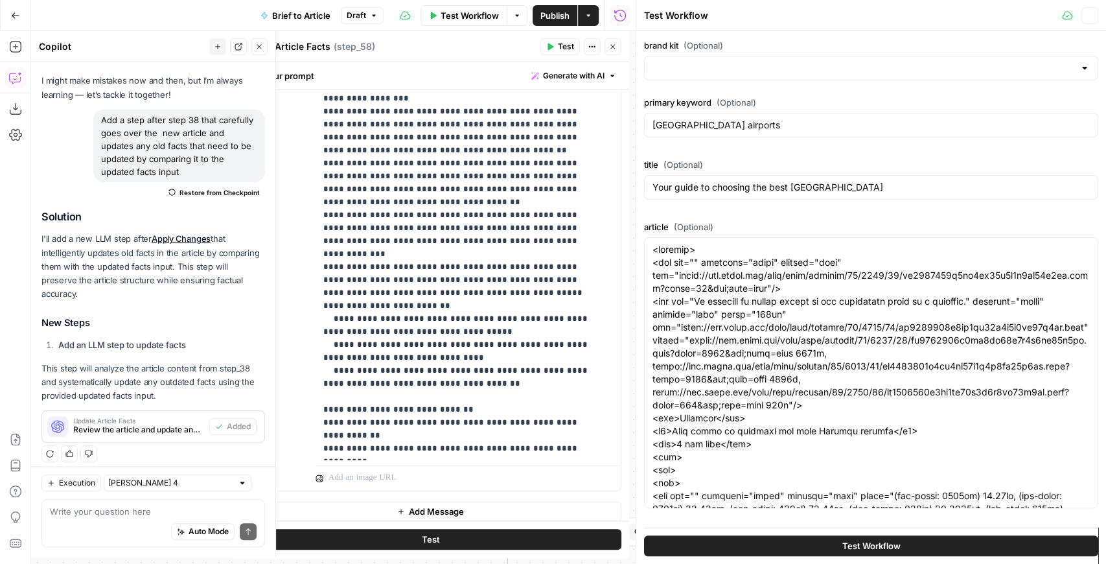
type input "[EN-US] - Kayak"
type input "News + Airline Sitemap"
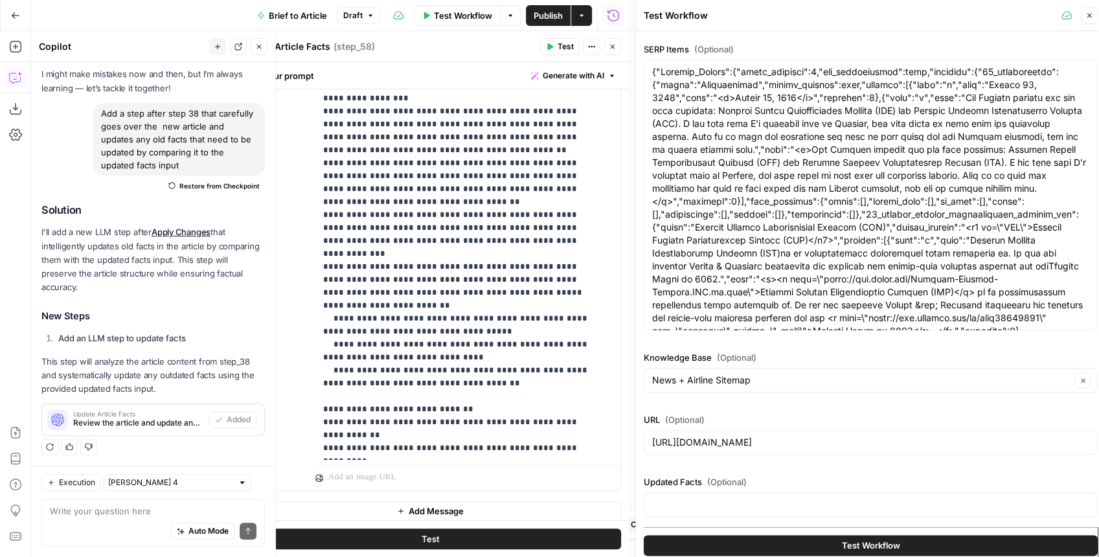
scroll to position [6, 0]
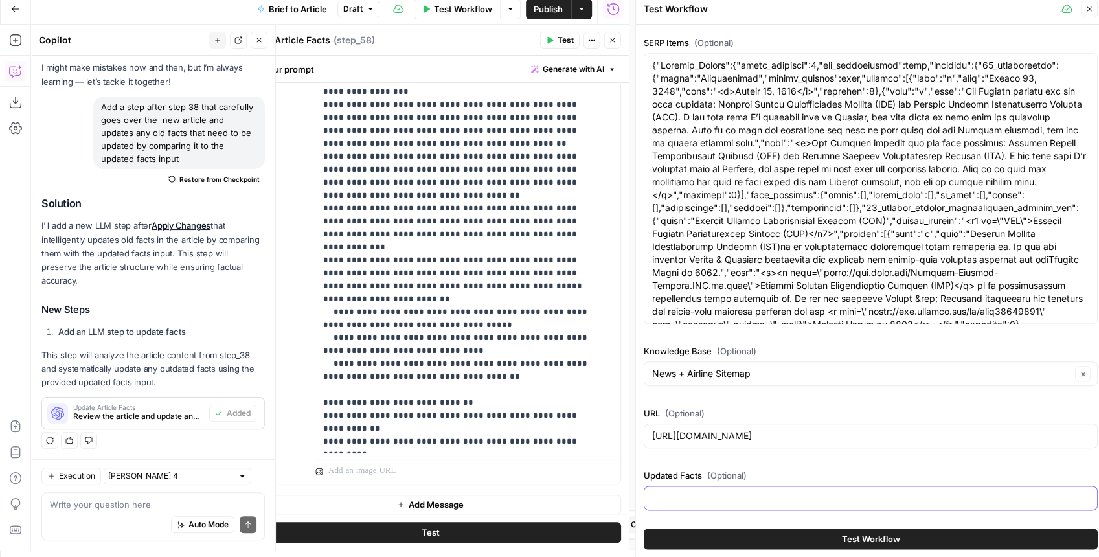
click at [717, 495] on input "Updated Facts (Optional)" at bounding box center [870, 498] width 437 height 13
paste input "SECTION 1: Current Travel Facts by Category Beijing Capital International Airpo…"
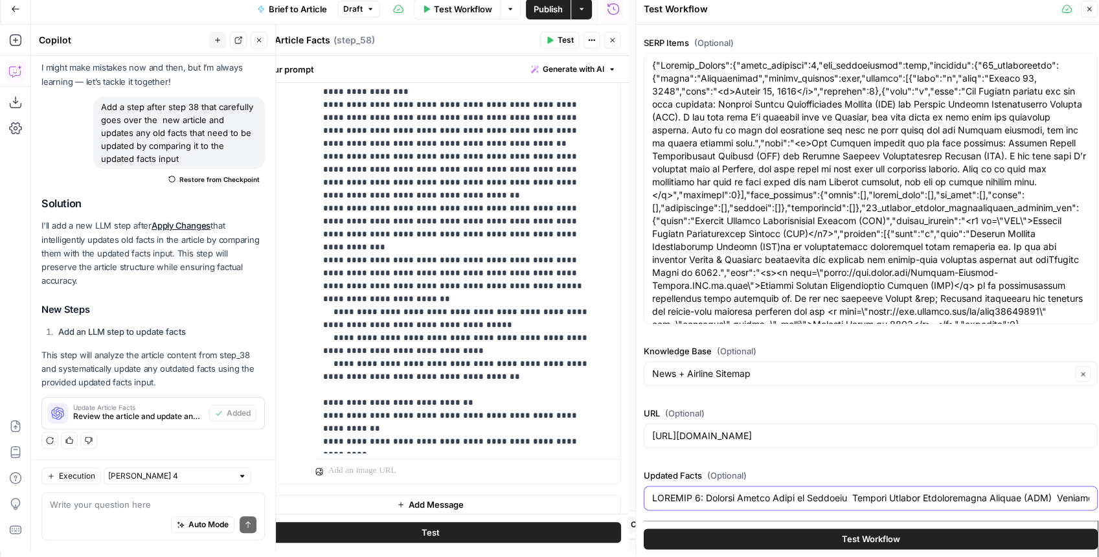
scroll to position [0, 80850]
type input "SECTION 1: Current Travel Facts by Category Beijing Capital International Airpo…"
click at [809, 535] on button "Test Workflow" at bounding box center [871, 539] width 454 height 21
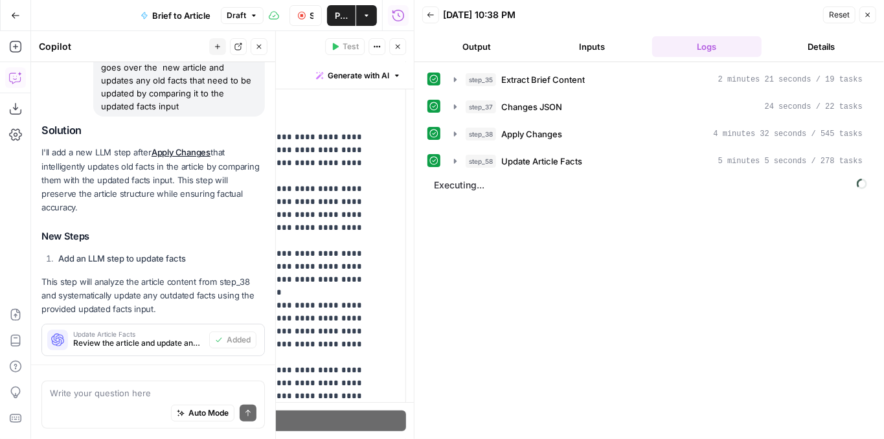
scroll to position [179, 0]
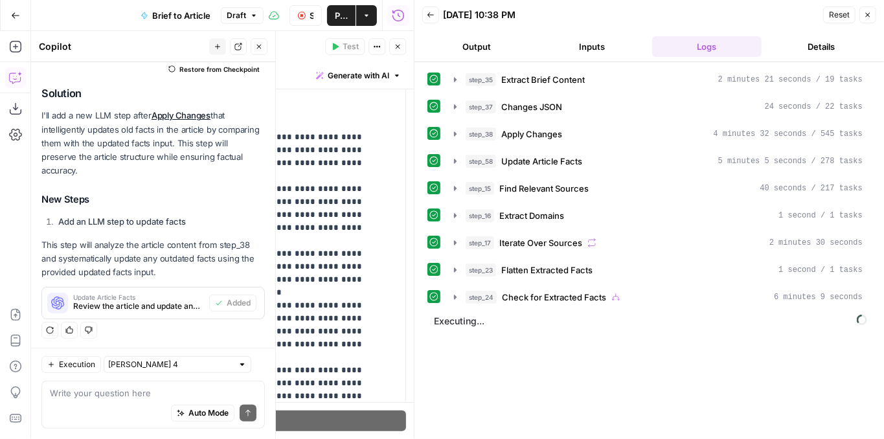
scroll to position [179, 0]
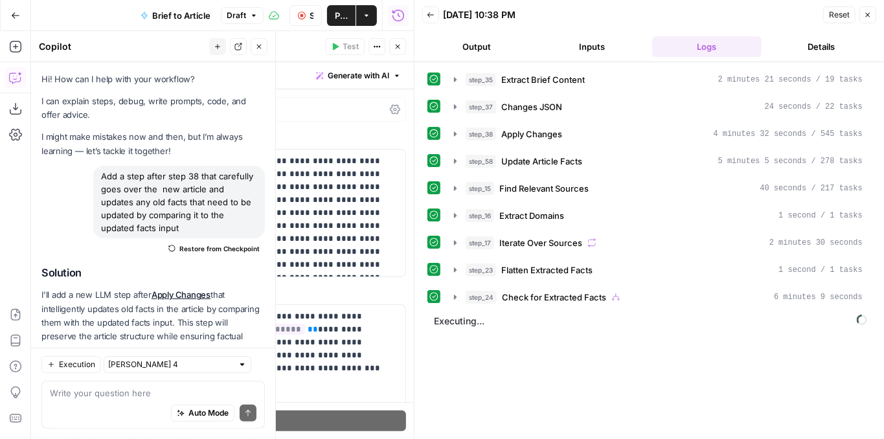
scroll to position [1, 0]
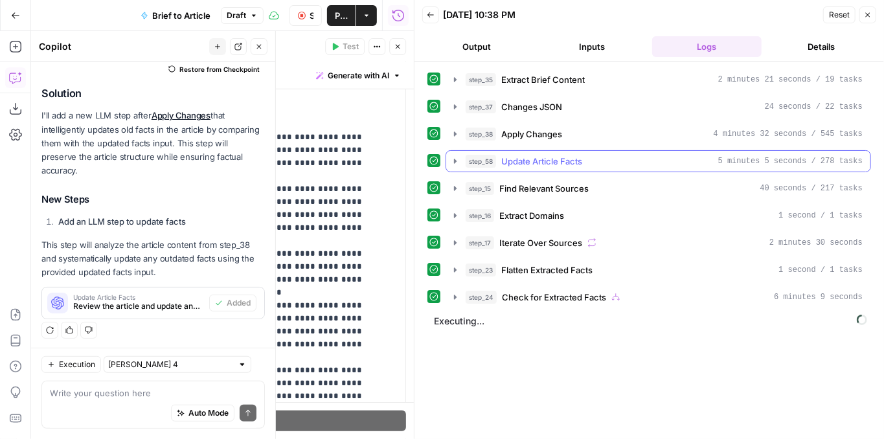
click at [455, 161] on icon "button" at bounding box center [455, 161] width 10 height 10
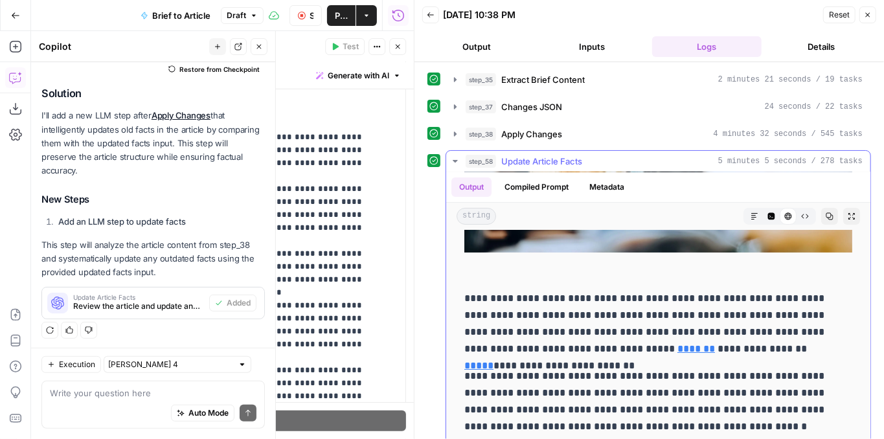
scroll to position [2721, 0]
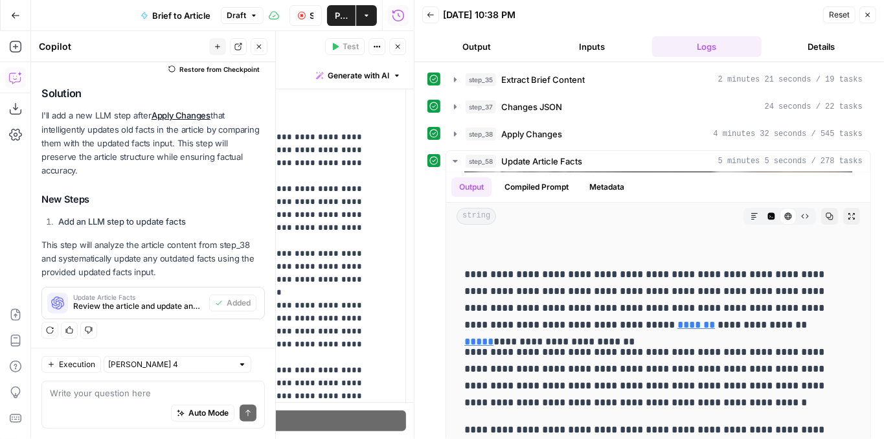
click at [346, 19] on span "Publish" at bounding box center [341, 15] width 13 height 13
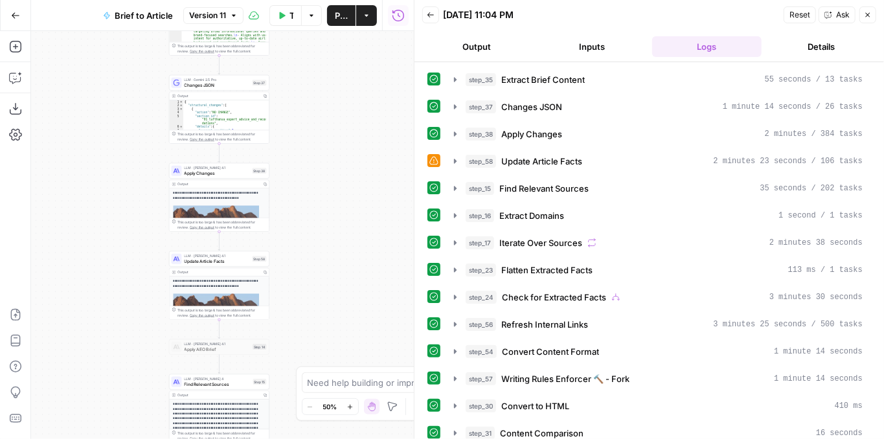
click at [435, 157] on icon at bounding box center [434, 160] width 9 height 9
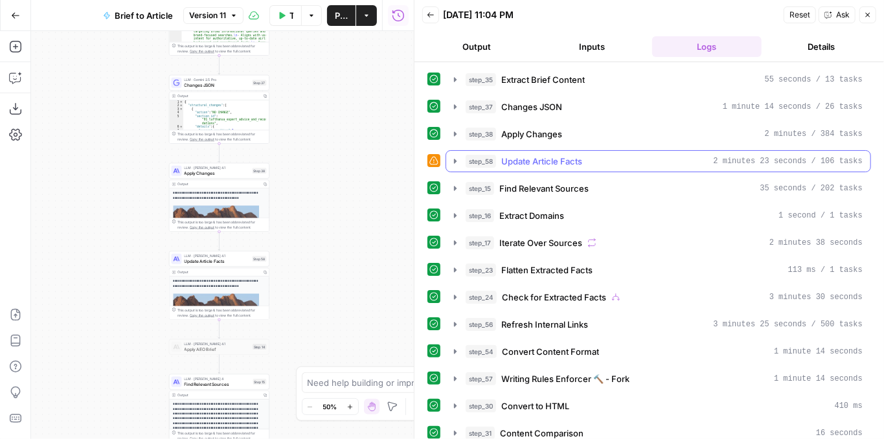
click at [453, 156] on icon "button" at bounding box center [455, 161] width 10 height 10
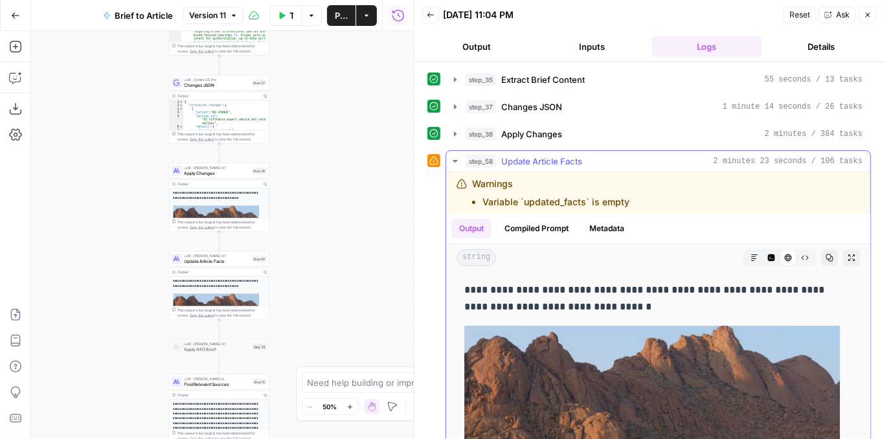
click at [453, 156] on icon "button" at bounding box center [455, 161] width 10 height 10
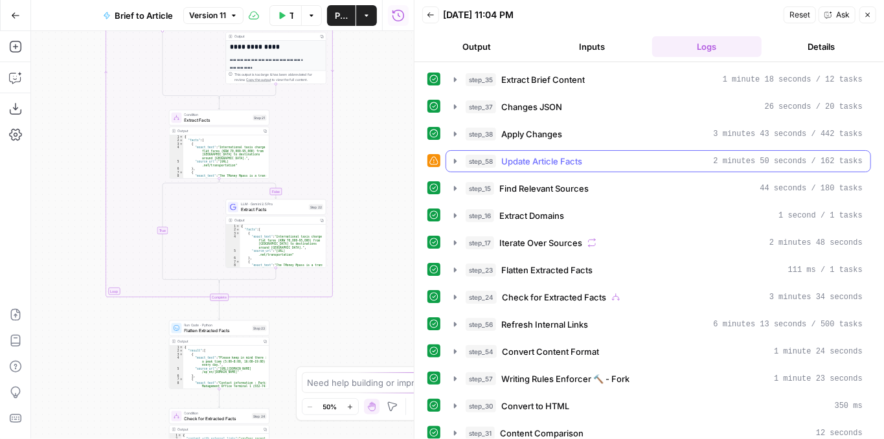
click at [457, 160] on icon "button" at bounding box center [455, 161] width 10 height 10
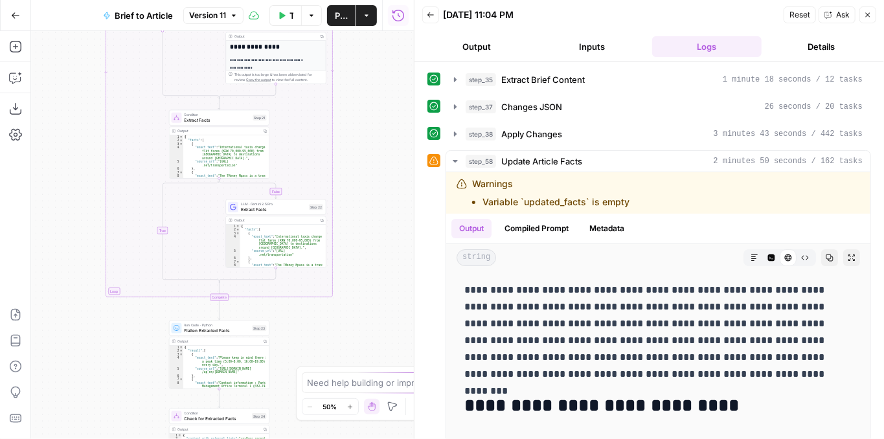
click at [865, 19] on button "Close" at bounding box center [868, 14] width 17 height 17
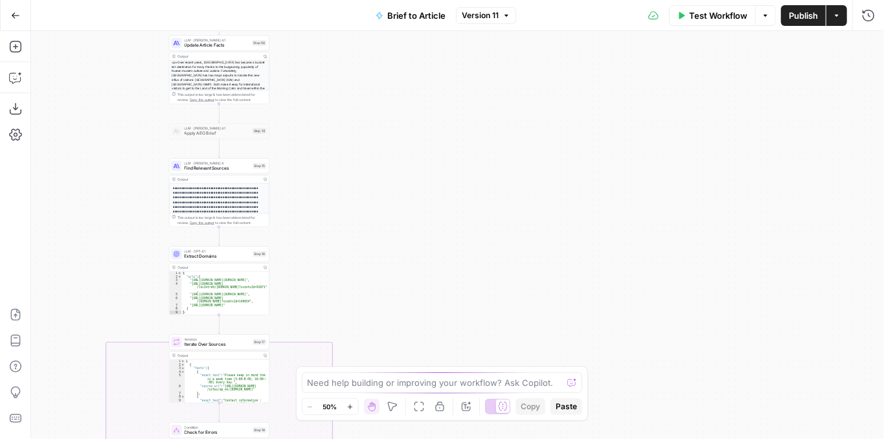
click at [746, 13] on span "Test Workflow" at bounding box center [718, 15] width 58 height 13
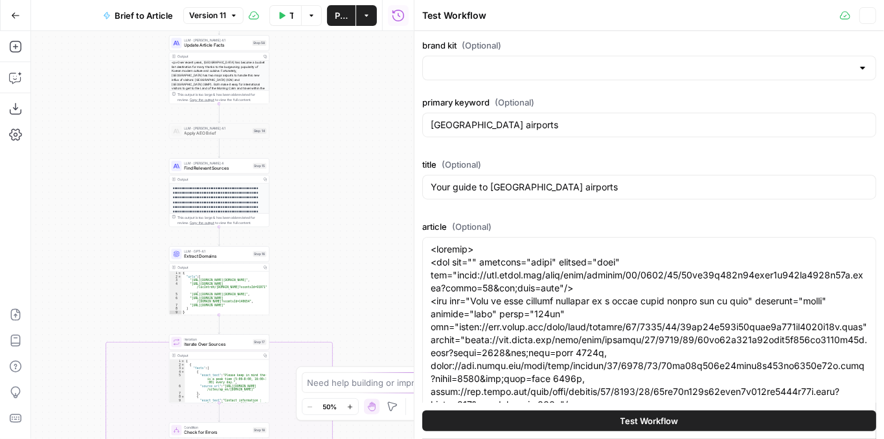
type input "[EN-US] - Kayak"
type input "News + Airline Sitemap"
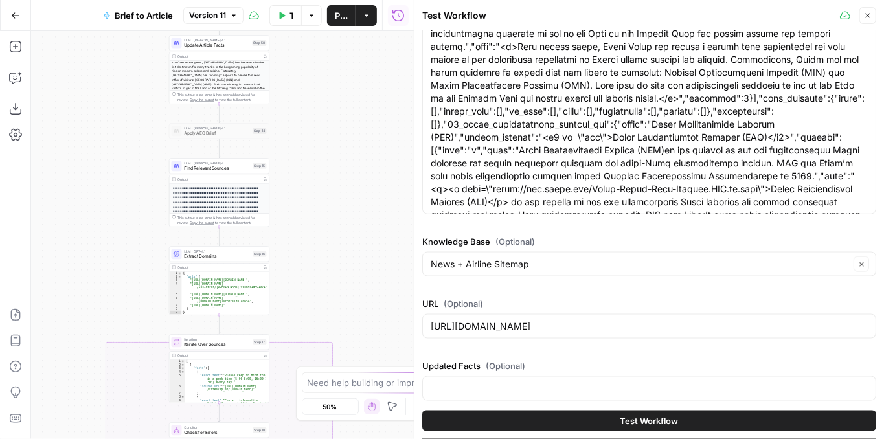
scroll to position [917, 0]
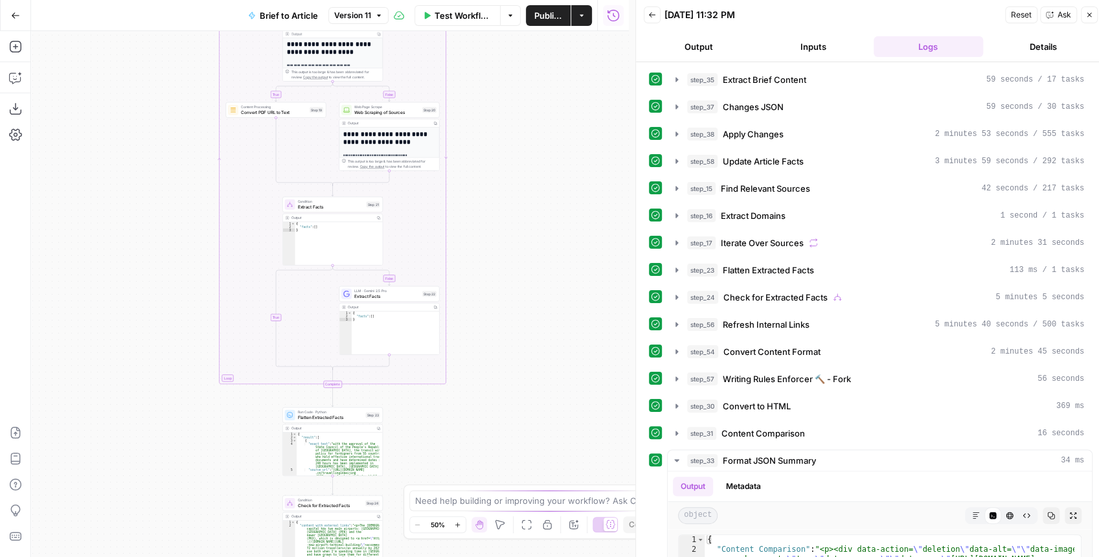
drag, startPoint x: 549, startPoint y: 207, endPoint x: 497, endPoint y: 145, distance: 81.4
click at [568, 407] on div "true false true false true false Workflow Set Inputs Inputs LLM · GPT-4.1 Extra…" at bounding box center [330, 294] width 598 height 526
click at [540, 408] on div "true false true false true false Workflow Set Inputs Inputs LLM · GPT-4.1 Extra…" at bounding box center [330, 294] width 598 height 526
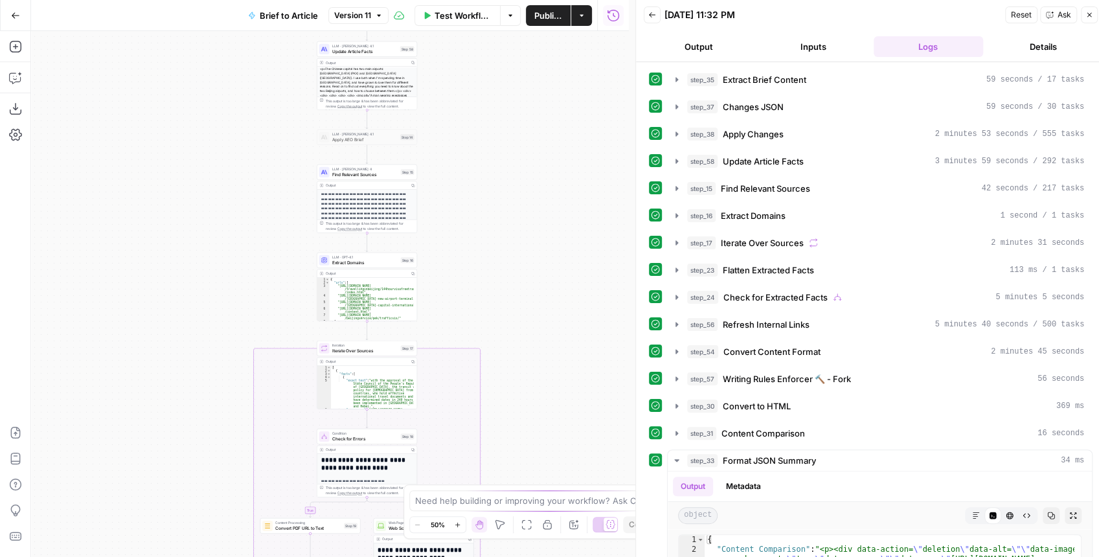
drag, startPoint x: 497, startPoint y: 154, endPoint x: 512, endPoint y: 260, distance: 106.7
click at [512, 260] on div "true false true false true false Workflow Set Inputs Inputs LLM · GPT-4.1 Extra…" at bounding box center [330, 294] width 598 height 526
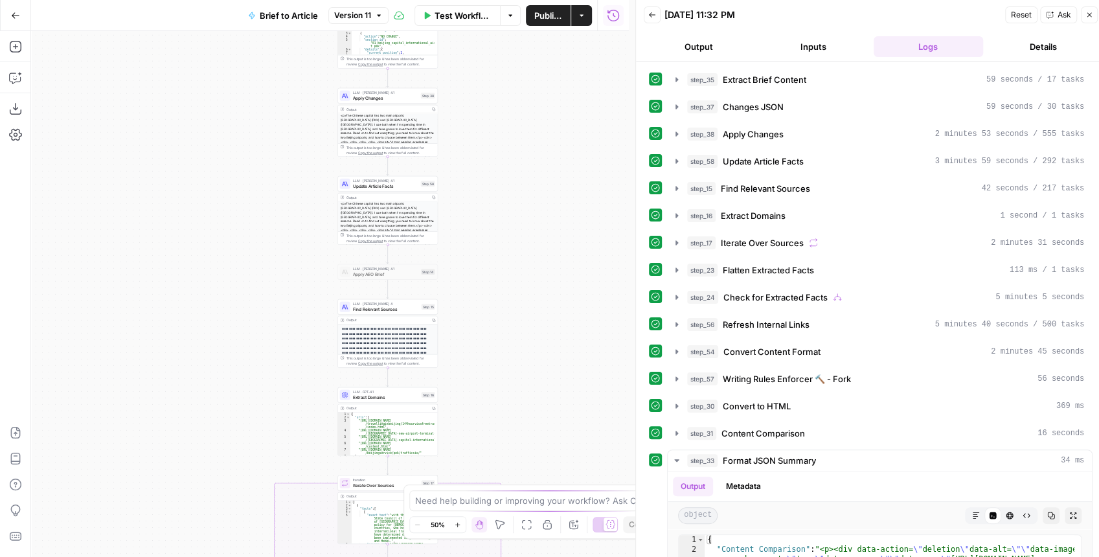
drag, startPoint x: 507, startPoint y: 208, endPoint x: 527, endPoint y: 320, distance: 114.0
click at [527, 319] on div "true false true false true false Workflow Set Inputs Inputs LLM · GPT-4.1 Extra…" at bounding box center [330, 294] width 598 height 526
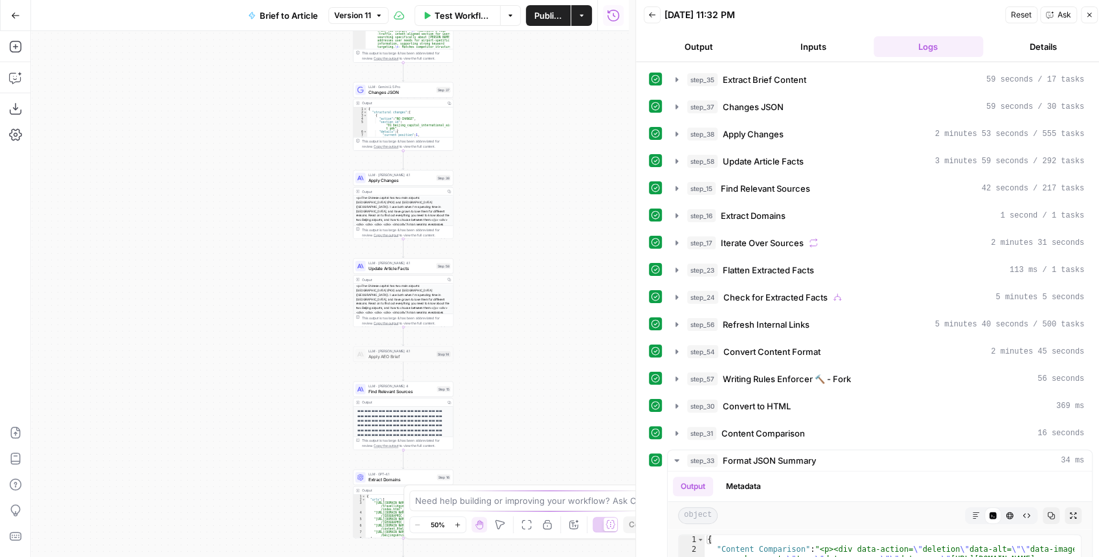
drag, startPoint x: 531, startPoint y: 253, endPoint x: 524, endPoint y: 264, distance: 13.1
click at [524, 264] on div "true false true false true false Workflow Set Inputs Inputs LLM · GPT-4.1 Extra…" at bounding box center [330, 294] width 598 height 526
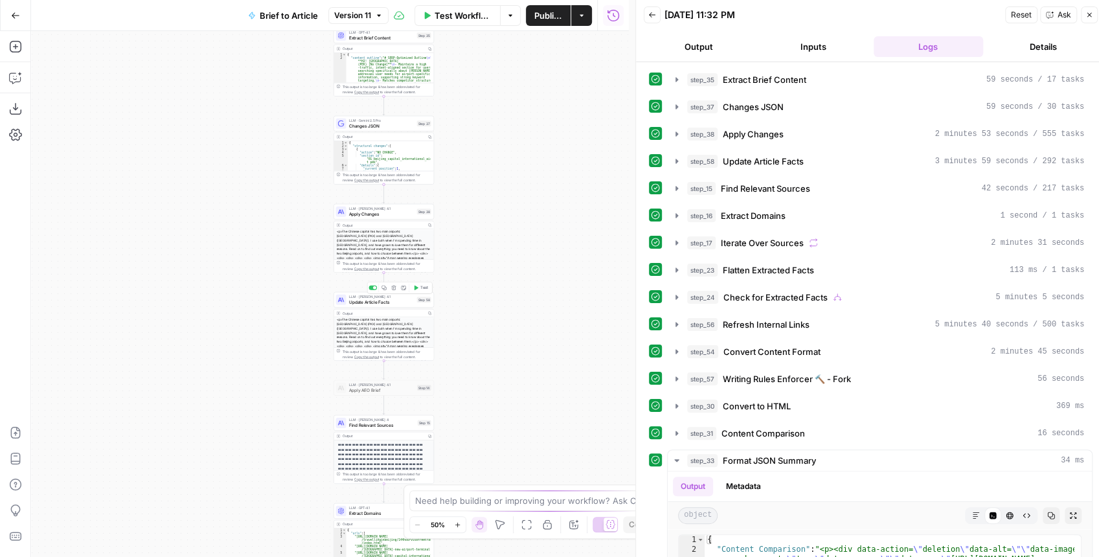
click at [398, 303] on span "Update Article Facts" at bounding box center [381, 302] width 65 height 6
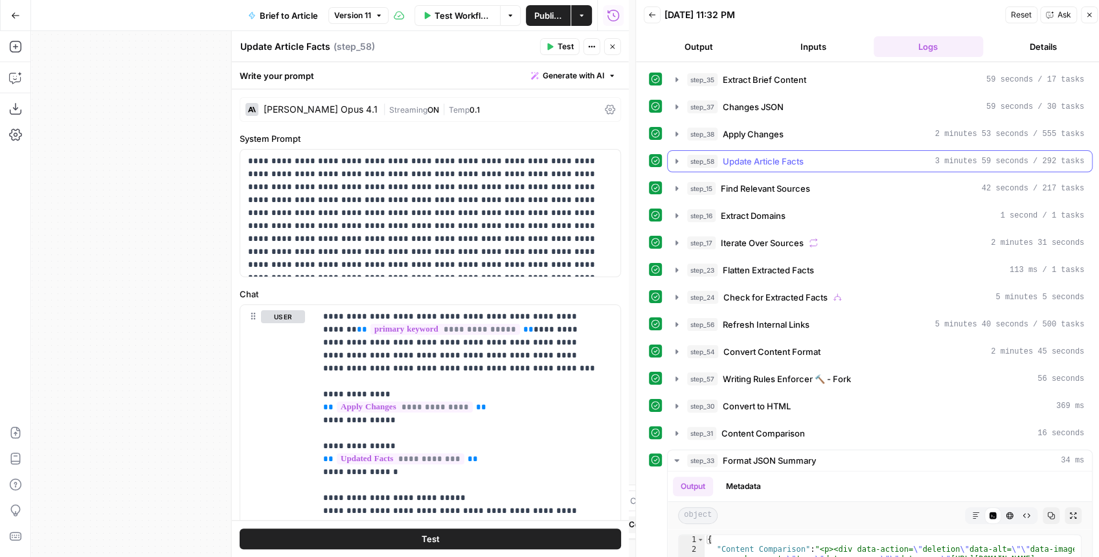
click at [676, 156] on icon "button" at bounding box center [677, 161] width 10 height 10
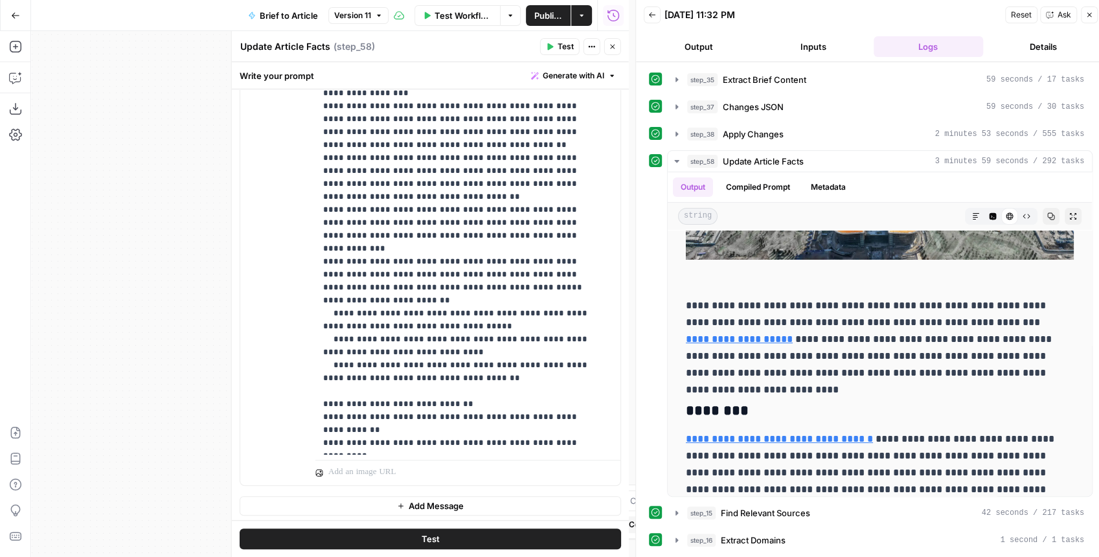
scroll to position [380, 0]
click at [476, 323] on p "**********" at bounding box center [461, 59] width 277 height 777
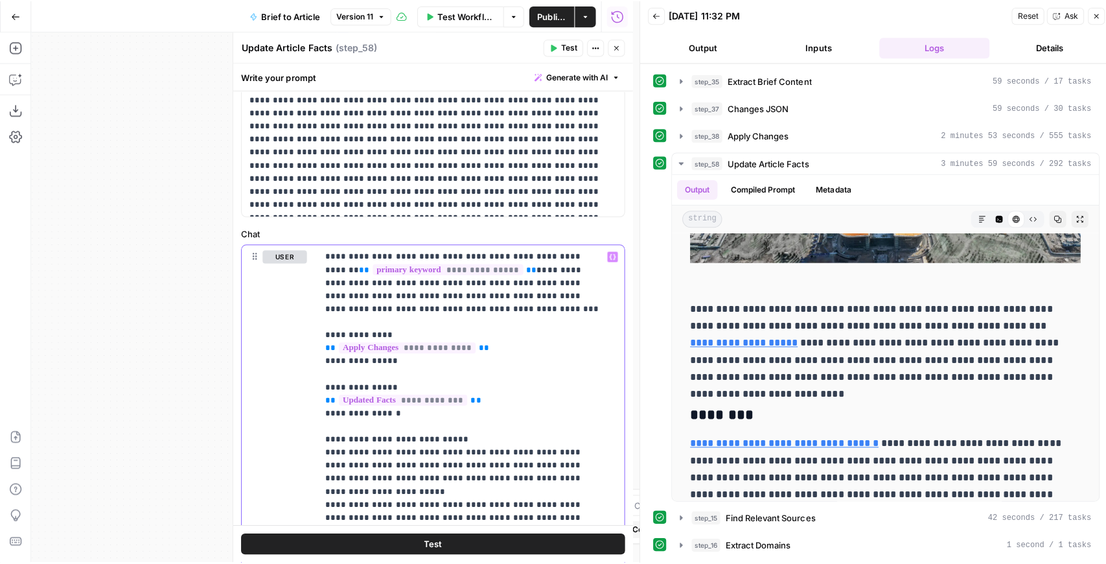
scroll to position [34, 0]
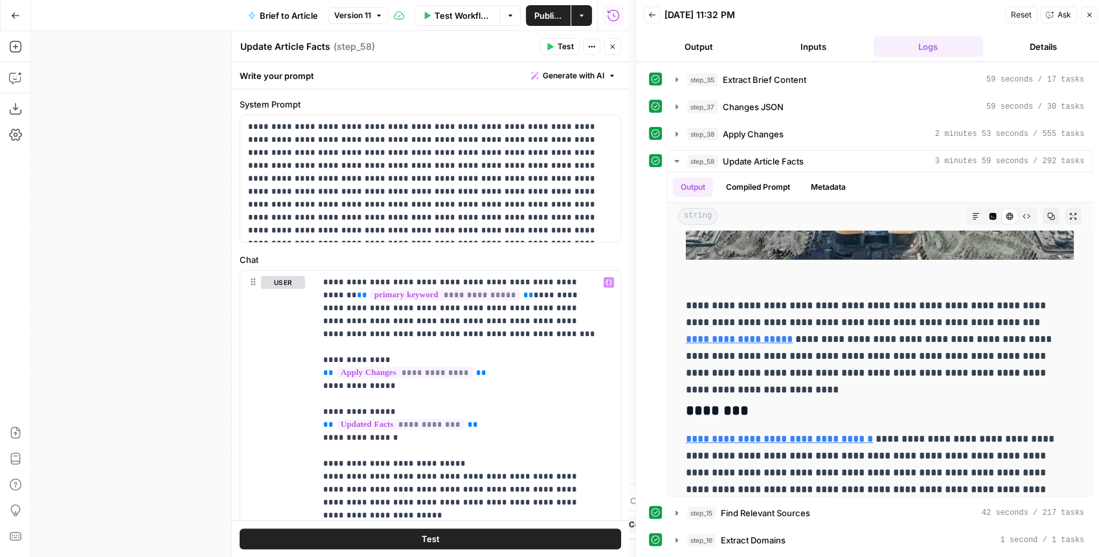
click at [785, 42] on button "Inputs" at bounding box center [813, 46] width 109 height 21
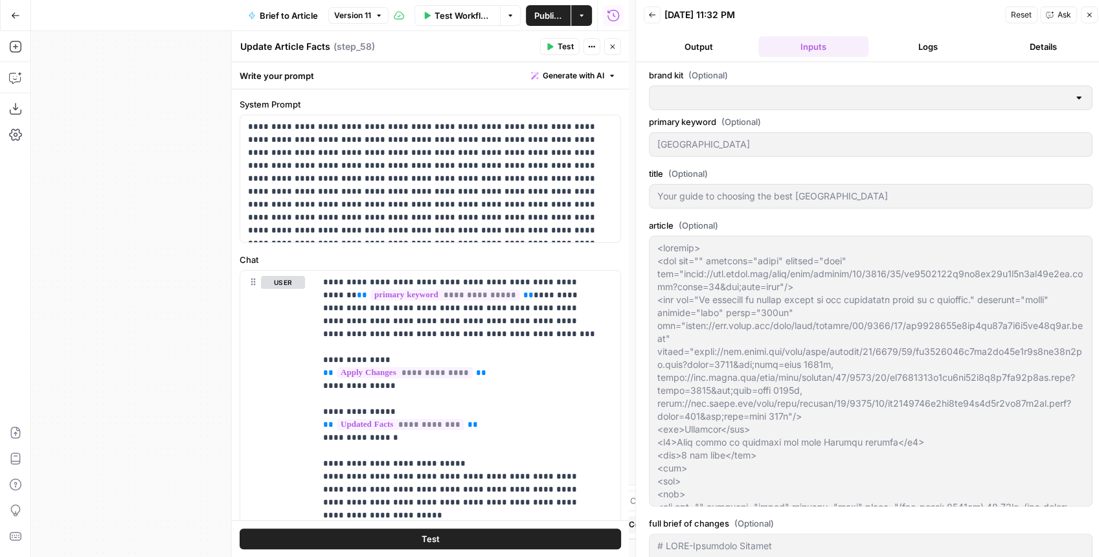
type input "[EN-US] - Kayak"
type input "News + Airline Sitemap"
click at [1090, 17] on icon "button" at bounding box center [1090, 15] width 8 height 8
type input "SECTION 1: Current Travel Facts by Category## Beijing Capital International Air…"
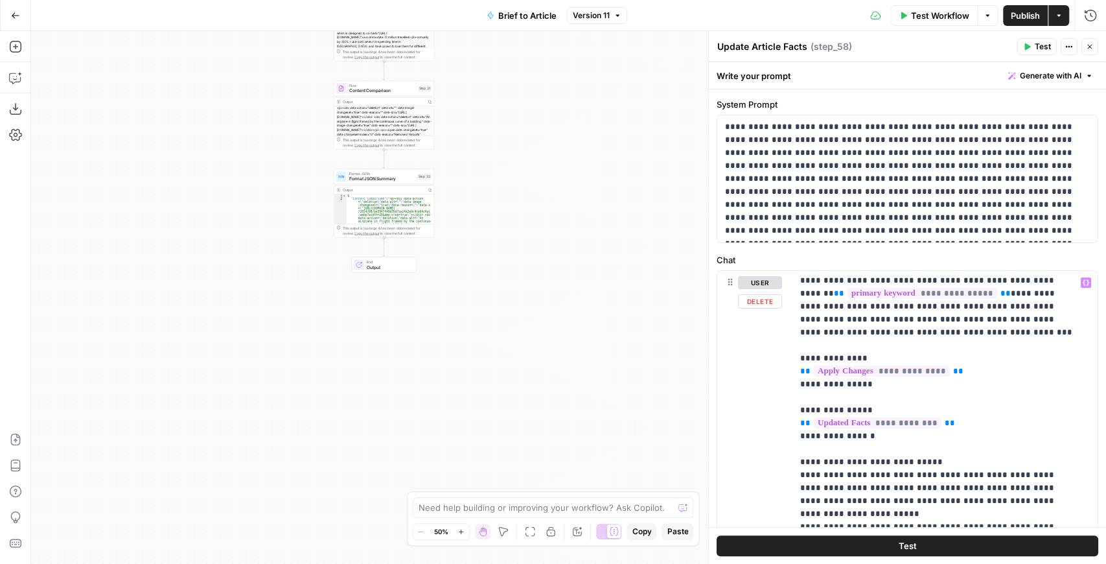
scroll to position [0, 0]
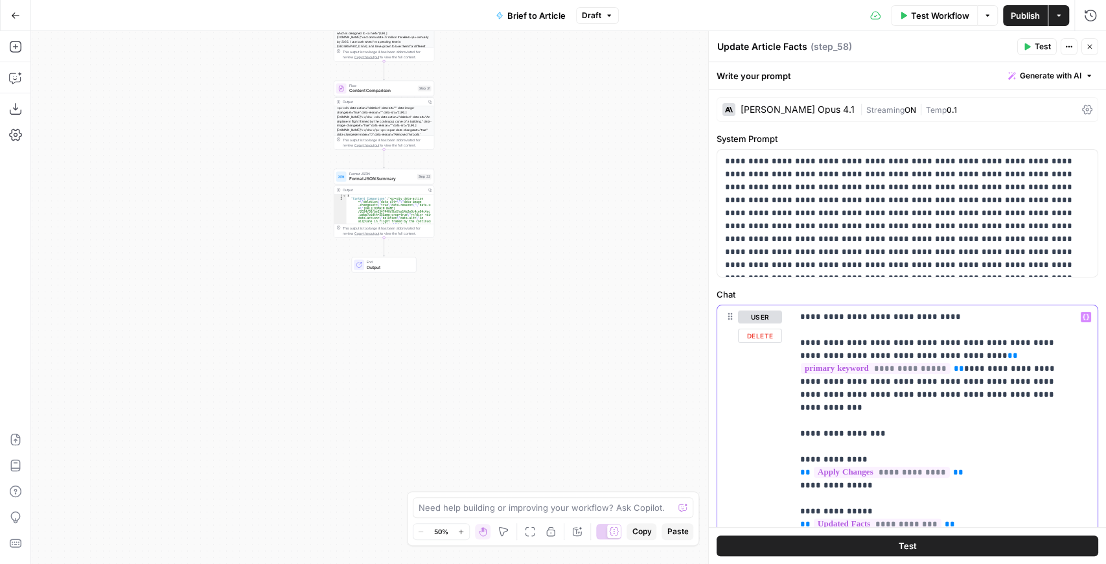
drag, startPoint x: 799, startPoint y: 343, endPoint x: 794, endPoint y: 309, distance: 34.7
click at [794, 309] on div "**********" at bounding box center [941, 569] width 299 height 528
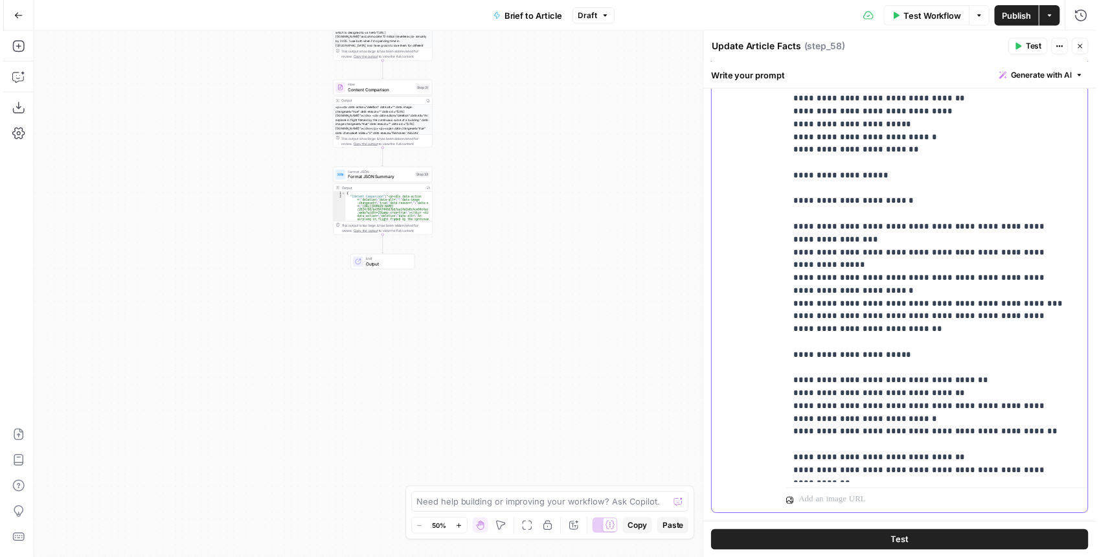
scroll to position [1530, 0]
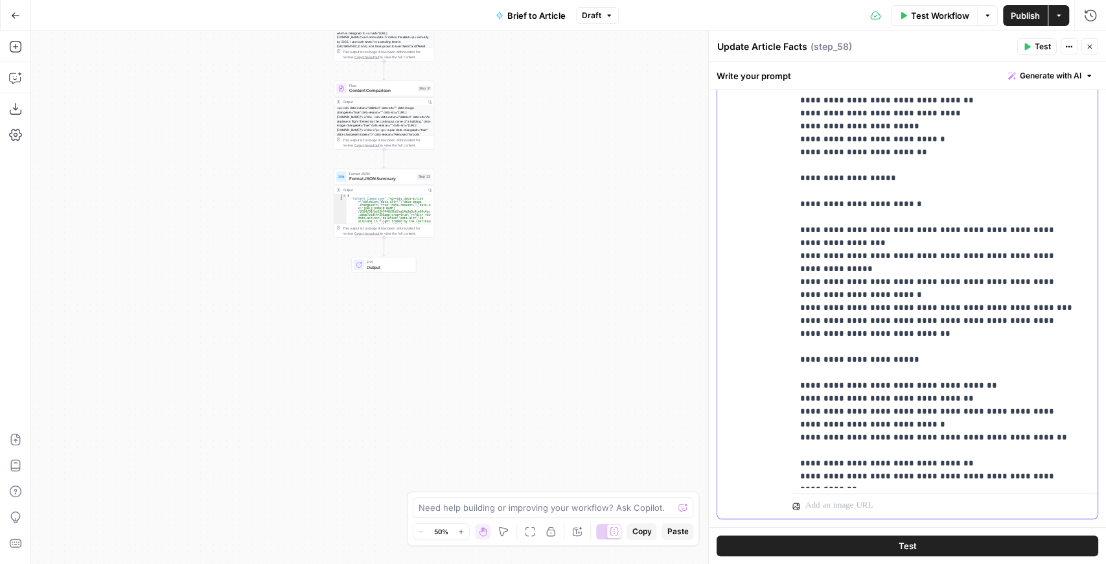
drag, startPoint x: 972, startPoint y: 268, endPoint x: 790, endPoint y: 245, distance: 183.5
click at [790, 245] on div "**********" at bounding box center [907, 239] width 380 height 558
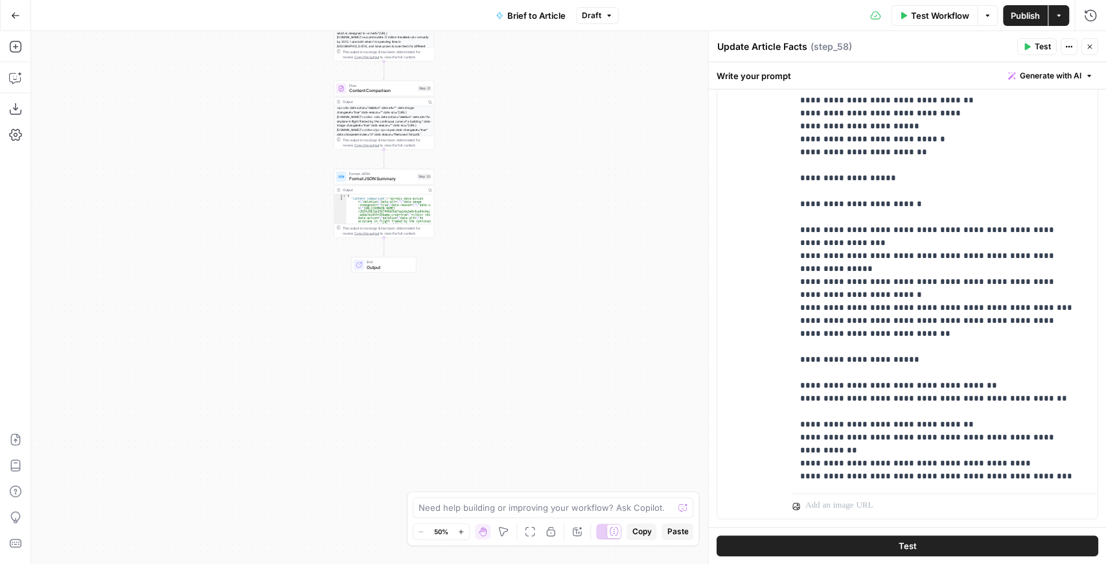
click at [877, 545] on button "Test" at bounding box center [908, 545] width 382 height 21
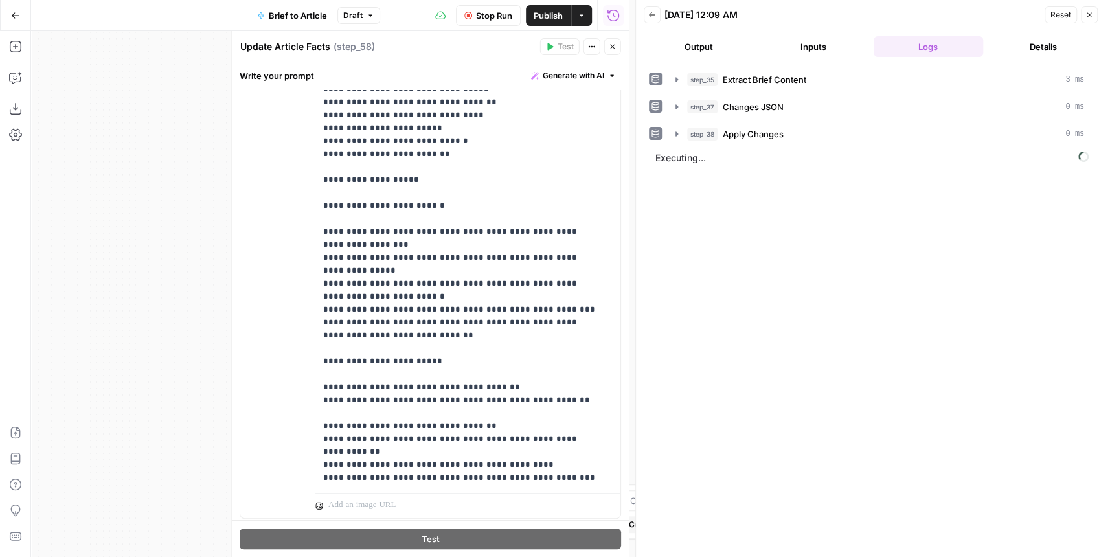
scroll to position [1620, 0]
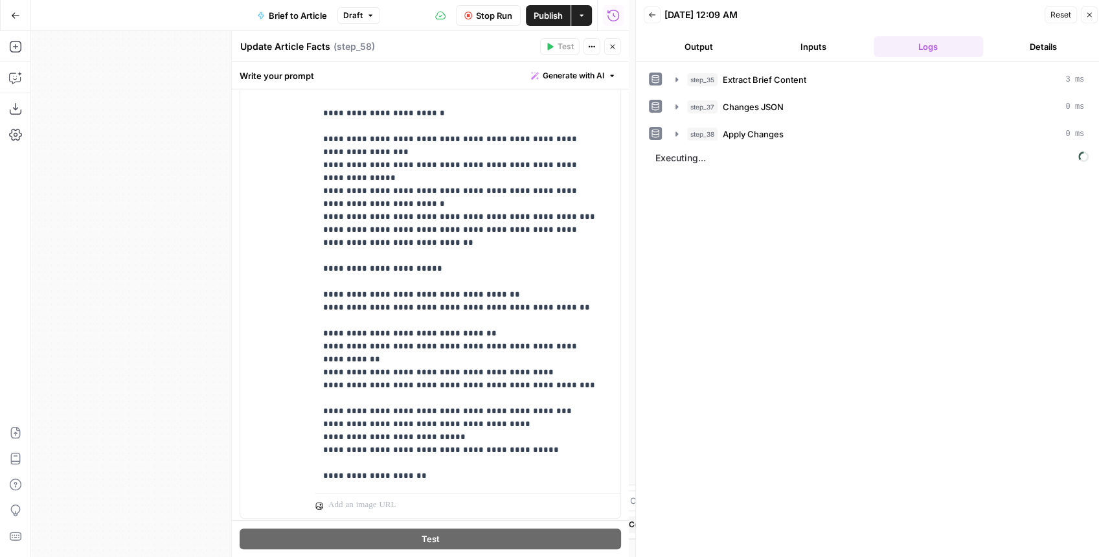
click at [498, 13] on span "Stop Run" at bounding box center [494, 15] width 36 height 13
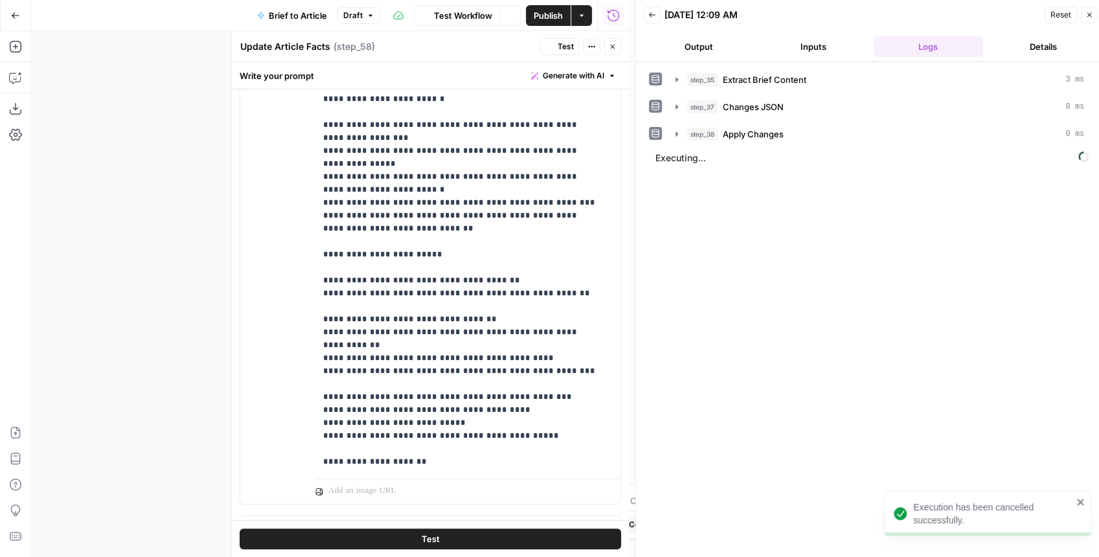
scroll to position [380, 0]
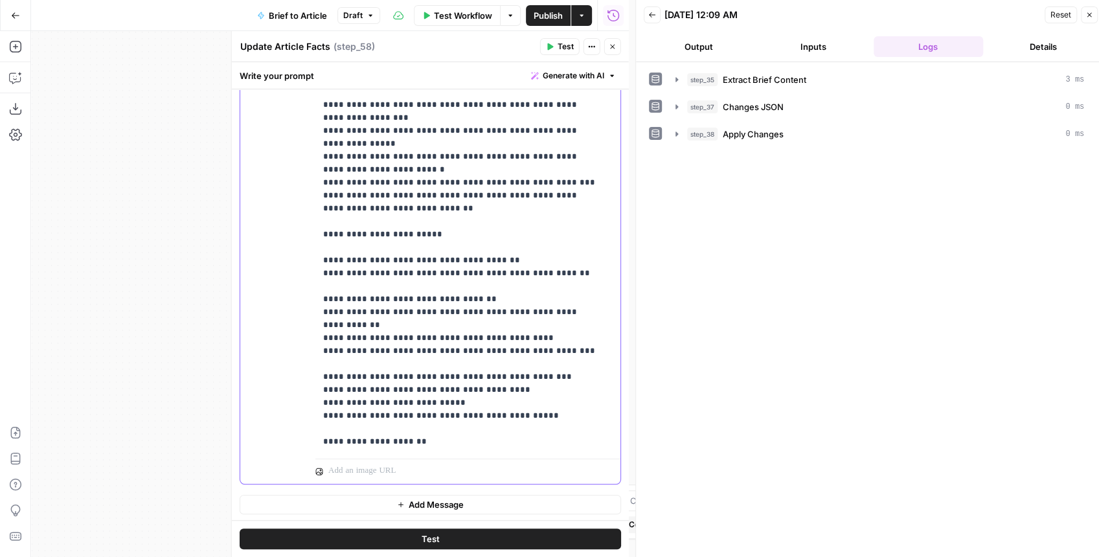
drag, startPoint x: 562, startPoint y: 412, endPoint x: 408, endPoint y: 411, distance: 153.5
drag, startPoint x: 556, startPoint y: 442, endPoint x: 310, endPoint y: 437, distance: 246.2
click at [310, 437] on div "**********" at bounding box center [430, 204] width 380 height 558
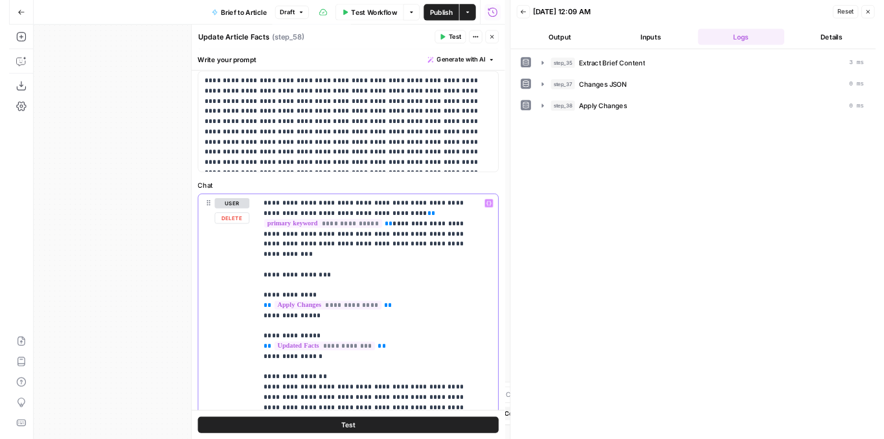
scroll to position [0, 0]
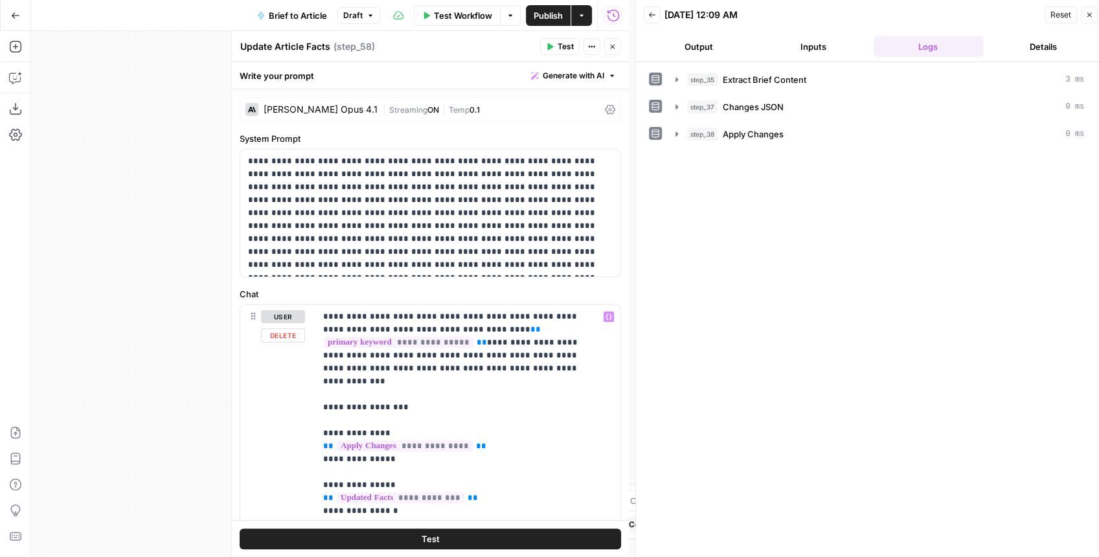
click at [448, 535] on button "Test" at bounding box center [431, 539] width 382 height 21
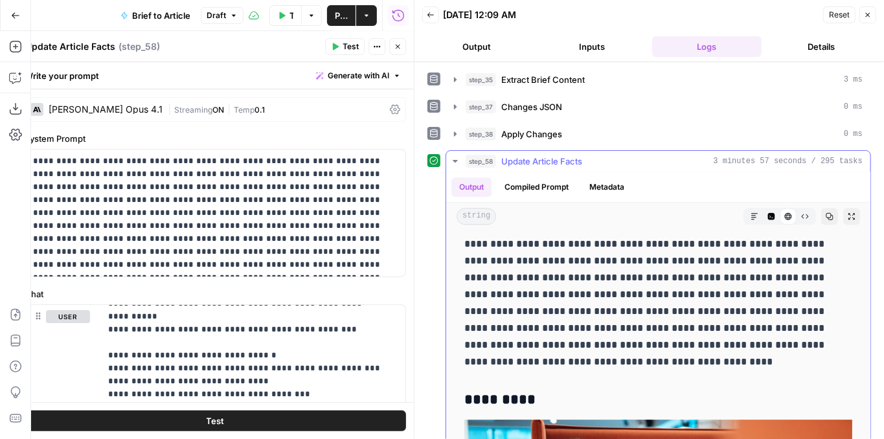
scroll to position [1986, 0]
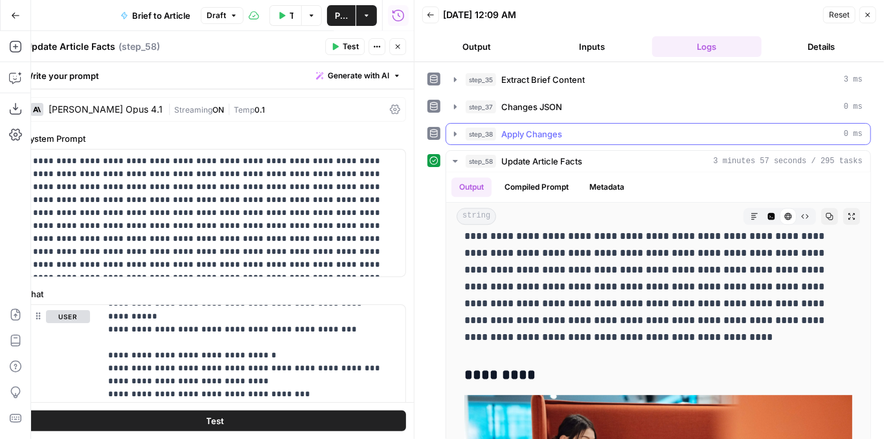
click at [453, 131] on icon "button" at bounding box center [455, 134] width 10 height 10
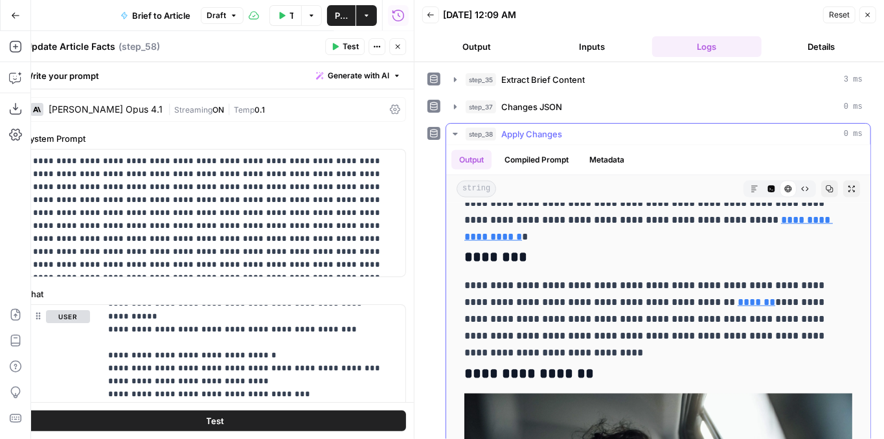
scroll to position [1079, 0]
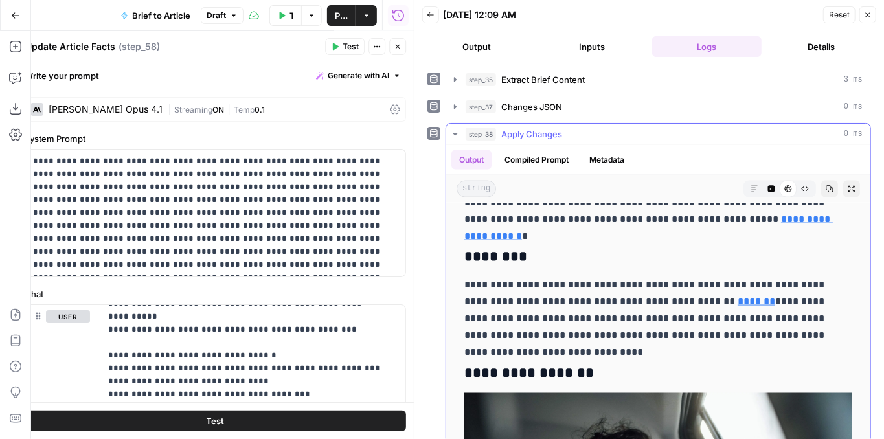
click at [455, 133] on icon "button" at bounding box center [455, 134] width 5 height 3
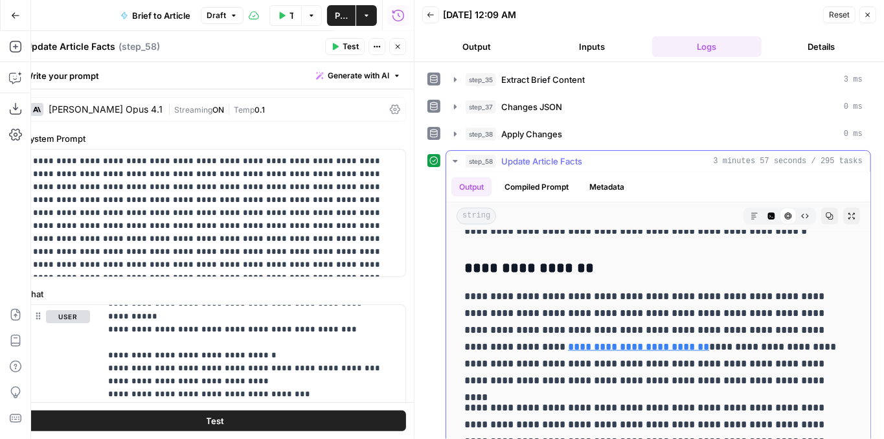
scroll to position [3714, 0]
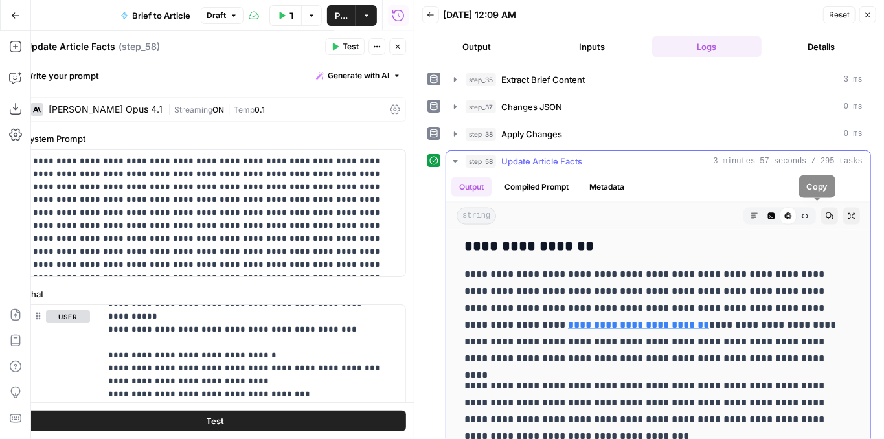
click at [821, 216] on button "Copy" at bounding box center [829, 216] width 17 height 17
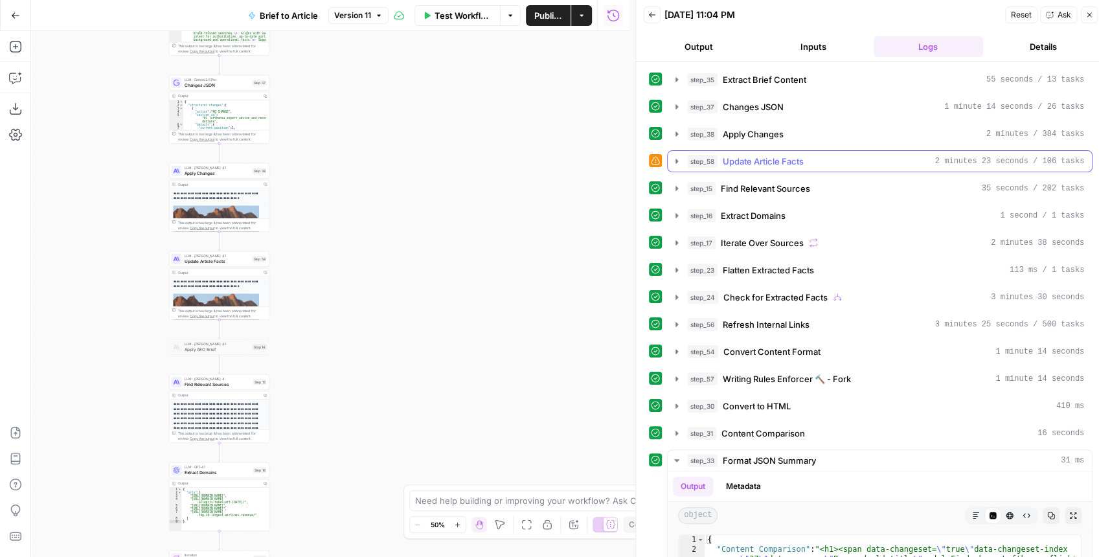
click at [678, 159] on icon "button" at bounding box center [677, 161] width 3 height 5
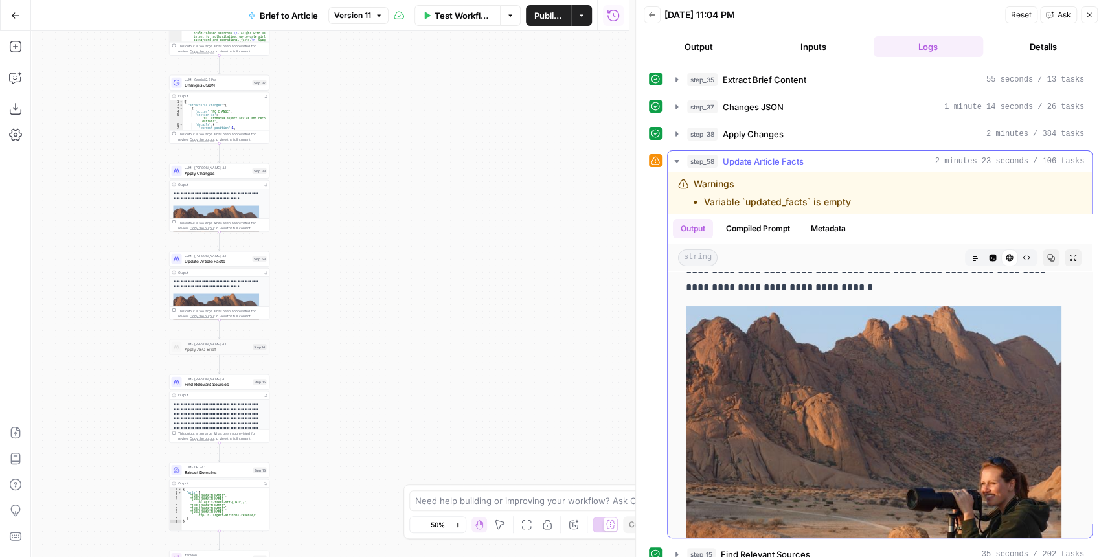
scroll to position [43, 0]
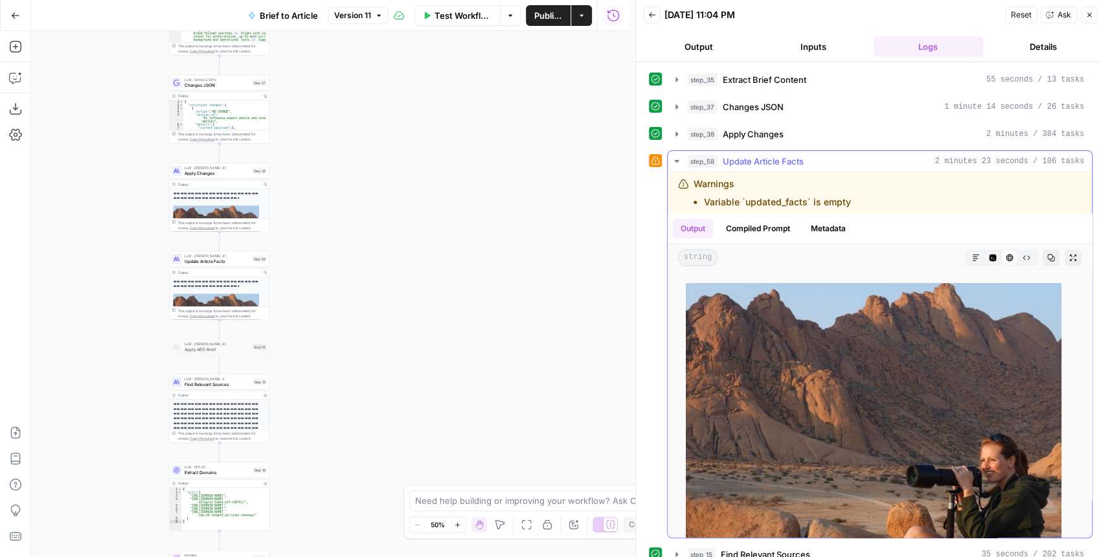
click at [678, 162] on icon "button" at bounding box center [677, 161] width 10 height 10
